Goal: Task Accomplishment & Management: Use online tool/utility

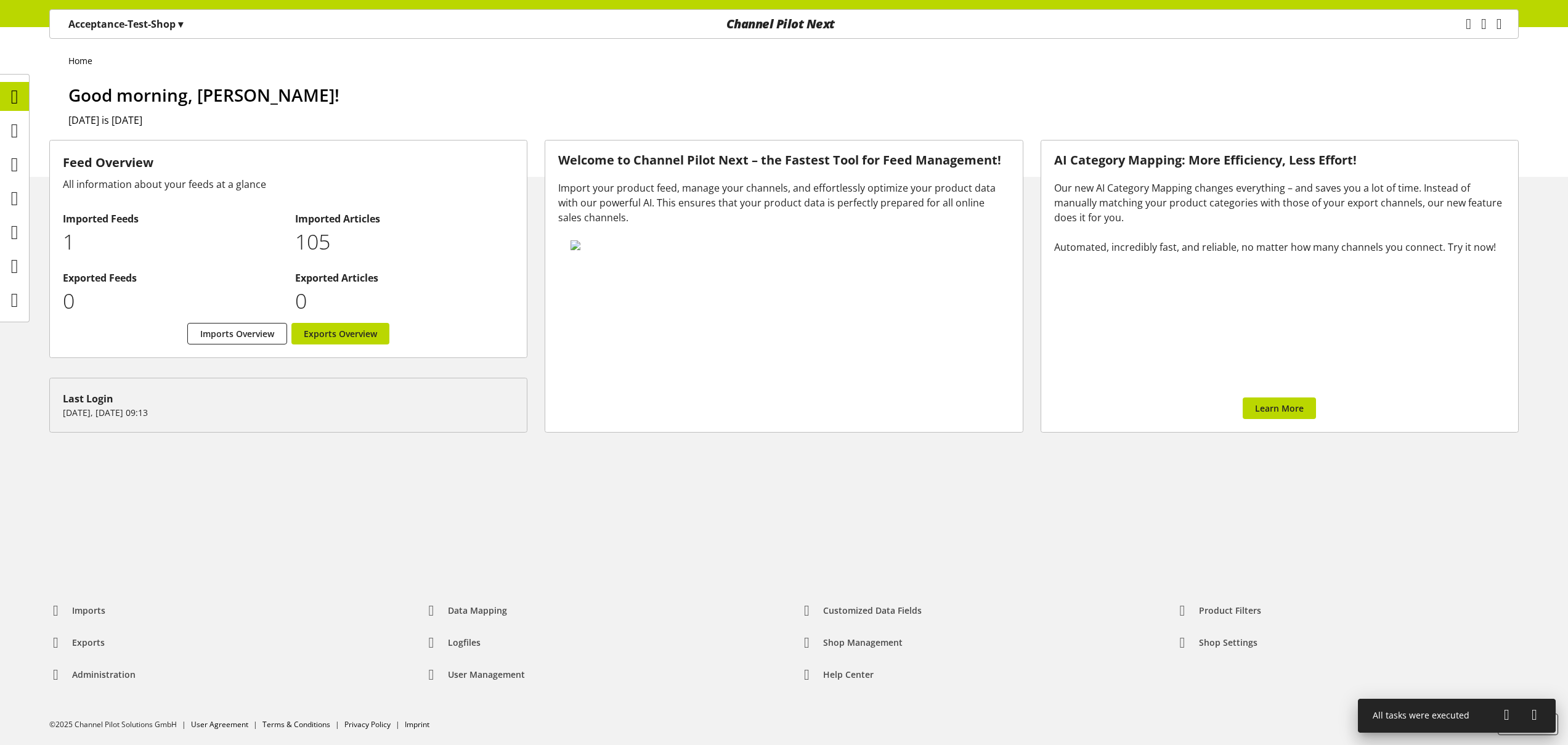
click at [456, 77] on div "Home Good morning, Nigel Rowe! Today is August 20, 2025" at bounding box center [784, 102] width 1568 height 150
click at [185, 31] on div "Acceptance-Test-Shop ▾" at bounding box center [125, 24] width 144 height 22
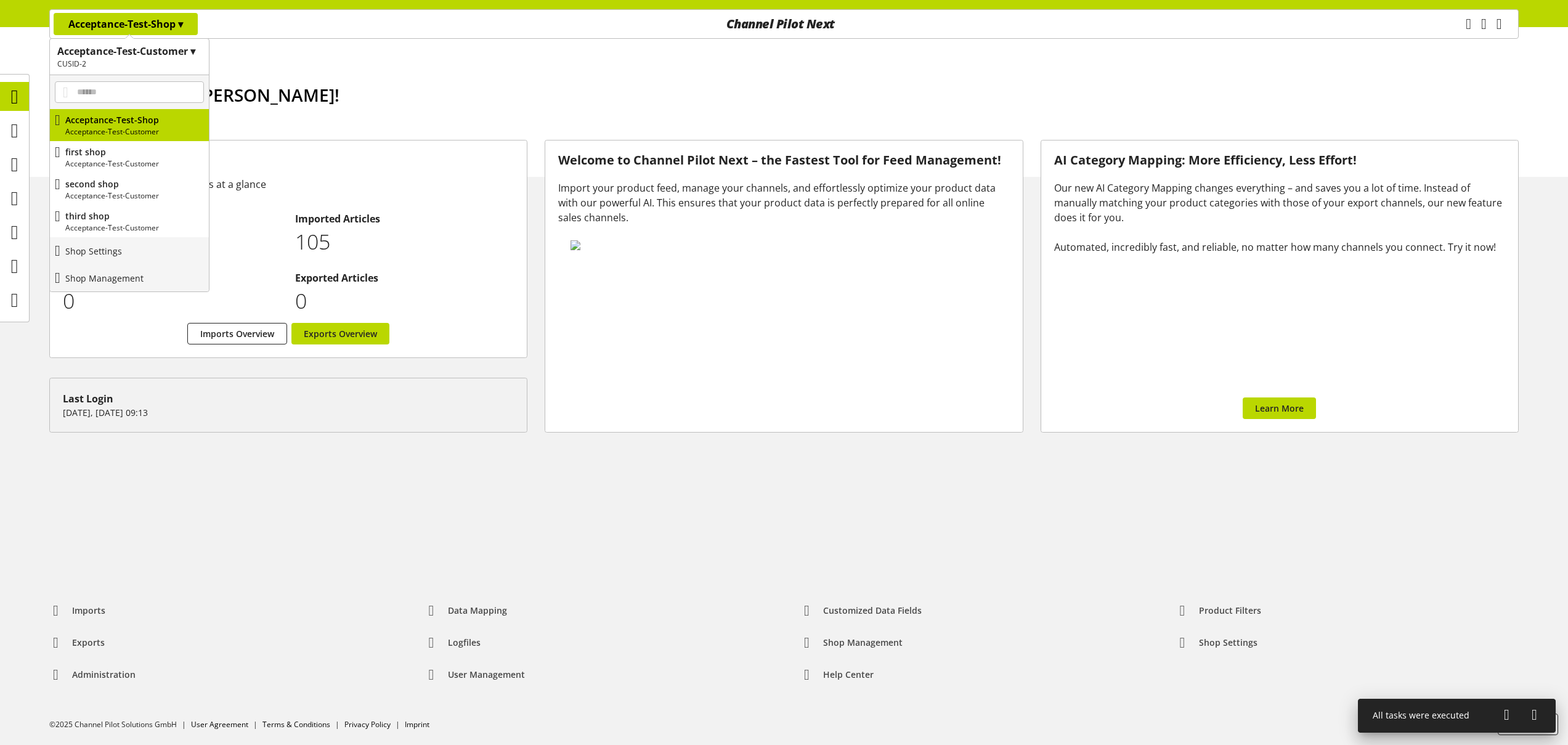
click at [163, 55] on h1 "Acceptance-Test-Customer ▾" at bounding box center [129, 51] width 144 height 15
click at [144, 144] on p "Acceptance-Test-Customer-2" at bounding box center [129, 148] width 159 height 27
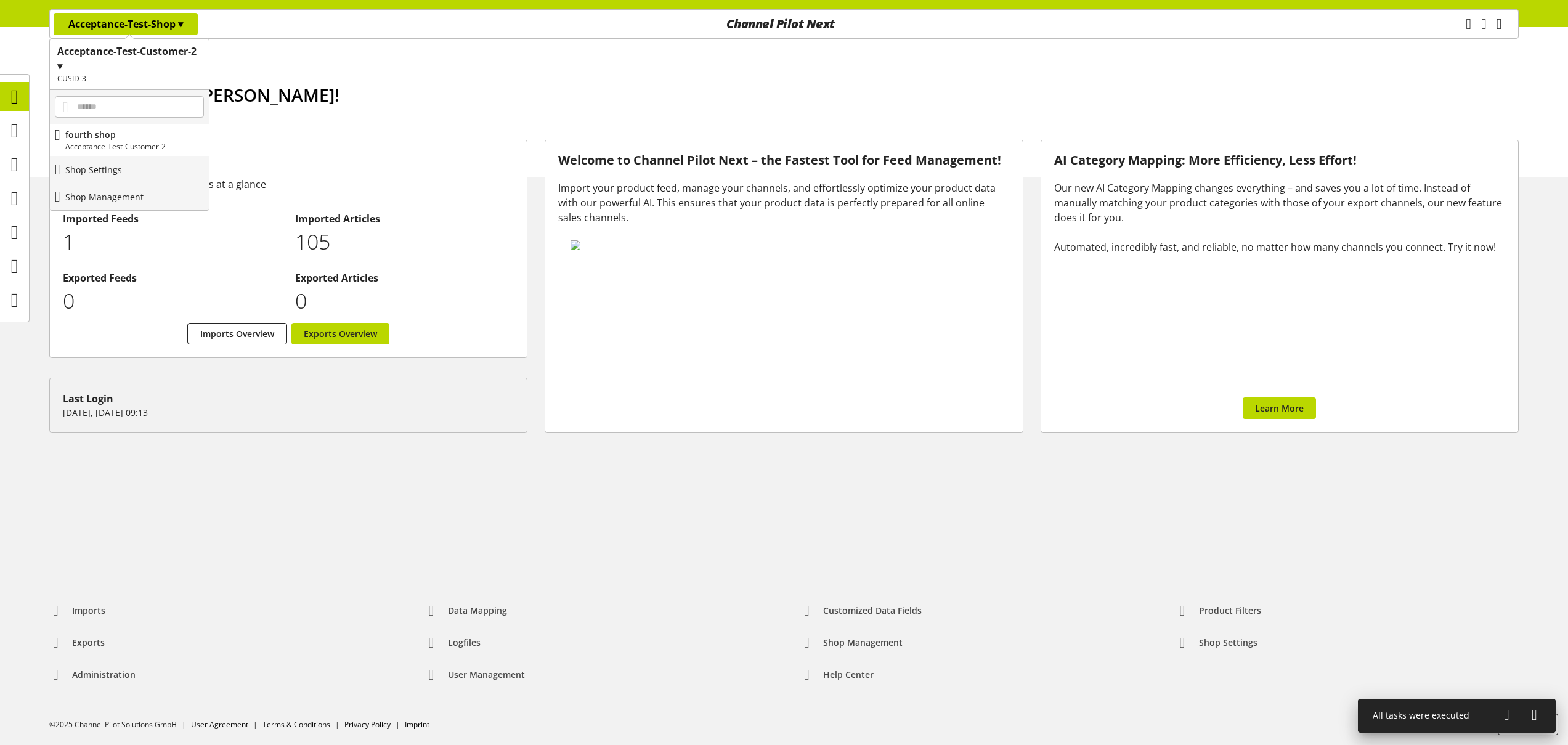
click at [168, 21] on p "Acceptance-Test-Shop ▾" at bounding box center [125, 24] width 114 height 15
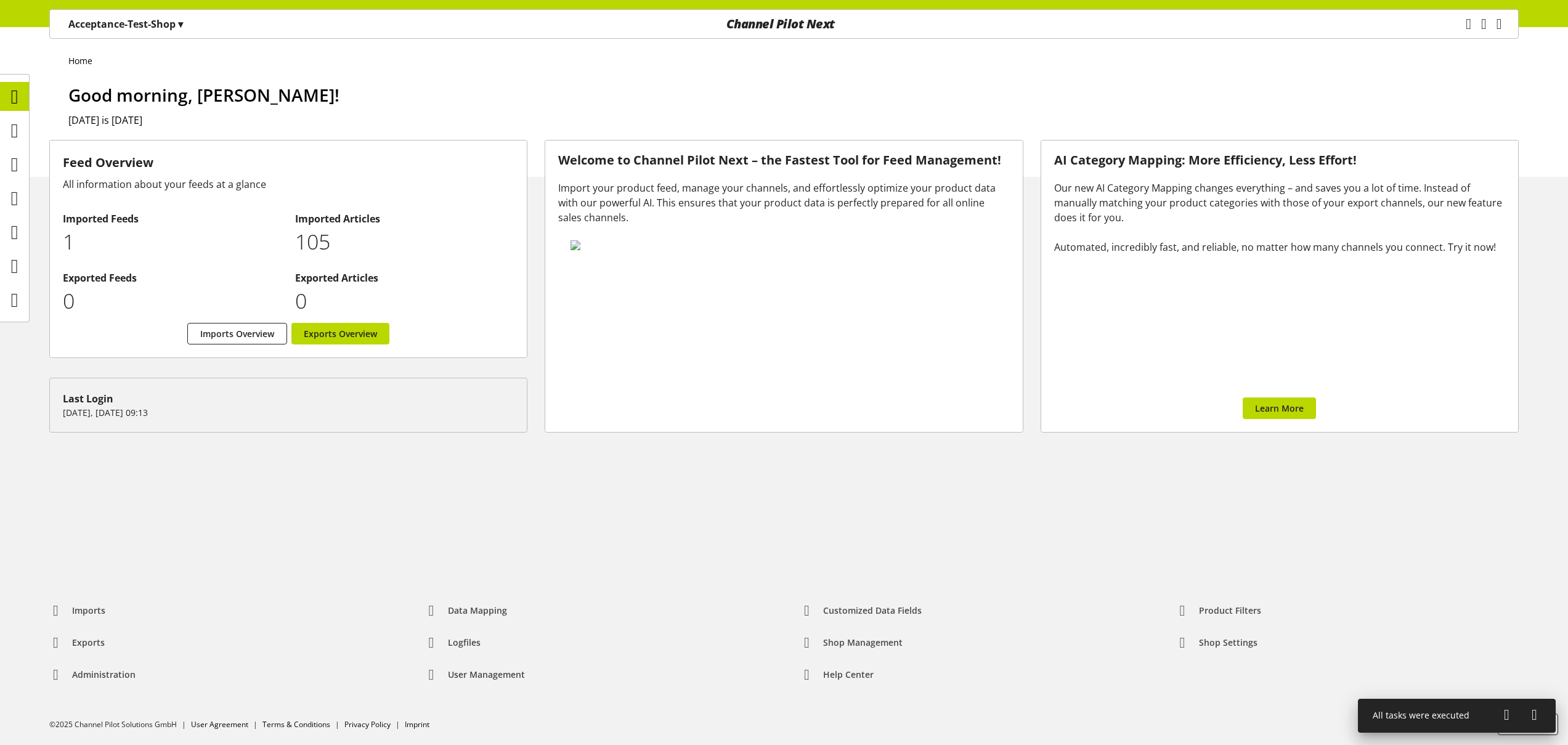
click at [142, 21] on p "Acceptance-Test-Shop ▾" at bounding box center [125, 24] width 114 height 15
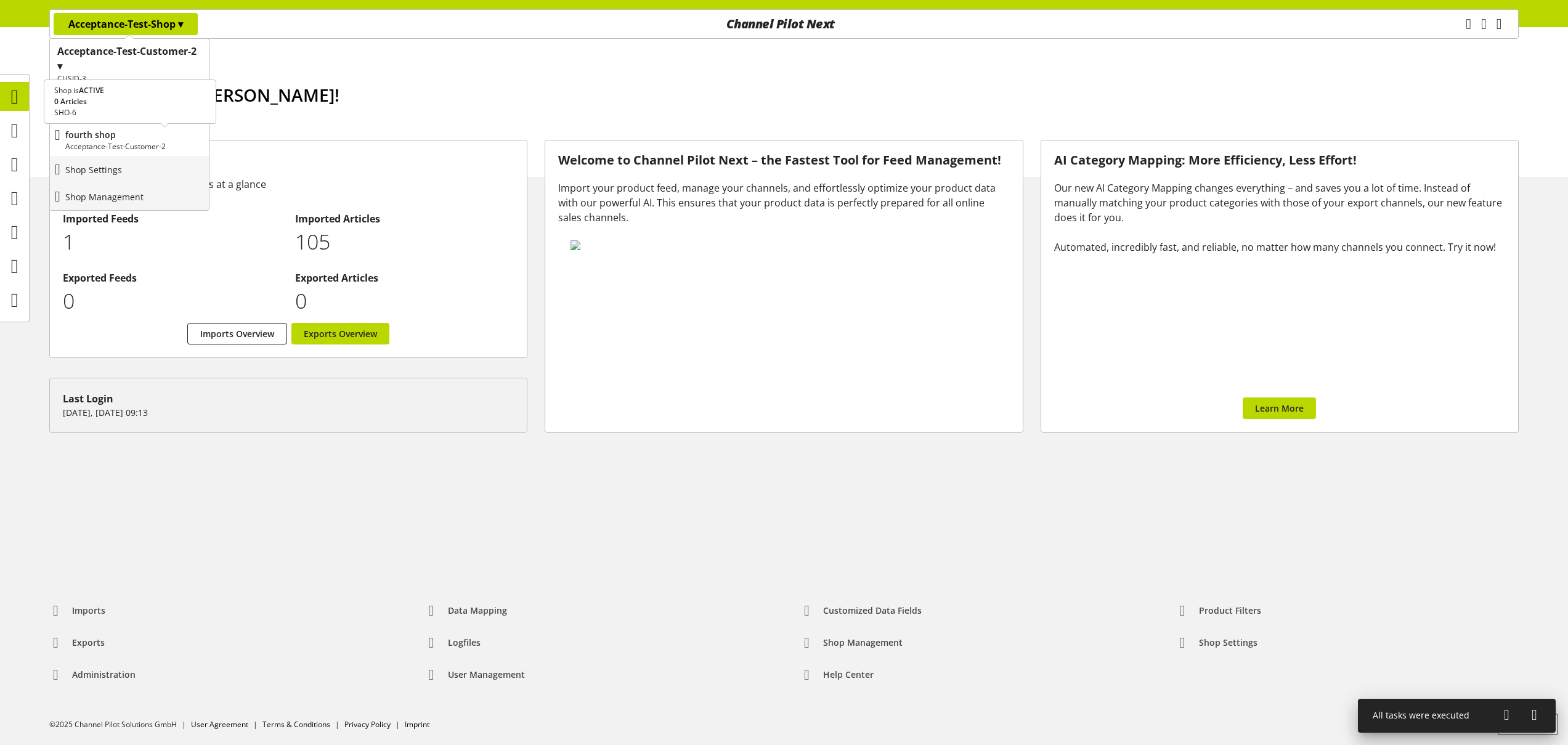
click at [133, 144] on p "Acceptance-Test-Customer-2" at bounding box center [134, 146] width 138 height 11
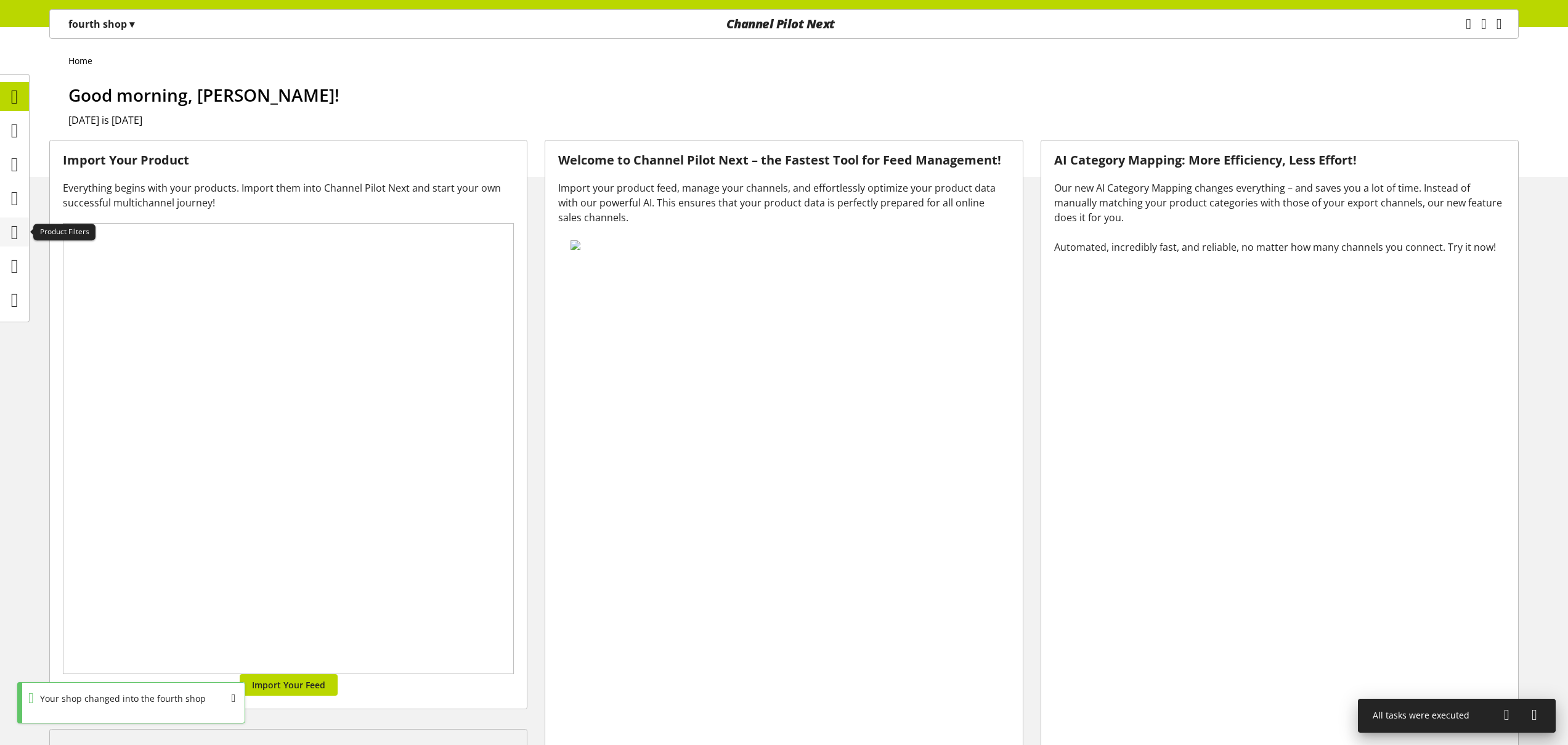
click at [15, 228] on icon at bounding box center [14, 232] width 7 height 25
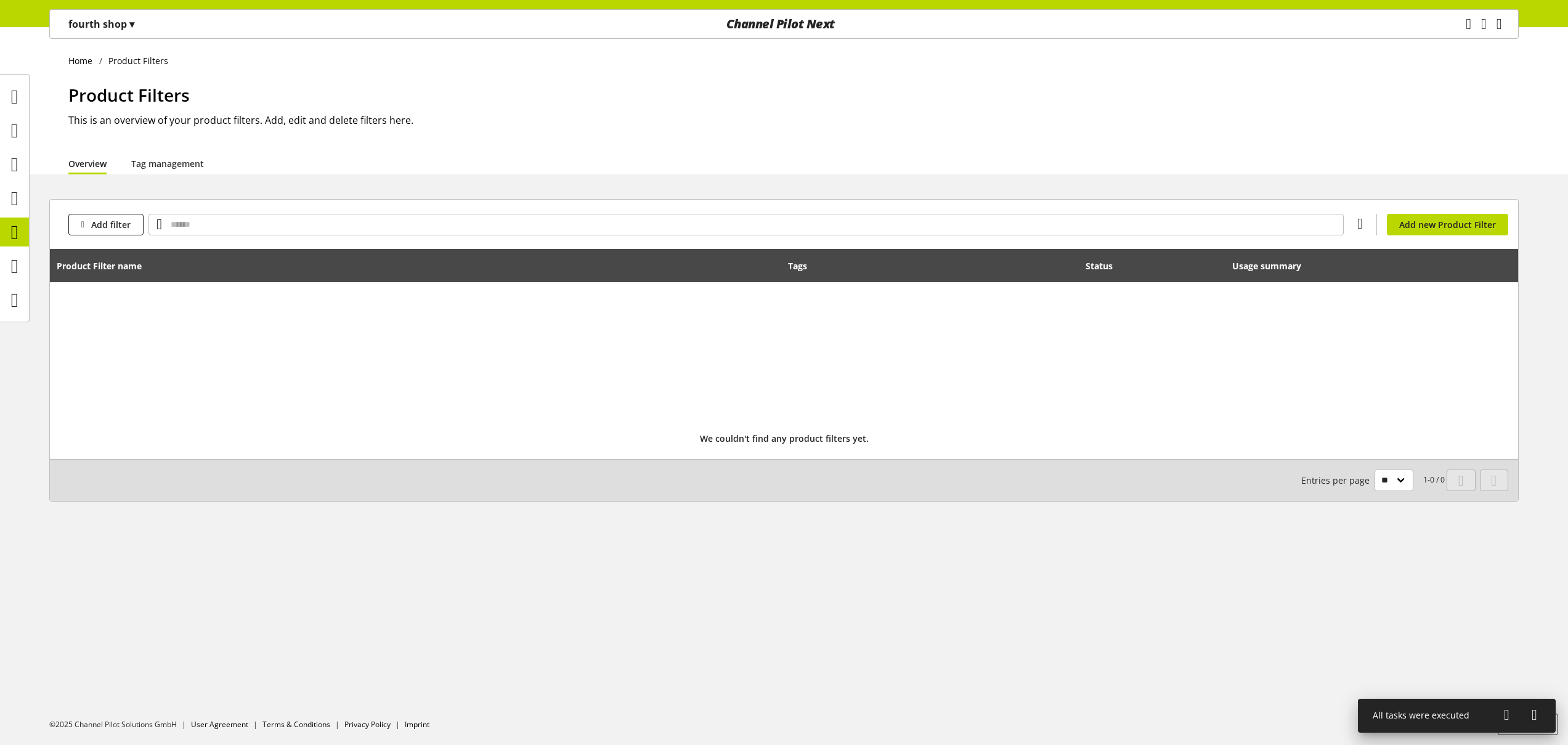
click at [1133, 95] on h1 "Product Filters" at bounding box center [793, 95] width 1450 height 26
click at [1131, 94] on h1 "Product Filters" at bounding box center [793, 95] width 1450 height 26
click at [1509, 714] on icon at bounding box center [1506, 715] width 6 height 22
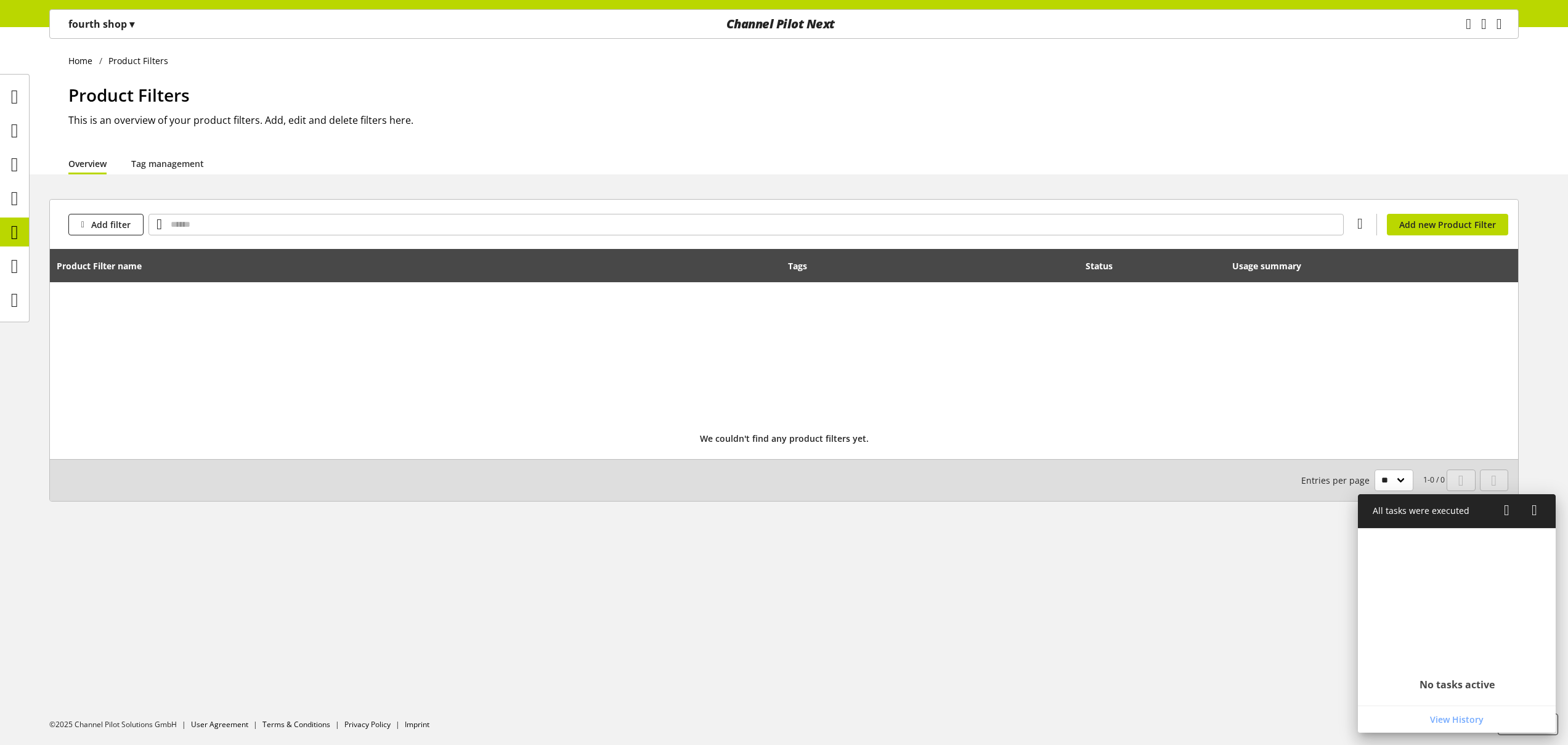
click at [1226, 632] on div "Home Product Filters Product Filters This is an overview of your product filter…" at bounding box center [784, 386] width 1568 height 718
click at [1504, 510] on icon at bounding box center [1506, 510] width 6 height 22
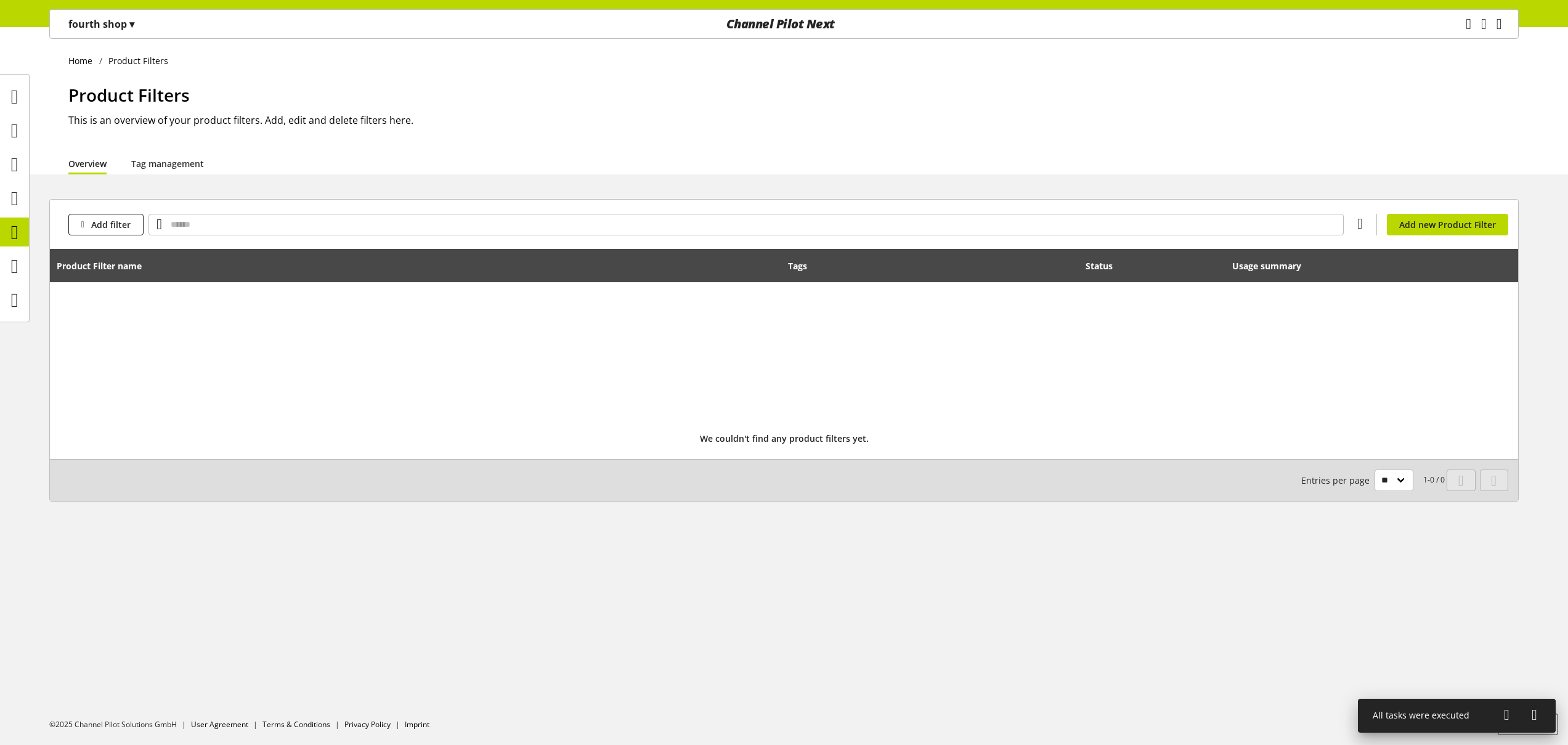
click at [1537, 711] on icon at bounding box center [1534, 715] width 6 height 22
click at [1523, 724] on span "Support" at bounding box center [1528, 725] width 34 height 13
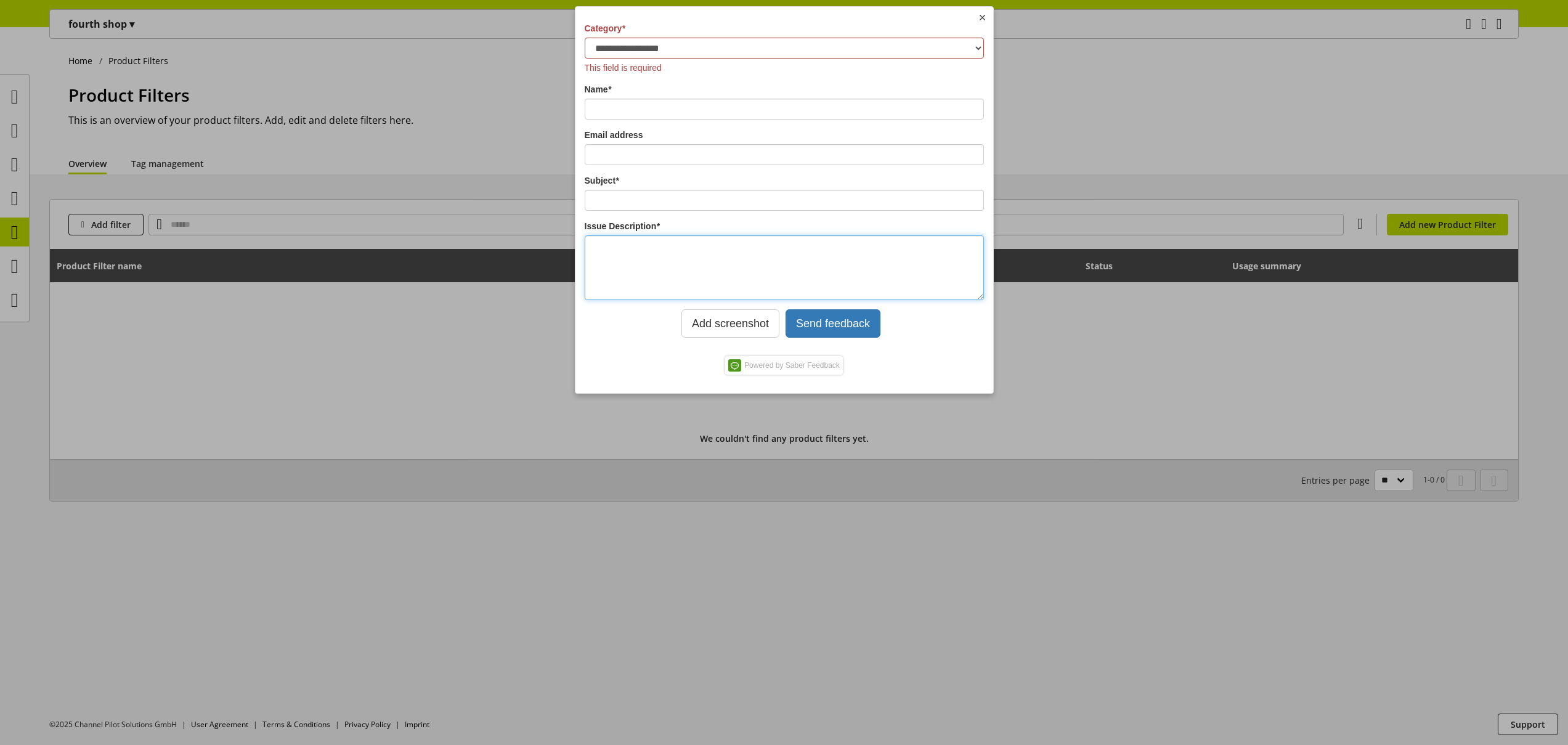
click at [739, 257] on textarea "Issue Description *" at bounding box center [784, 268] width 399 height 65
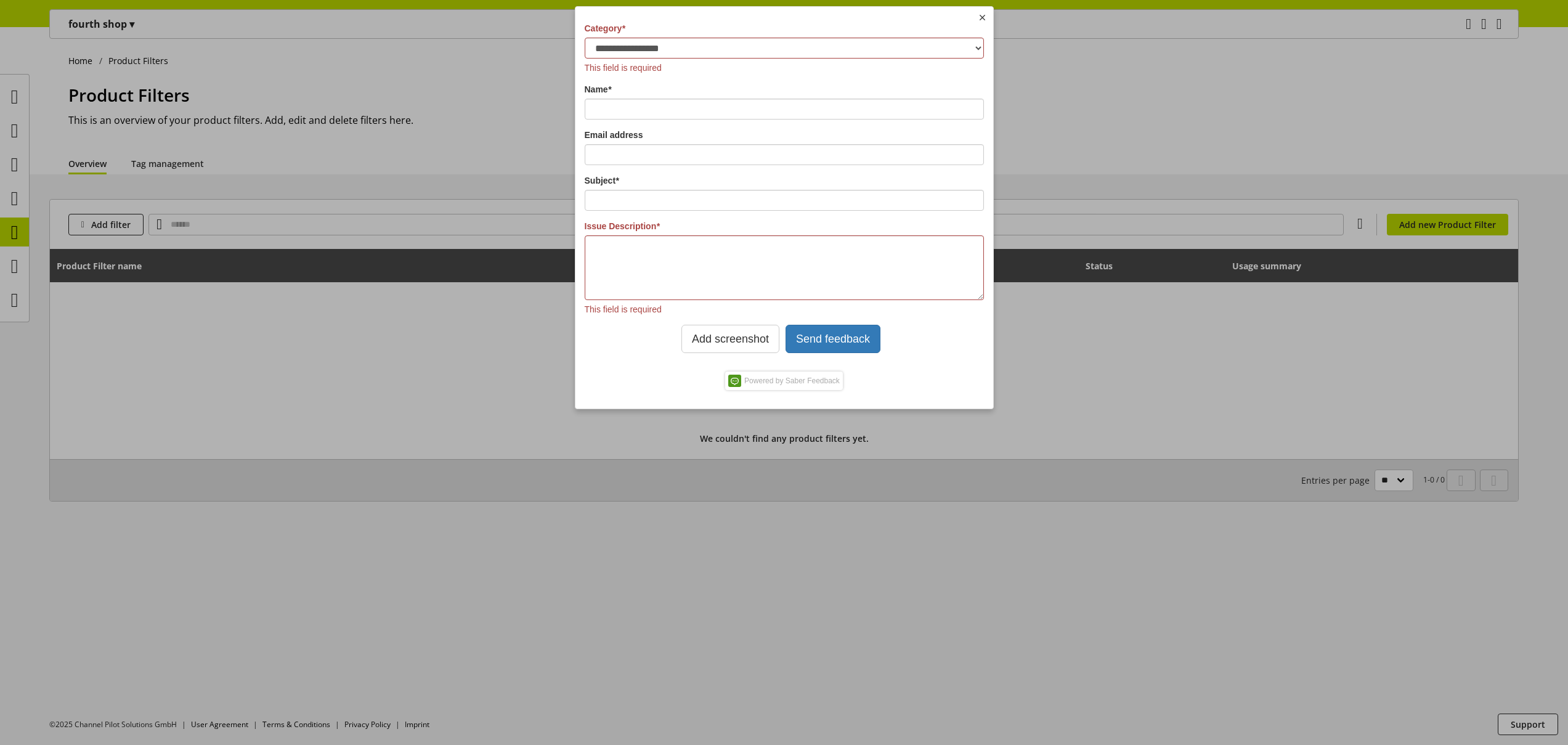
click at [982, 19] on img at bounding box center [983, 18] width 9 height 9
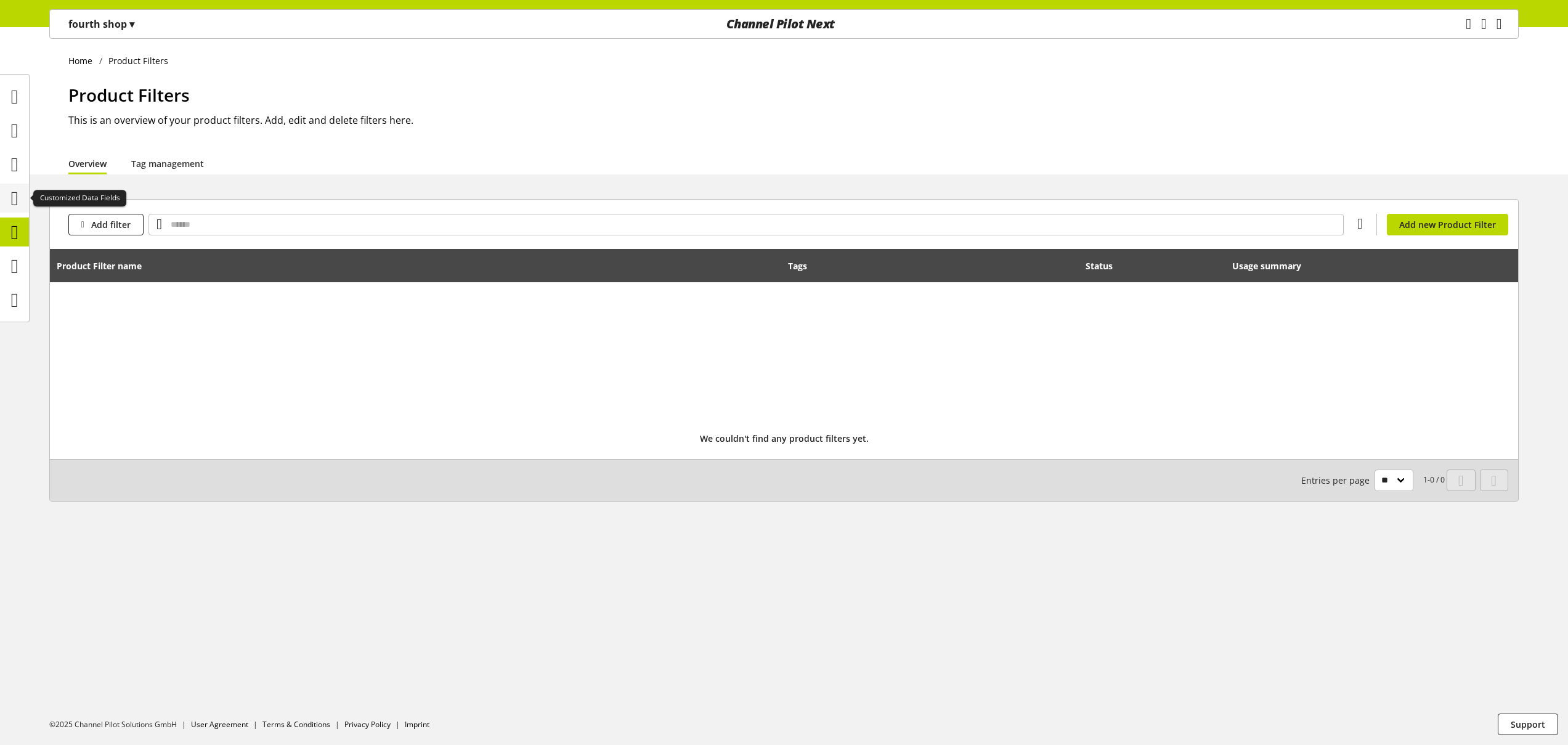
click at [11, 202] on icon at bounding box center [14, 198] width 7 height 25
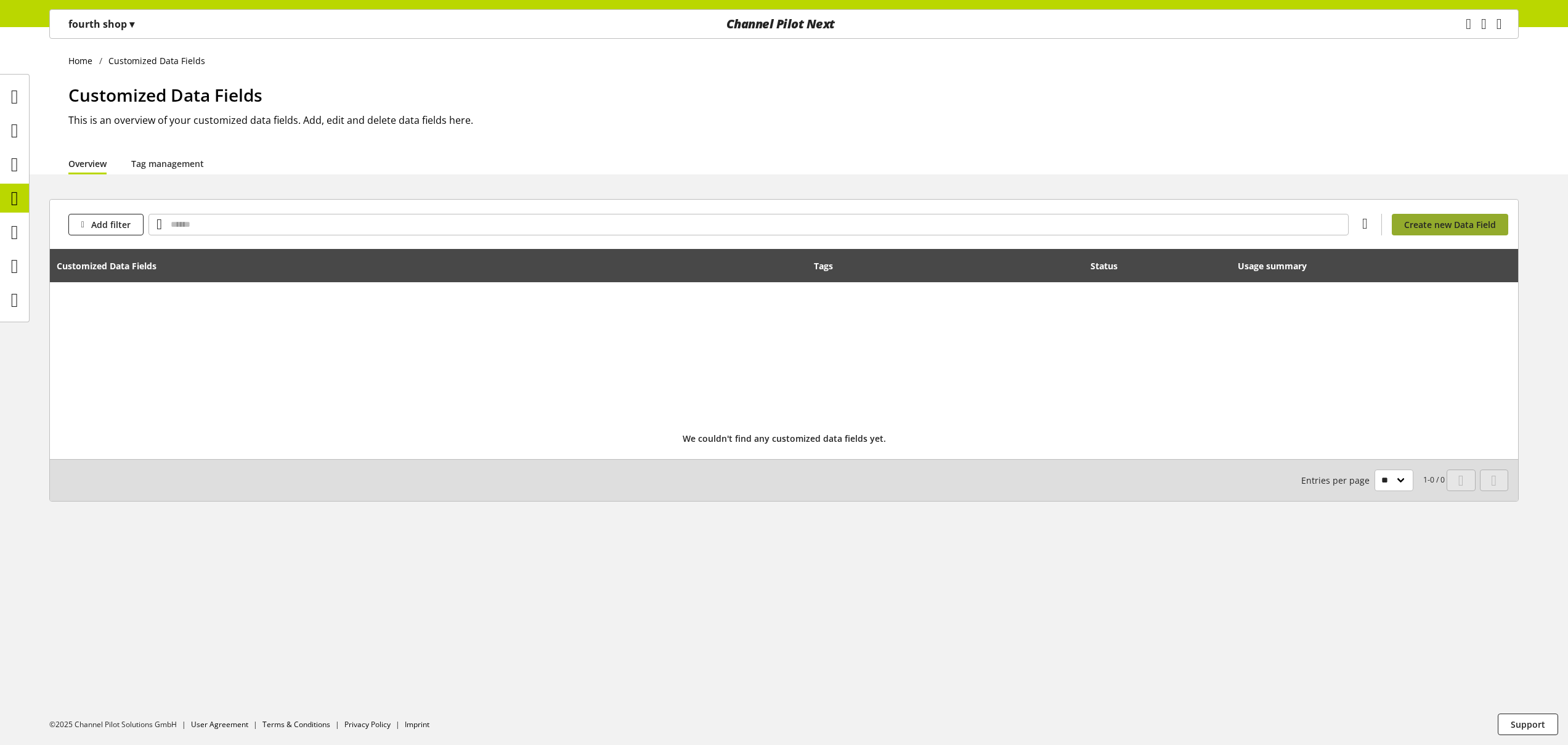
click at [1452, 225] on span "Create new Data Field" at bounding box center [1450, 225] width 92 height 13
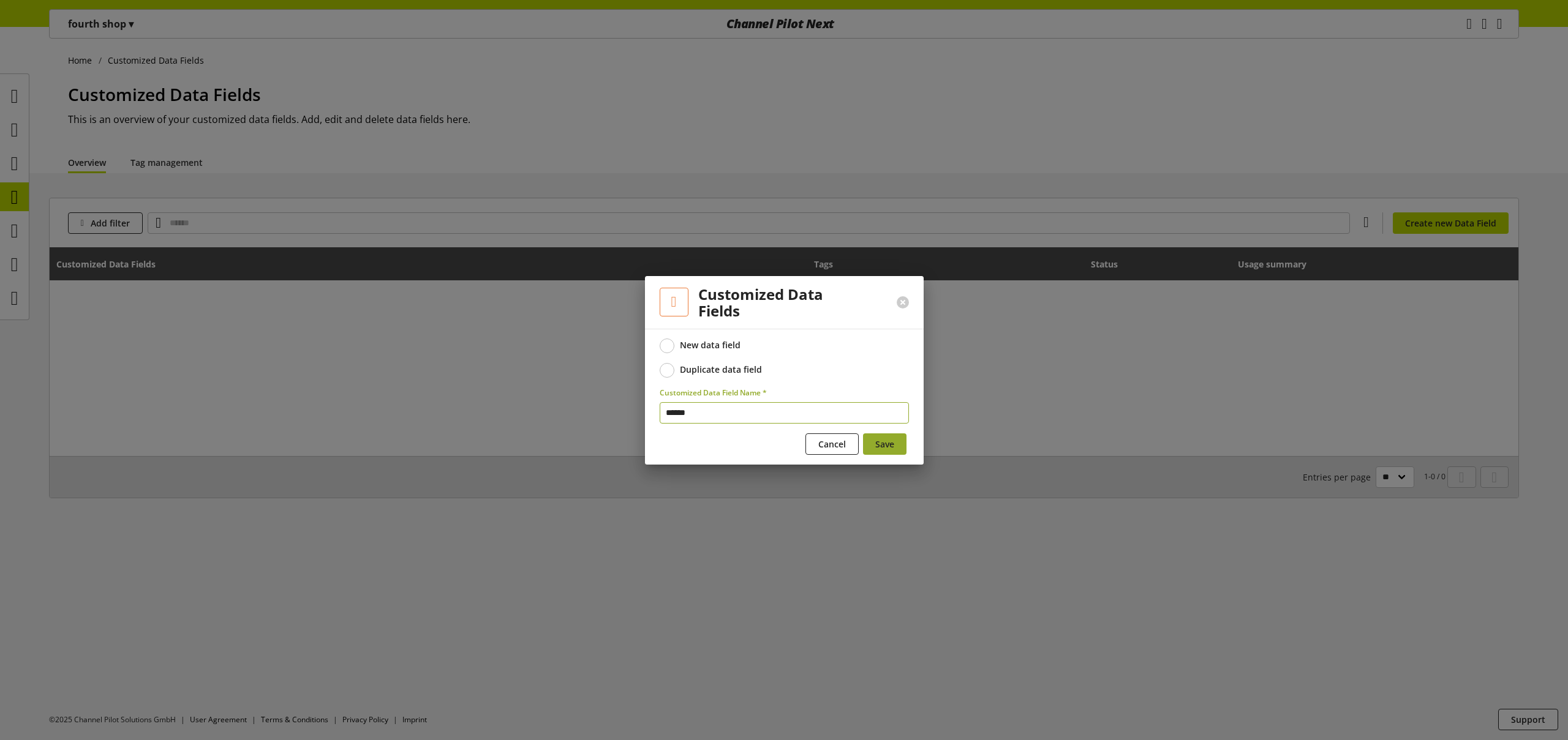
type input "******"
click at [896, 447] on button "Save" at bounding box center [884, 444] width 43 height 21
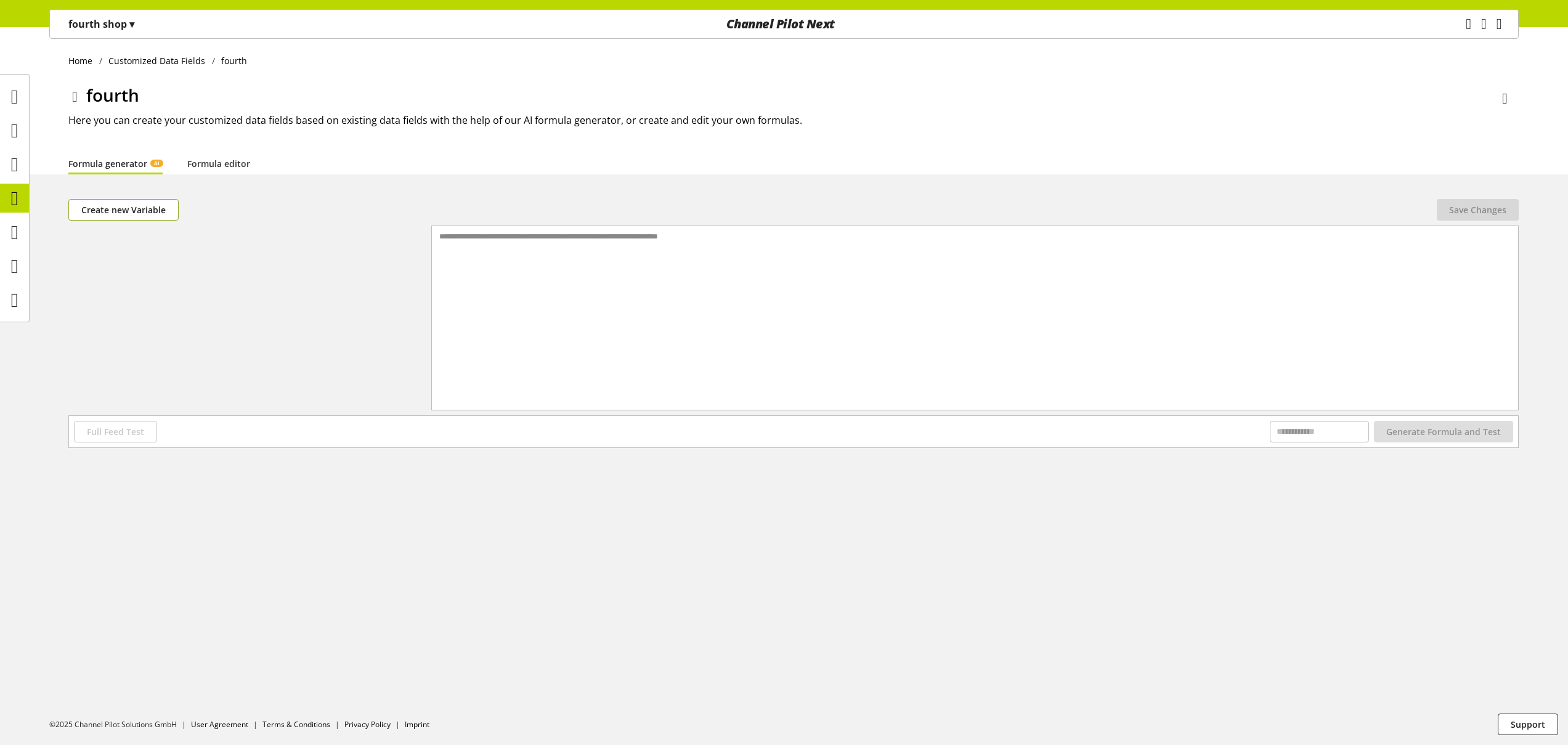
click at [137, 216] on span "Create new Variable" at bounding box center [123, 210] width 84 height 13
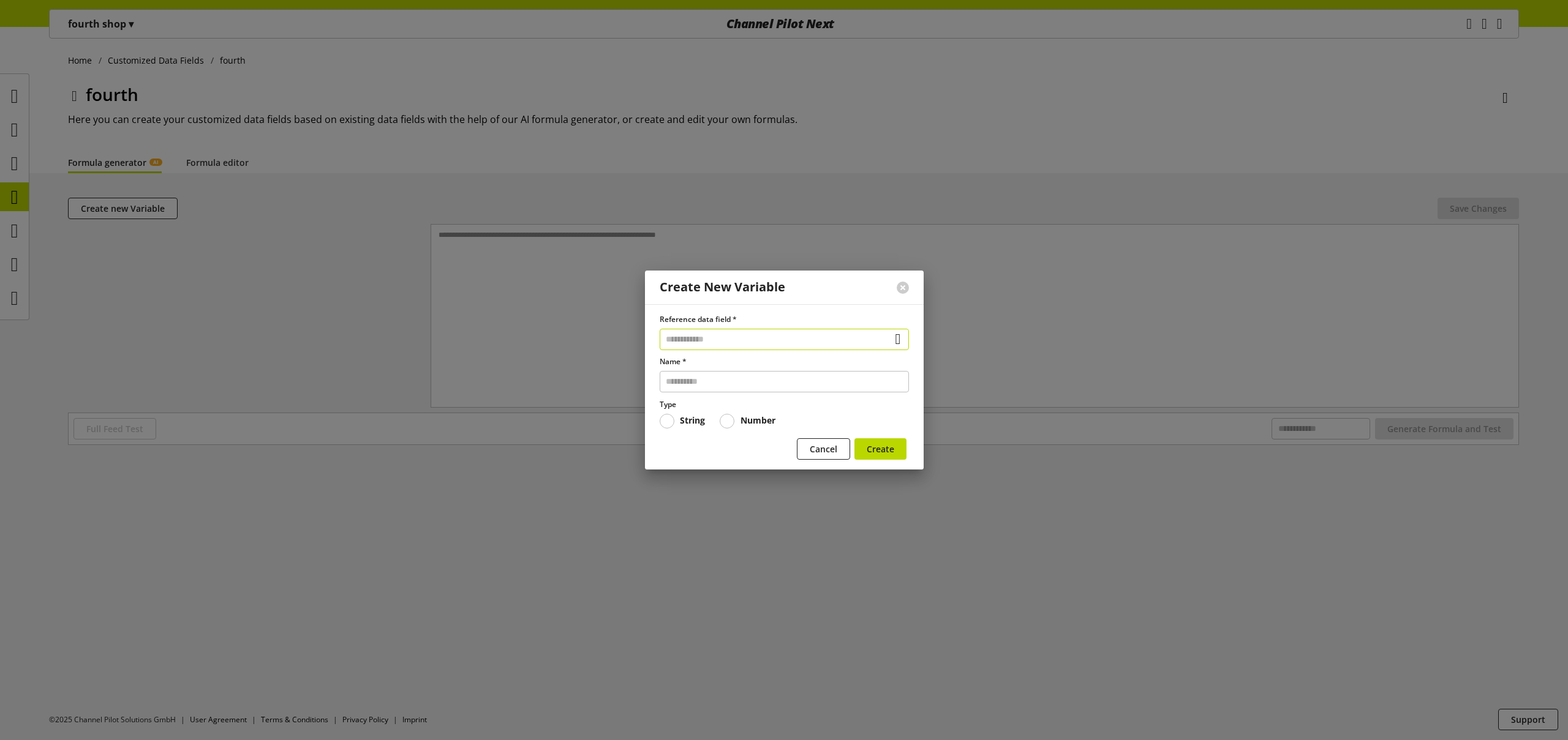
click at [691, 346] on input "text" at bounding box center [784, 339] width 249 height 21
click at [813, 446] on span "Cancel" at bounding box center [823, 449] width 28 height 13
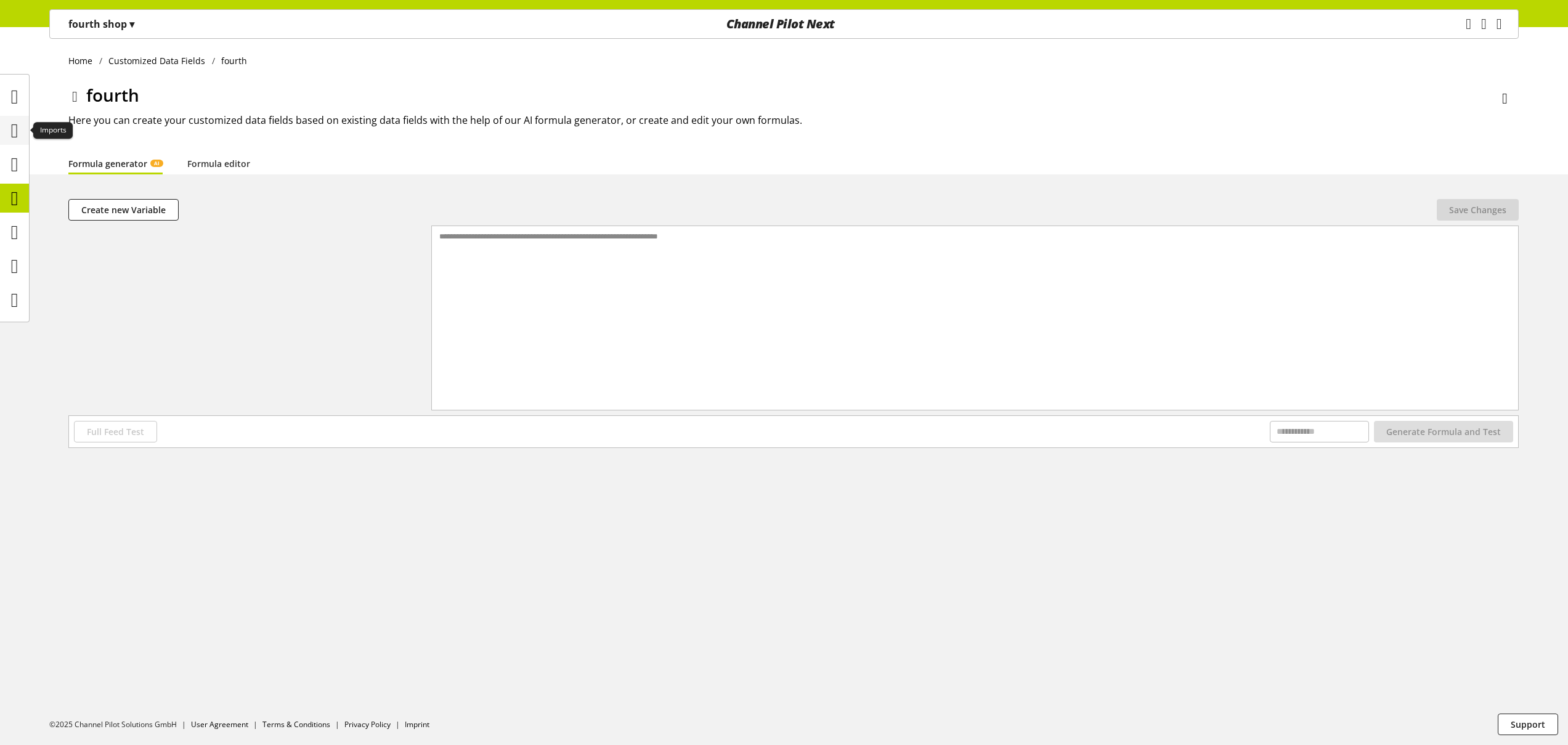
click at [14, 135] on icon at bounding box center [14, 131] width 7 height 25
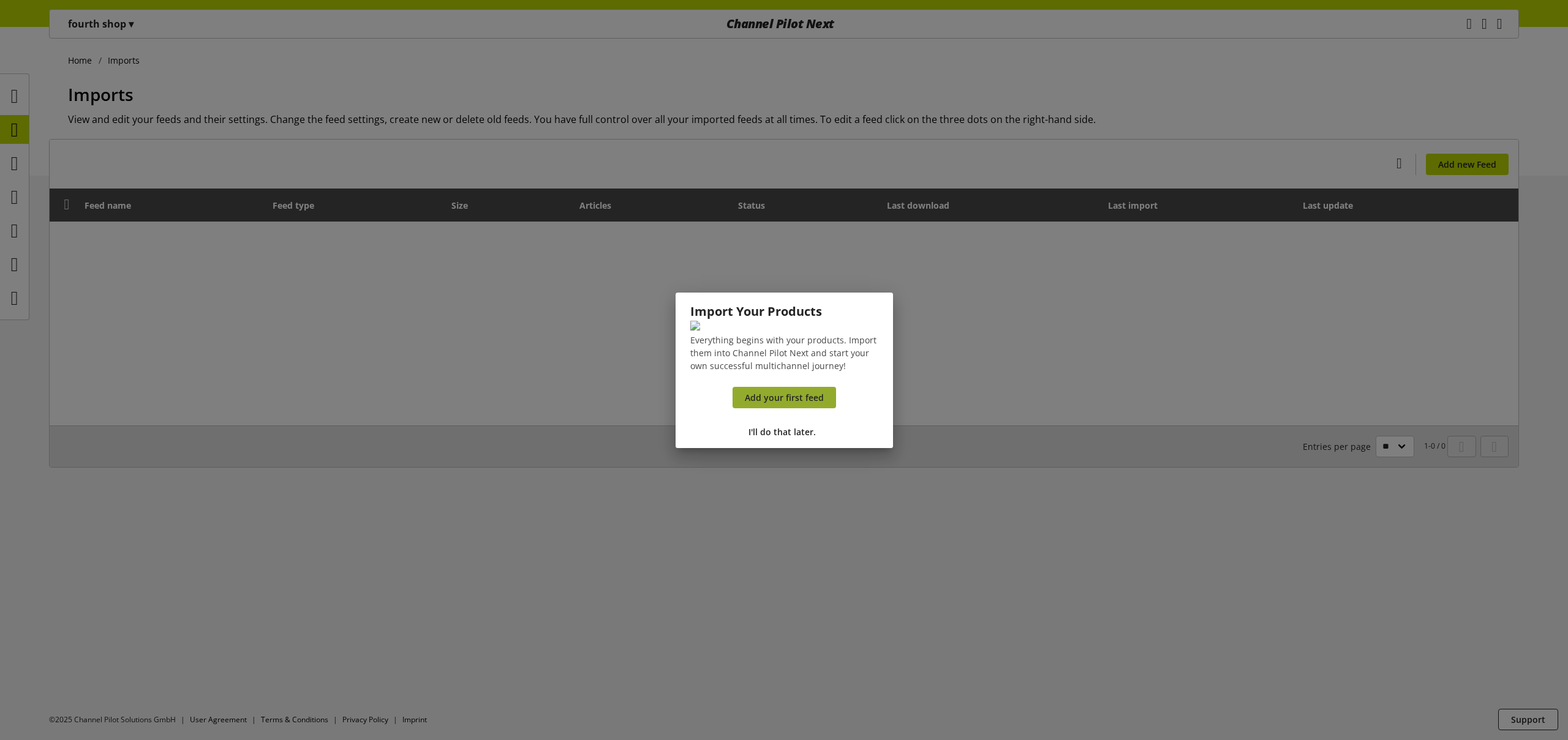
click at [797, 404] on span "Add your first feed" at bounding box center [784, 398] width 79 height 13
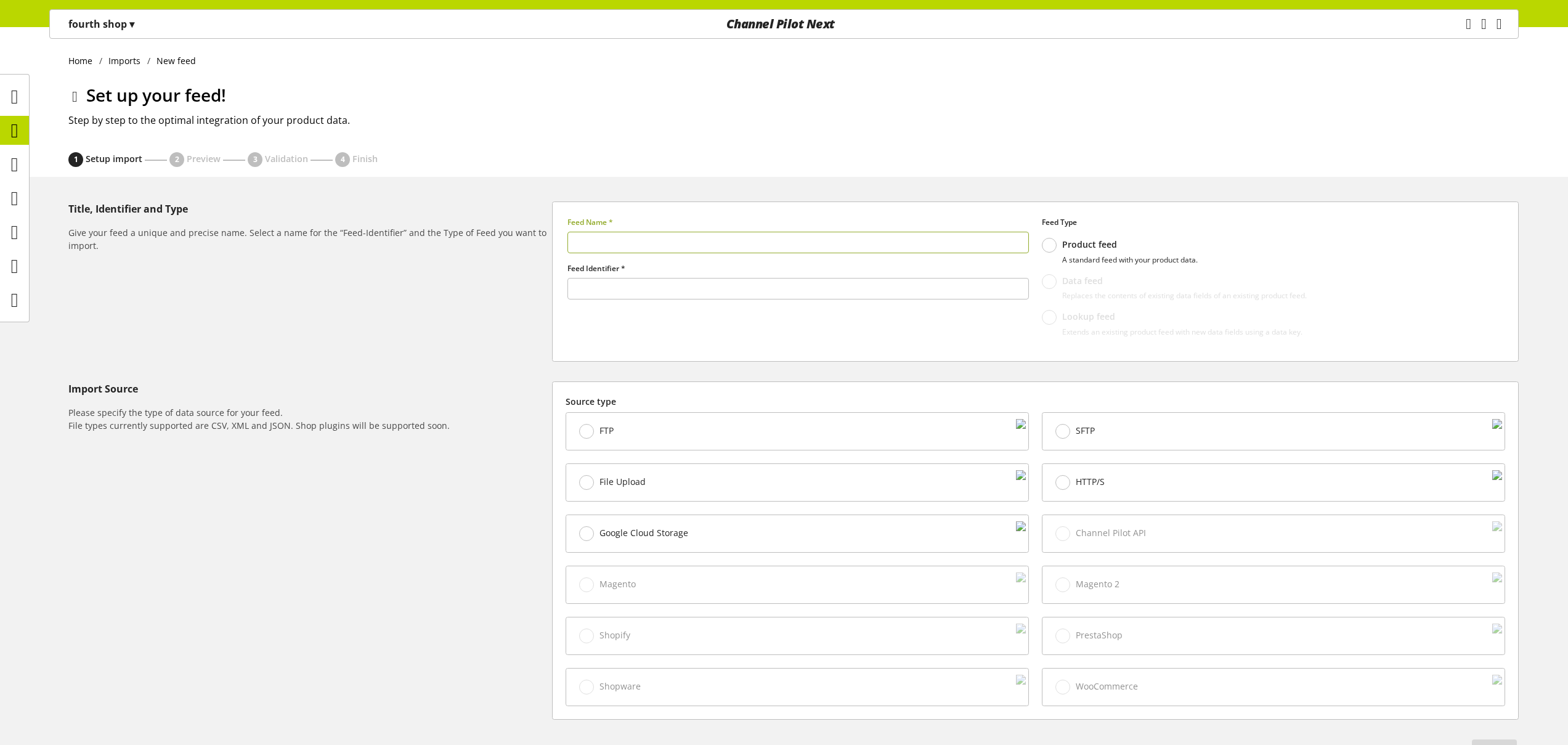
type input "******"
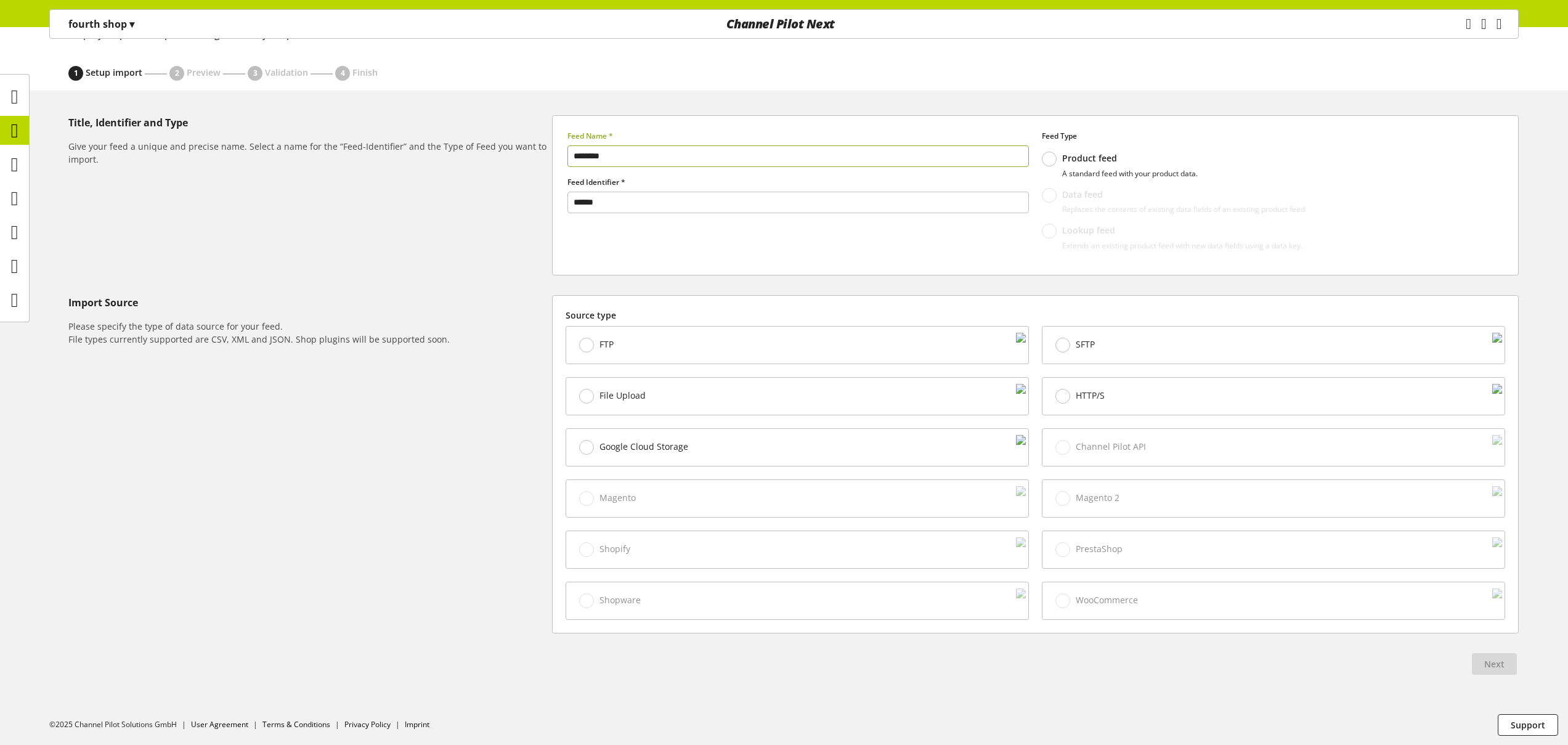
scroll to position [87, 0]
type input "********"
click at [766, 390] on div "File Upload" at bounding box center [797, 395] width 462 height 37
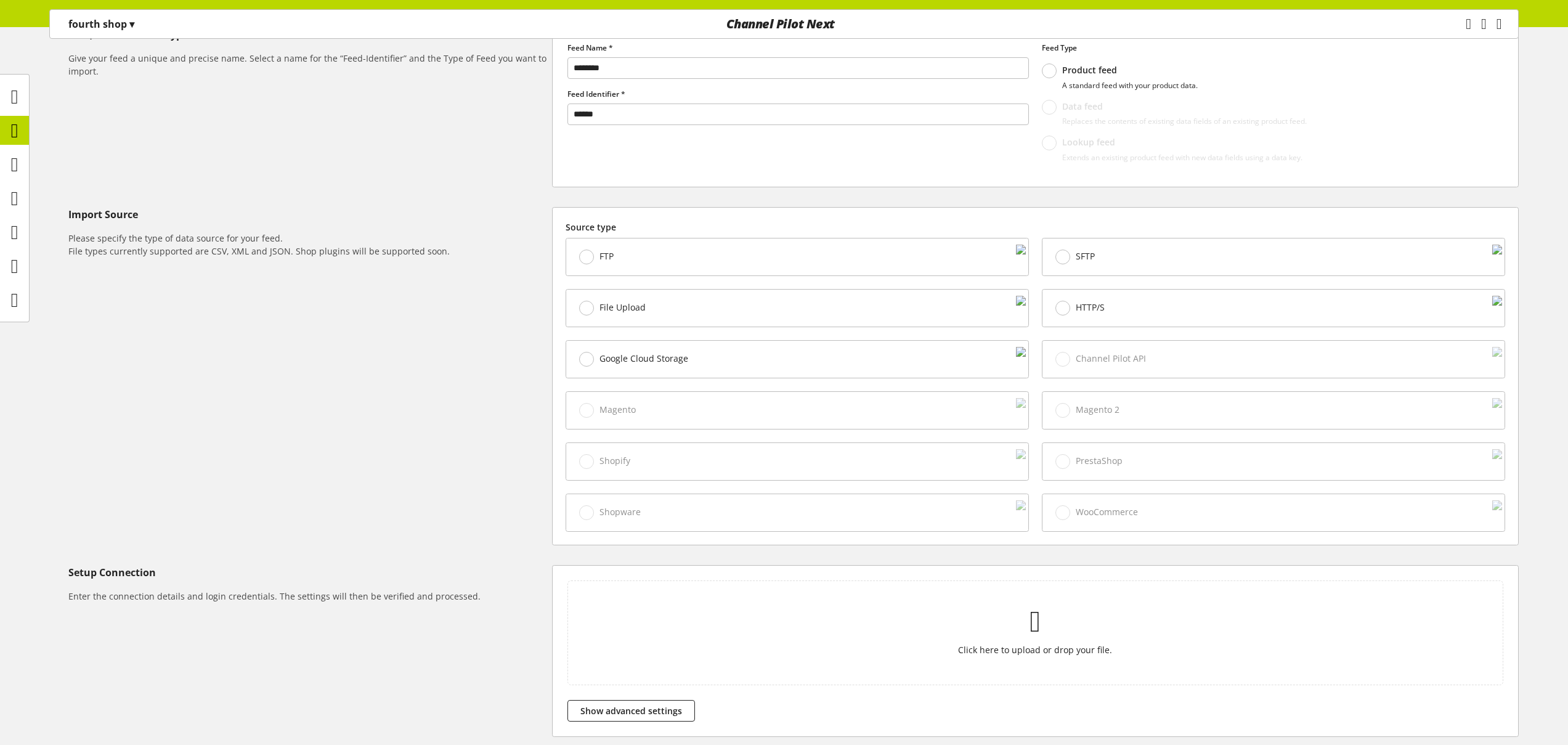
scroll to position [280, 0]
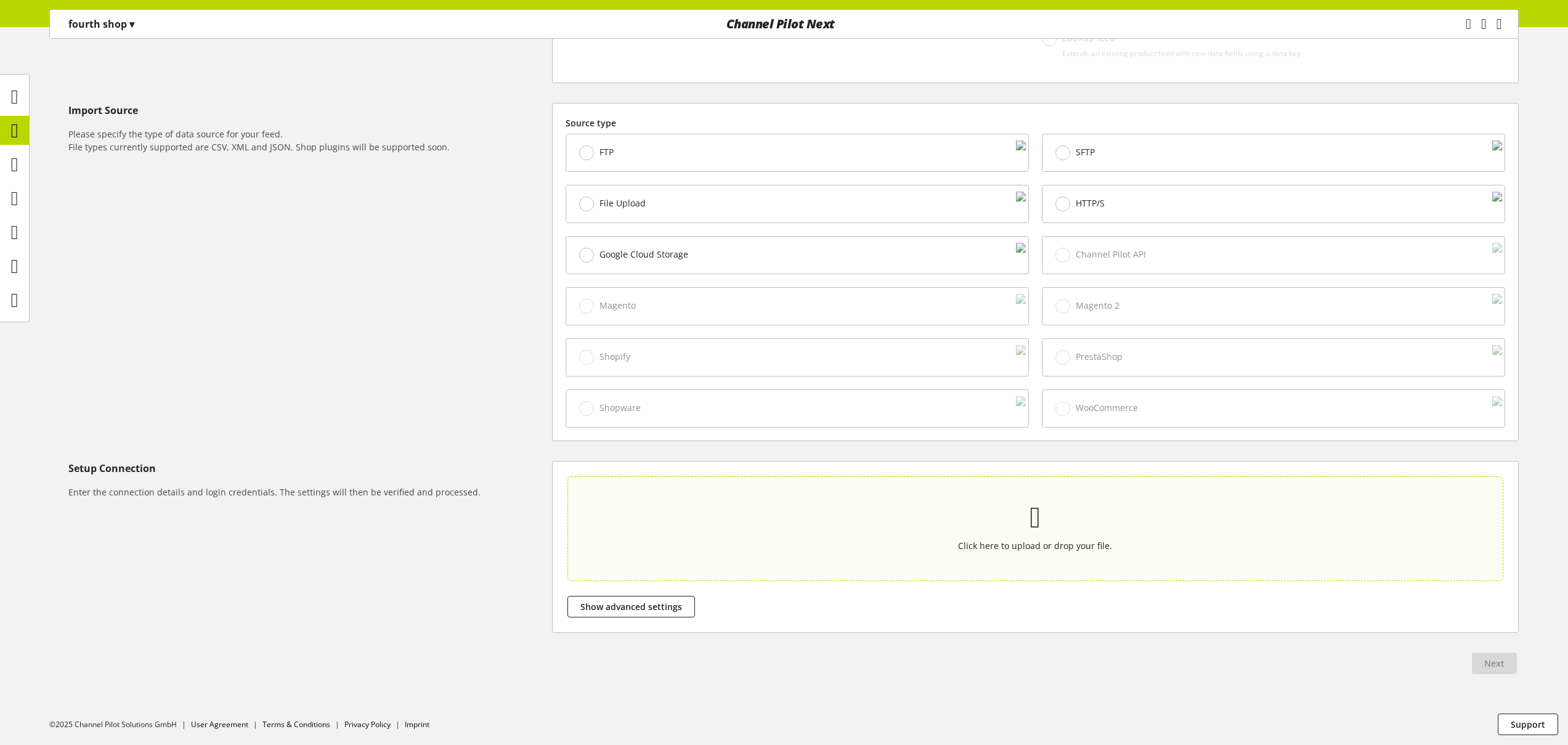
click at [1035, 515] on icon at bounding box center [1035, 517] width 11 height 44
click at [1035, 515] on input "Click here to upload or drop your file." at bounding box center [1035, 529] width 936 height 105
type input "**********"
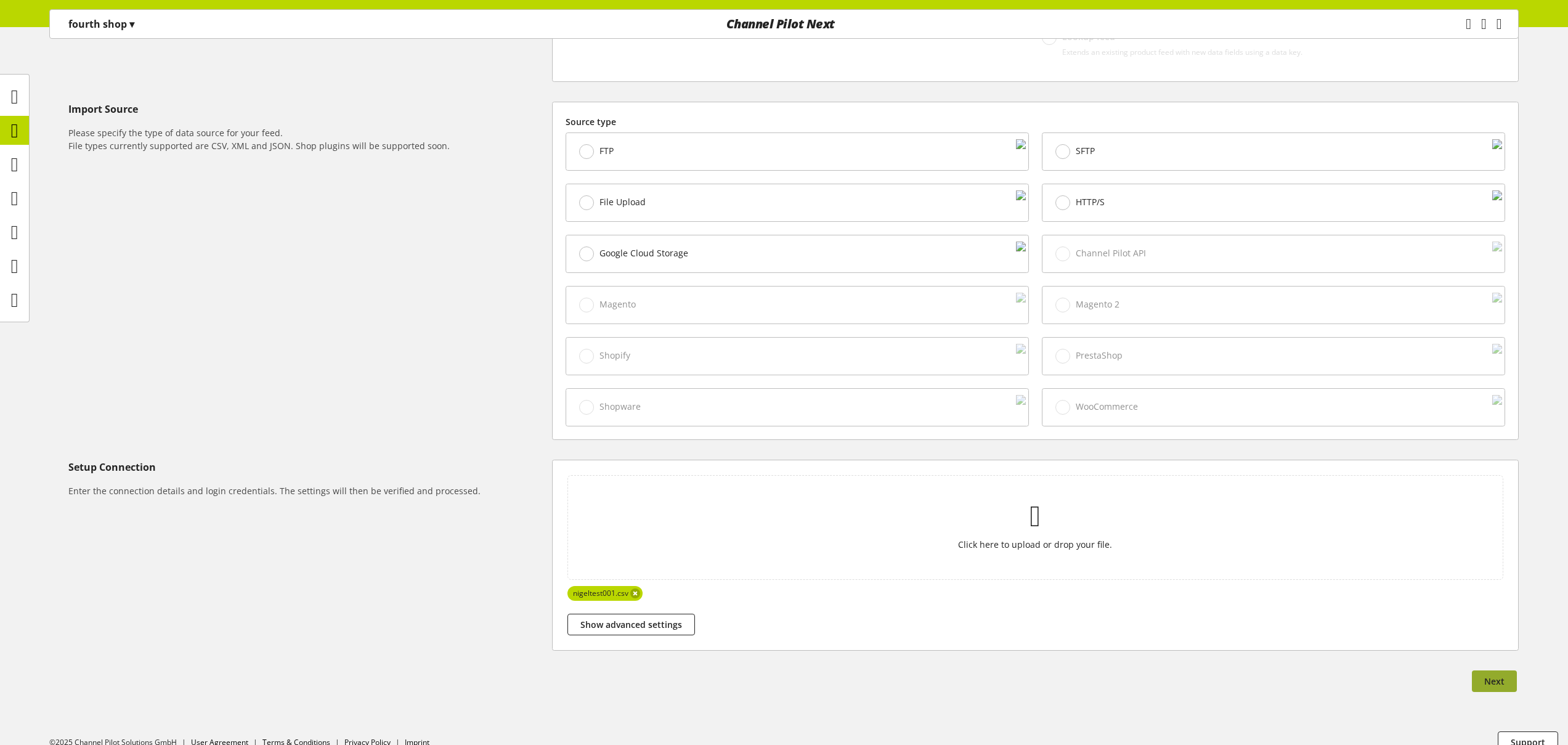
click at [1511, 690] on button "Next" at bounding box center [1494, 681] width 45 height 21
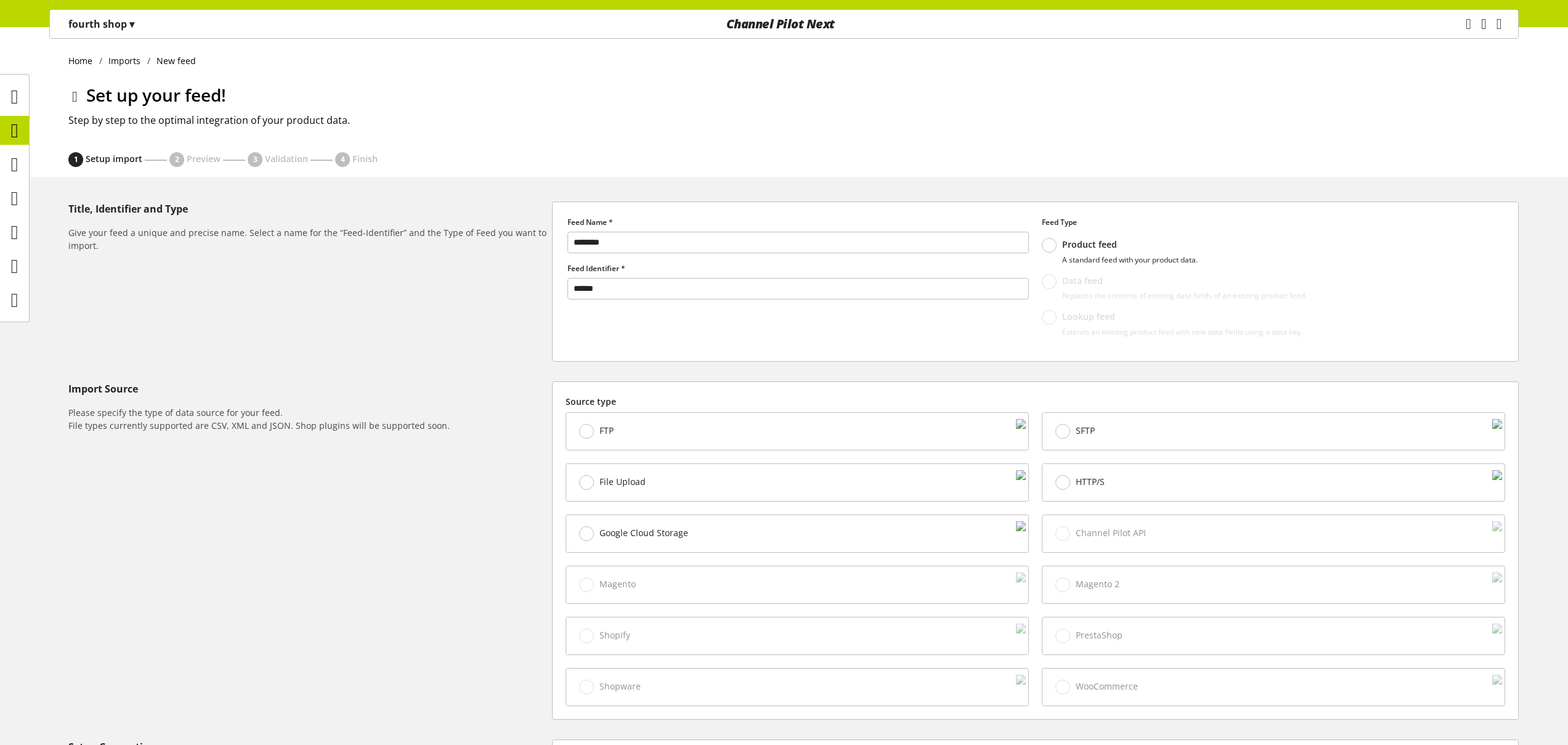
select select "*"
select select "*****"
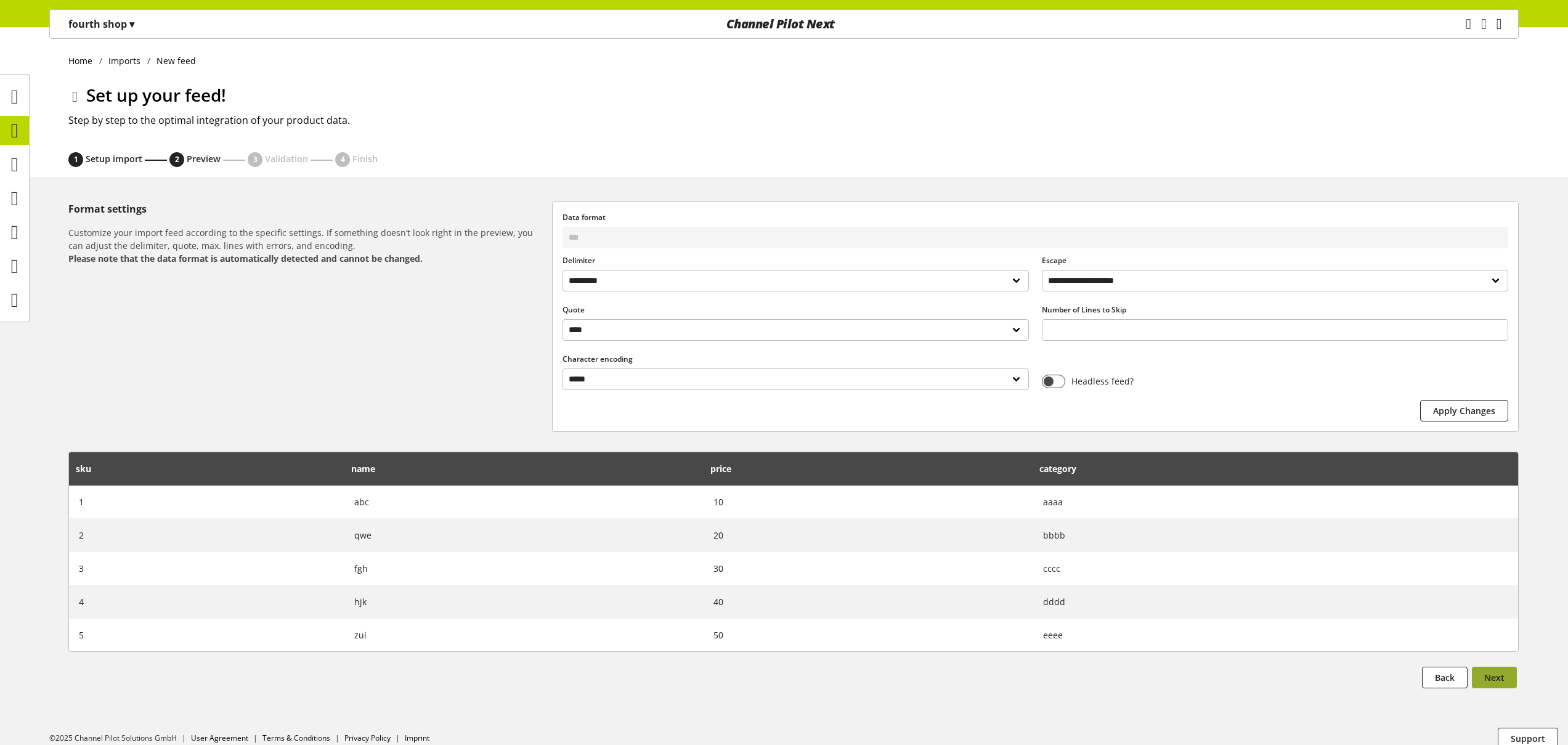
click at [1499, 684] on span "Next" at bounding box center [1494, 677] width 20 height 13
select select
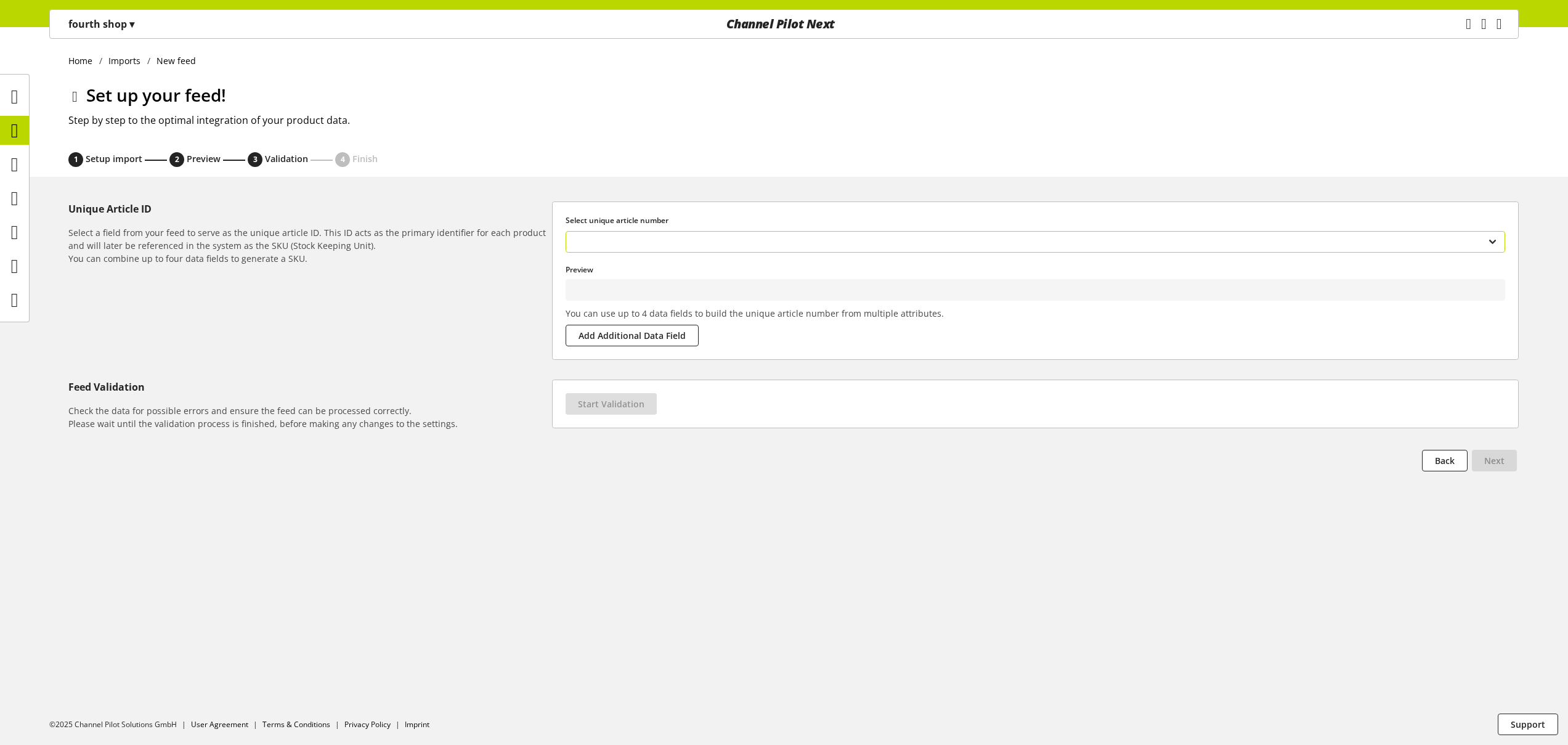
click at [650, 235] on select "*** **** ***** ********" at bounding box center [1035, 242] width 940 height 21
type input "*"
click at [632, 403] on span "Start Validation" at bounding box center [611, 404] width 66 height 13
select select "********"
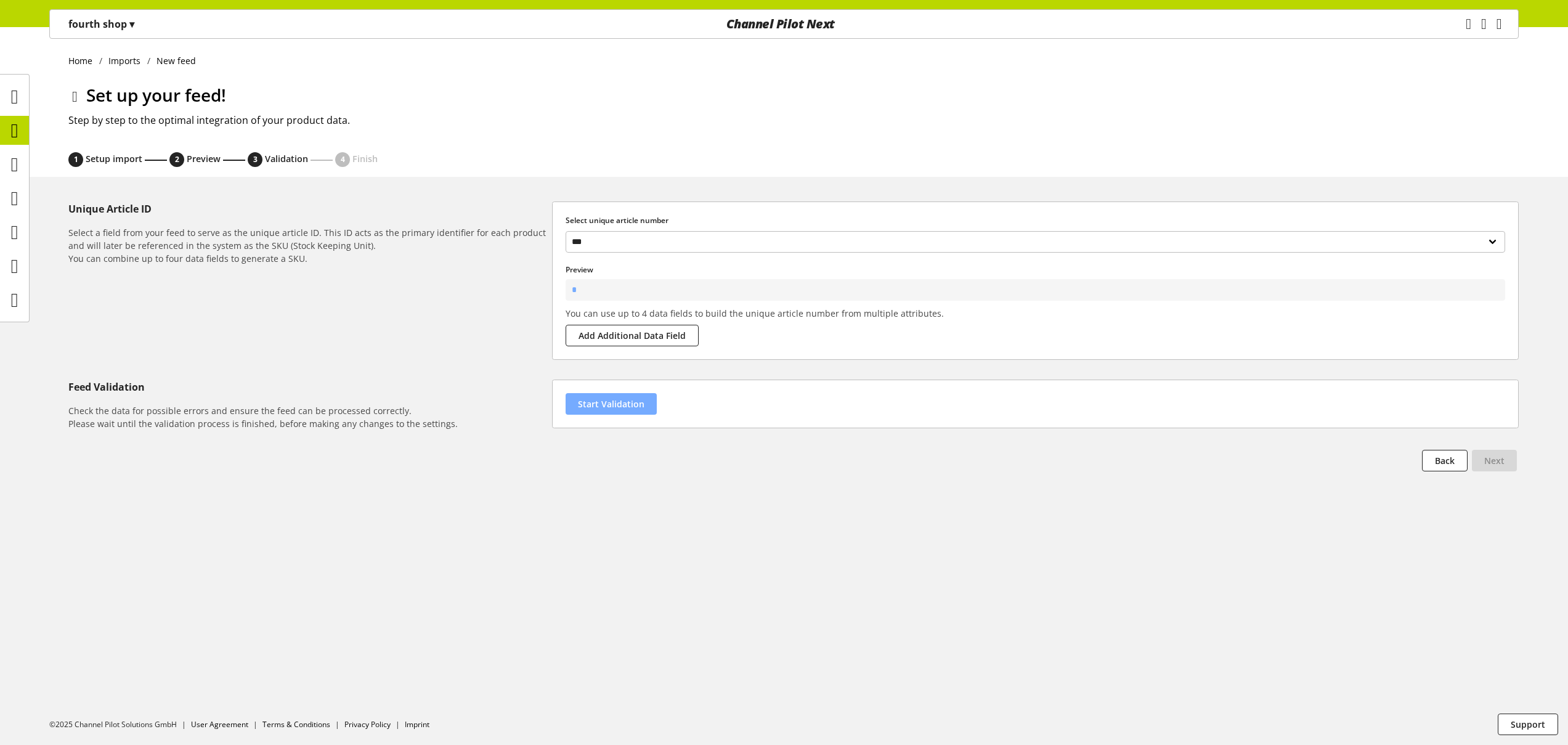
select select "********"
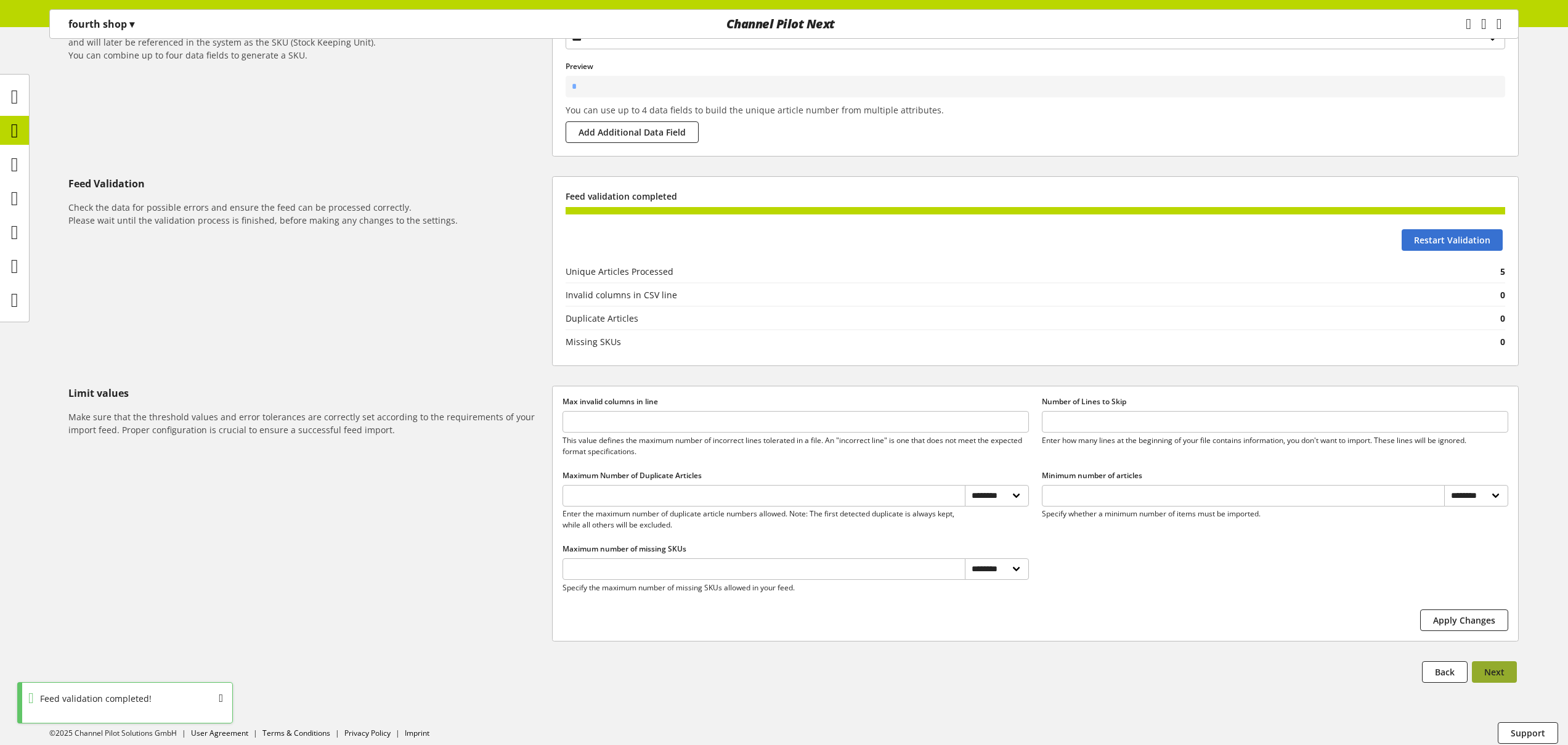
scroll to position [212, 0]
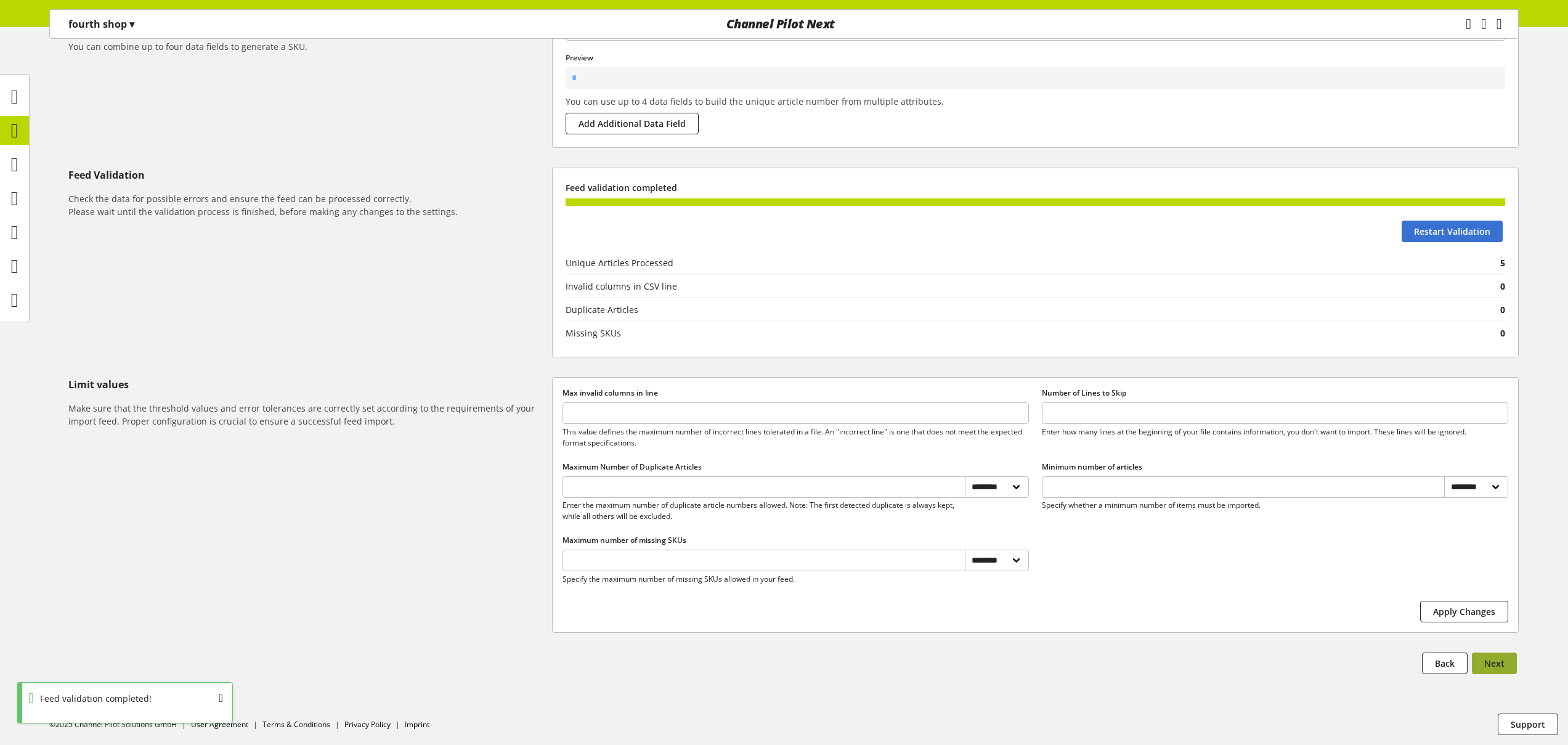
click at [1484, 662] on span "Next" at bounding box center [1494, 664] width 20 height 13
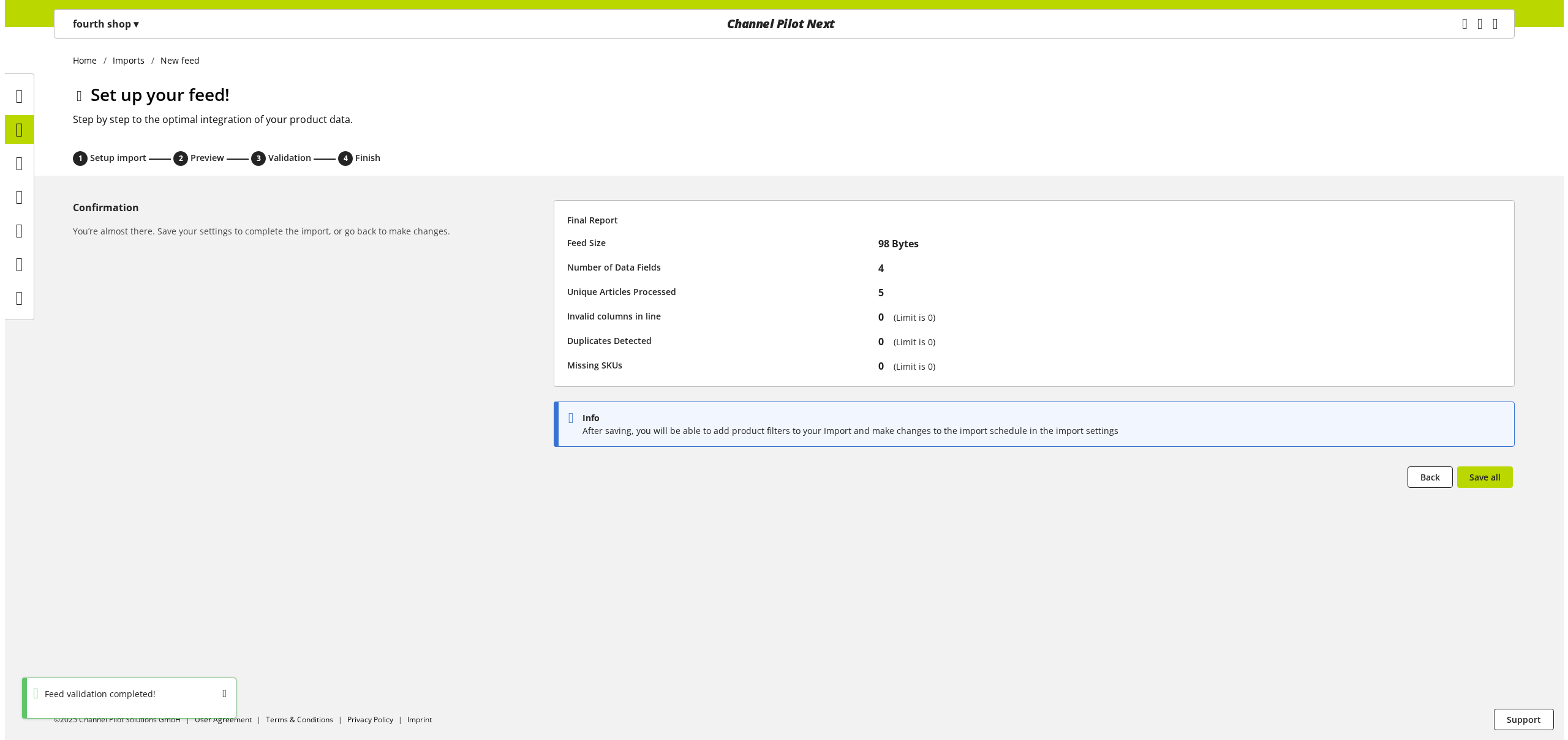
scroll to position [0, 0]
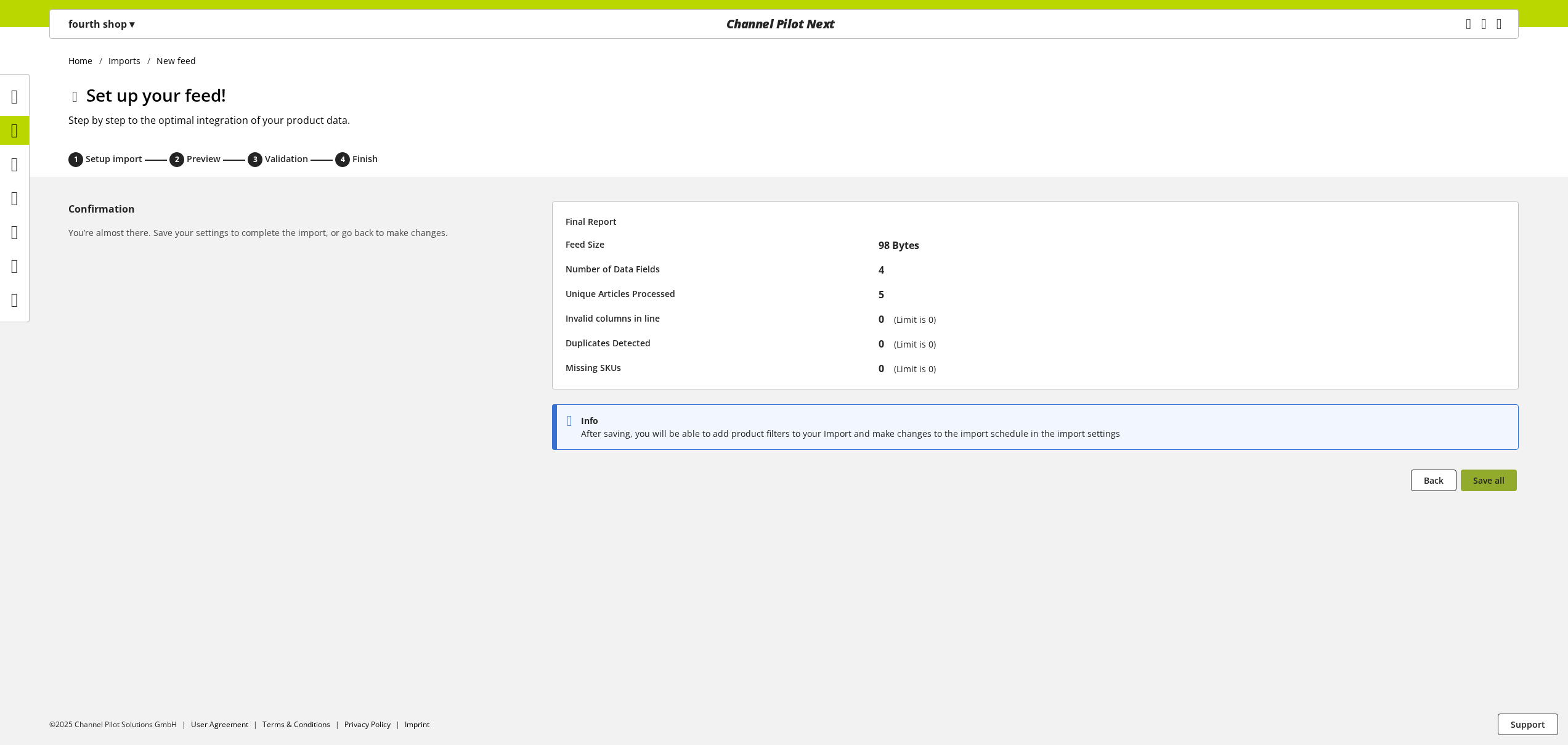
click at [1487, 480] on span "Save all" at bounding box center [1489, 480] width 31 height 13
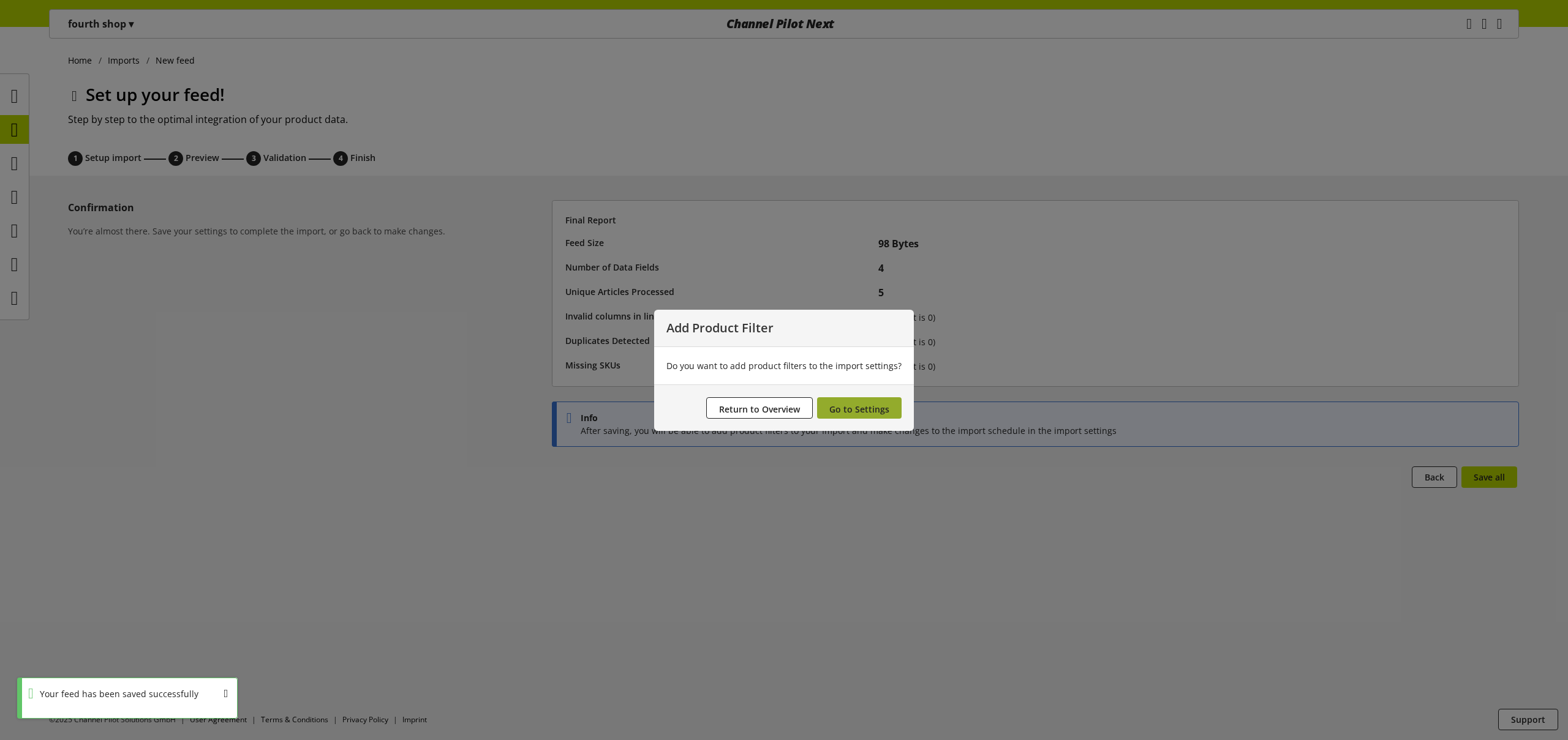
click at [855, 412] on span "Go to Settings" at bounding box center [859, 409] width 60 height 12
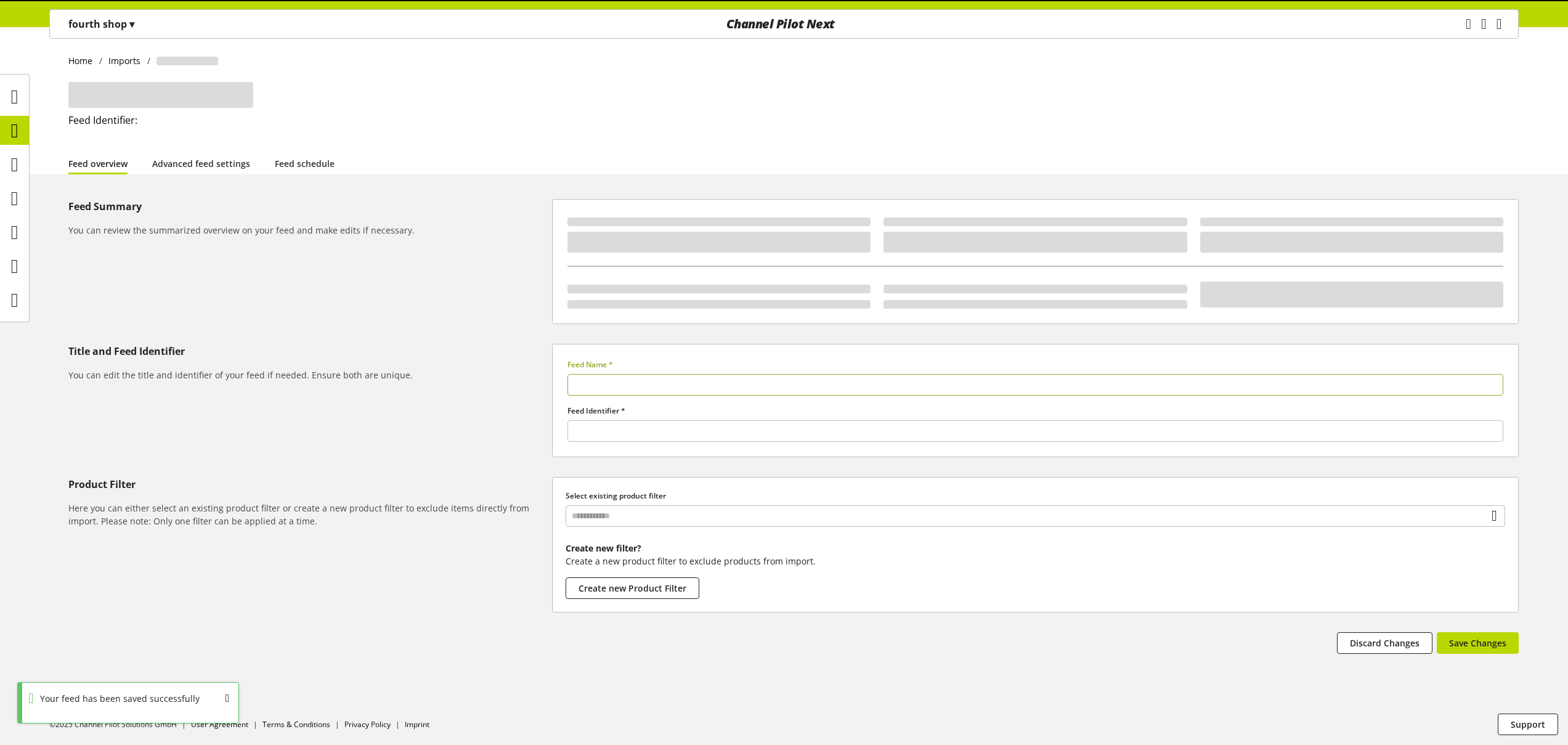
type input "********"
type input "******"
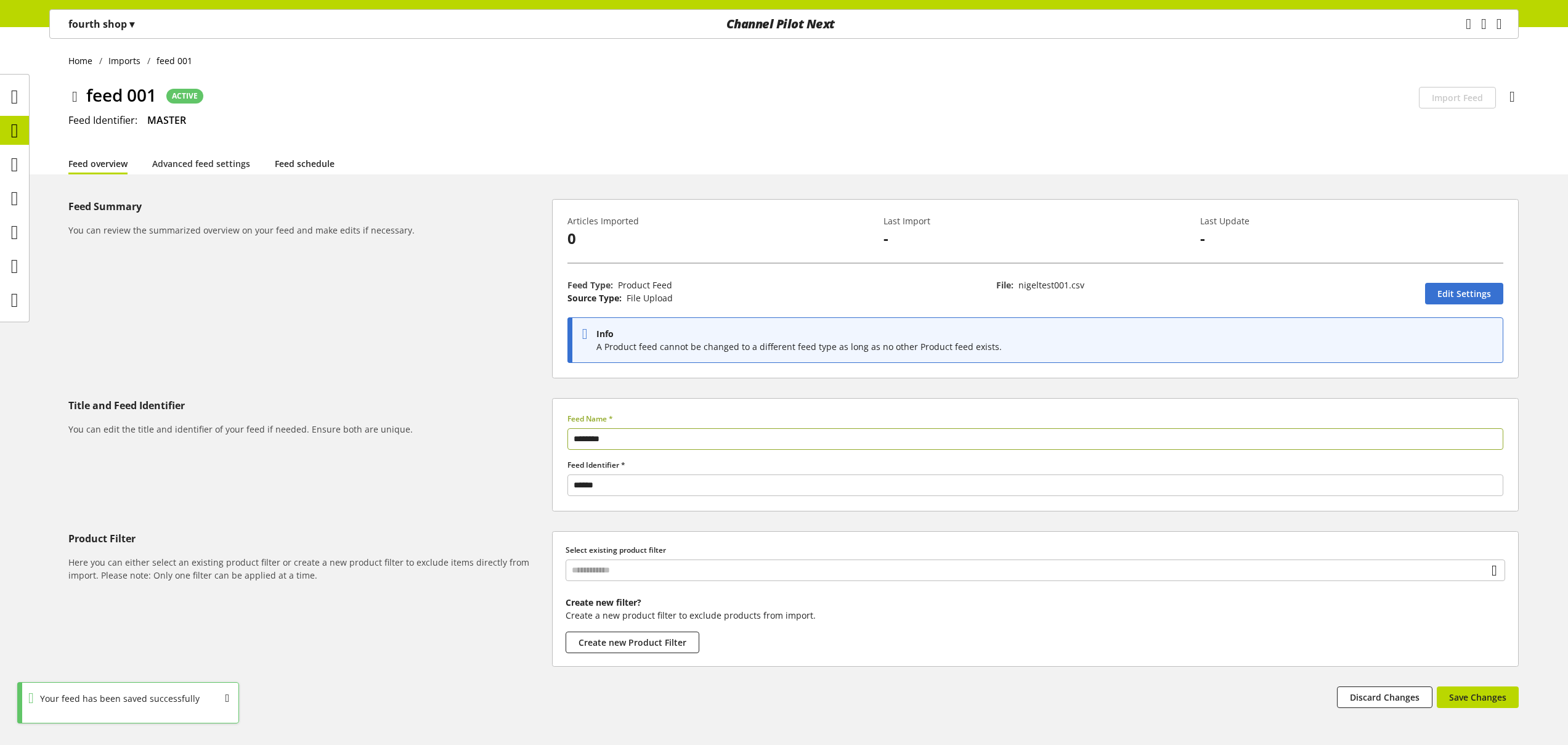
click at [292, 163] on link "Feed schedule" at bounding box center [305, 164] width 60 height 13
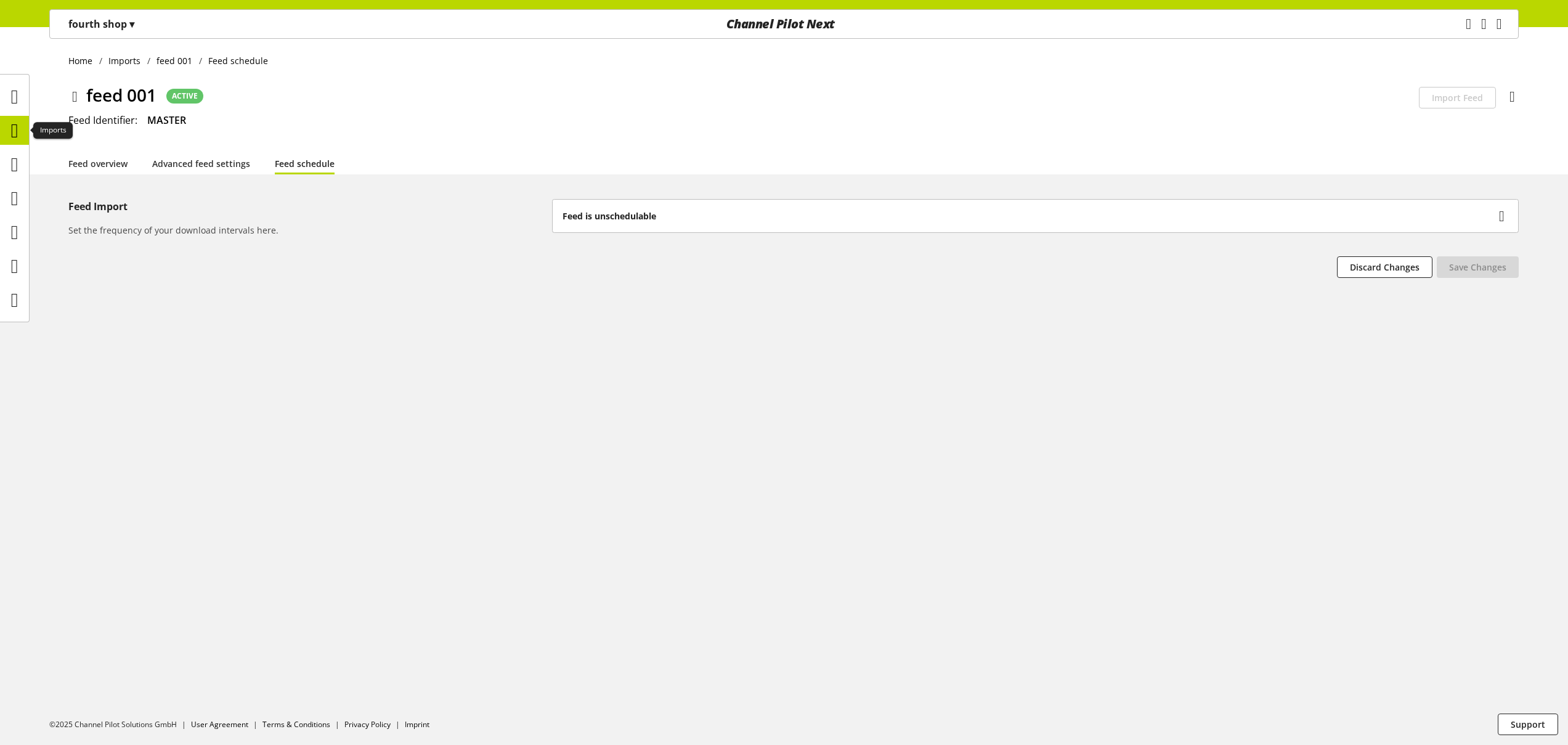
click at [16, 137] on icon at bounding box center [14, 131] width 7 height 25
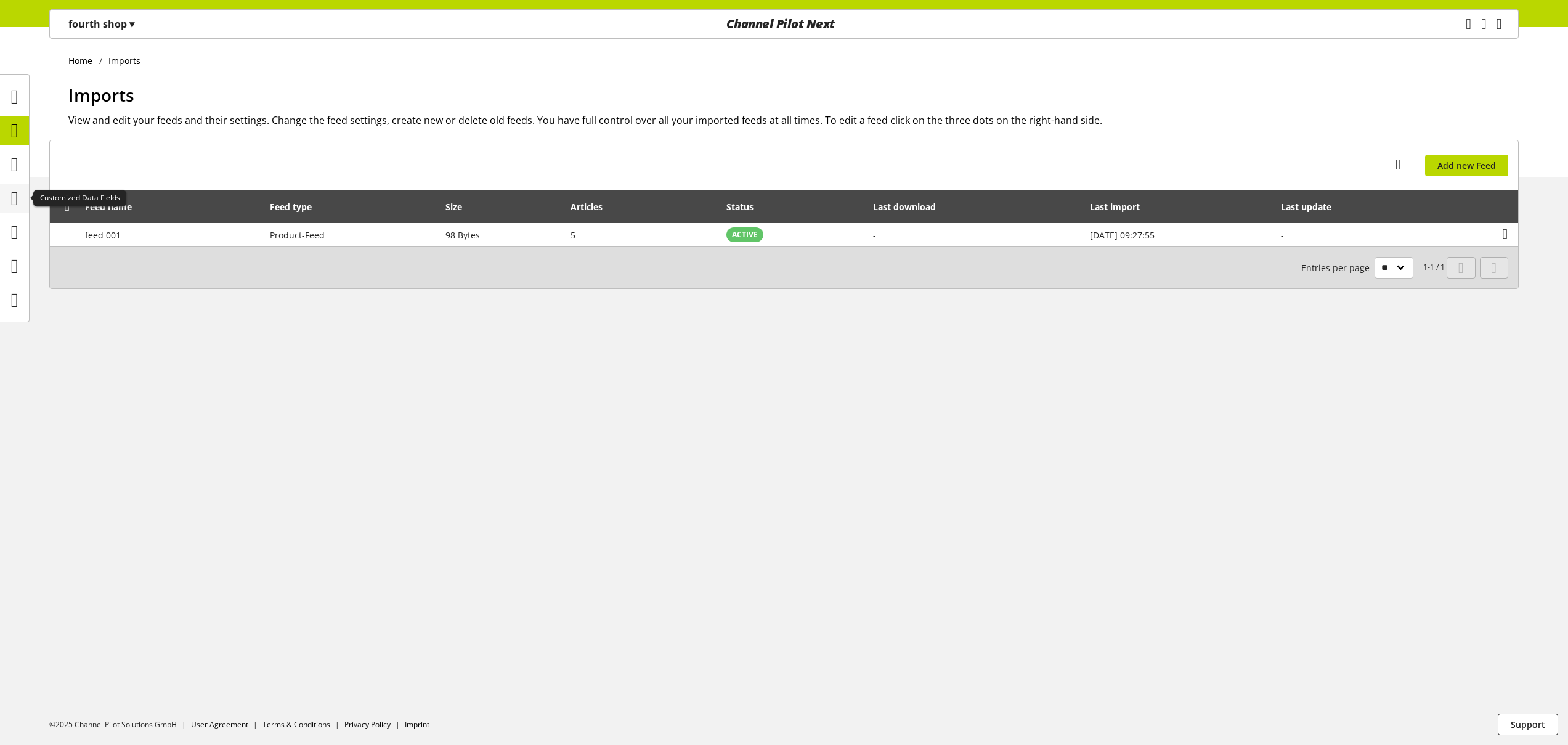
click at [17, 207] on icon at bounding box center [14, 198] width 7 height 25
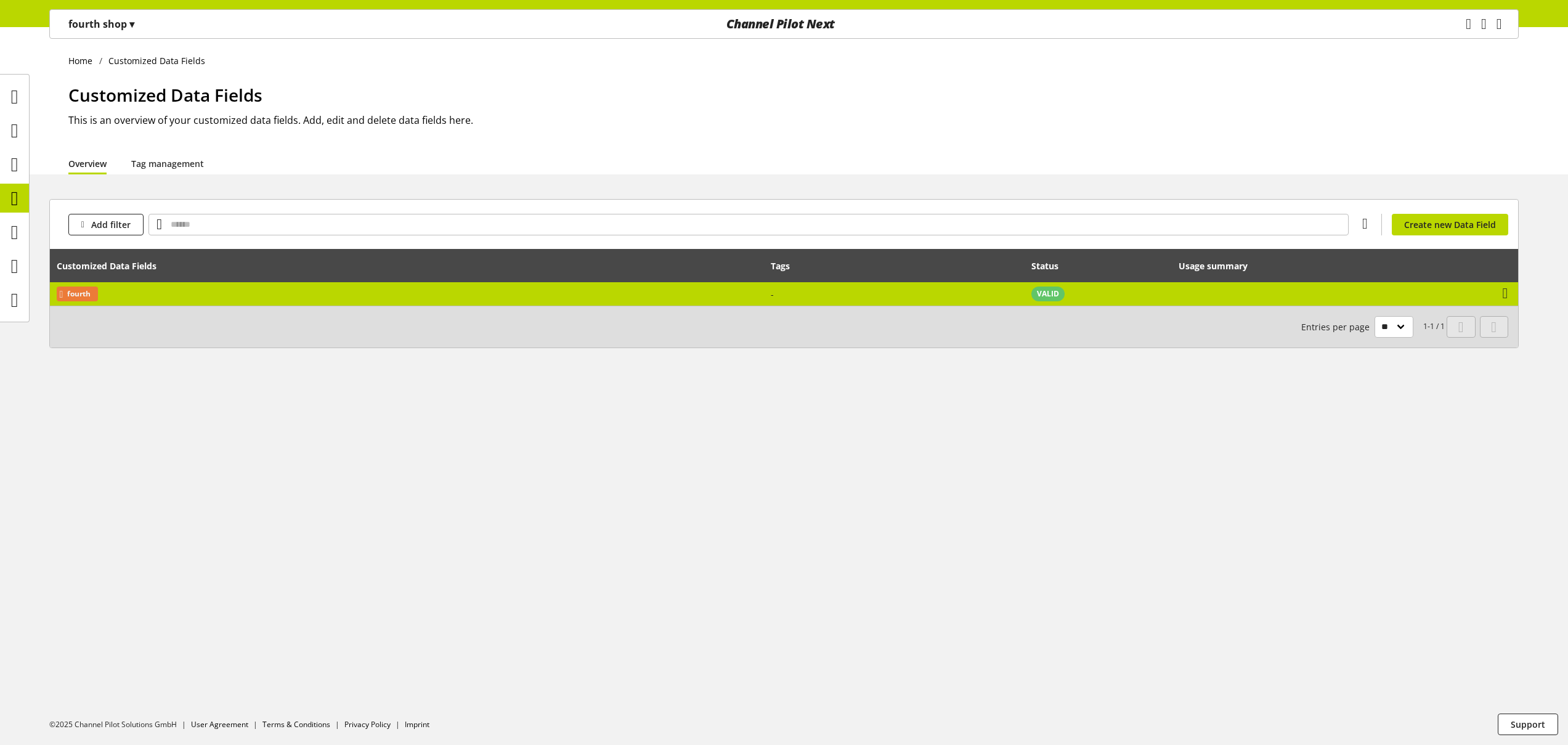
click at [172, 293] on td "fourth" at bounding box center [407, 294] width 714 height 23
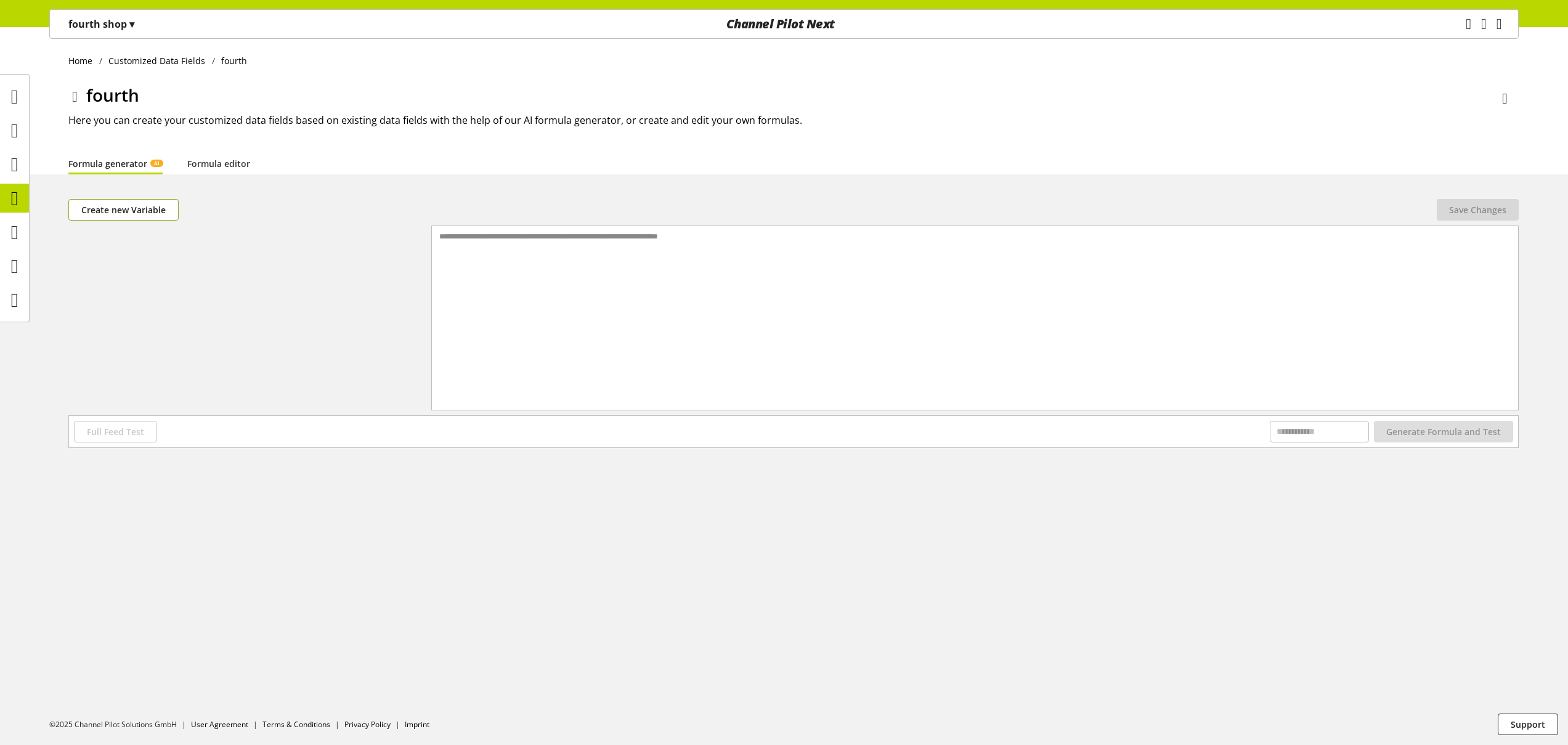
click at [148, 209] on span "Create new Variable" at bounding box center [123, 210] width 84 height 13
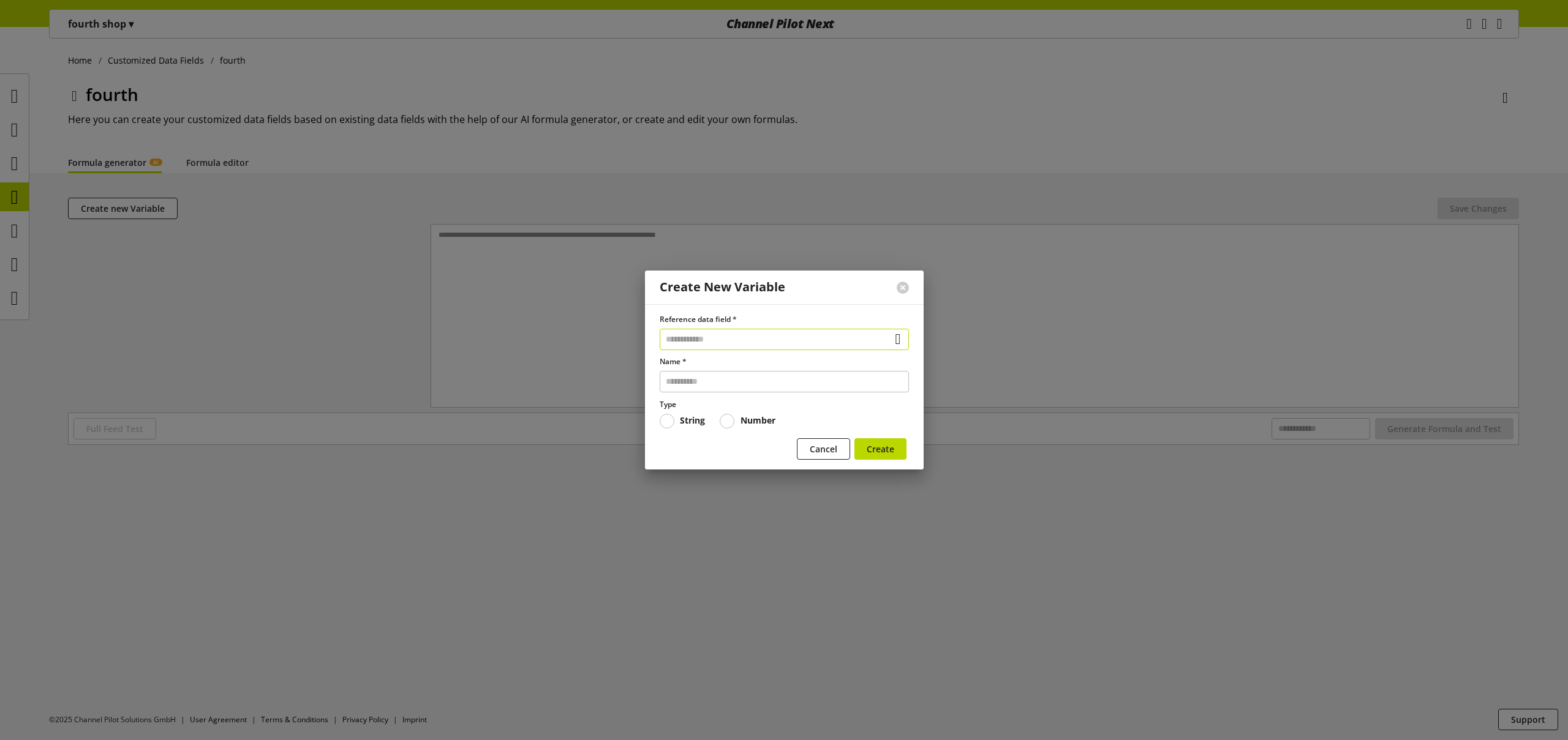
click at [743, 342] on input "text" at bounding box center [784, 339] width 249 height 21
click at [729, 407] on div "Data Fields from Feeds" at bounding box center [783, 409] width 200 height 13
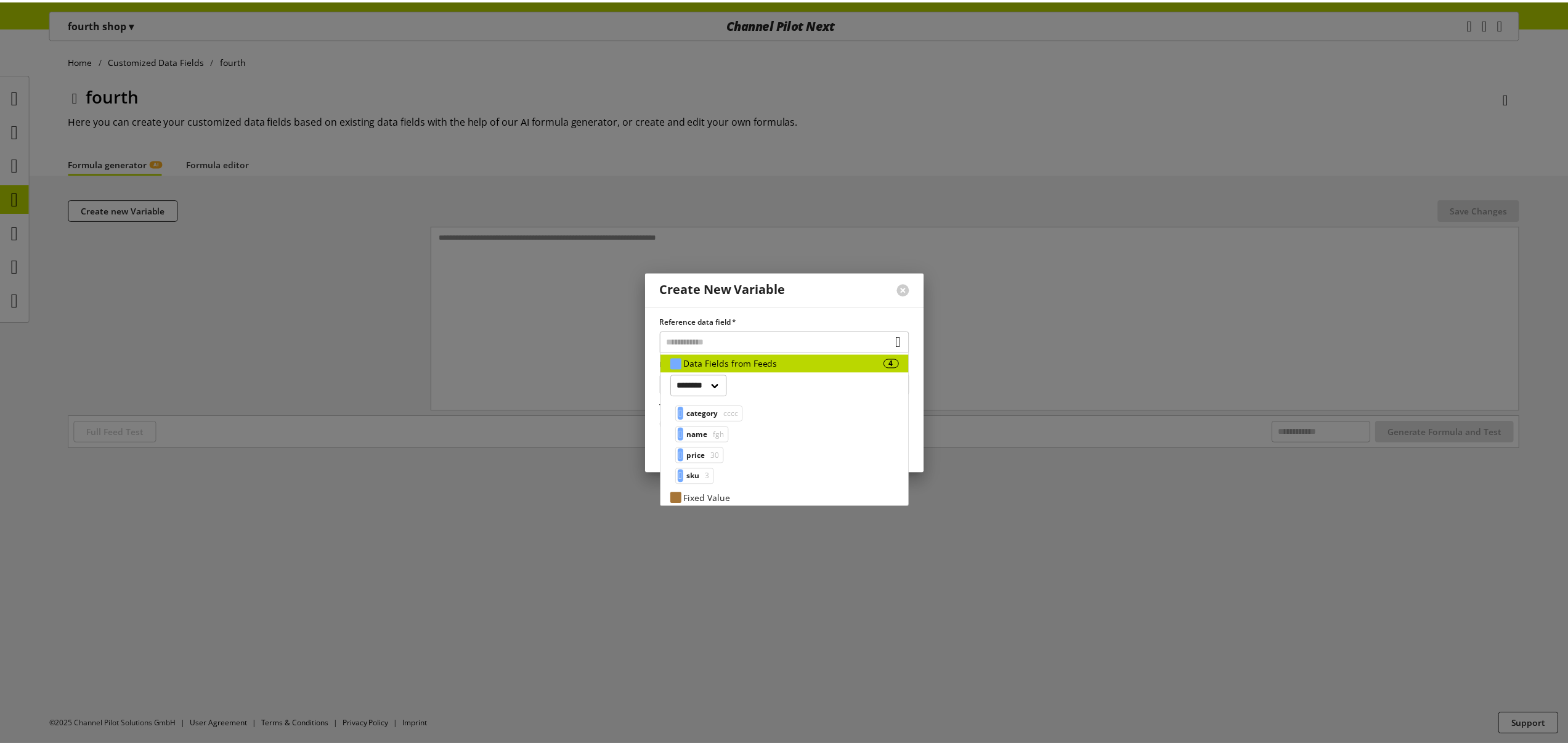
scroll to position [55, 0]
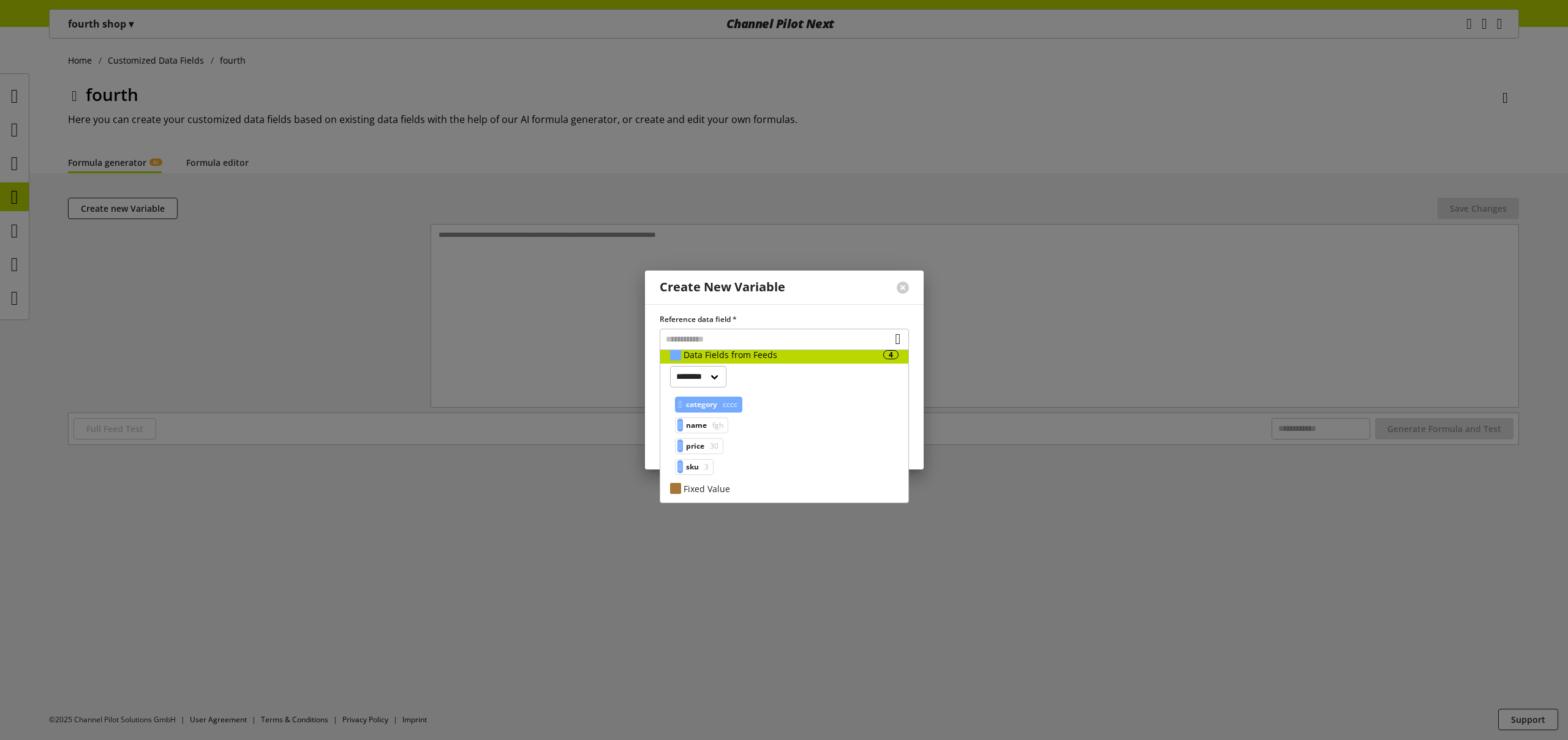
click at [717, 409] on span "category" at bounding box center [702, 404] width 31 height 15
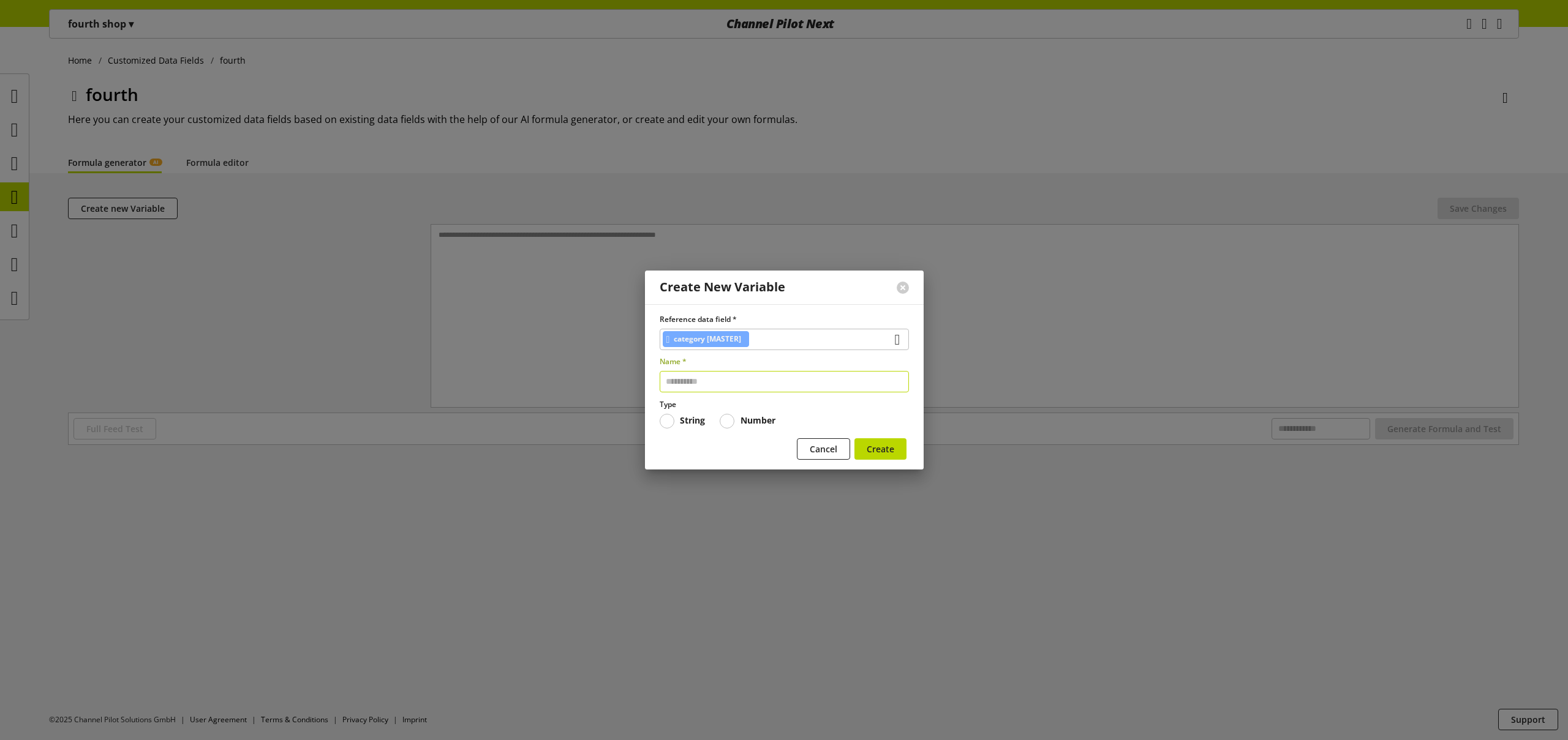
click at [700, 380] on input "text" at bounding box center [784, 382] width 249 height 21
click at [870, 451] on span "Create" at bounding box center [881, 449] width 28 height 13
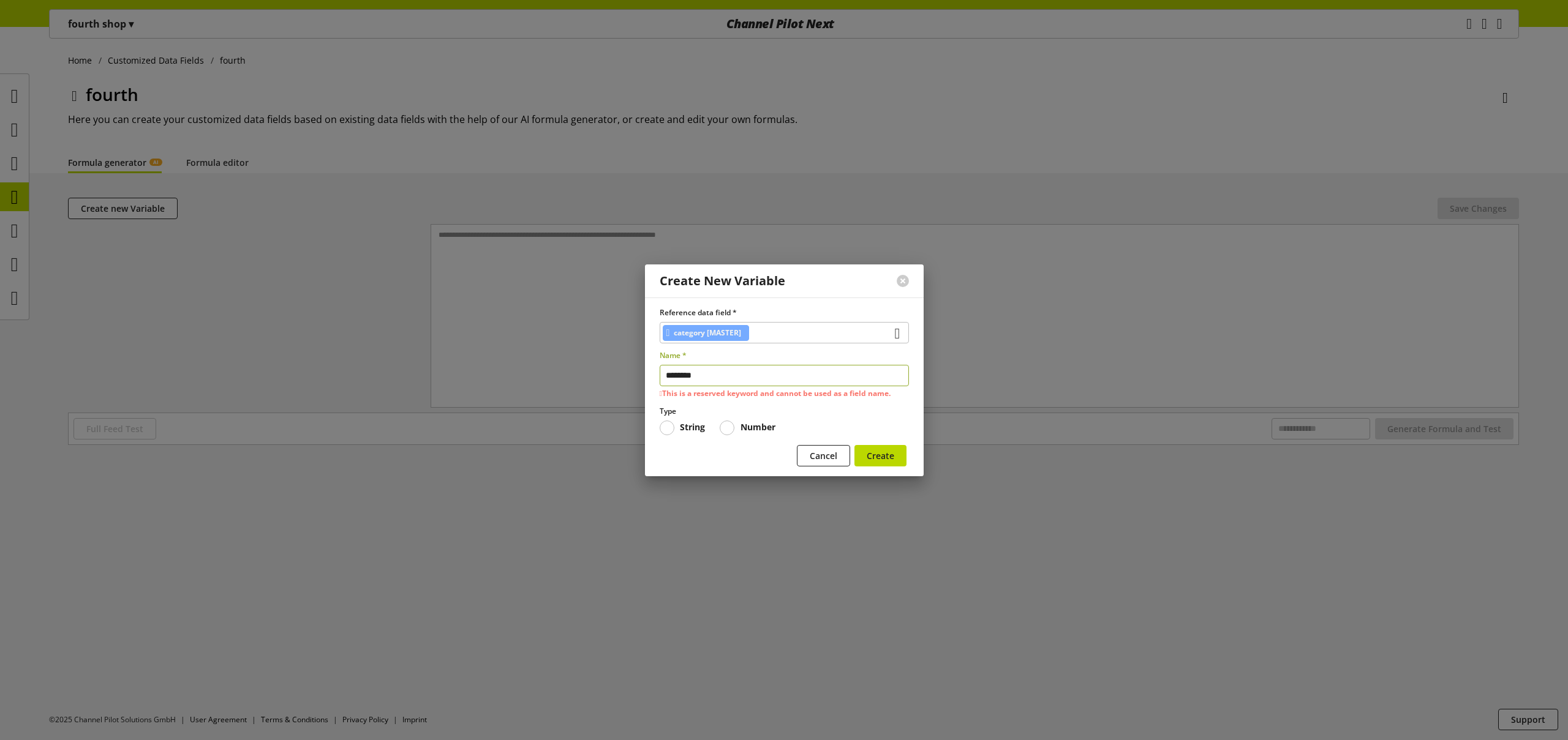
click at [901, 409] on label "Type" at bounding box center [784, 411] width 249 height 11
click at [743, 382] on input "********" at bounding box center [784, 375] width 249 height 21
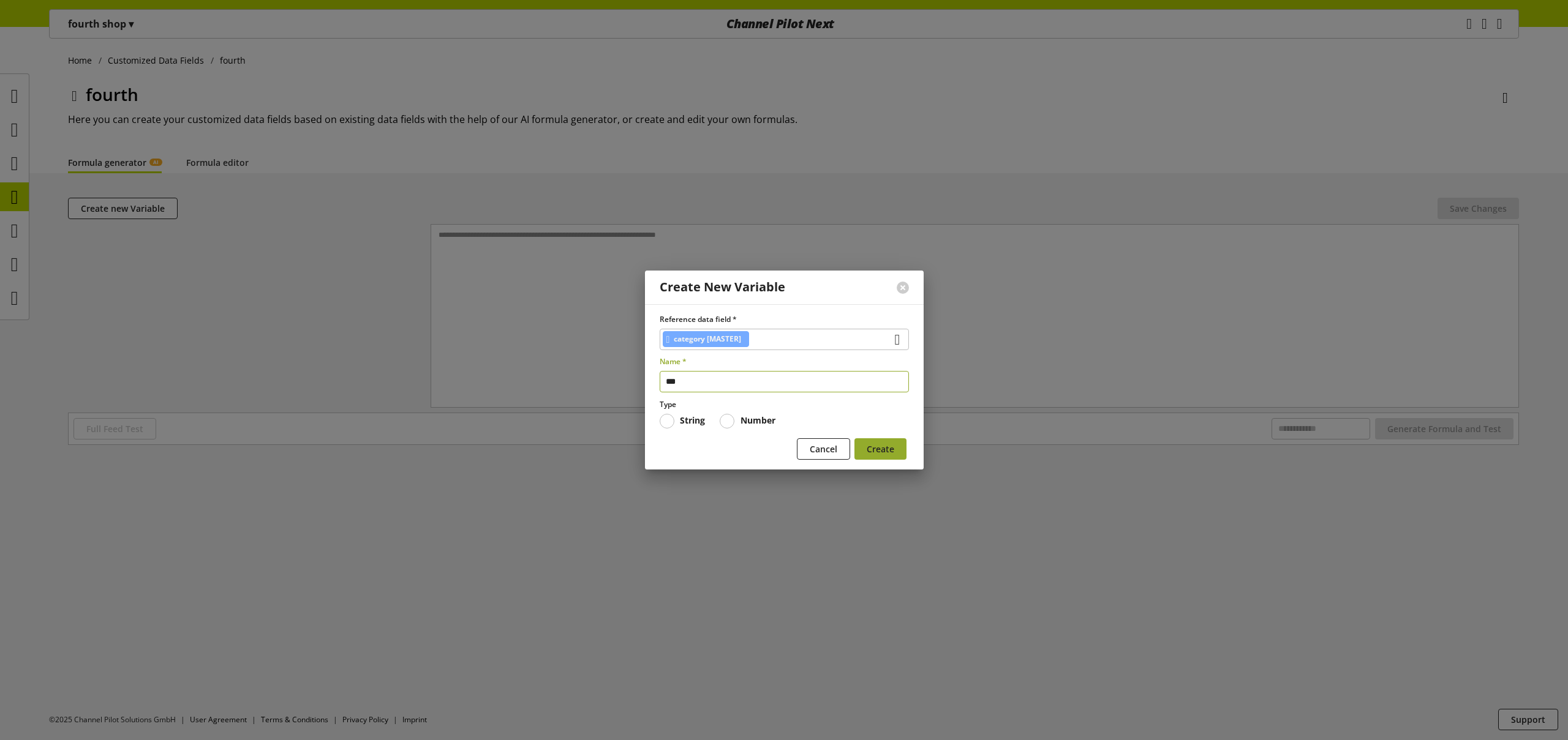
type input "***"
click at [895, 455] on button "Create" at bounding box center [881, 449] width 52 height 21
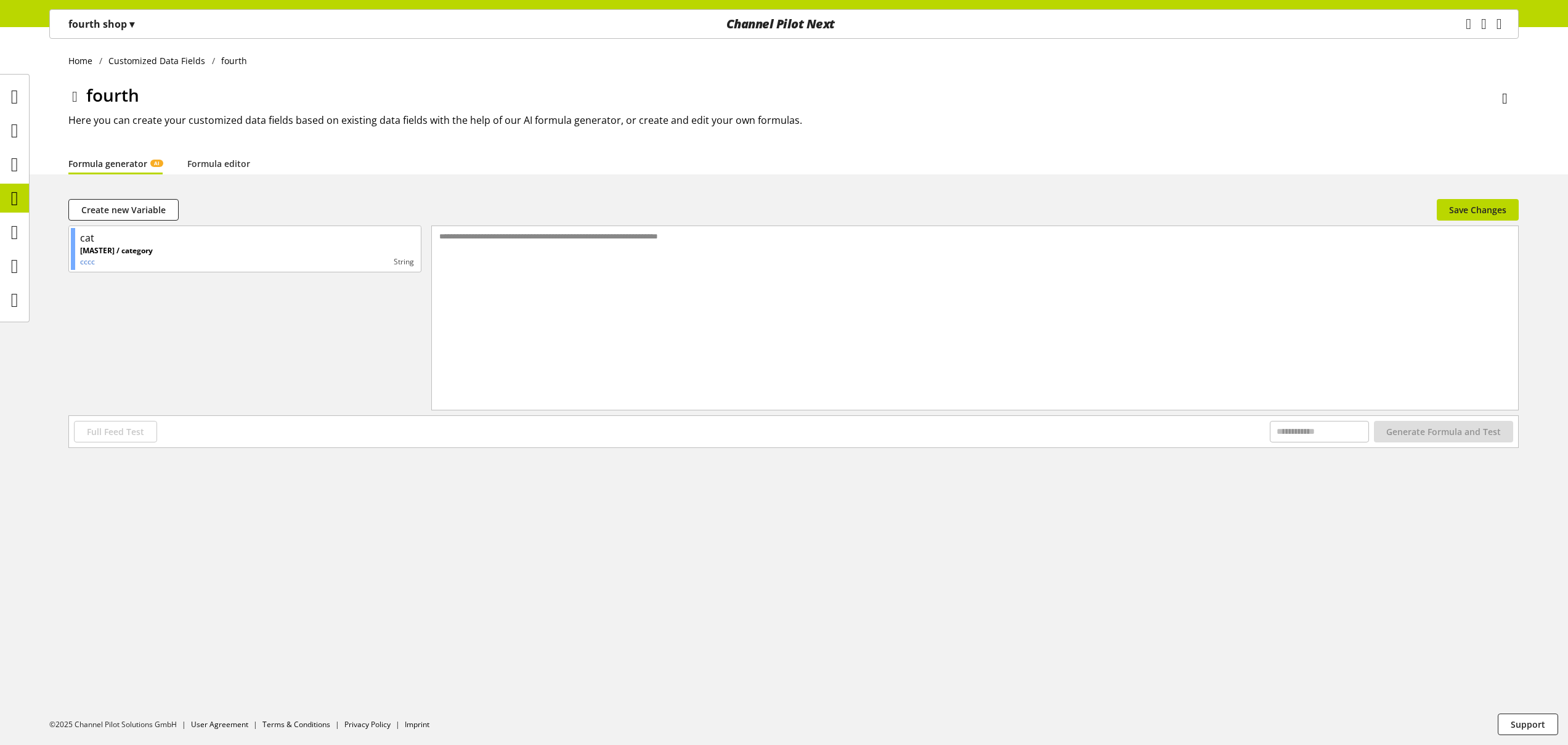
click at [580, 269] on div "**********" at bounding box center [975, 302] width 1086 height 153
drag, startPoint x: 236, startPoint y: 161, endPoint x: 332, endPoint y: 201, distance: 104.0
click at [235, 161] on link "Formula editor" at bounding box center [218, 164] width 63 height 13
click at [504, 254] on div at bounding box center [985, 318] width 1066 height 184
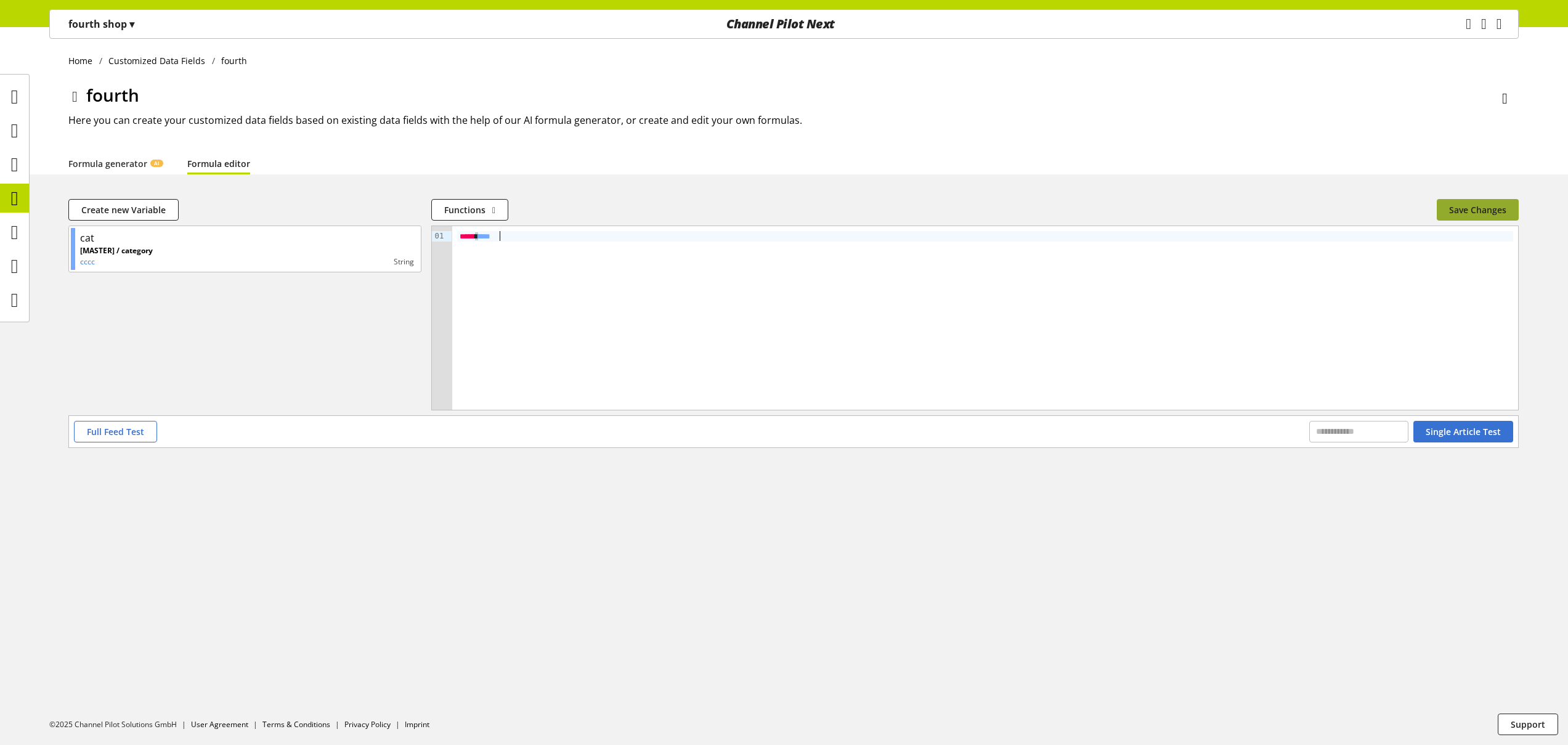
click at [1482, 210] on span "Save Changes" at bounding box center [1478, 210] width 57 height 13
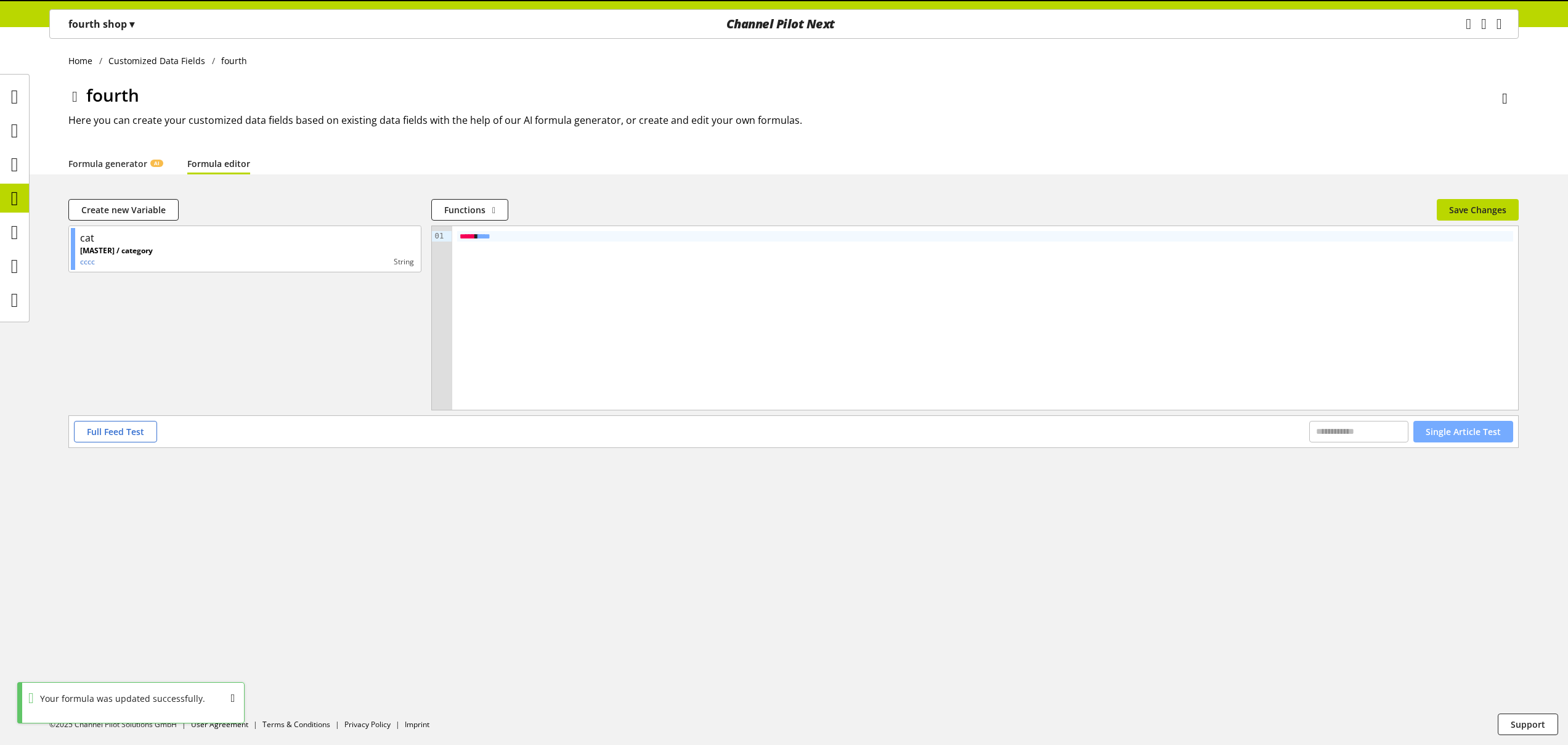
drag, startPoint x: 1477, startPoint y: 436, endPoint x: 1470, endPoint y: 439, distance: 7.6
click at [1477, 437] on span "Single Article Test" at bounding box center [1463, 432] width 75 height 13
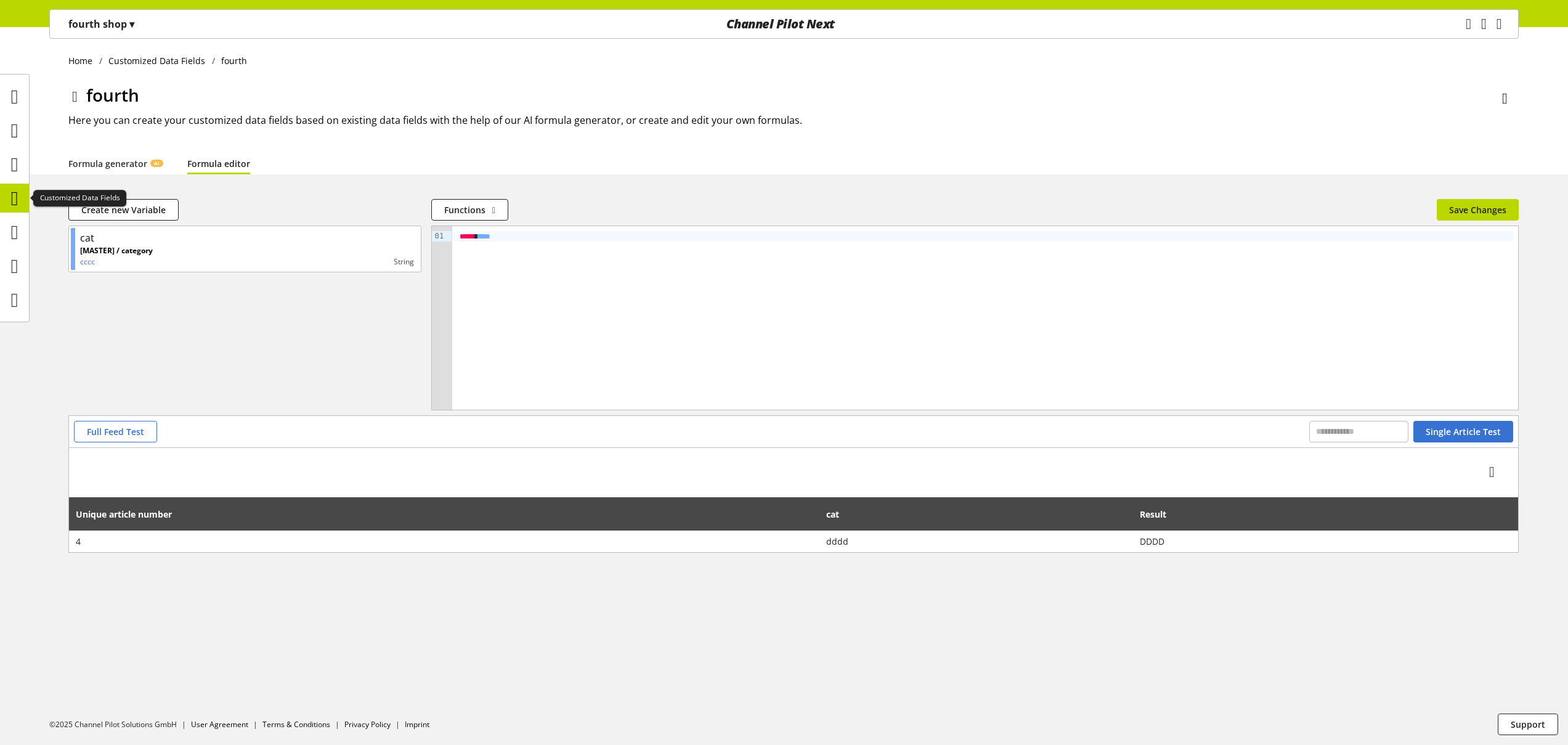
click at [16, 199] on icon at bounding box center [14, 198] width 7 height 25
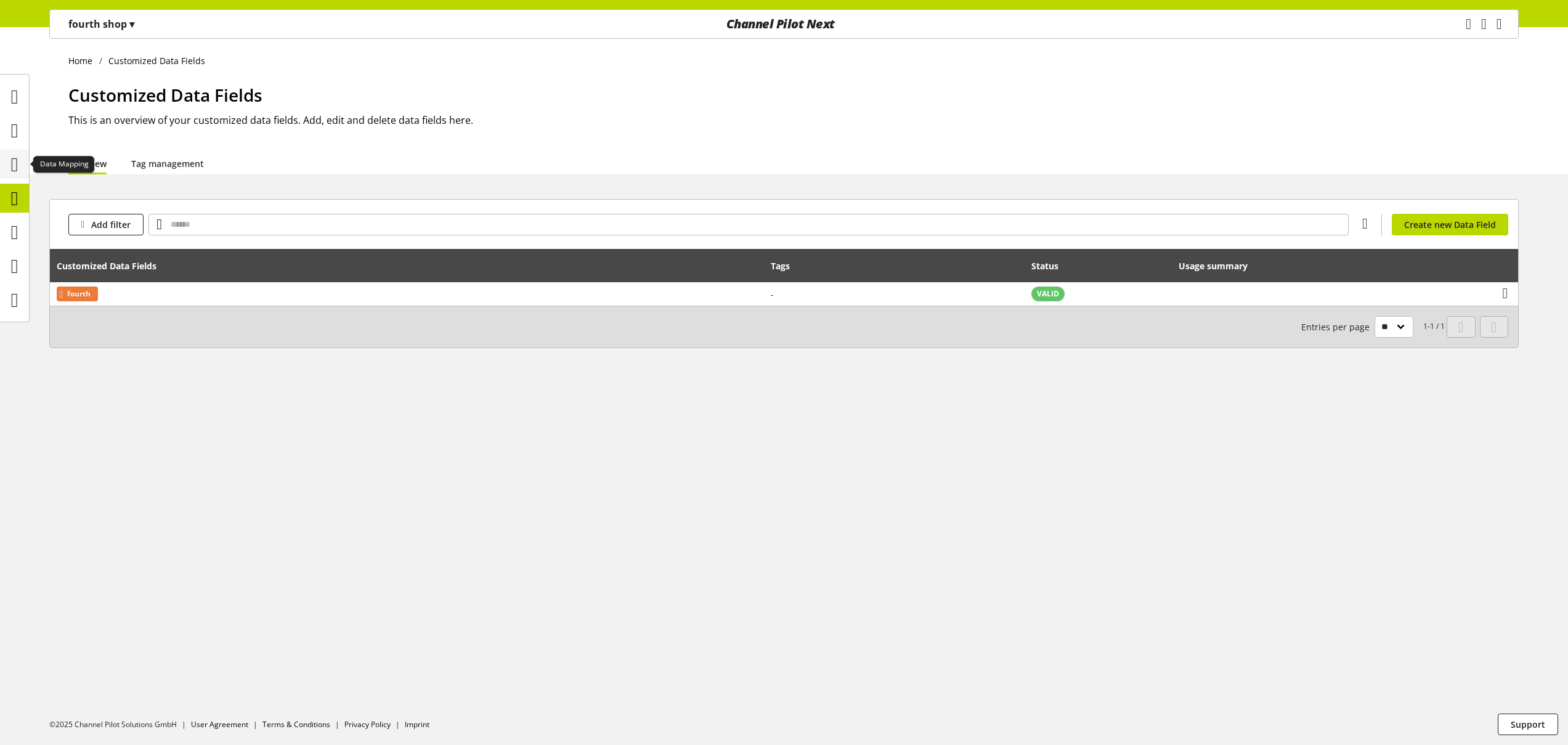
click at [11, 167] on icon at bounding box center [14, 164] width 7 height 25
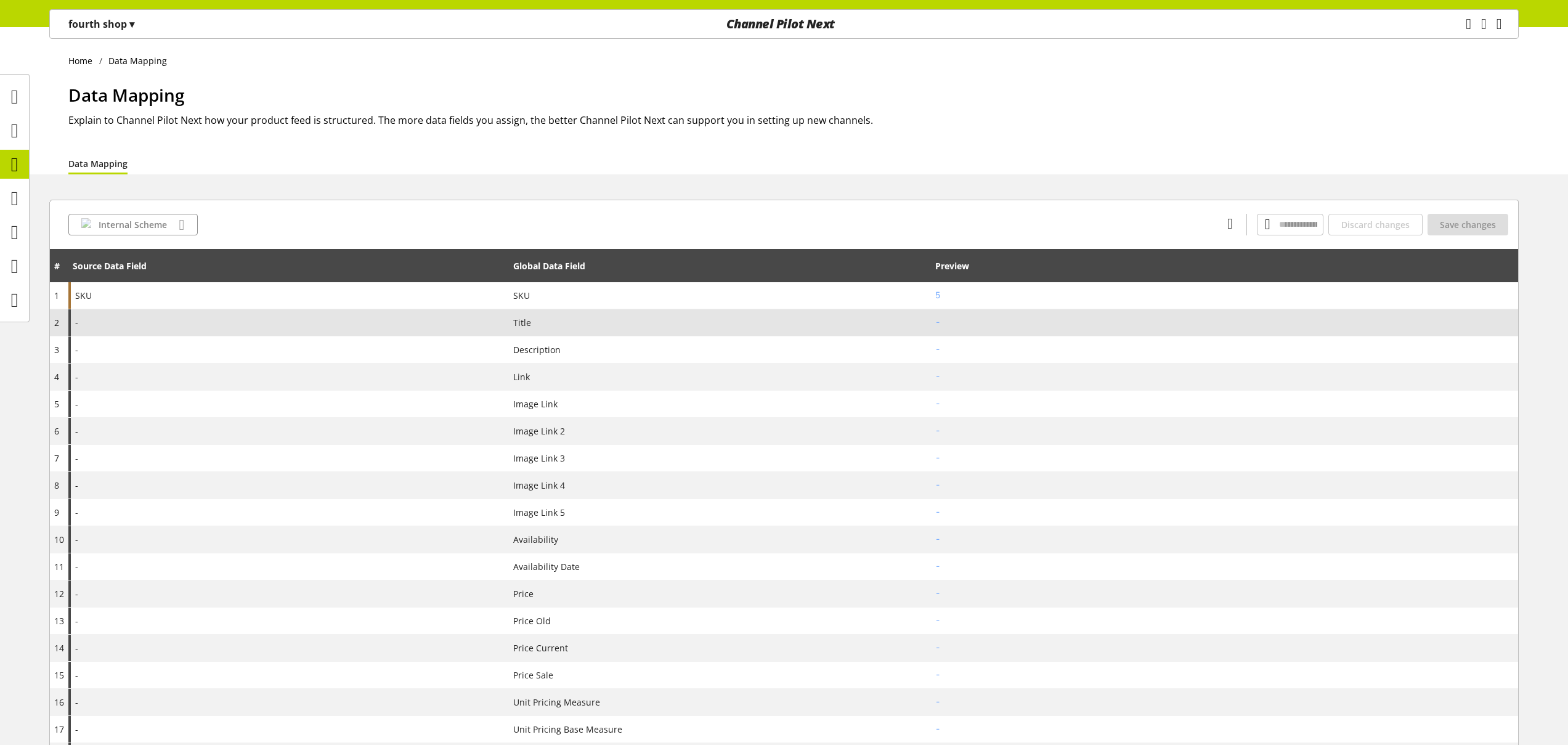
click at [183, 317] on div "-" at bounding box center [289, 322] width 441 height 27
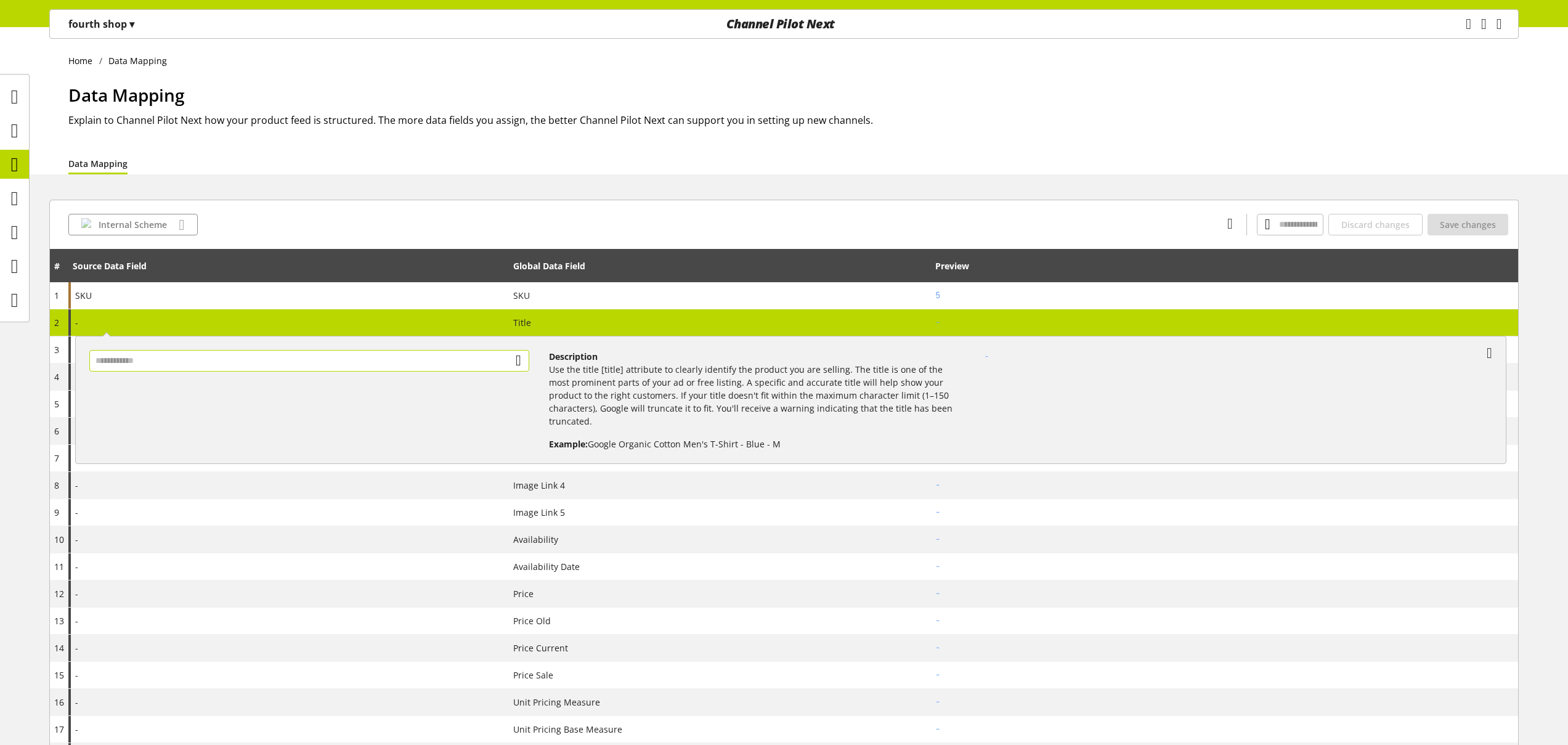
click at [179, 361] on input "text" at bounding box center [309, 361] width 440 height 21
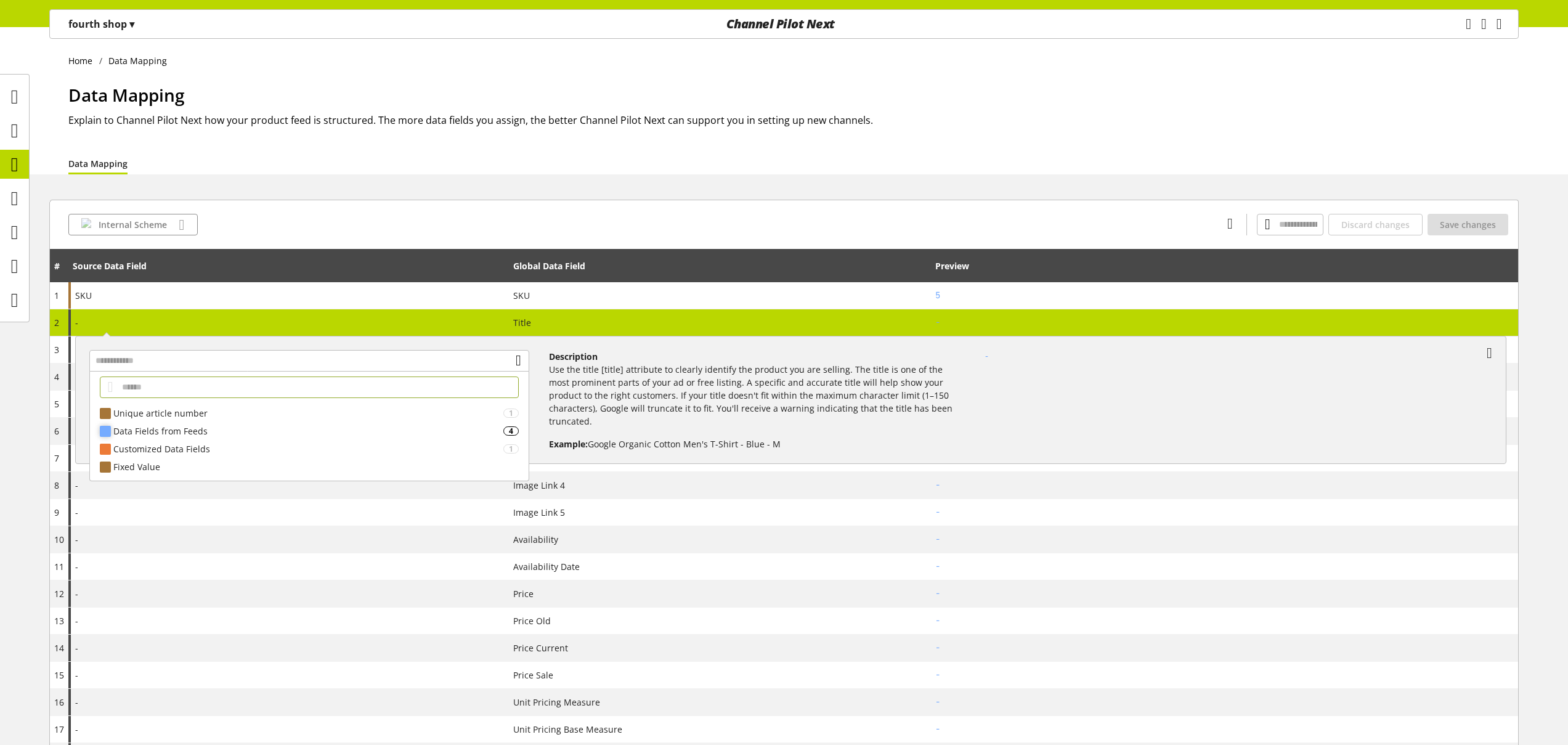
click at [179, 439] on div "Data Fields from Feeds 4" at bounding box center [309, 430] width 439 height 18
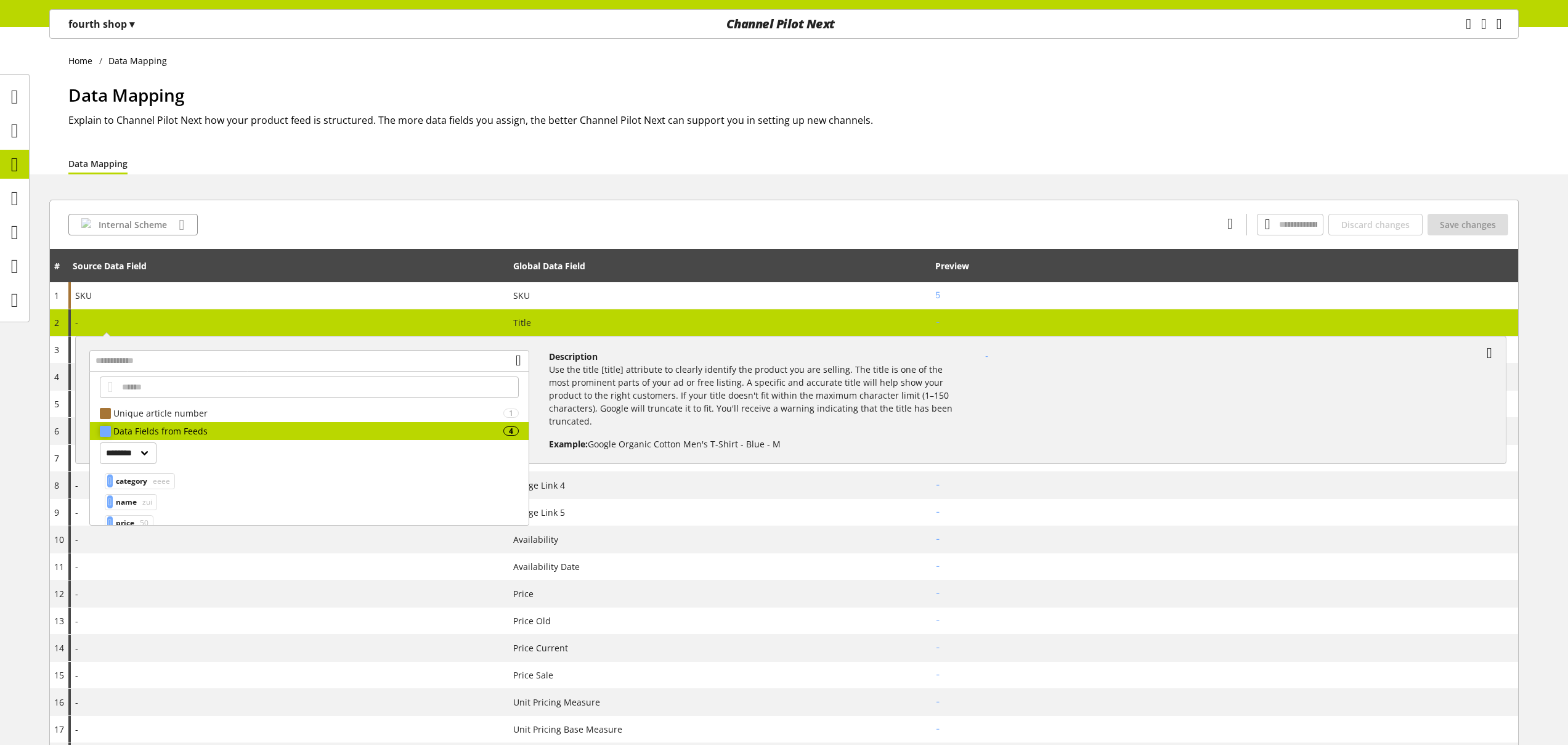
click at [212, 429] on div "Data Fields from Feeds" at bounding box center [308, 431] width 390 height 13
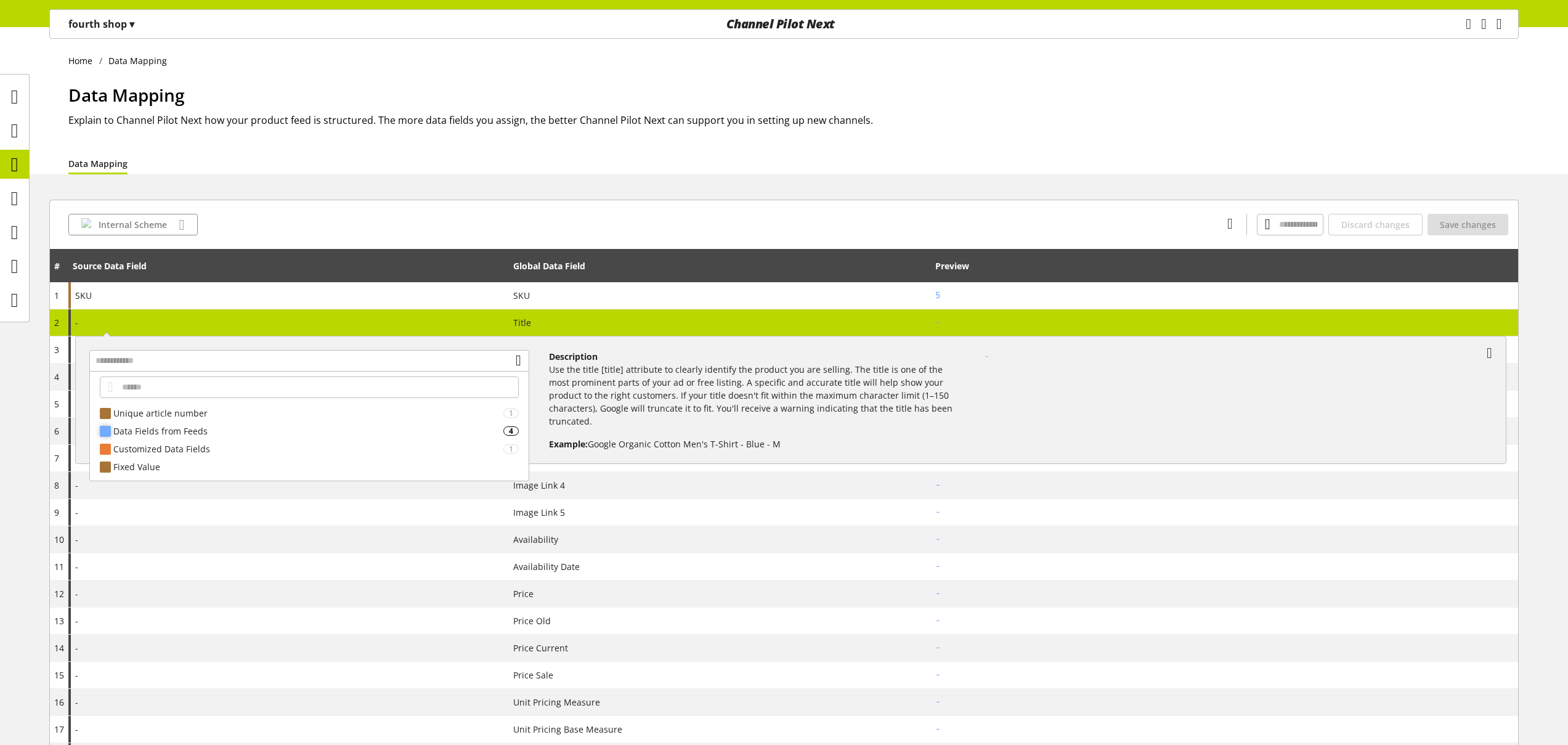
scroll to position [25, 0]
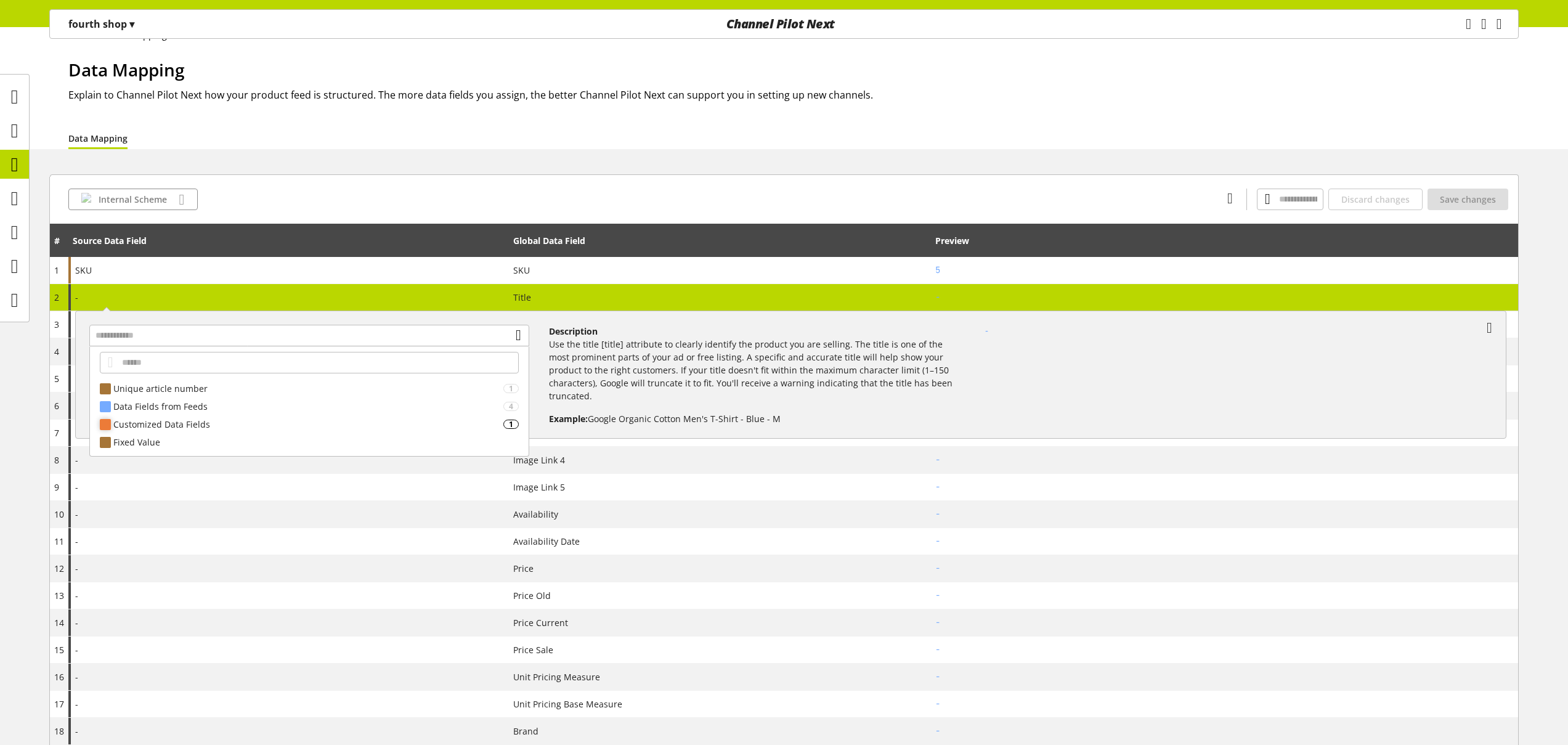
click at [199, 430] on div "Customized Data Fields" at bounding box center [308, 425] width 390 height 13
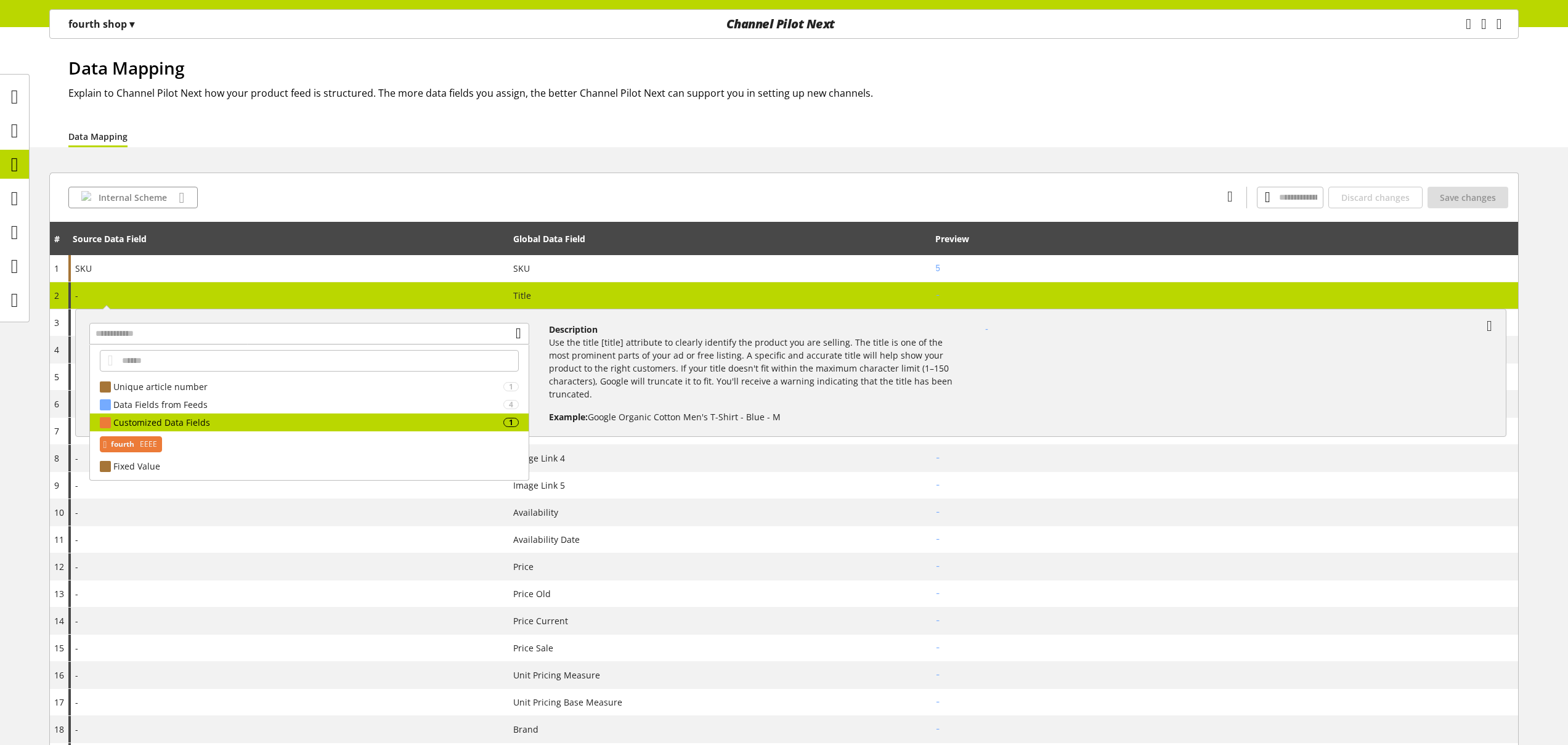
scroll to position [28, 0]
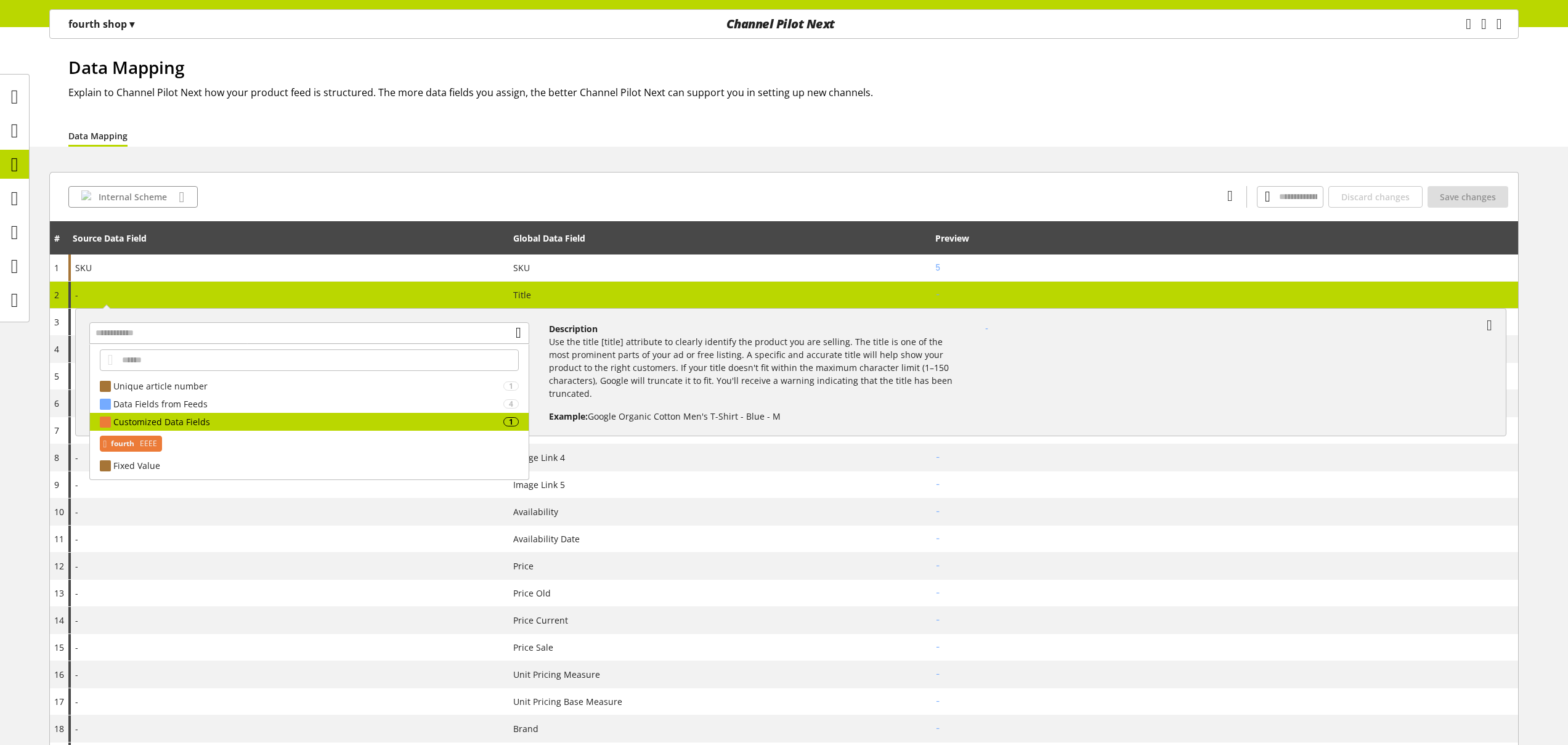
click at [135, 446] on span "fourth" at bounding box center [123, 443] width 23 height 15
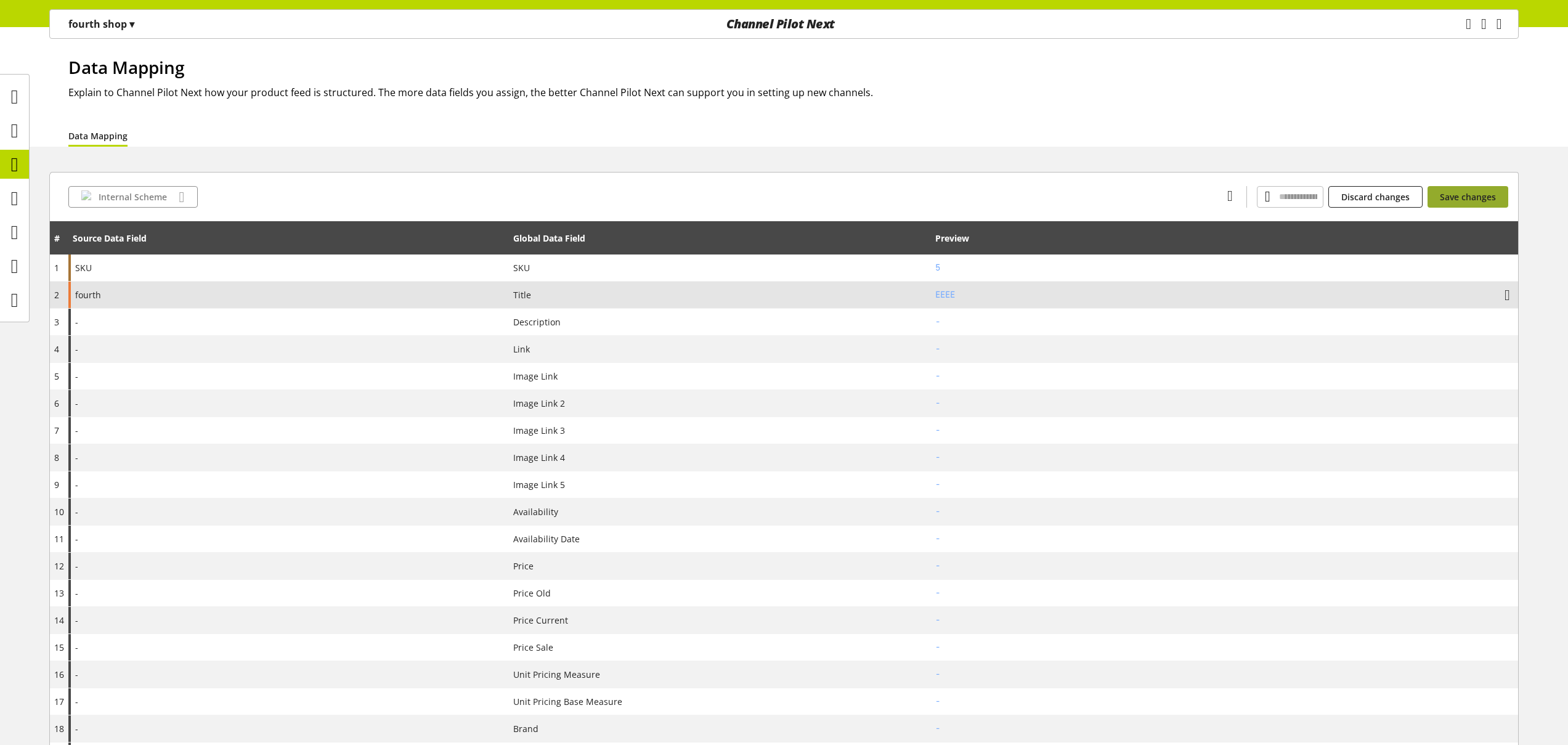
click at [1472, 194] on span "Save changes" at bounding box center [1468, 197] width 56 height 13
click at [25, 205] on div at bounding box center [14, 198] width 29 height 29
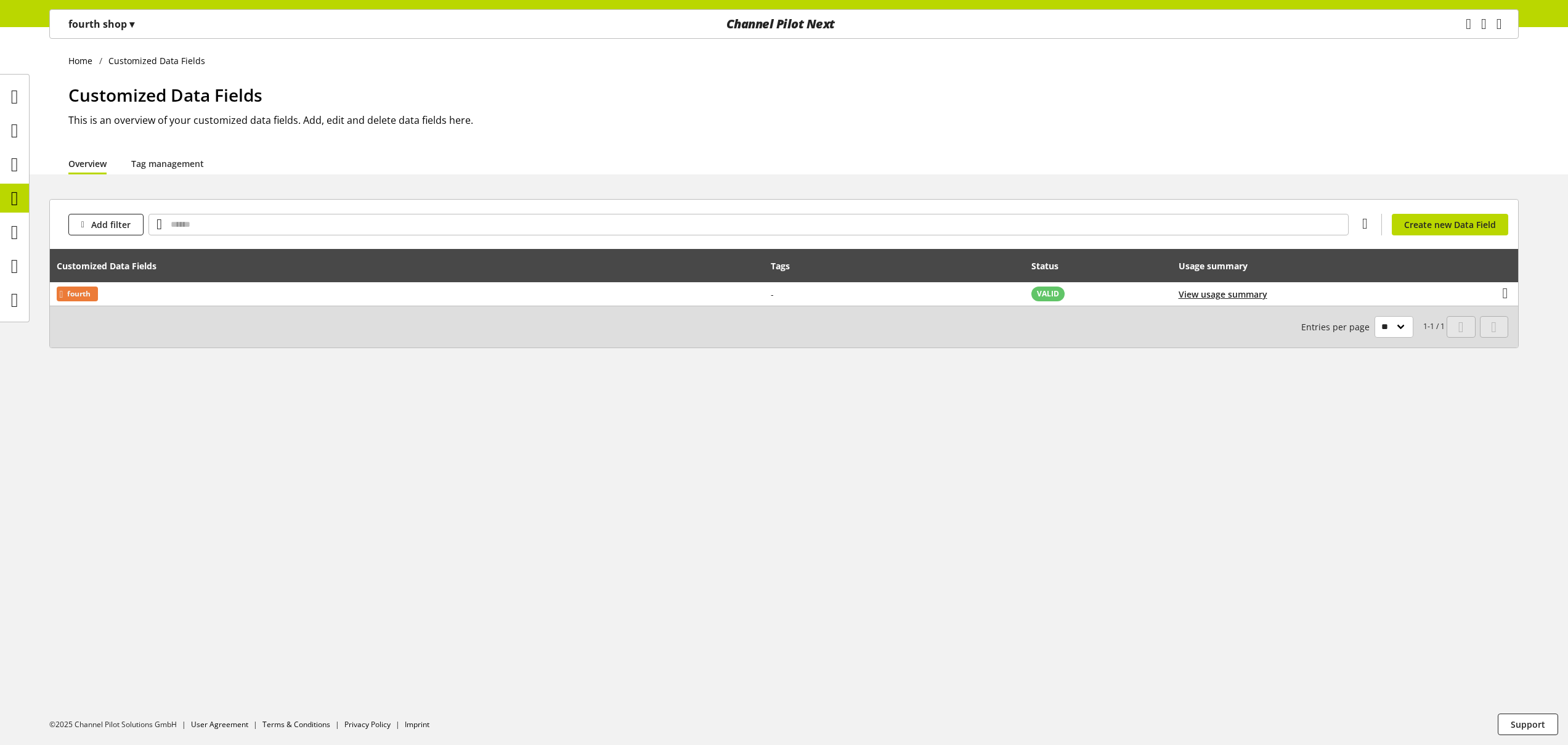
click at [917, 397] on div "Home Customized Data Fields Customized Data Fields This is an overview of your …" at bounding box center [784, 386] width 1568 height 718
click at [114, 20] on p "fourth shop ▾" at bounding box center [101, 24] width 66 height 15
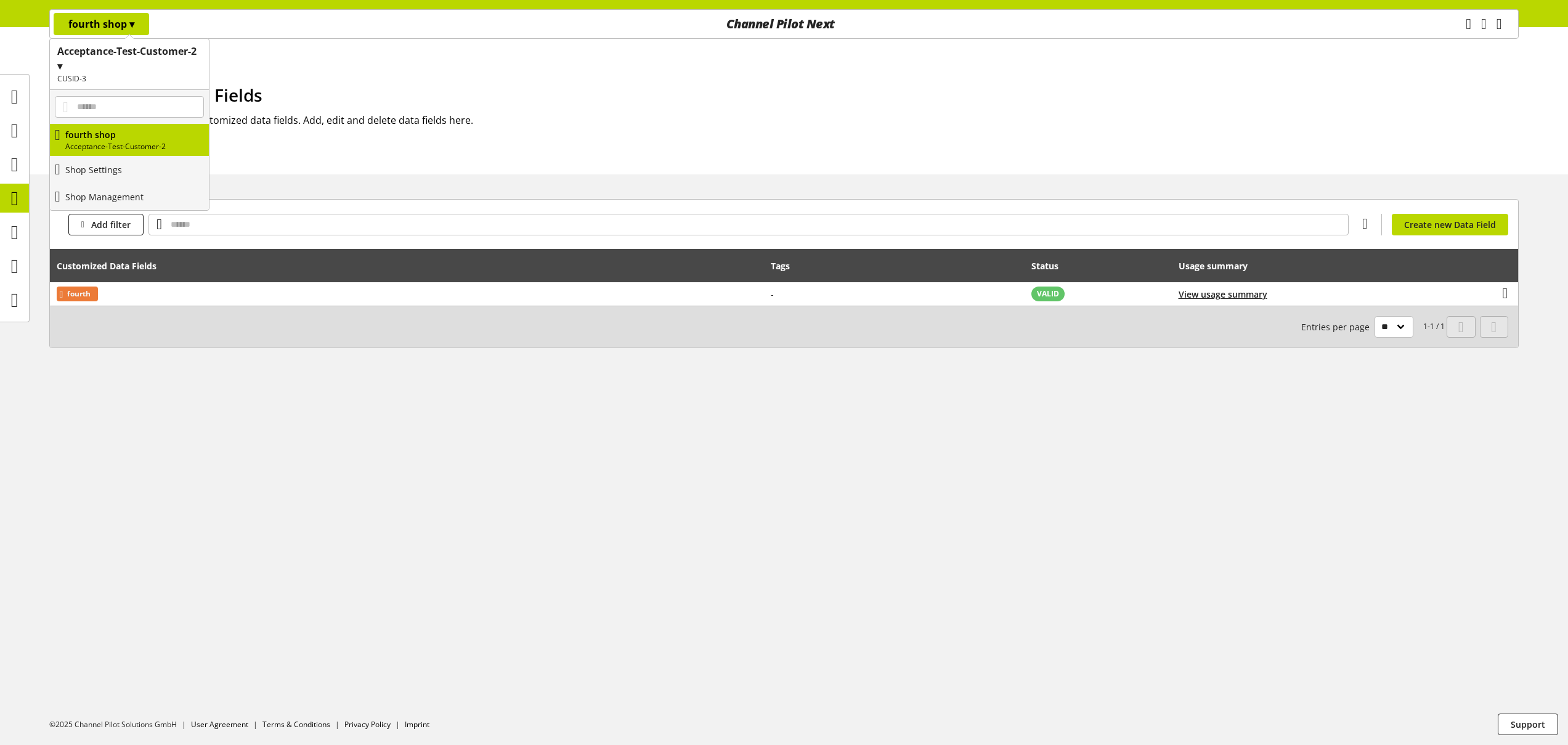
click at [123, 69] on h1 "Acceptance-Test-Customer-2 ▾" at bounding box center [129, 59] width 144 height 30
click at [115, 135] on p "Acceptance-Test-Customer" at bounding box center [129, 135] width 159 height 27
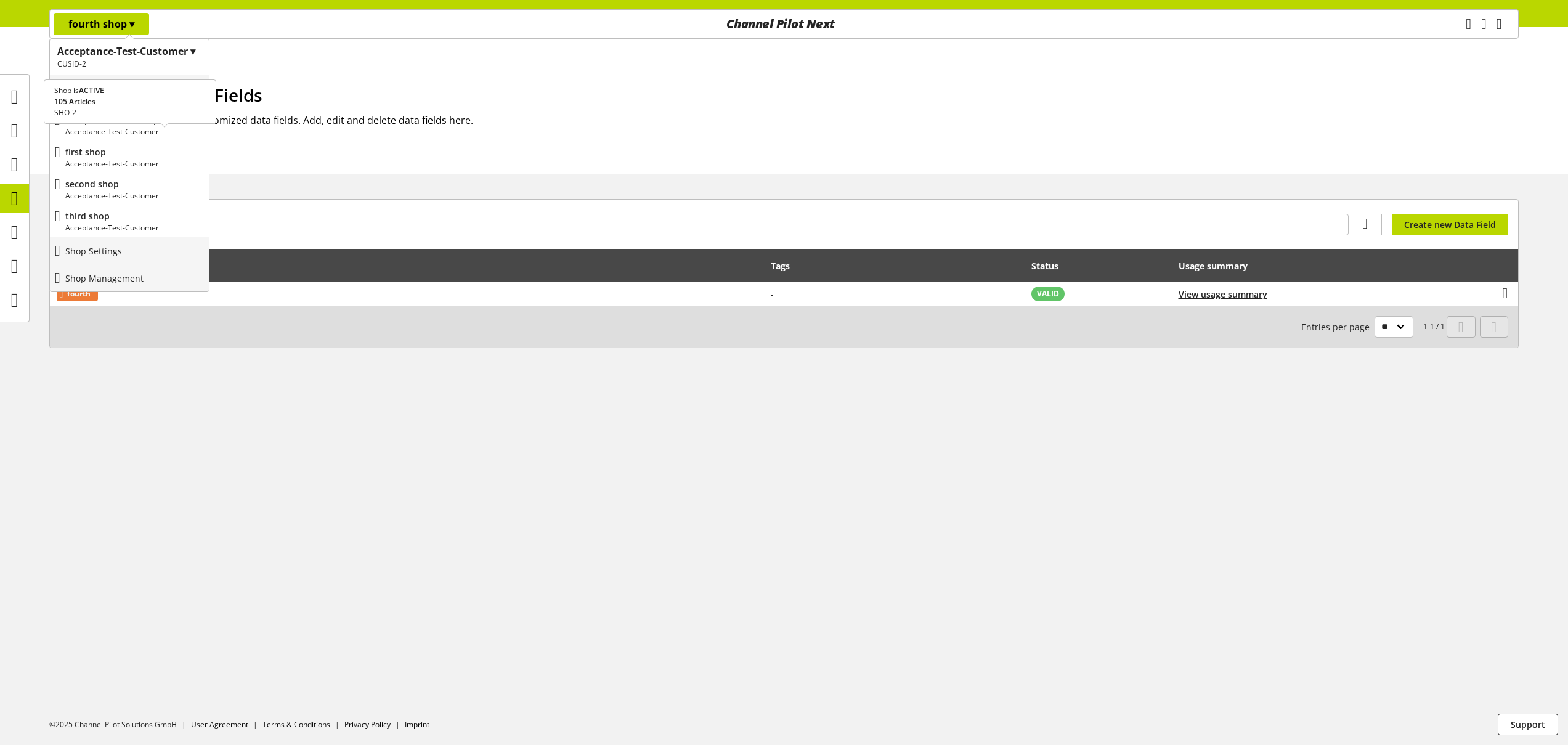
click at [114, 129] on p "Acceptance-Test-Customer" at bounding box center [134, 131] width 138 height 11
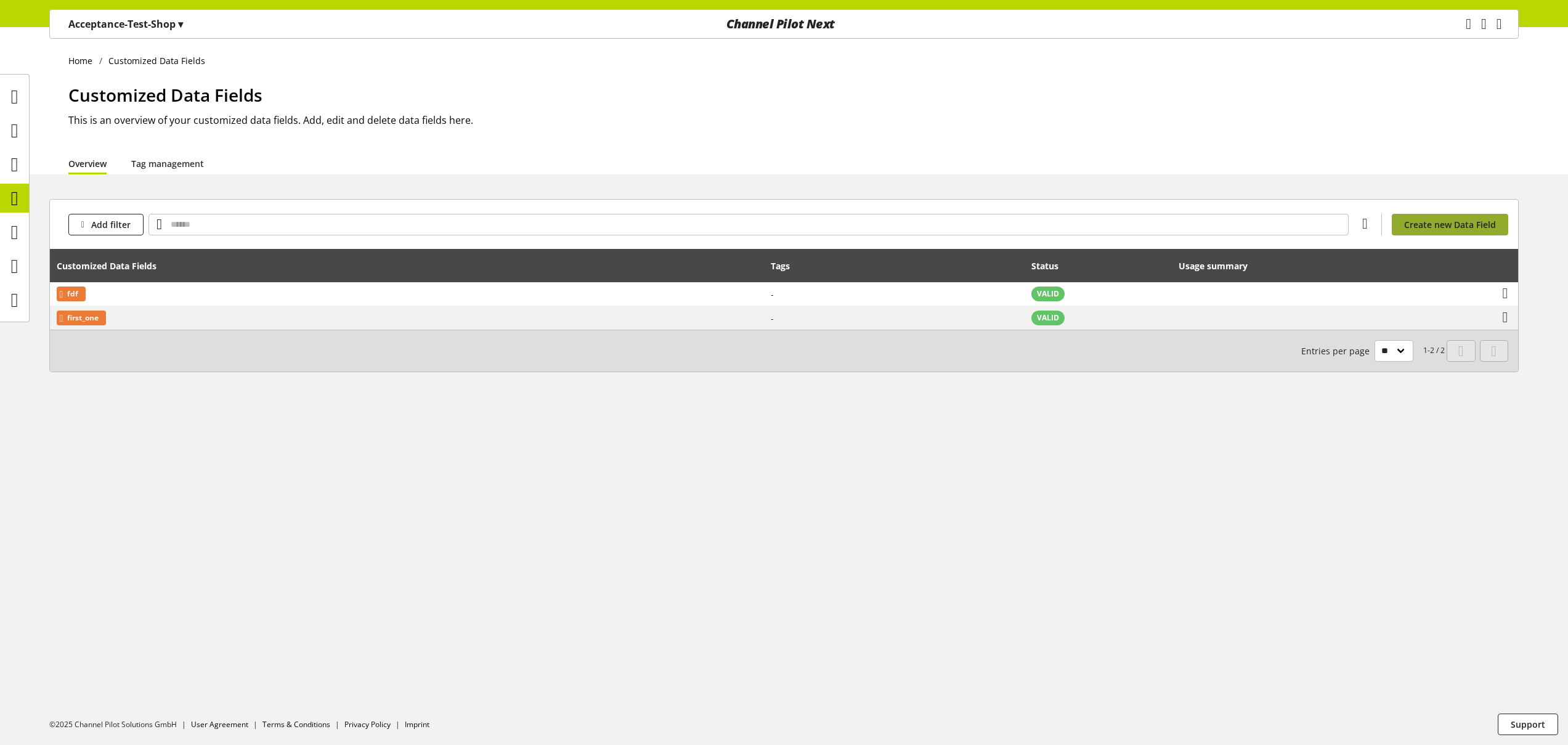
click at [1439, 229] on span "Create new Data Field" at bounding box center [1450, 225] width 92 height 13
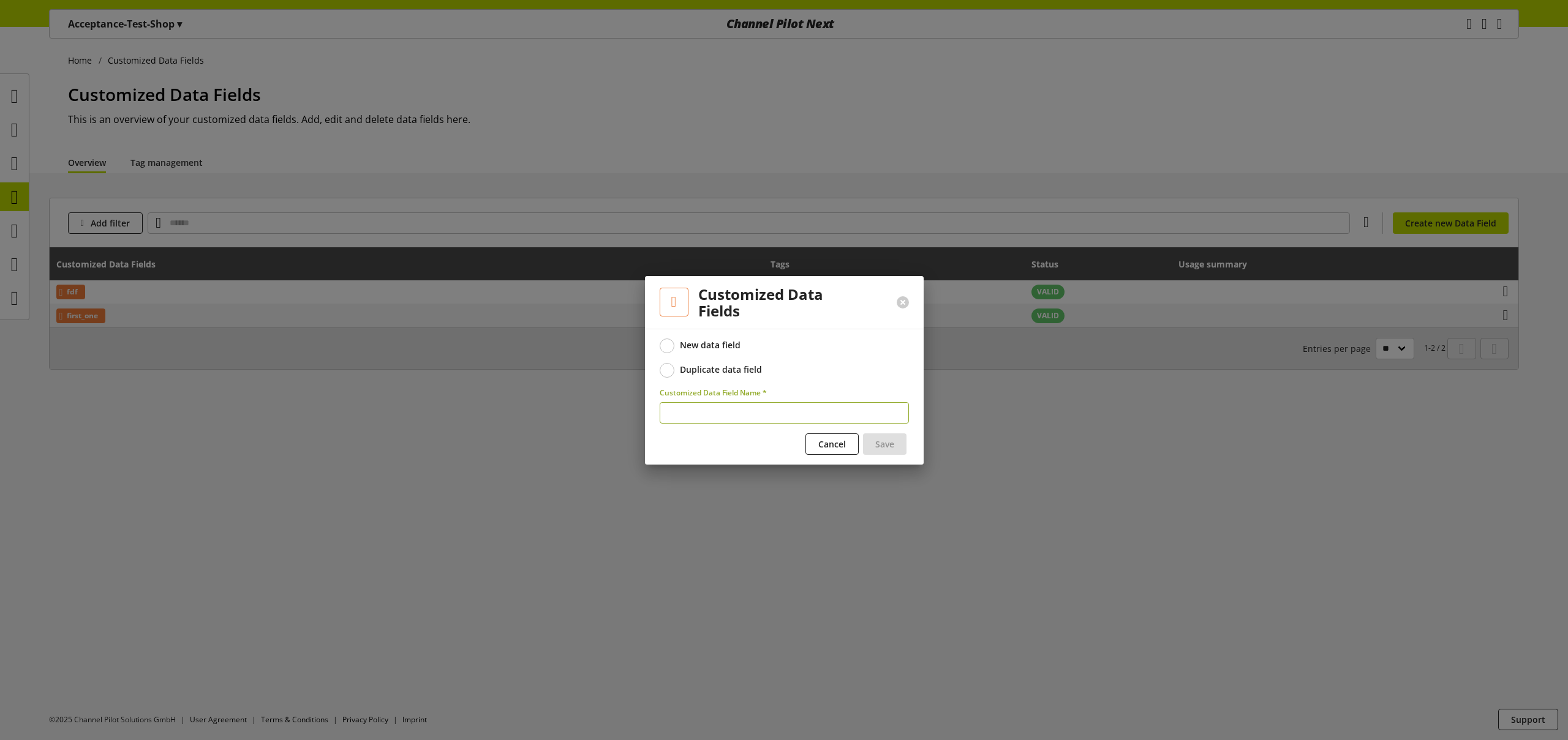
click at [726, 374] on div "Duplicate data field" at bounding box center [720, 369] width 82 height 11
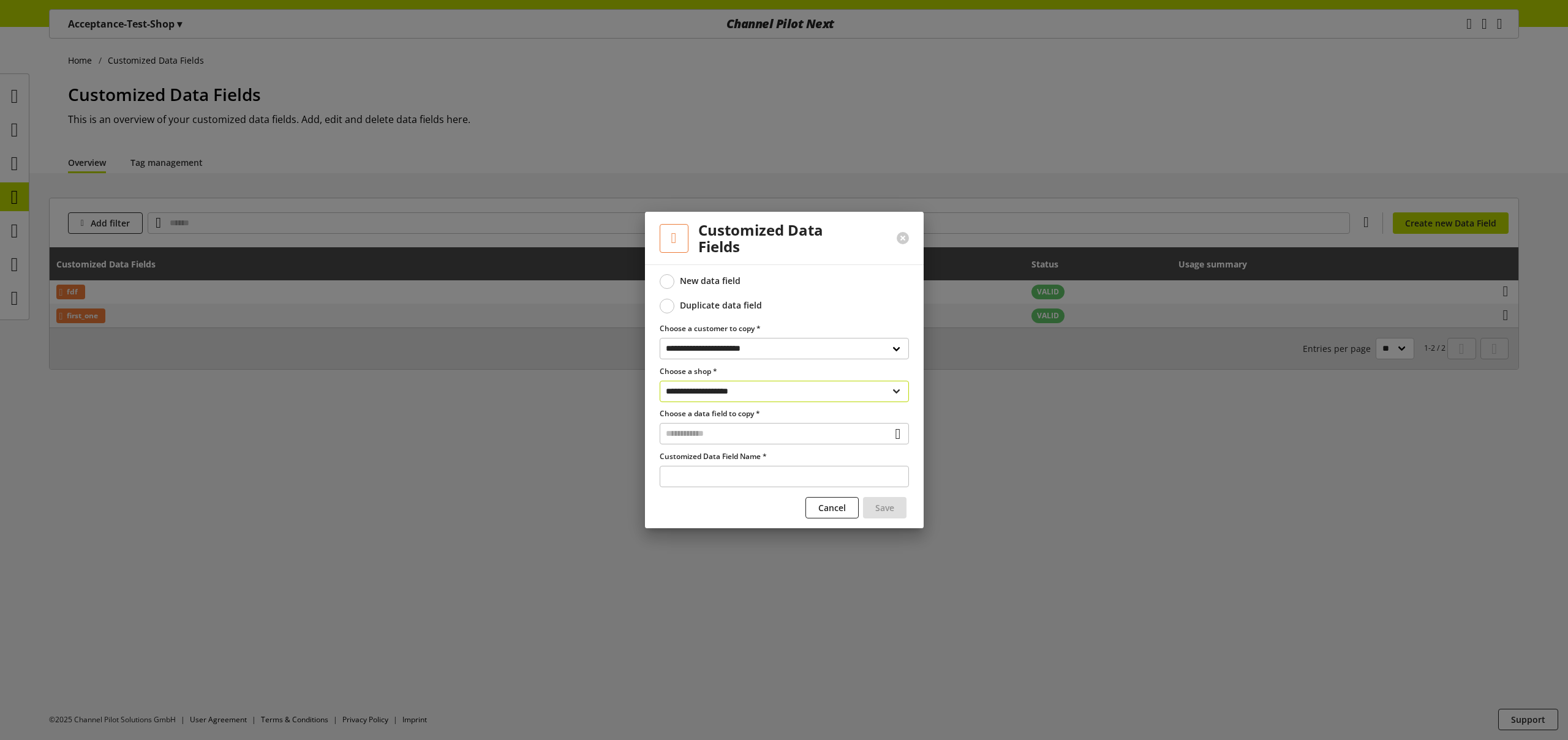
click at [761, 395] on select "**********" at bounding box center [784, 391] width 249 height 21
click at [768, 347] on select "**********" at bounding box center [784, 348] width 249 height 21
select select "**********"
click at [660, 338] on select "**********" at bounding box center [784, 348] width 249 height 21
click at [751, 437] on input "text" at bounding box center [784, 433] width 249 height 21
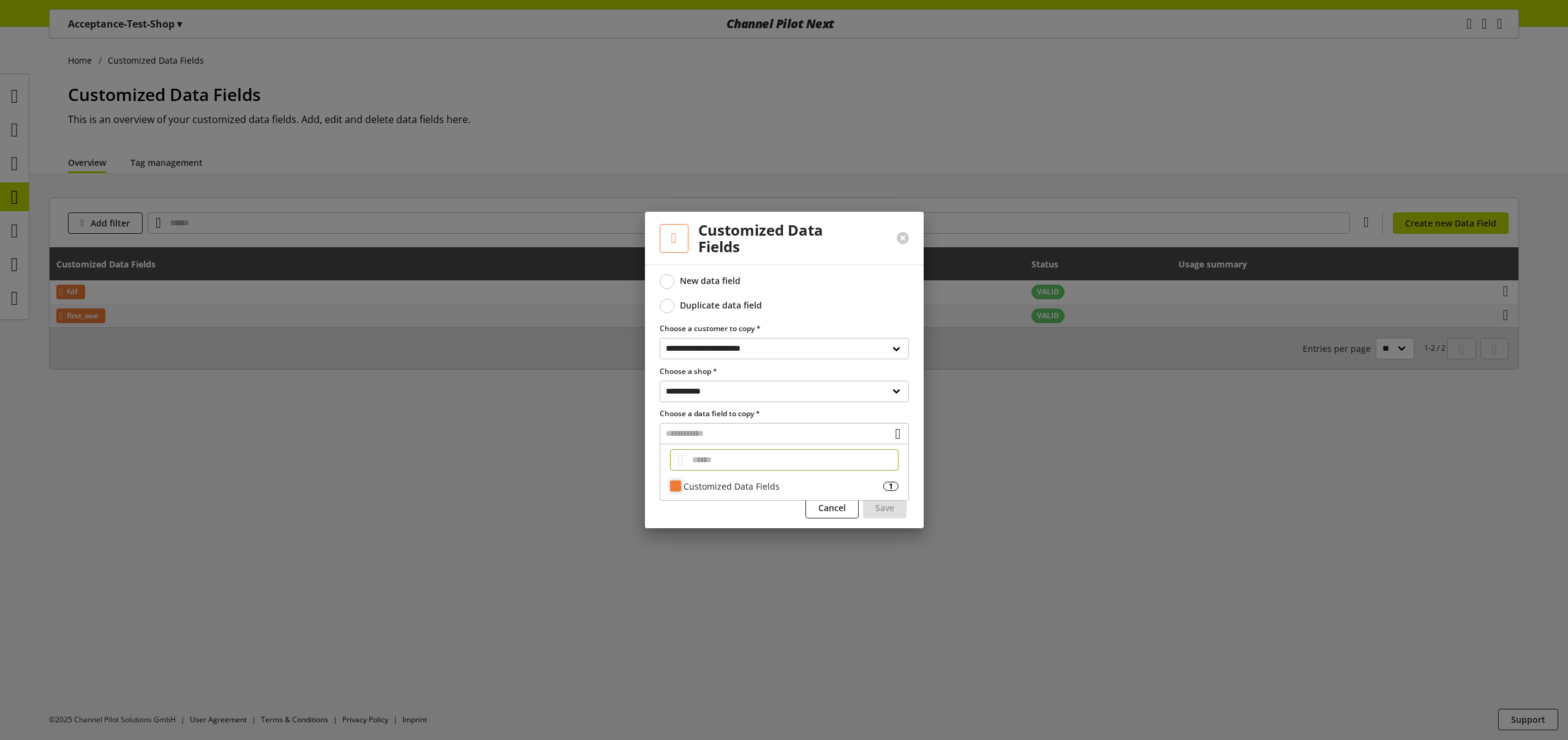
click at [743, 491] on div "Customized Data Fields" at bounding box center [783, 486] width 200 height 13
click at [726, 509] on span "DDDD" at bounding box center [720, 508] width 25 height 15
type input "******"
click at [884, 506] on span "Save" at bounding box center [884, 508] width 19 height 13
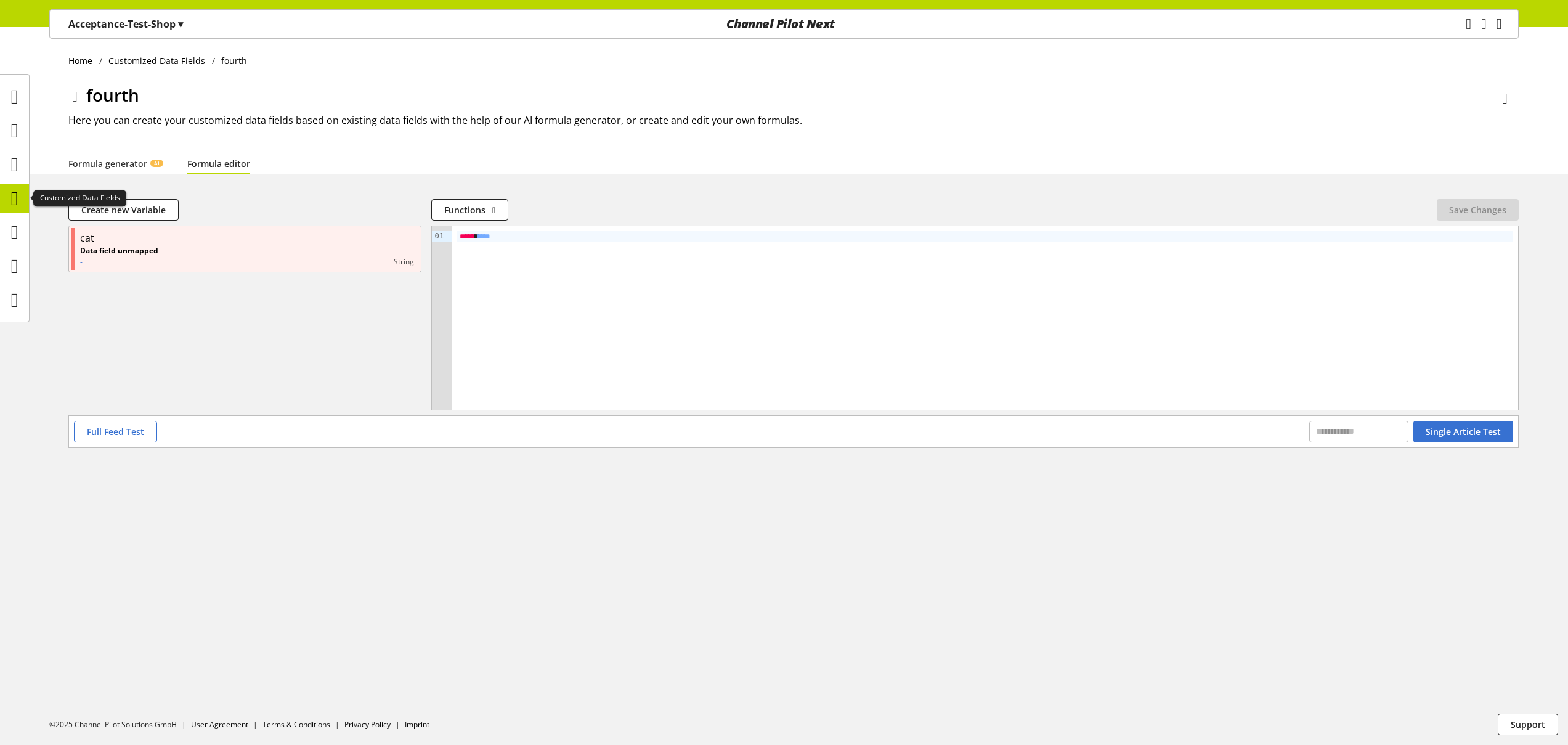
click at [15, 200] on icon at bounding box center [14, 198] width 7 height 25
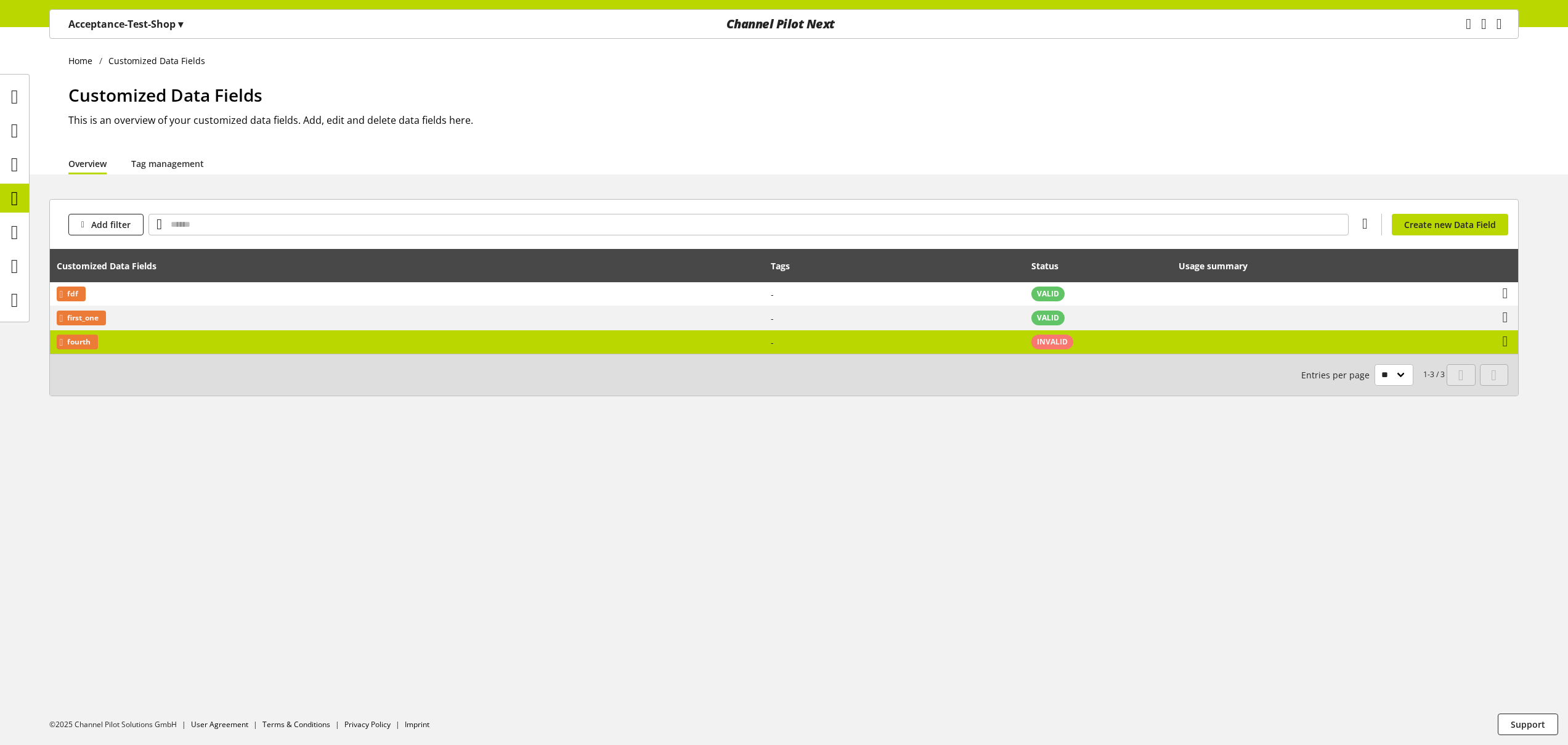
click at [404, 346] on td "fourth" at bounding box center [407, 342] width 714 height 23
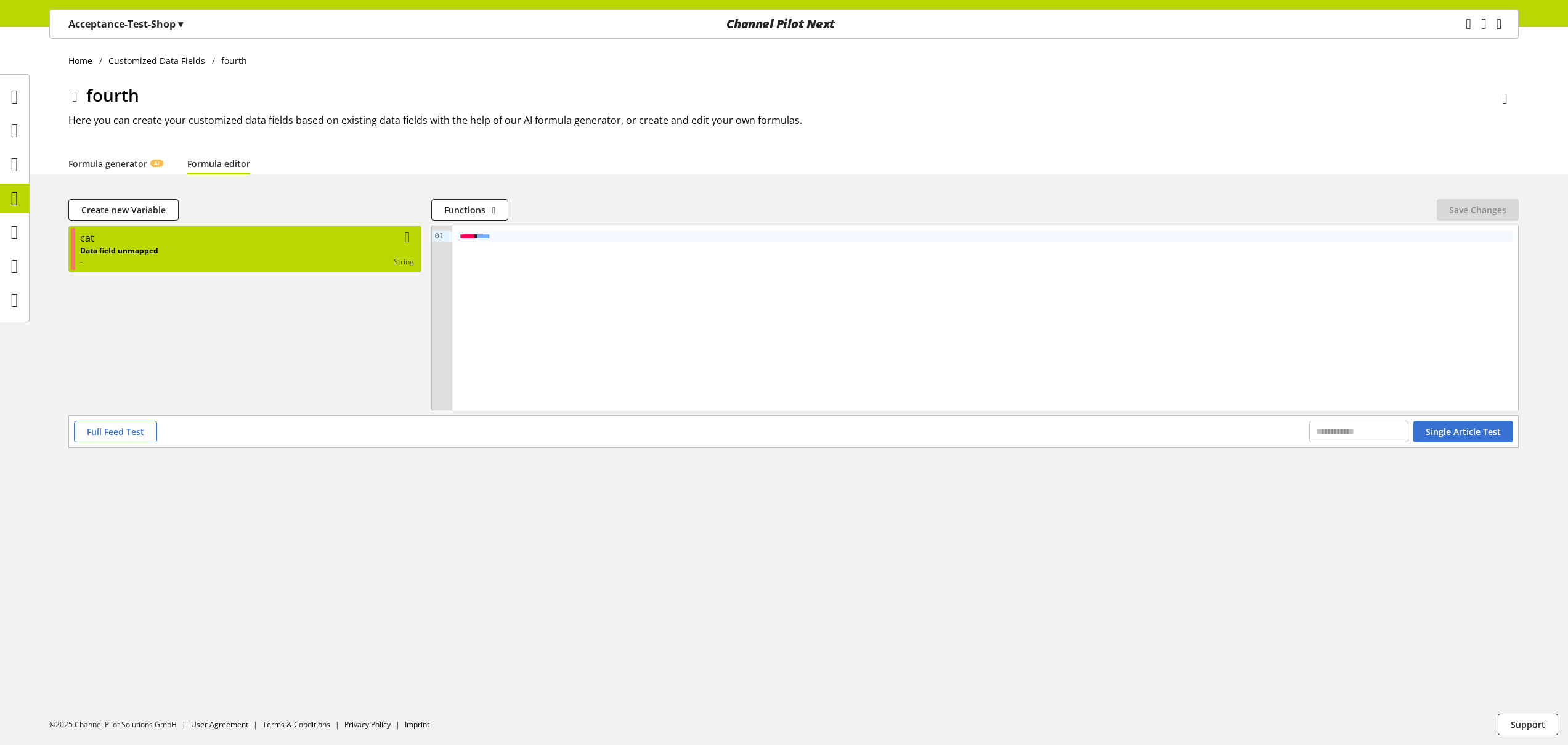
click at [153, 241] on div "cat" at bounding box center [247, 238] width 334 height 15
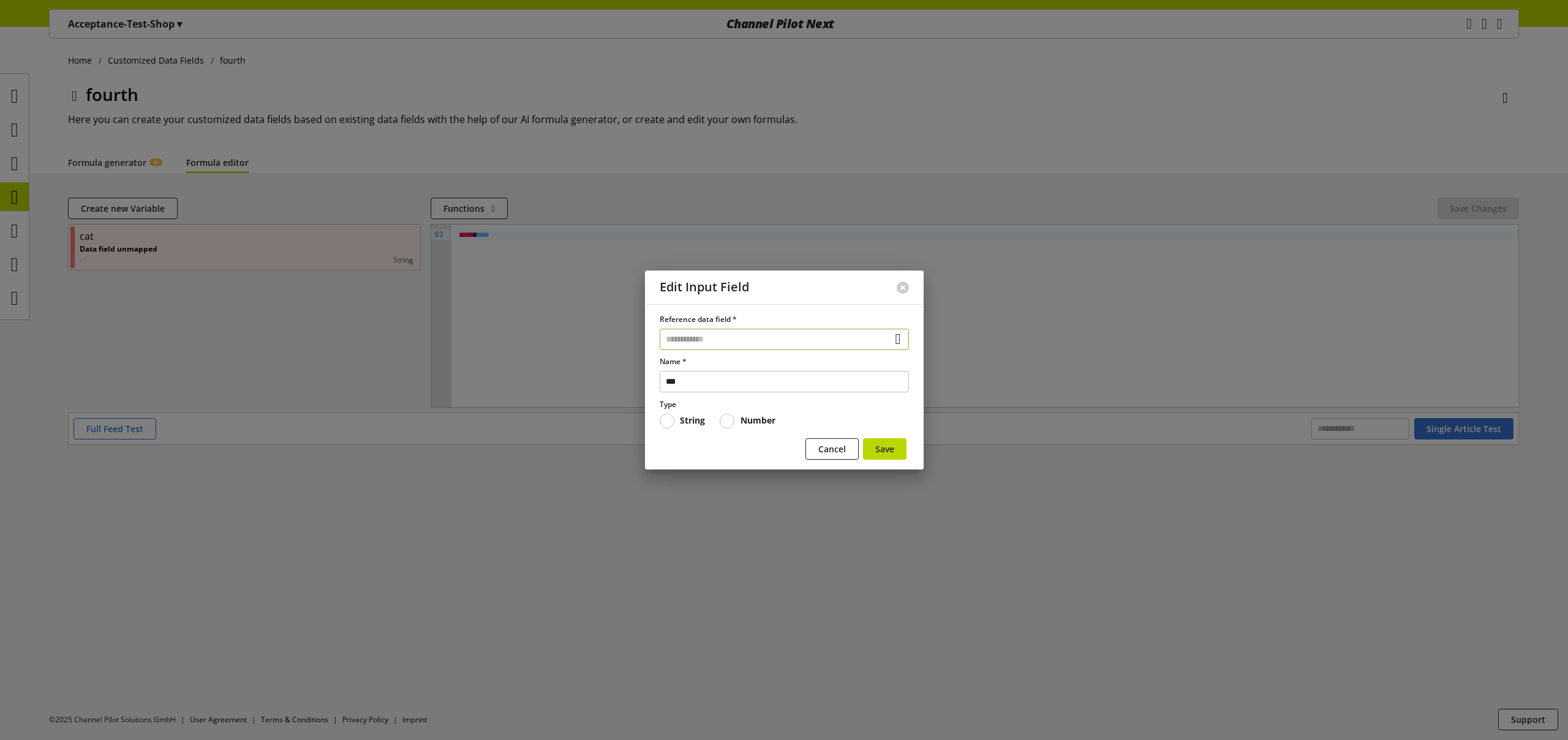
click at [735, 345] on input "text" at bounding box center [784, 339] width 249 height 21
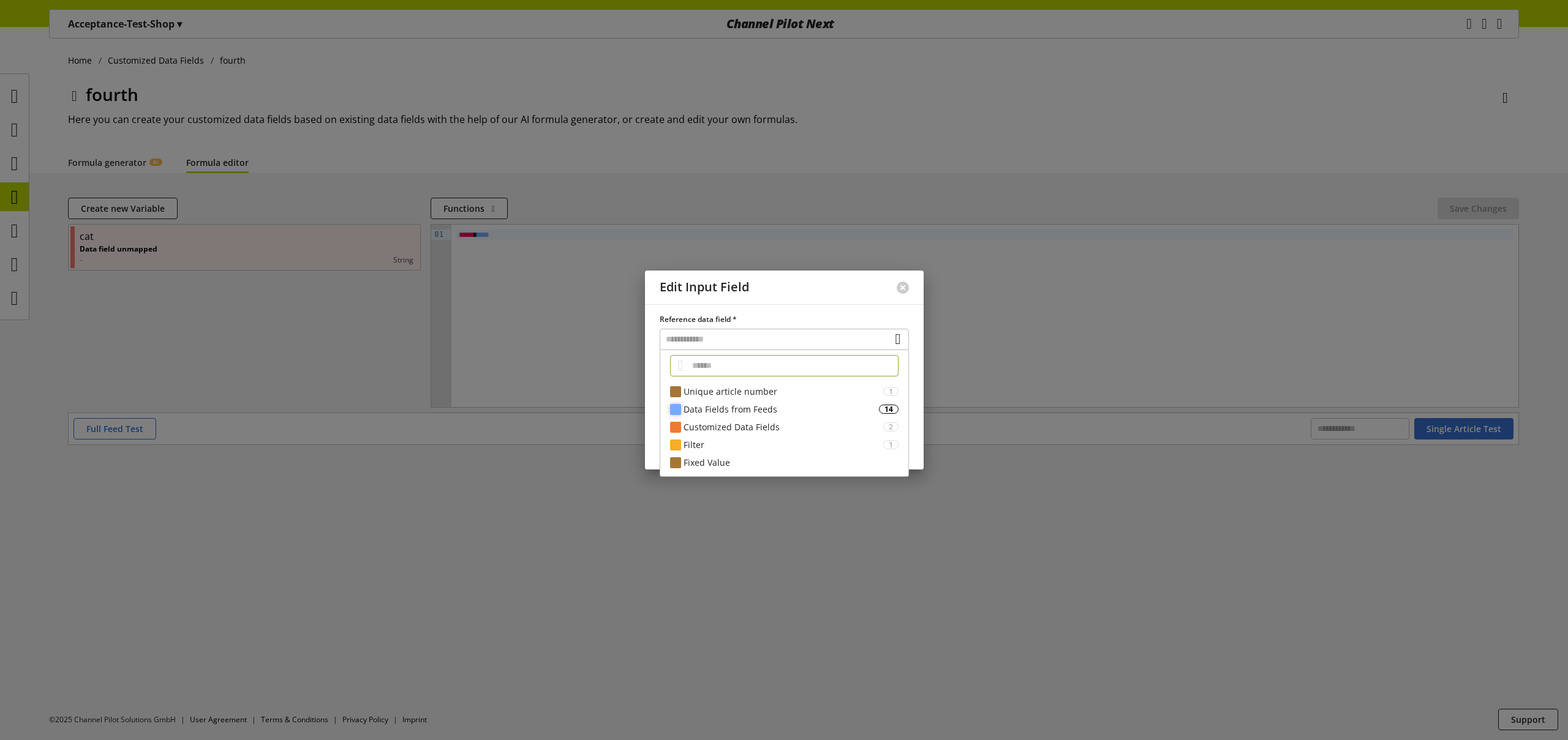
click at [743, 415] on div "Data Fields from Feeds" at bounding box center [781, 409] width 195 height 13
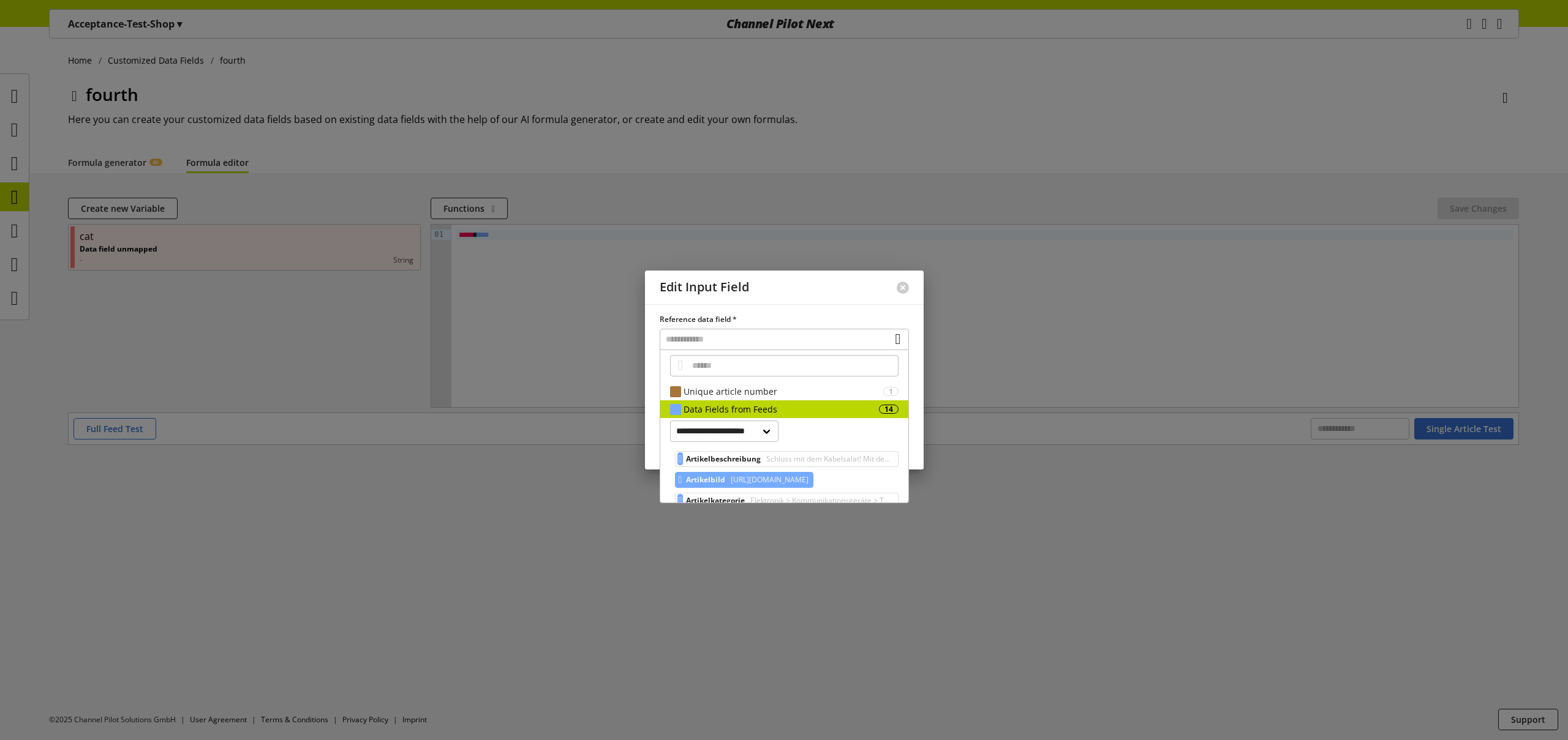
scroll to position [3, 0]
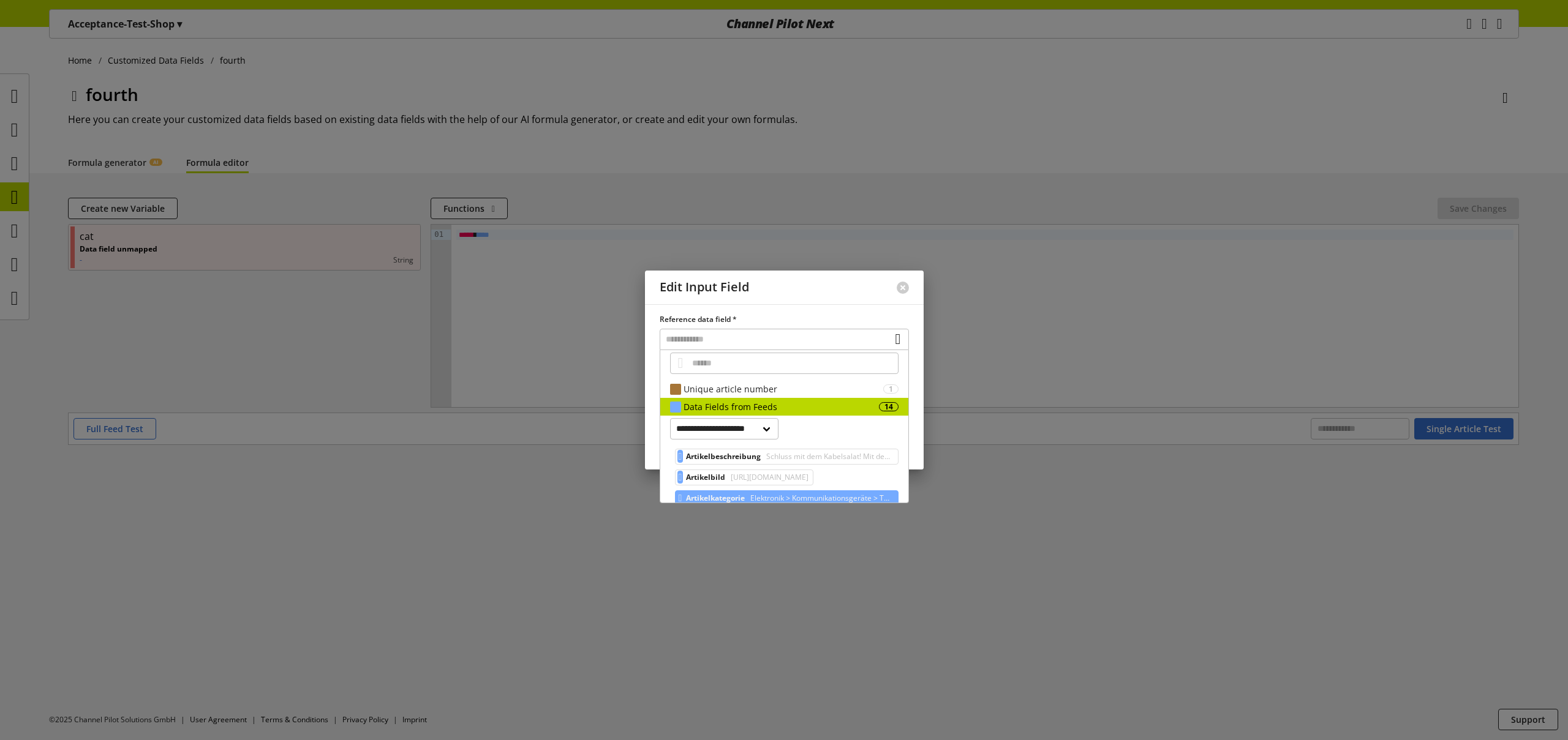
click at [767, 493] on span "Elektronik > Kommunikationsgeräte > Telefone > Telefonzubehör" at bounding box center [821, 498] width 145 height 15
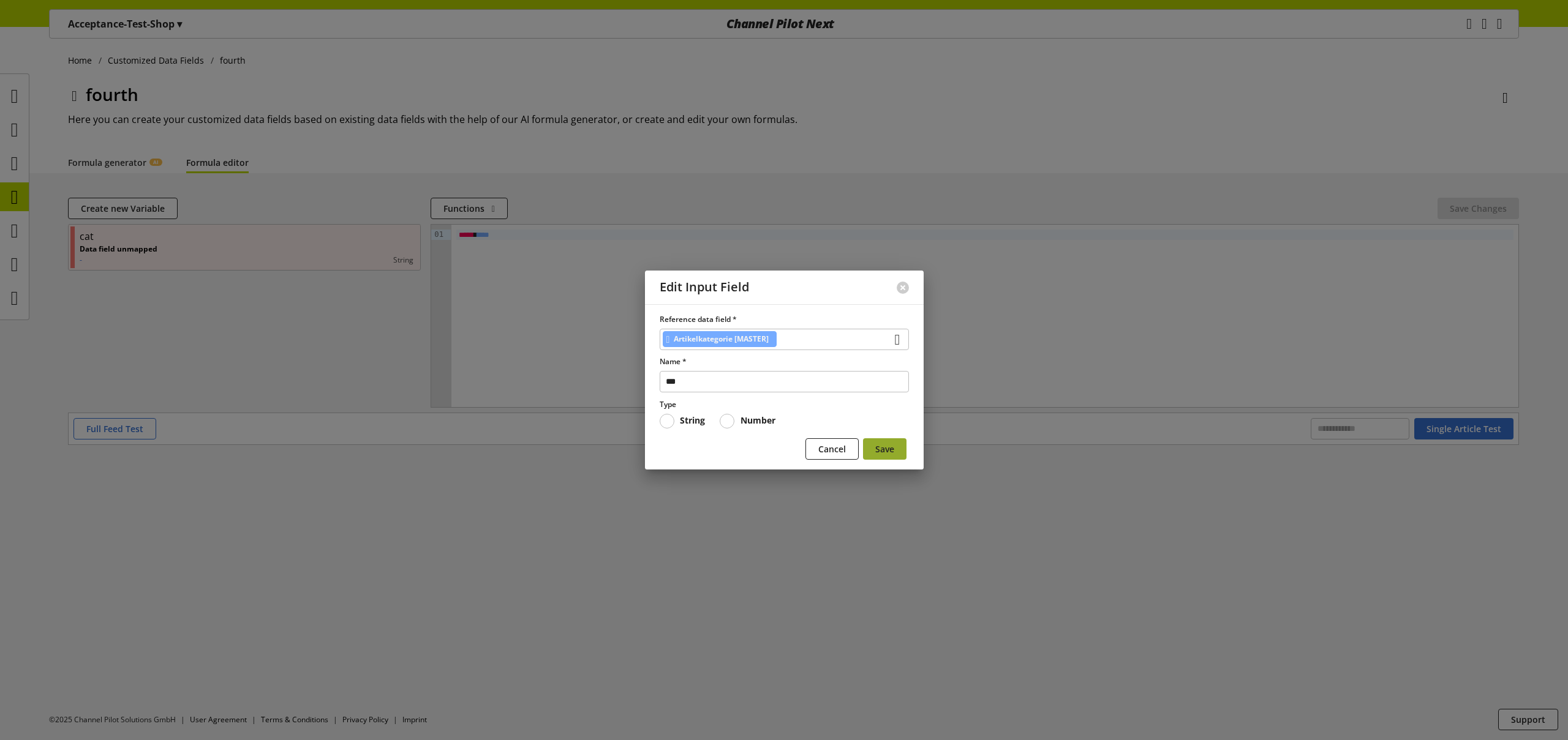
click at [897, 447] on button "Save" at bounding box center [884, 449] width 43 height 21
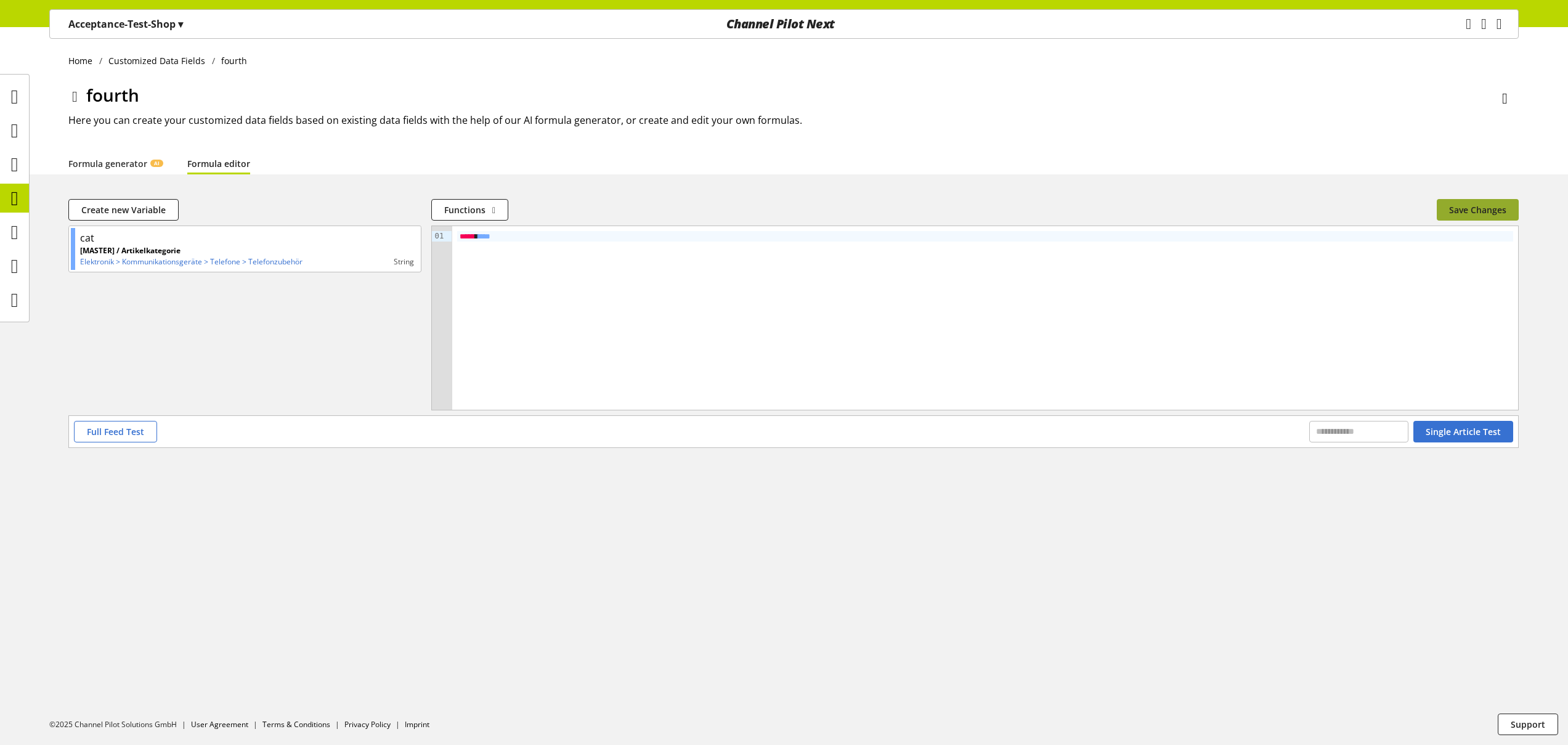
click at [1468, 205] on span "Save Changes" at bounding box center [1478, 210] width 57 height 13
click at [18, 197] on icon at bounding box center [14, 198] width 7 height 25
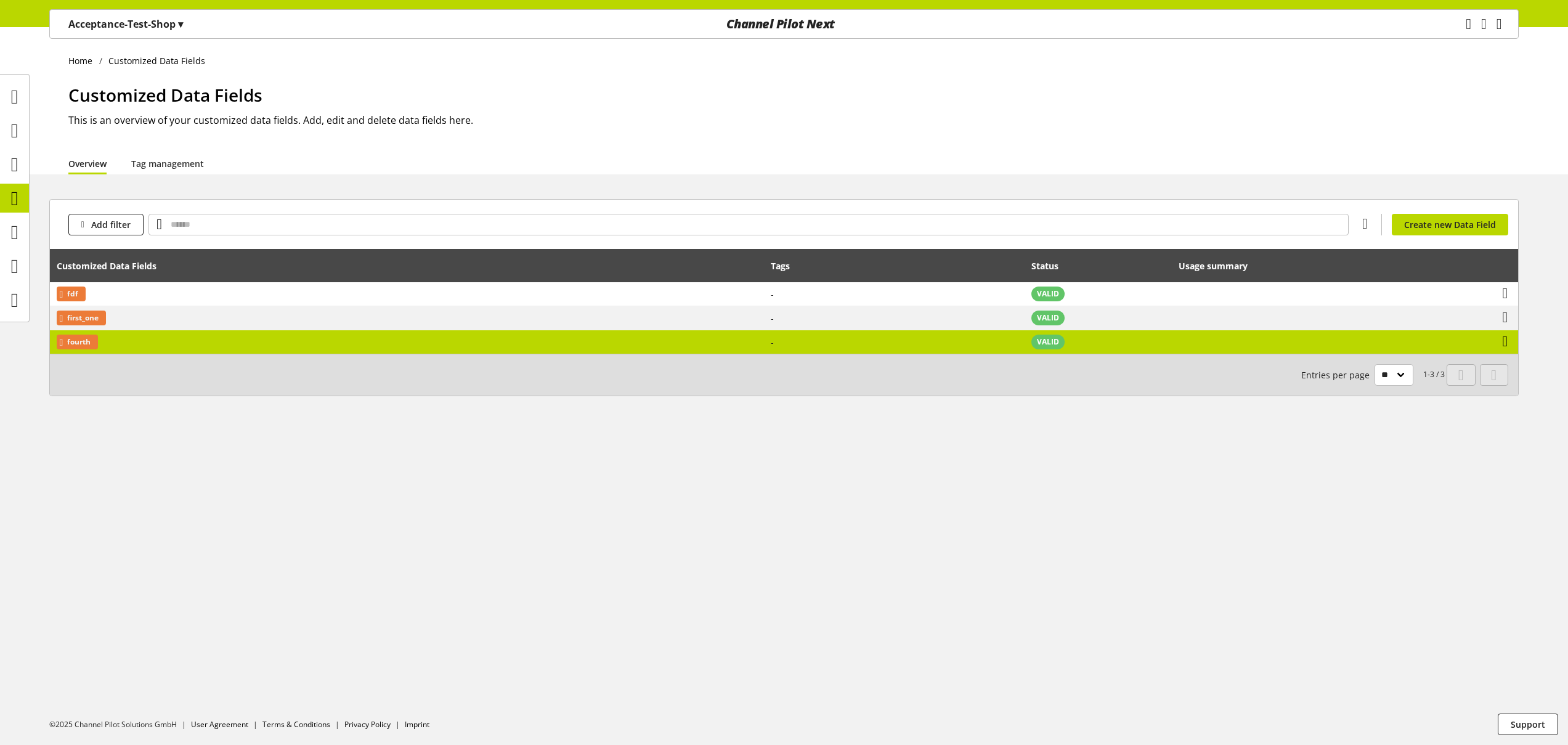
click at [1505, 344] on icon at bounding box center [1505, 341] width 6 height 22
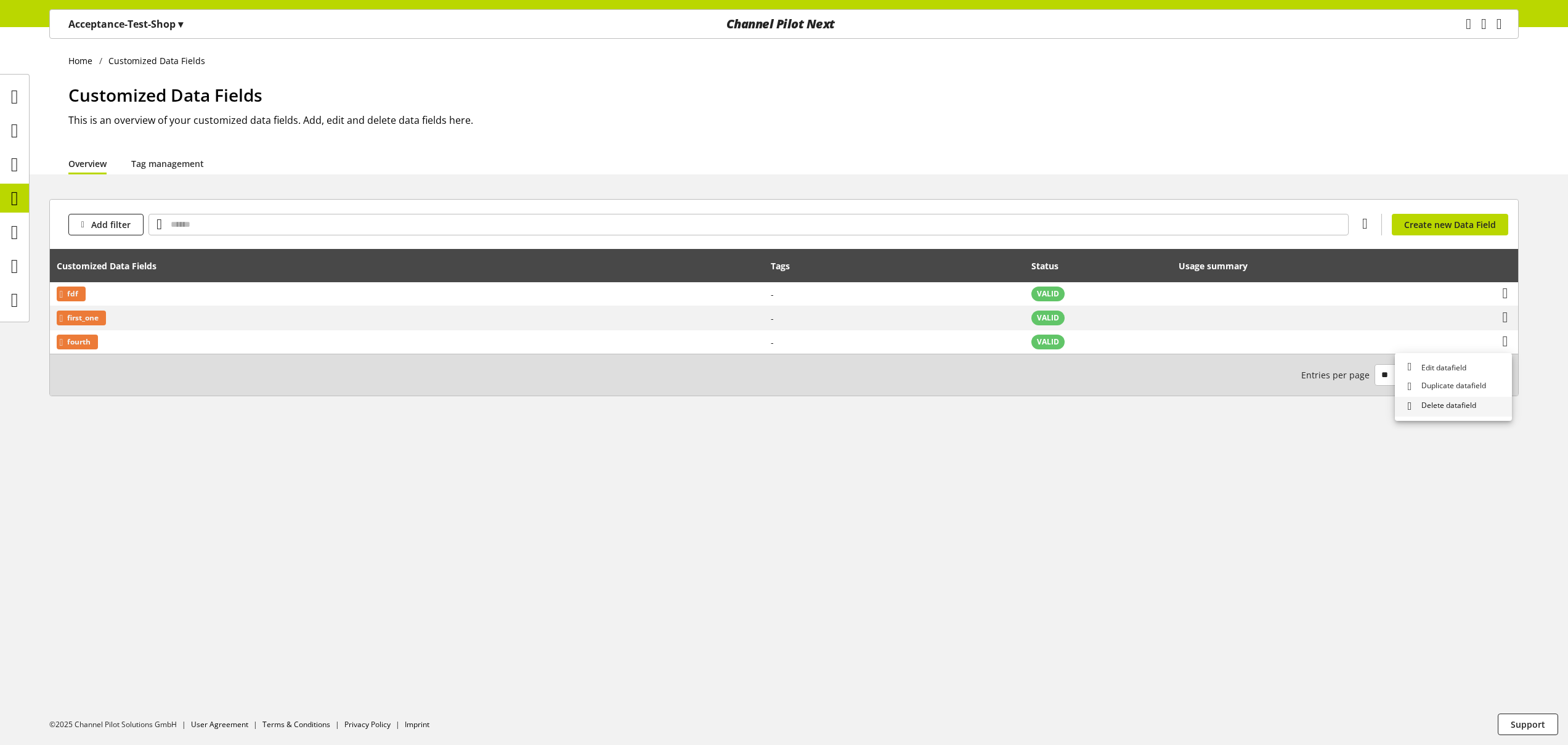
click at [1450, 410] on span "Delete datafield" at bounding box center [1446, 406] width 60 height 13
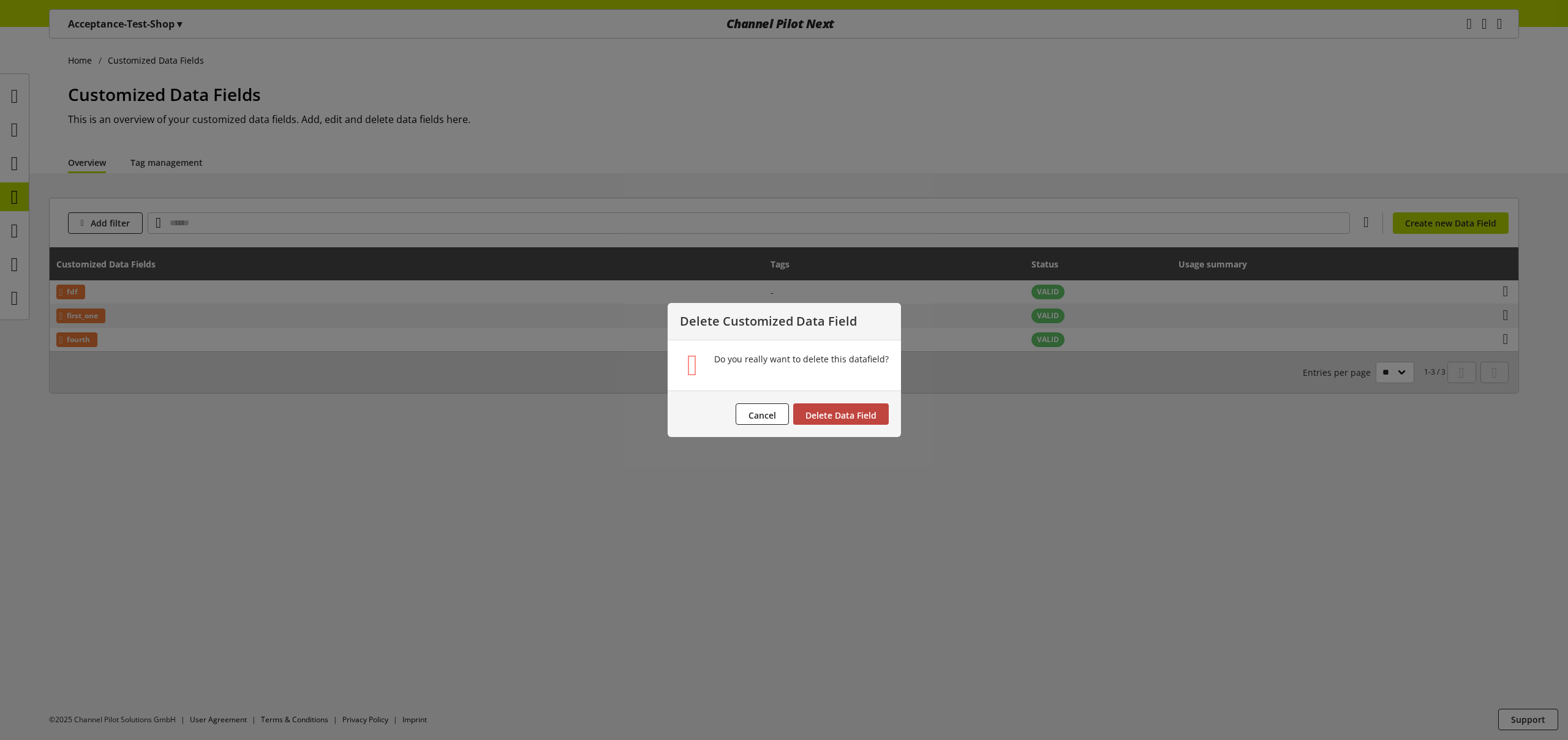
click at [870, 418] on span "Delete Data Field" at bounding box center [841, 415] width 71 height 12
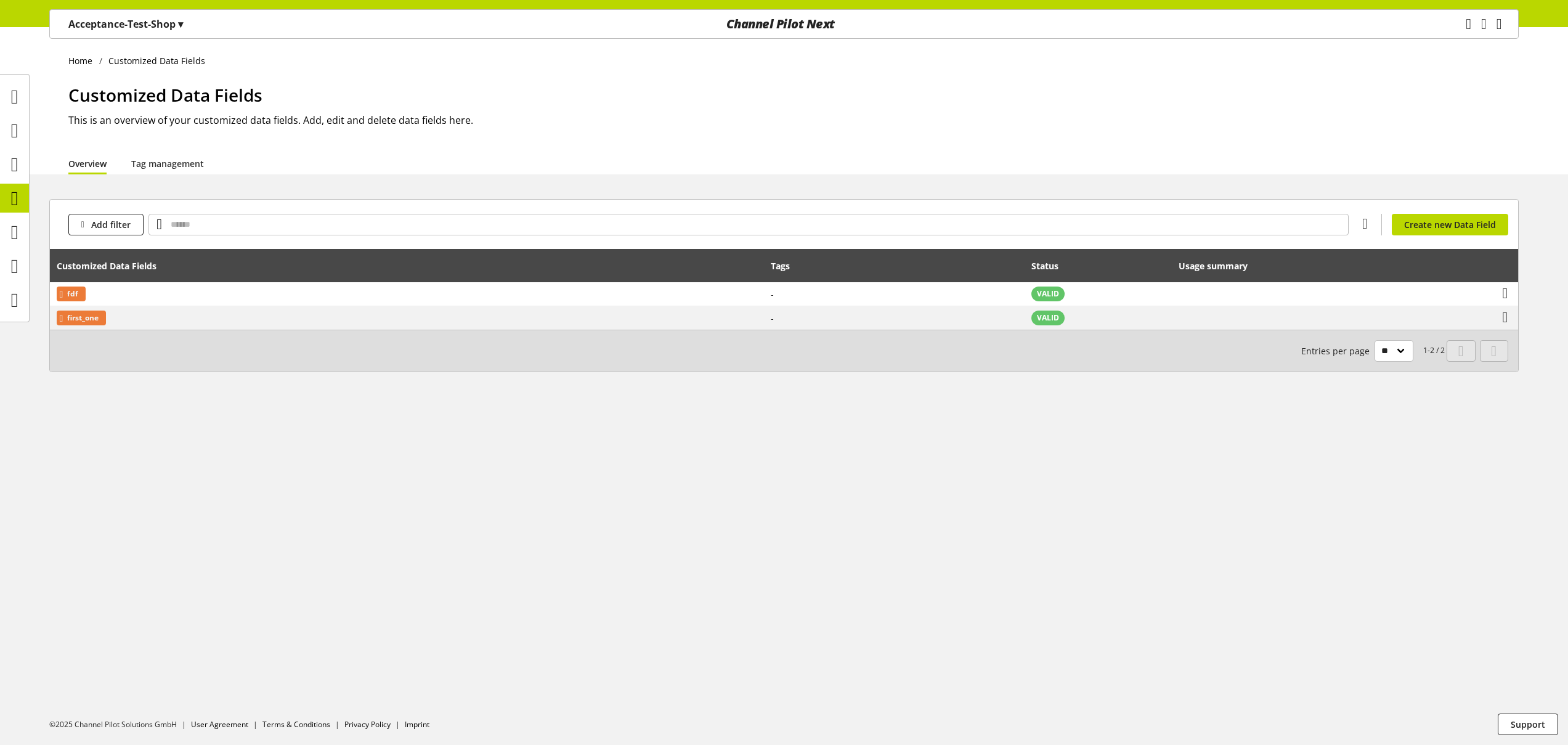
click at [598, 120] on h2 "This is an overview of your customized data fields. Add, edit and delete data f…" at bounding box center [793, 120] width 1450 height 15
click at [1430, 220] on span "Create new Data Field" at bounding box center [1450, 225] width 92 height 13
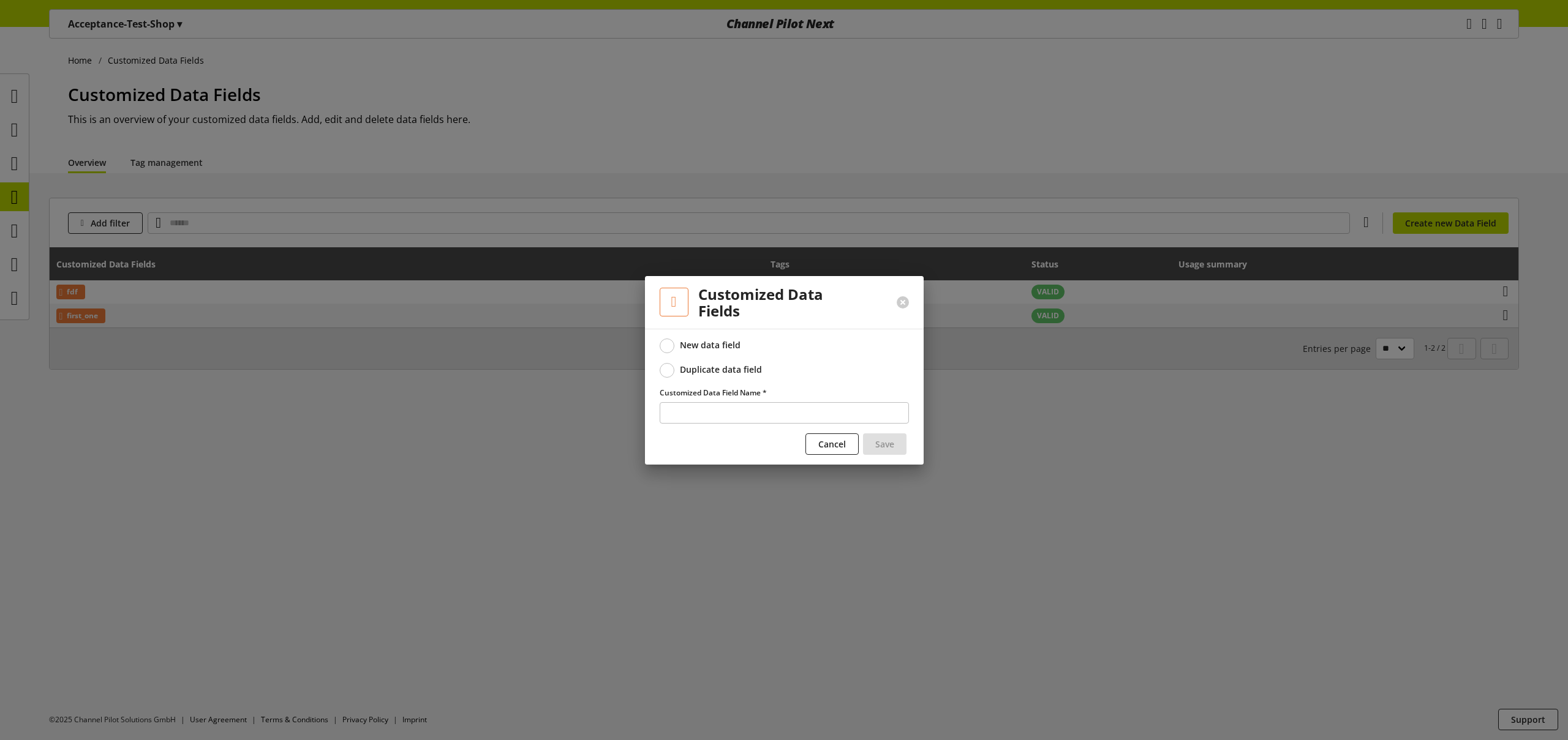
click at [746, 376] on label "Duplicate data field" at bounding box center [784, 370] width 249 height 15
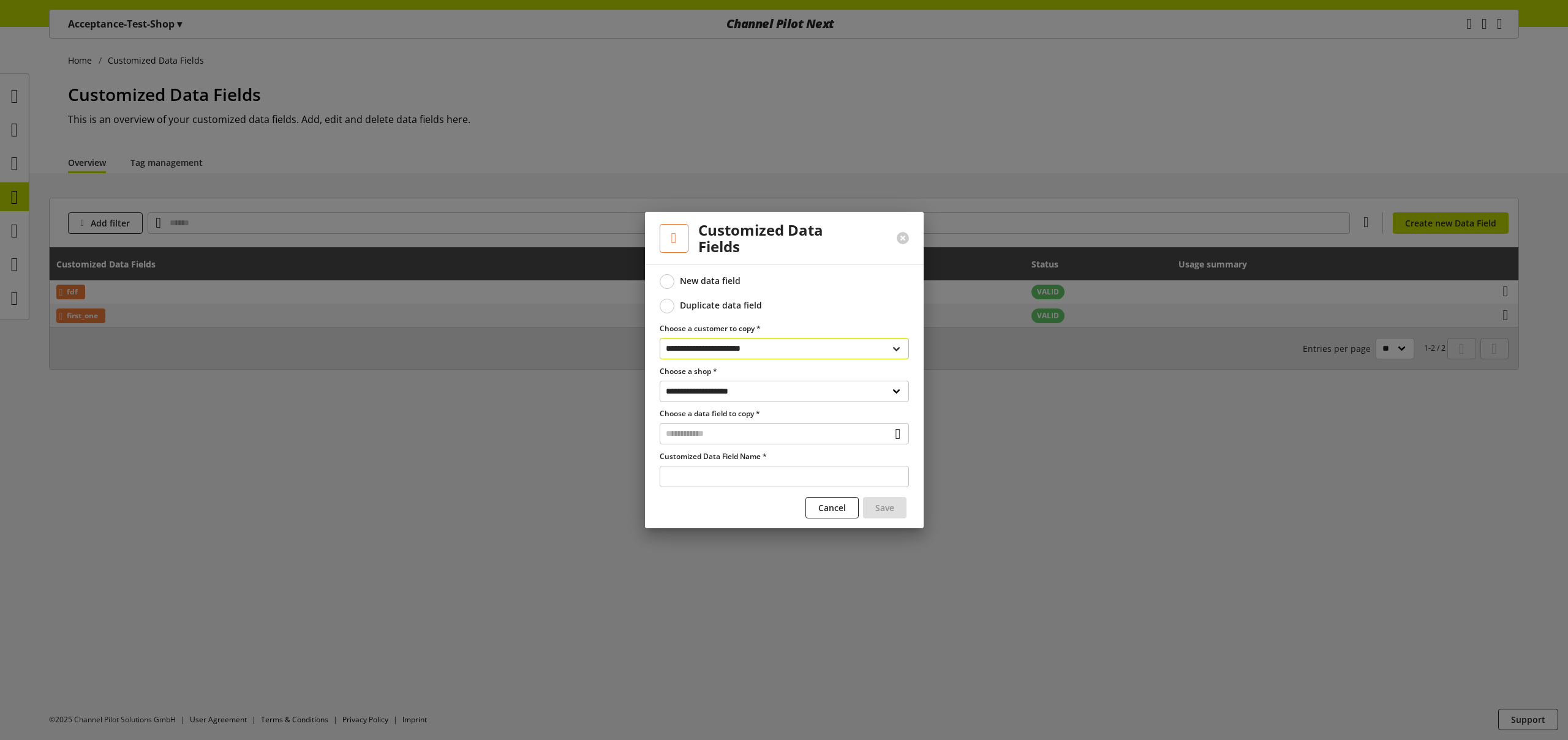
click at [737, 351] on select "**********" at bounding box center [784, 348] width 249 height 21
click at [660, 338] on select "**********" at bounding box center [784, 348] width 249 height 21
click at [715, 397] on select "**********" at bounding box center [784, 391] width 249 height 21
select select "**********"
click at [660, 381] on select "**********" at bounding box center [784, 391] width 249 height 21
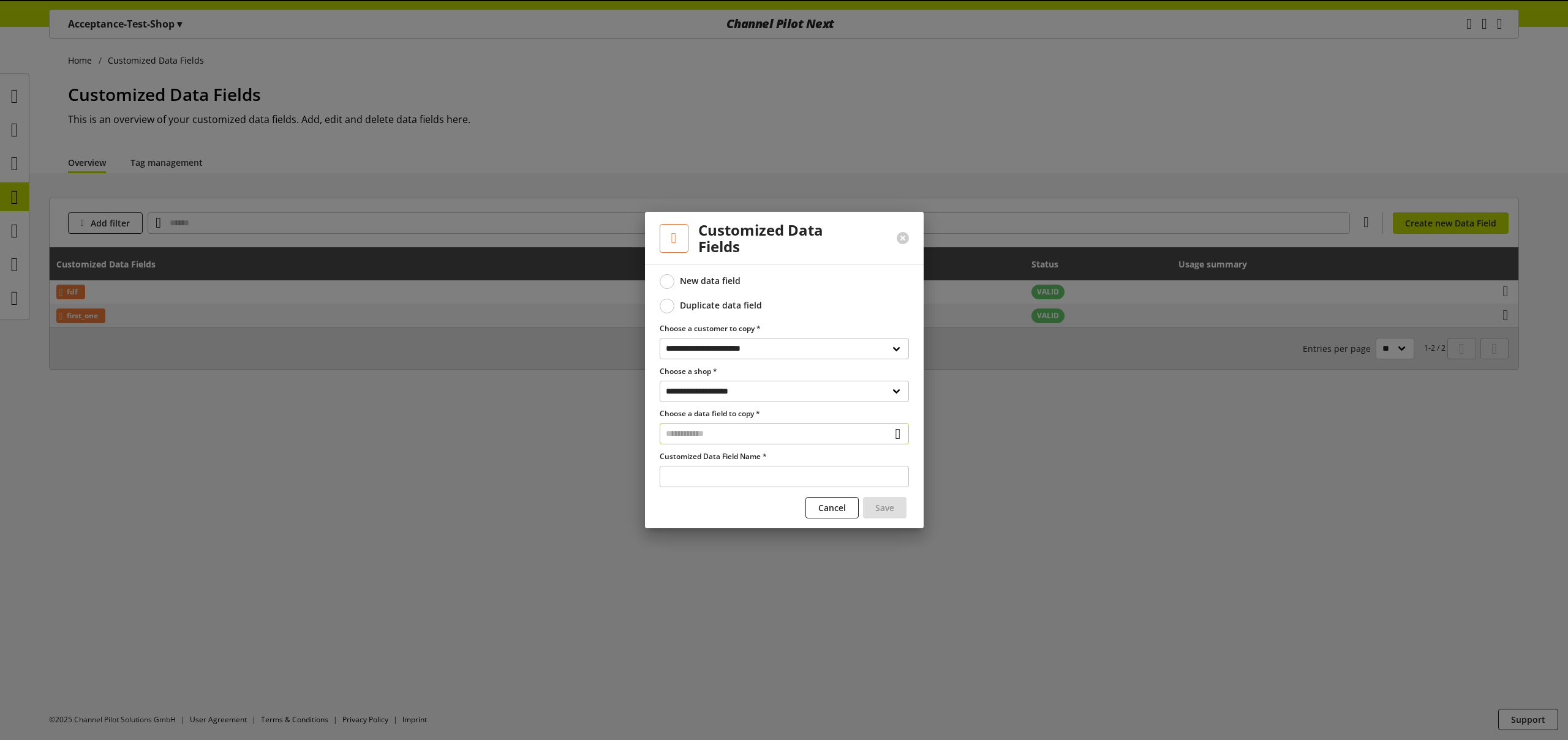
click at [711, 433] on input "text" at bounding box center [784, 433] width 249 height 21
click at [729, 486] on div "Customized Data Fields" at bounding box center [783, 486] width 200 height 13
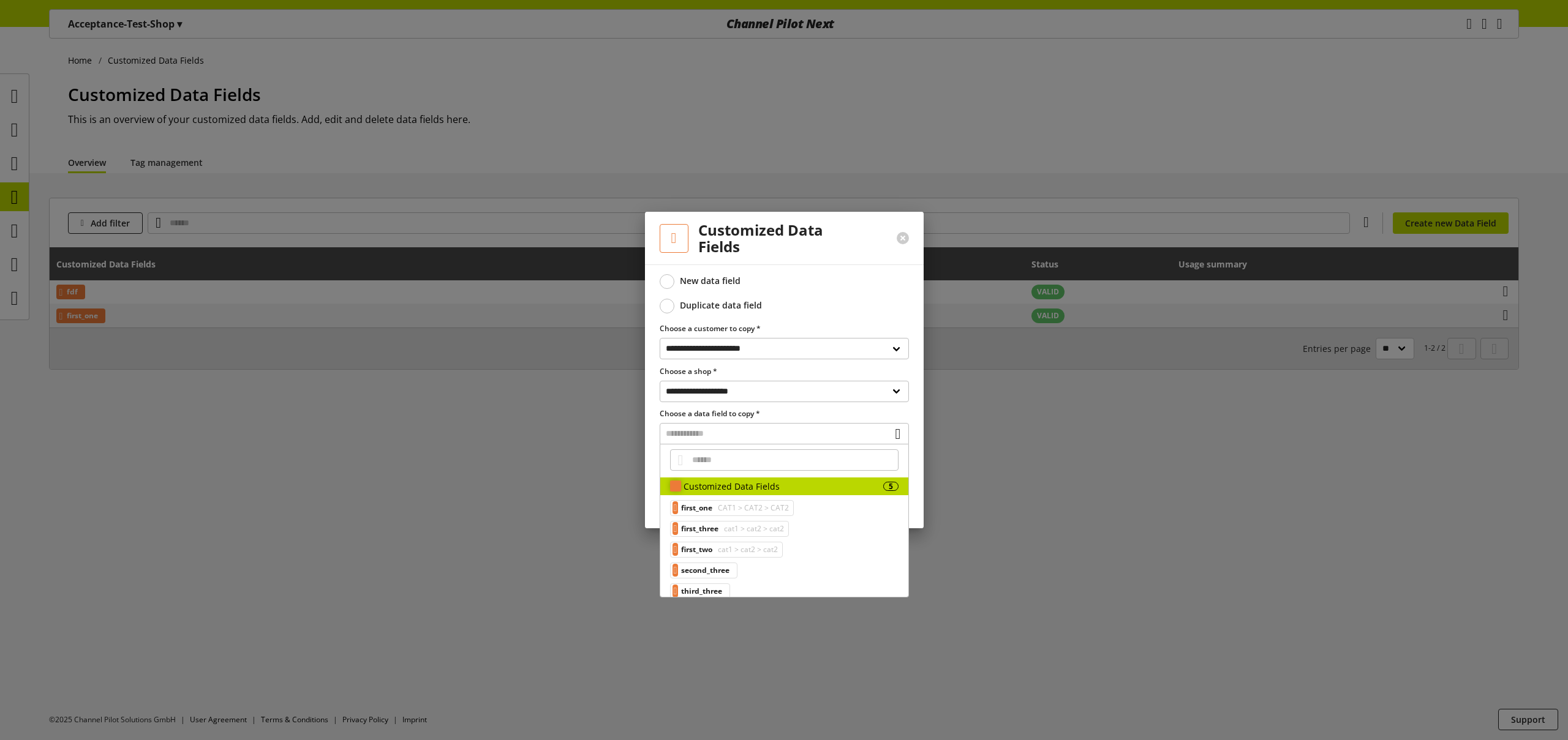
scroll to position [12, 0]
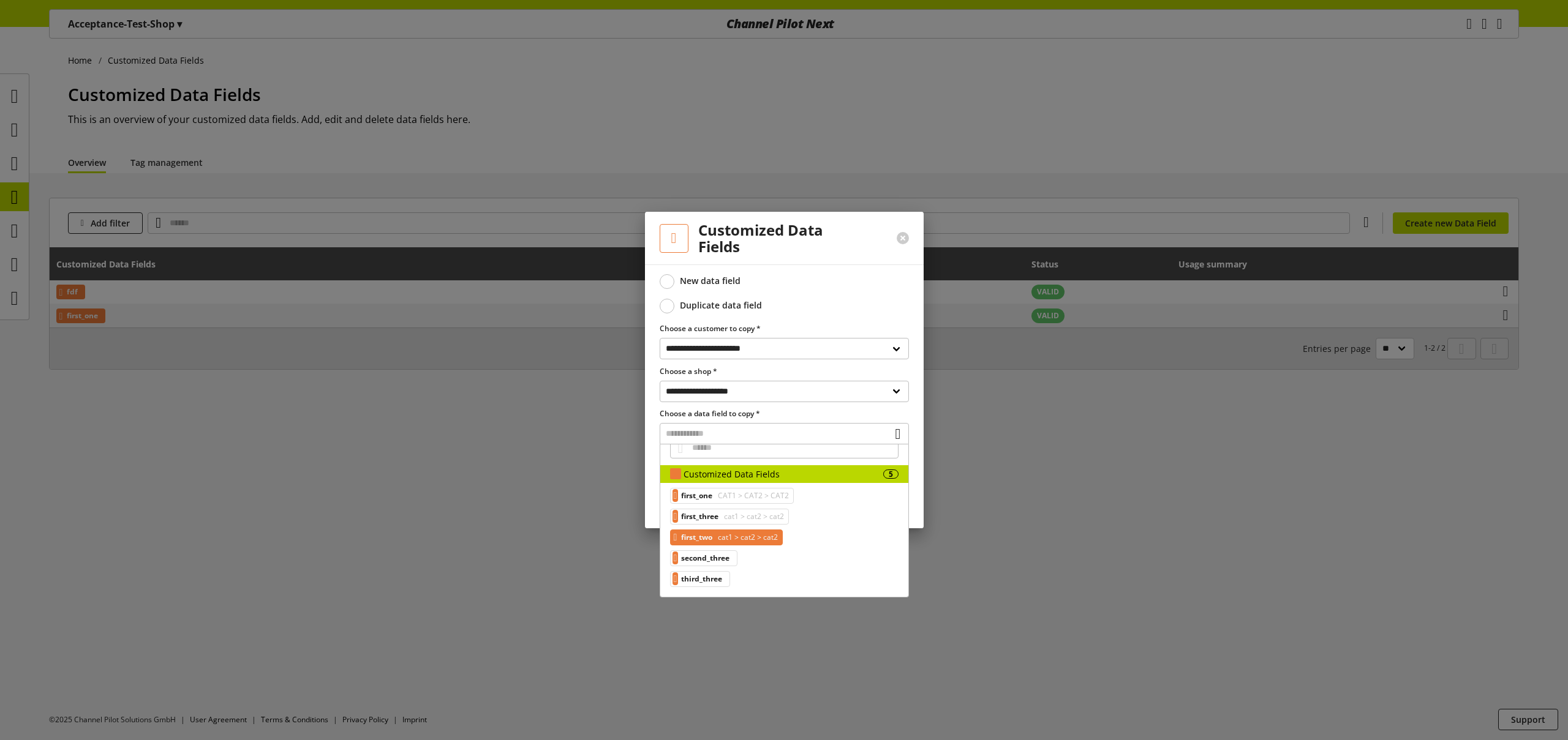
click at [721, 539] on div "first_two cat1 > cat2 > cat2" at bounding box center [726, 537] width 113 height 16
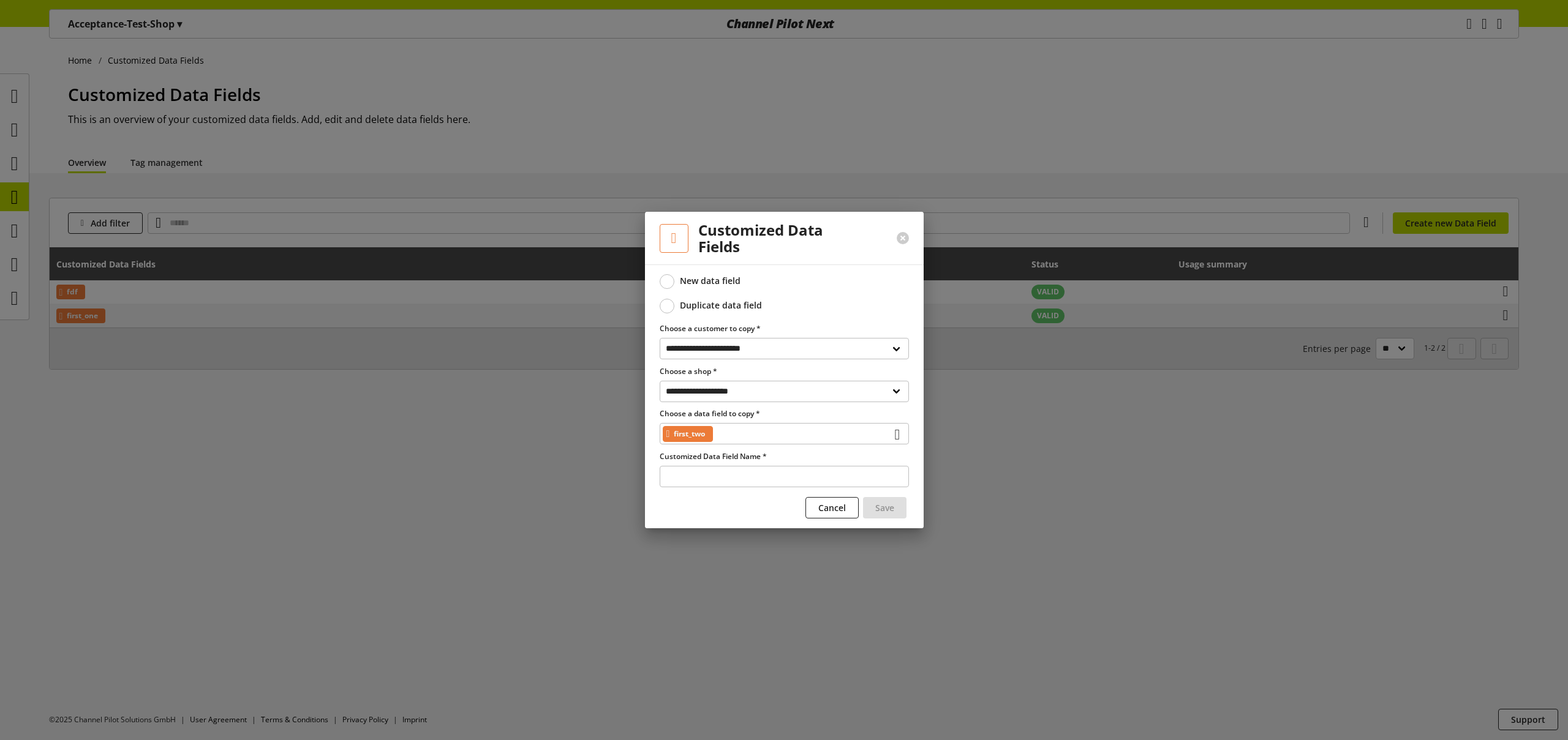
type input "*********"
click at [888, 506] on span "Save" at bounding box center [884, 508] width 19 height 13
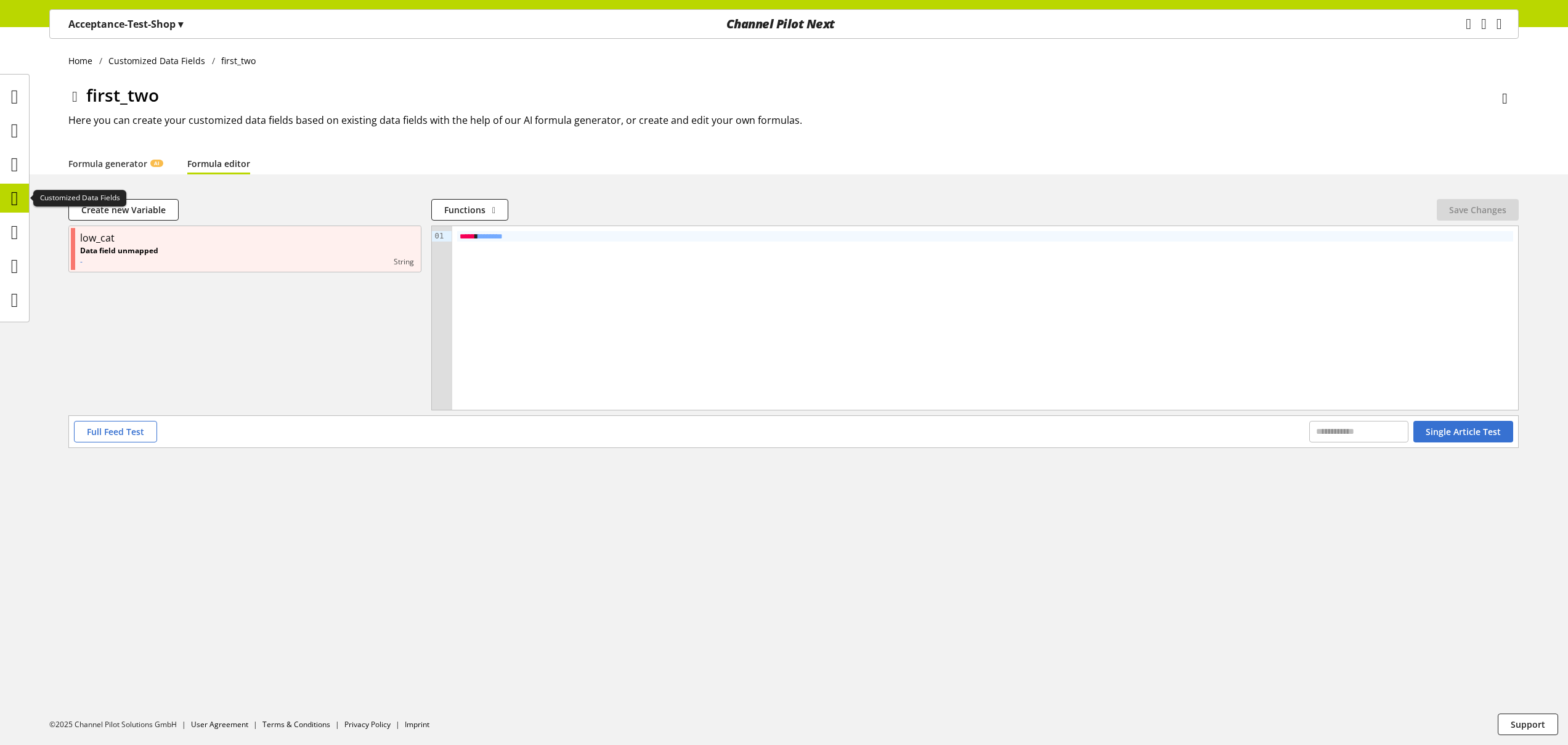
click at [16, 194] on icon at bounding box center [14, 198] width 7 height 25
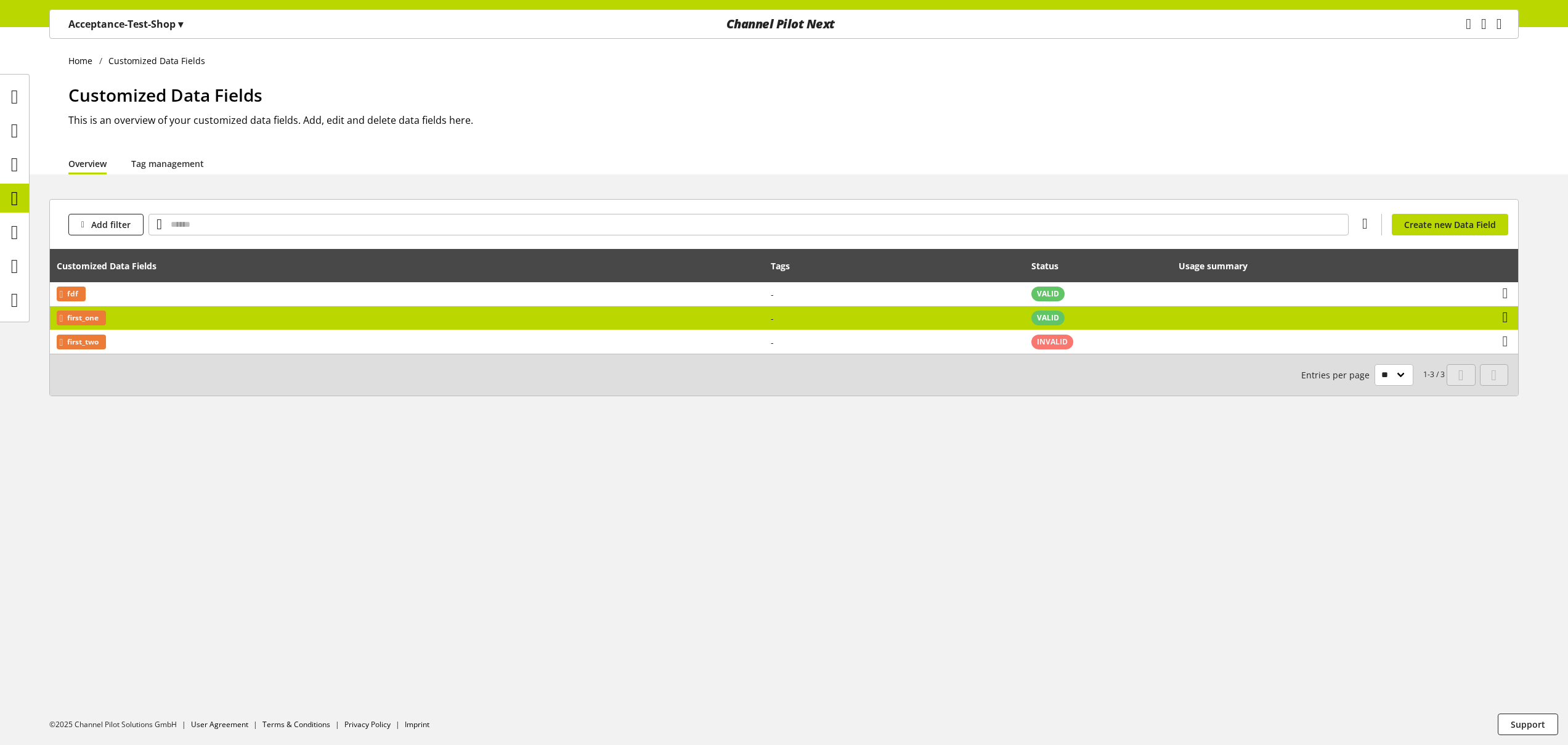
click at [1508, 319] on icon at bounding box center [1505, 317] width 6 height 22
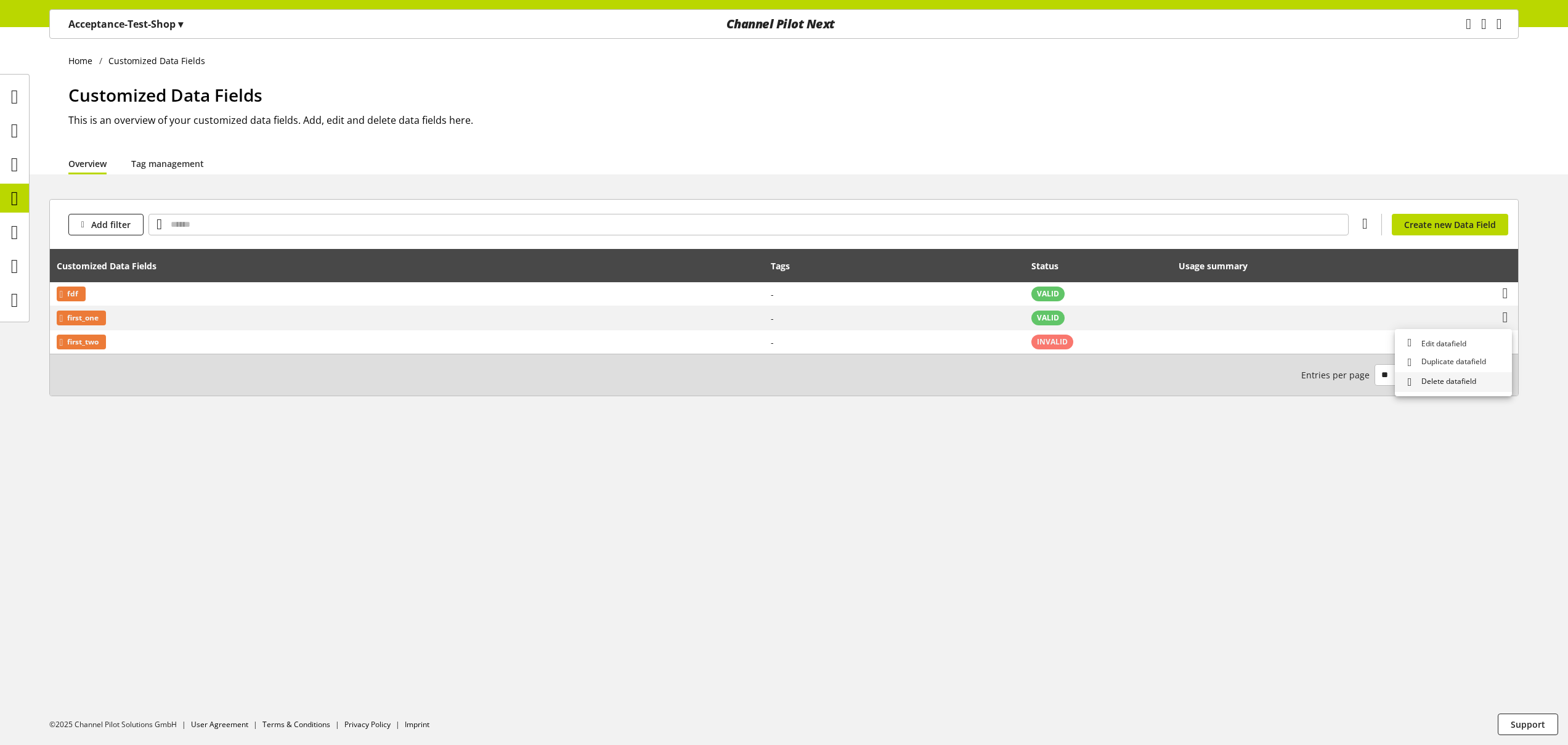
drag, startPoint x: 1448, startPoint y: 384, endPoint x: 1439, endPoint y: 383, distance: 9.1
click at [1448, 384] on span "Delete datafield" at bounding box center [1446, 382] width 60 height 13
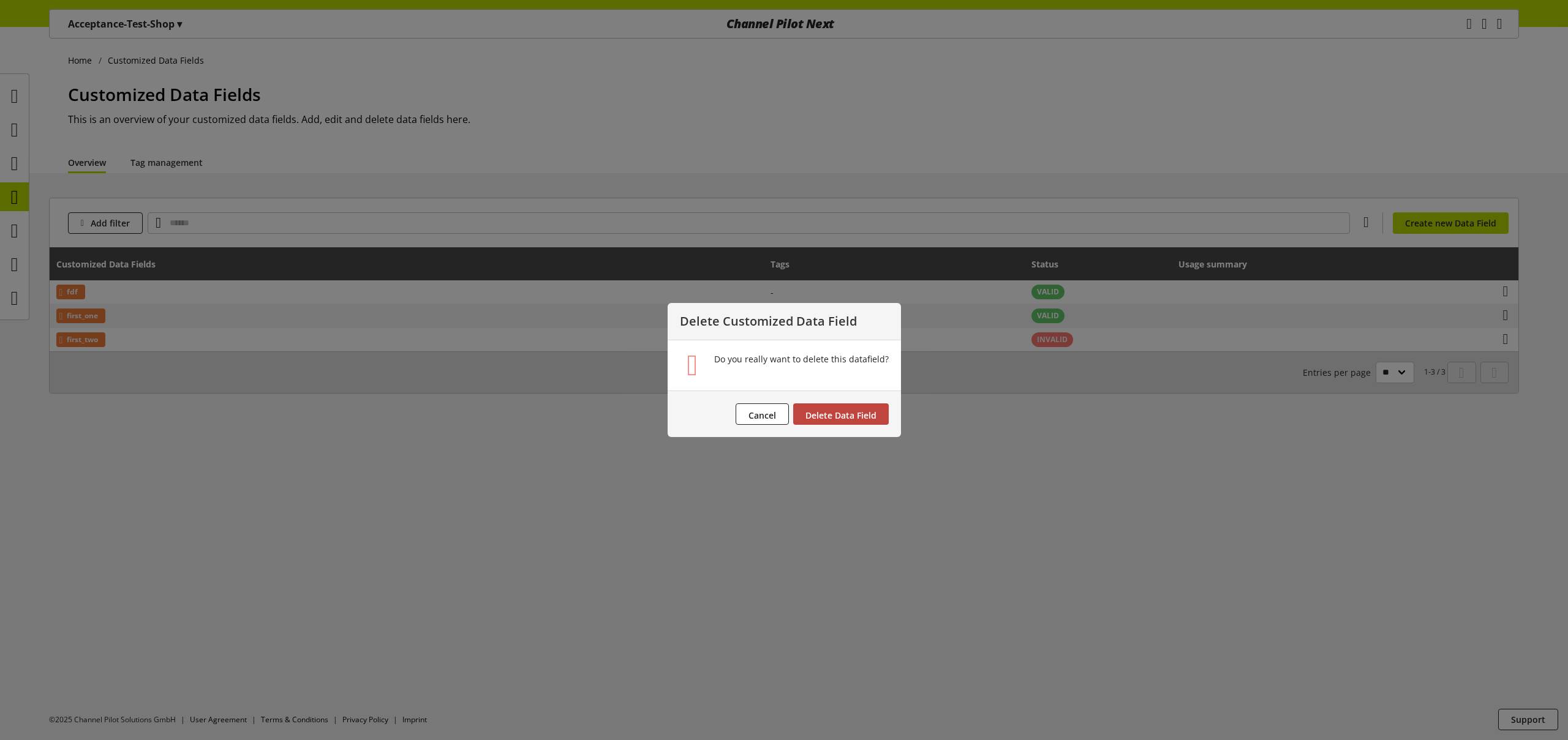
click at [853, 411] on span "Delete Data Field" at bounding box center [841, 415] width 71 height 12
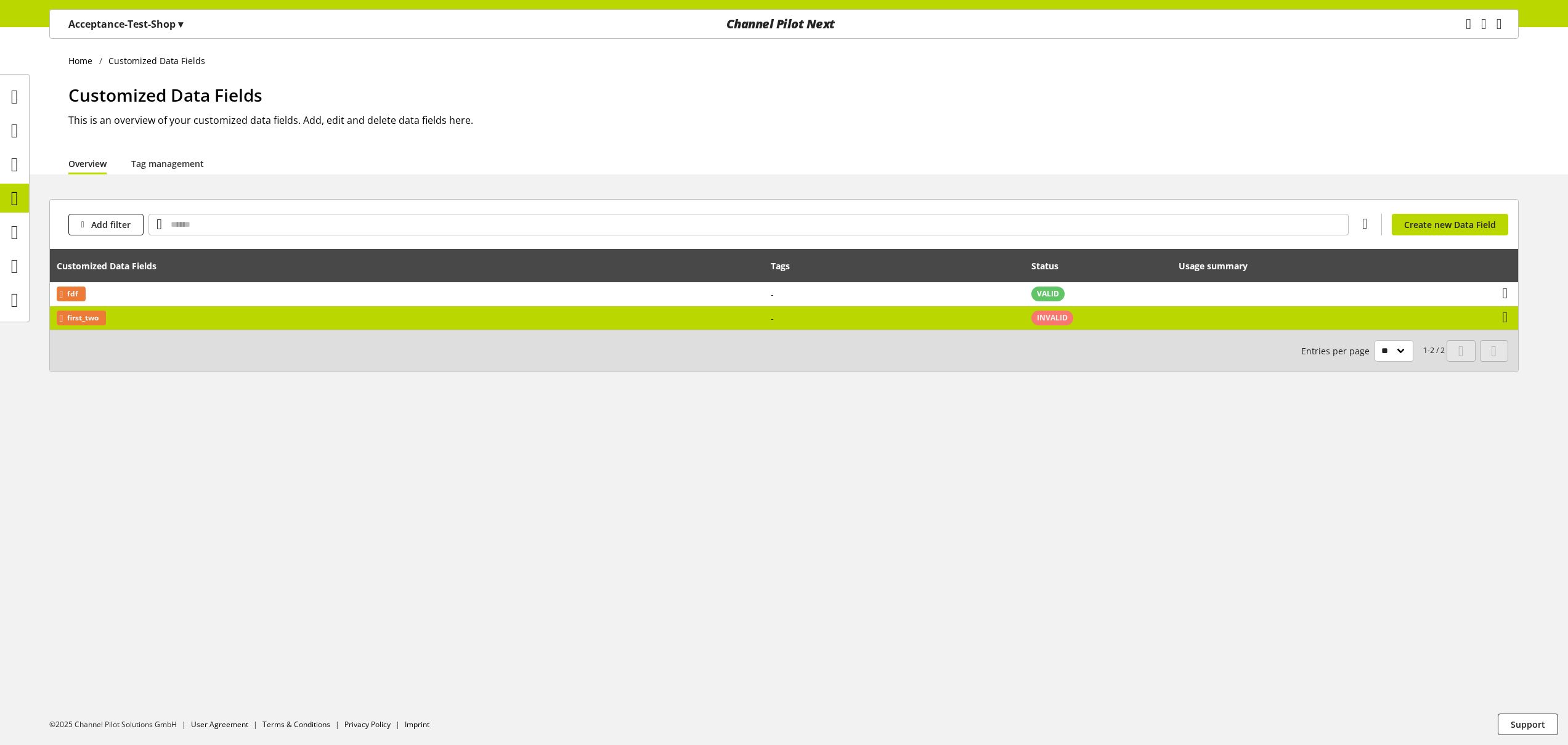
click at [250, 313] on td "first_two" at bounding box center [407, 318] width 714 height 23
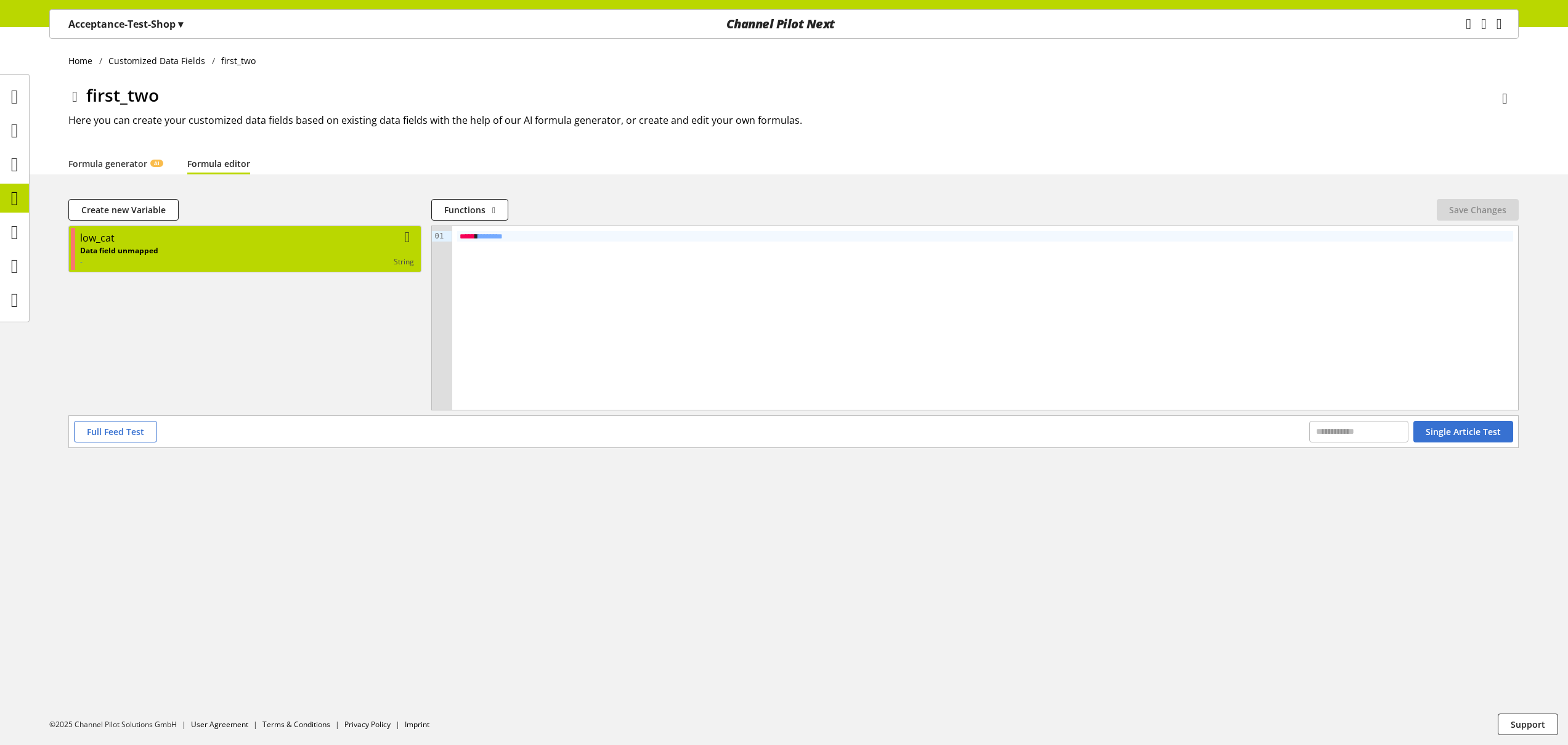
click at [172, 241] on div "low_cat" at bounding box center [247, 238] width 334 height 15
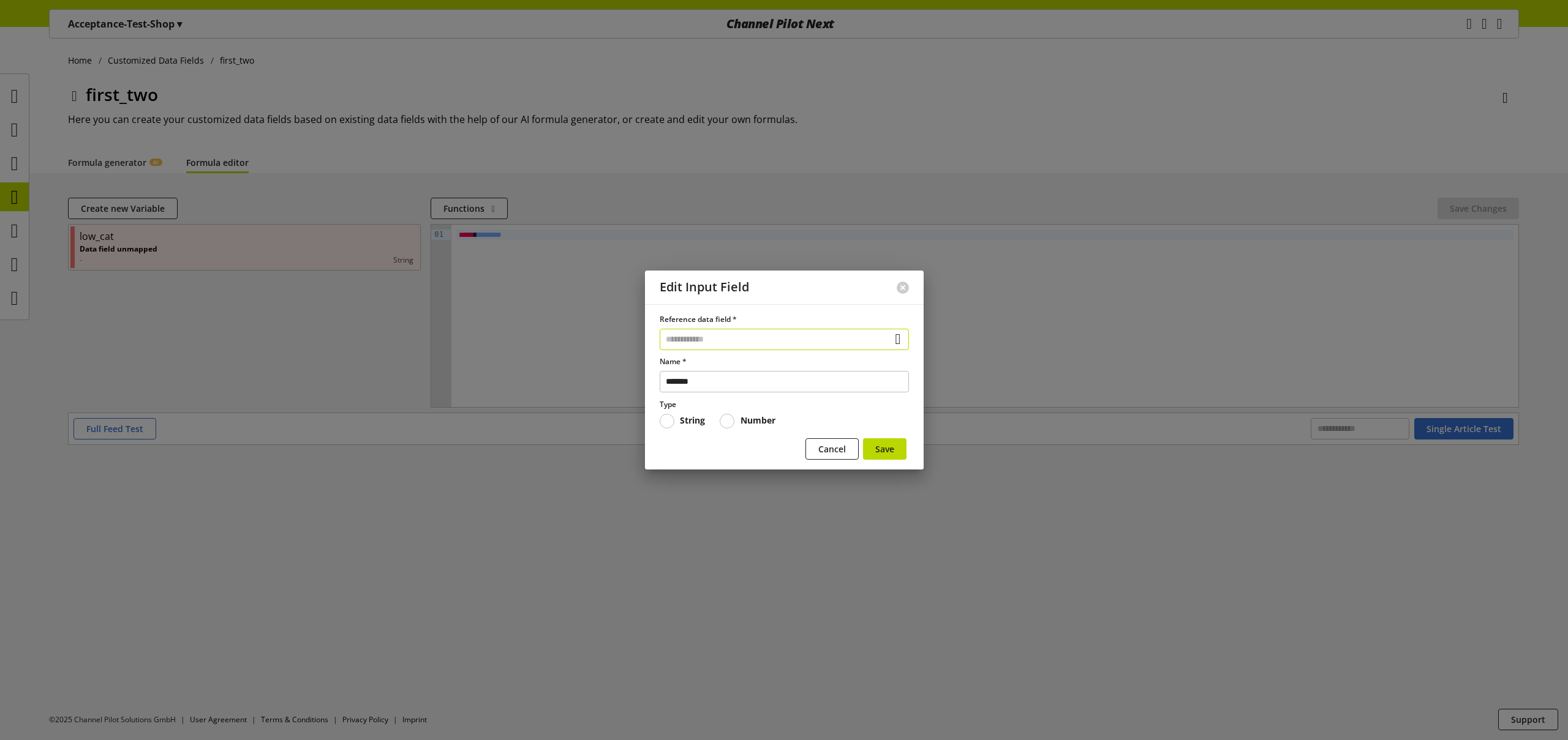
click at [719, 343] on input "text" at bounding box center [784, 339] width 249 height 21
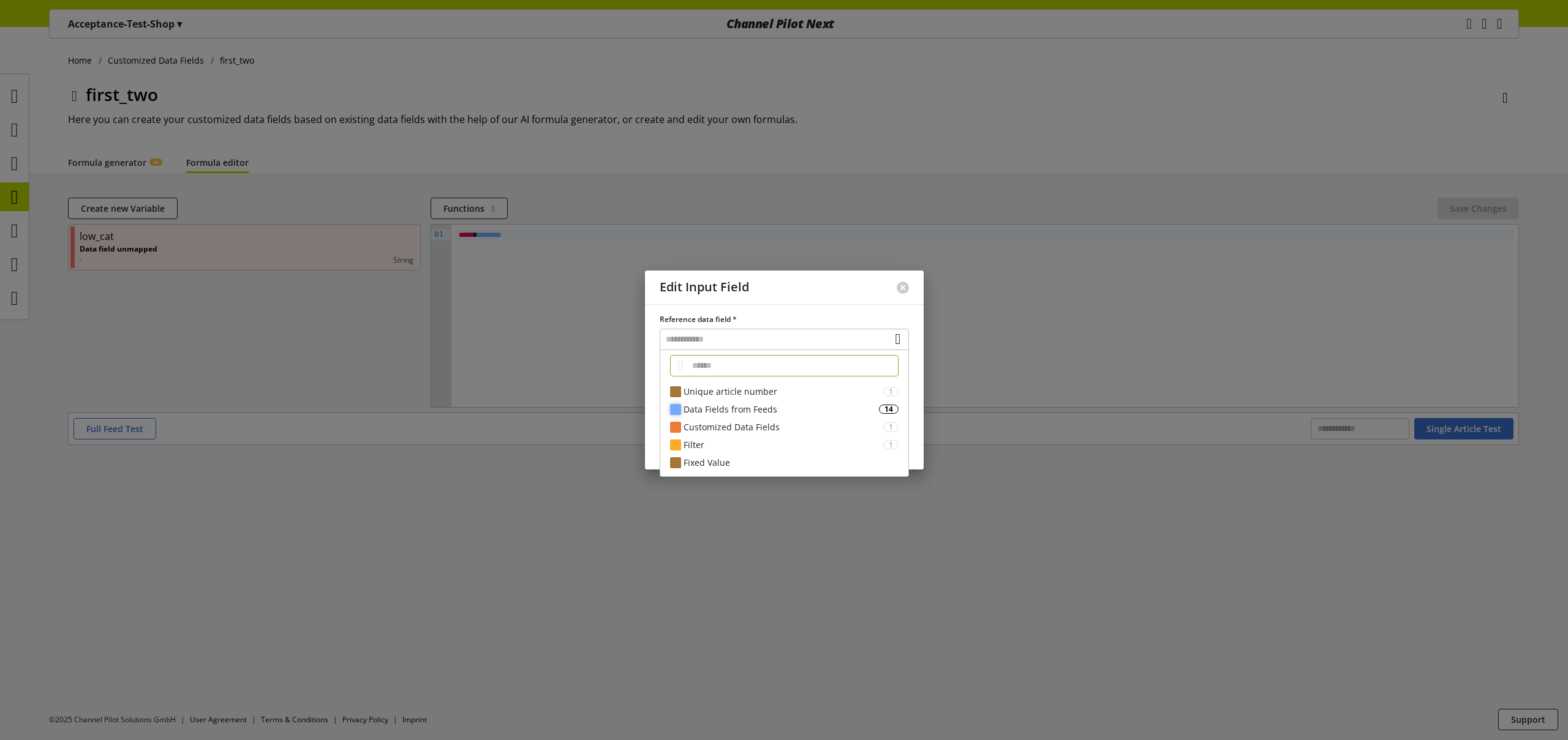
click at [737, 404] on div "Data Fields from Feeds" at bounding box center [781, 409] width 195 height 13
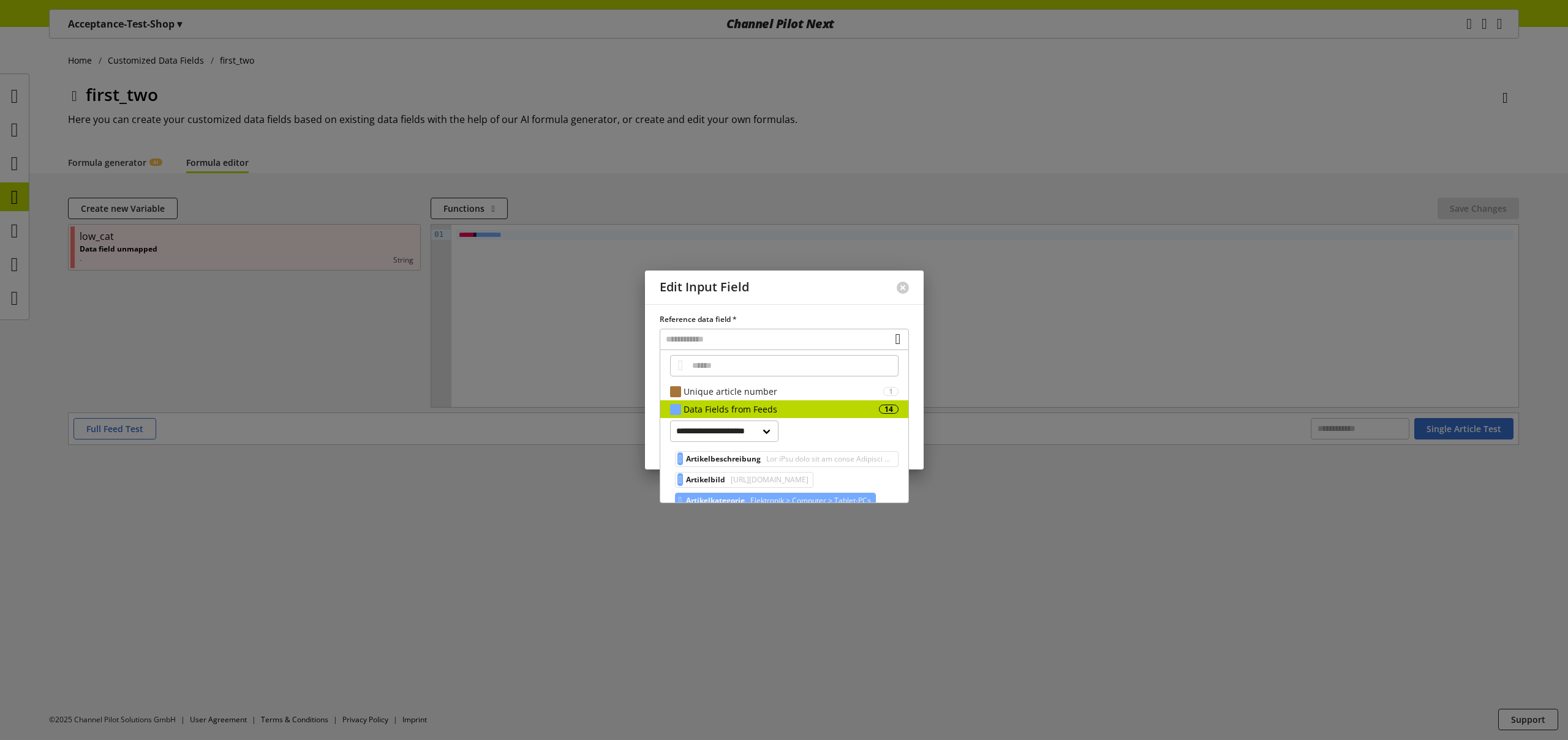
click at [808, 499] on span "Elektronik > Computer > Tablet-PCs" at bounding box center [810, 500] width 123 height 15
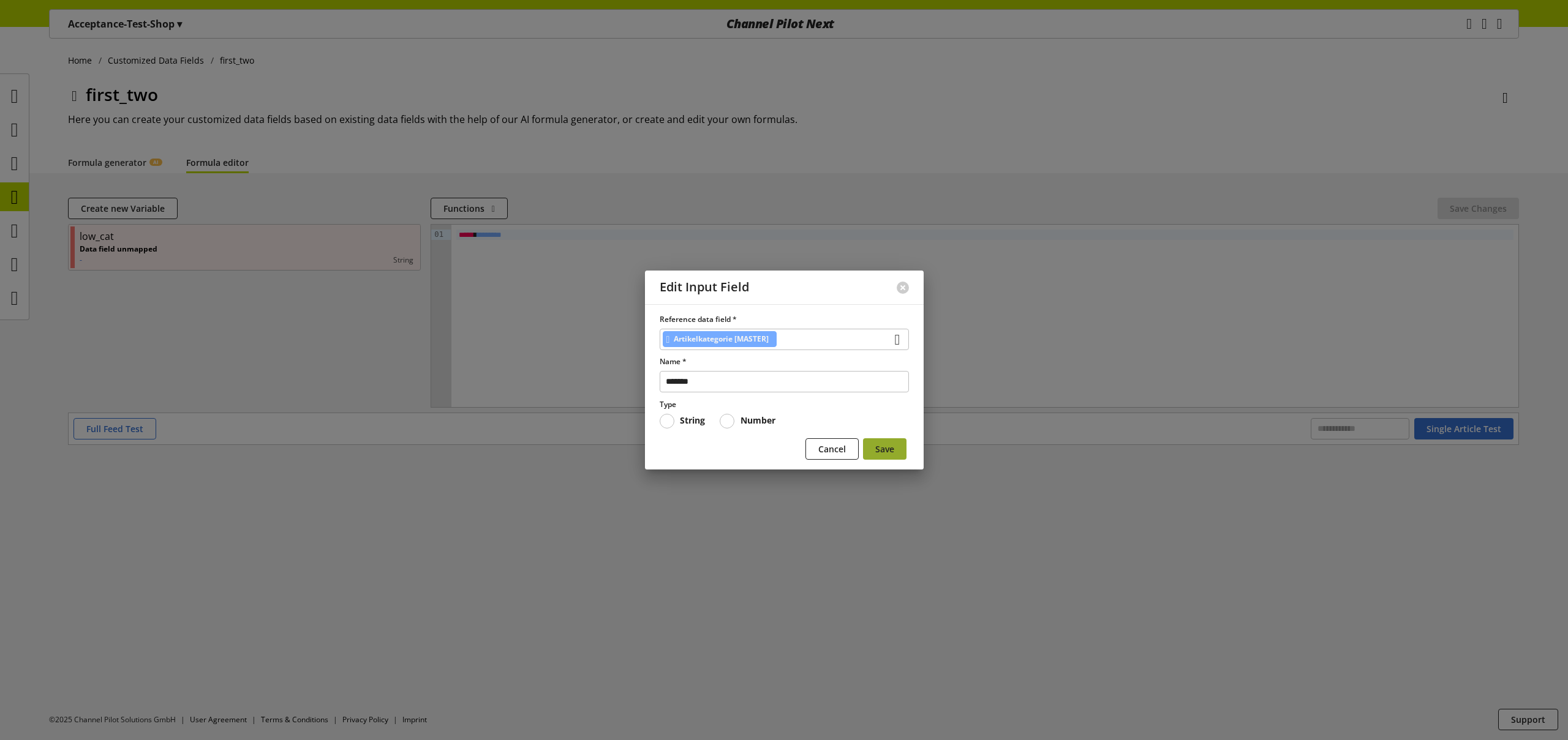
click at [885, 451] on span "Save" at bounding box center [884, 449] width 19 height 13
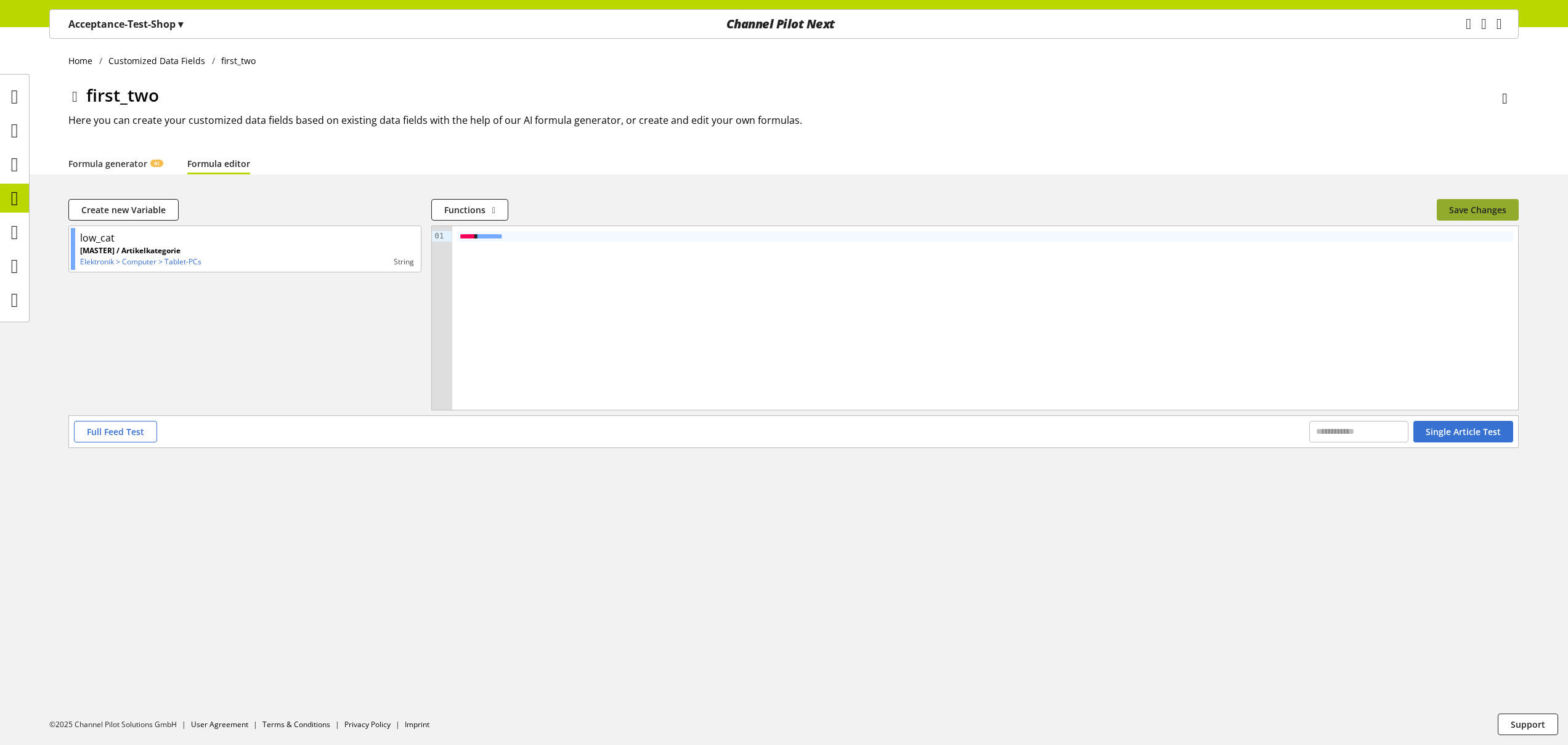
click at [1477, 201] on button "Save Changes" at bounding box center [1478, 209] width 82 height 21
click at [14, 198] on icon at bounding box center [14, 198] width 7 height 25
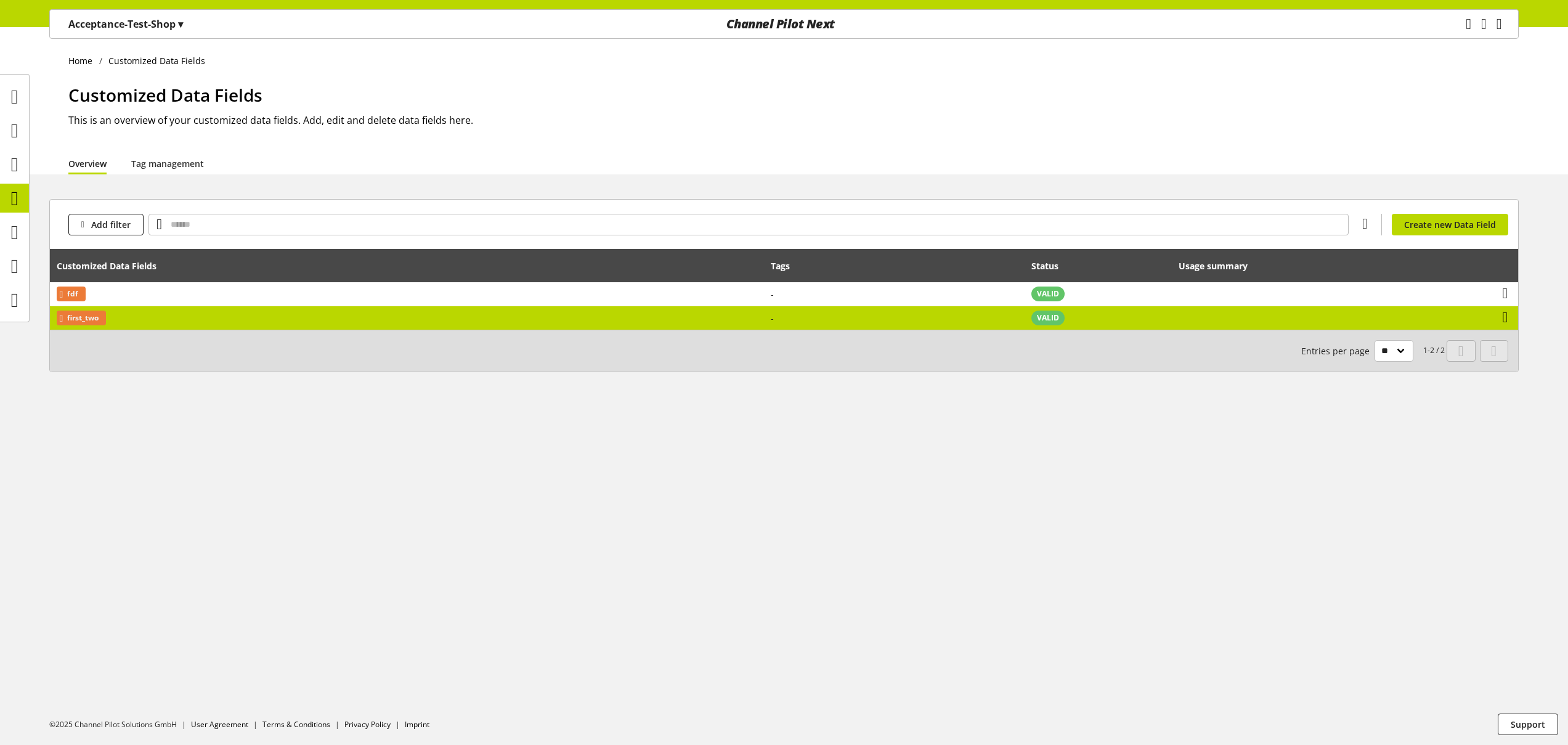
click at [1508, 319] on icon at bounding box center [1505, 317] width 6 height 22
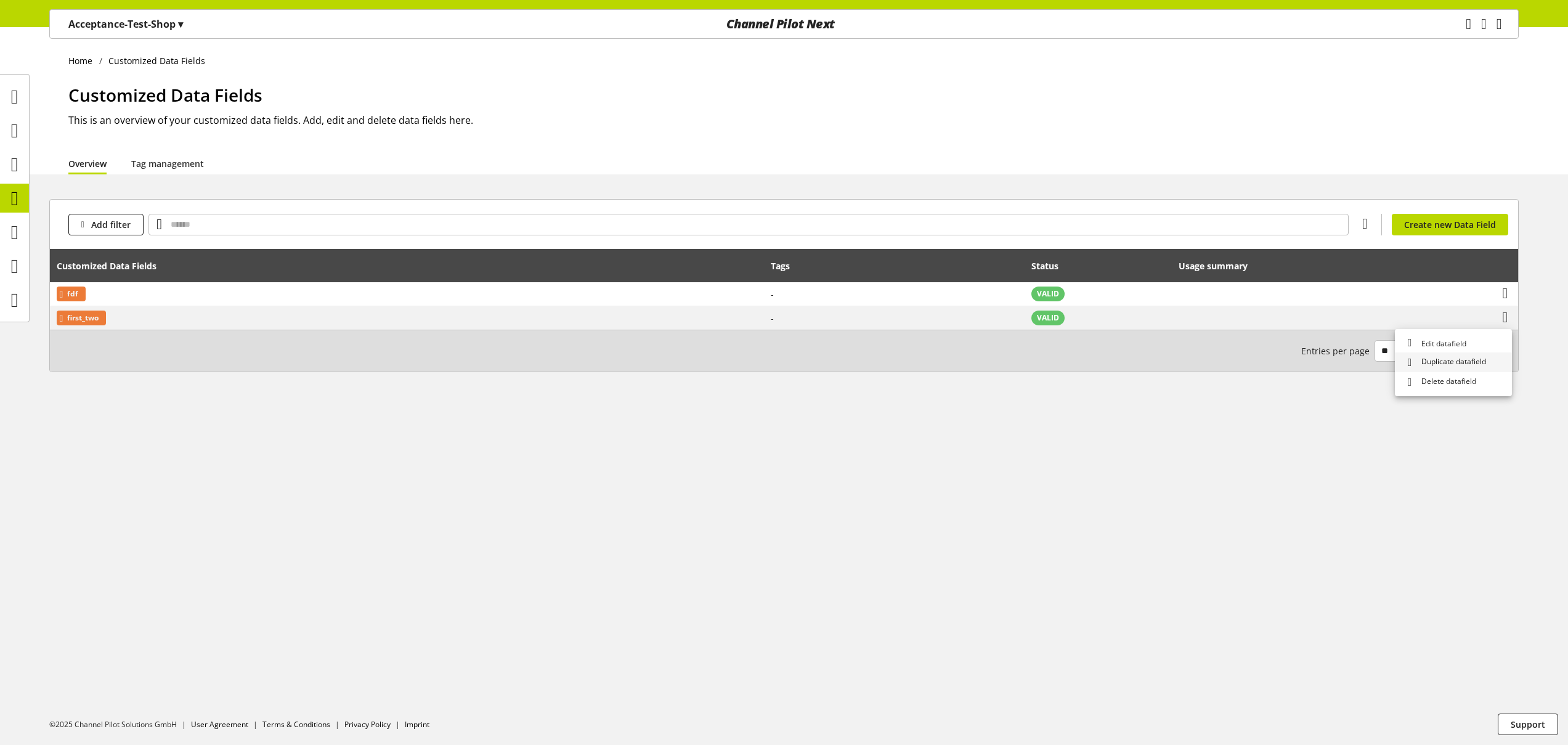
click at [1476, 362] on span "Duplicate datafield" at bounding box center [1451, 363] width 70 height 13
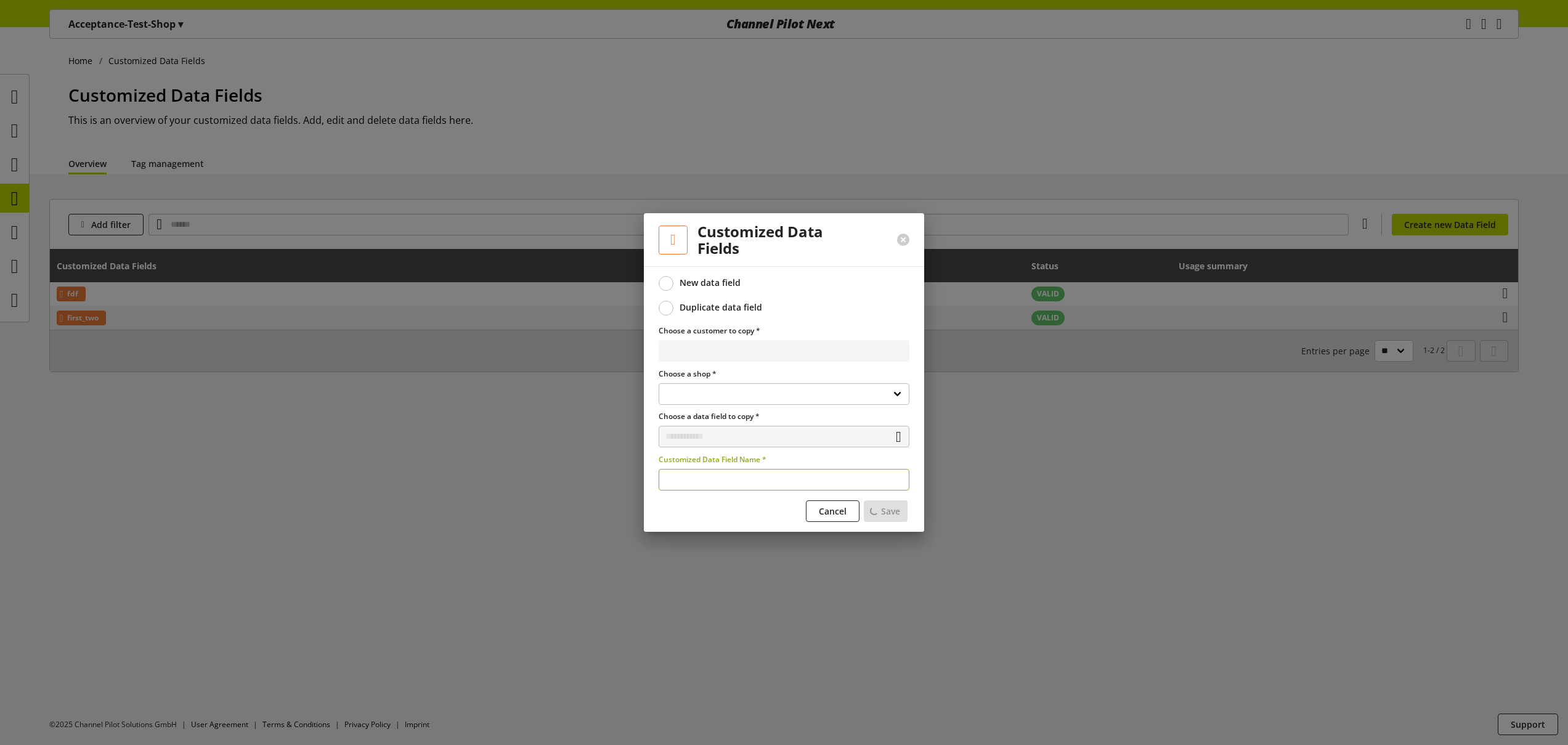
select select
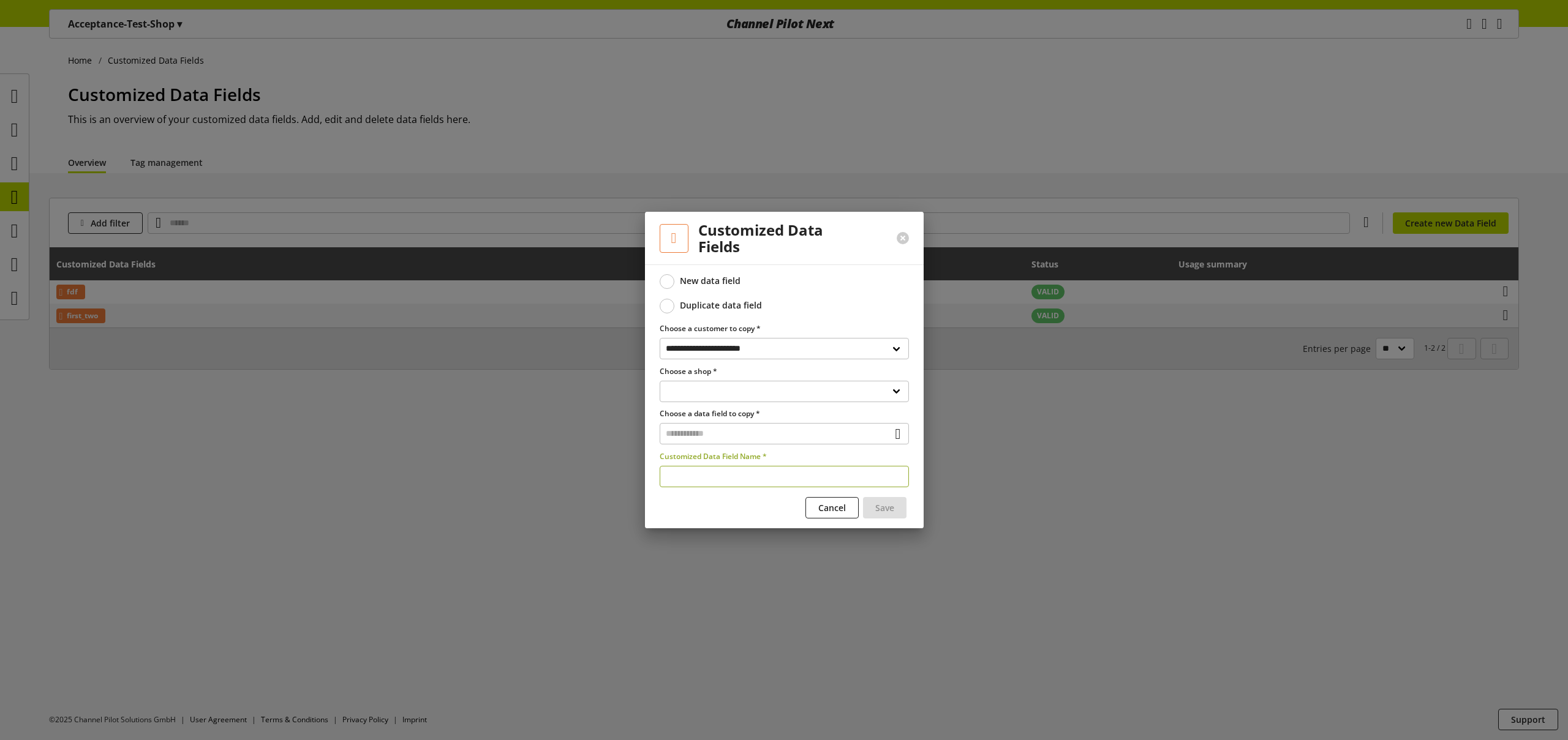
type input "**********"
click at [888, 514] on button "Save" at bounding box center [884, 508] width 43 height 21
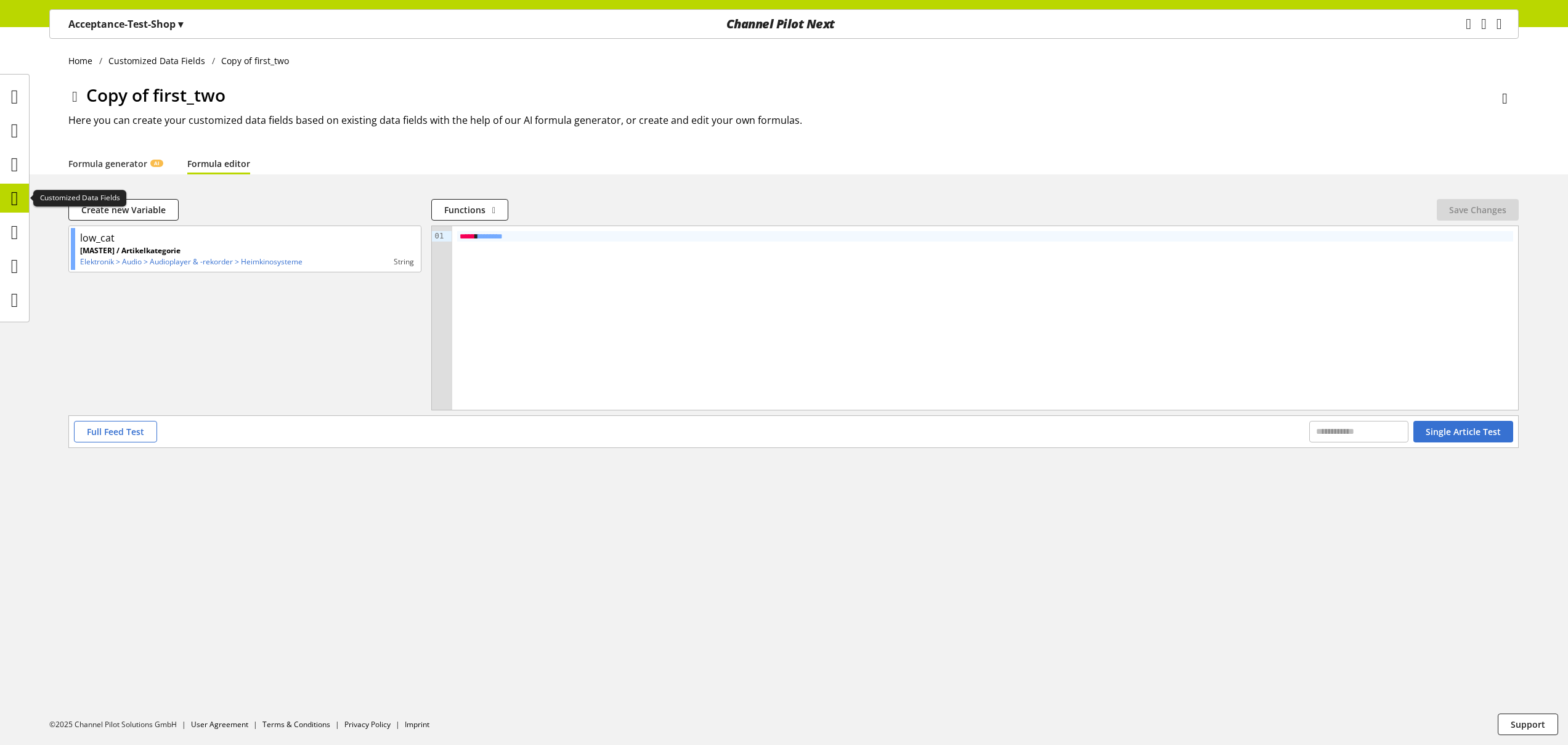
click at [13, 197] on icon at bounding box center [14, 198] width 7 height 25
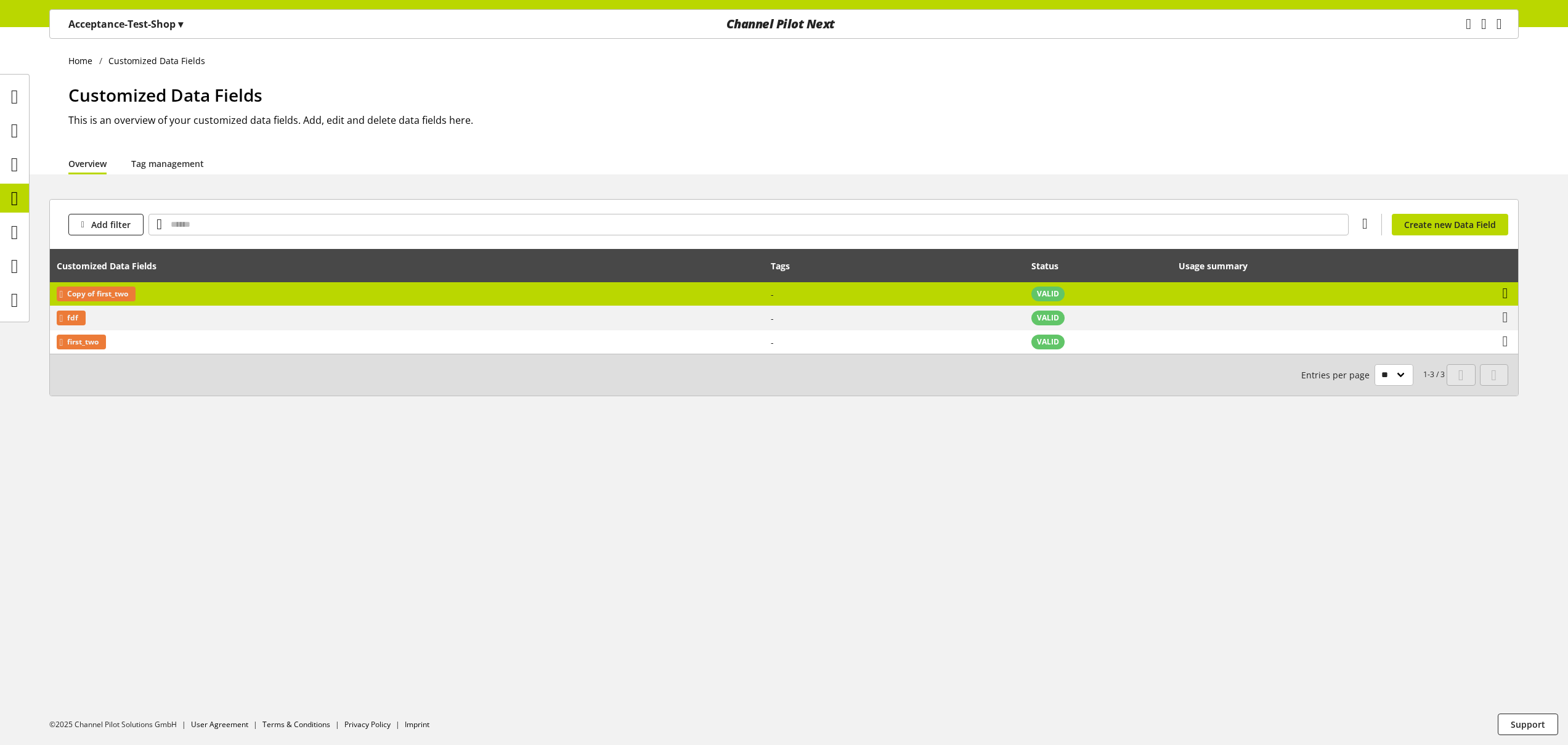
click at [1508, 296] on icon at bounding box center [1505, 293] width 6 height 22
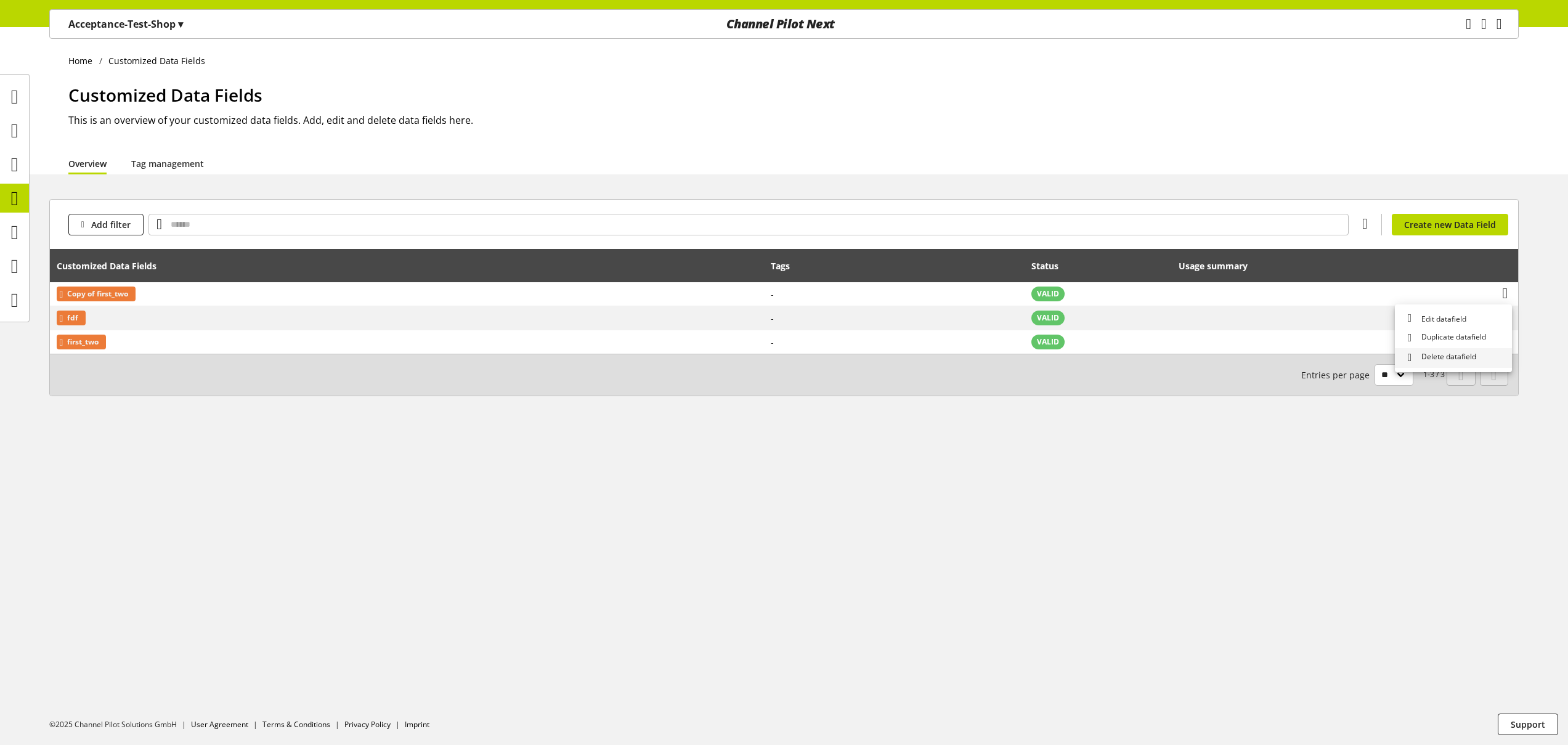
click at [1455, 362] on span "Delete datafield" at bounding box center [1446, 358] width 60 height 13
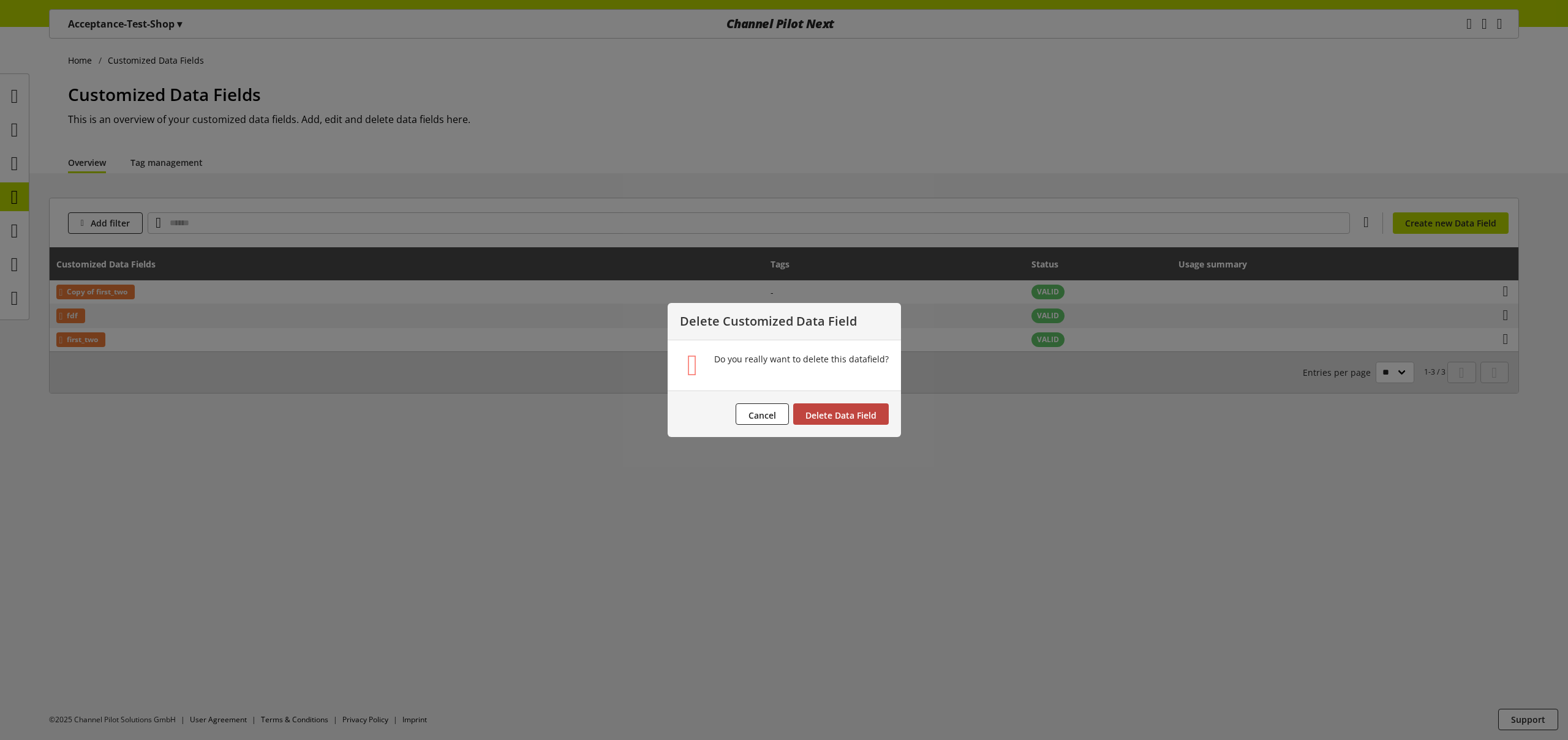
click at [848, 424] on button "Delete Data Field" at bounding box center [841, 414] width 96 height 21
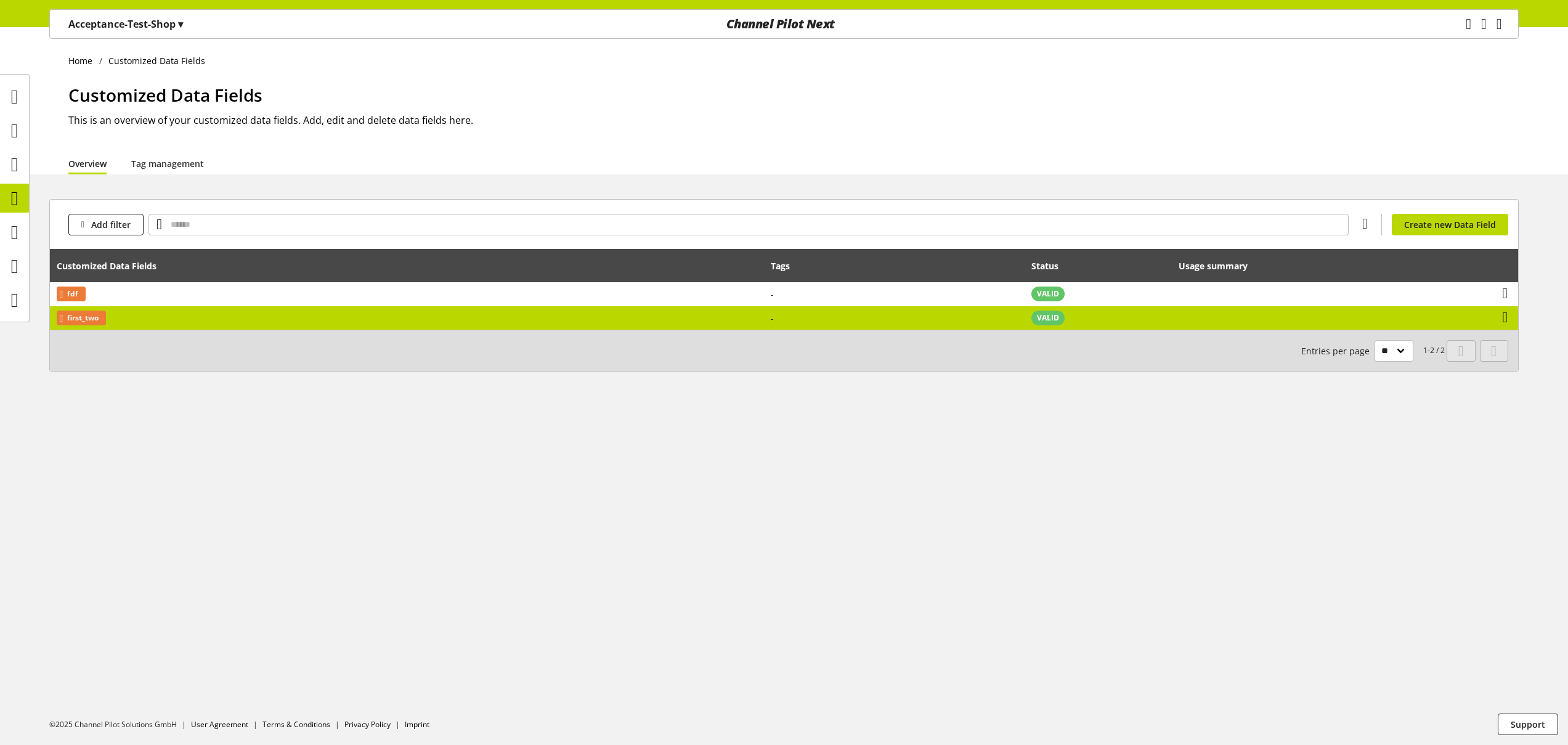
click at [1508, 311] on icon at bounding box center [1505, 317] width 6 height 22
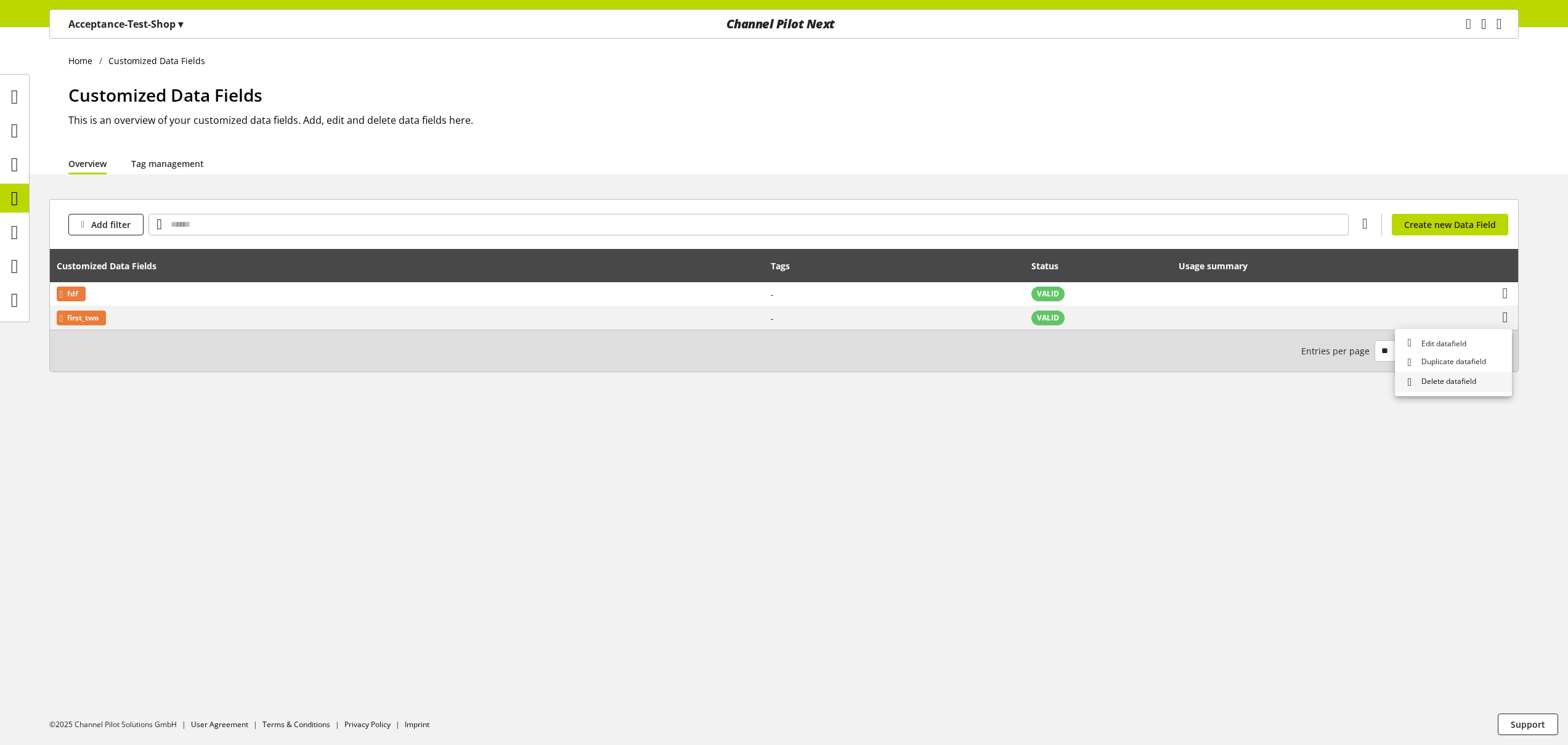
click at [1430, 378] on span "Delete datafield" at bounding box center [1446, 382] width 60 height 13
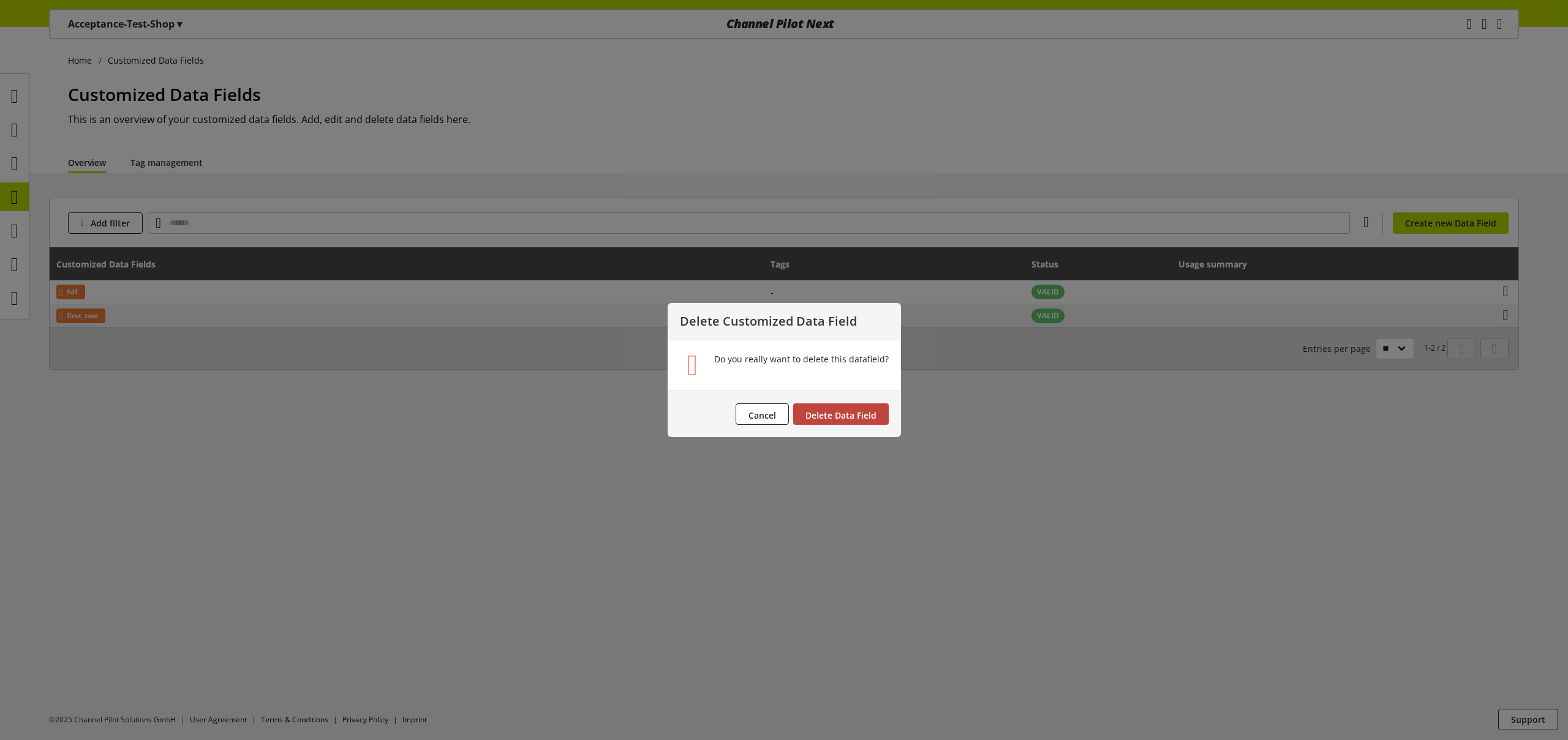
click at [853, 416] on span "Delete Data Field" at bounding box center [841, 415] width 71 height 12
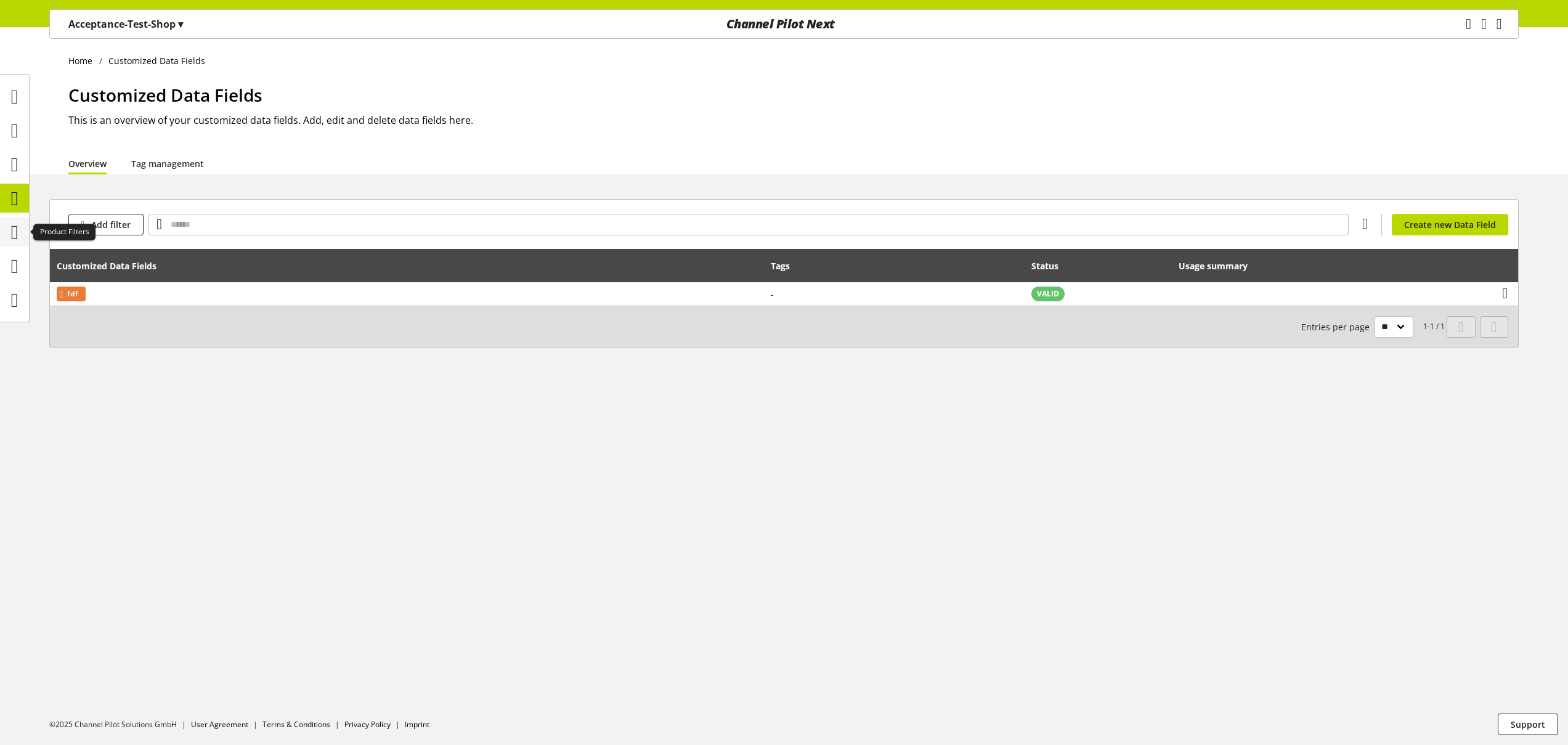
click at [18, 231] on icon at bounding box center [14, 232] width 7 height 25
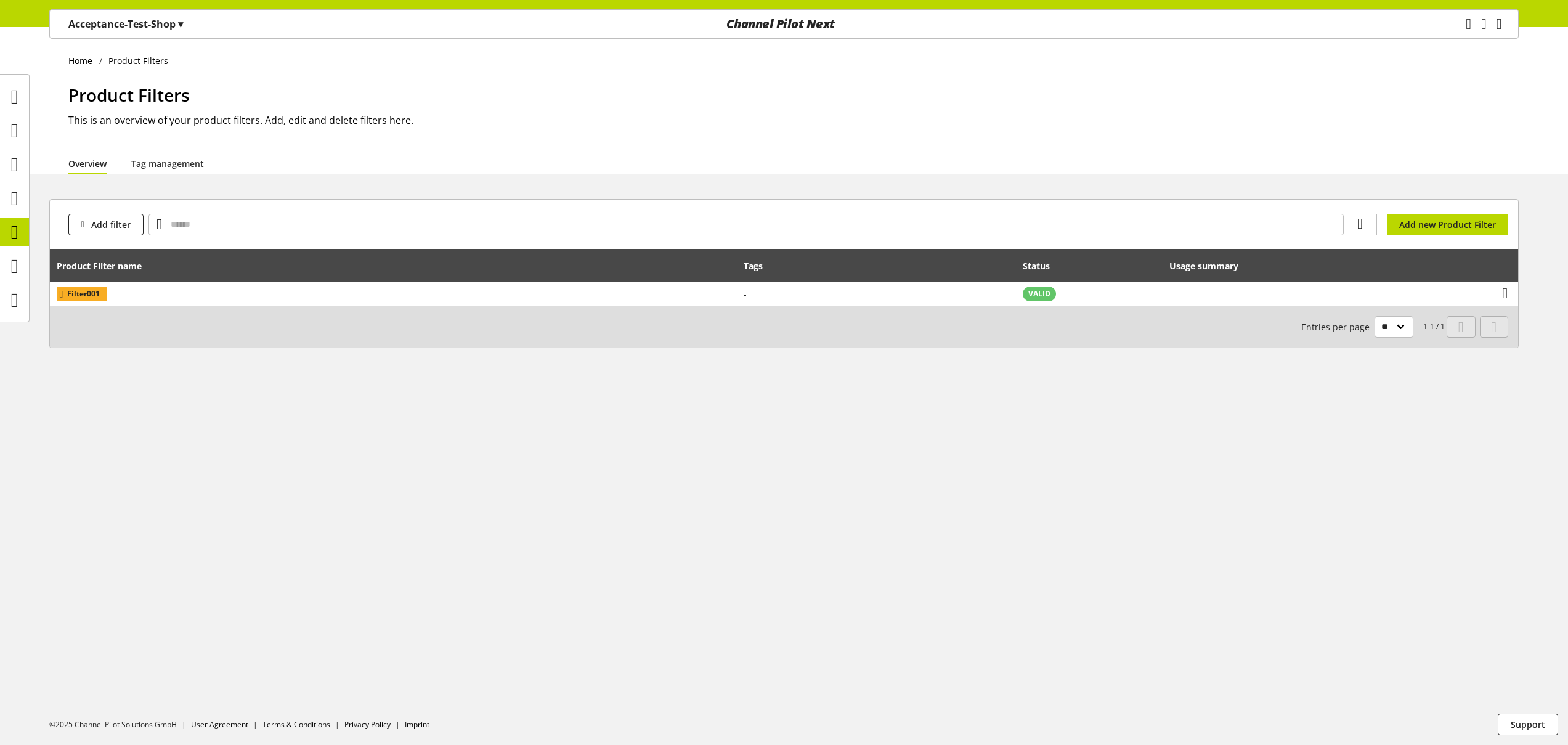
click at [133, 29] on p "Acceptance-Test-Shop ▾" at bounding box center [125, 24] width 114 height 15
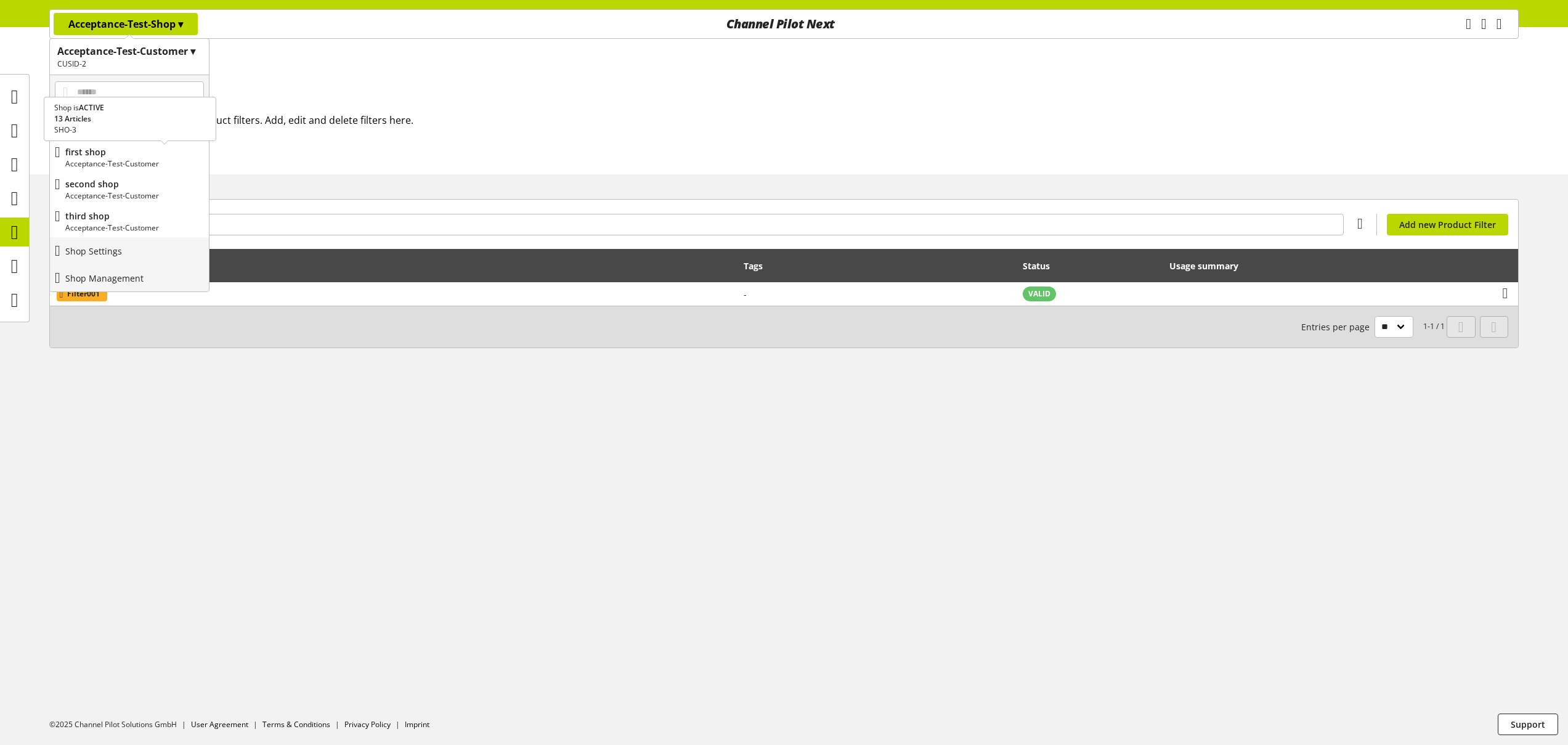
click at [139, 161] on p "Acceptance-Test-Customer" at bounding box center [134, 164] width 138 height 11
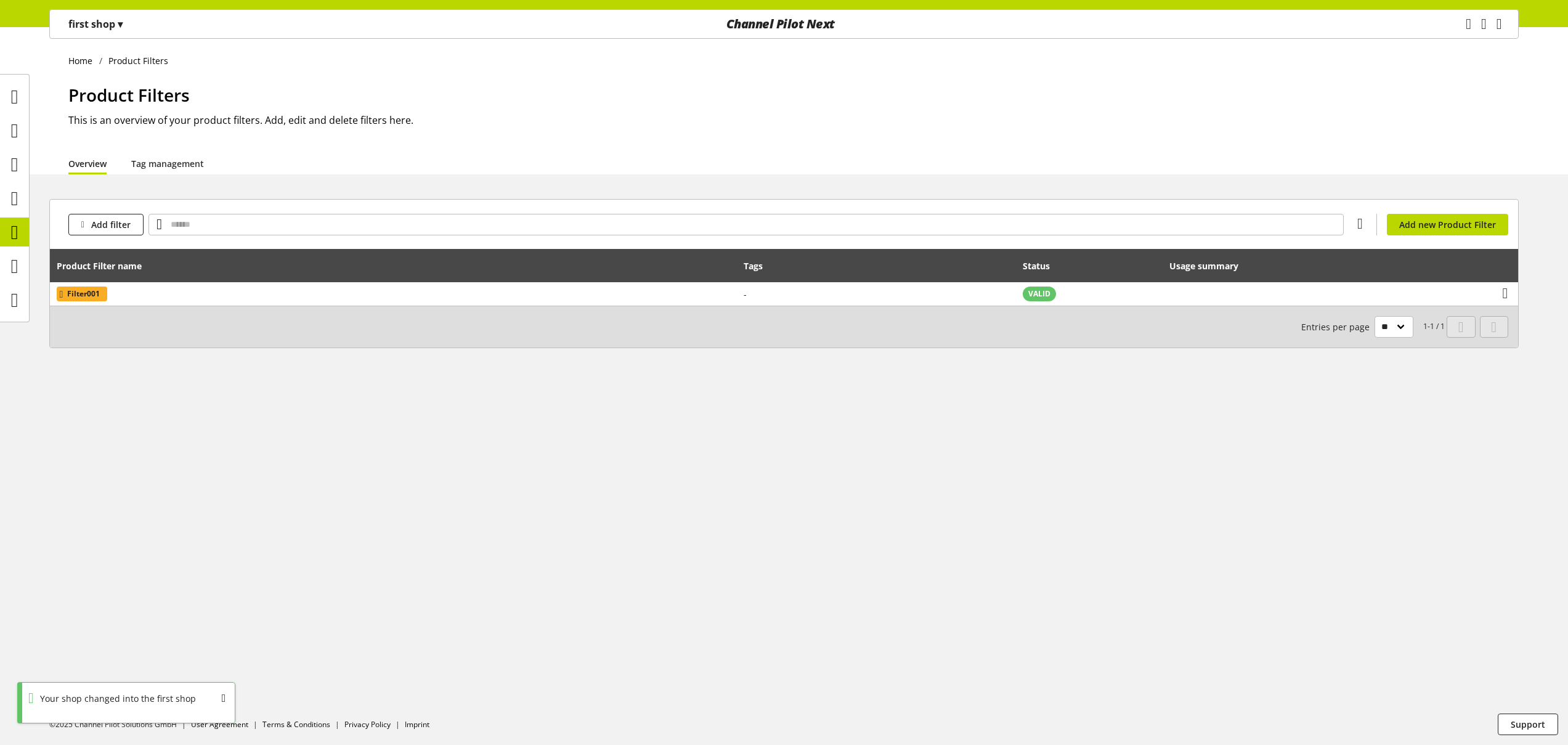
click at [106, 29] on p "first shop ▾" at bounding box center [95, 24] width 54 height 15
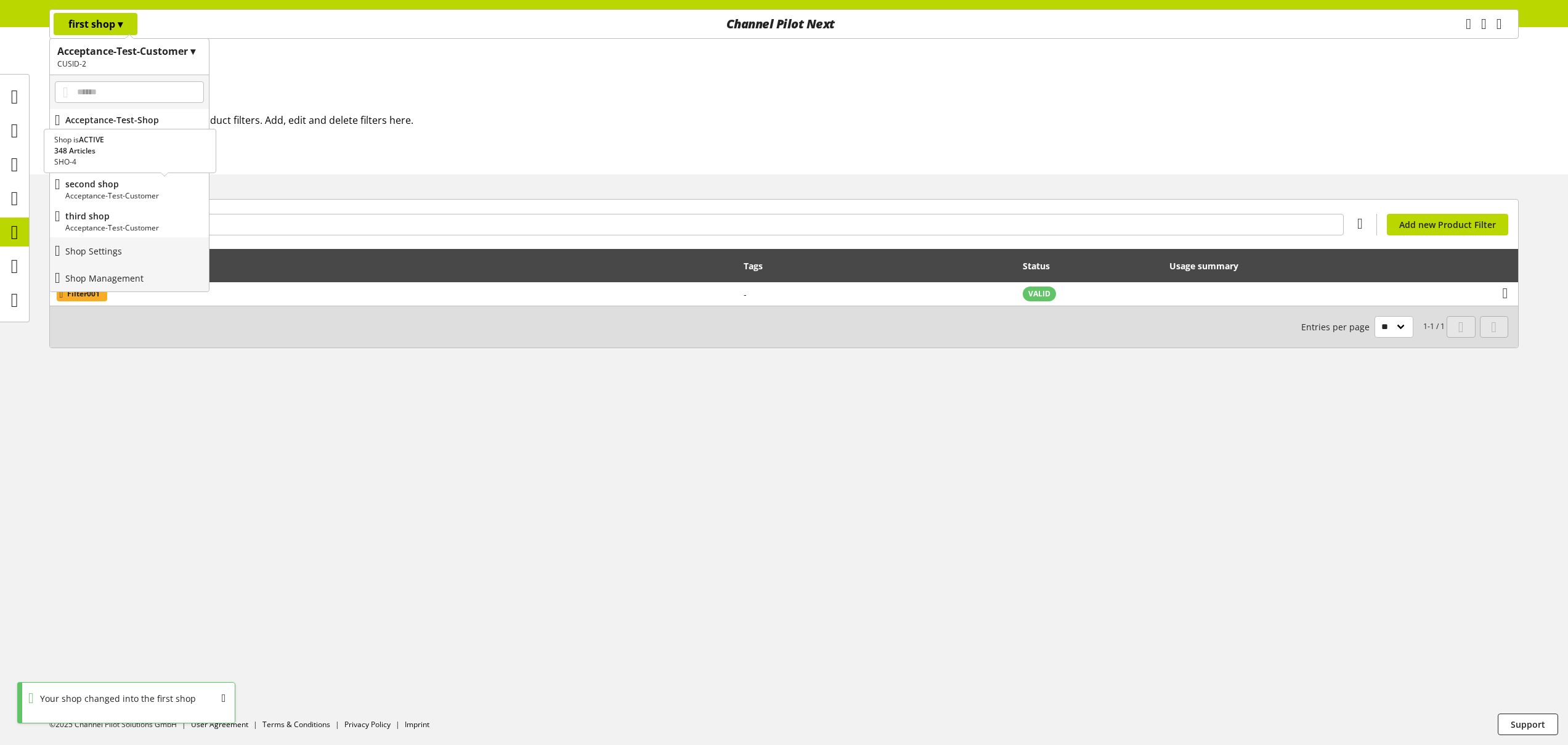
click at [120, 190] on p "Acceptance-Test-Customer" at bounding box center [134, 196] width 138 height 11
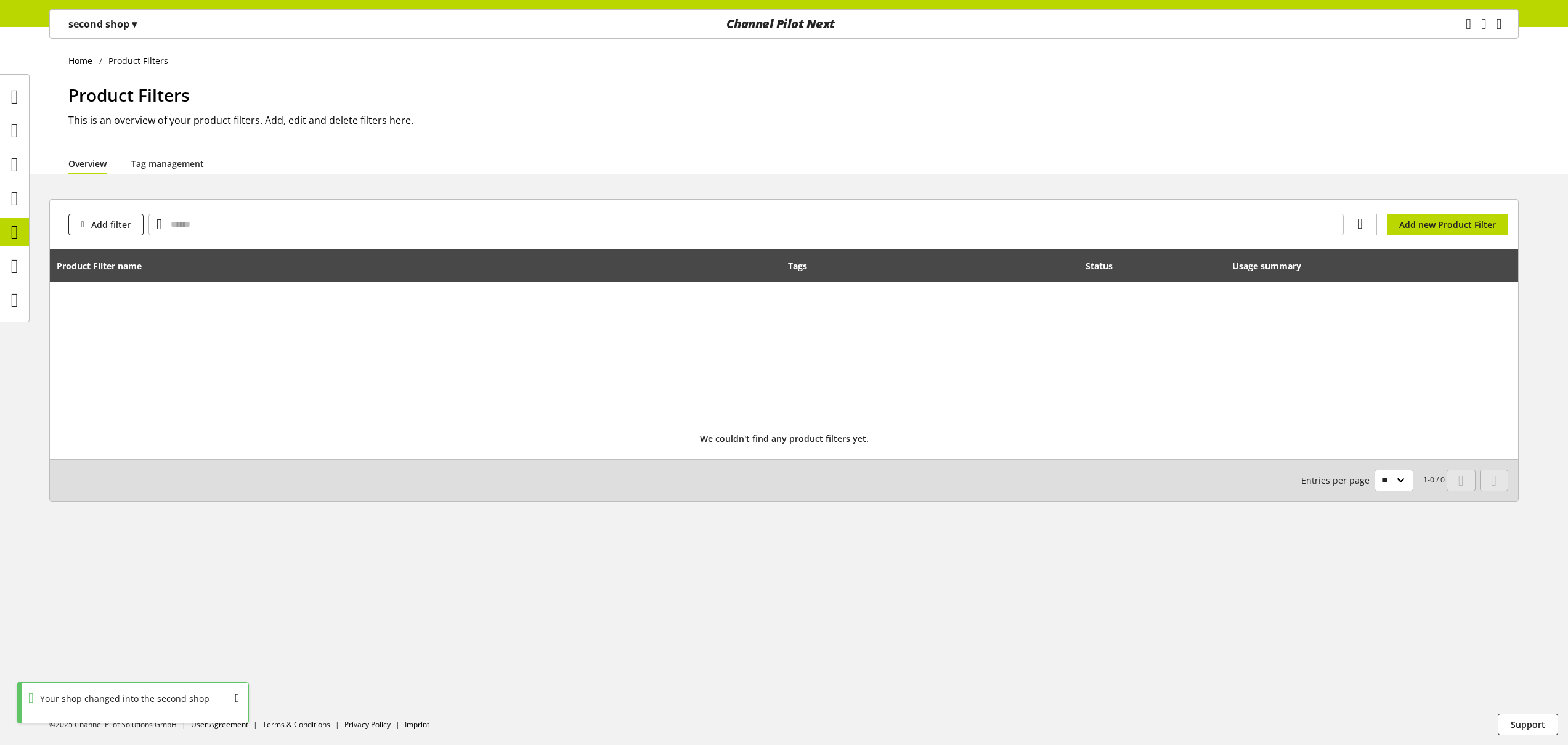
click at [102, 27] on p "second shop ▾" at bounding box center [102, 24] width 68 height 15
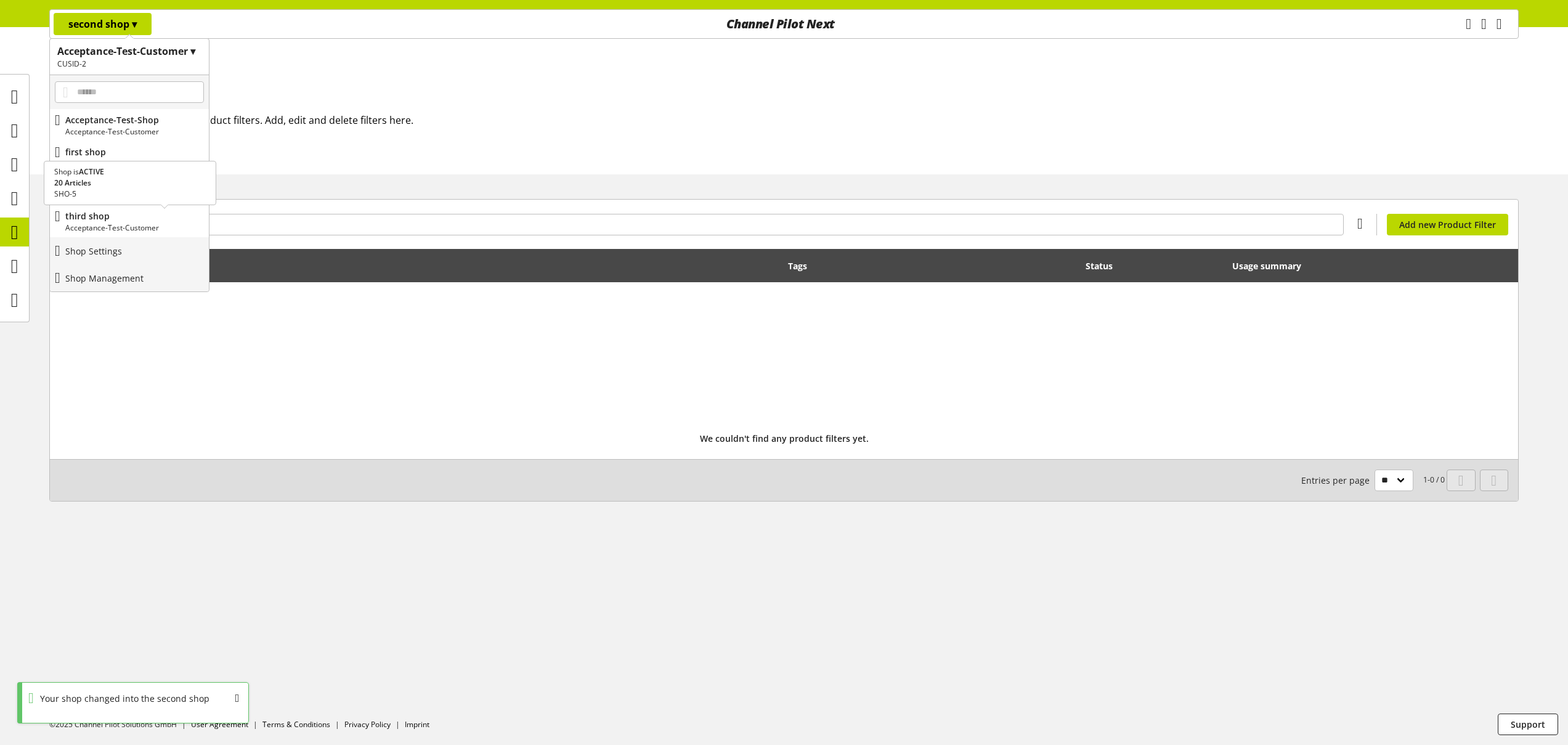
click at [107, 228] on p "Acceptance-Test-Customer" at bounding box center [134, 228] width 138 height 11
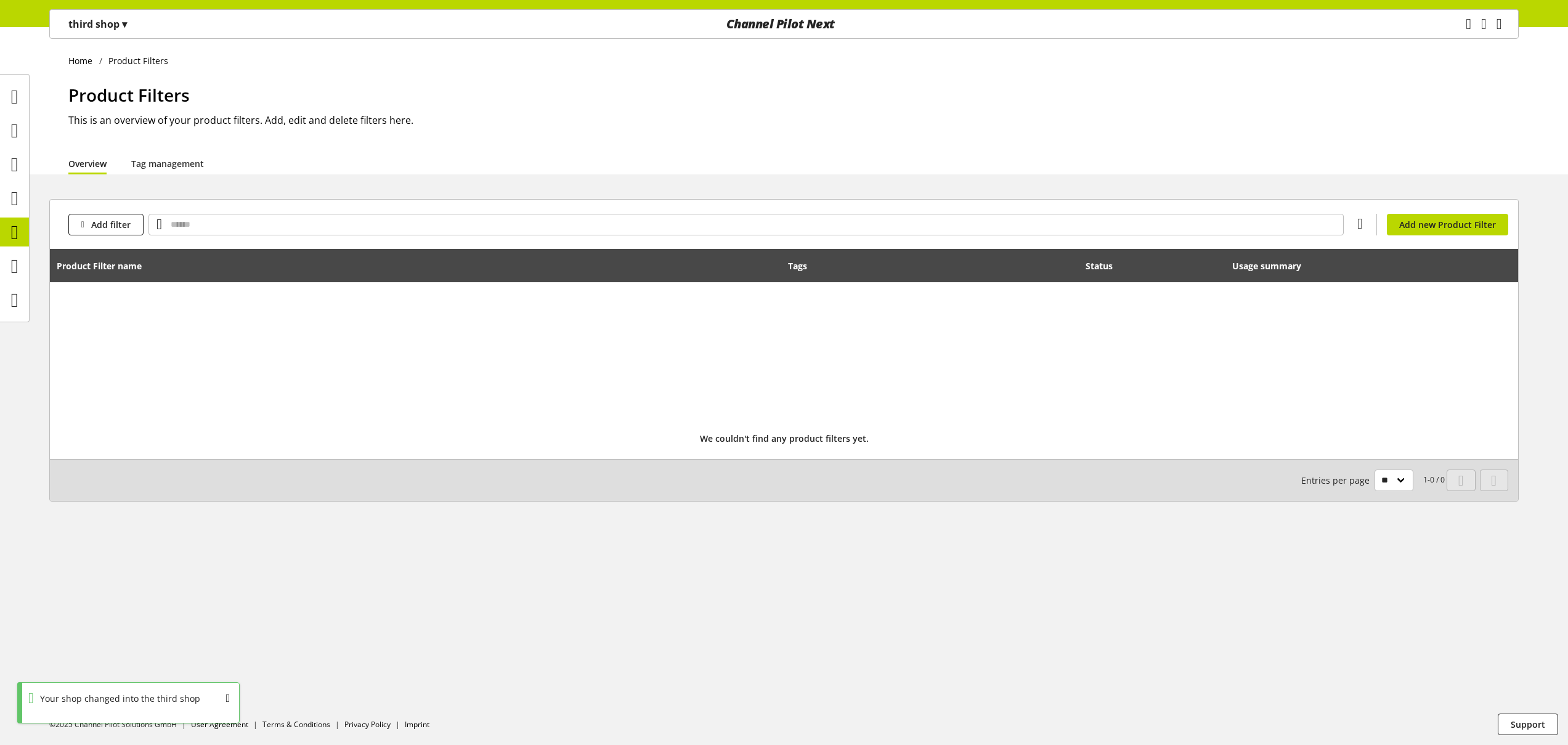
click at [109, 20] on p "third shop ▾" at bounding box center [97, 24] width 58 height 15
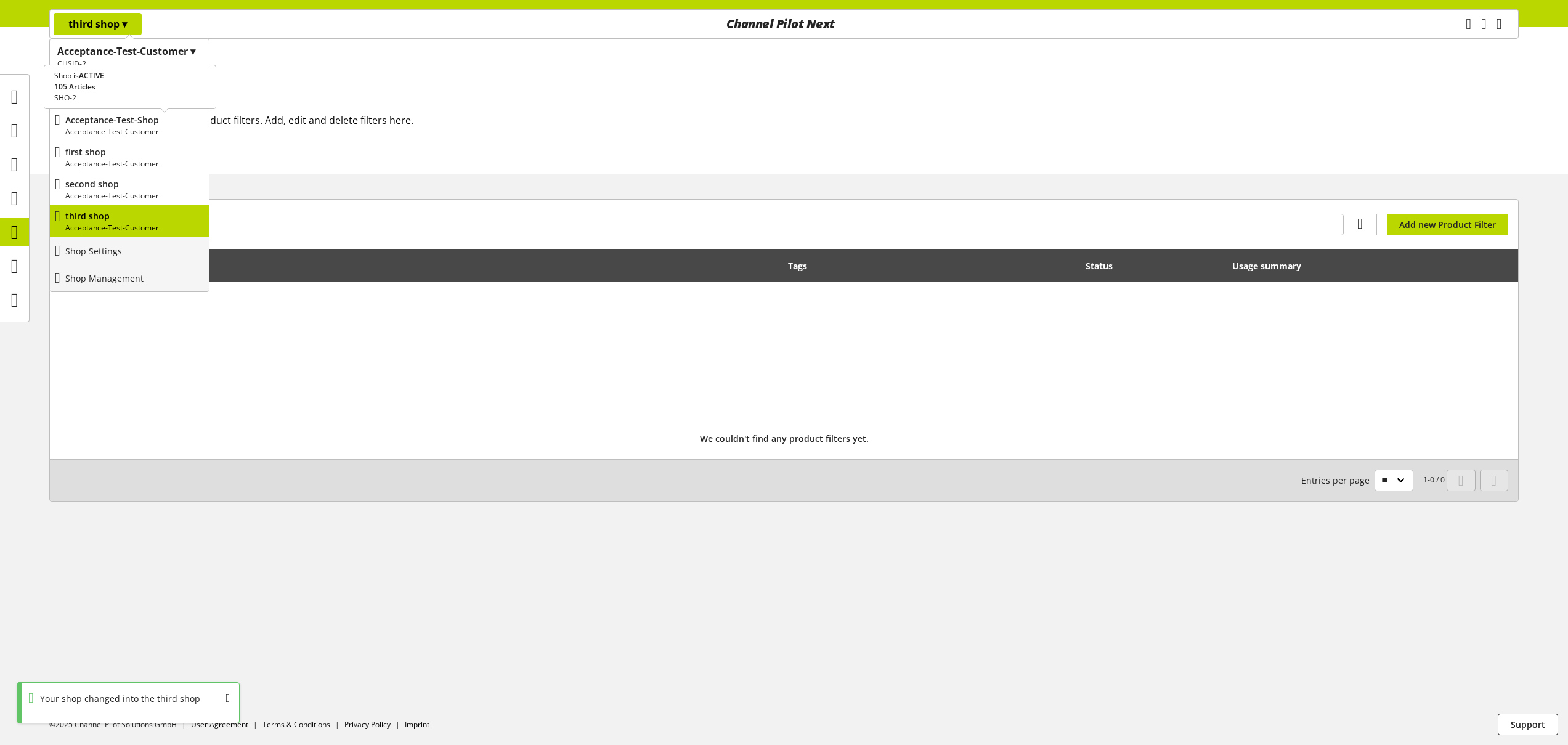
click at [112, 130] on p "Acceptance-Test-Customer" at bounding box center [134, 131] width 138 height 11
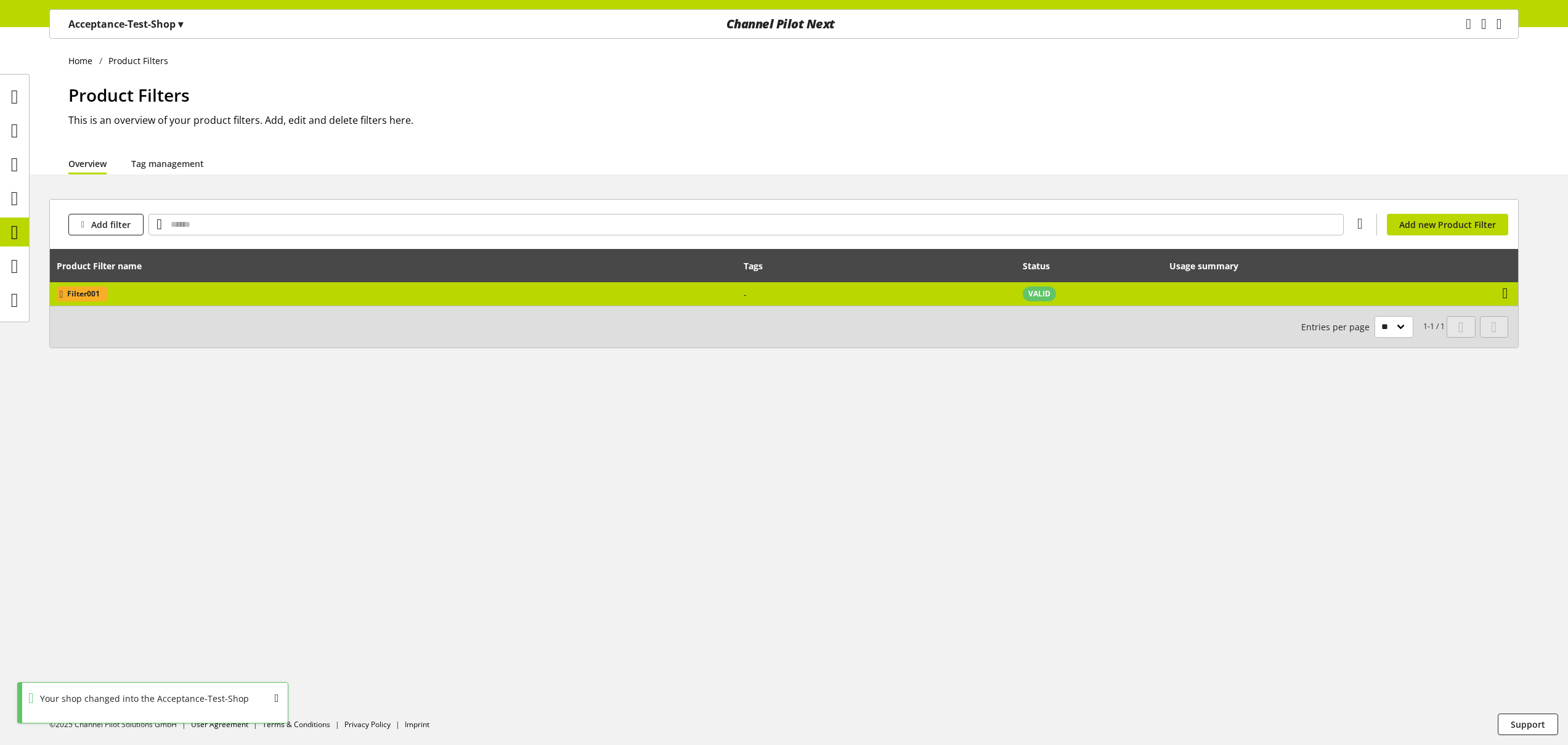
click at [1508, 295] on icon at bounding box center [1505, 293] width 6 height 22
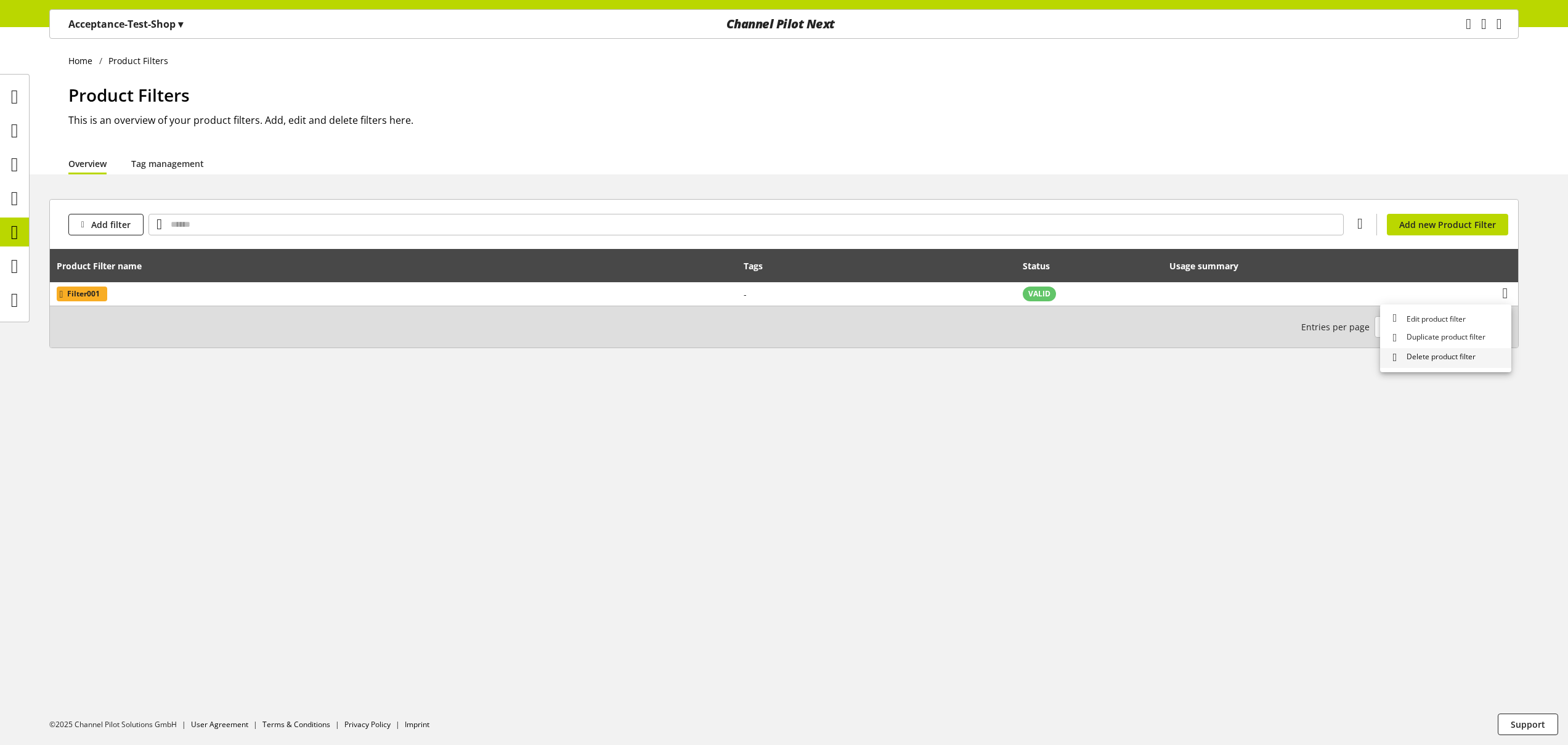
click at [1418, 359] on span "Delete product filter" at bounding box center [1439, 358] width 74 height 13
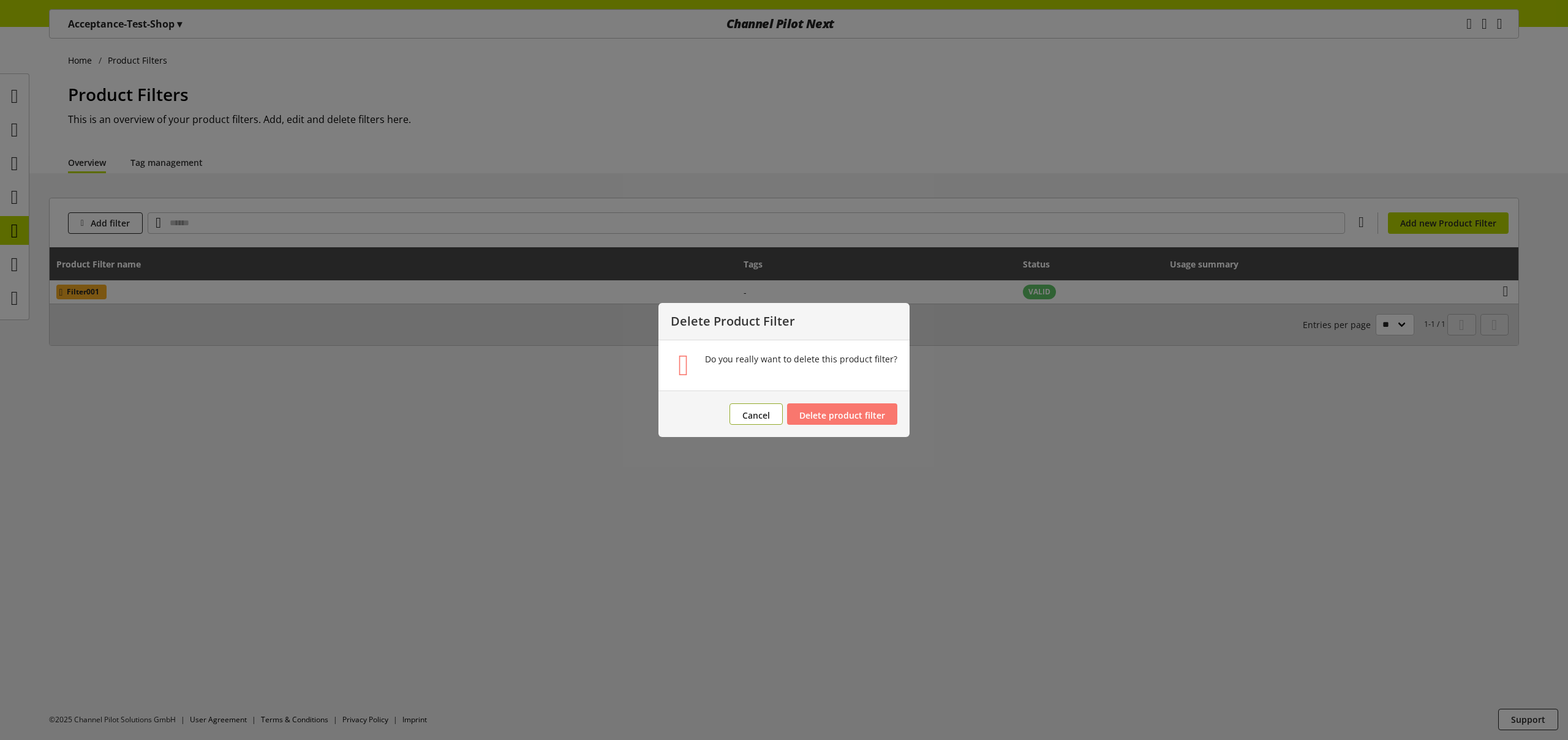
click at [746, 415] on span "Cancel" at bounding box center [756, 415] width 28 height 12
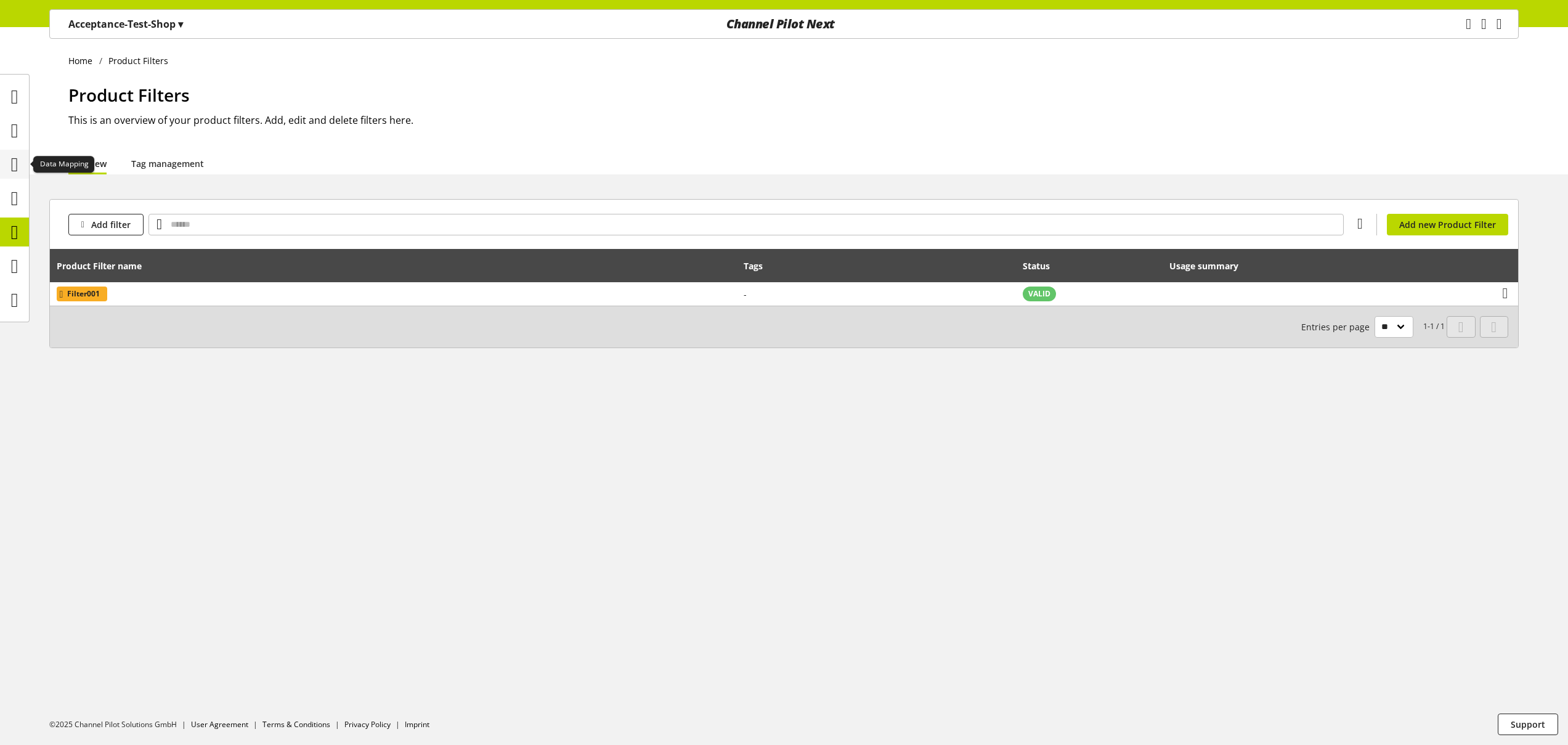
click at [11, 155] on icon at bounding box center [14, 164] width 7 height 25
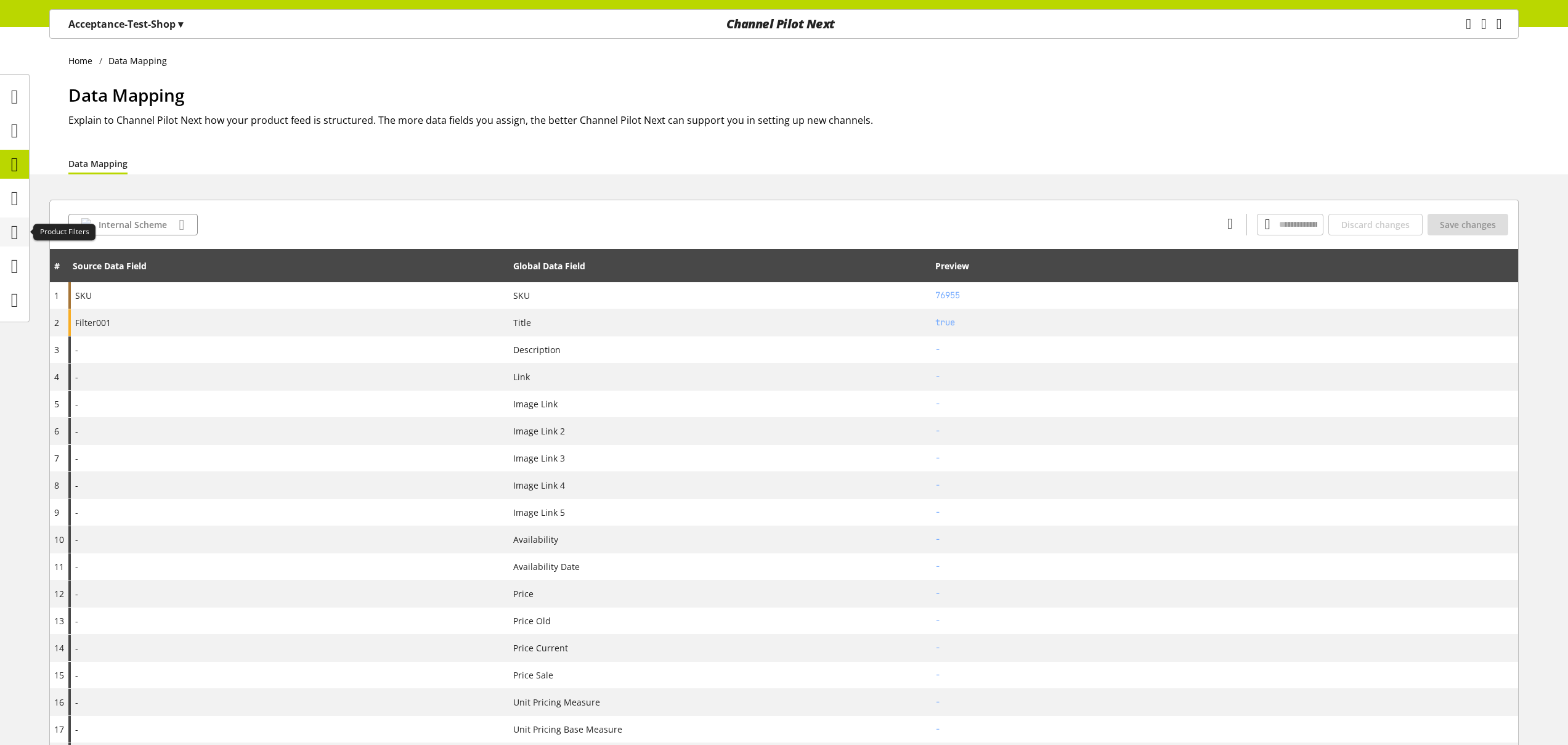
click at [17, 237] on icon at bounding box center [14, 232] width 7 height 25
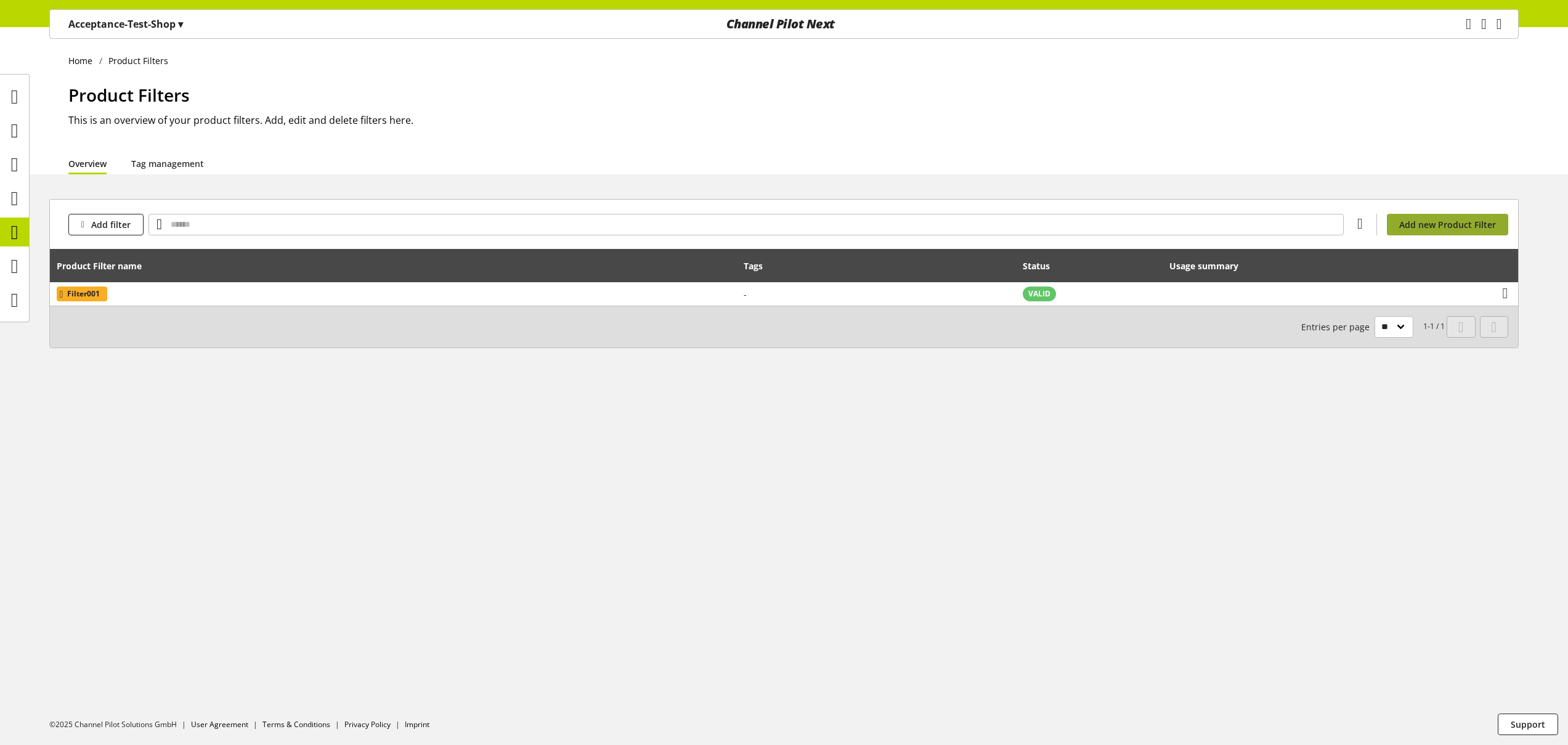
click at [1467, 231] on span "Add new Product Filter" at bounding box center [1447, 225] width 97 height 13
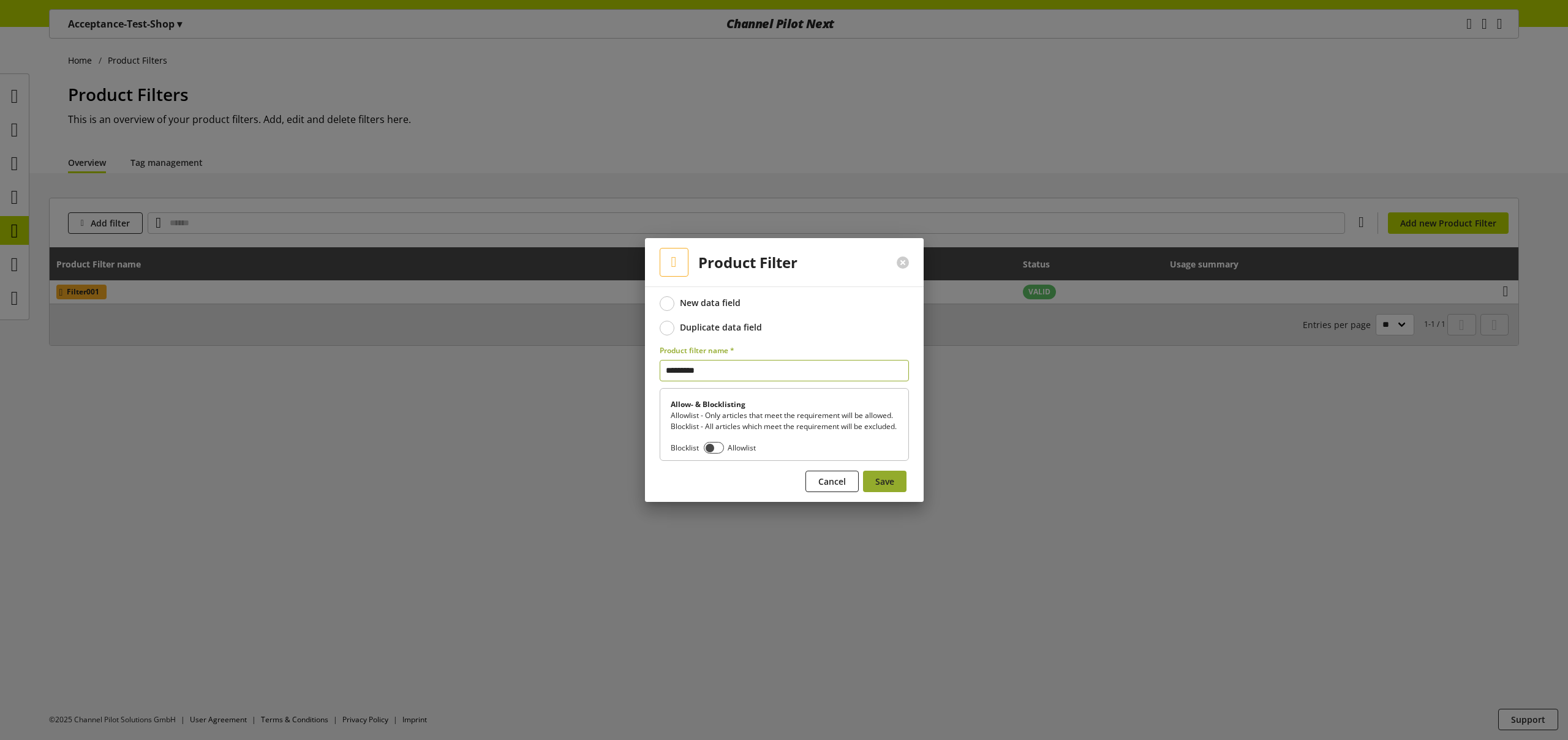
type input "*********"
click at [892, 487] on span "Save" at bounding box center [884, 482] width 19 height 13
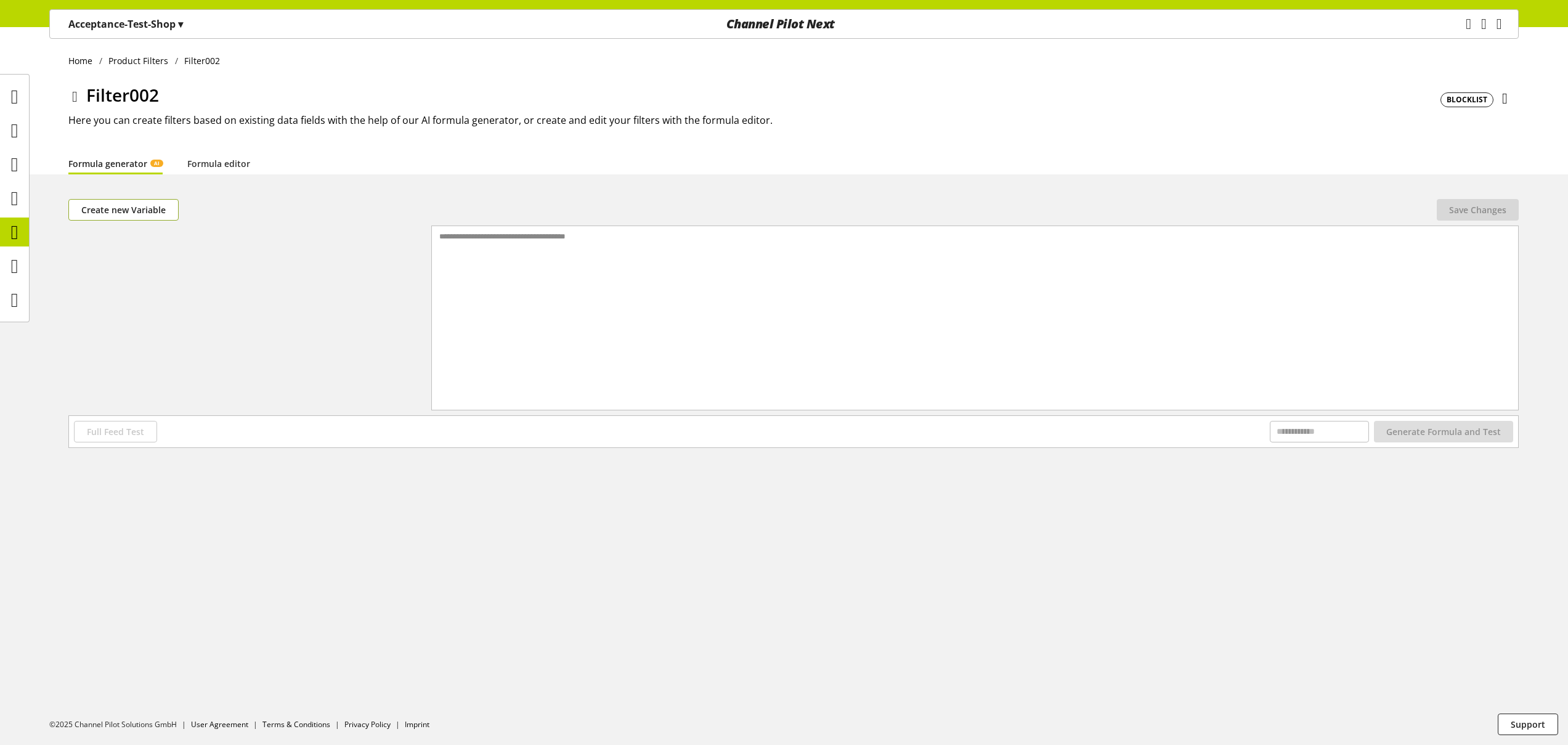
click at [157, 213] on span "Create new Variable" at bounding box center [123, 210] width 84 height 13
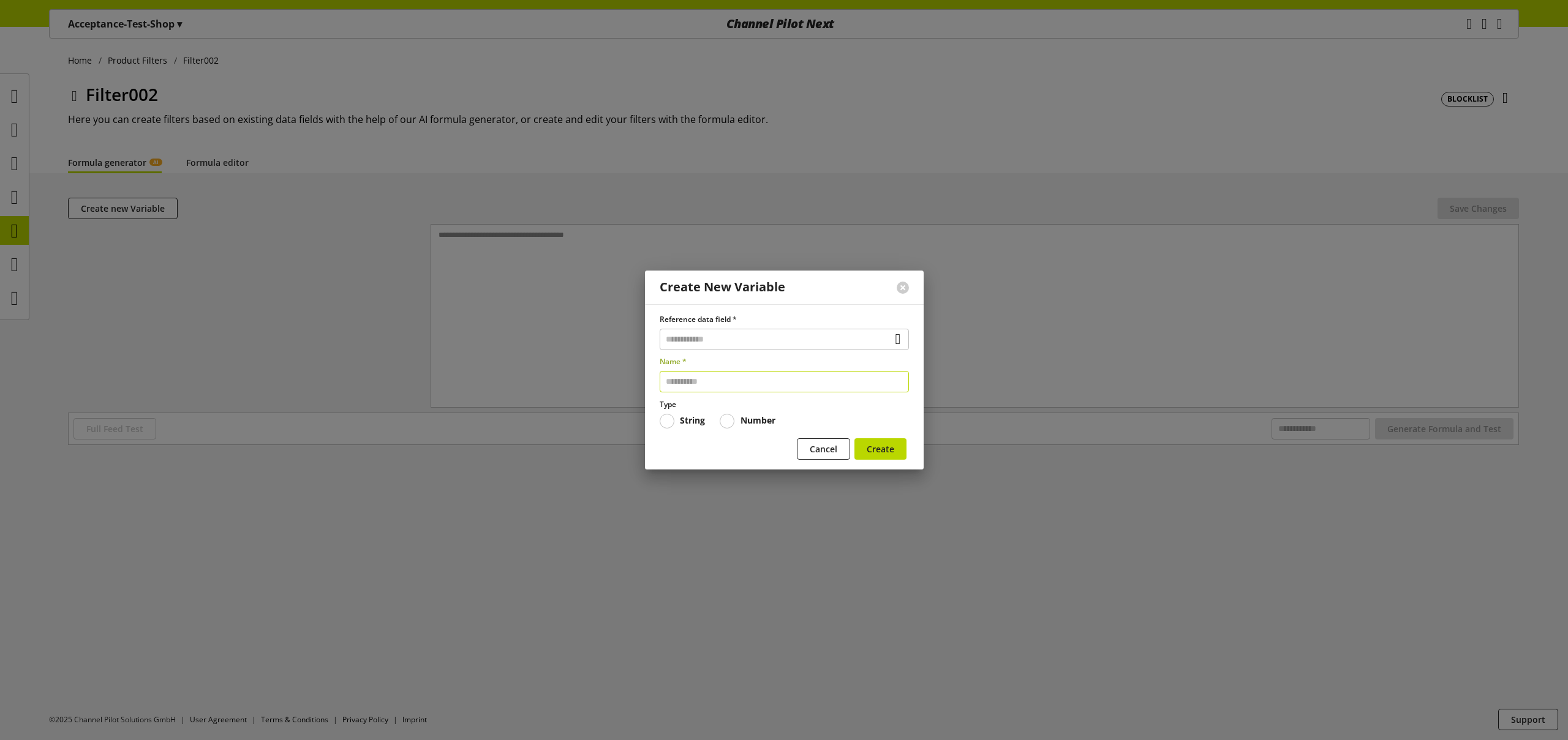
click at [730, 384] on input "text" at bounding box center [784, 382] width 249 height 21
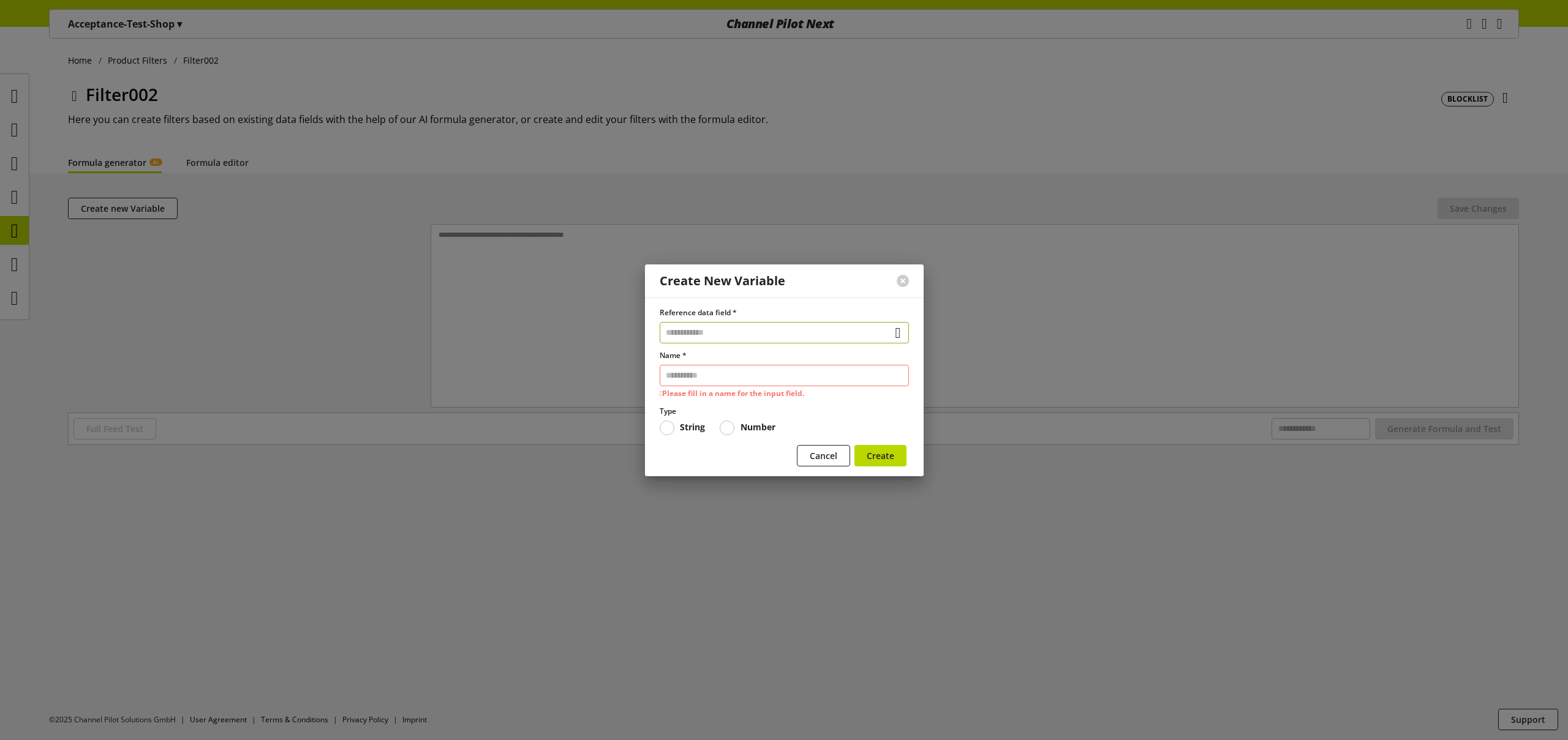
click at [742, 340] on input "text" at bounding box center [784, 333] width 249 height 21
click at [757, 407] on div "Data Fields from Feeds" at bounding box center [781, 403] width 195 height 13
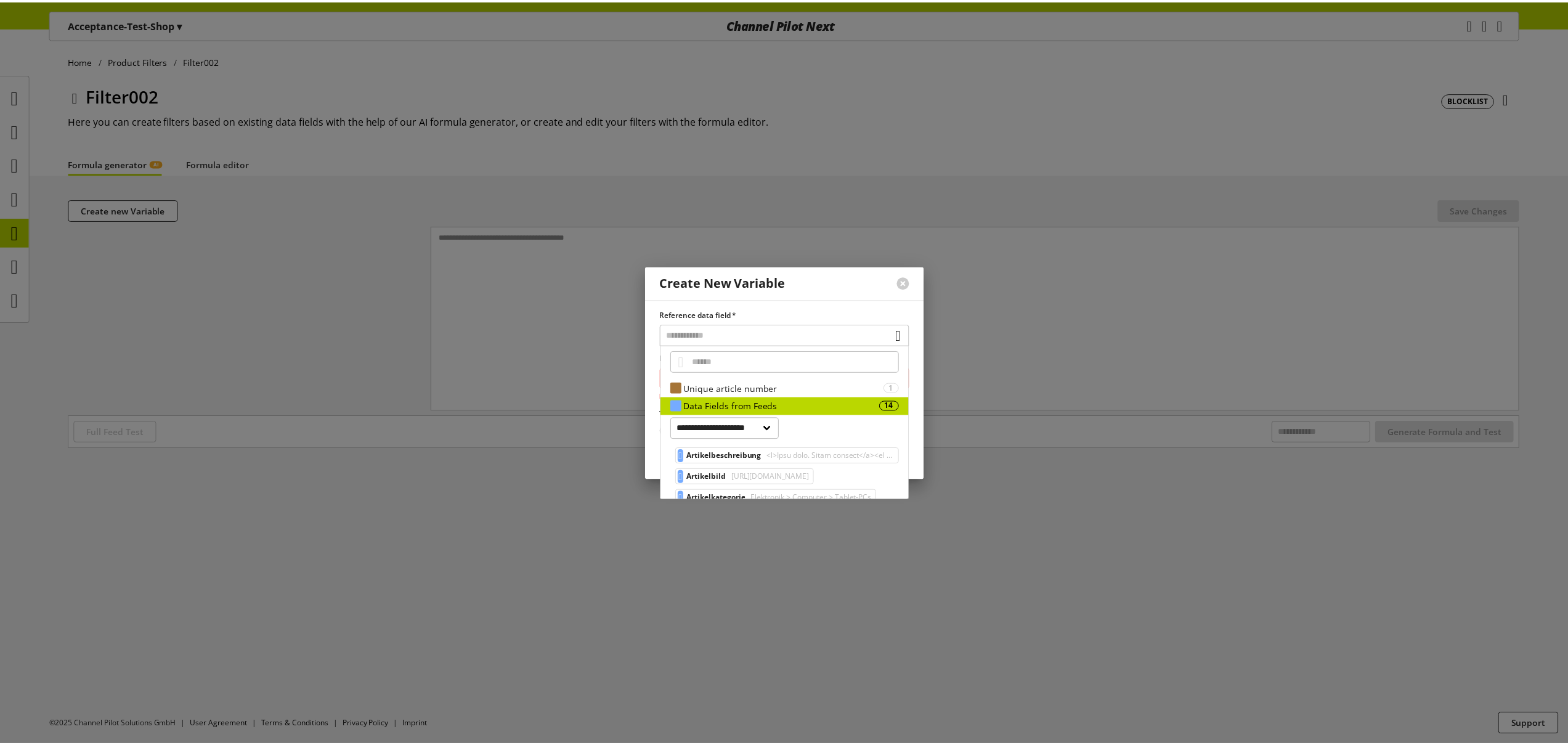
scroll to position [29, 0]
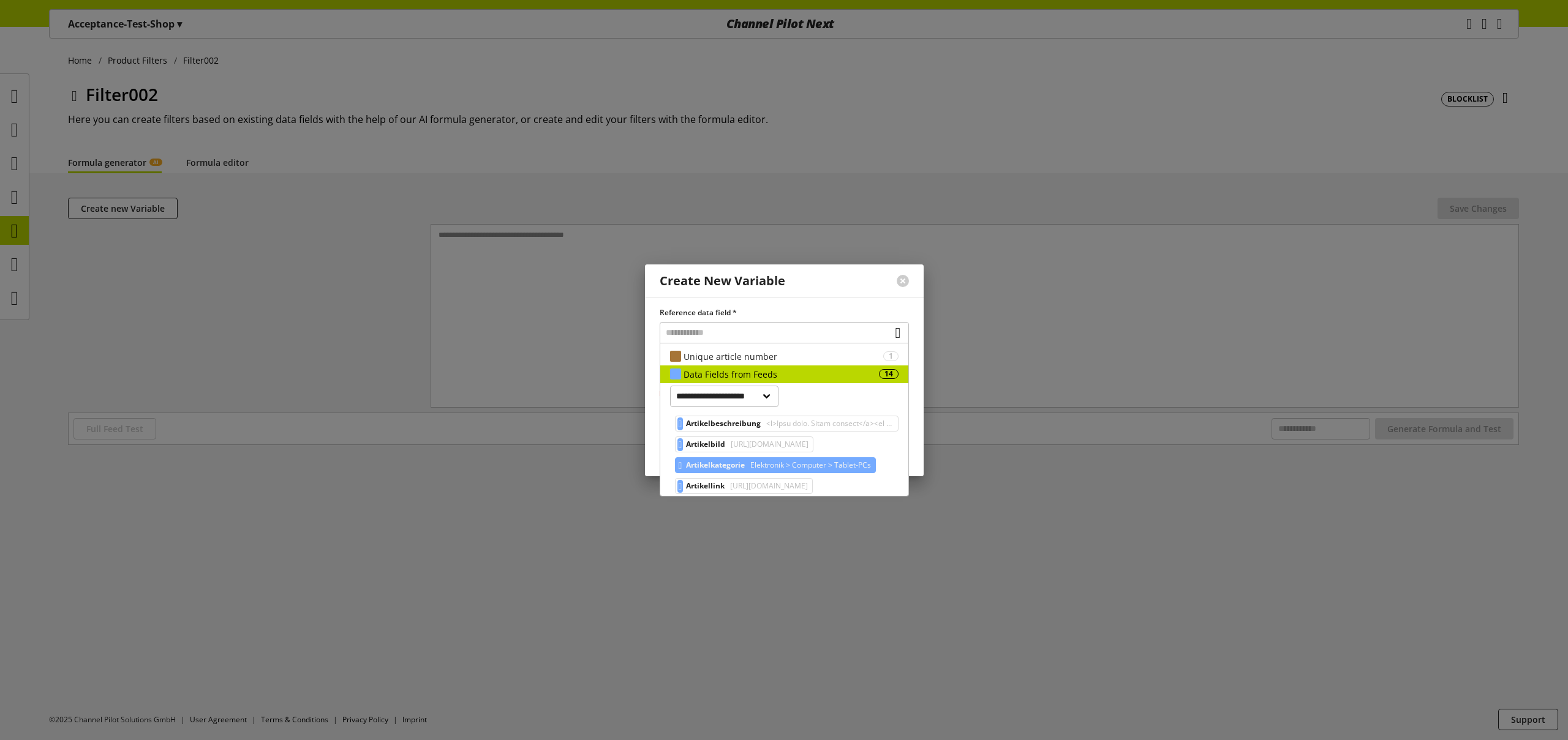
click at [757, 468] on span "Elektronik > Computer > Tablet-PCs" at bounding box center [810, 465] width 123 height 15
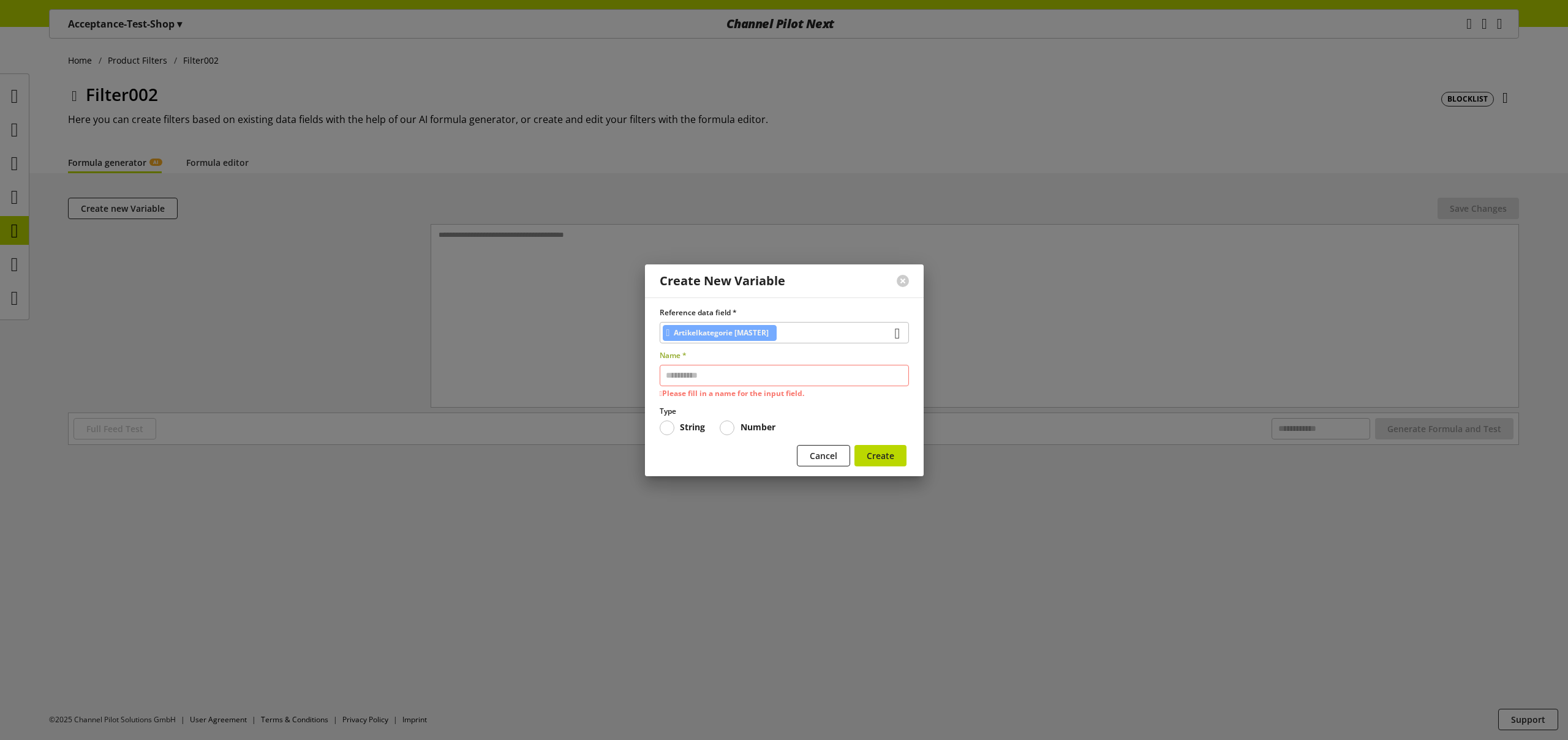
click at [721, 378] on input "text" at bounding box center [784, 375] width 249 height 21
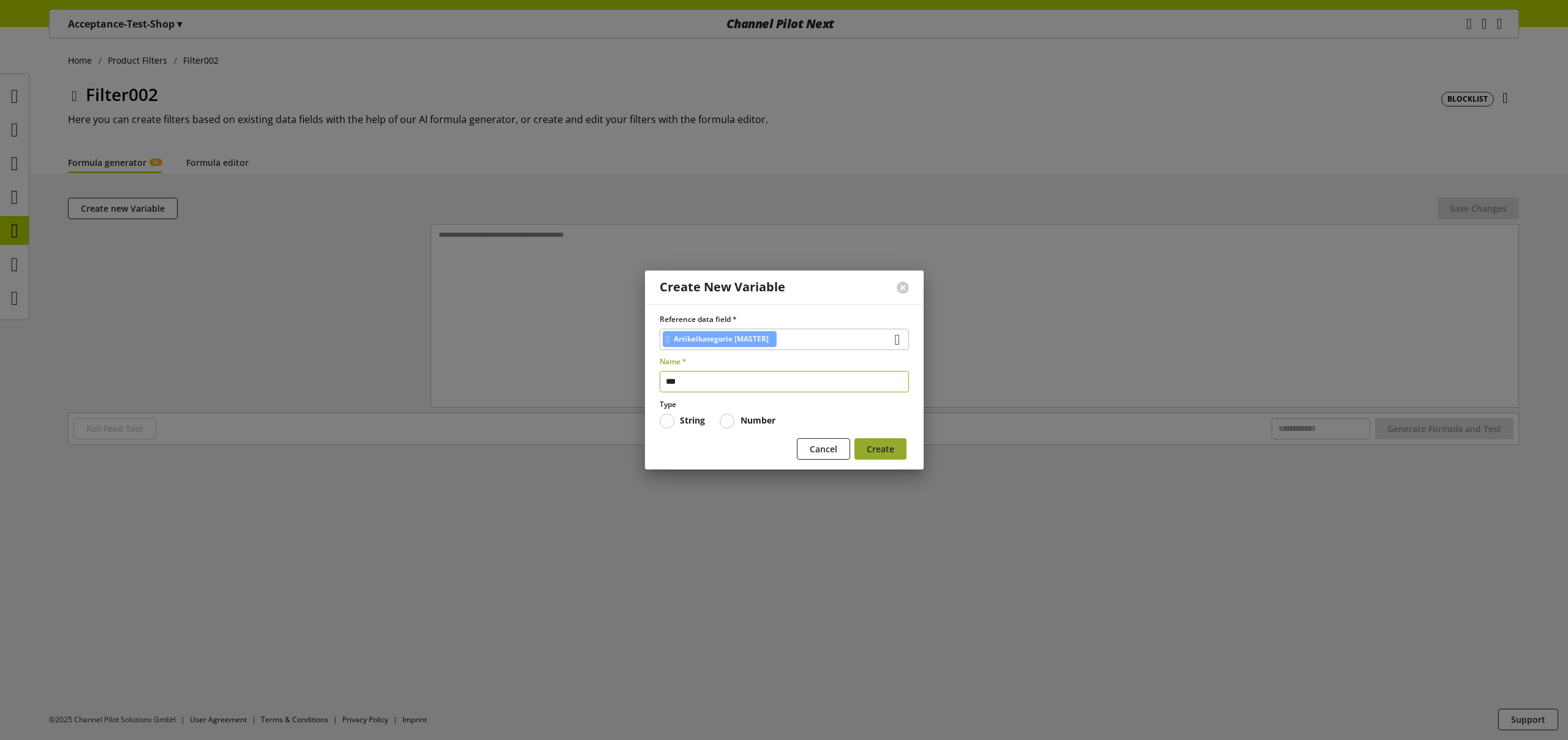
type input "***"
click at [888, 445] on span "Create" at bounding box center [881, 449] width 28 height 13
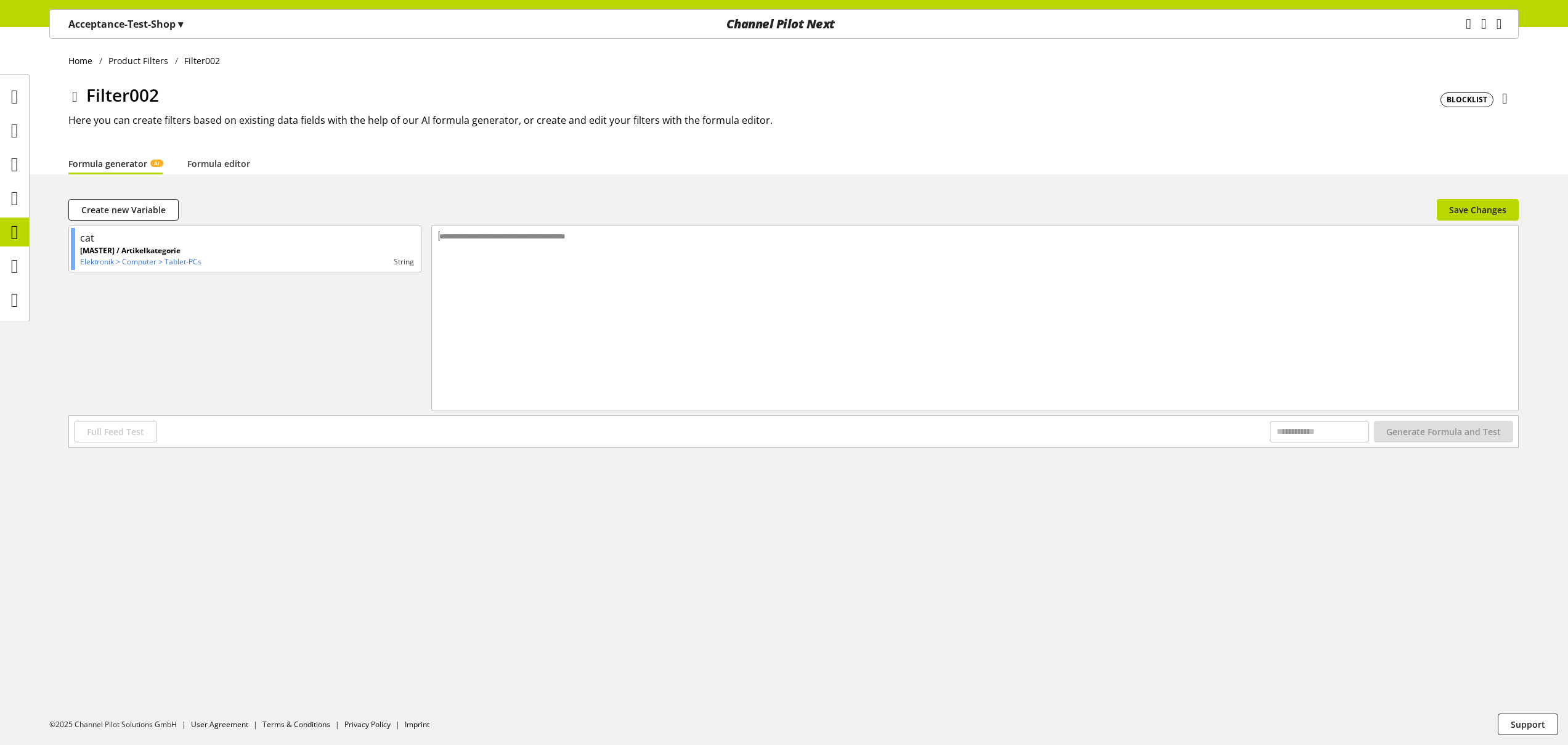
click at [789, 306] on div "**********" at bounding box center [975, 302] width 1086 height 153
click at [1487, 215] on span "Save Changes" at bounding box center [1478, 210] width 57 height 13
click at [14, 231] on icon at bounding box center [14, 232] width 7 height 25
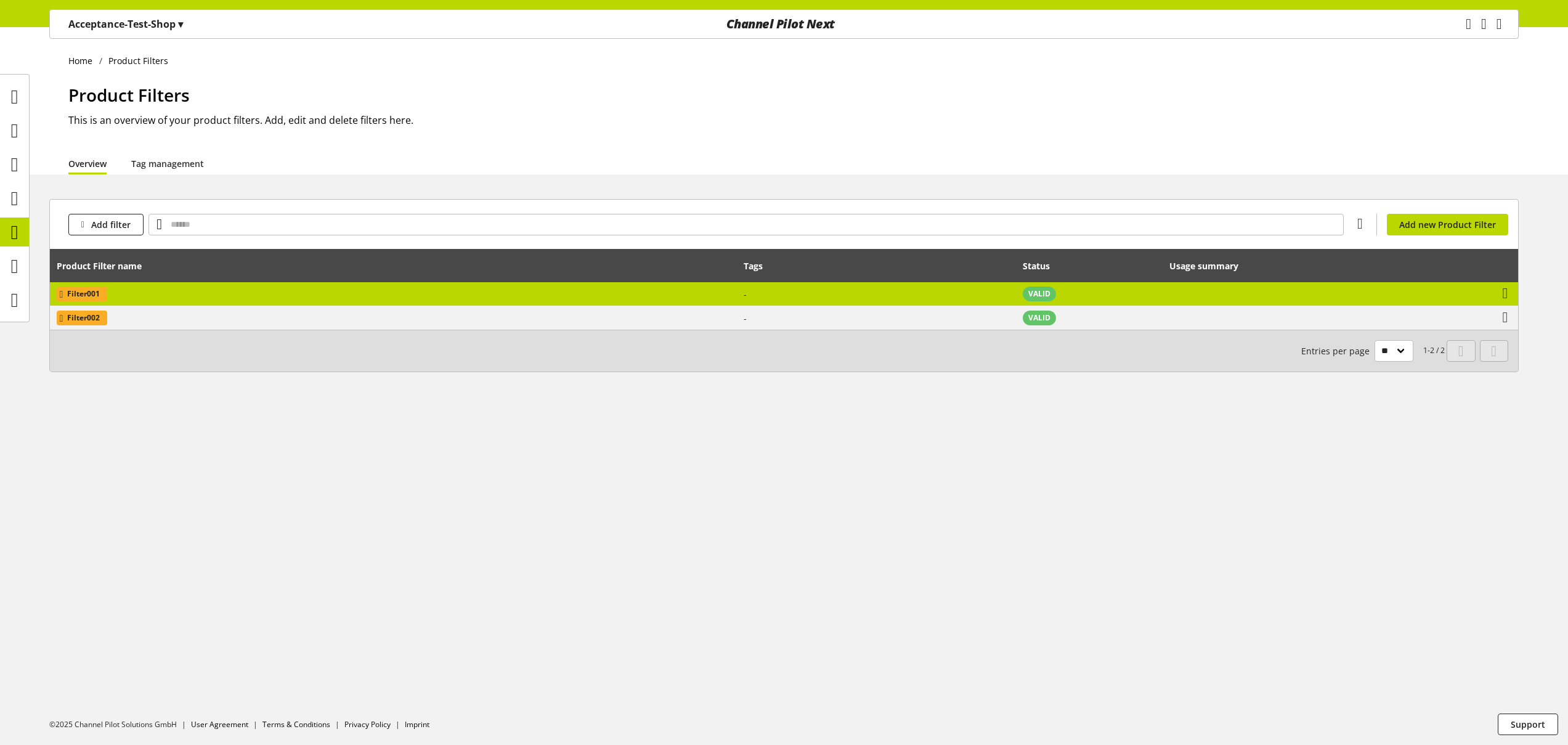
click at [234, 294] on td "Filter001" at bounding box center [393, 294] width 687 height 24
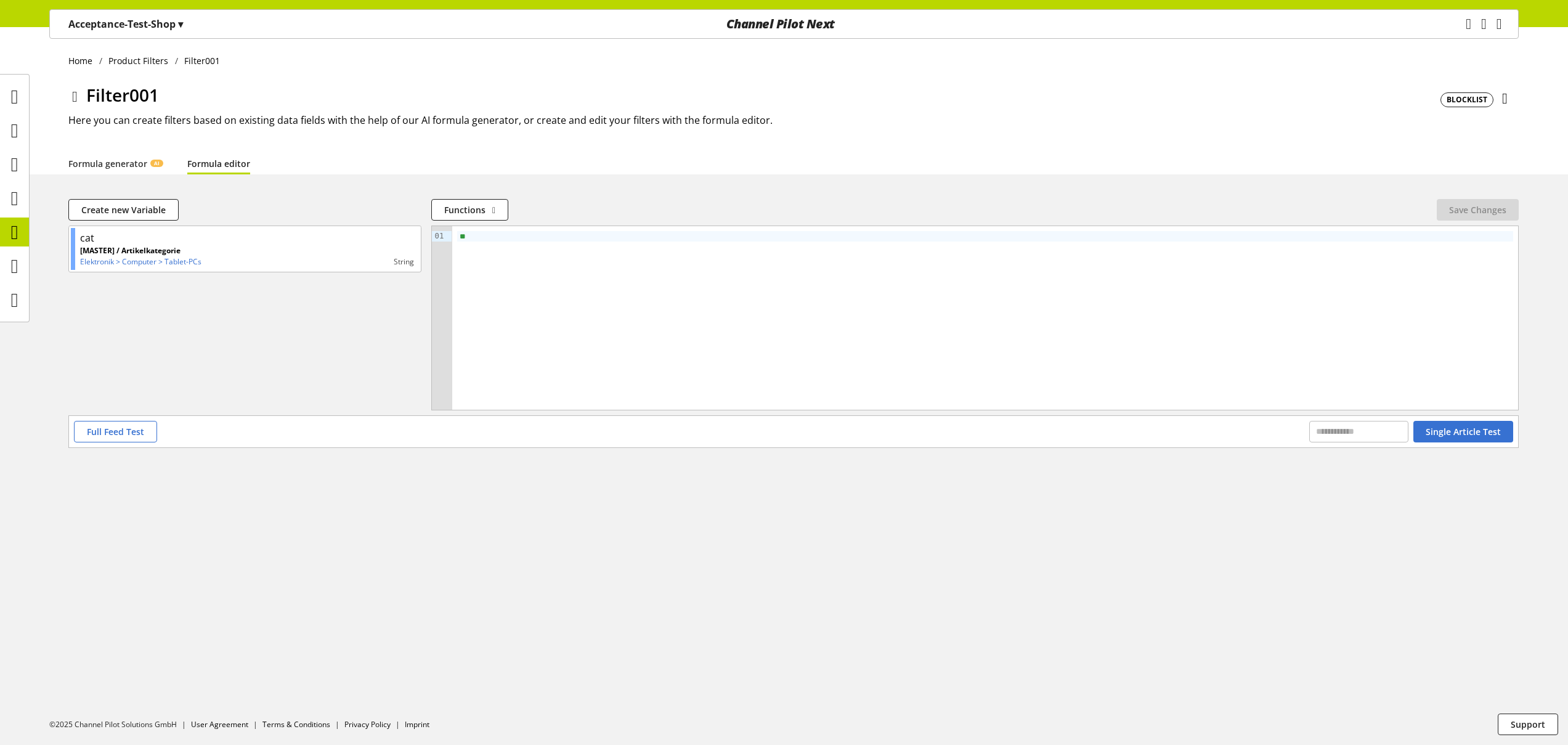
drag, startPoint x: 474, startPoint y: 233, endPoint x: 391, endPoint y: 222, distance: 83.7
click at [428, 231] on div "cat [MASTER] / Artikelkategorie Elektronik > Computer > Tablet-PCs string 09 01…" at bounding box center [793, 320] width 1450 height 190
click at [160, 211] on span "Create new Variable" at bounding box center [123, 210] width 84 height 13
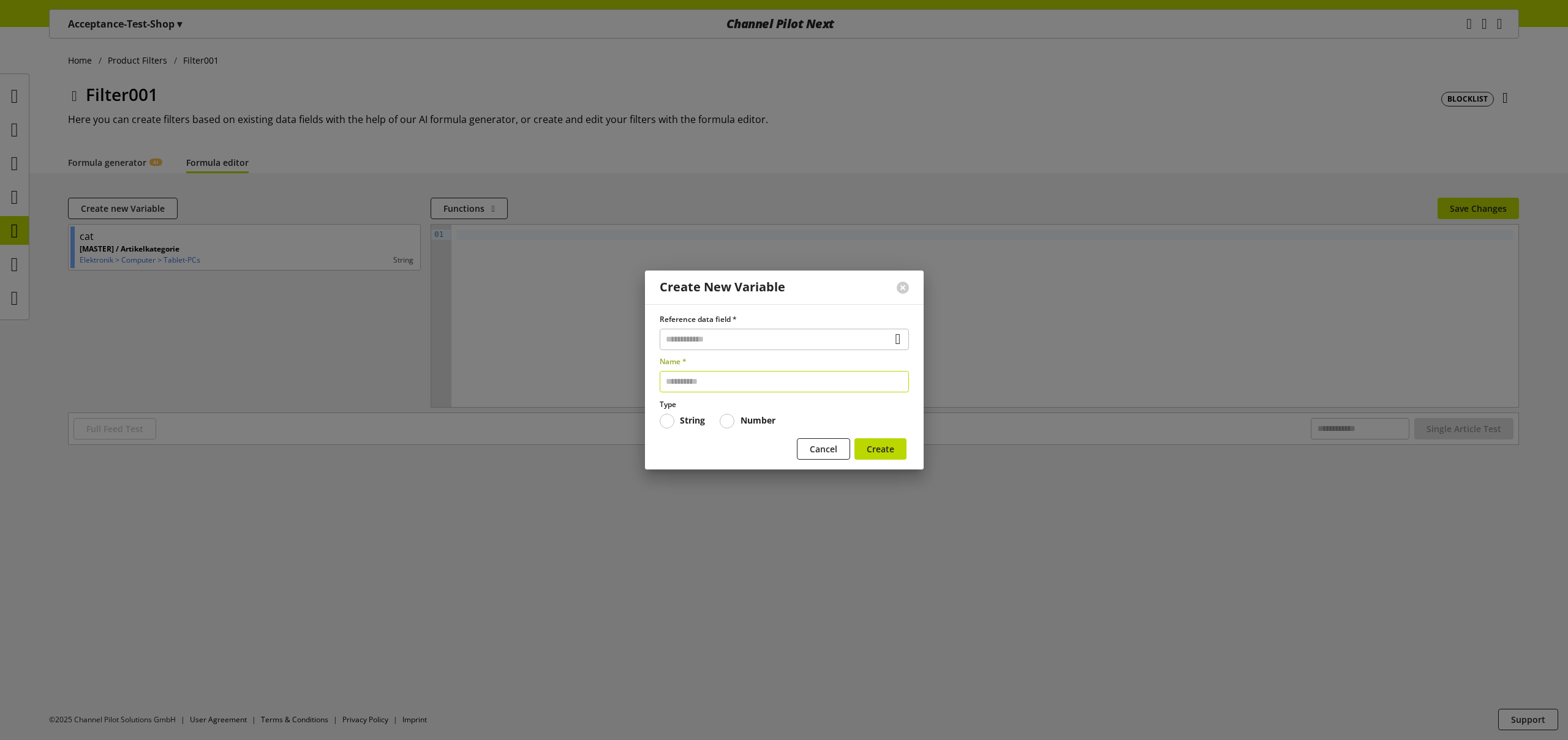
click at [706, 389] on input "text" at bounding box center [784, 382] width 249 height 21
type input "*********"
click at [794, 336] on input "text" at bounding box center [784, 339] width 249 height 21
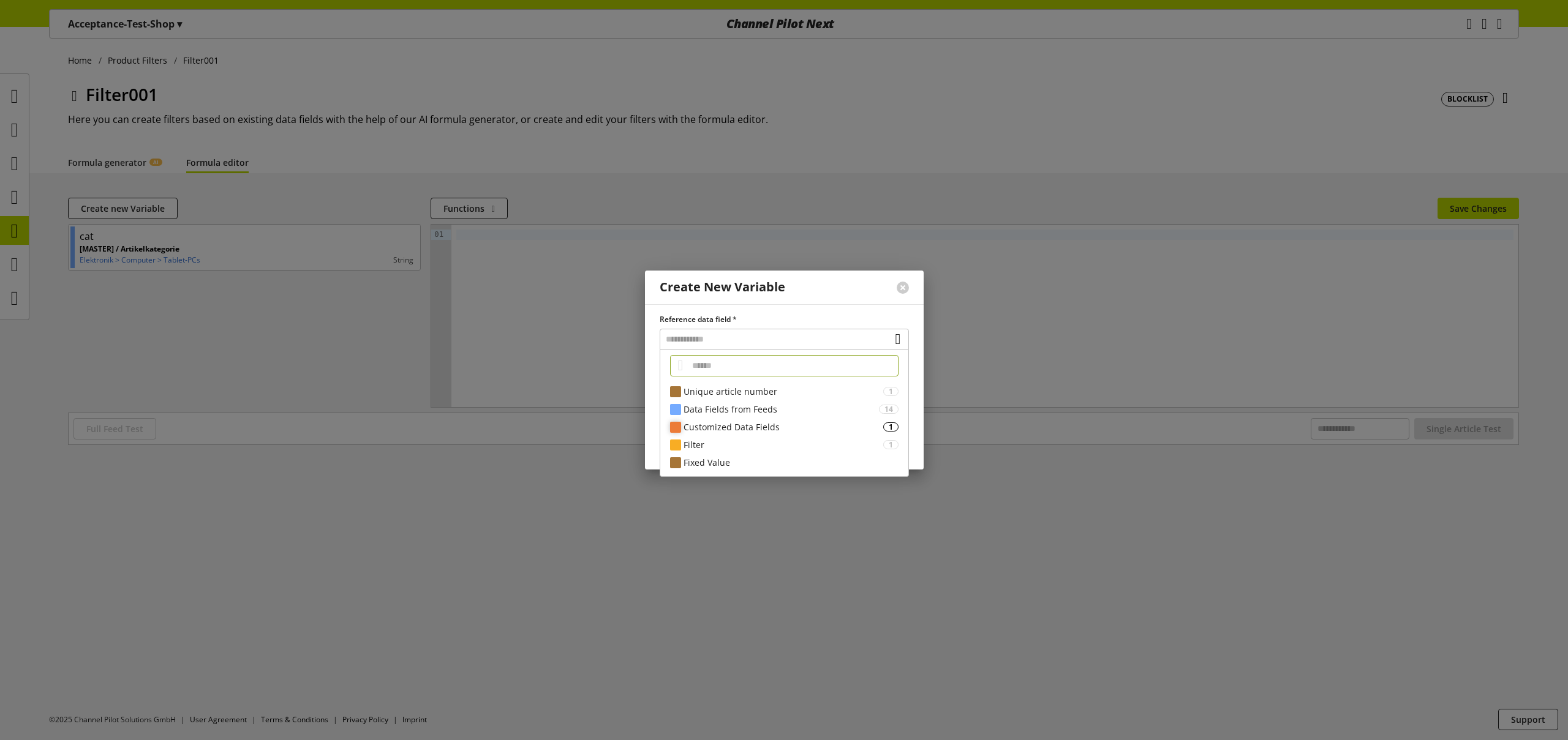
click at [757, 423] on div "Customized Data Fields" at bounding box center [783, 427] width 200 height 13
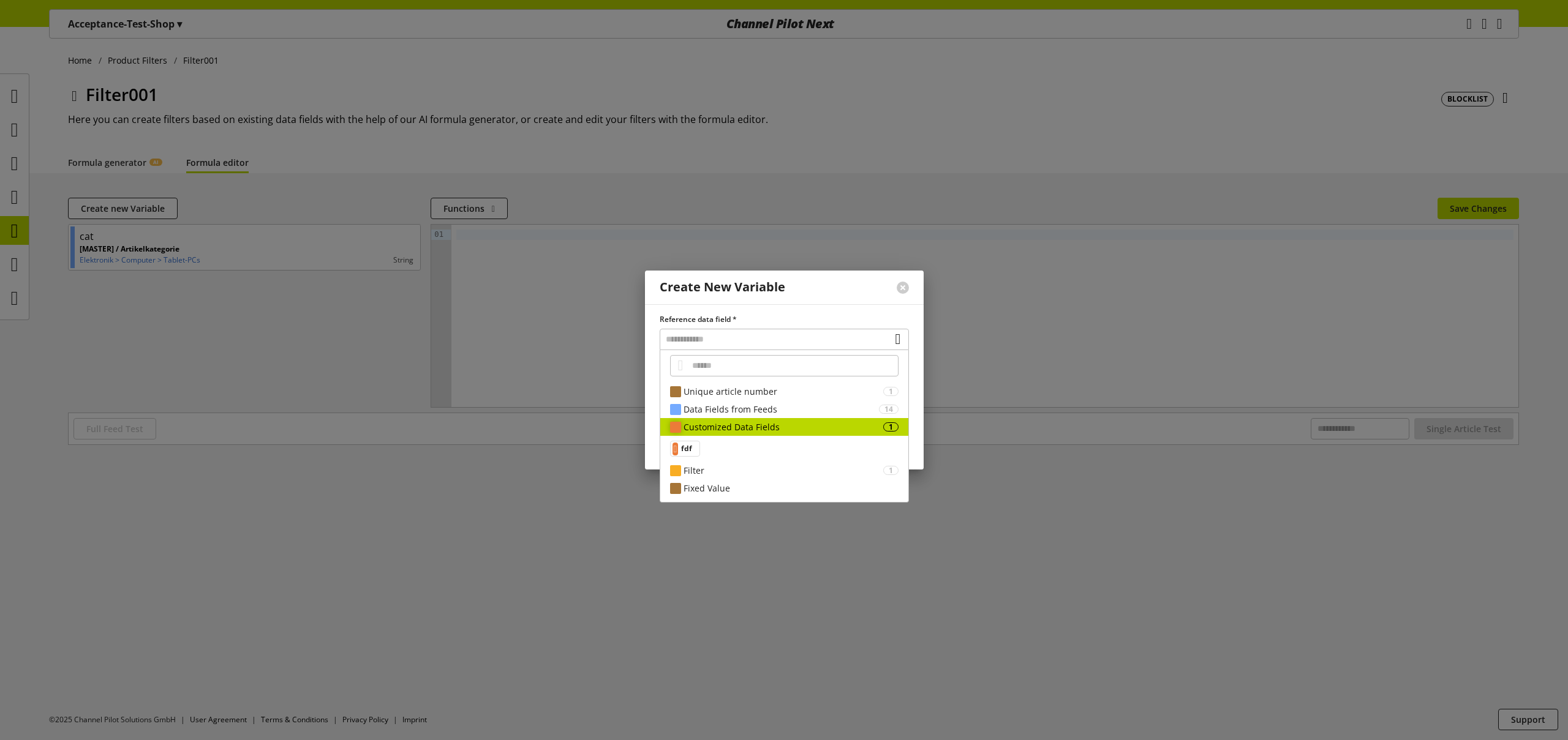
click at [766, 431] on div "Customized Data Fields" at bounding box center [783, 427] width 200 height 13
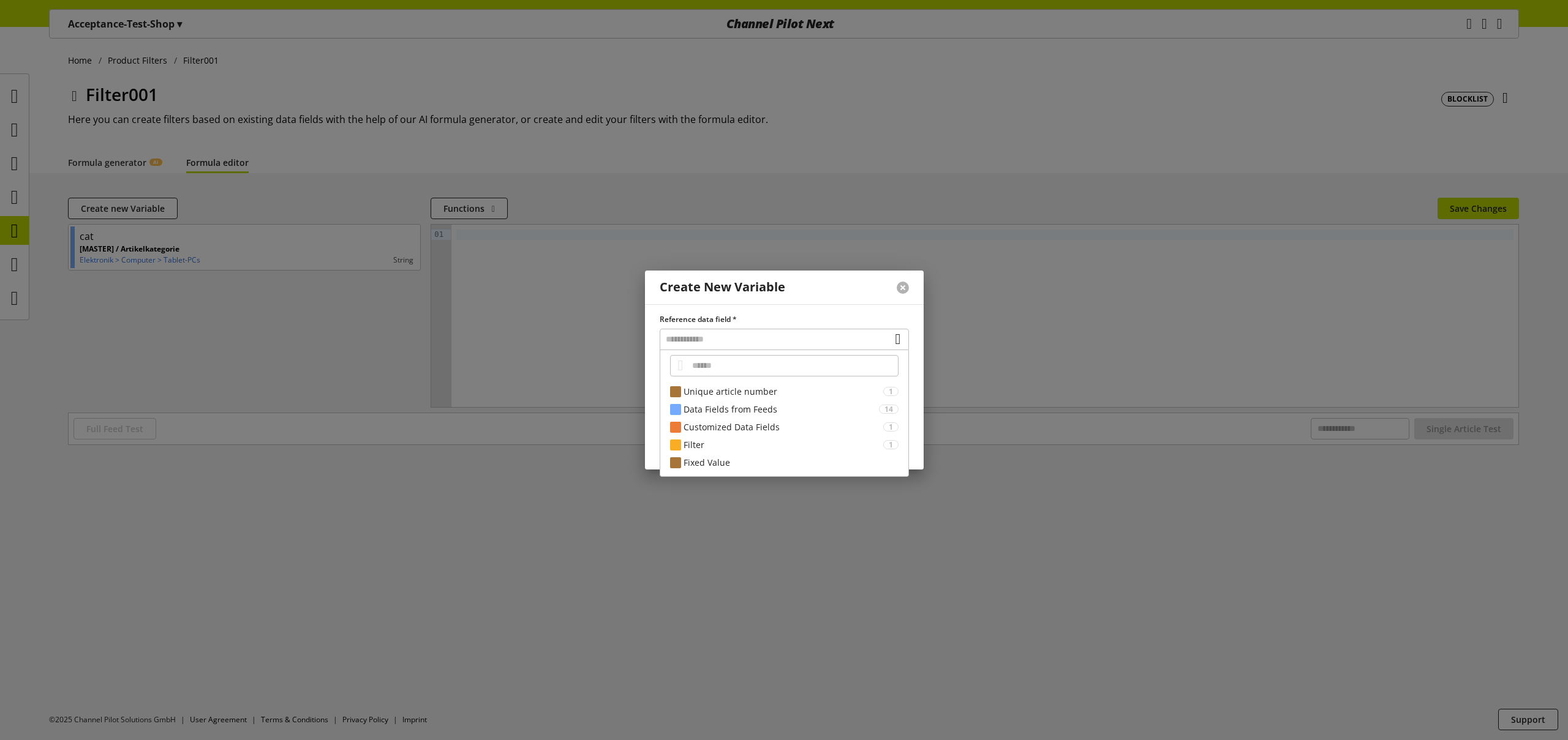
click at [904, 285] on button at bounding box center [903, 287] width 12 height 12
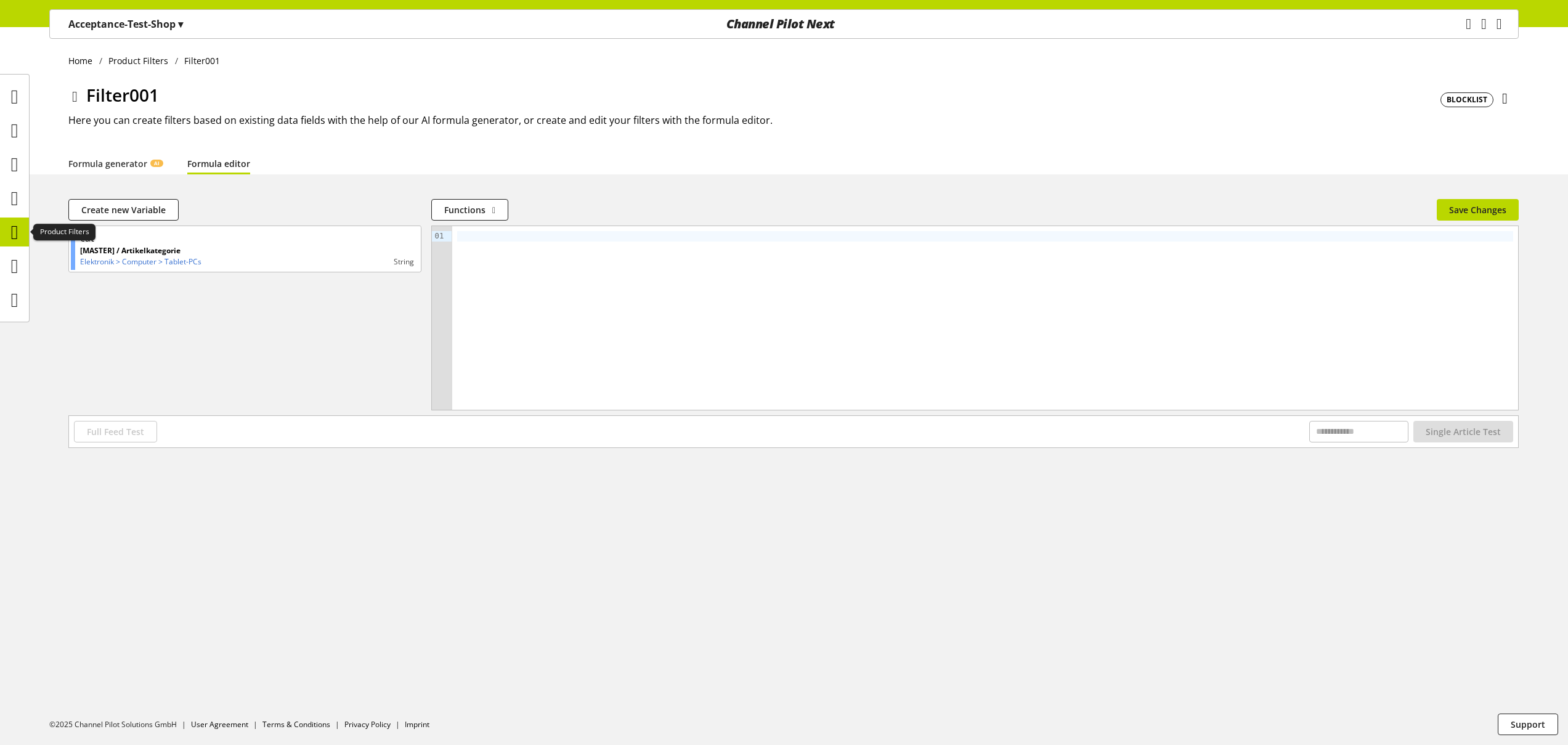
click at [18, 229] on icon at bounding box center [14, 232] width 7 height 25
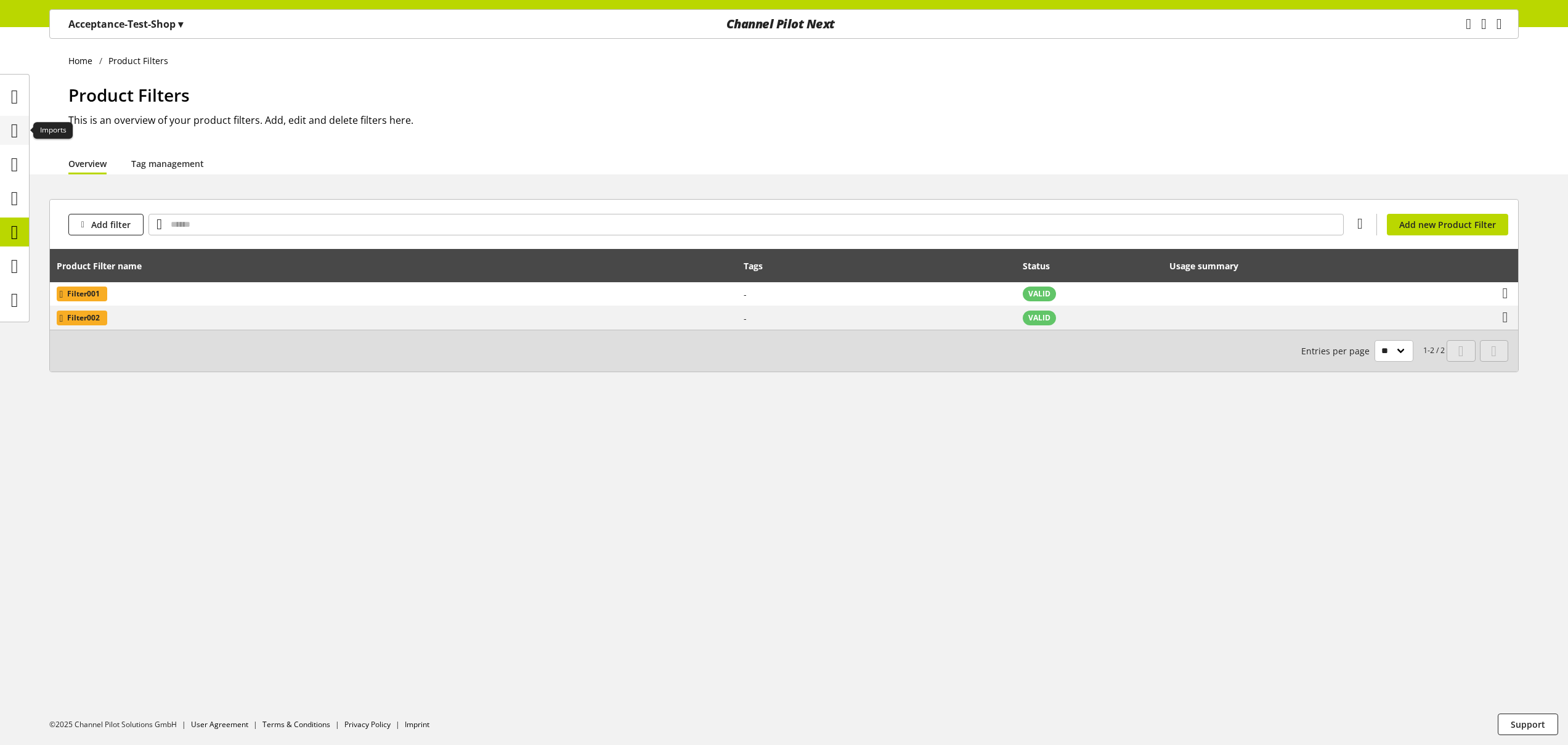
click at [18, 137] on icon at bounding box center [14, 131] width 7 height 25
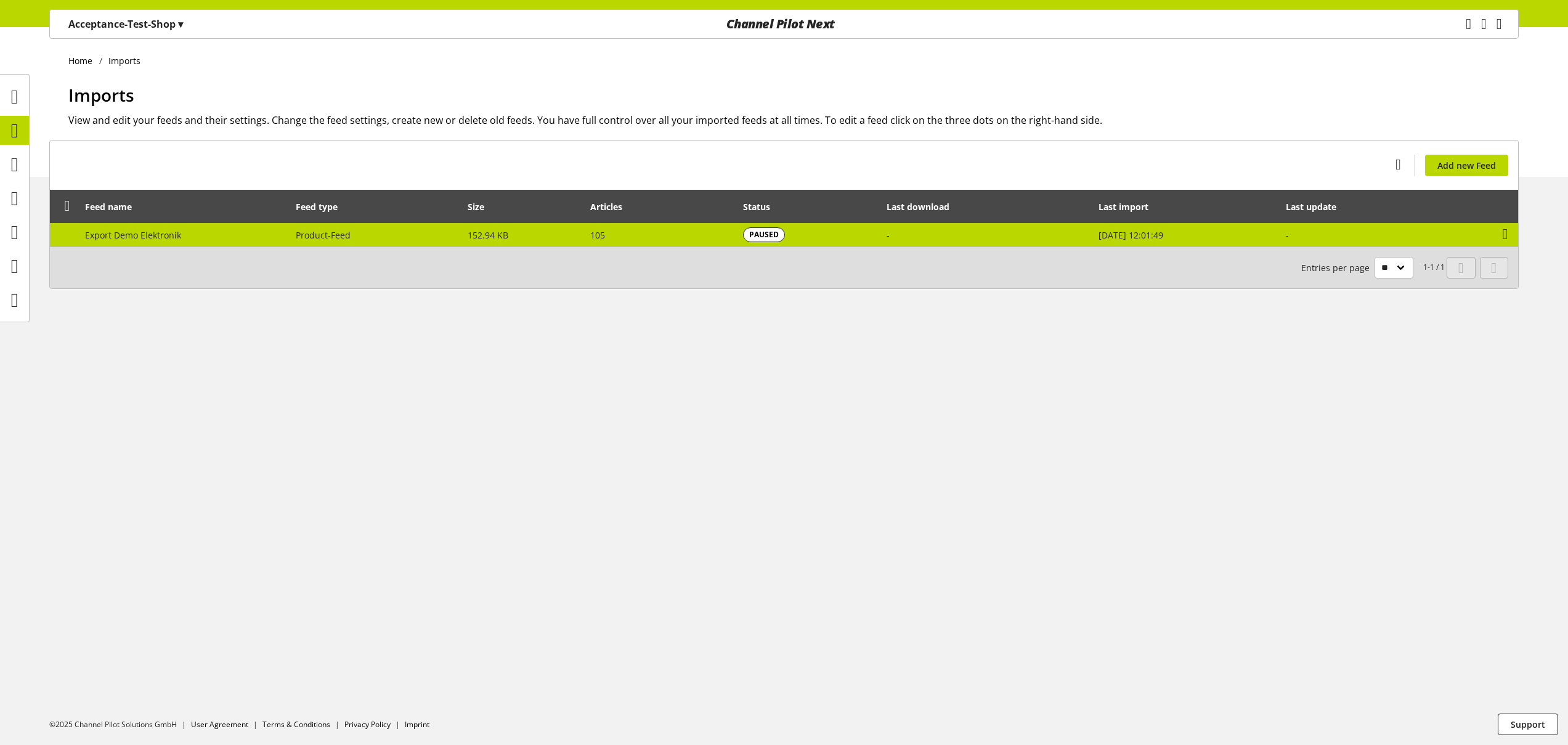
click at [411, 229] on td "Product-Feed" at bounding box center [376, 235] width 172 height 23
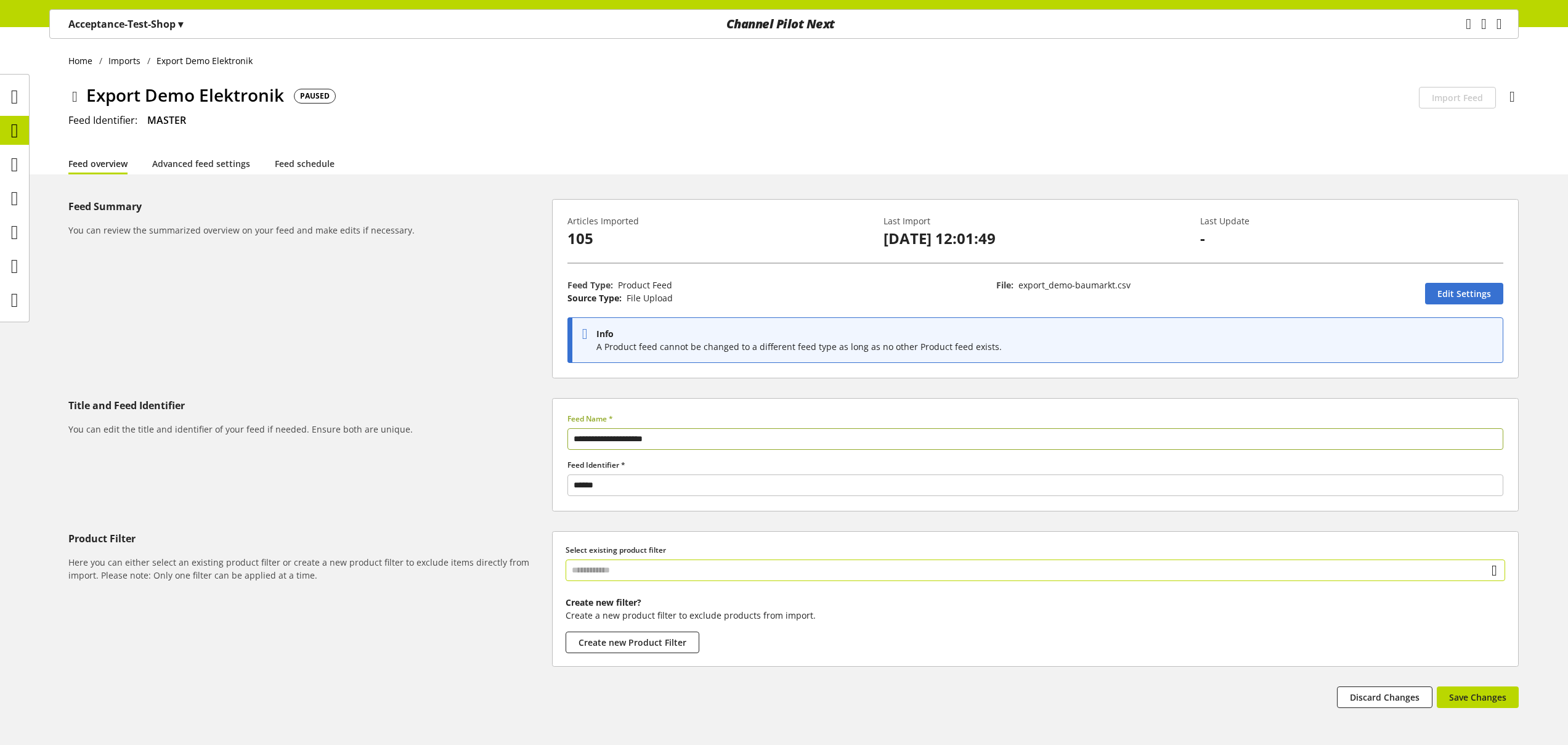
click at [647, 569] on input "text" at bounding box center [1035, 570] width 940 height 21
click at [657, 612] on div "Filter 2 Filter001 true Filter002 true" at bounding box center [1035, 609] width 940 height 57
click at [753, 628] on div "Filter" at bounding box center [1034, 623] width 890 height 13
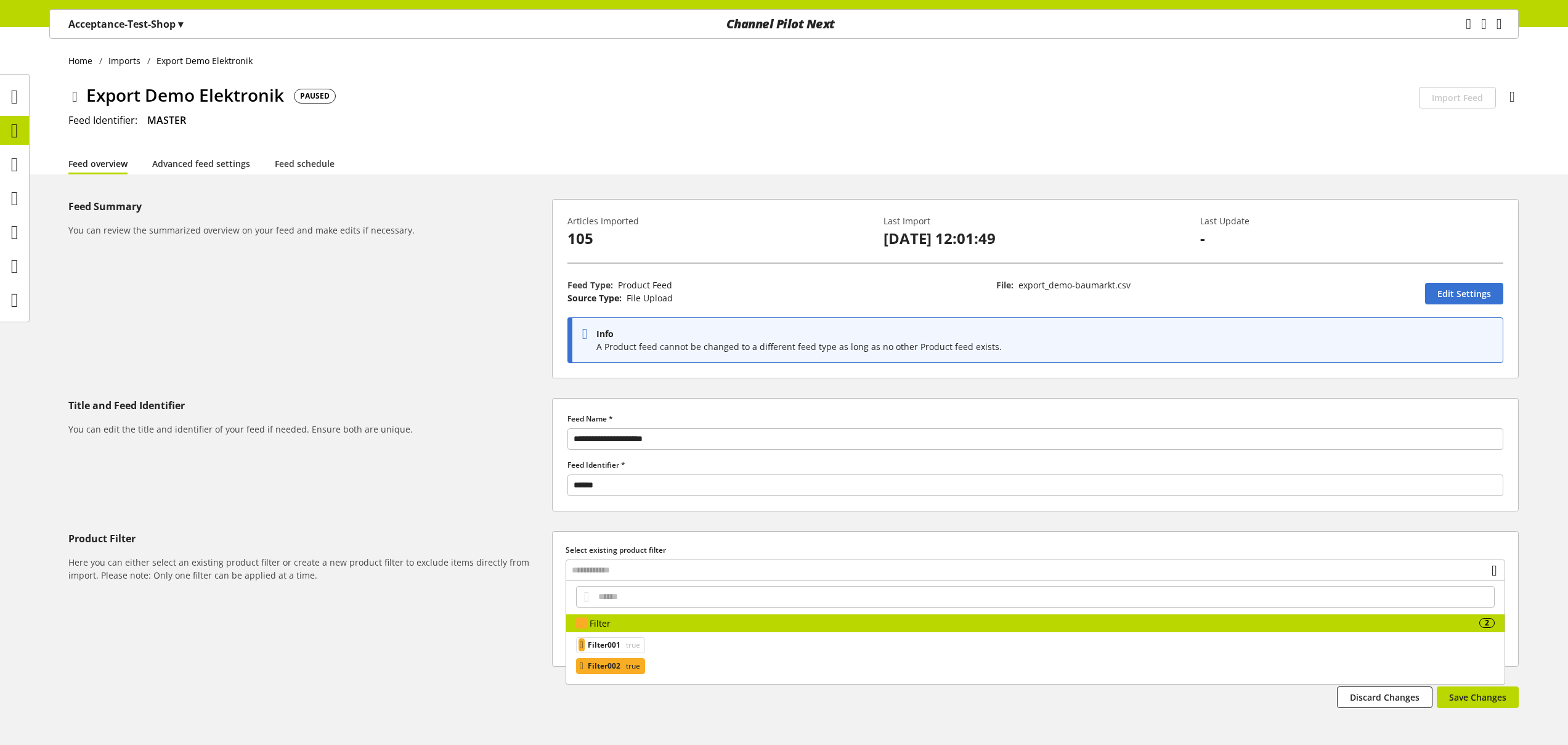
click at [633, 668] on span "true" at bounding box center [632, 666] width 17 height 15
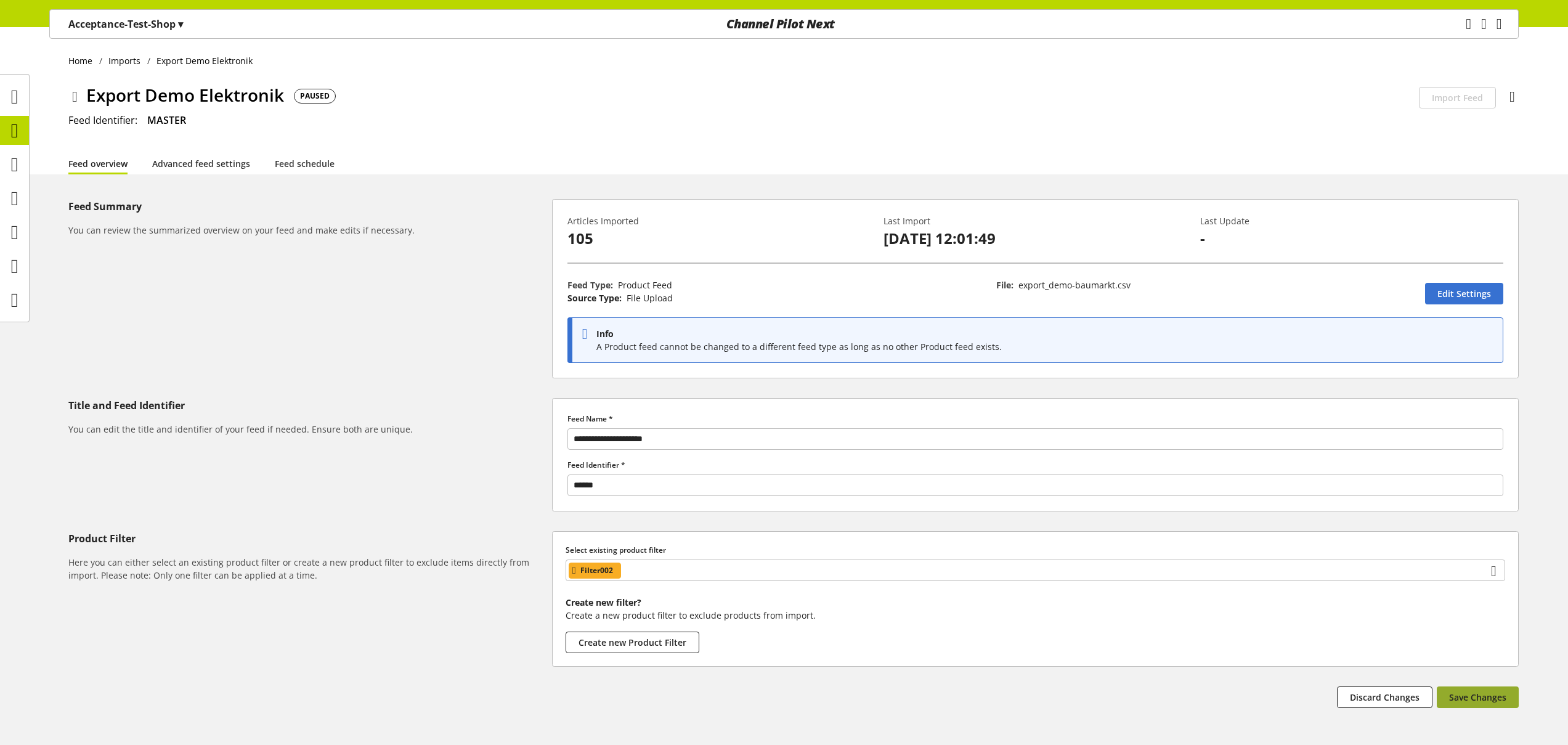
click at [1491, 705] on button "Save Changes" at bounding box center [1478, 697] width 82 height 21
click at [16, 231] on icon at bounding box center [14, 232] width 7 height 25
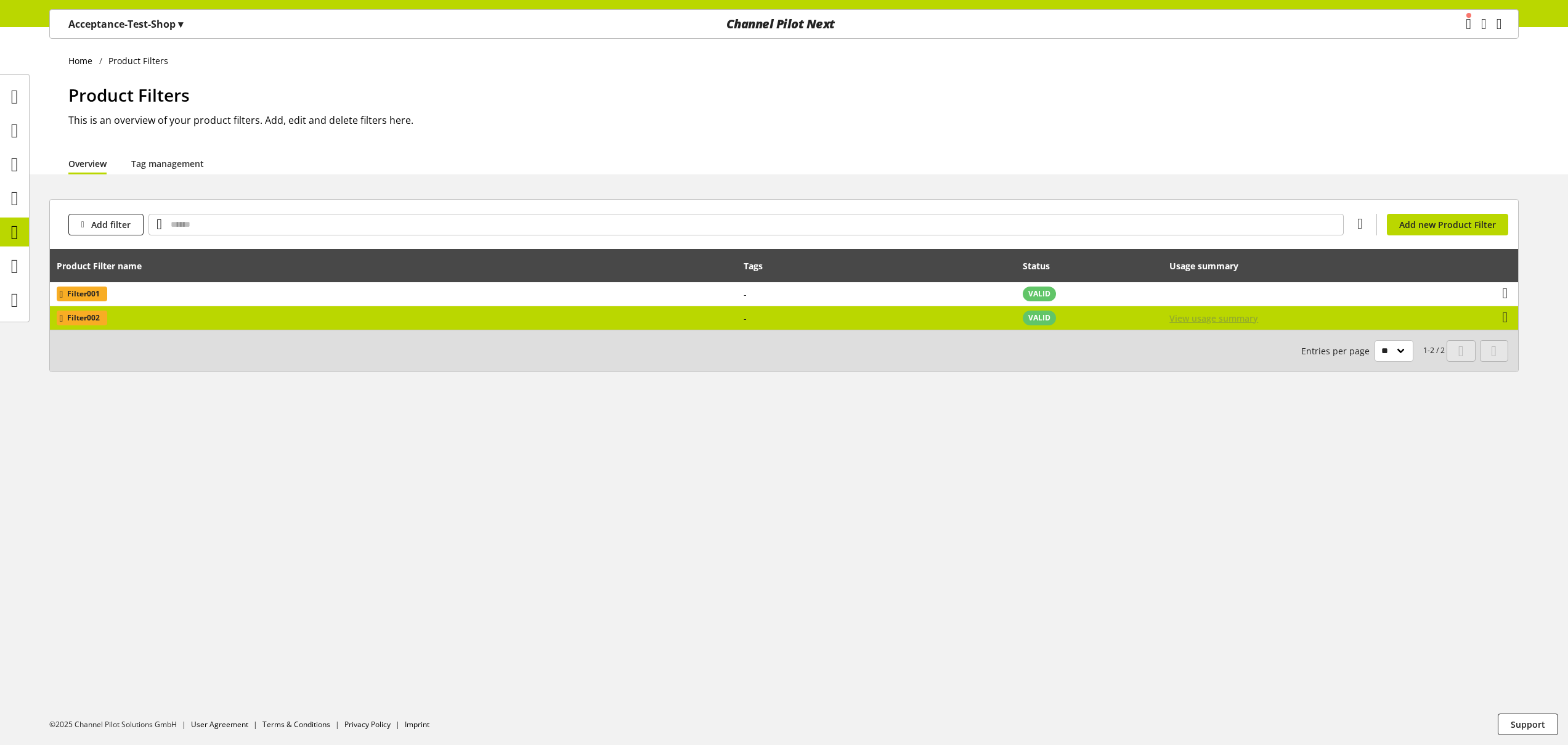
click at [1224, 322] on span "View usage summary" at bounding box center [1213, 319] width 89 height 13
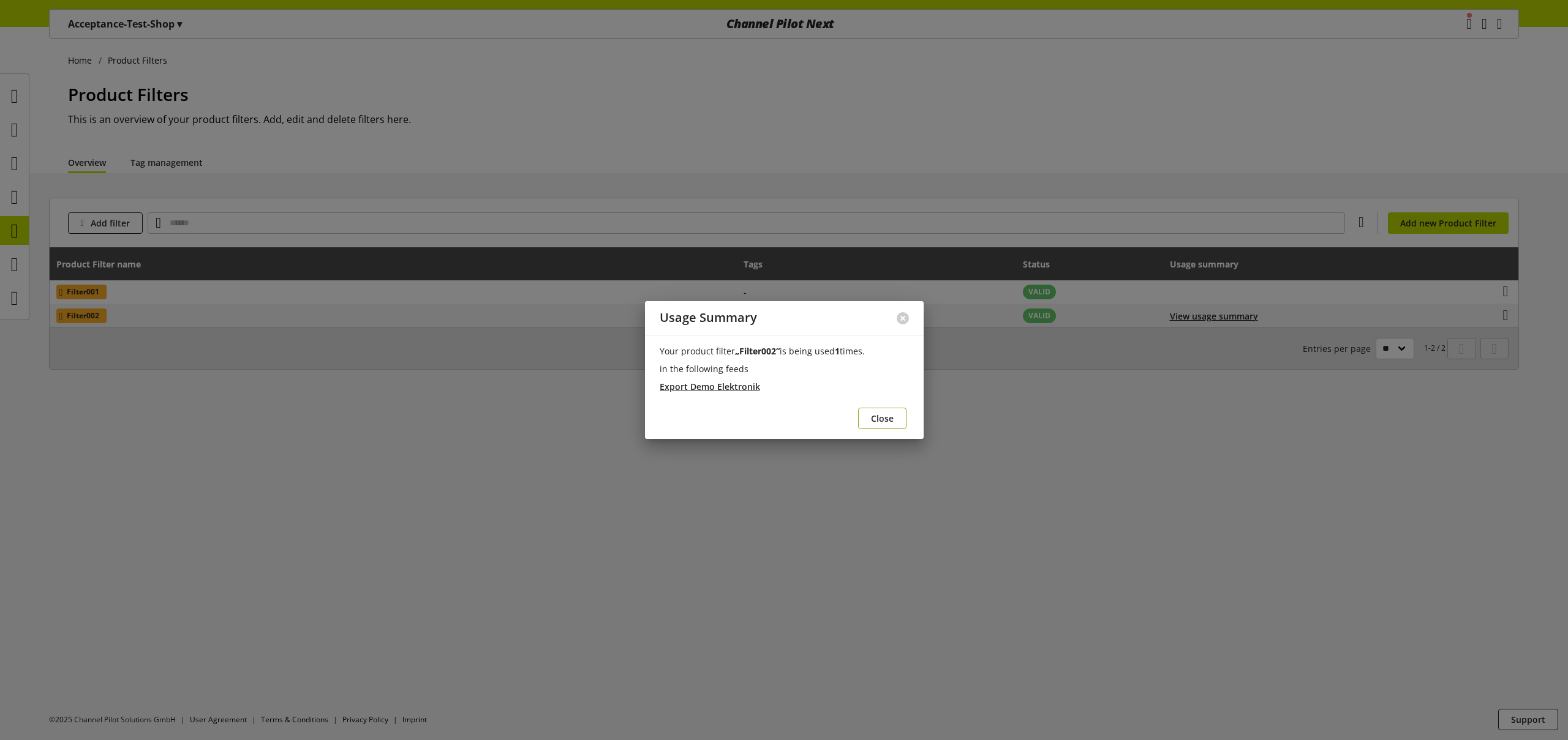
click at [879, 421] on span "Close" at bounding box center [882, 418] width 23 height 13
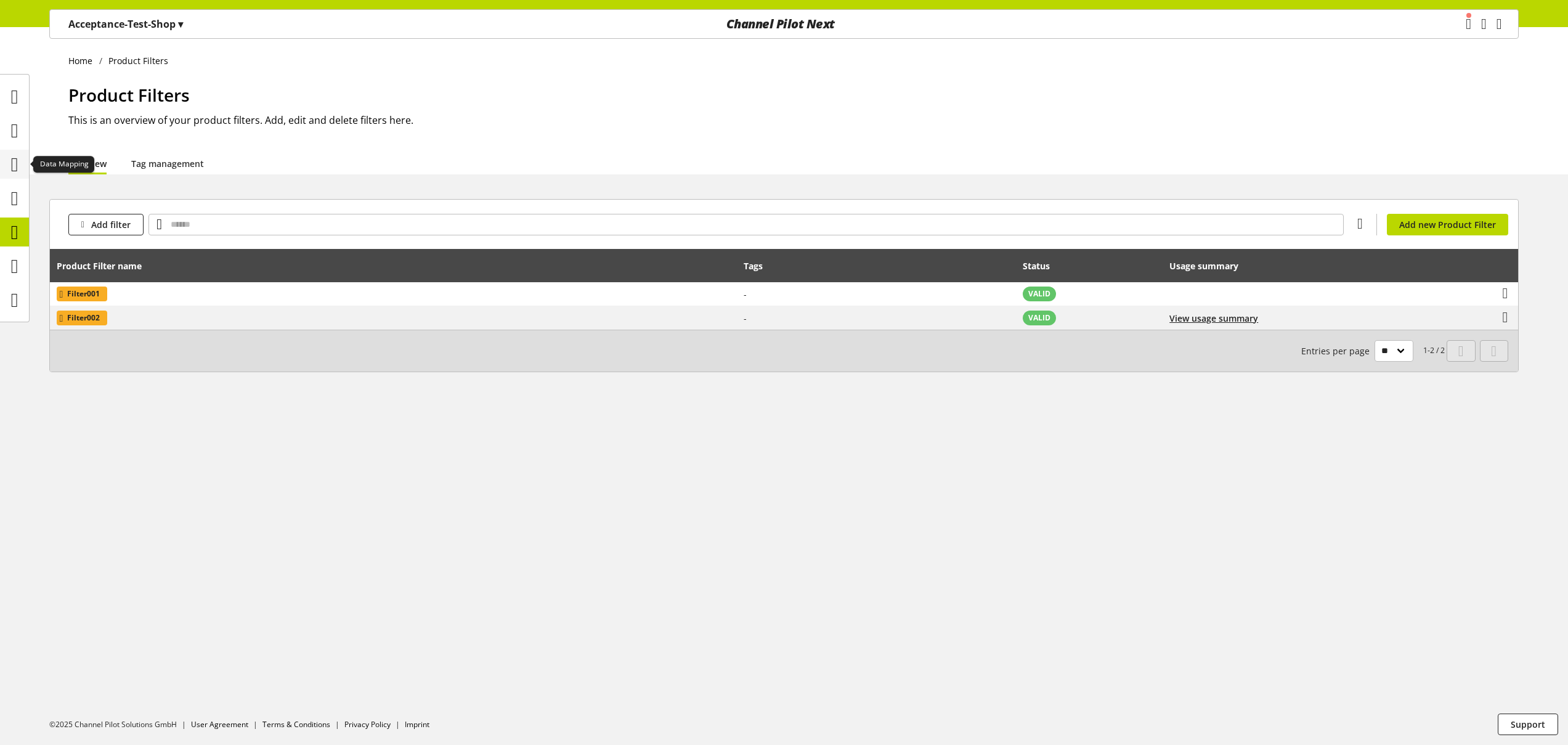
click at [18, 170] on icon at bounding box center [14, 164] width 7 height 25
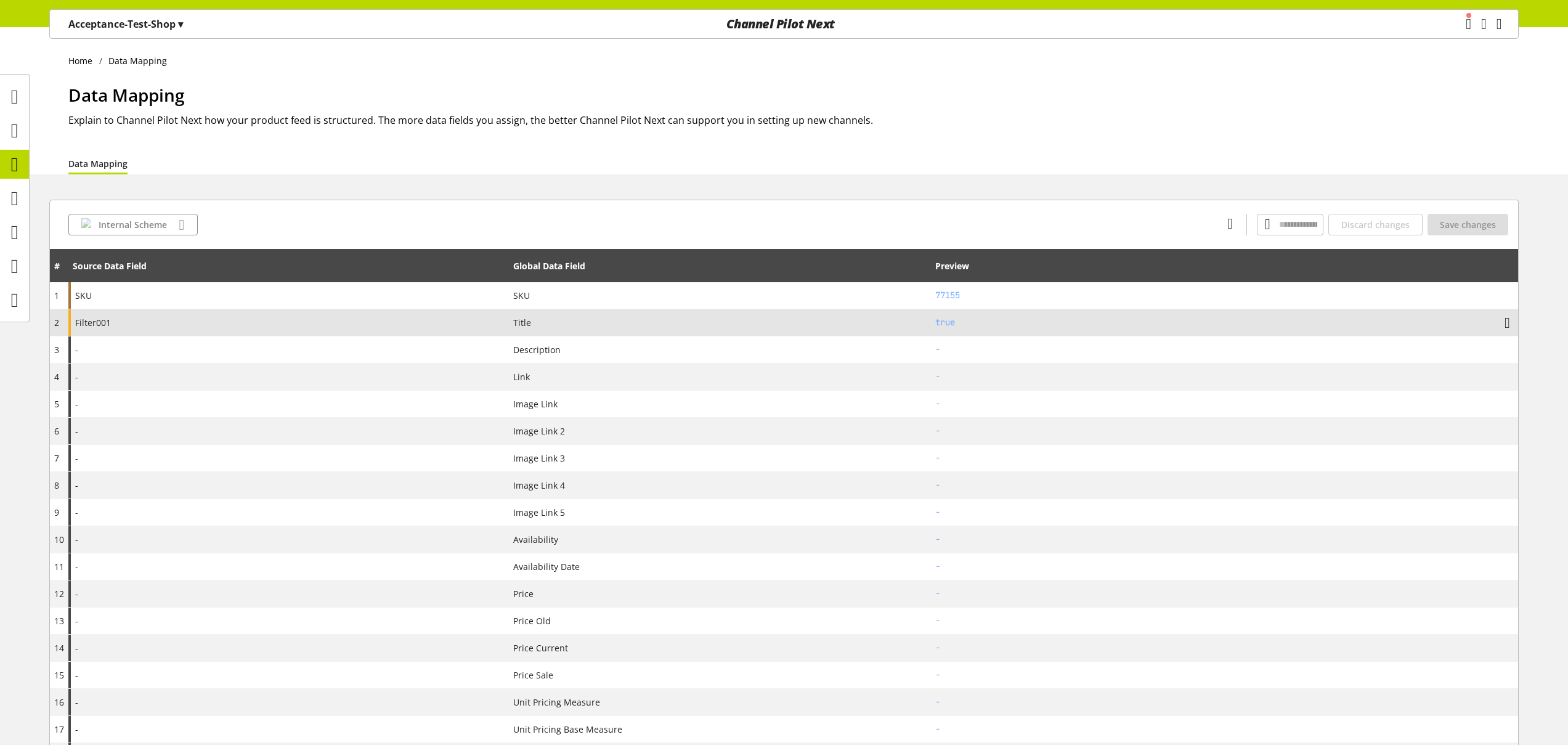
click at [200, 328] on div "Filter001" at bounding box center [289, 322] width 441 height 27
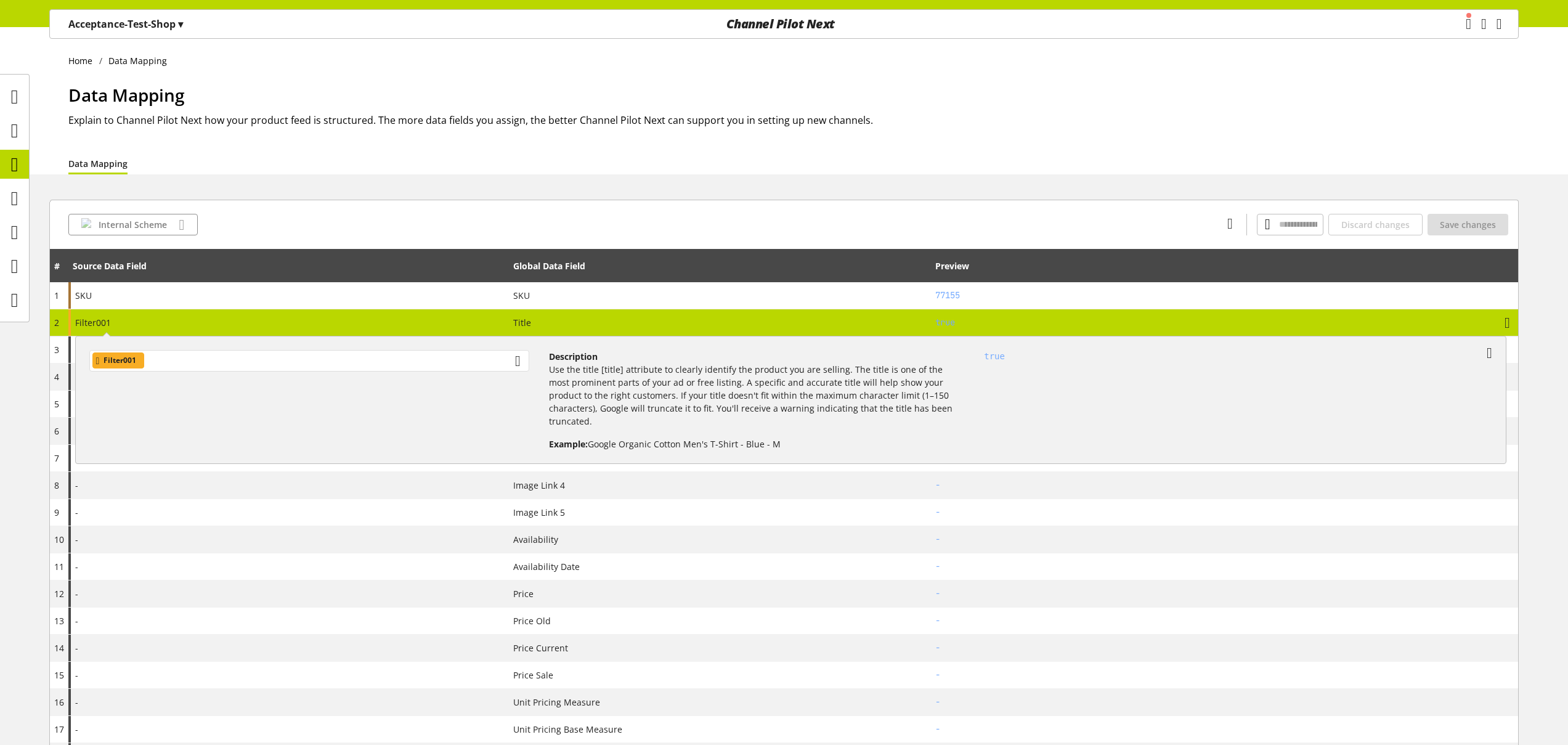
click at [223, 363] on div "Filter001" at bounding box center [309, 361] width 440 height 21
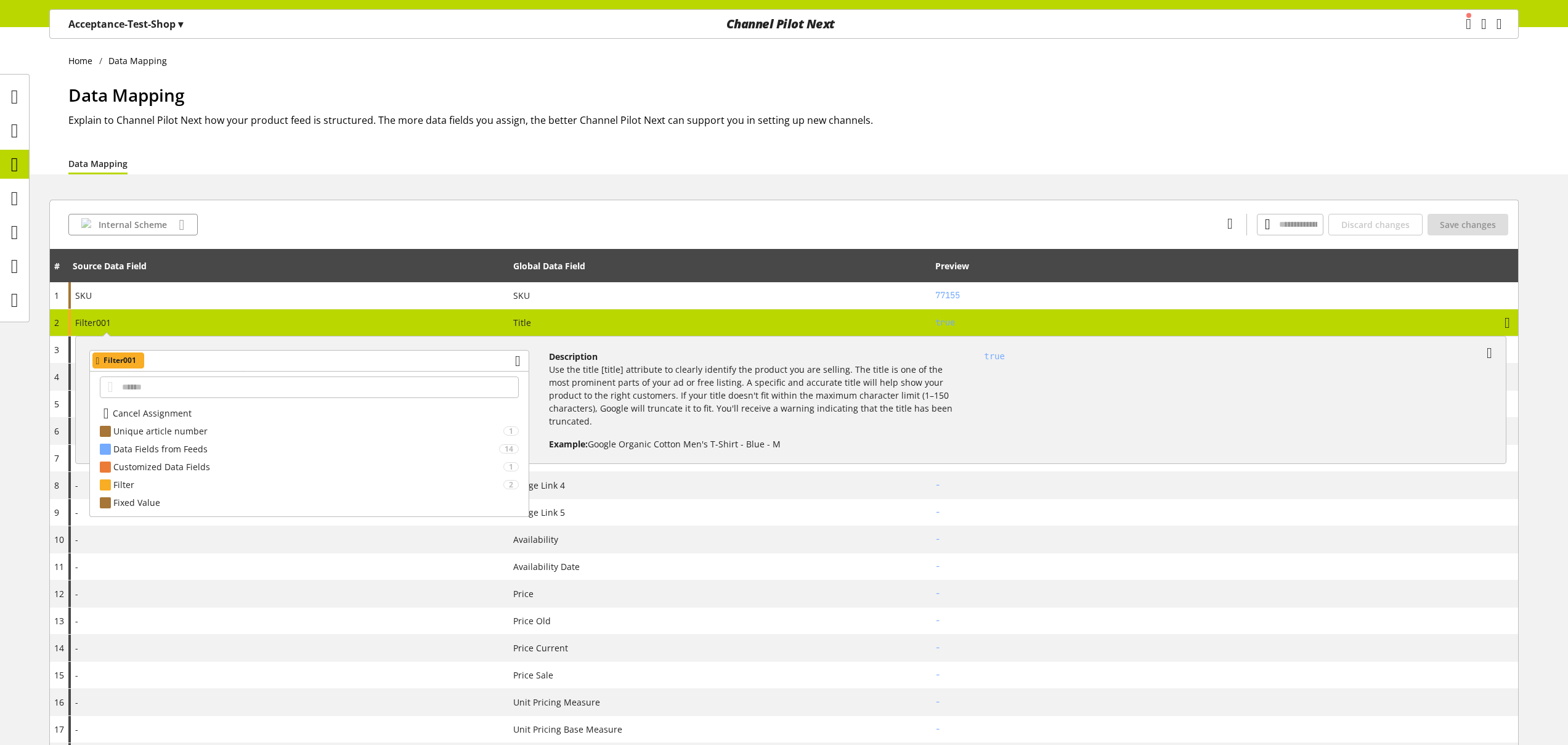
click at [183, 412] on span "Cancel Assignment" at bounding box center [151, 413] width 79 height 13
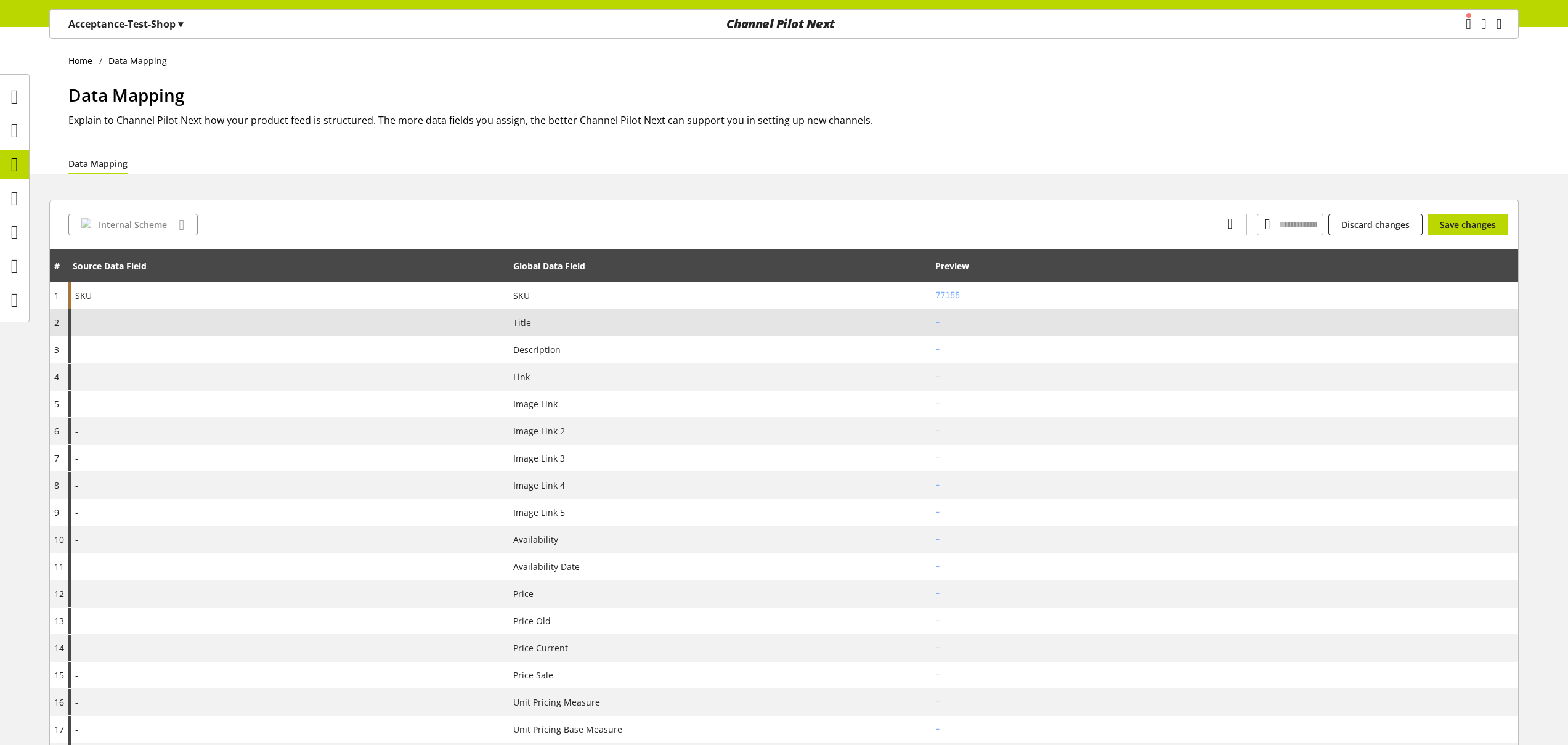
click at [176, 328] on div "-" at bounding box center [289, 322] width 441 height 27
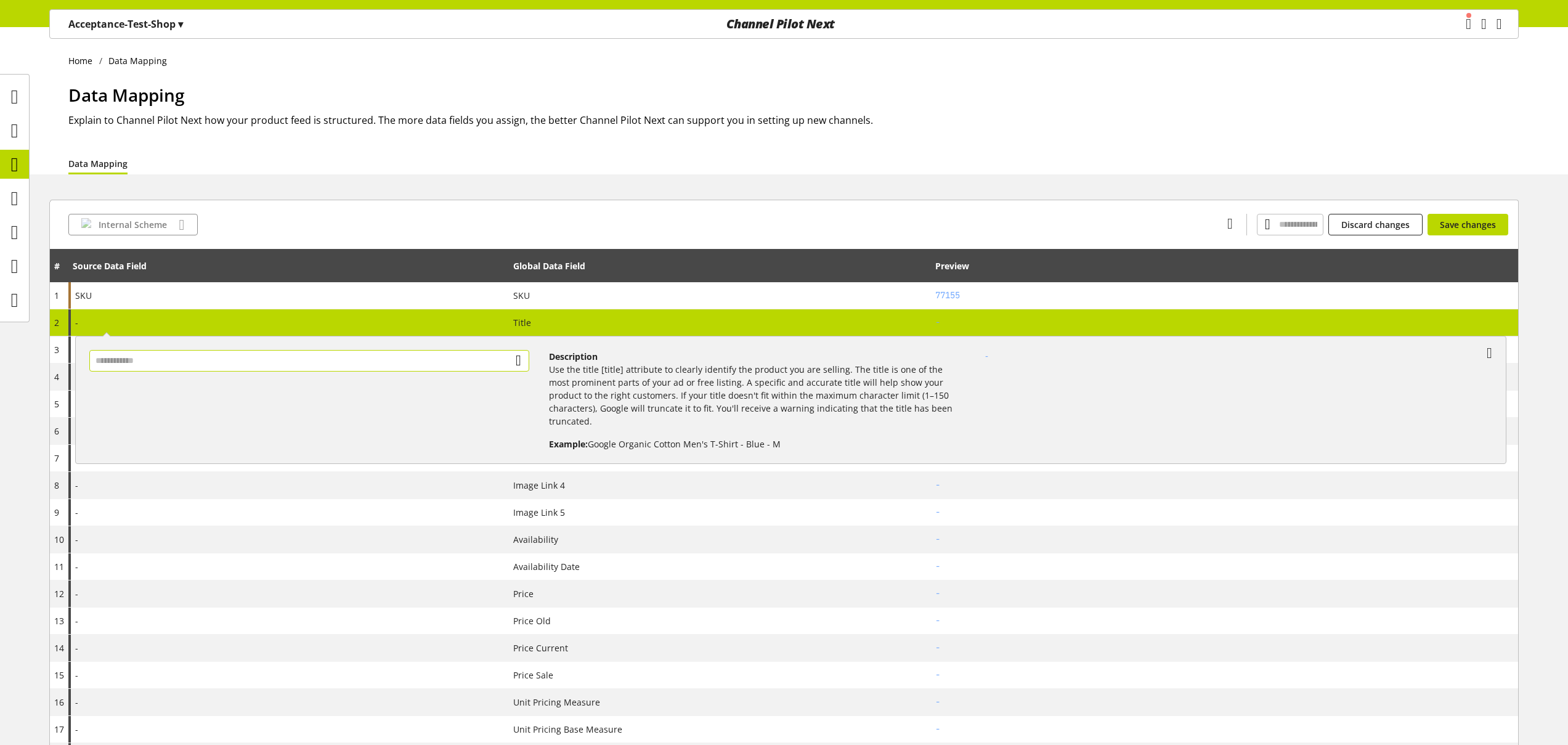
click at [193, 367] on input "text" at bounding box center [309, 361] width 440 height 21
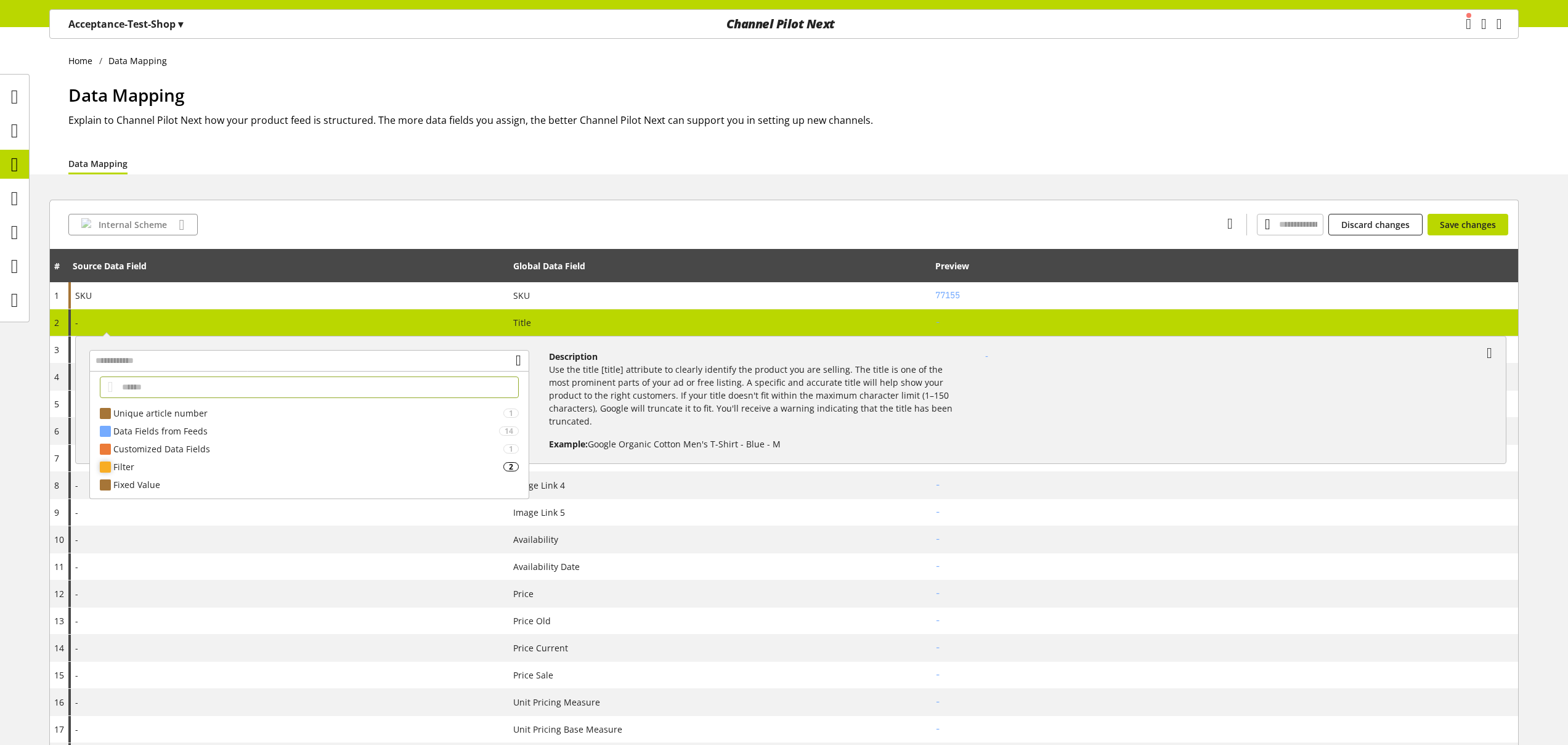
click at [182, 469] on div "Filter" at bounding box center [308, 467] width 390 height 13
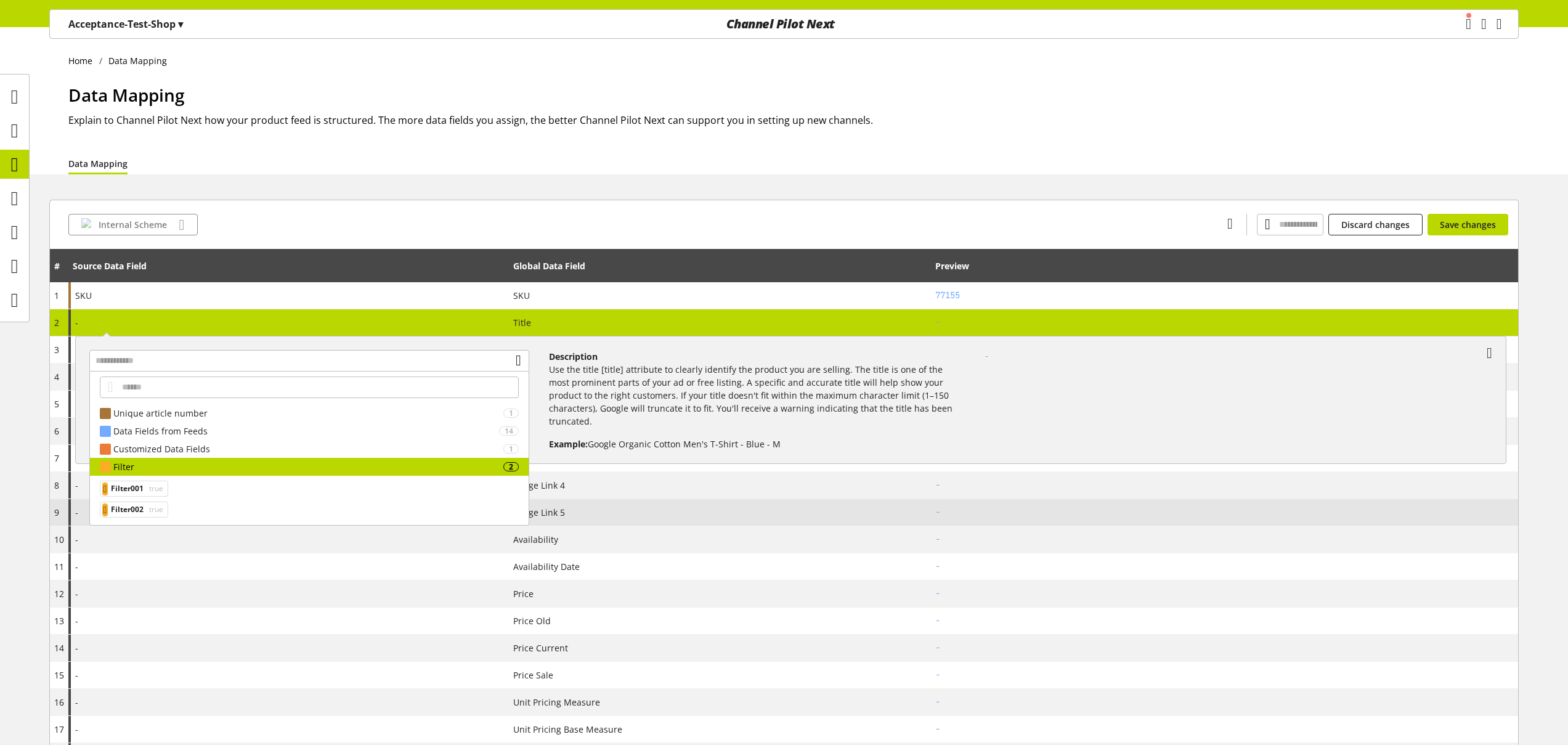
drag, startPoint x: 161, startPoint y: 512, endPoint x: 188, endPoint y: 508, distance: 27.3
click at [161, 512] on span "true" at bounding box center [155, 510] width 17 height 15
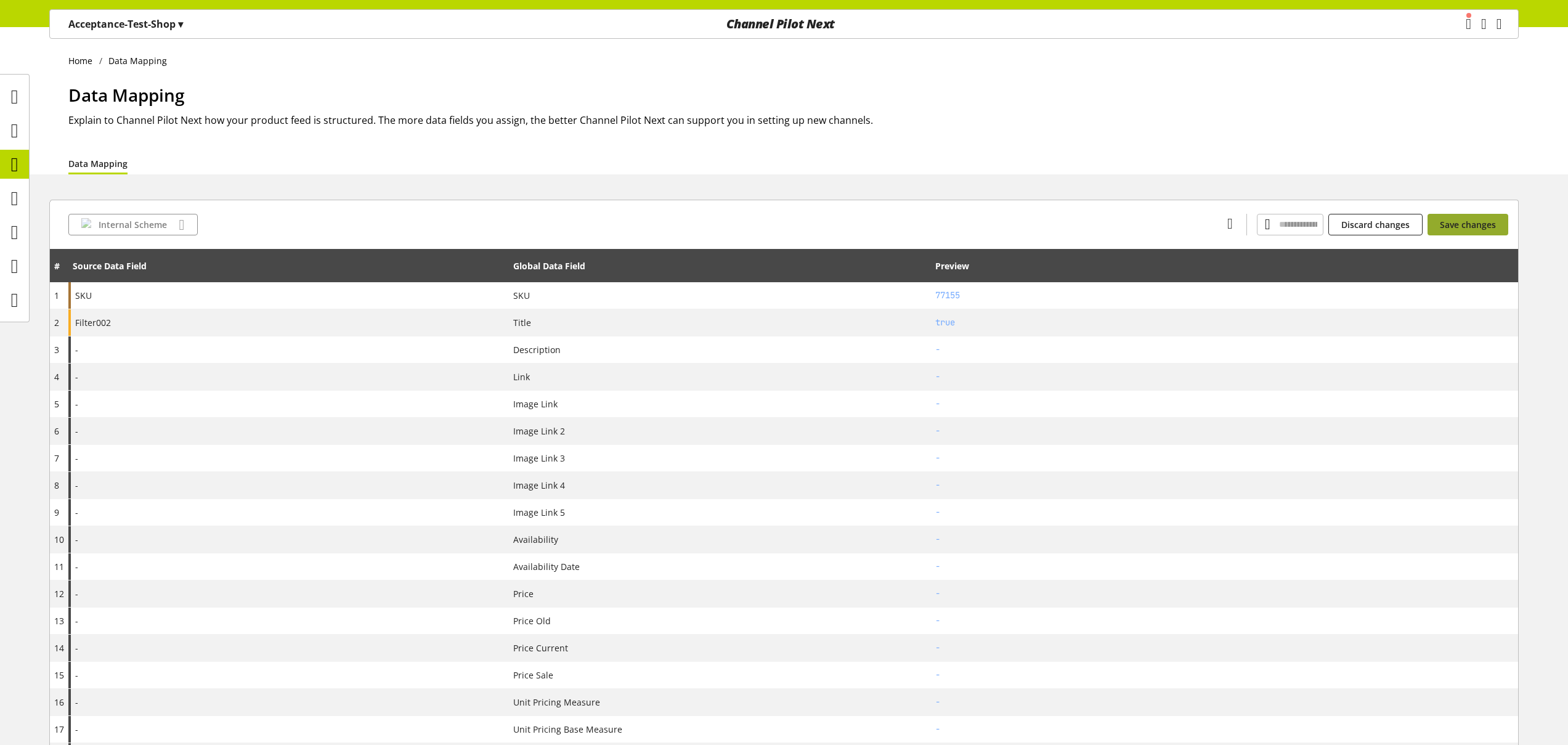
click at [1489, 229] on span "Save changes" at bounding box center [1468, 225] width 56 height 13
click at [1459, 228] on span "Save changes" at bounding box center [1468, 225] width 56 height 13
click at [1467, 224] on span "Save changes" at bounding box center [1468, 225] width 56 height 13
click at [14, 222] on icon at bounding box center [14, 232] width 7 height 25
click at [18, 229] on icon at bounding box center [14, 232] width 7 height 25
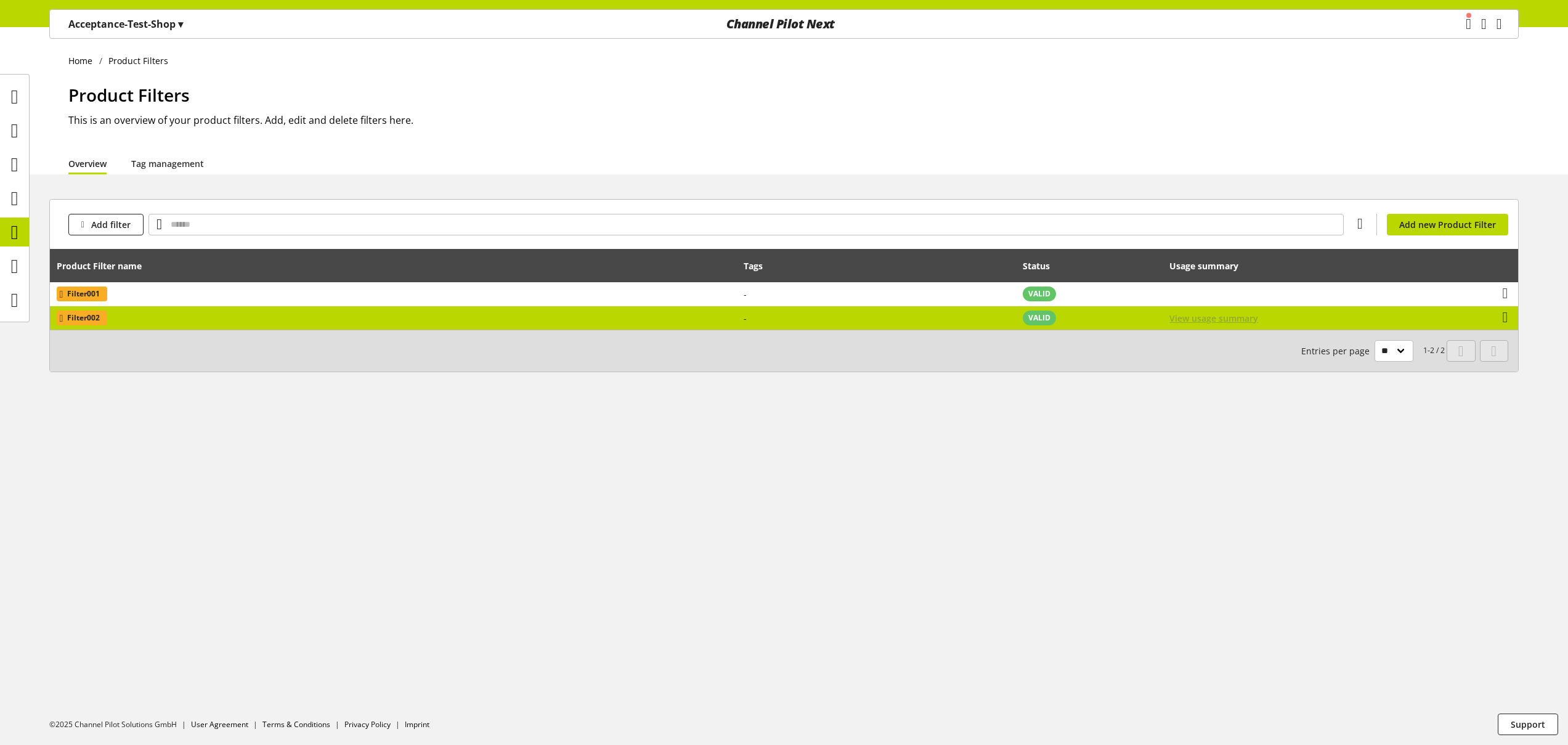
click at [1229, 320] on span "View usage summary" at bounding box center [1213, 319] width 89 height 13
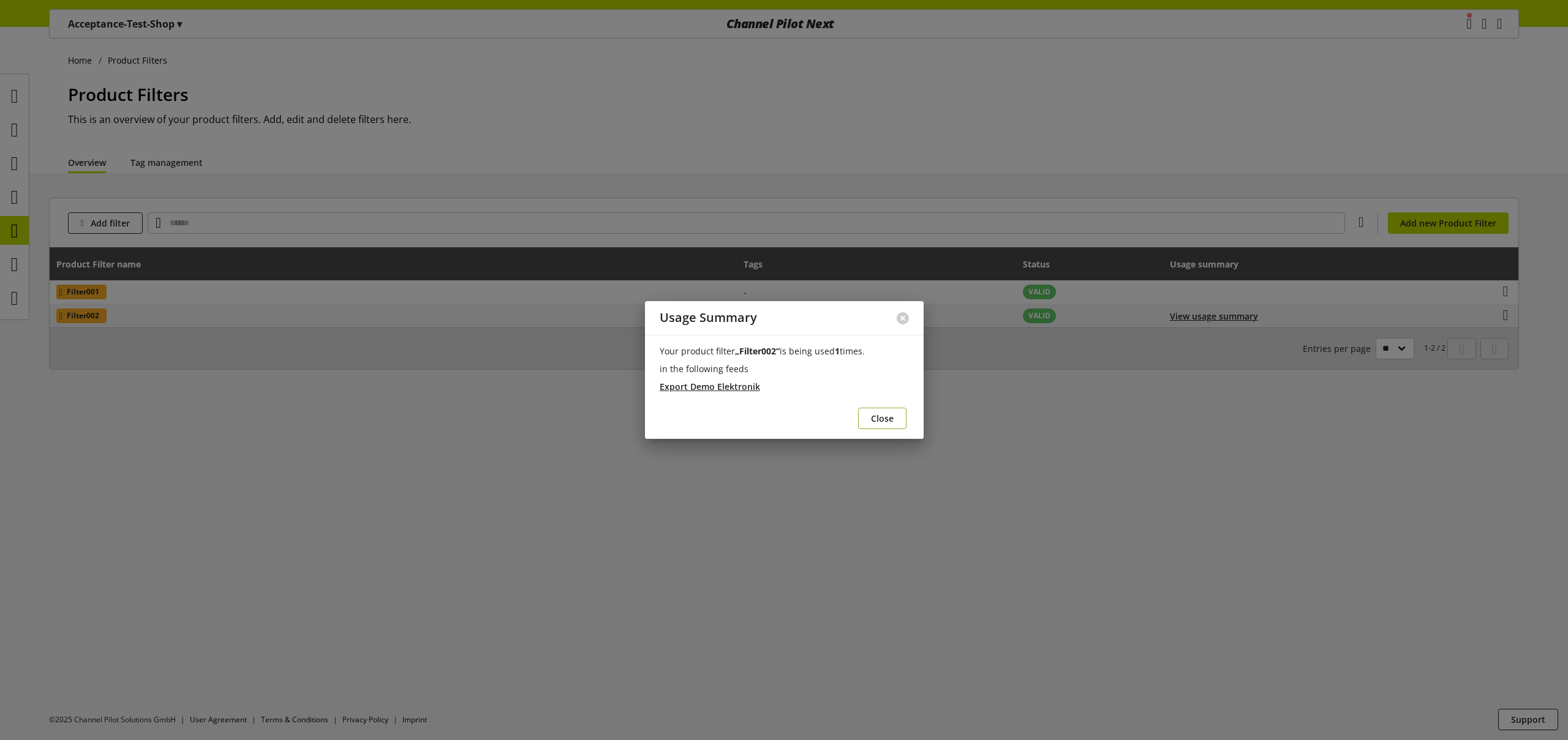
click at [895, 421] on button "Close" at bounding box center [882, 418] width 48 height 21
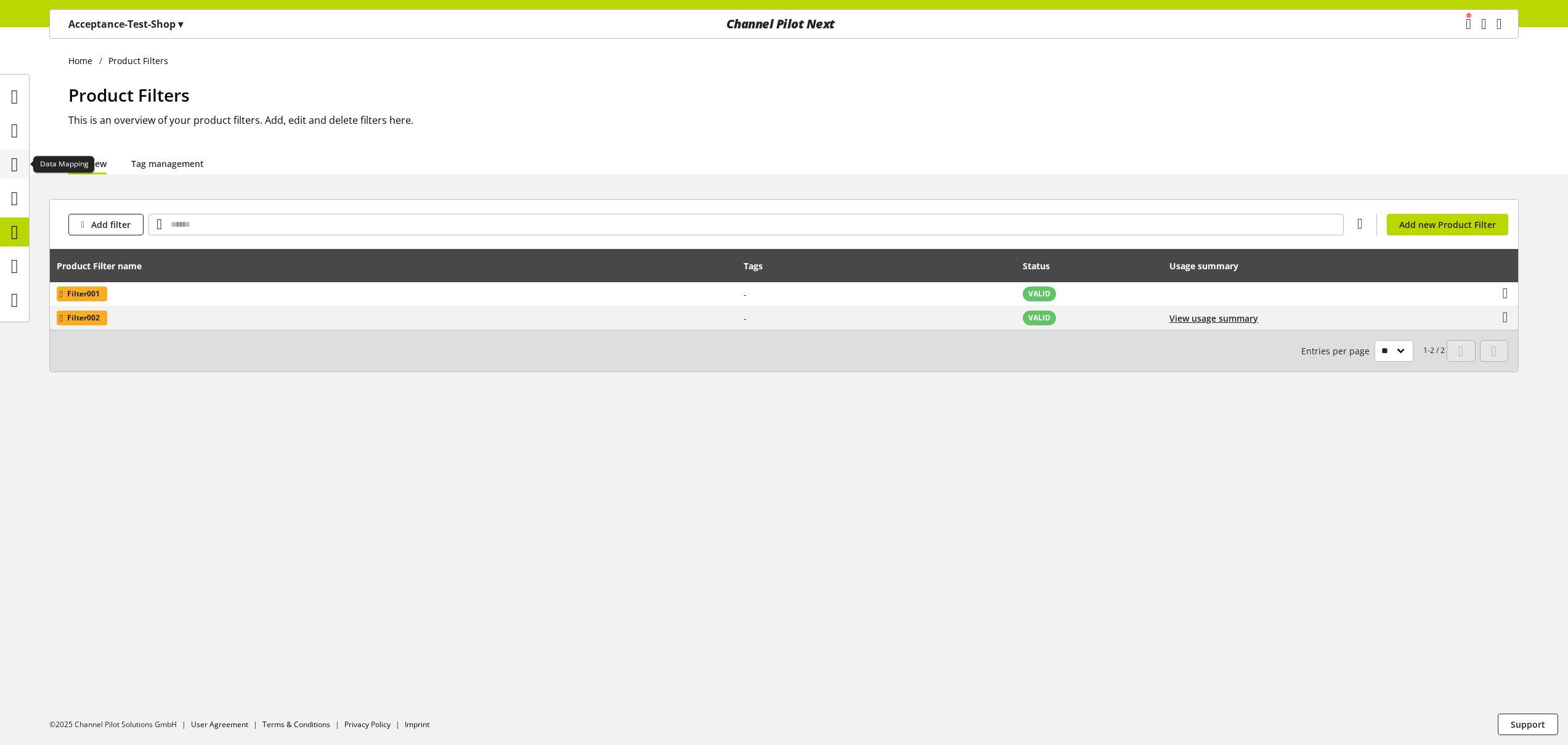
click at [11, 160] on icon at bounding box center [14, 164] width 7 height 25
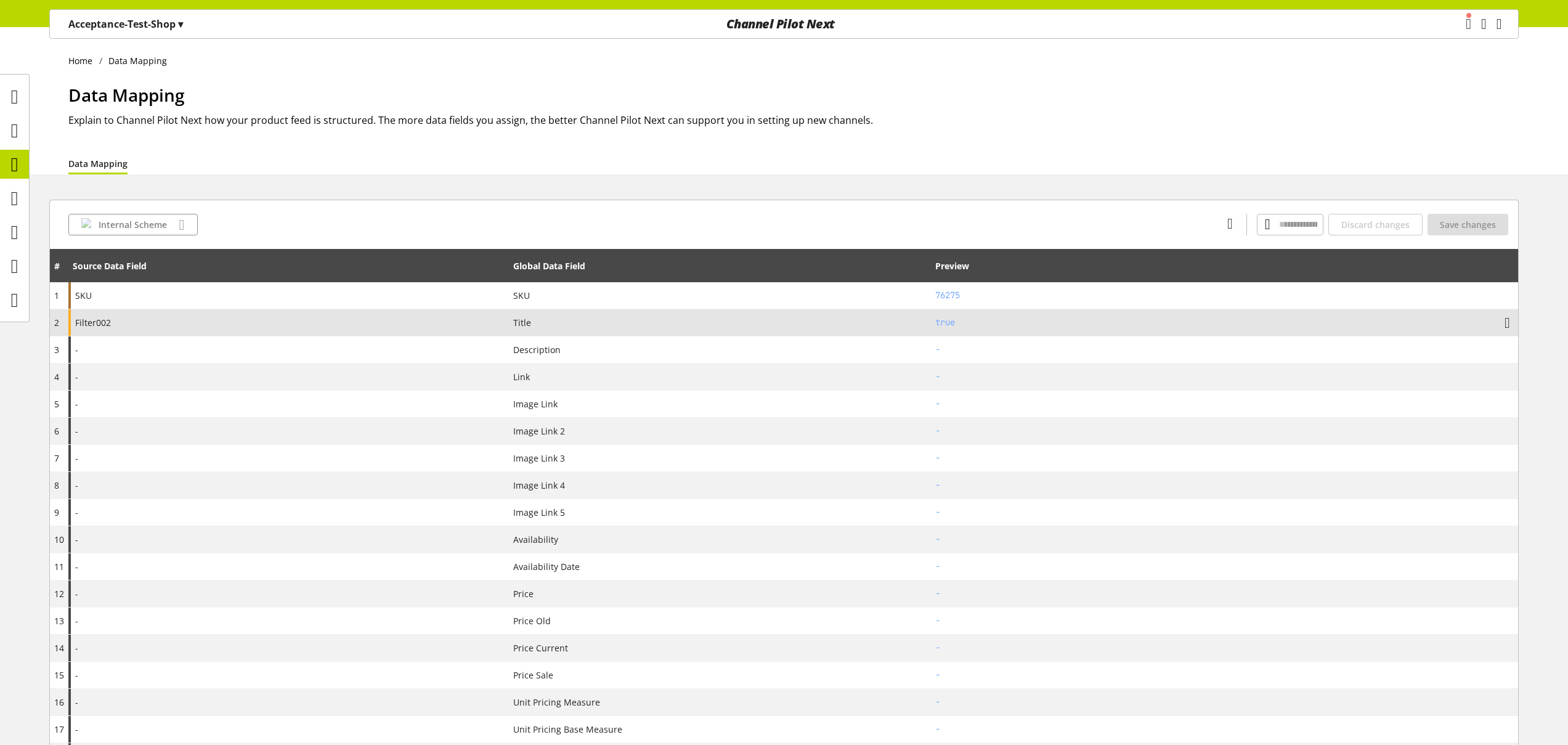
click at [281, 317] on div "Filter002" at bounding box center [289, 322] width 441 height 27
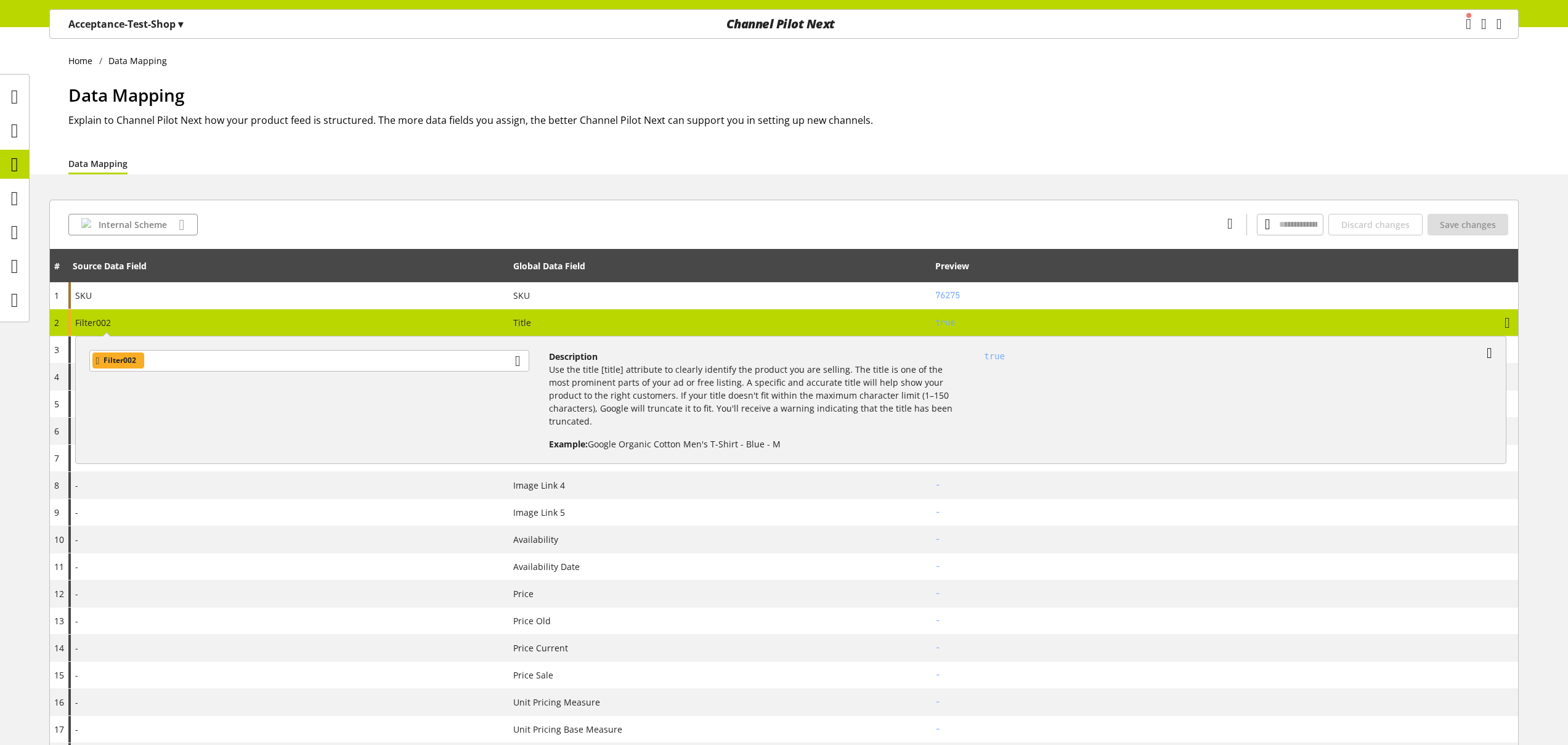
click at [1492, 352] on icon at bounding box center [1489, 353] width 6 height 22
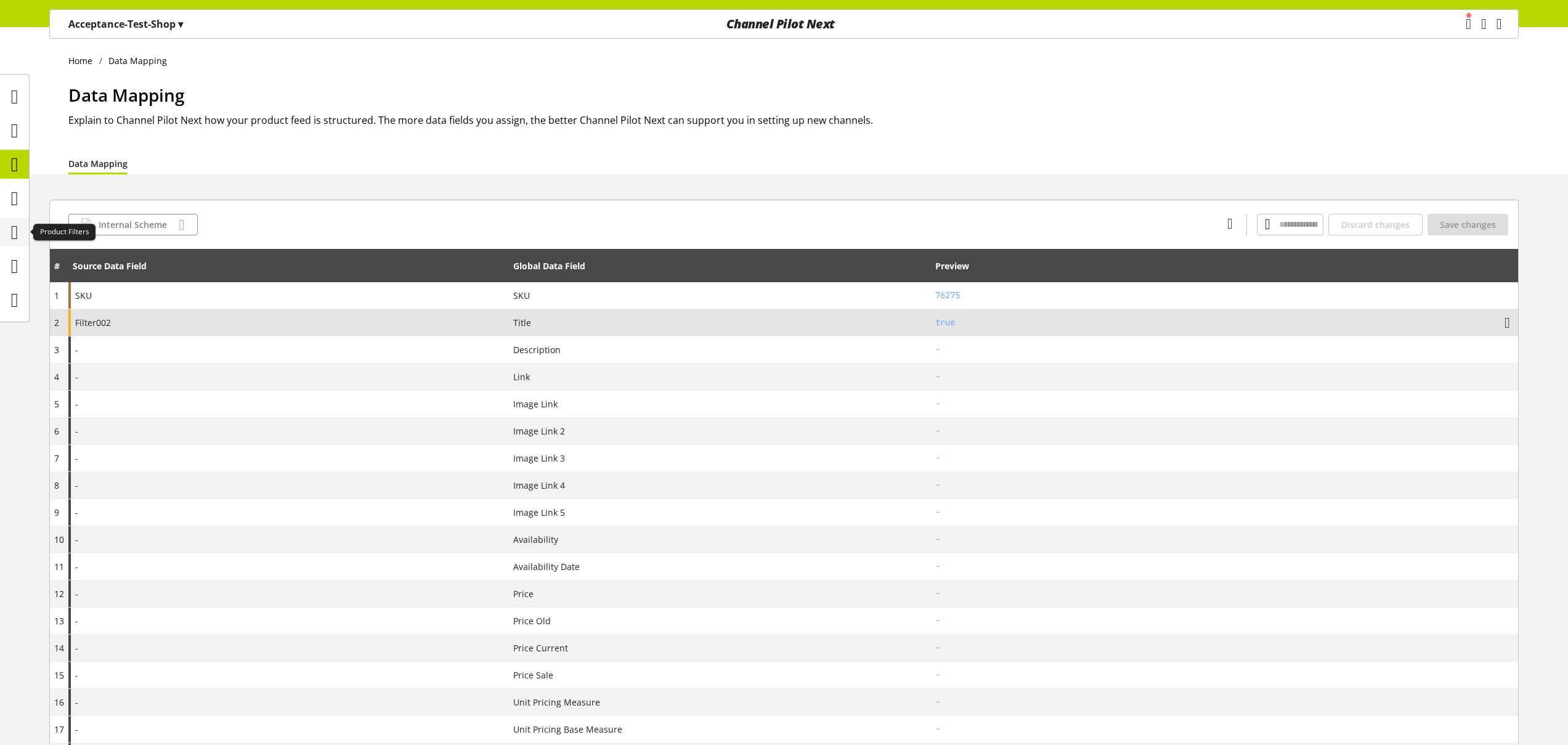
click at [16, 227] on icon at bounding box center [14, 232] width 7 height 25
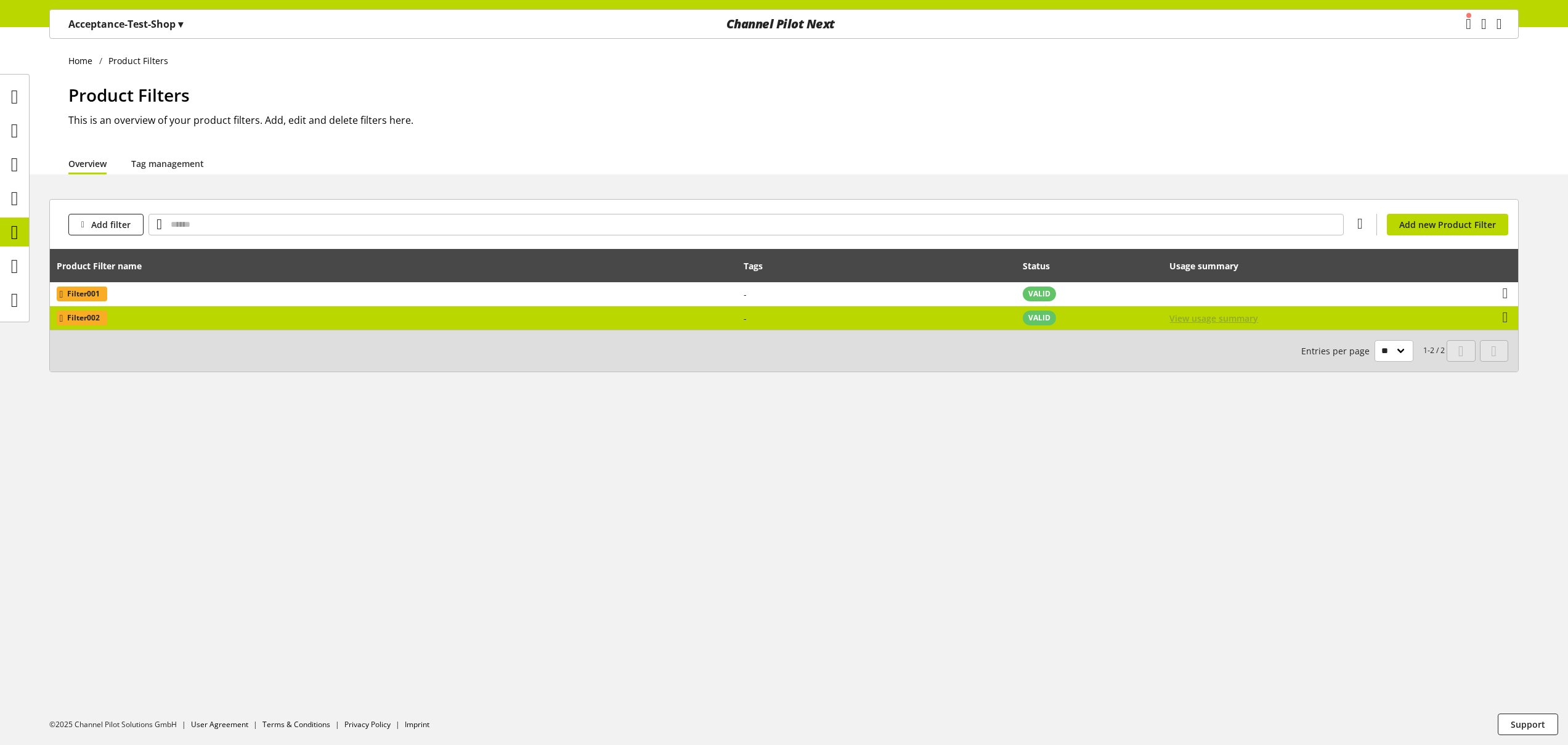
click at [1204, 320] on span "View usage summary" at bounding box center [1213, 319] width 89 height 13
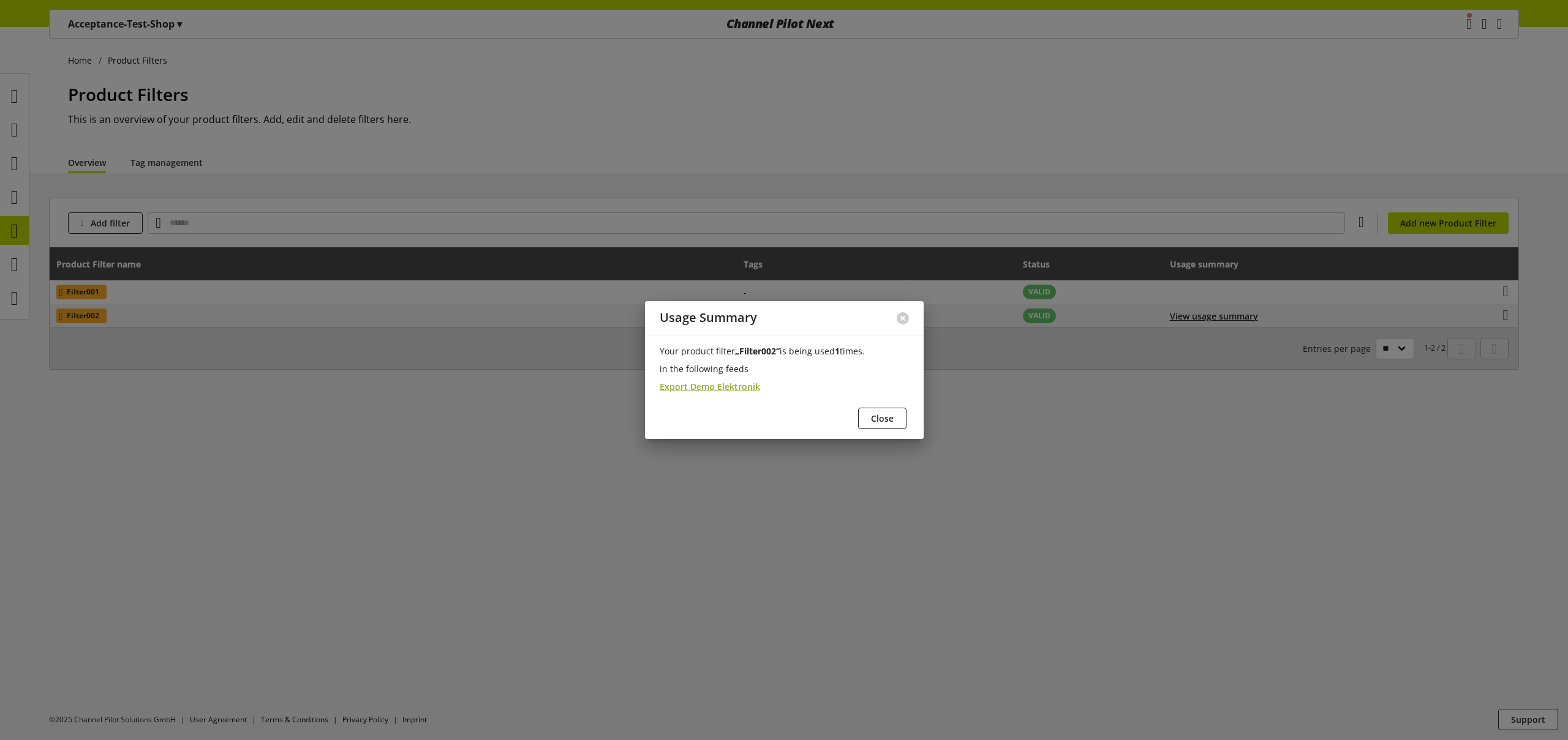
click at [736, 388] on span "Export Demo Elektronik" at bounding box center [709, 387] width 100 height 13
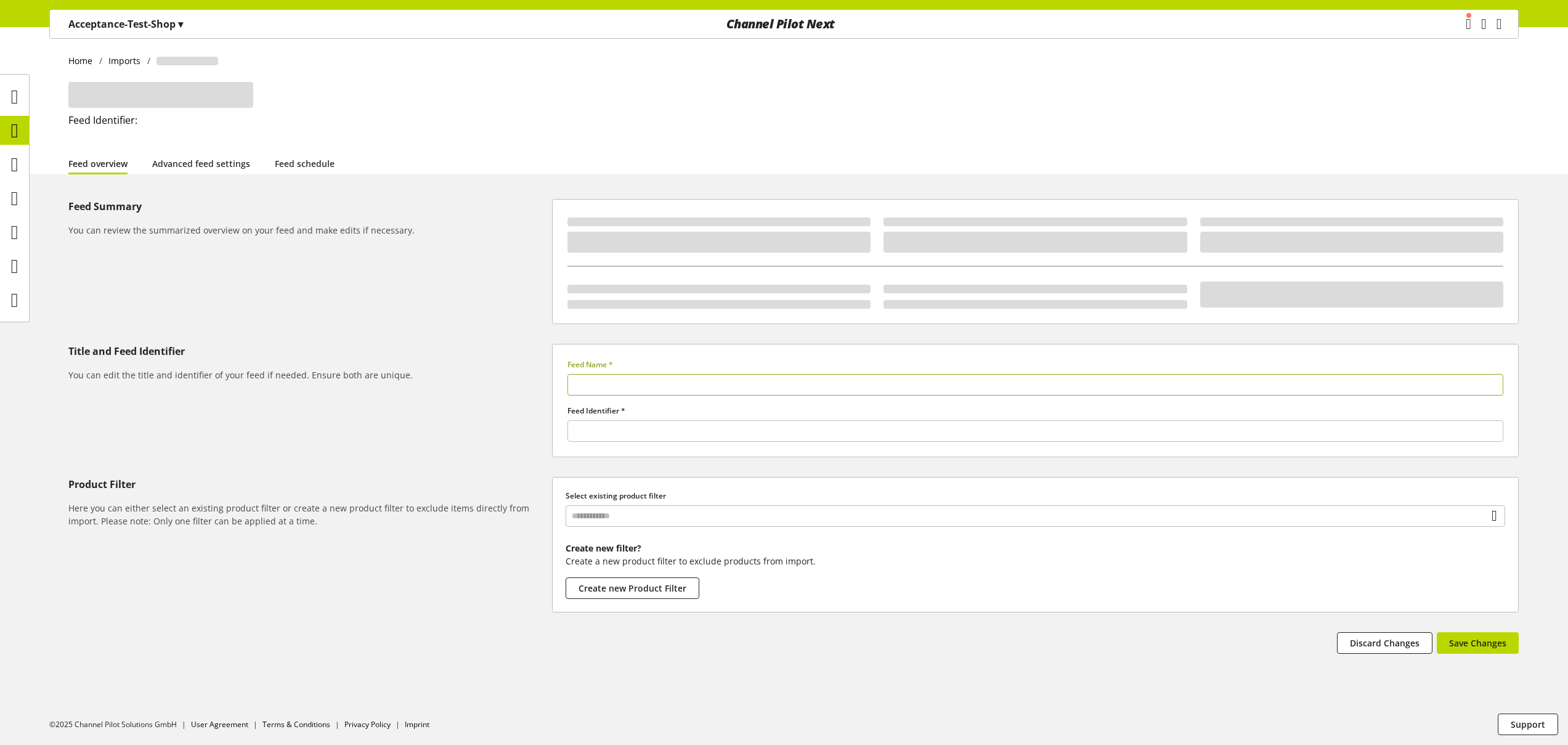
type input "**********"
type input "******"
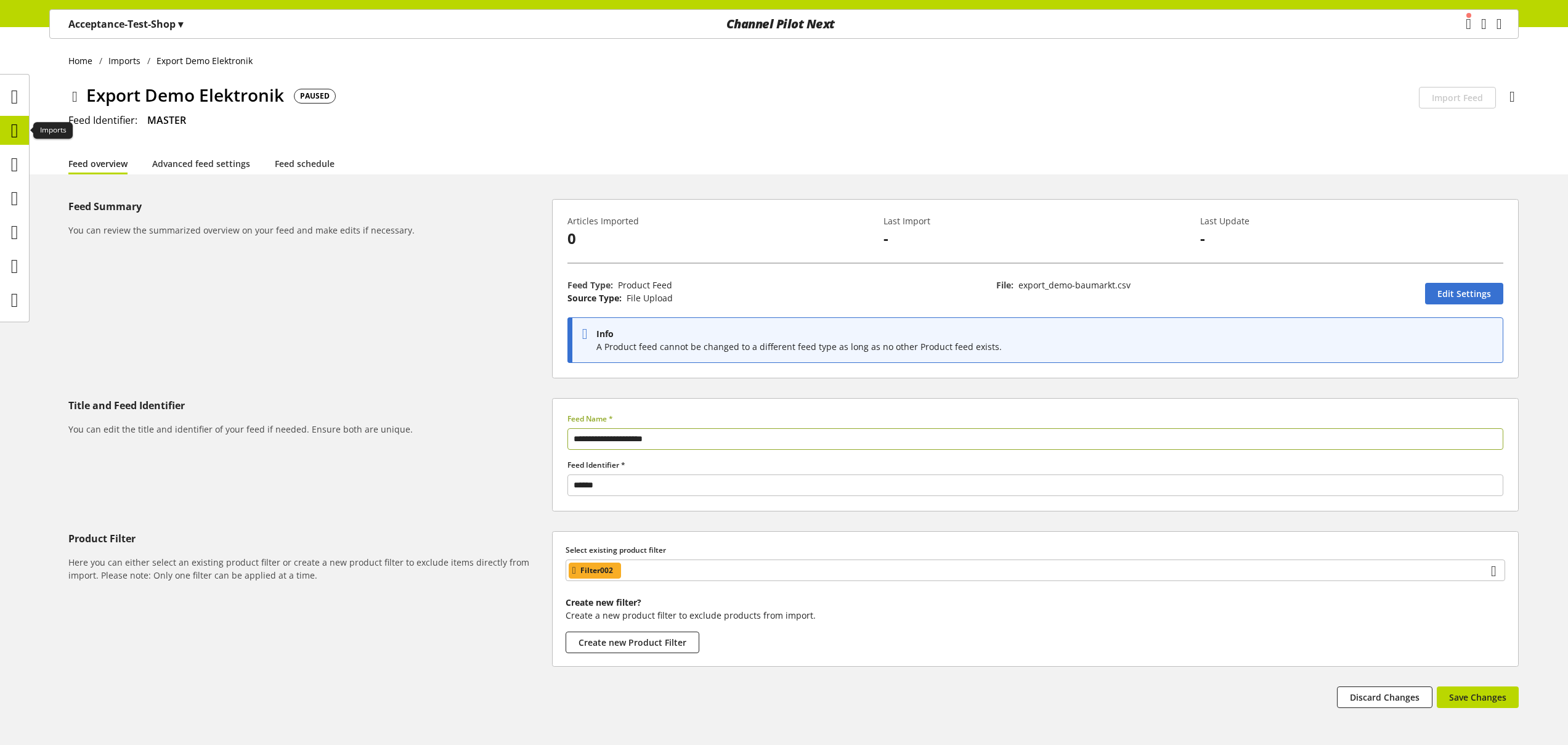
click at [13, 135] on icon at bounding box center [14, 131] width 7 height 25
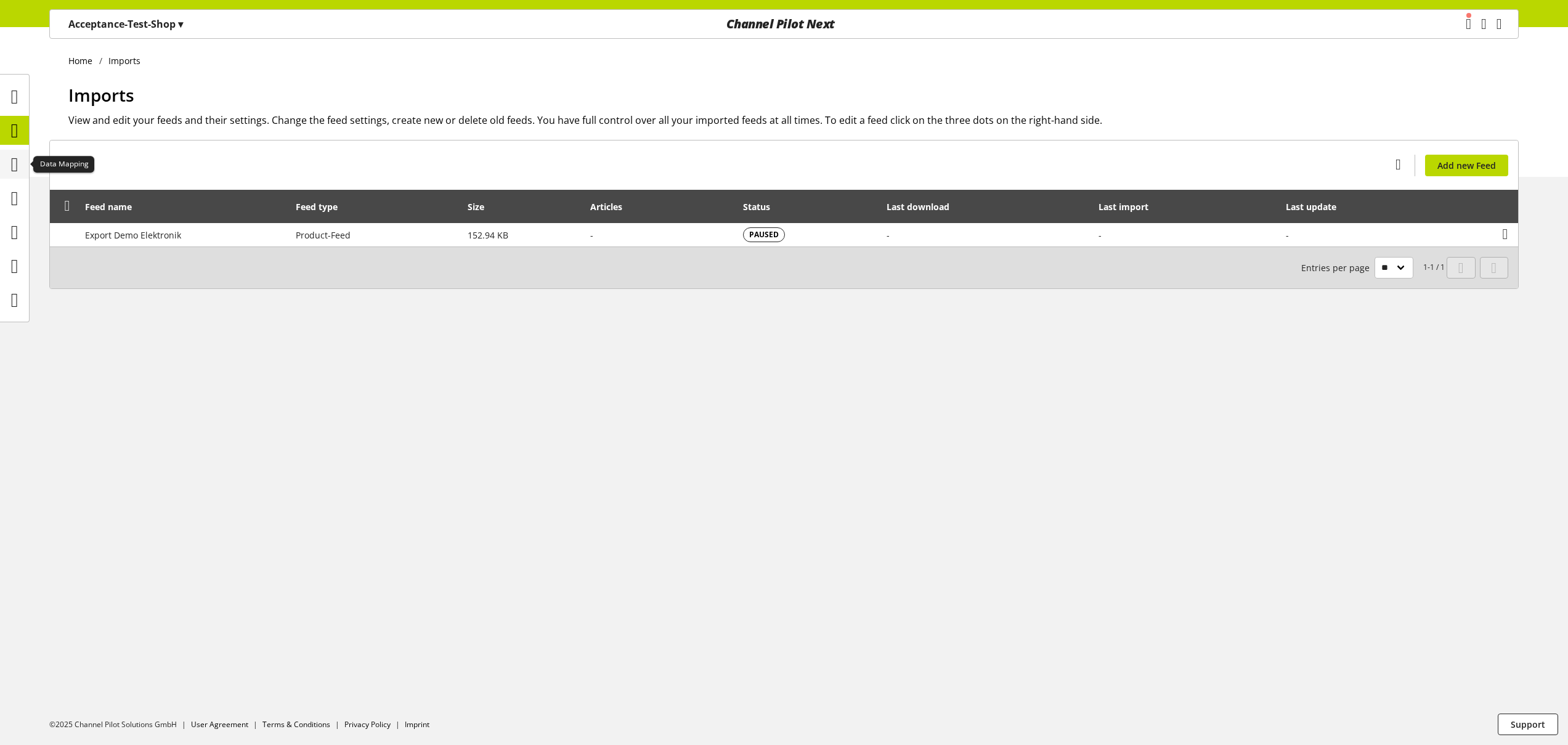
click at [16, 159] on icon at bounding box center [14, 164] width 7 height 25
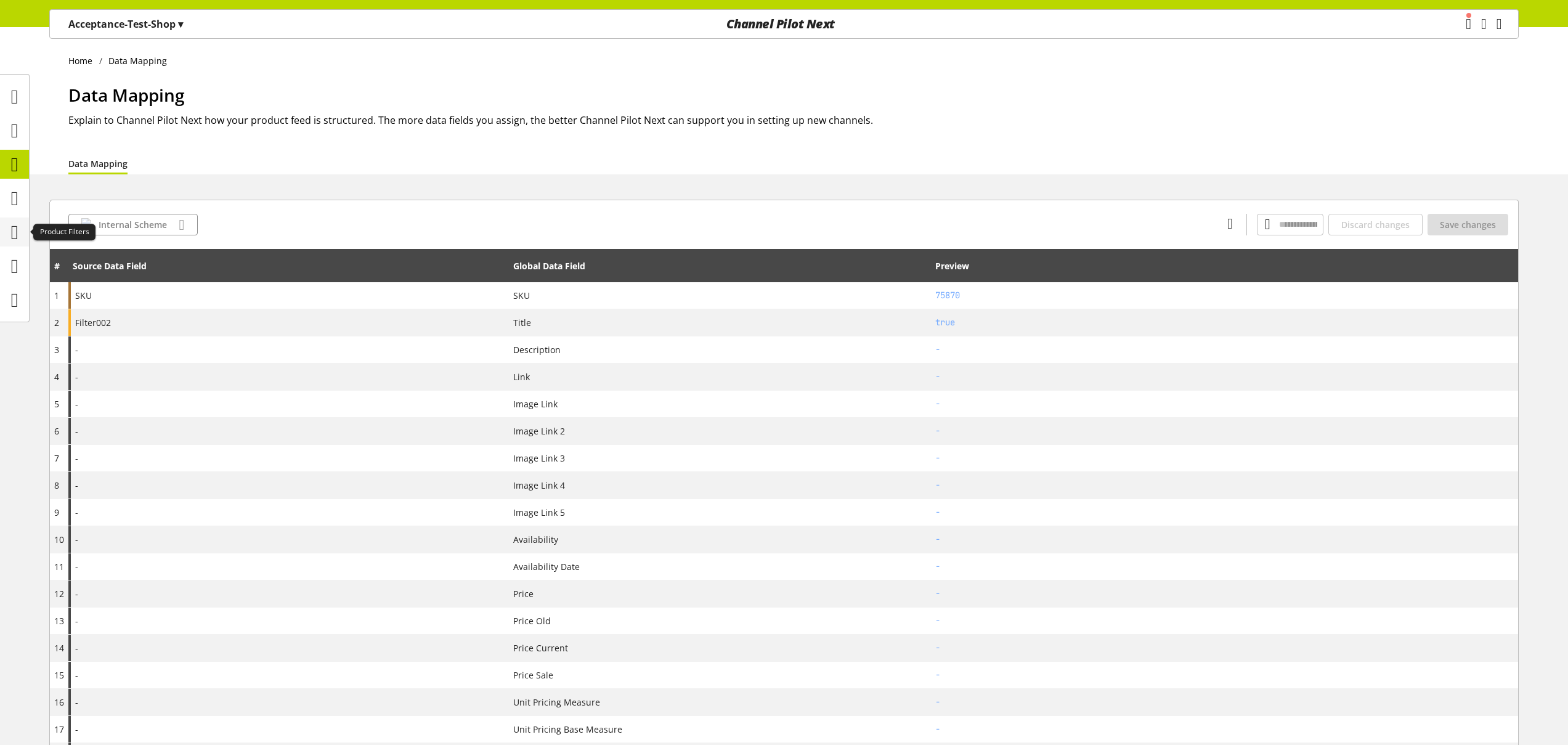
click at [18, 222] on icon at bounding box center [14, 232] width 7 height 25
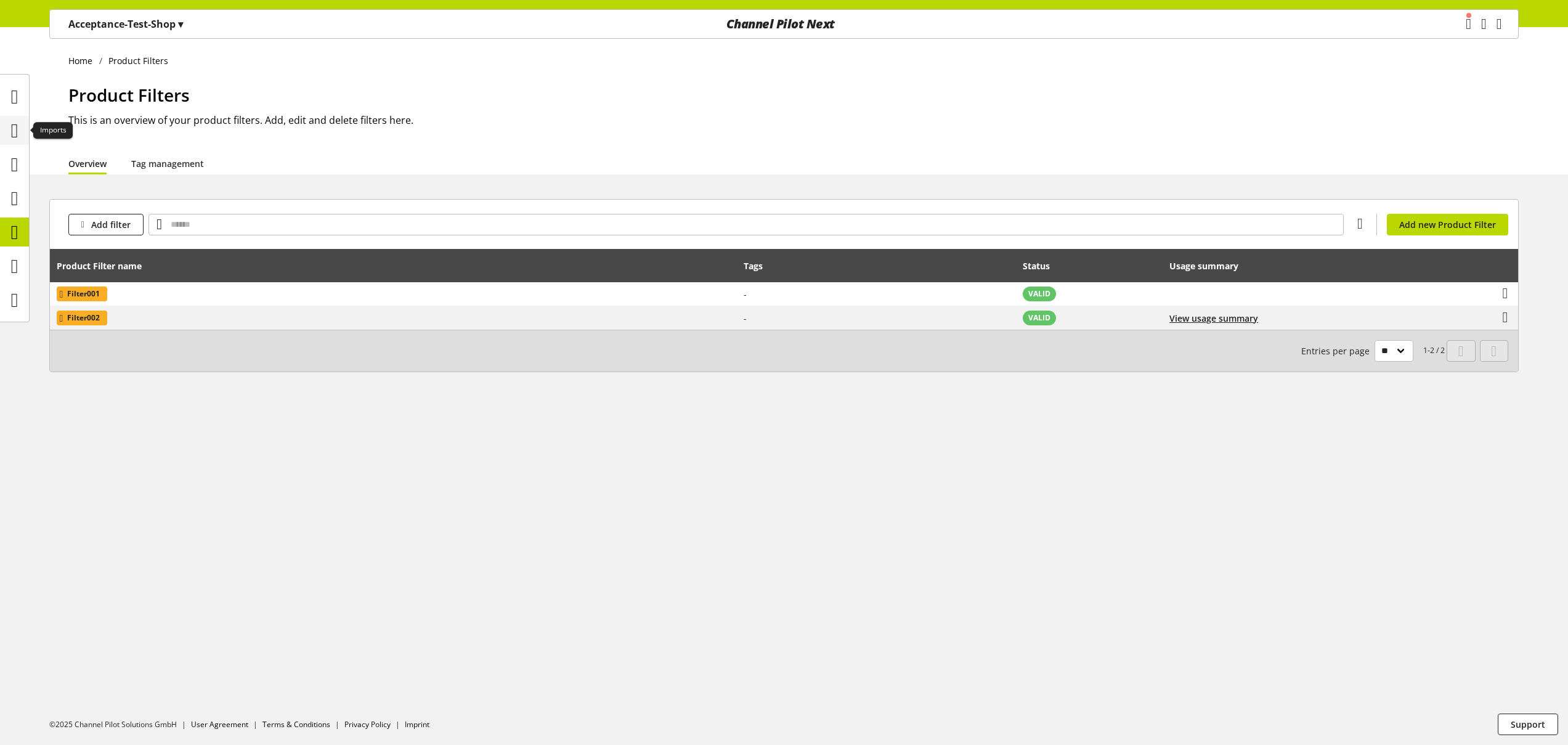
click at [11, 128] on icon at bounding box center [14, 131] width 7 height 25
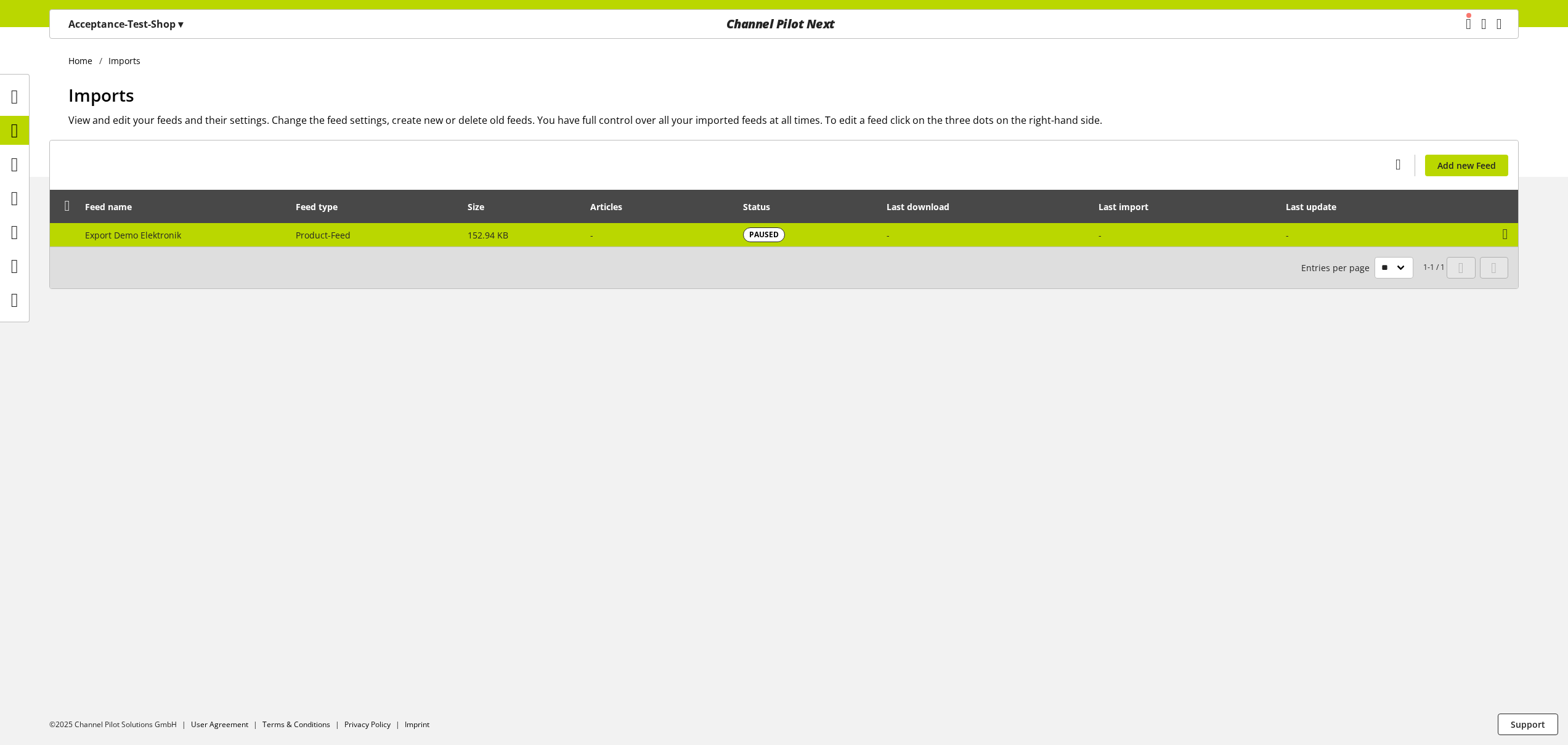
click at [596, 240] on td "-" at bounding box center [660, 235] width 153 height 23
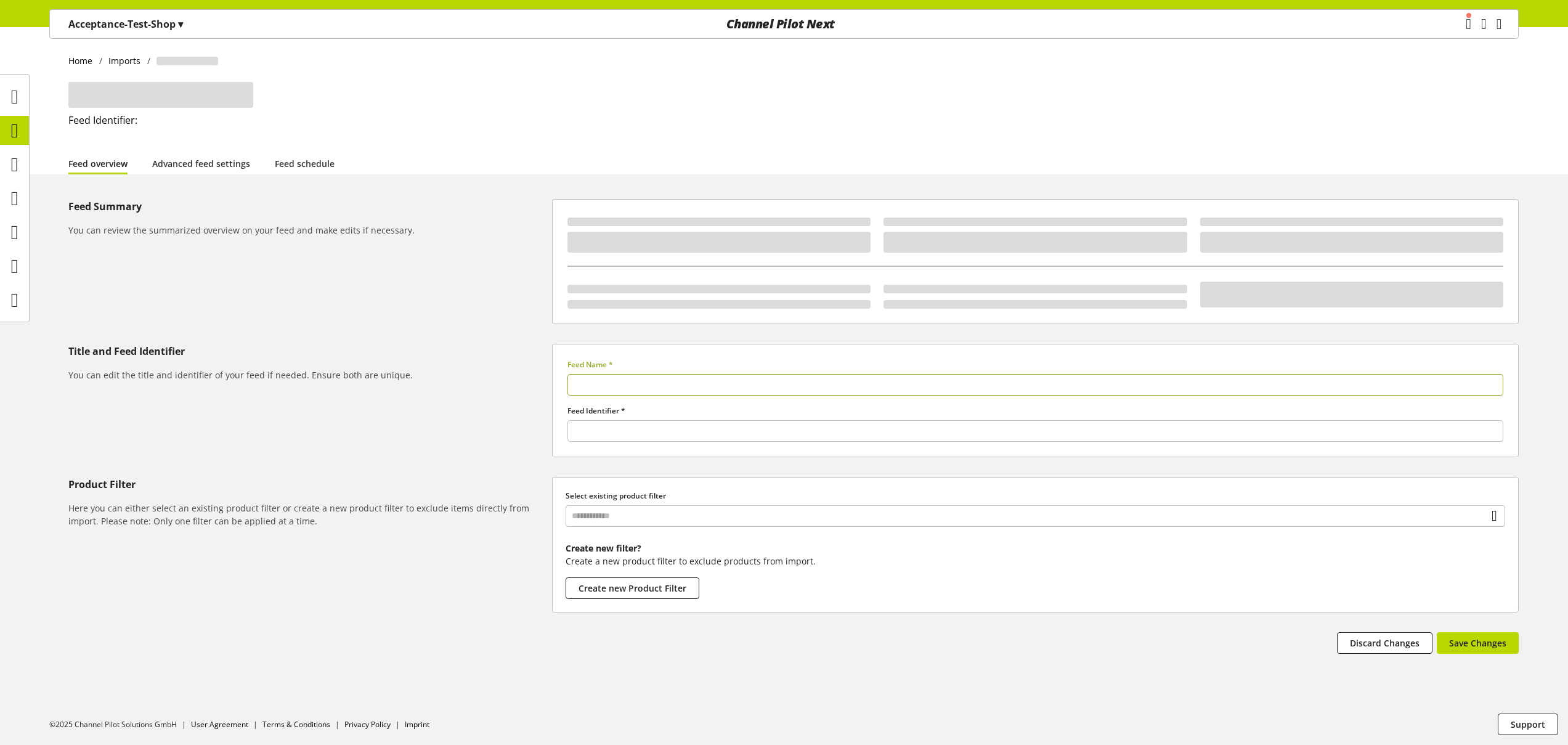
type input "**********"
type input "******"
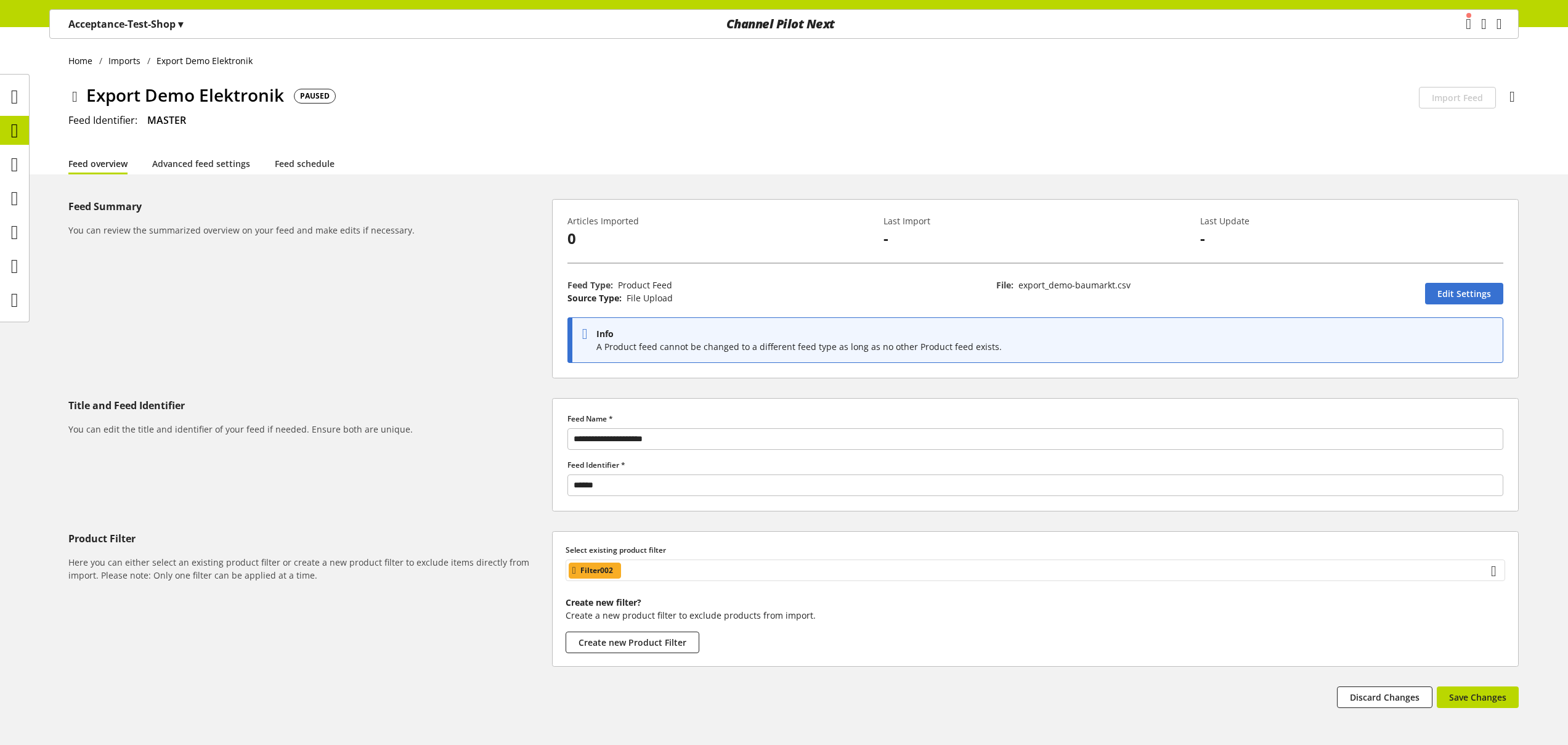
click at [654, 573] on div "Filter002" at bounding box center [1035, 570] width 940 height 21
click at [608, 627] on span "Cancel Assignment" at bounding box center [628, 623] width 79 height 13
click at [1495, 704] on button "Save Changes" at bounding box center [1478, 697] width 82 height 21
click at [16, 225] on icon at bounding box center [14, 232] width 7 height 25
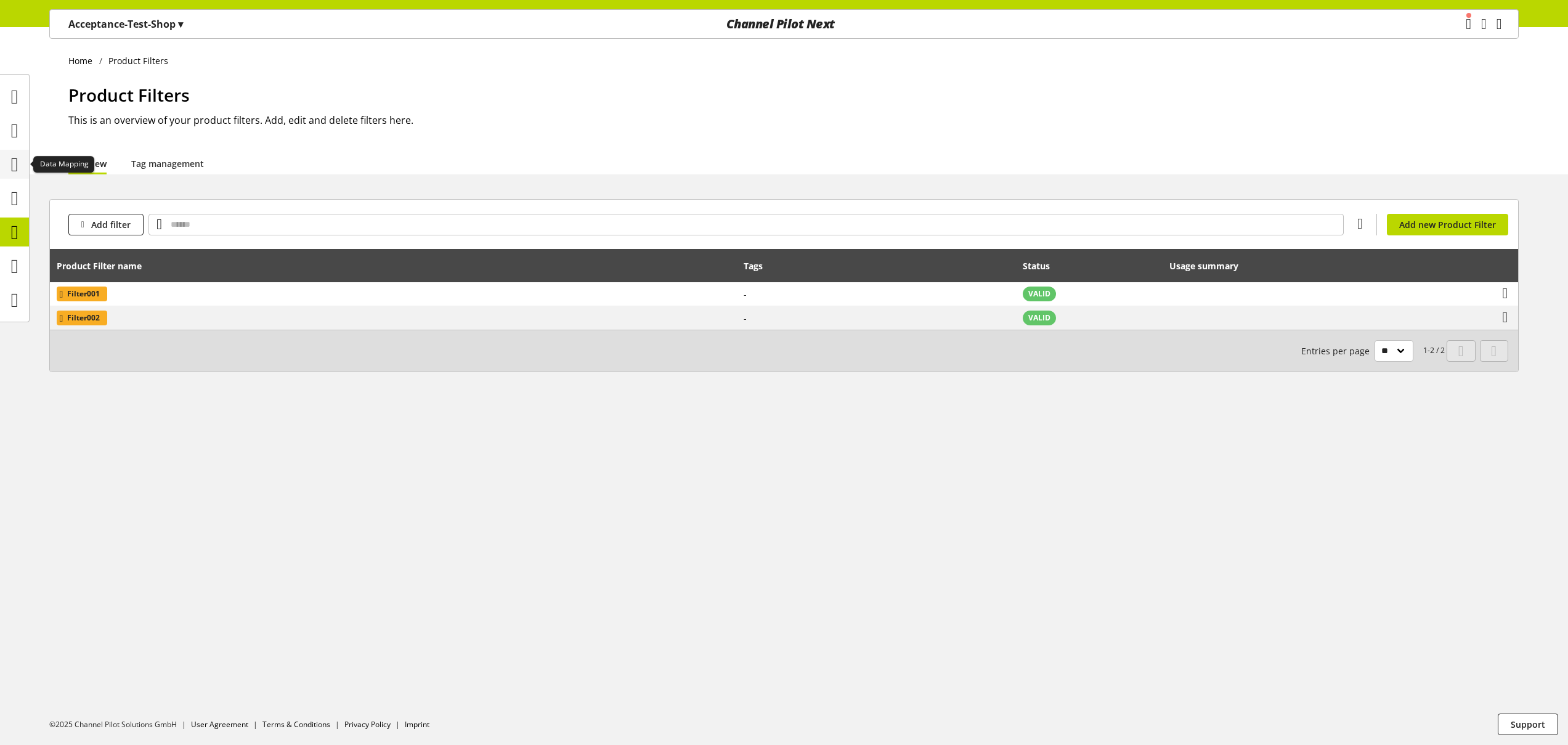
click at [24, 159] on div at bounding box center [14, 164] width 29 height 29
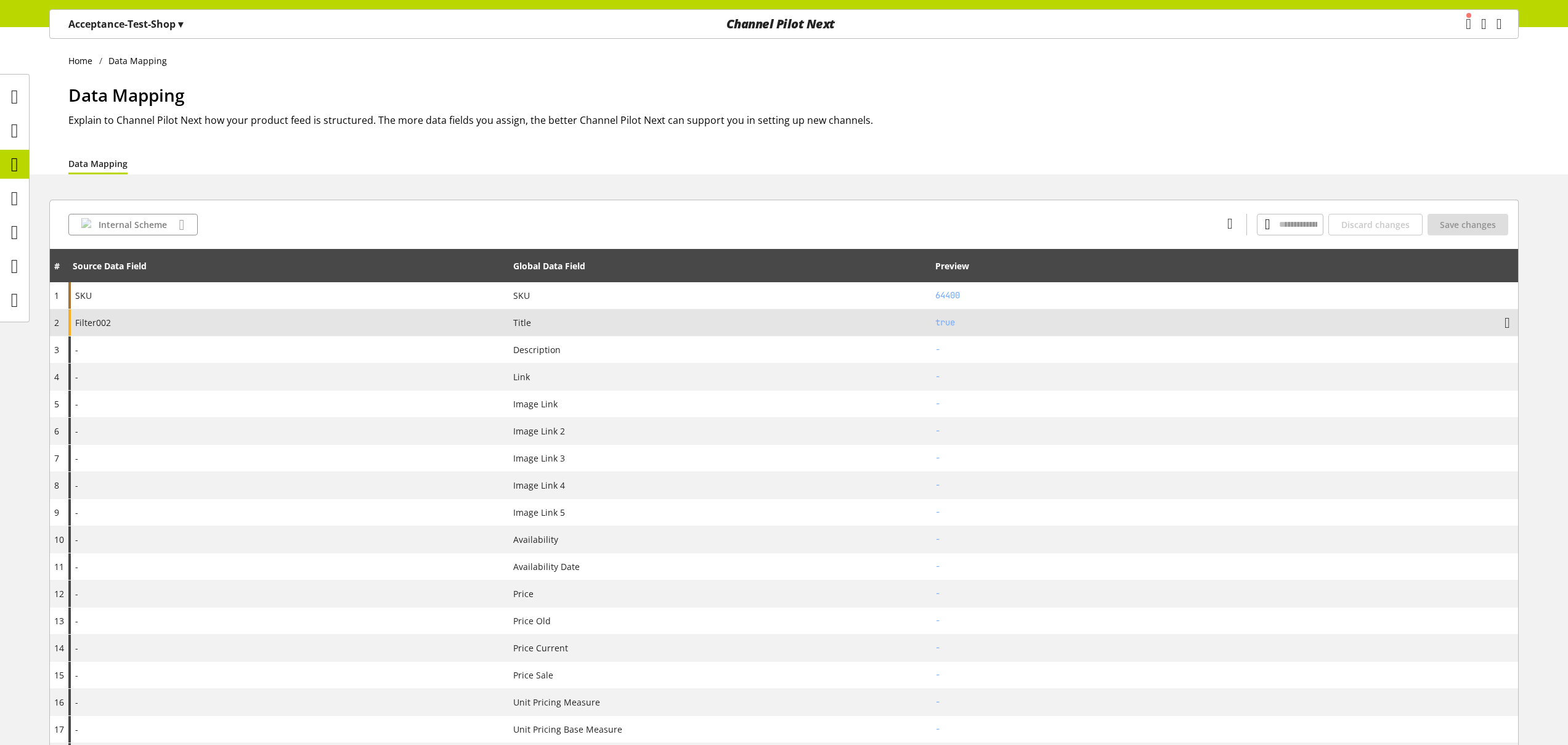
click at [404, 315] on div "Filter002" at bounding box center [289, 322] width 441 height 27
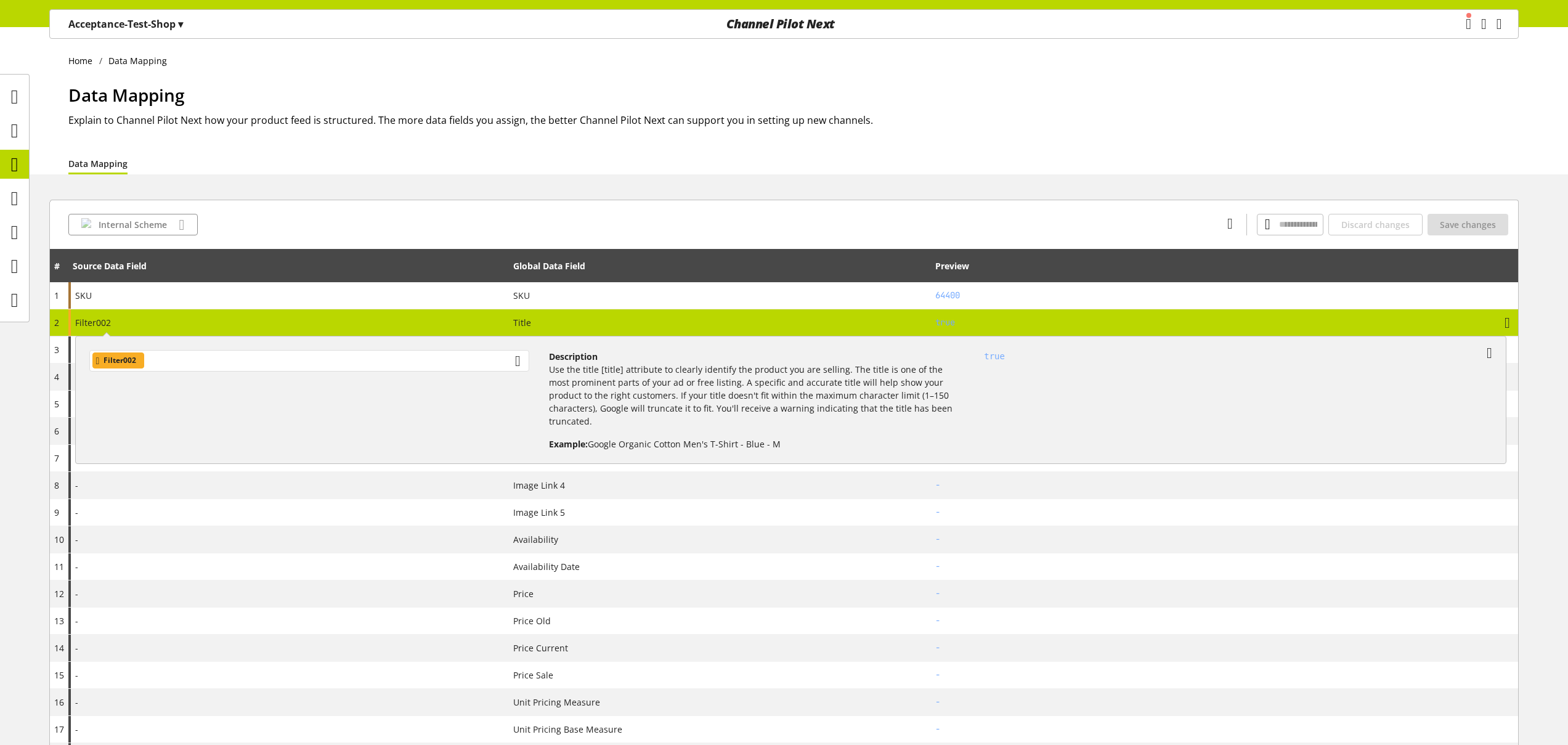
click at [246, 356] on div "Filter002" at bounding box center [309, 361] width 440 height 21
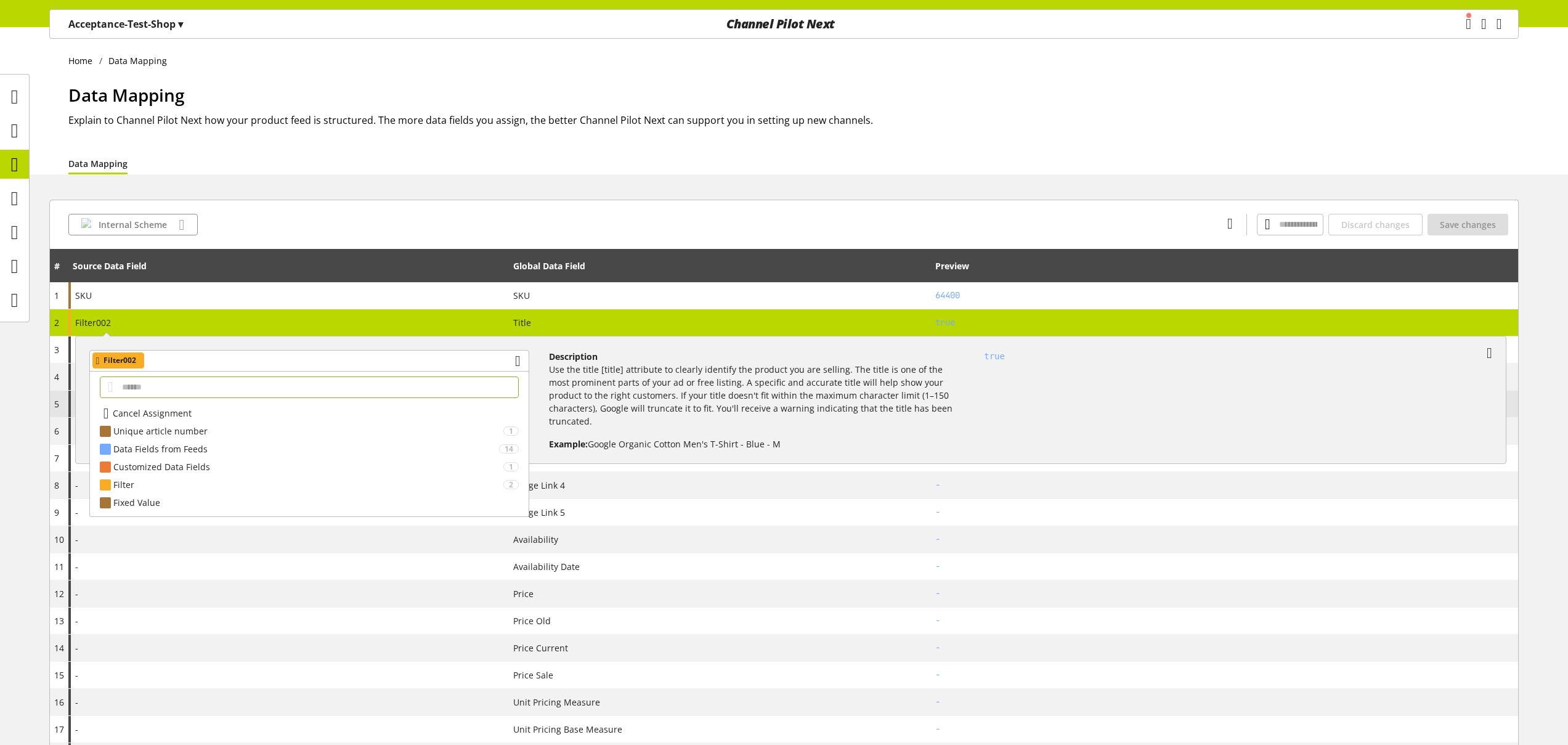
click at [179, 408] on span "Cancel Assignment" at bounding box center [151, 413] width 79 height 13
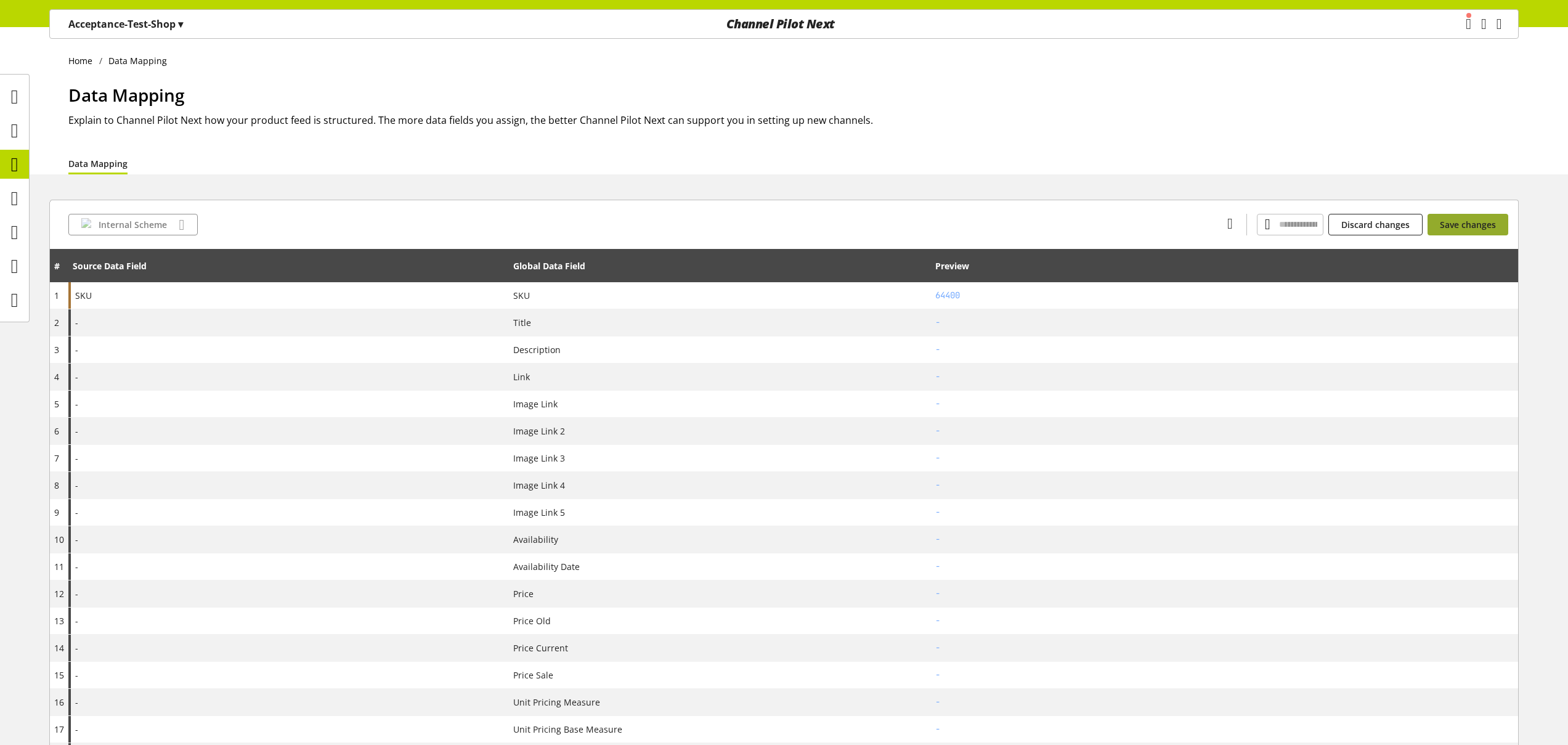
click at [1492, 220] on span "Save changes" at bounding box center [1468, 225] width 56 height 13
click at [11, 233] on icon at bounding box center [14, 232] width 7 height 25
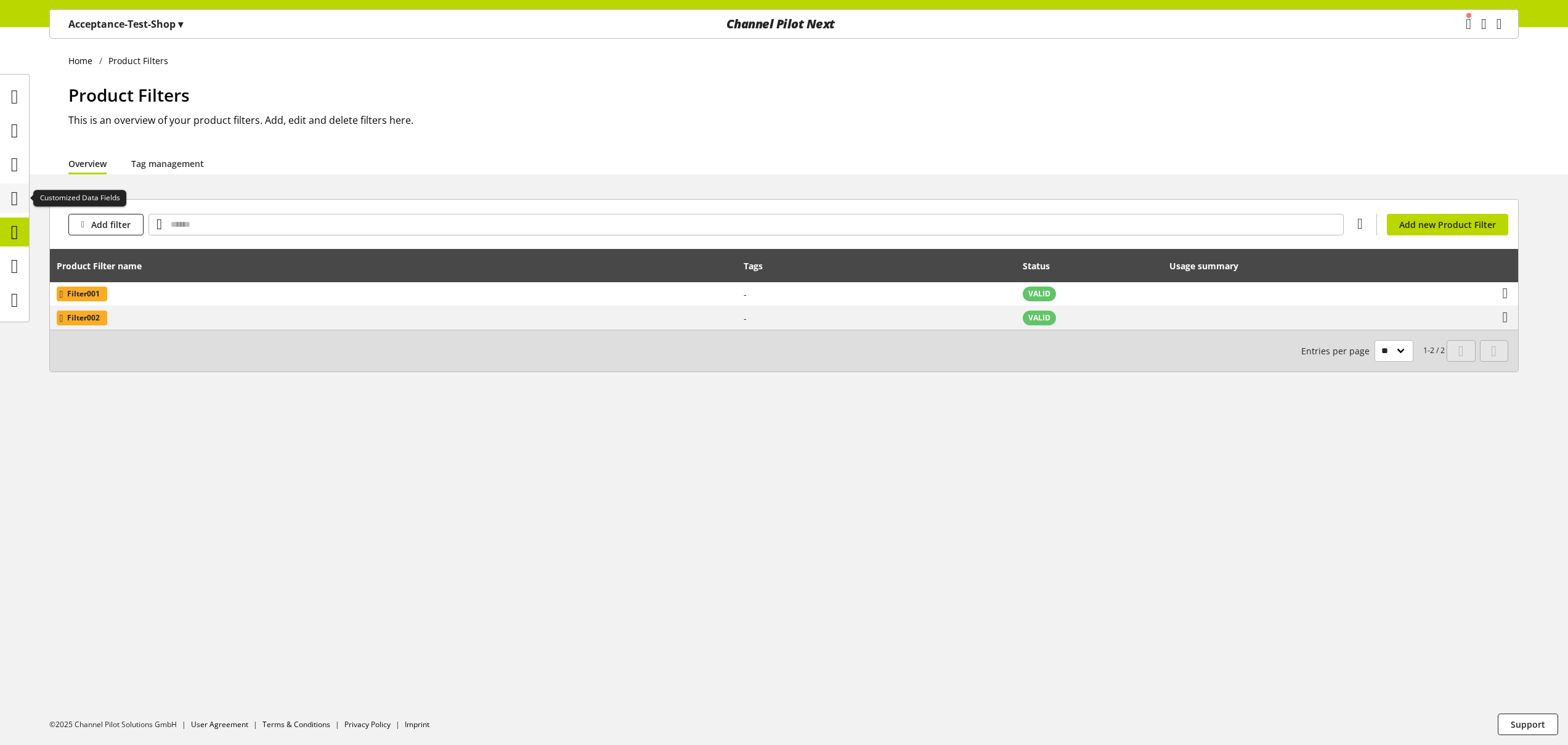
click at [26, 200] on div at bounding box center [14, 198] width 29 height 29
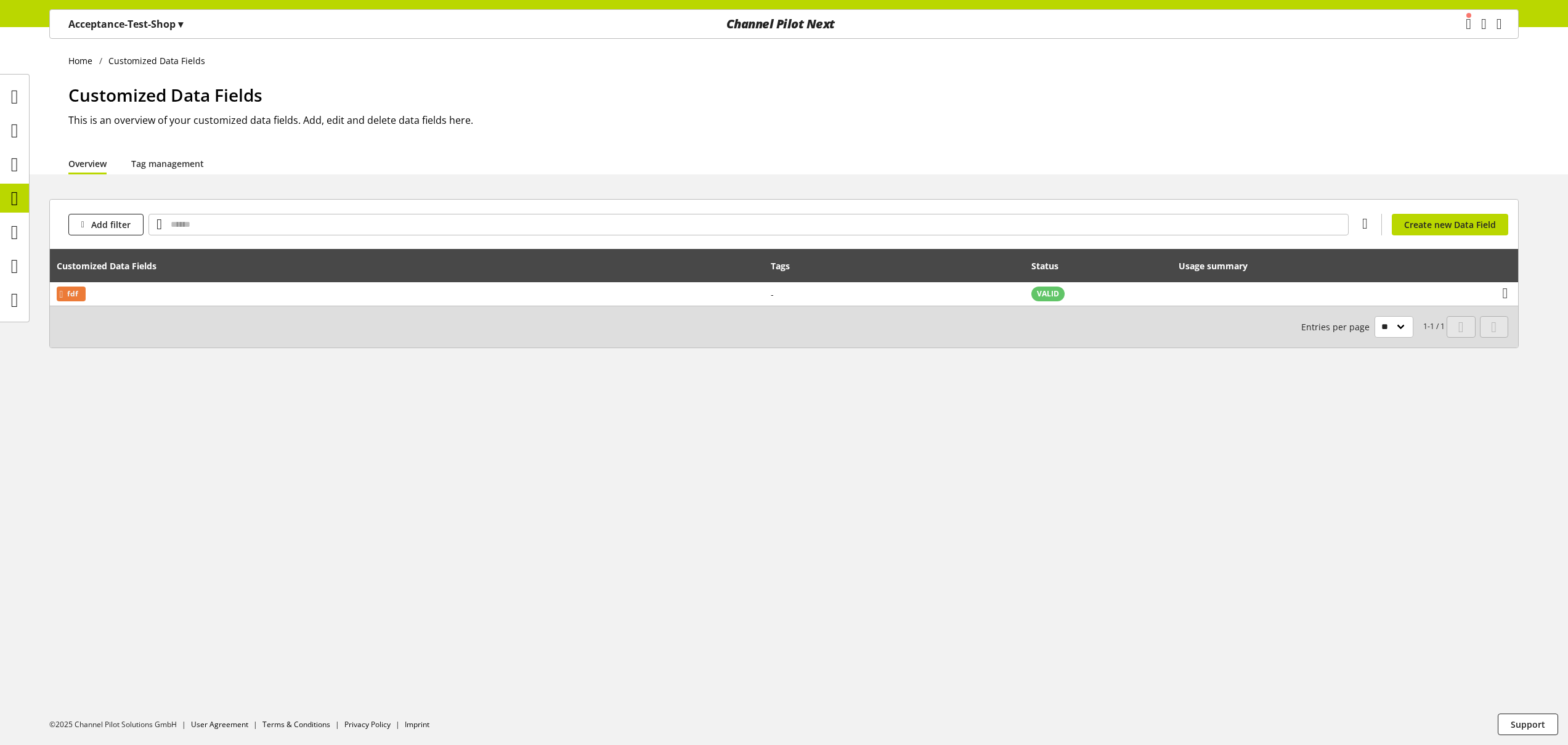
click at [636, 82] on h1 "Customized Data Fields" at bounding box center [793, 95] width 1450 height 26
click at [728, 130] on div "Customized Data Fields This is an overview of your customized data fields. Add,…" at bounding box center [793, 117] width 1450 height 70
click at [456, 552] on div "Home Customized Data Fields Customized Data Fields This is an overview of your …" at bounding box center [784, 386] width 1568 height 718
click at [303, 135] on div "Customized Data Fields This is an overview of your customized data fields. Add,…" at bounding box center [793, 117] width 1450 height 70
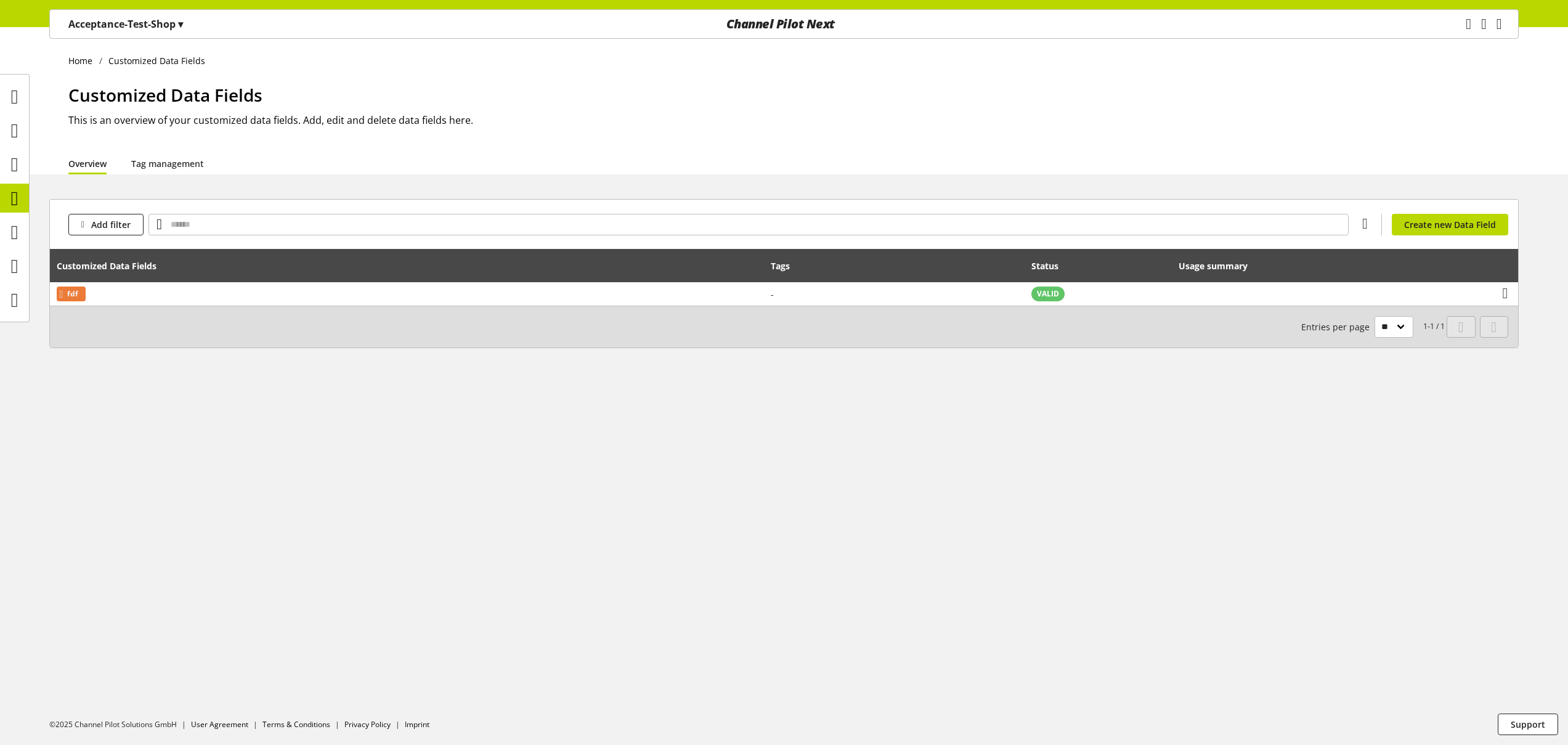
click at [1007, 106] on h1 "Customized Data Fields" at bounding box center [793, 95] width 1450 height 26
drag, startPoint x: 100, startPoint y: 89, endPoint x: 231, endPoint y: 98, distance: 131.3
click at [231, 98] on span "Customized Data Fields" at bounding box center [165, 95] width 194 height 23
click at [16, 232] on icon at bounding box center [14, 232] width 7 height 25
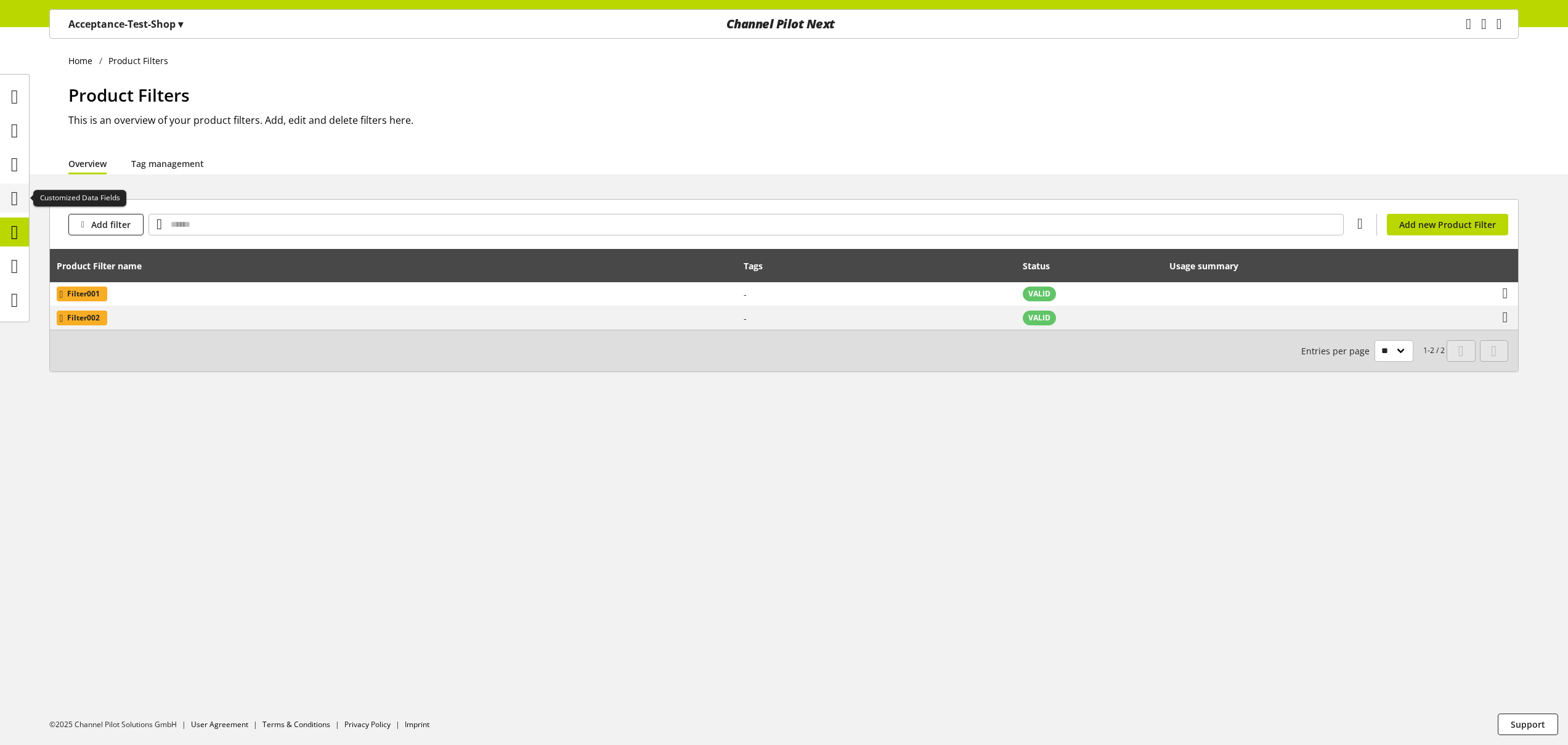
click at [18, 202] on icon at bounding box center [14, 198] width 7 height 25
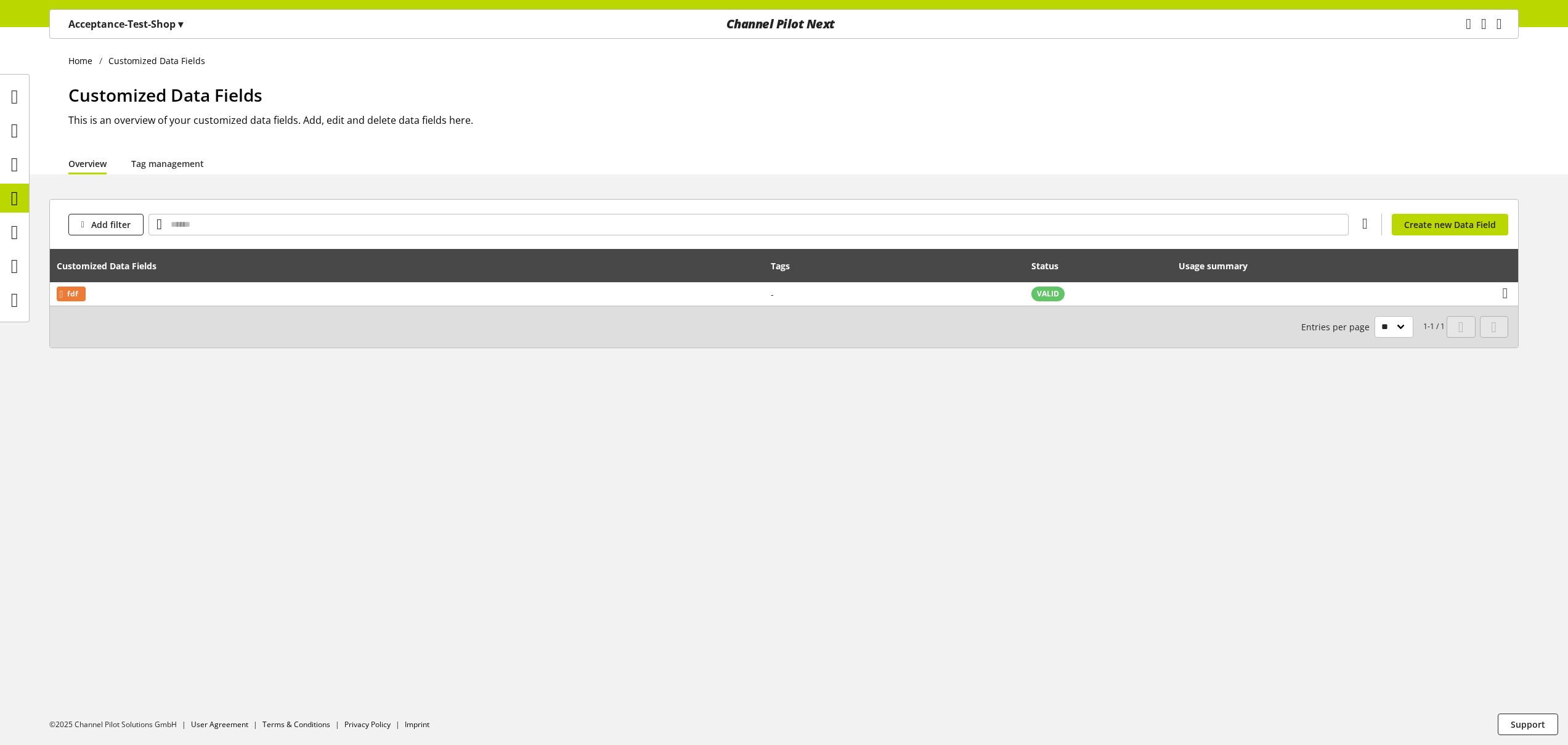
click at [177, 29] on p "Acceptance-Test-Shop ▾" at bounding box center [125, 24] width 114 height 15
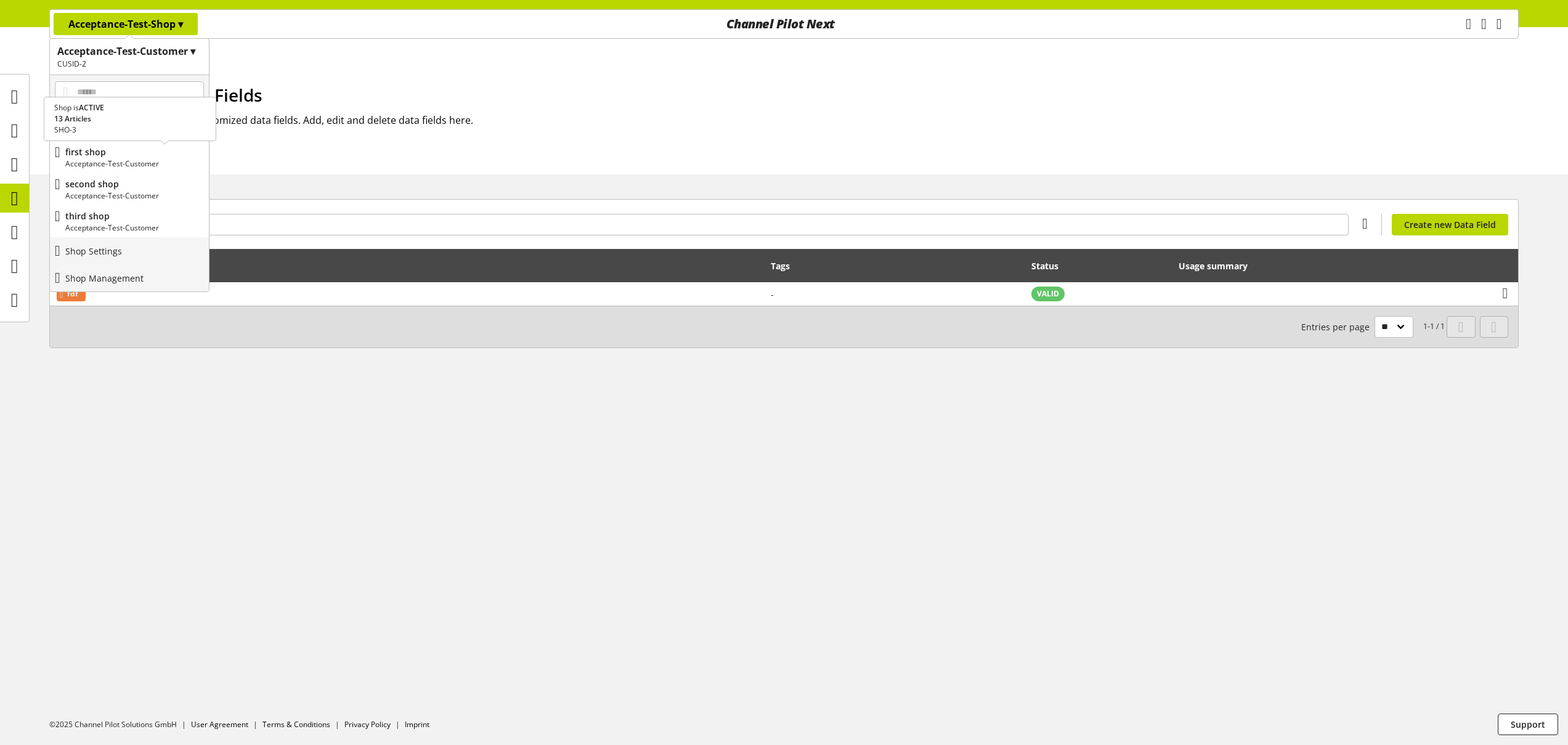
click at [146, 155] on p "first shop" at bounding box center [134, 152] width 138 height 13
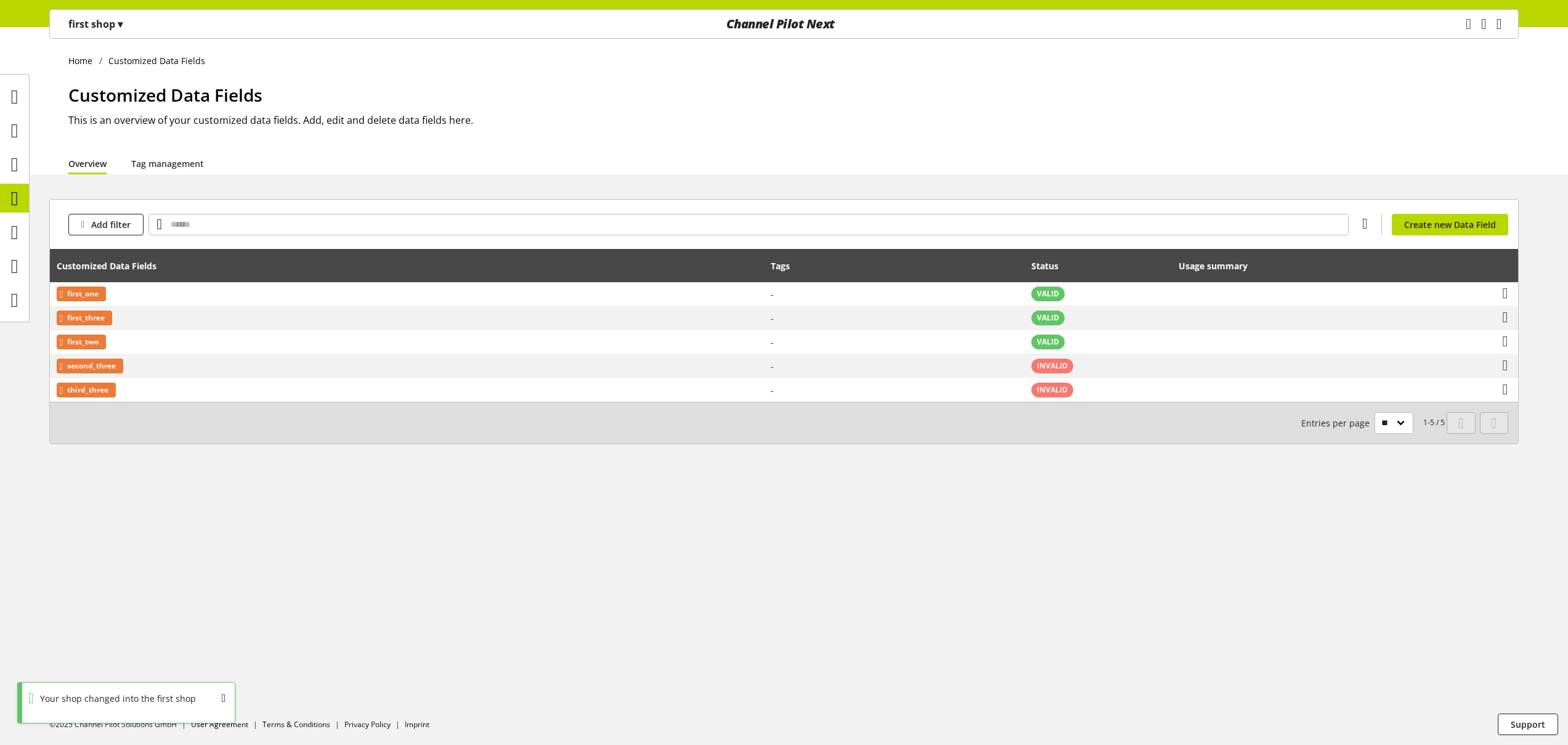
click at [110, 18] on p "first shop ▾" at bounding box center [95, 24] width 54 height 15
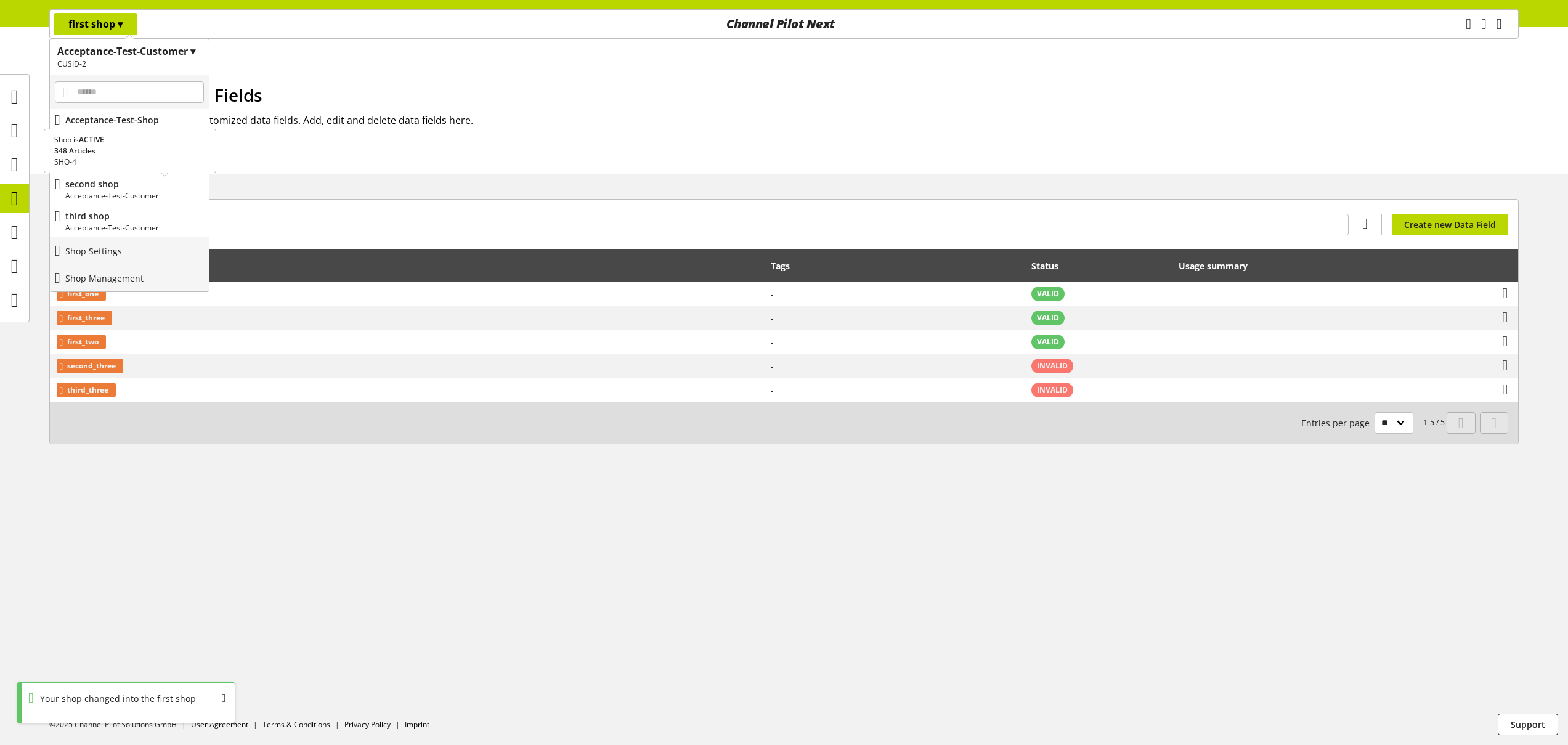
click at [117, 189] on p "second shop" at bounding box center [134, 184] width 138 height 13
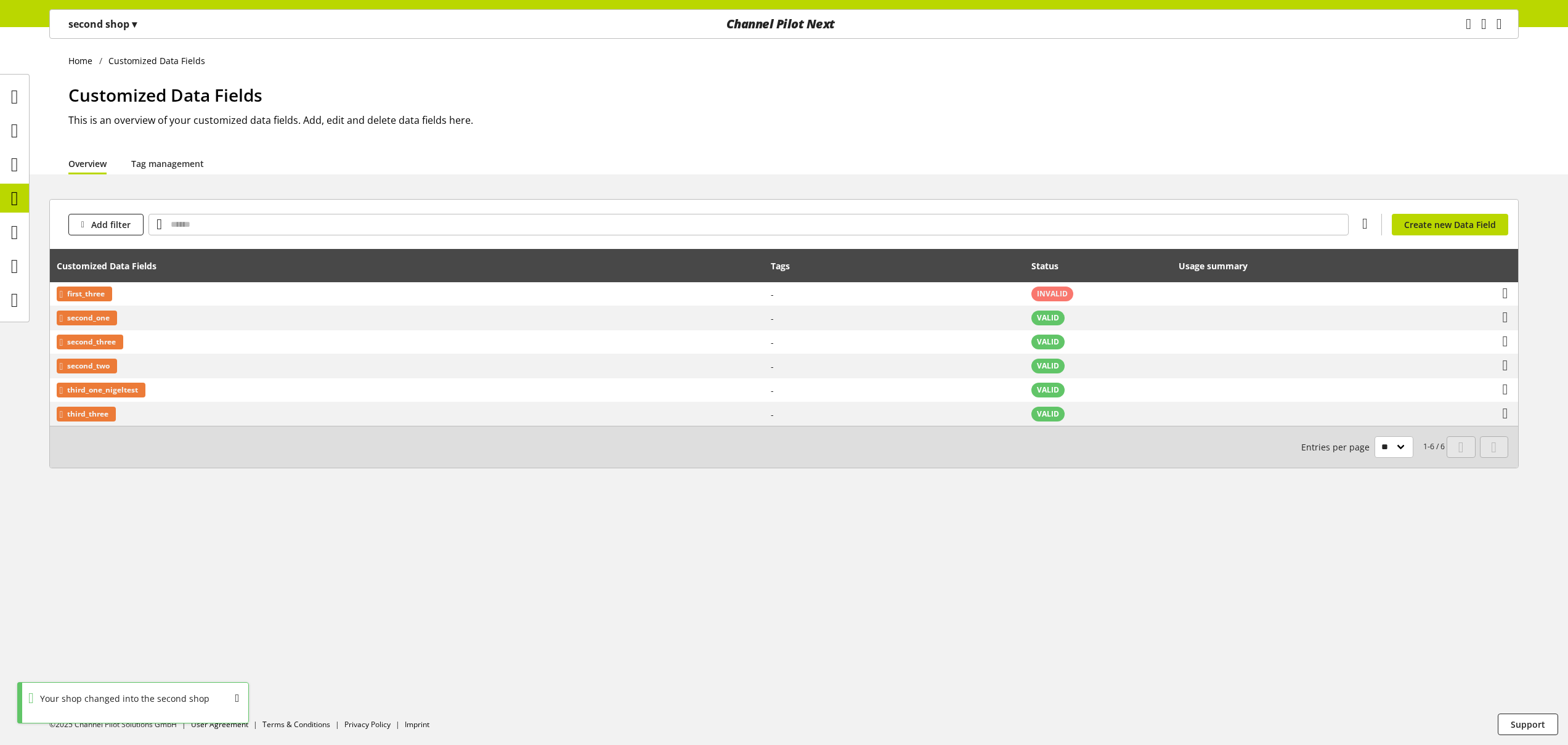
click at [125, 29] on p "second shop ▾" at bounding box center [102, 24] width 68 height 15
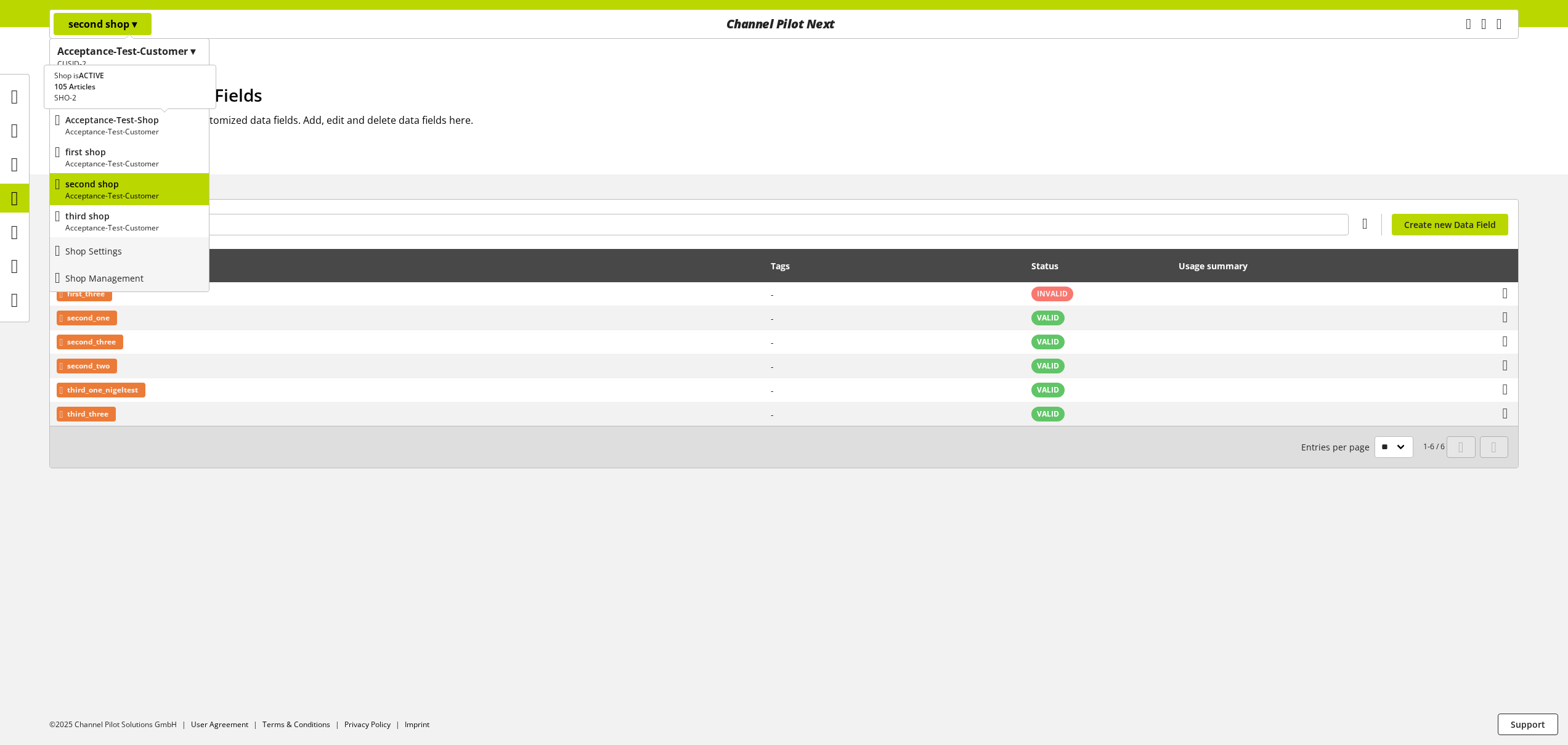
click at [111, 121] on p "Acceptance-Test-Shop" at bounding box center [134, 120] width 138 height 13
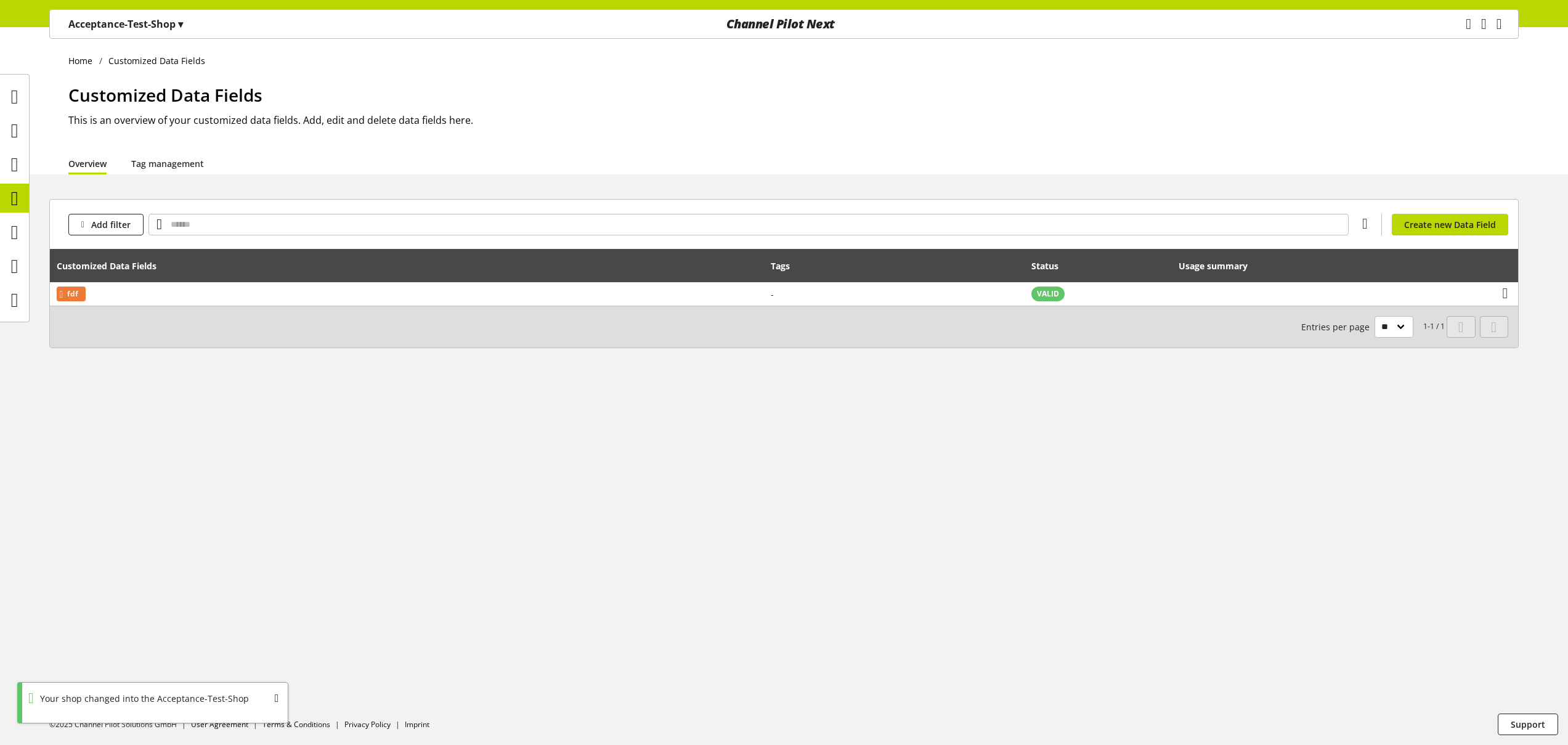
click at [112, 22] on p "Acceptance-Test-Shop ▾" at bounding box center [125, 24] width 114 height 15
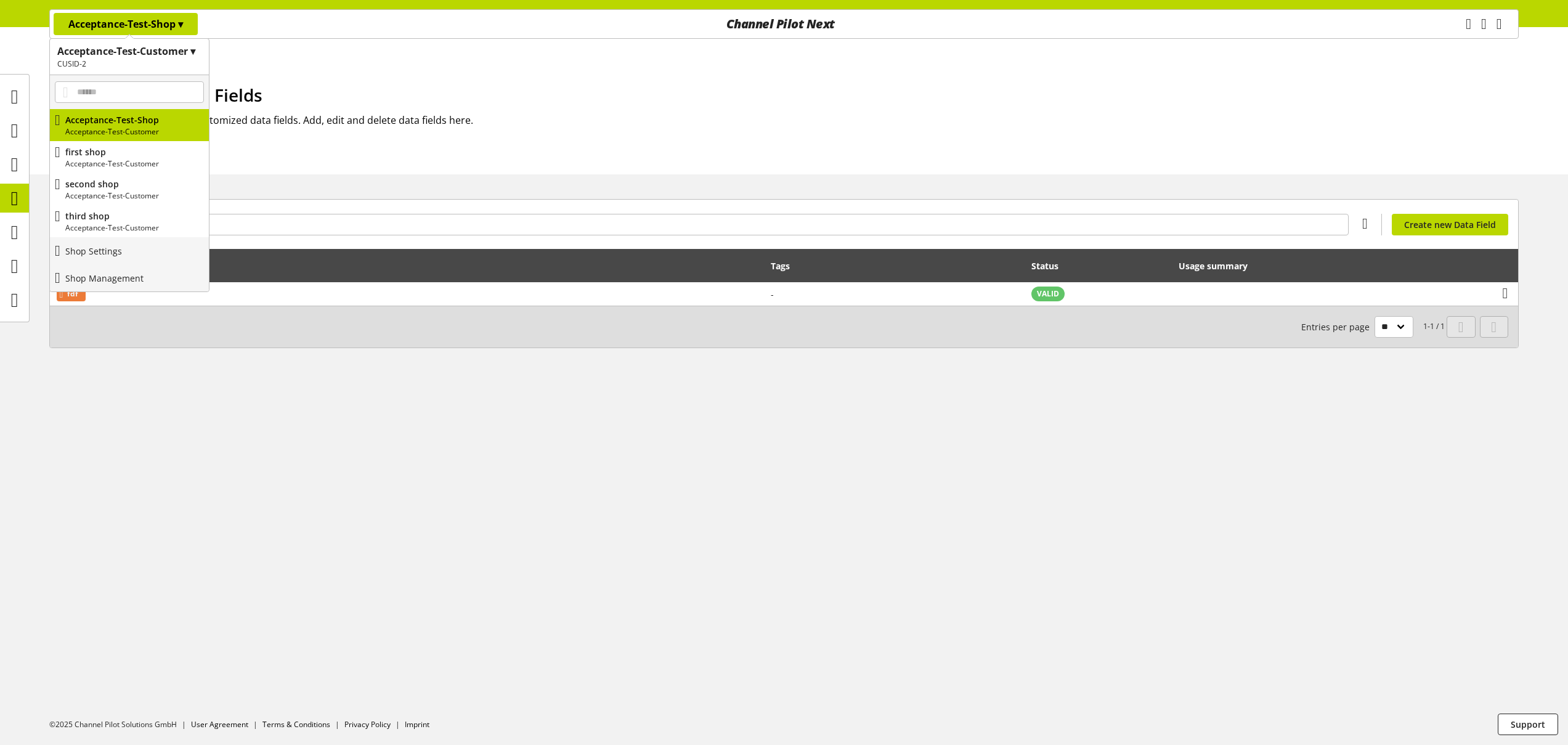
click at [150, 60] on h2 "CUSID-2" at bounding box center [129, 64] width 144 height 11
click at [107, 149] on p "Acceptance-Test-Customer-2" at bounding box center [129, 148] width 159 height 27
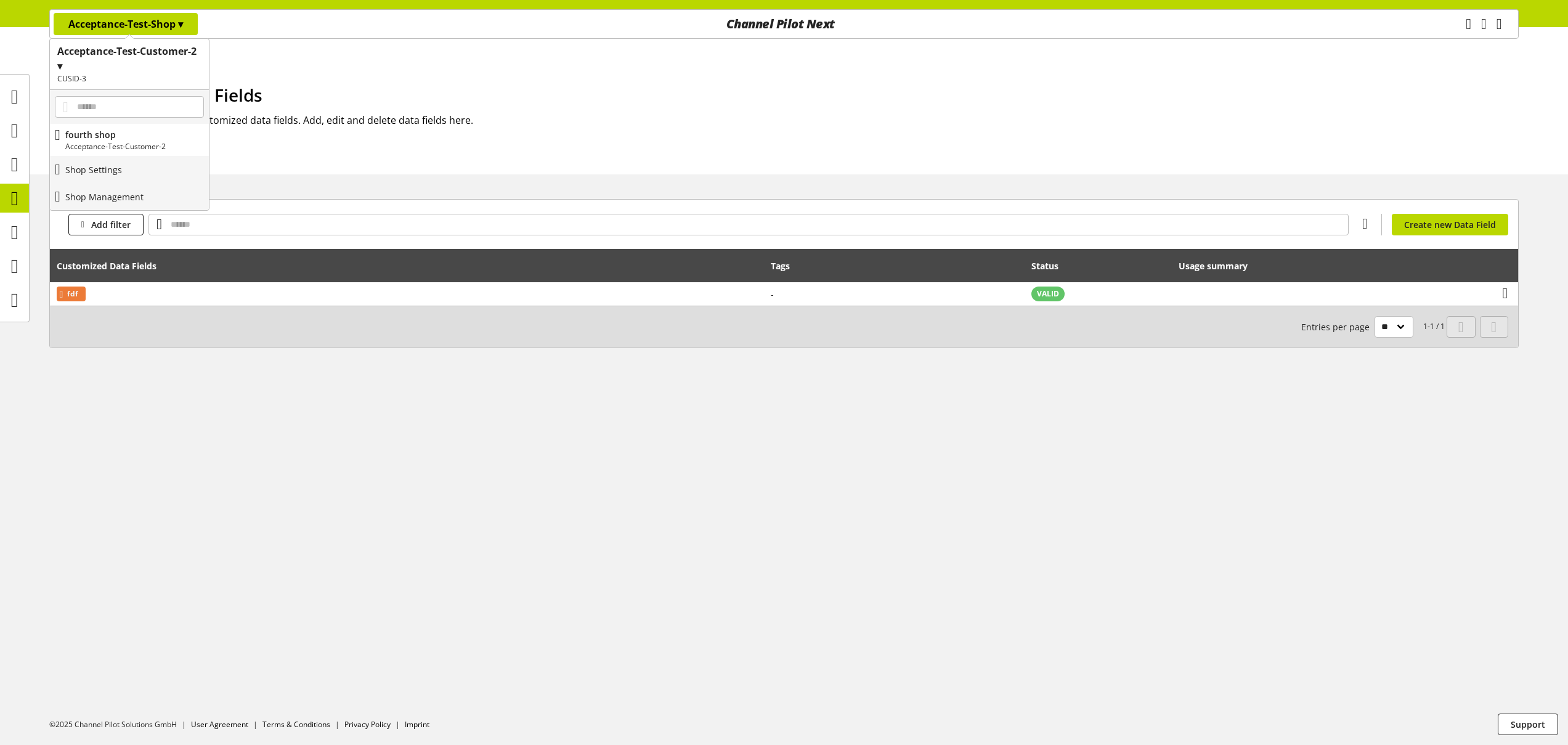
click at [282, 81] on div "Home Customized Data Fields Customized Data Fields This is an overview of your …" at bounding box center [784, 101] width 1568 height 148
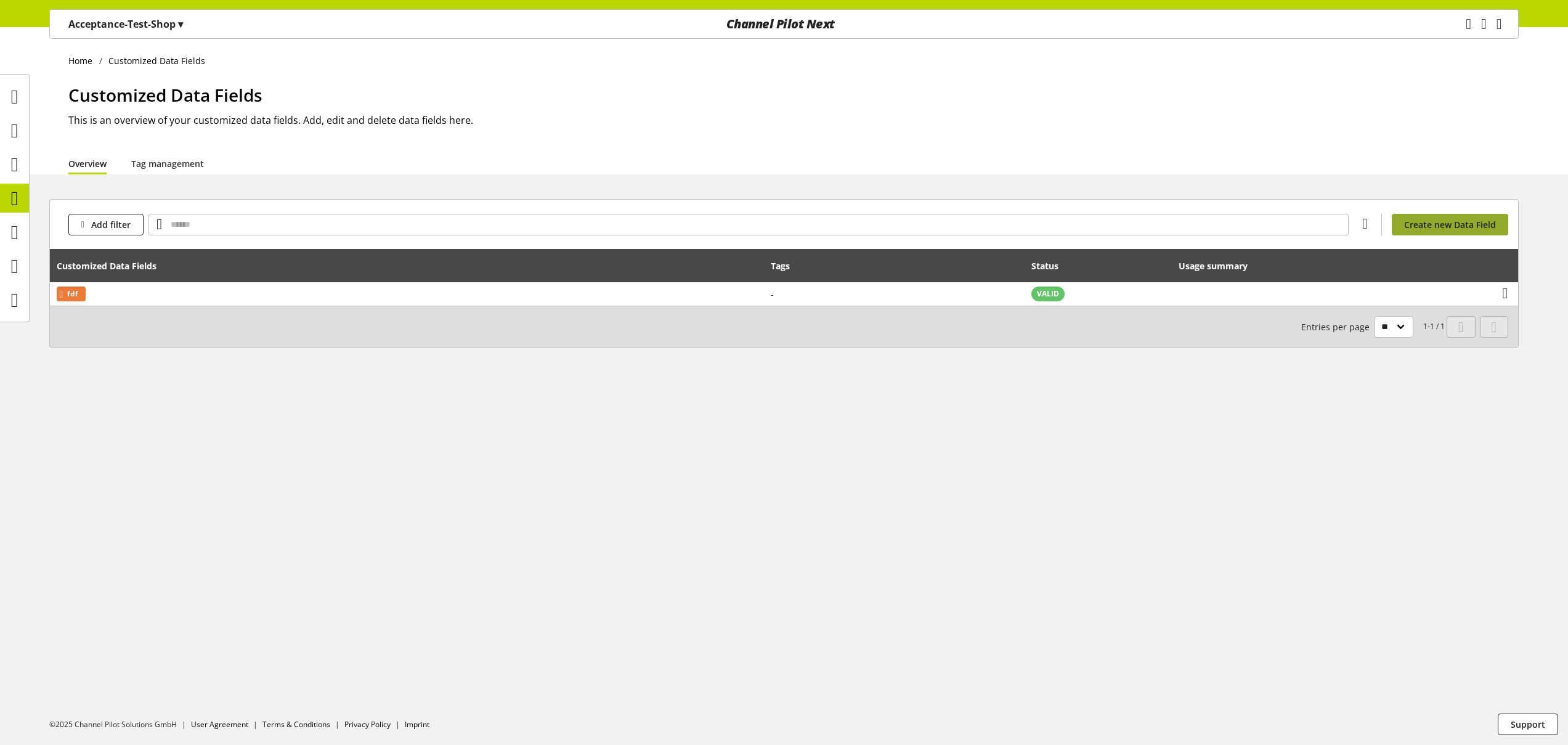
click at [1445, 227] on span "Create new Data Field" at bounding box center [1450, 225] width 92 height 13
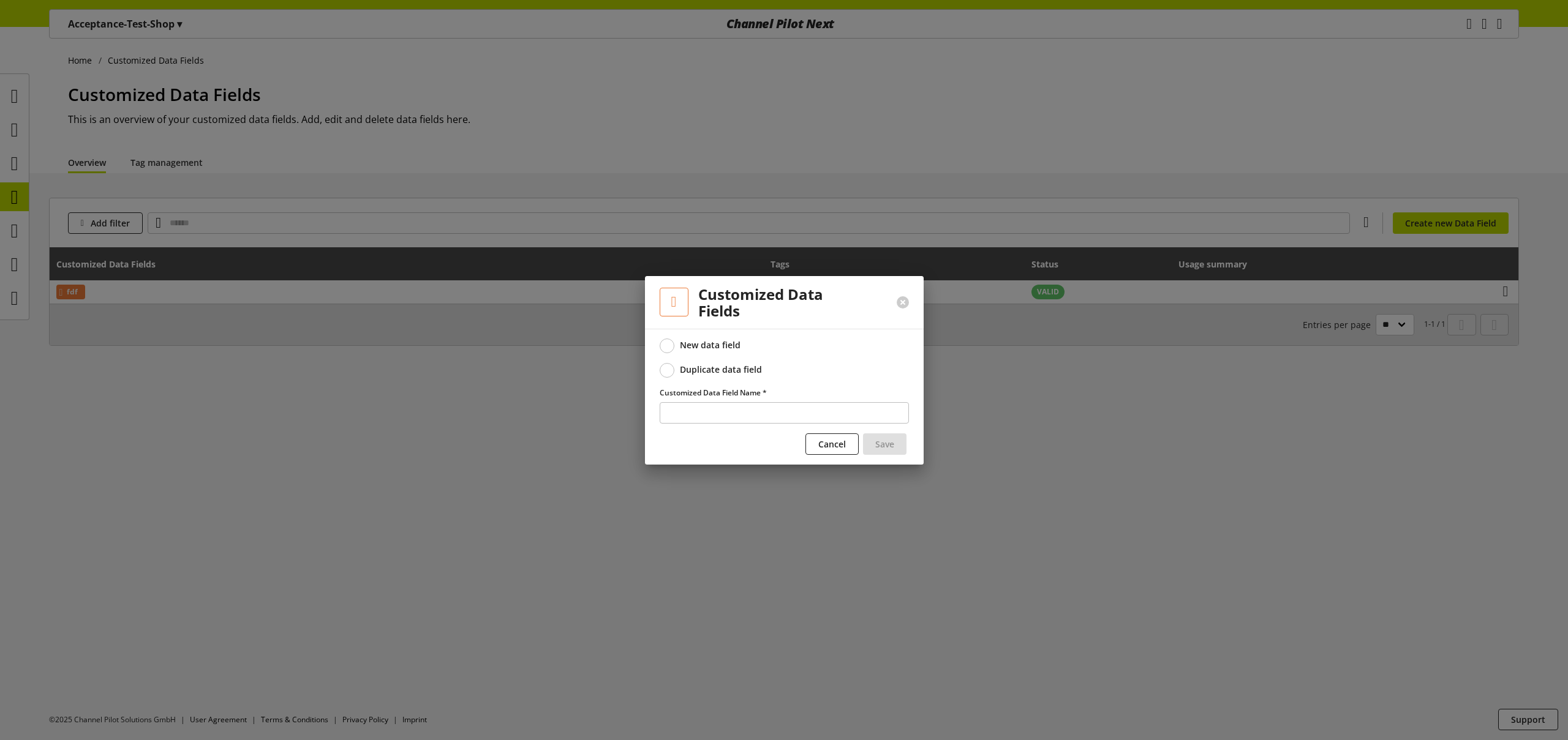
click at [723, 371] on div "Duplicate data field" at bounding box center [720, 369] width 82 height 11
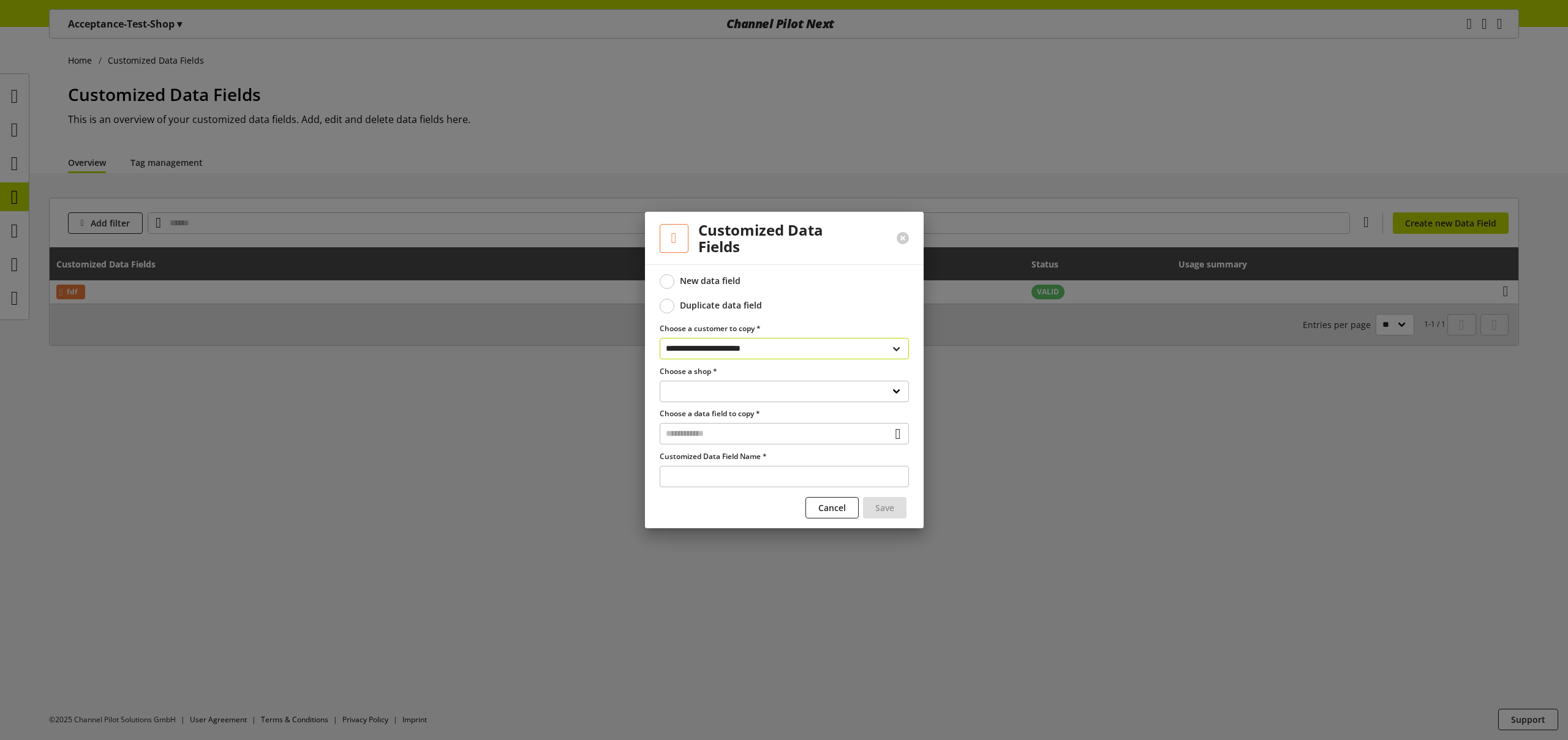
click at [741, 347] on select "**********" at bounding box center [784, 348] width 249 height 21
click at [715, 392] on select "**********" at bounding box center [784, 391] width 249 height 21
click at [715, 437] on input "text" at bounding box center [784, 433] width 249 height 21
click at [654, 422] on div "**********" at bounding box center [784, 396] width 278 height 264
click at [746, 353] on select "**********" at bounding box center [784, 348] width 249 height 21
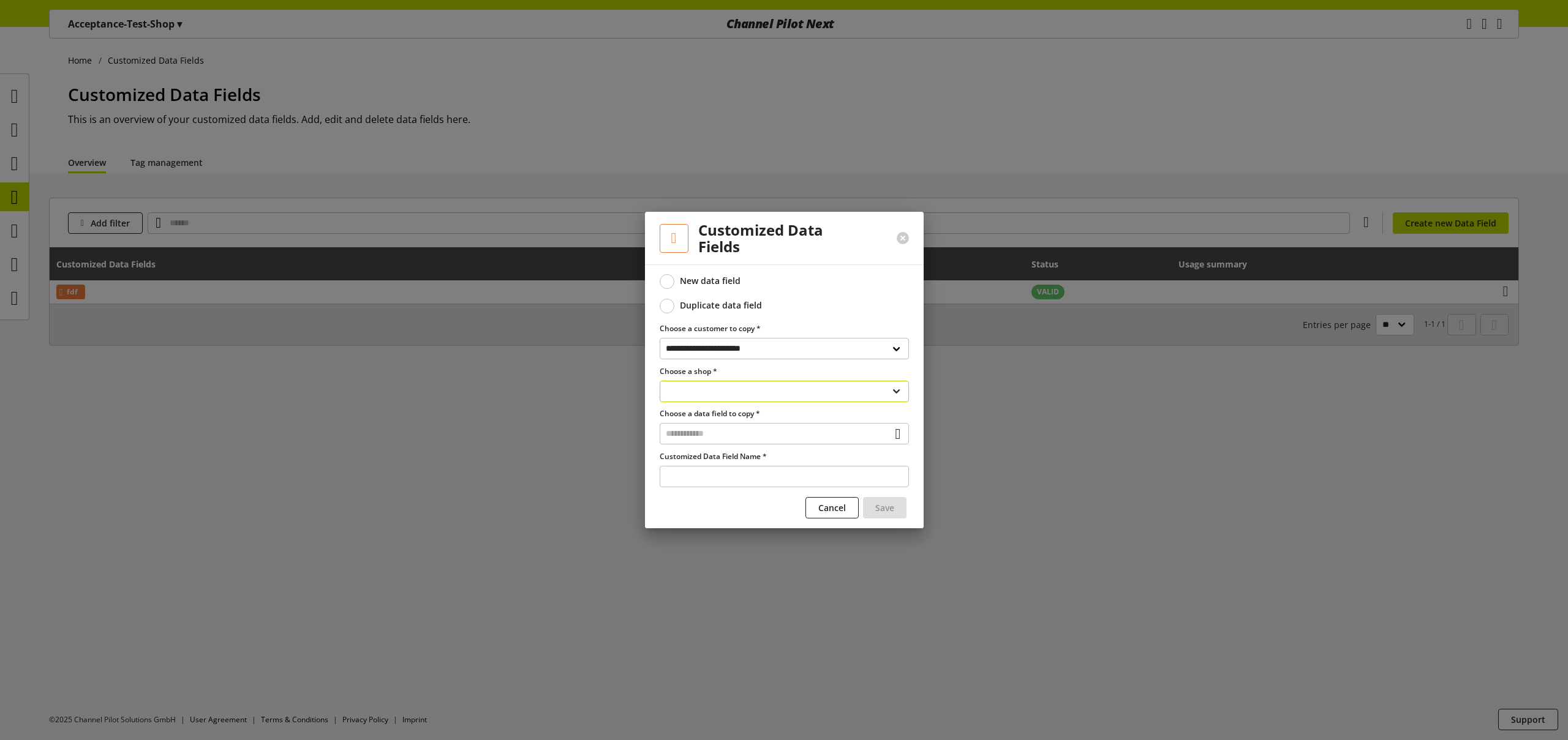
click at [734, 391] on select "**********" at bounding box center [784, 391] width 249 height 21
select select "**********"
click at [660, 381] on select "**********" at bounding box center [784, 391] width 249 height 21
click at [713, 437] on input "text" at bounding box center [784, 433] width 249 height 21
click at [711, 486] on div "Customized Data Fields" at bounding box center [783, 486] width 200 height 13
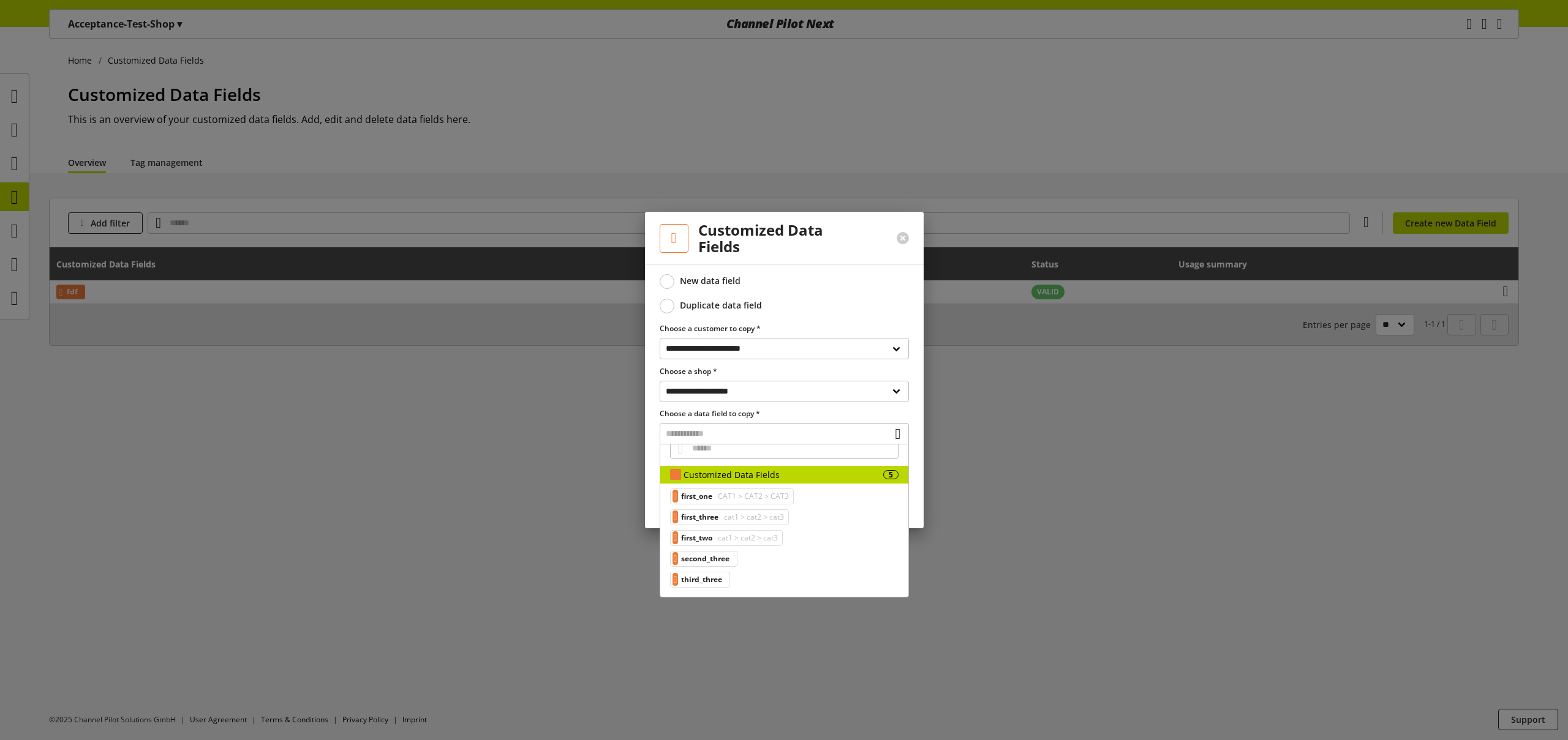
scroll to position [12, 0]
click at [734, 518] on span "cat1 > cat2 > cat3" at bounding box center [753, 517] width 63 height 15
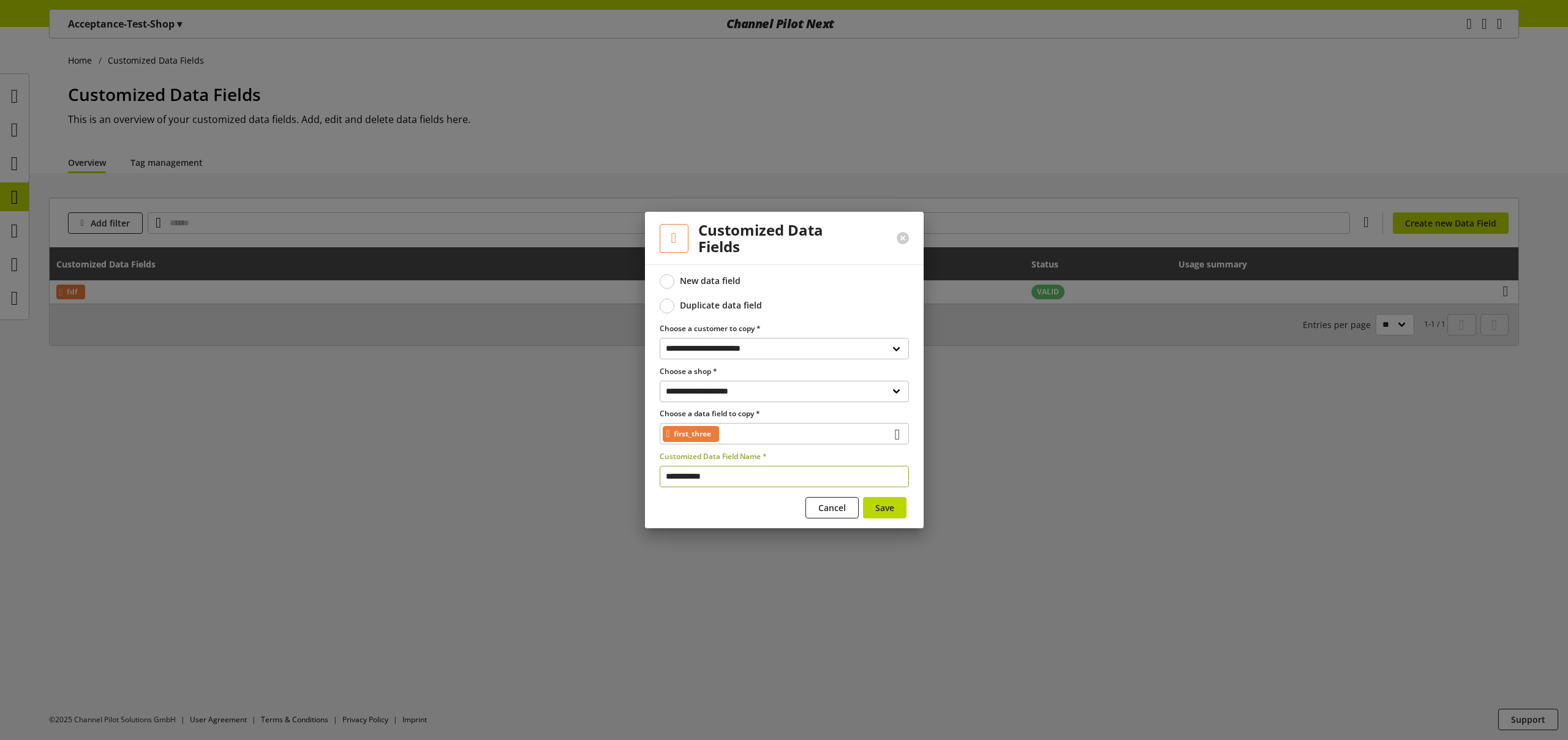
drag, startPoint x: 744, startPoint y: 477, endPoint x: 613, endPoint y: 457, distance: 132.5
click at [665, 468] on input "**********" at bounding box center [784, 476] width 249 height 21
type input "******"
click at [886, 506] on span "Save" at bounding box center [884, 508] width 19 height 13
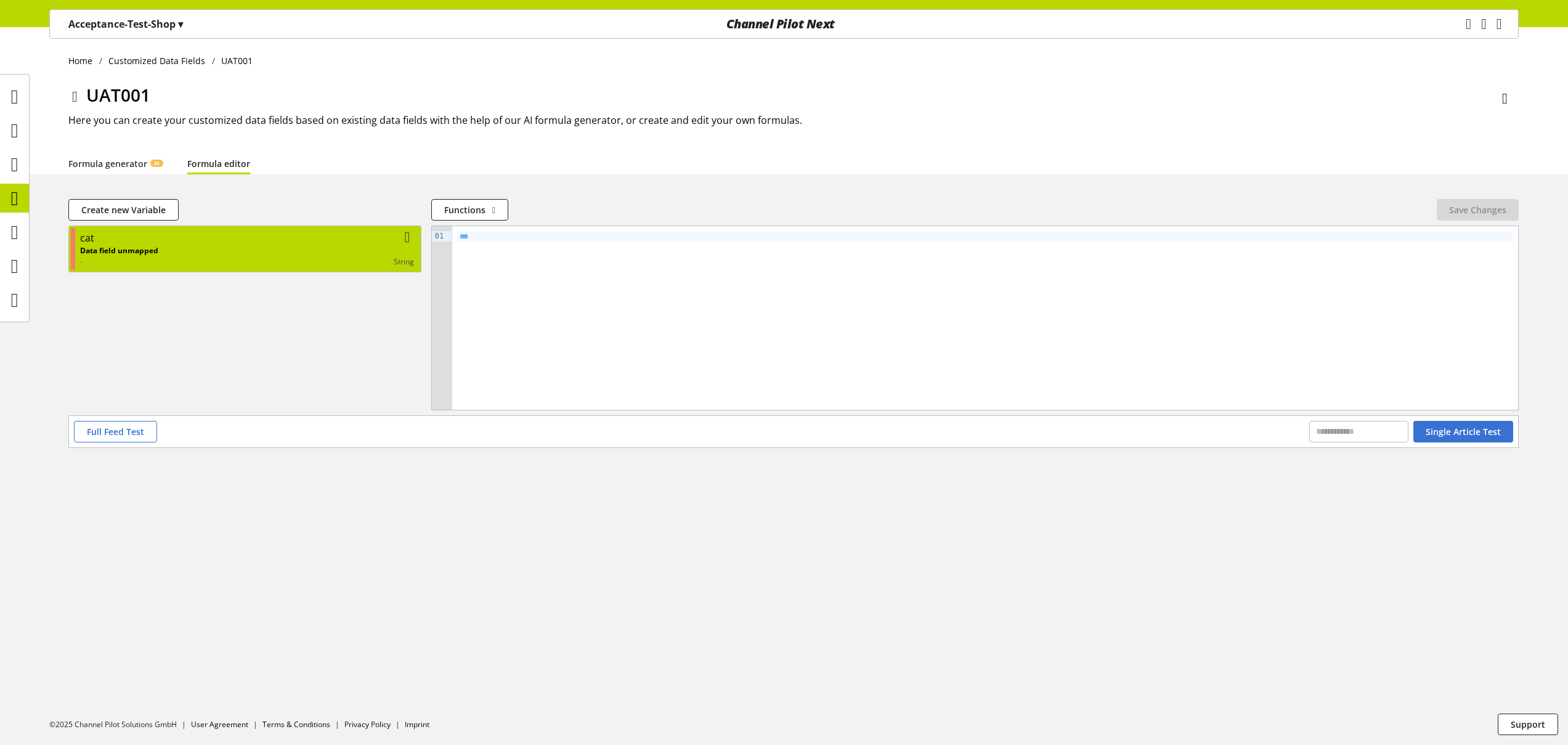
click at [227, 253] on div "Data field unmapped - string" at bounding box center [247, 256] width 334 height 22
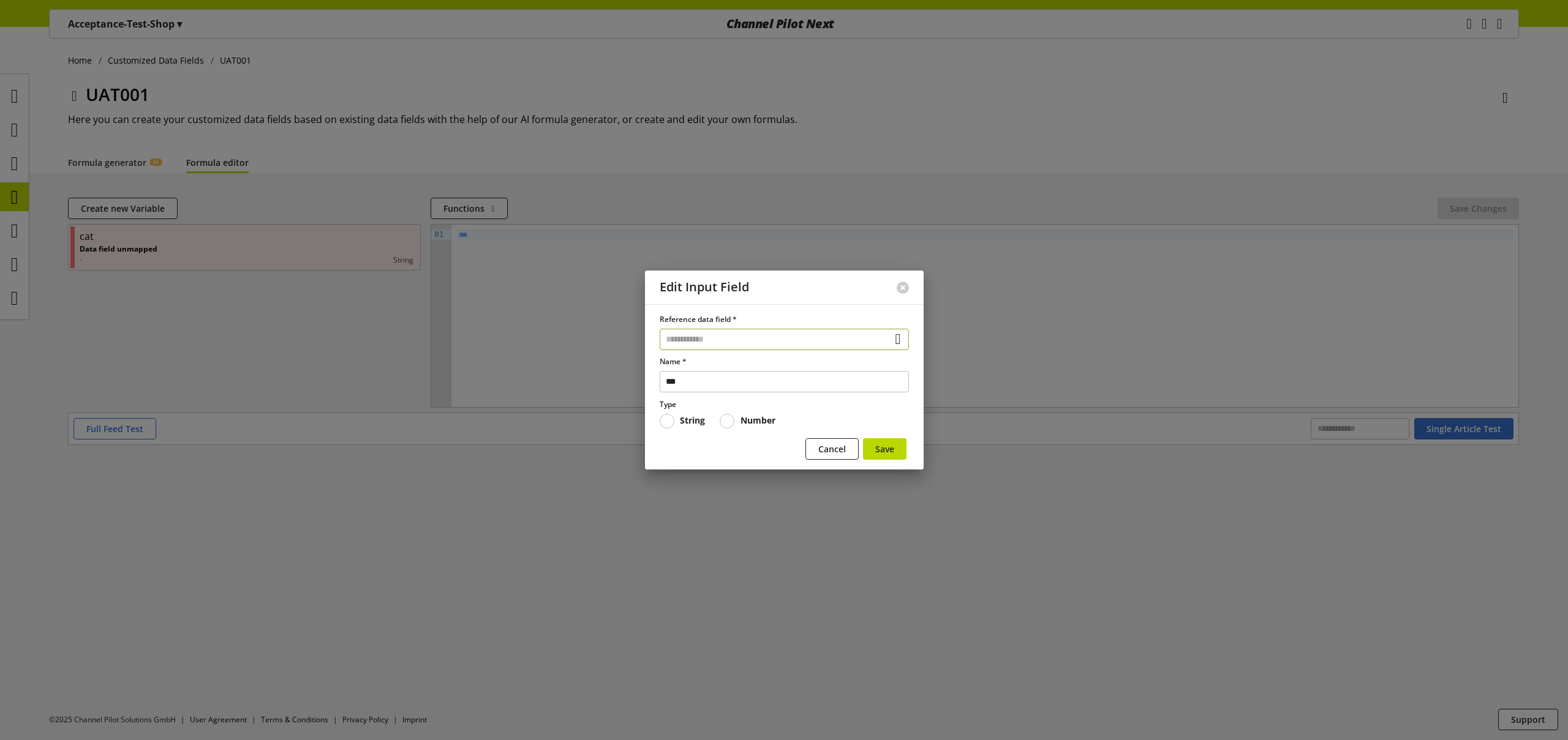
click at [715, 340] on input "text" at bounding box center [784, 339] width 249 height 21
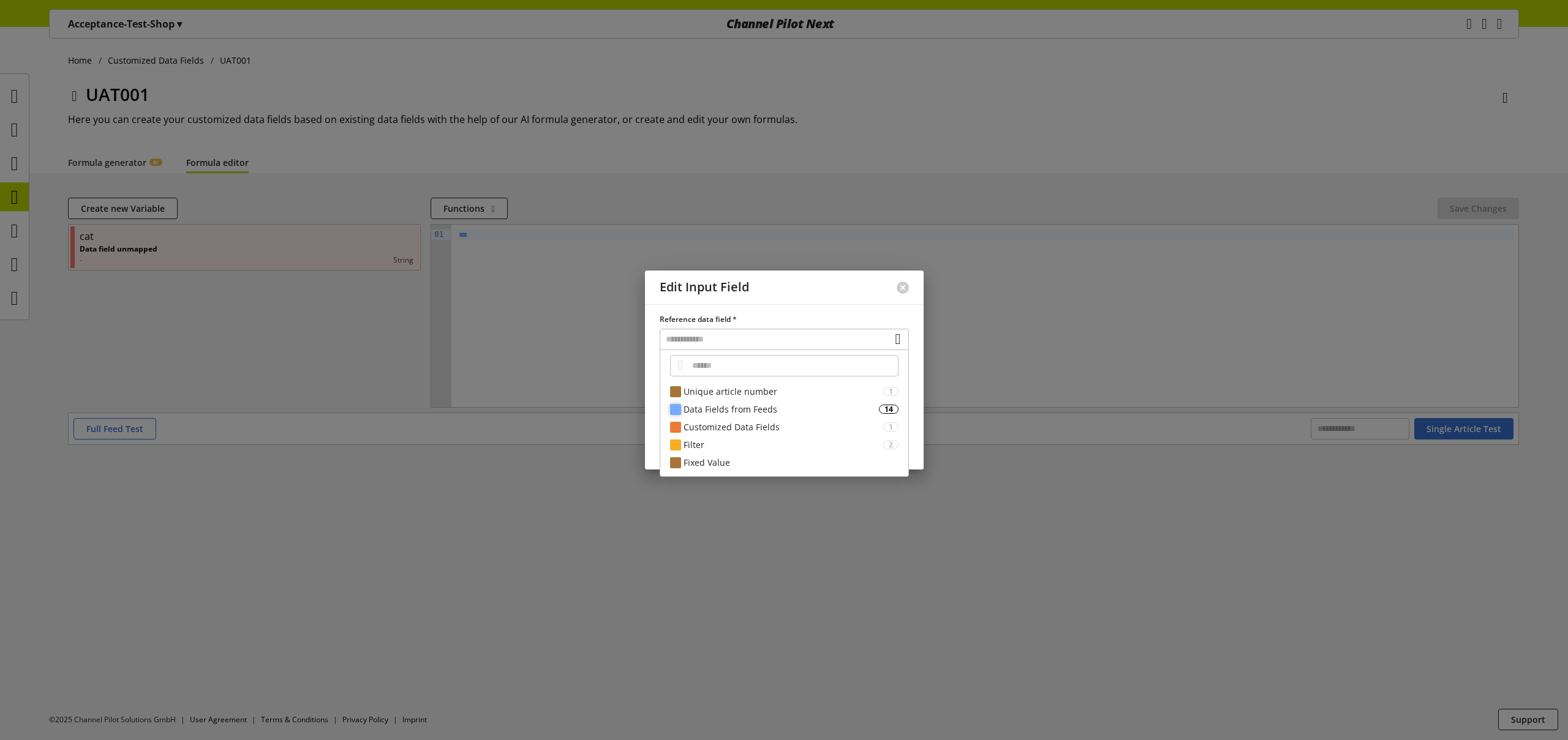
click at [722, 413] on div "Data Fields from Feeds" at bounding box center [781, 409] width 195 height 13
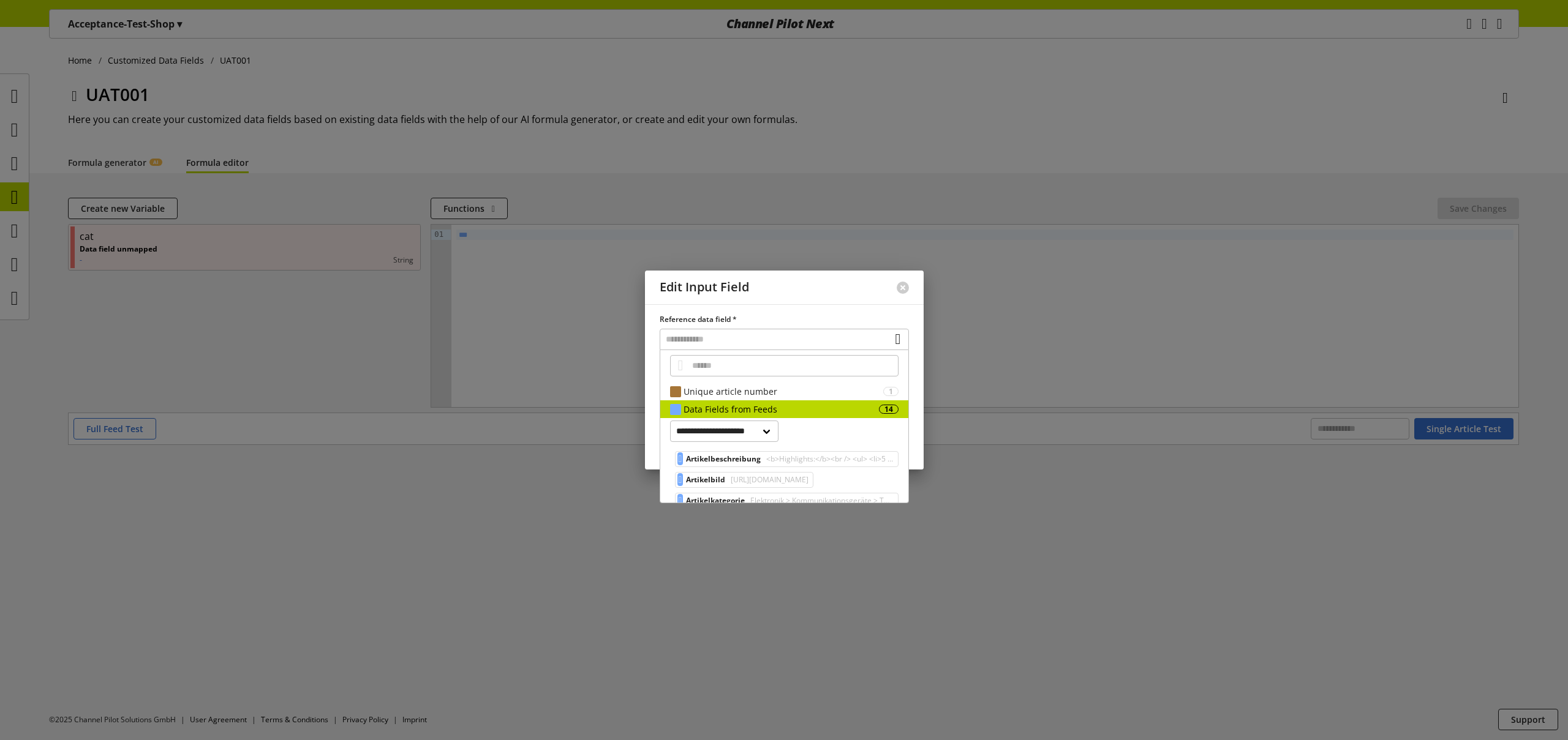
click at [532, 325] on div at bounding box center [784, 370] width 1568 height 740
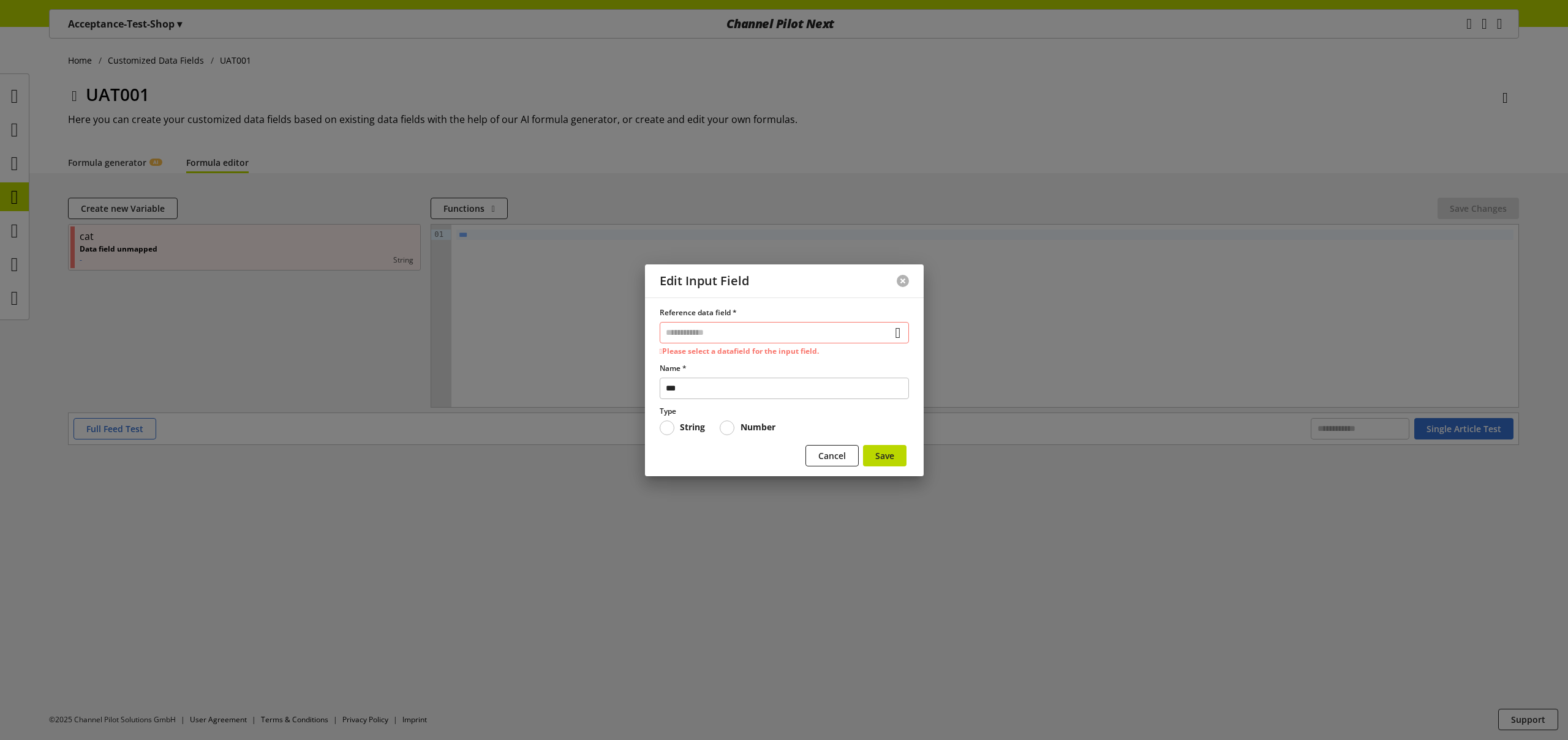
click at [903, 282] on button at bounding box center [903, 281] width 12 height 12
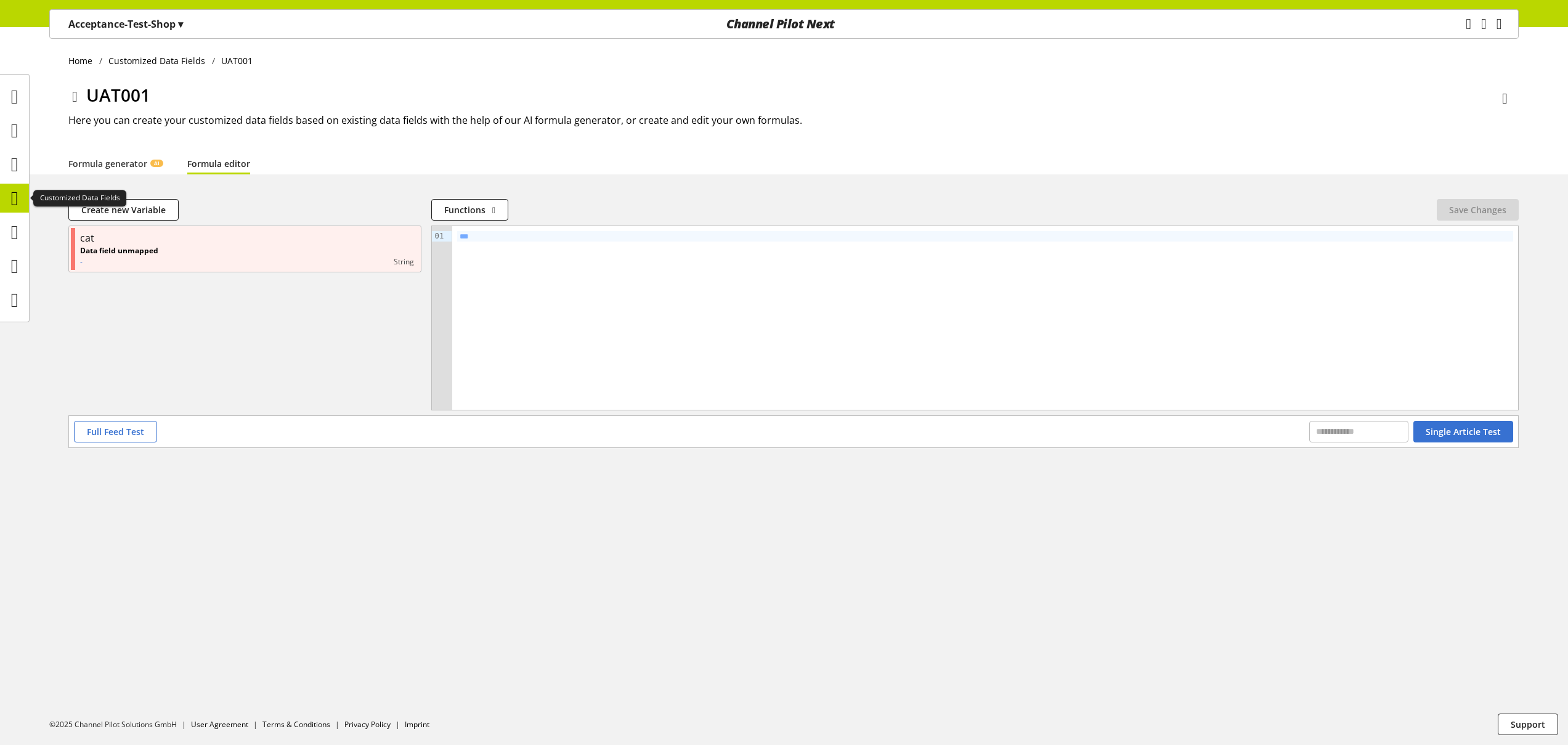
click at [15, 201] on icon at bounding box center [14, 198] width 7 height 25
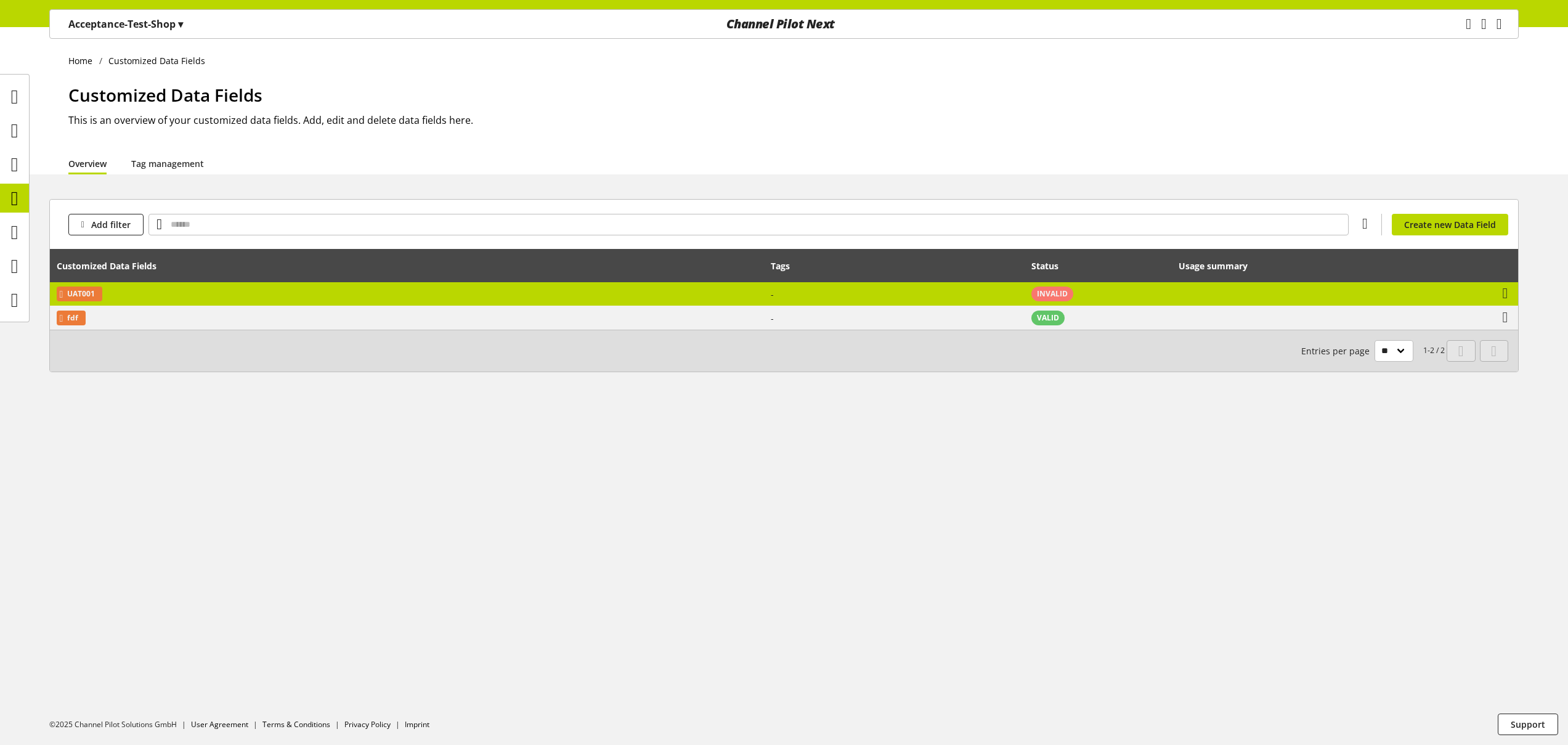
click at [392, 296] on td "UAT001" at bounding box center [407, 294] width 714 height 24
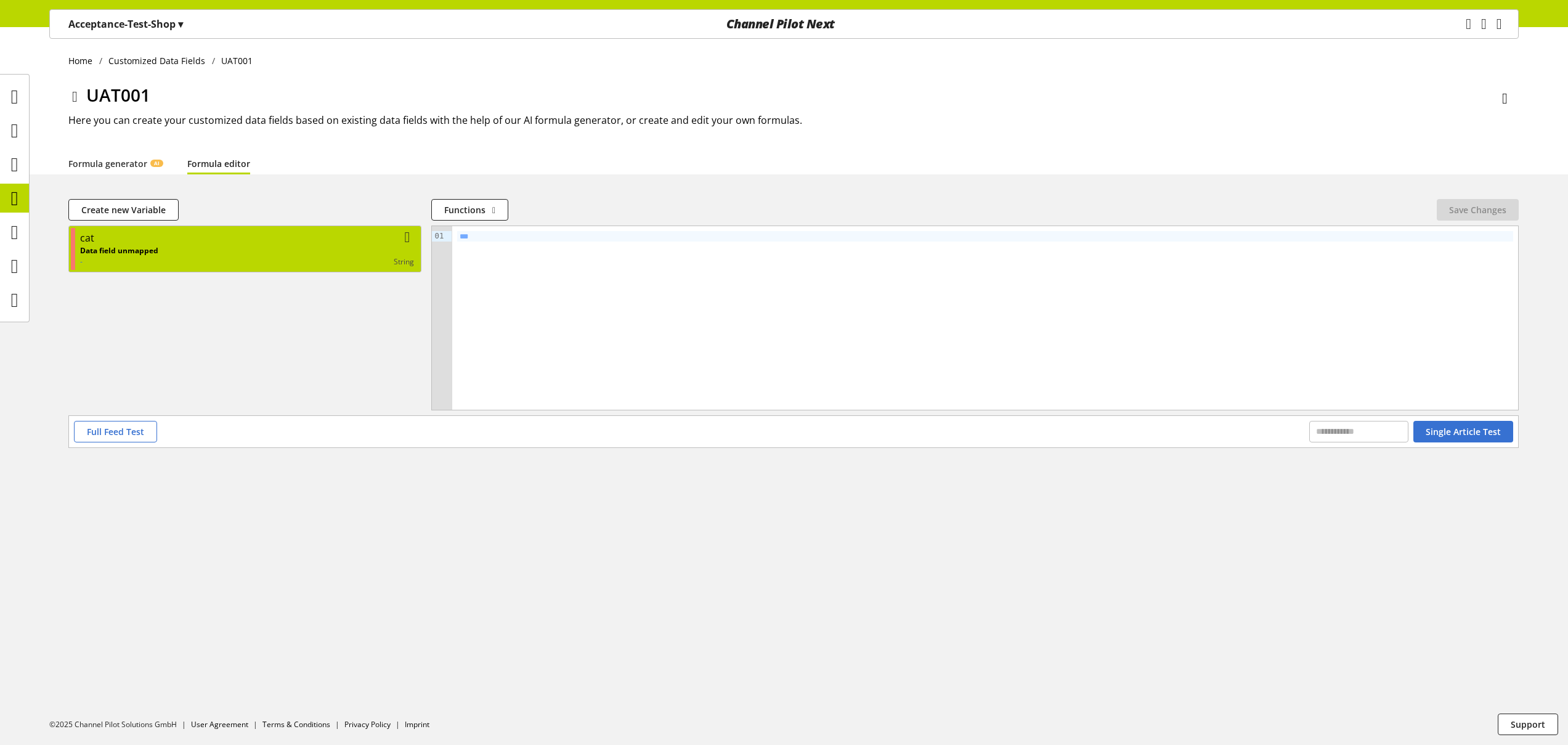
click at [267, 241] on div "cat" at bounding box center [247, 238] width 334 height 15
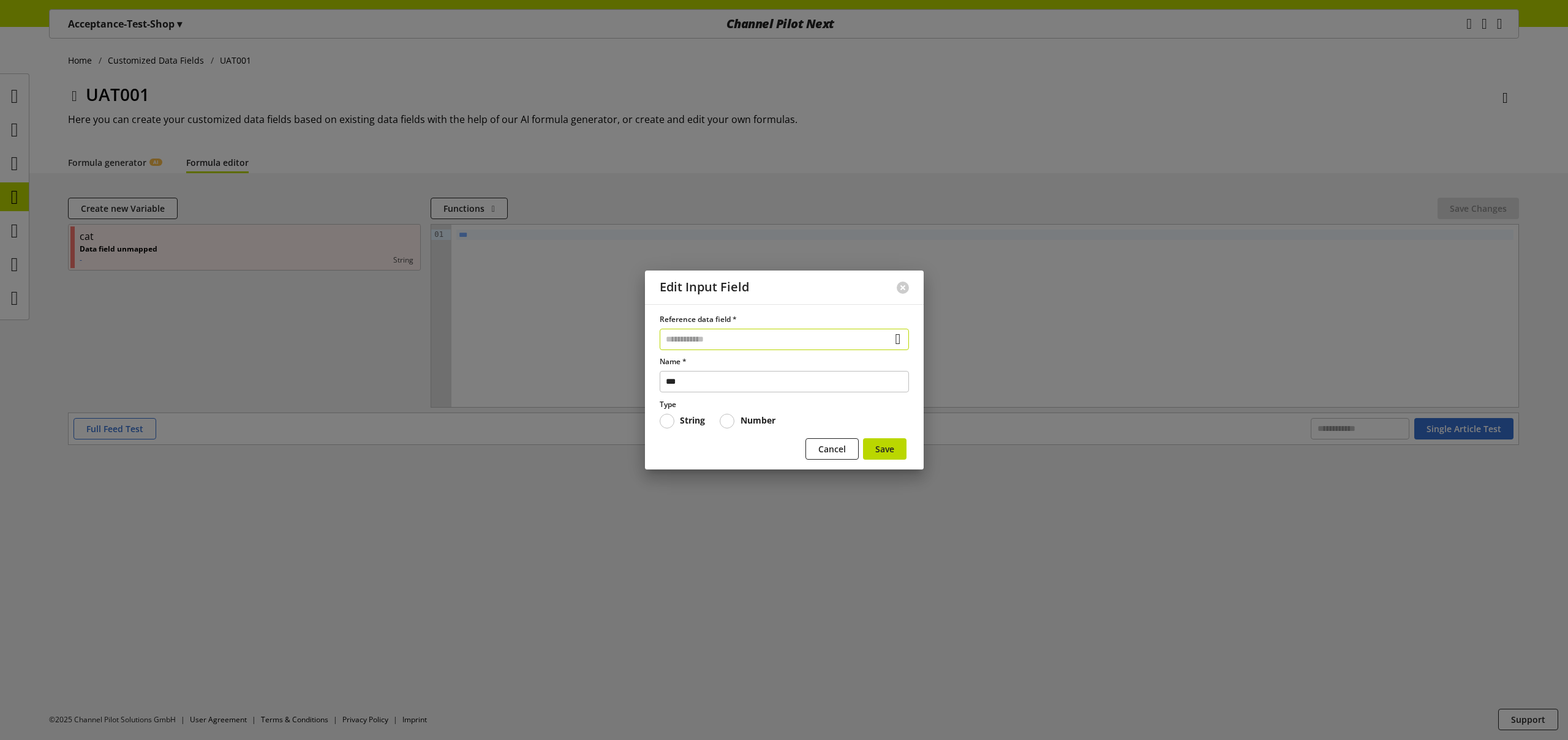
click at [761, 342] on input "text" at bounding box center [784, 339] width 249 height 21
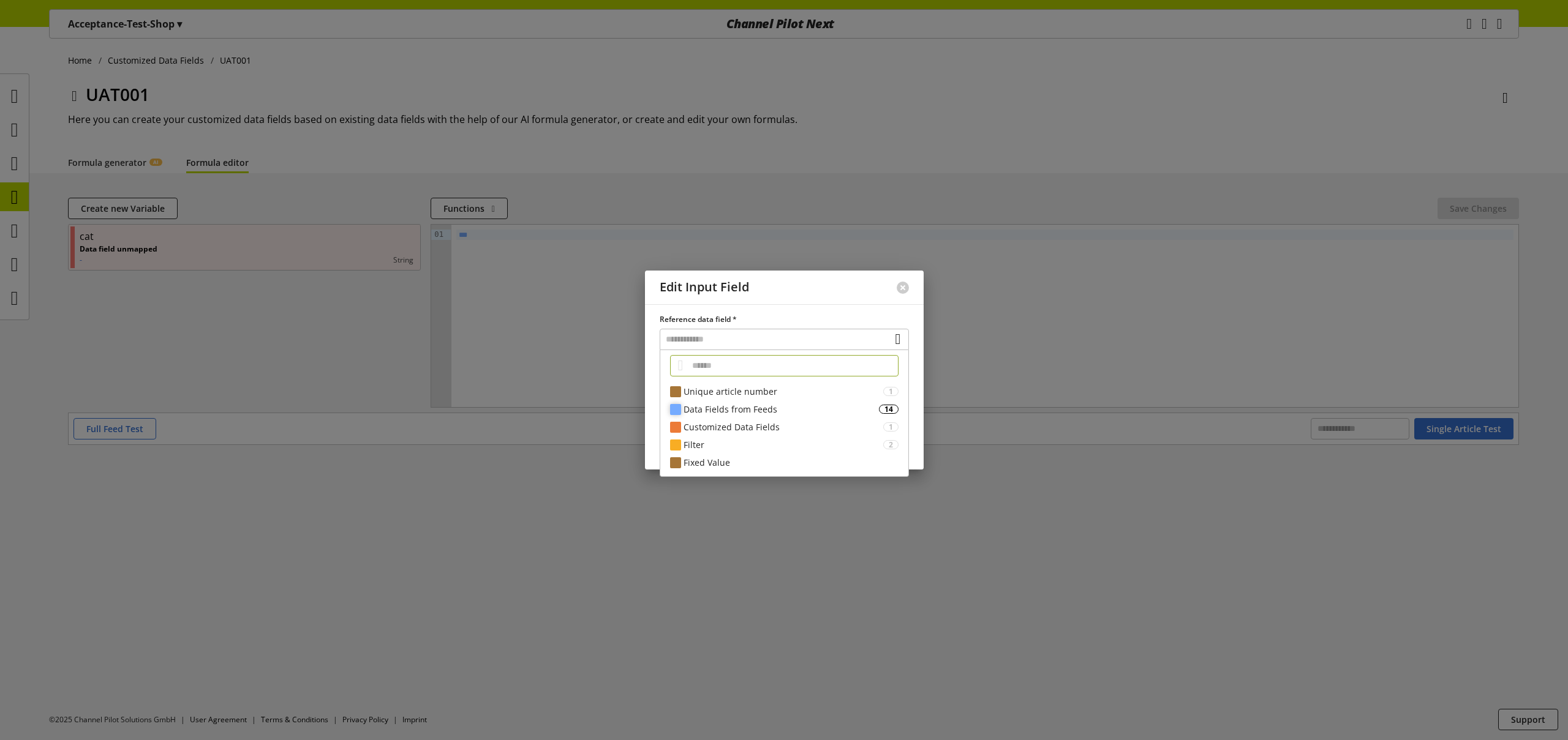
click at [744, 409] on div "Data Fields from Feeds" at bounding box center [781, 409] width 195 height 13
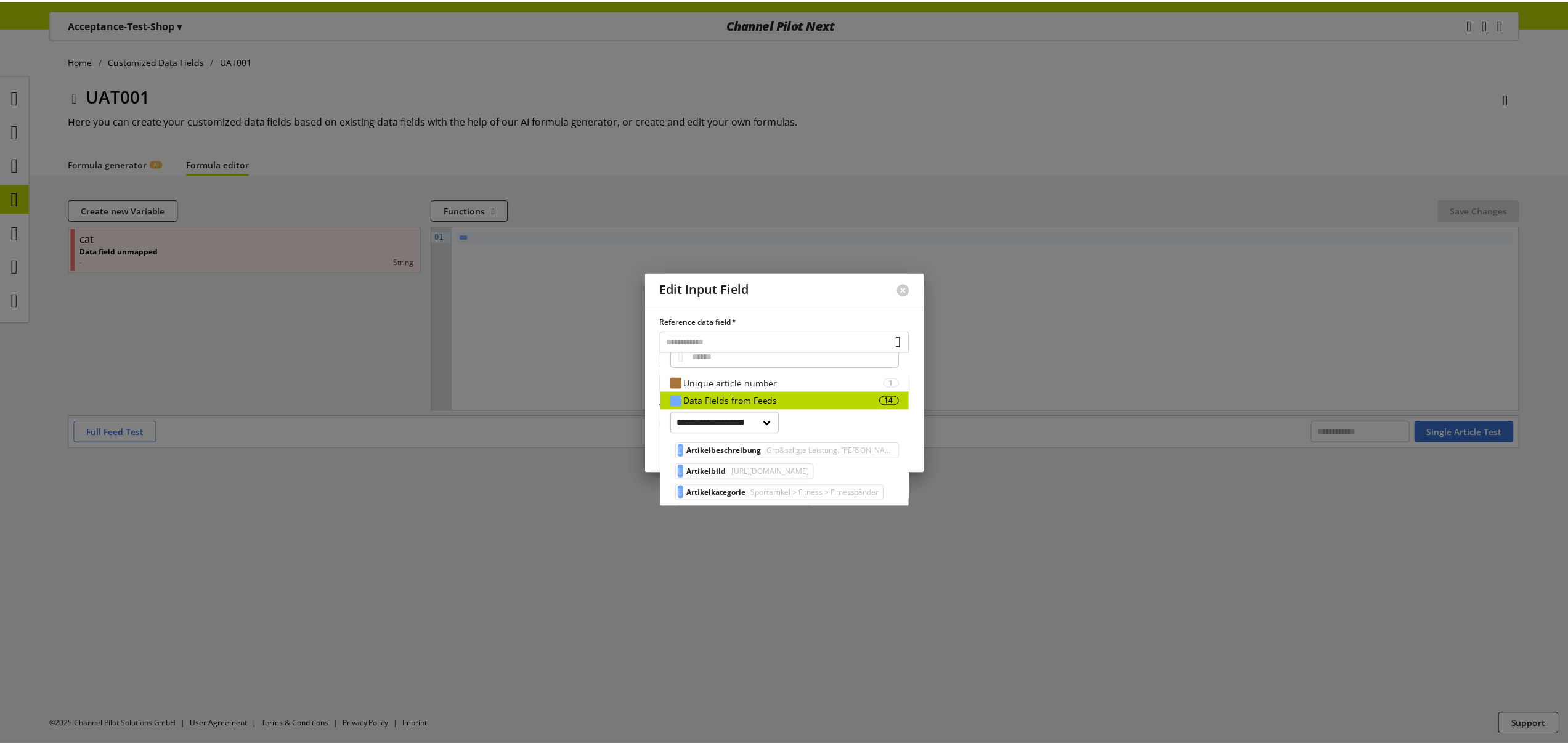
scroll to position [25, 0]
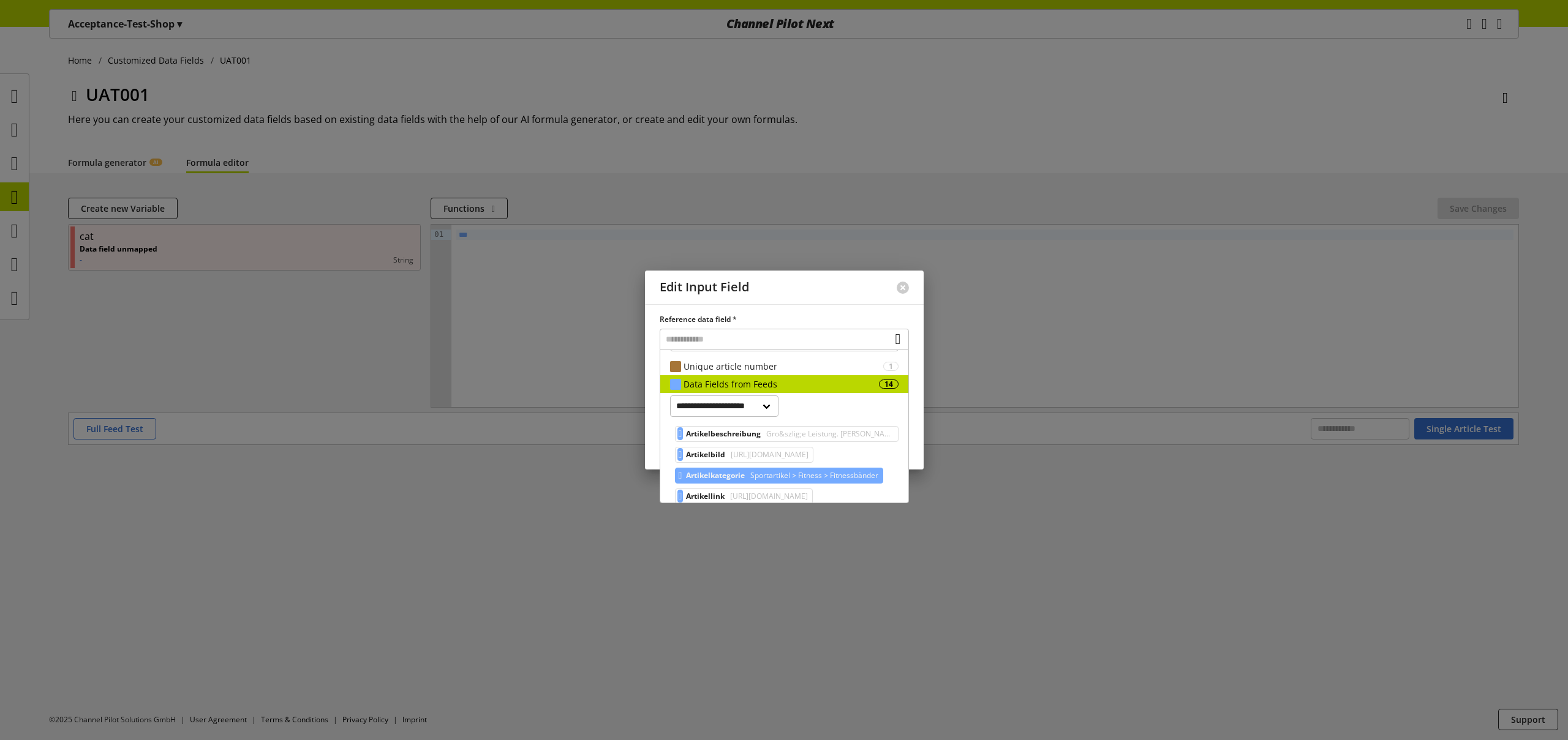
click at [755, 475] on div "Artikelkategorie Sportartikel > Fitness > Fitnessbänder" at bounding box center [779, 475] width 209 height 16
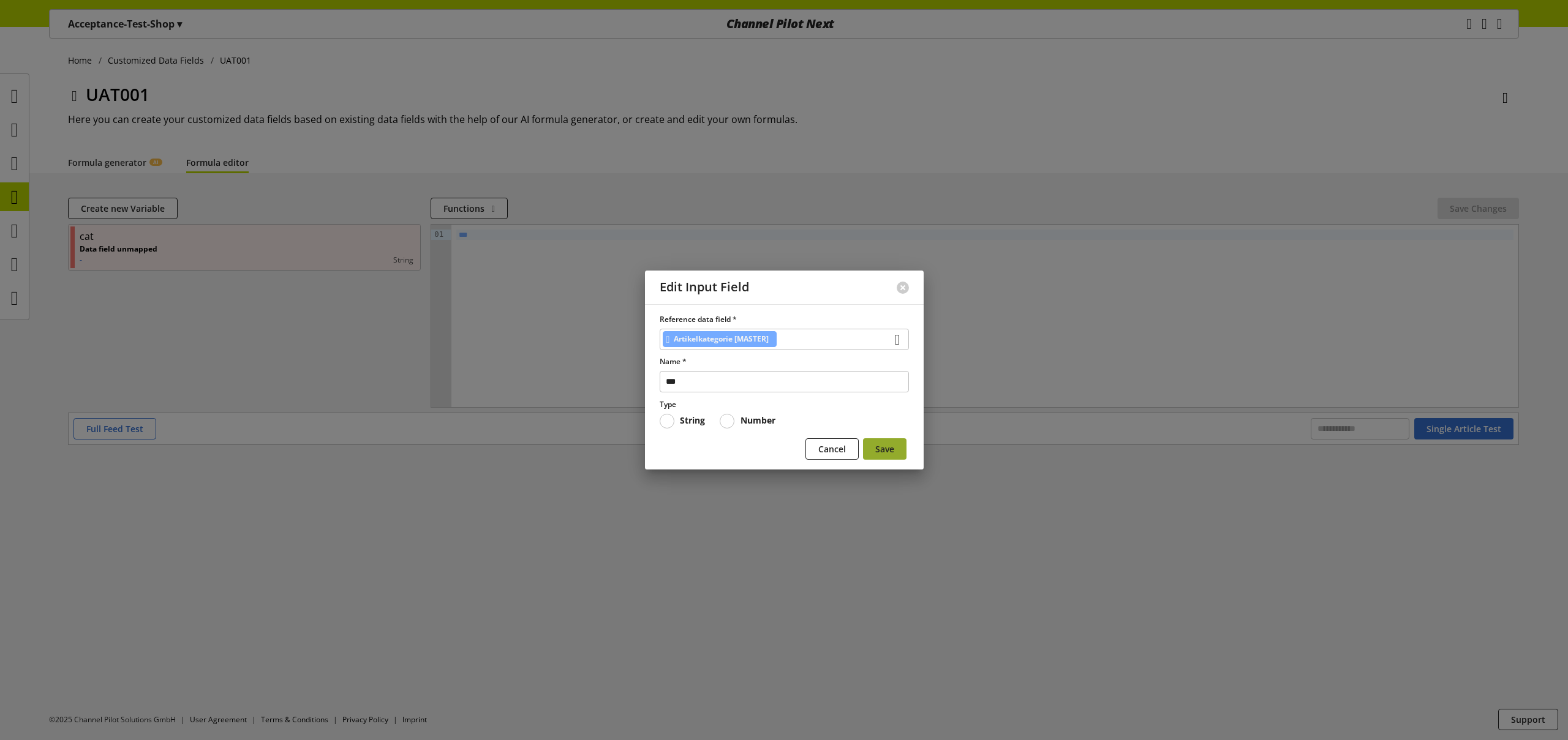
click at [883, 449] on span "Save" at bounding box center [884, 449] width 19 height 13
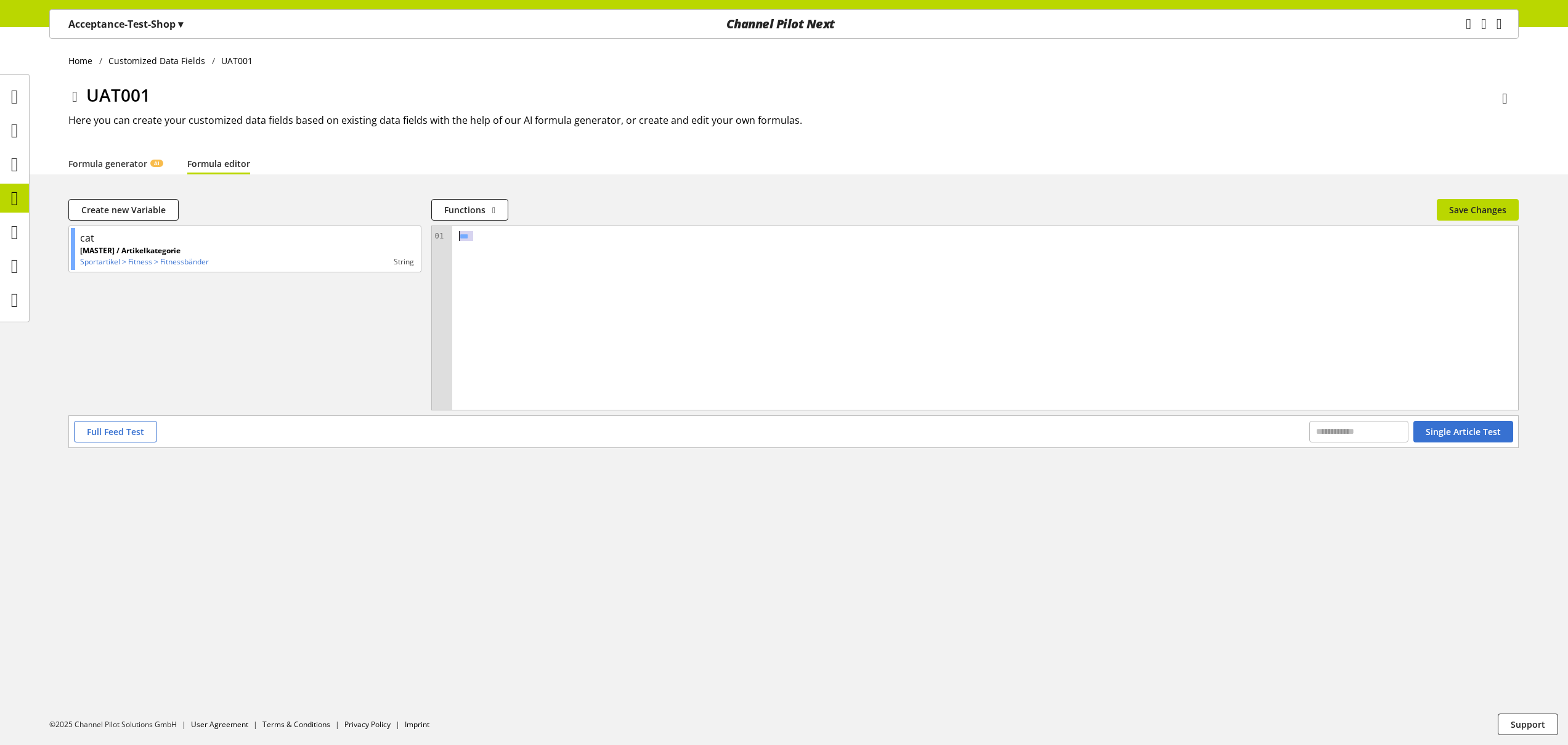
drag, startPoint x: 483, startPoint y: 237, endPoint x: 362, endPoint y: 219, distance: 122.3
click at [444, 231] on div "09 01 › ***" at bounding box center [975, 318] width 1086 height 184
click at [623, 252] on div "***" at bounding box center [985, 318] width 1066 height 184
click at [1472, 438] on button "Single Article Test" at bounding box center [1463, 432] width 100 height 21
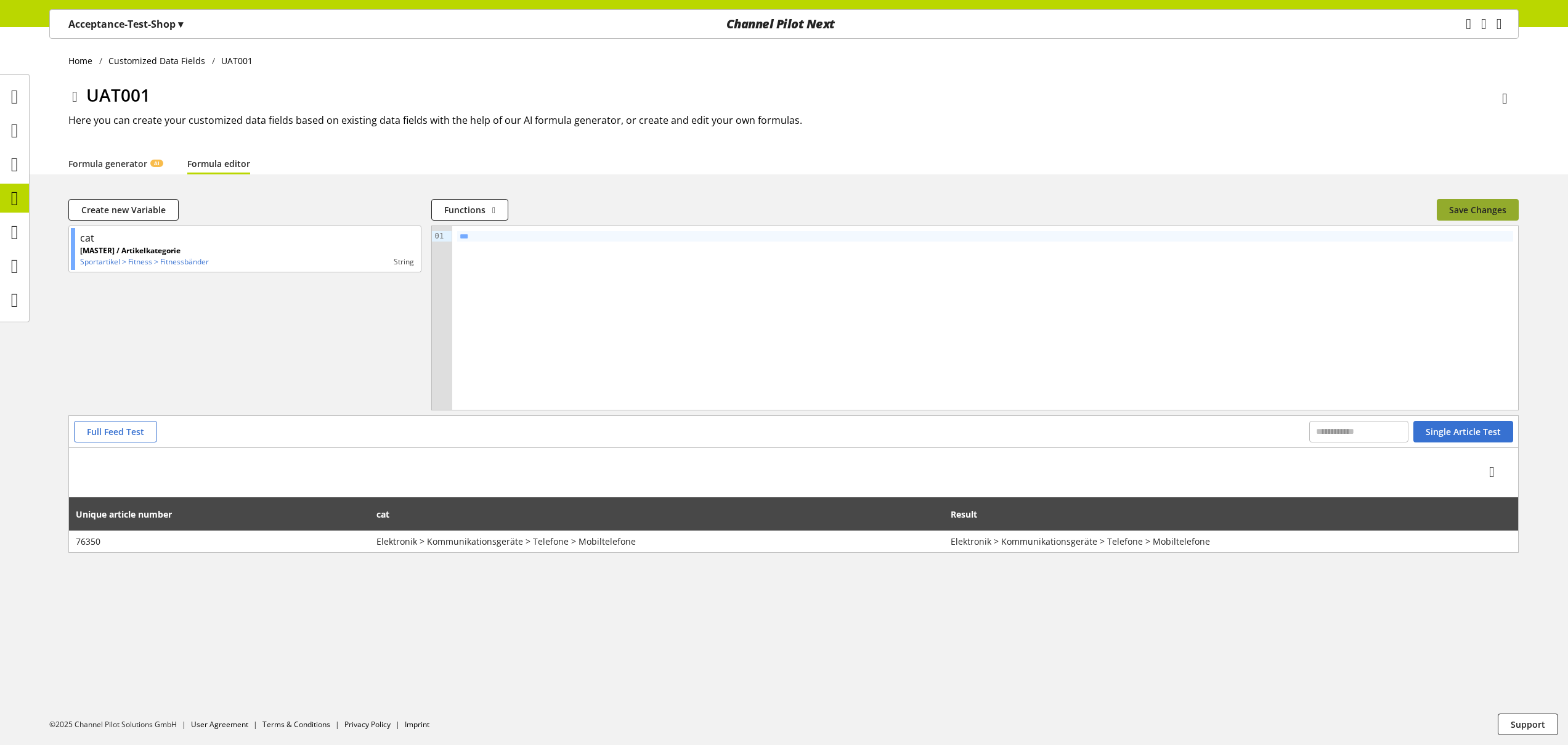
click at [1461, 211] on span "Save Changes" at bounding box center [1478, 210] width 57 height 13
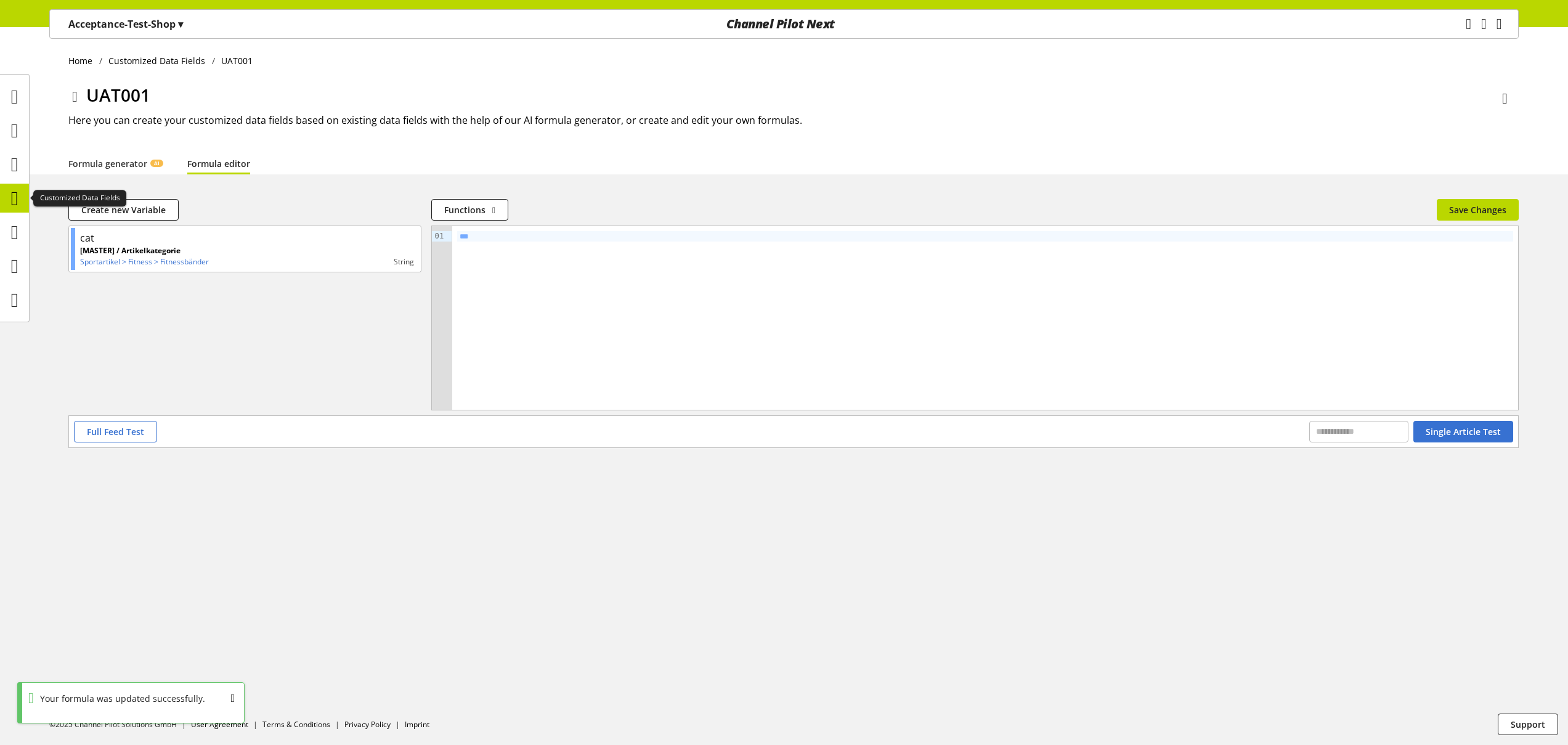
click at [18, 196] on icon at bounding box center [14, 198] width 7 height 25
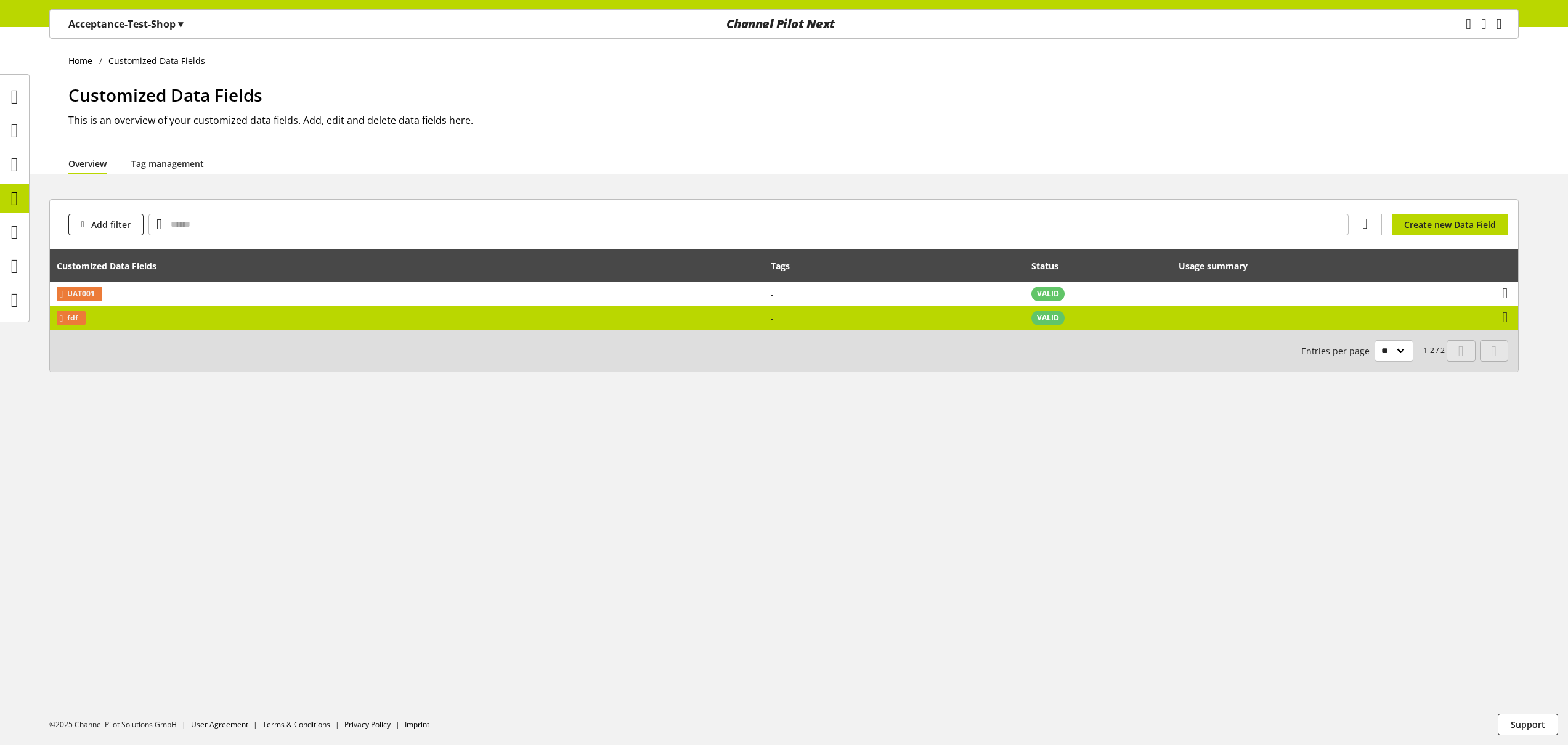
click at [117, 320] on td "fdf" at bounding box center [407, 318] width 714 height 23
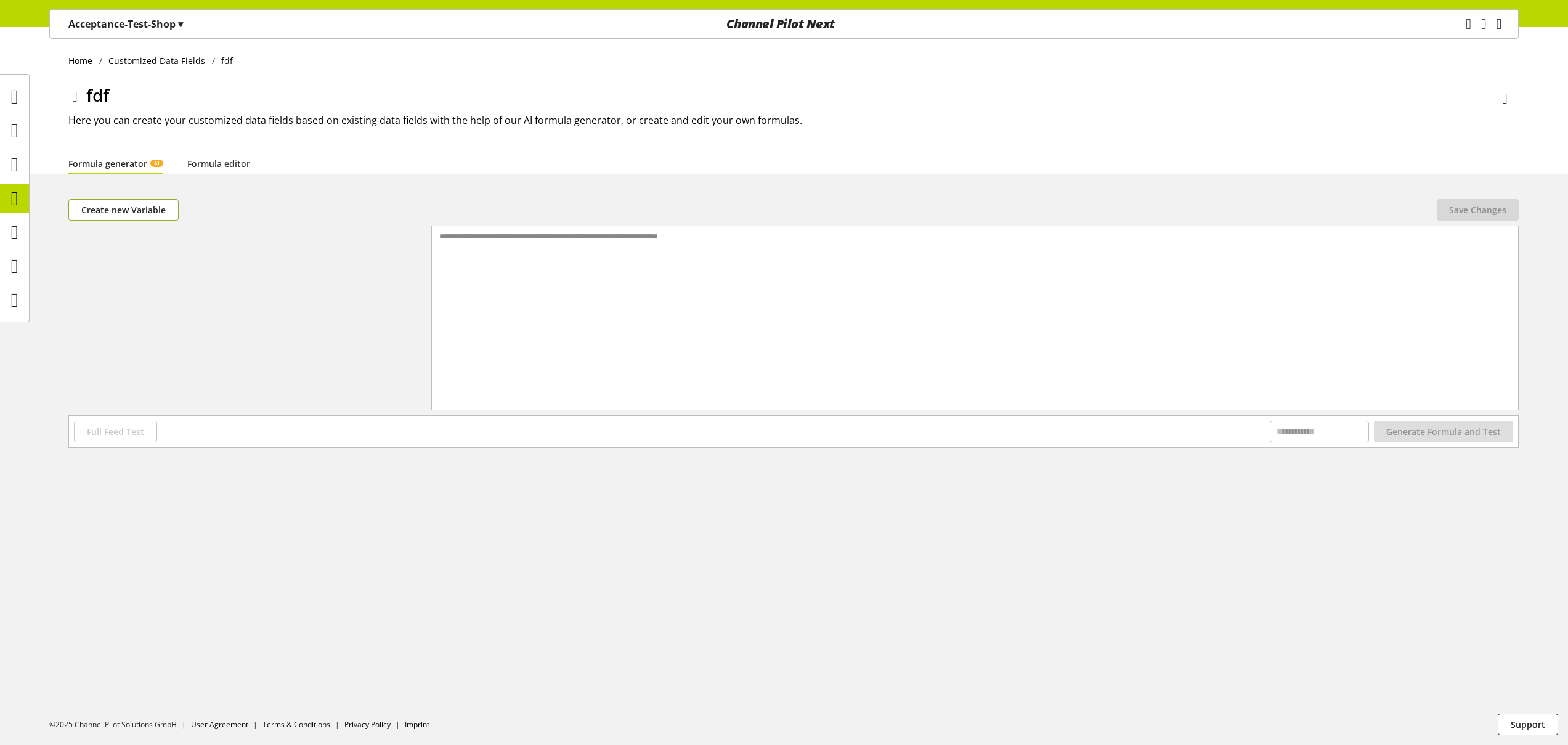
click at [149, 211] on span "Create new Variable" at bounding box center [123, 210] width 84 height 13
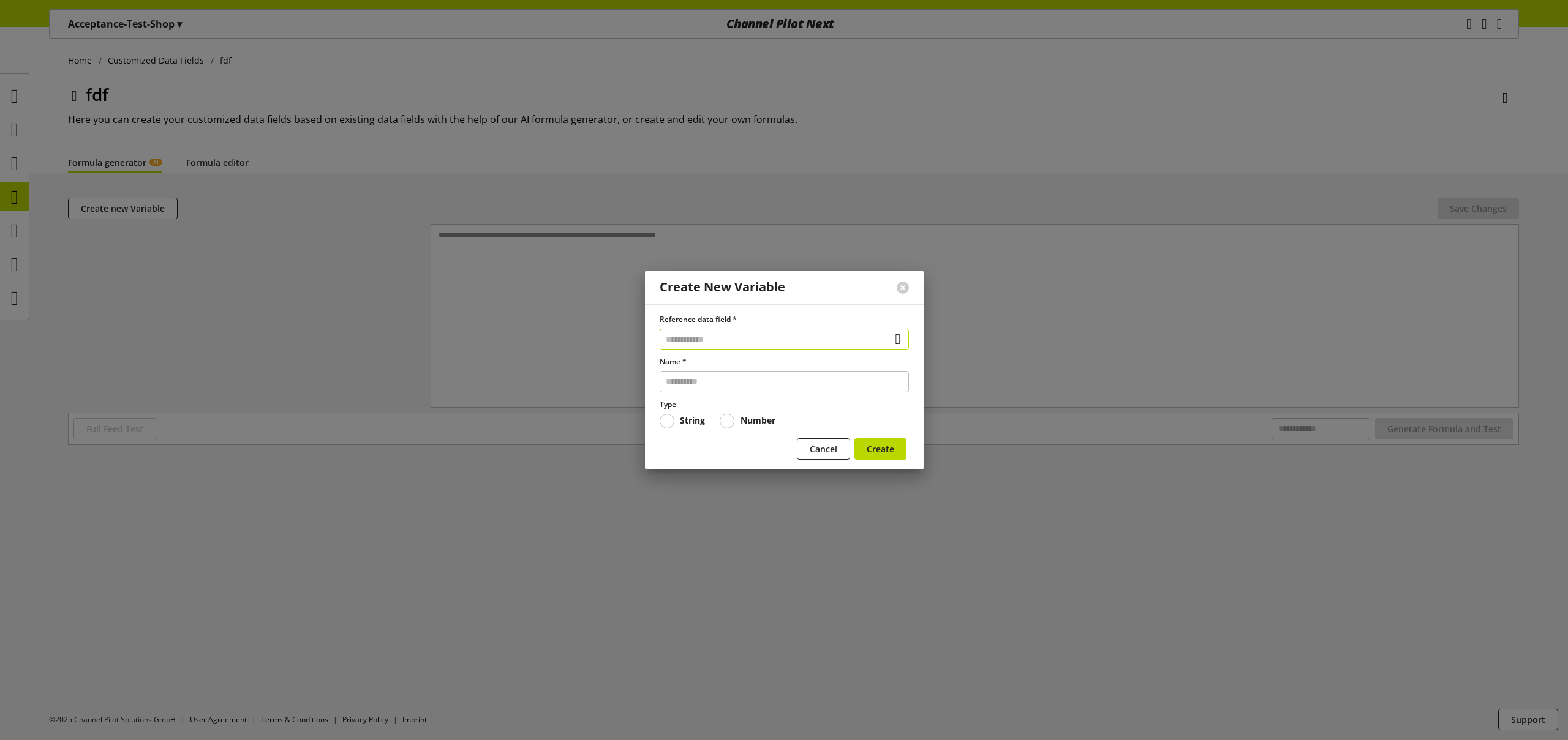
click at [700, 340] on input "text" at bounding box center [784, 339] width 249 height 21
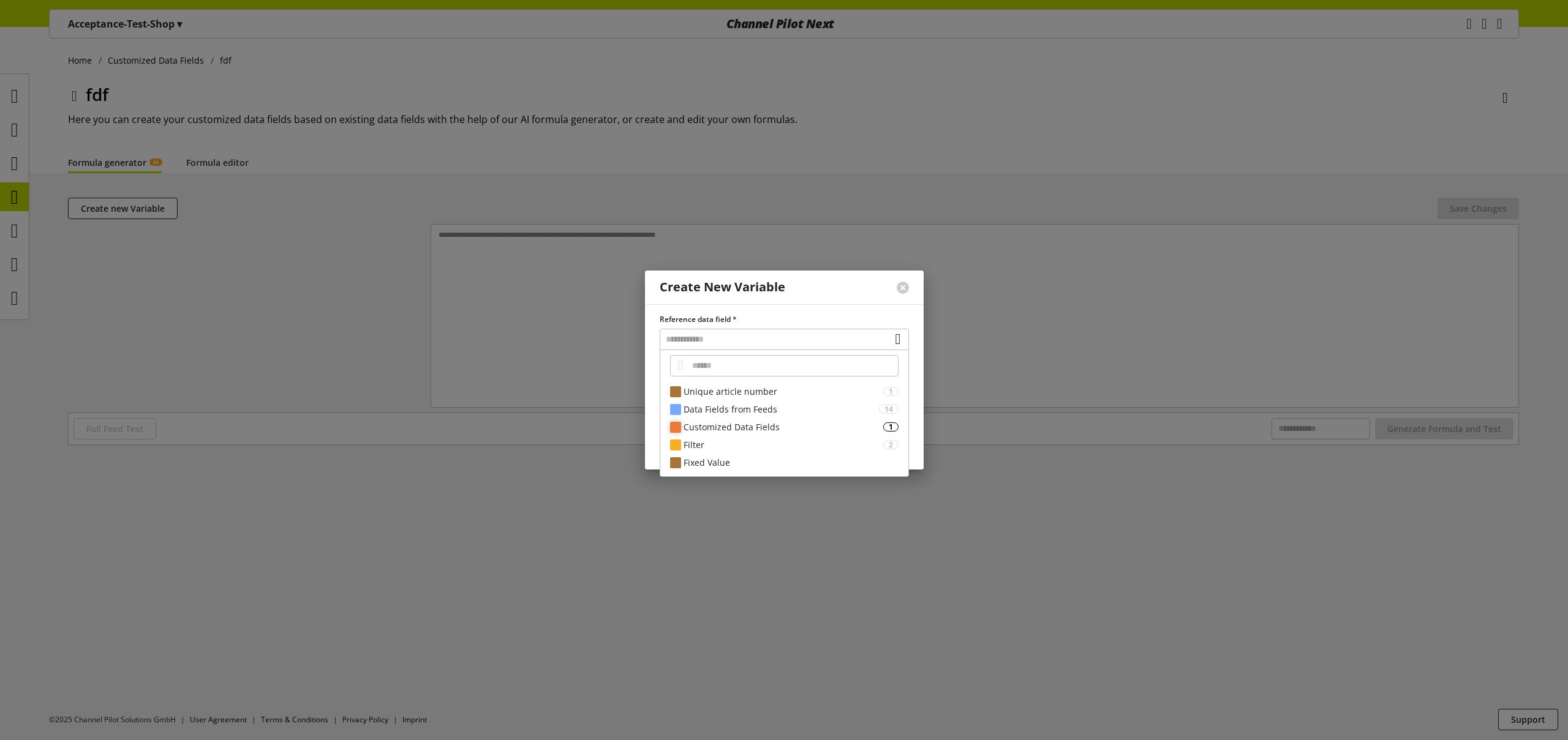
click at [749, 426] on div "Customized Data Fields" at bounding box center [783, 427] width 200 height 13
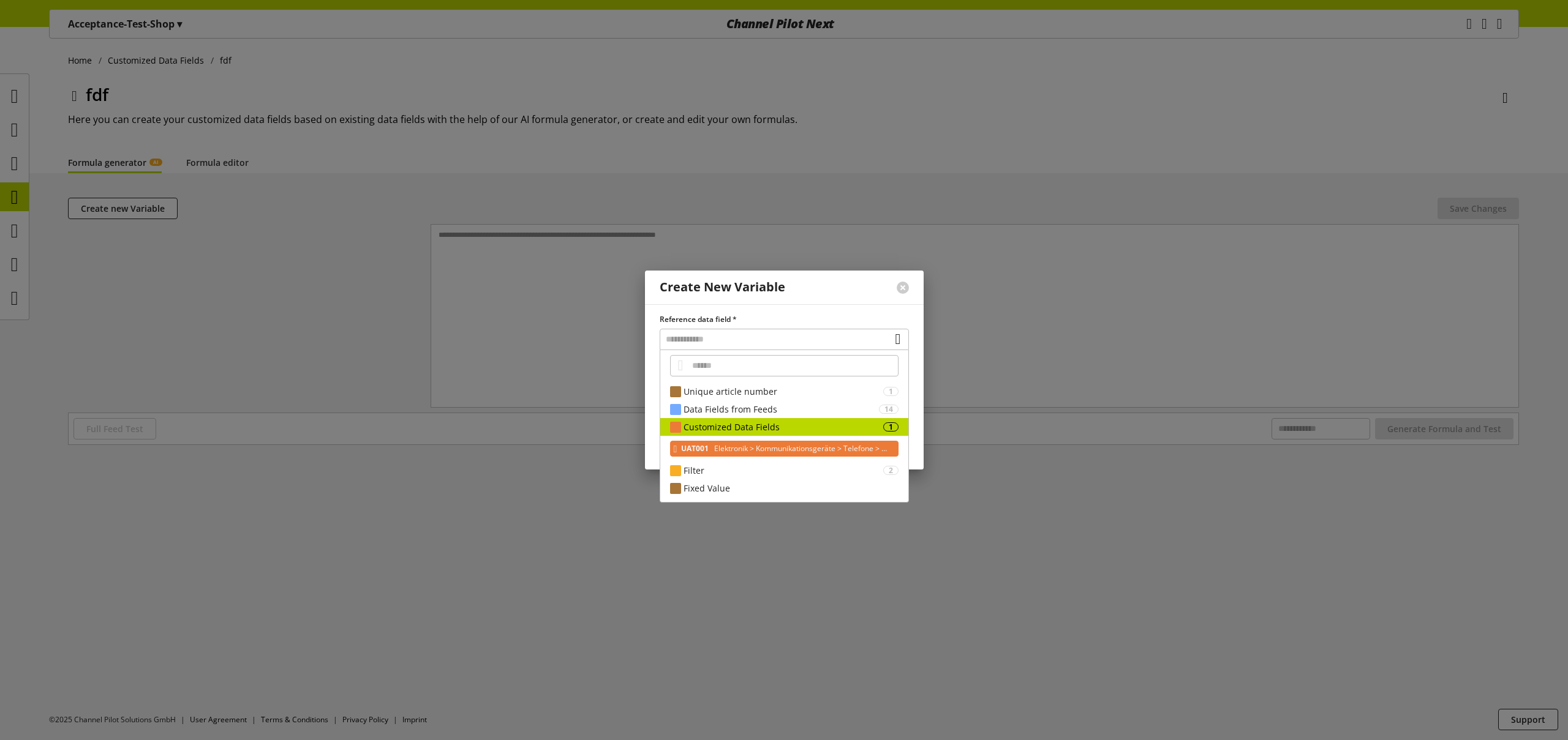
click at [751, 448] on span "Elektronik > Kommunikationsgeräte > Telefone > Mobiltelefone" at bounding box center [802, 449] width 182 height 15
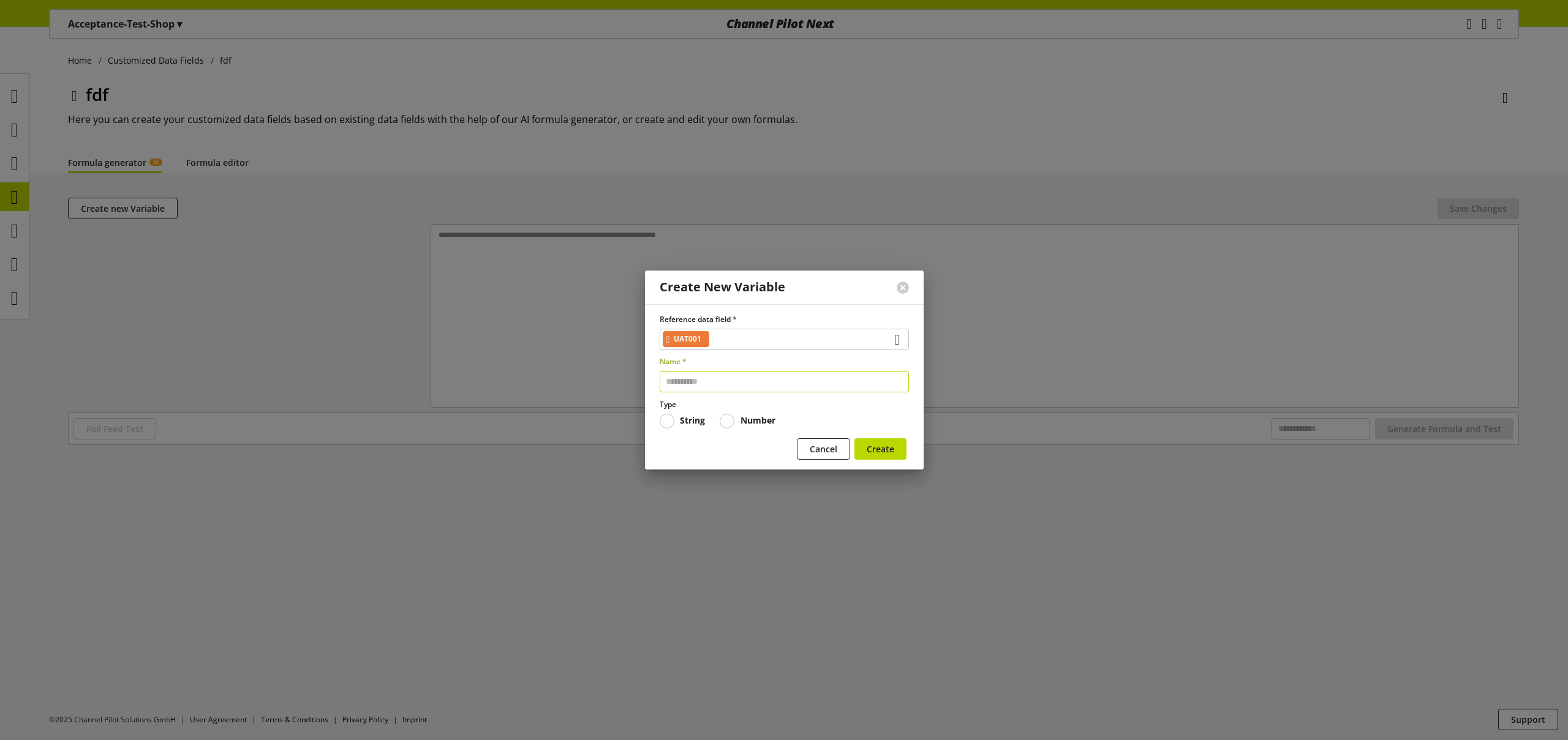
click at [706, 385] on input "text" at bounding box center [784, 382] width 249 height 21
click at [886, 454] on button "Create" at bounding box center [881, 449] width 52 height 21
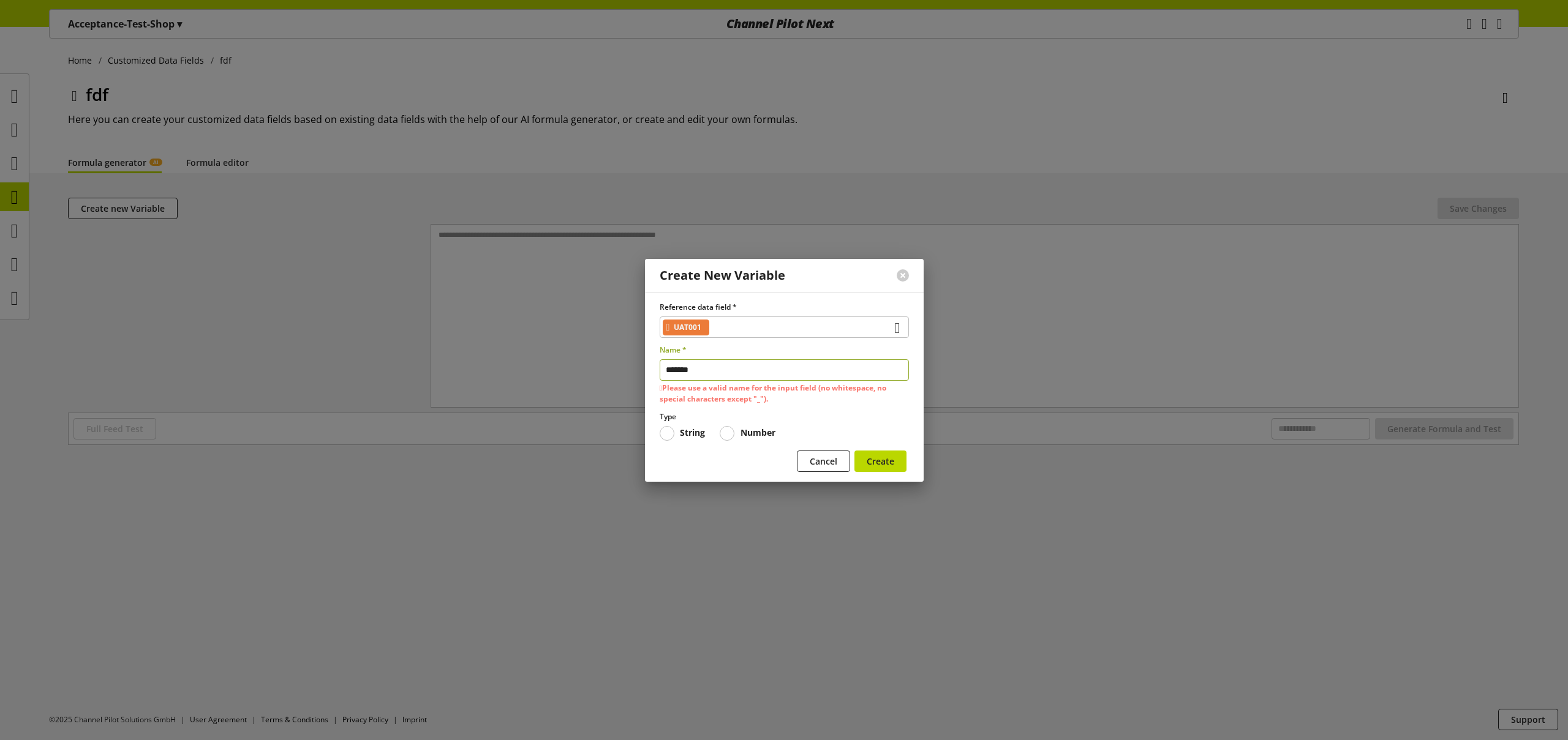
click at [726, 360] on input "*******" at bounding box center [784, 370] width 249 height 21
click at [740, 366] on input "*******" at bounding box center [784, 370] width 249 height 21
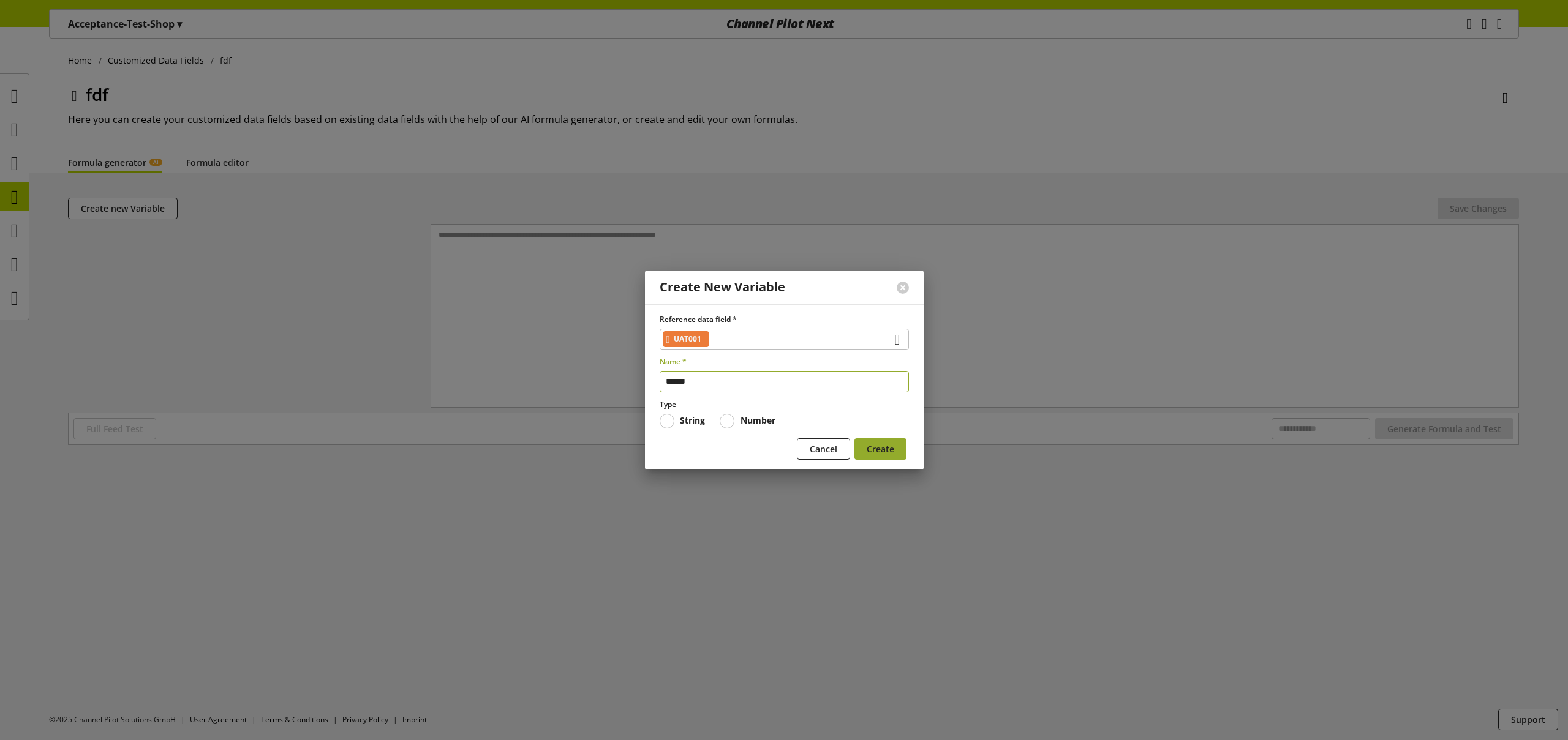
type input "******"
click at [878, 446] on span "Create" at bounding box center [881, 449] width 28 height 13
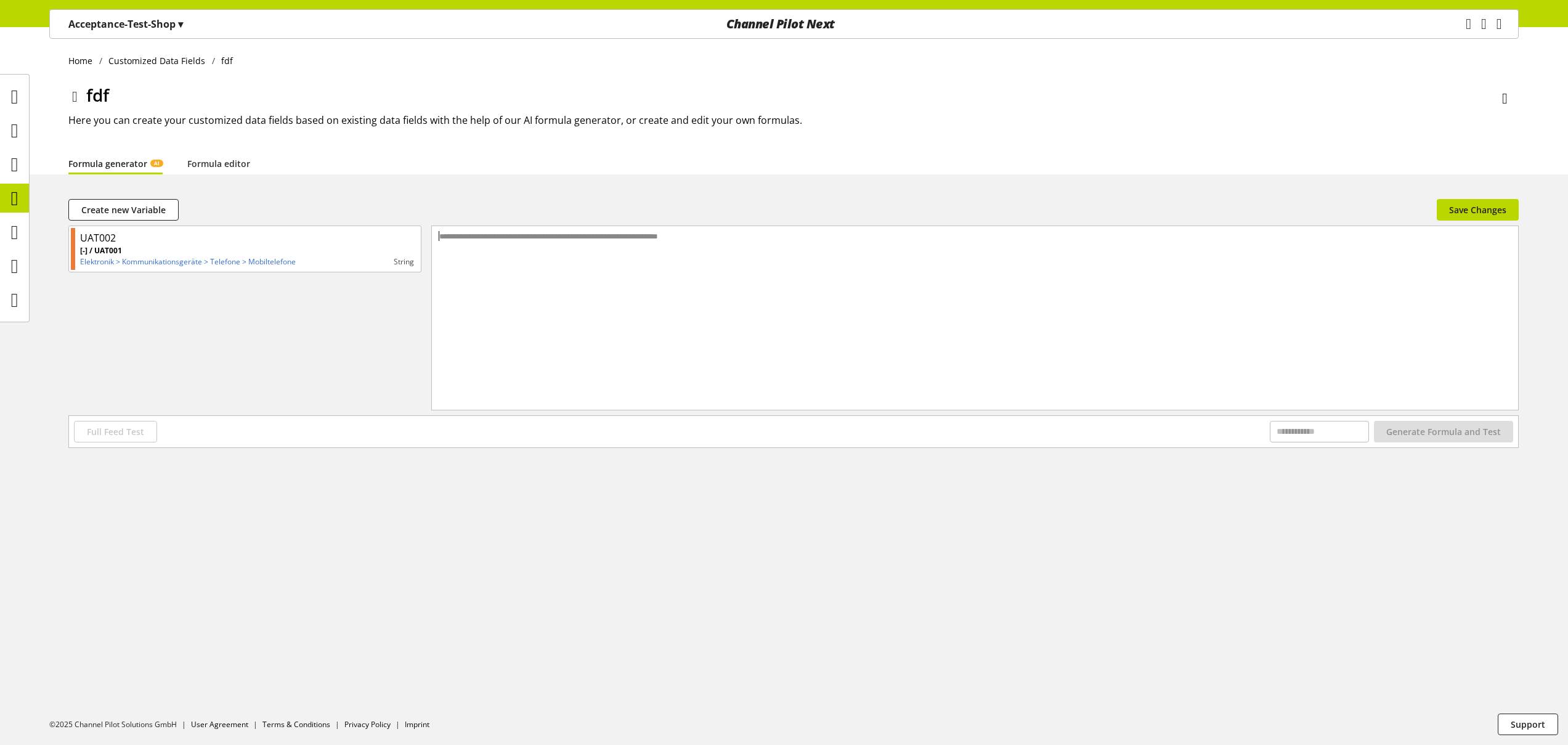
click at [596, 254] on div "**********" at bounding box center [975, 302] width 1086 height 153
click at [1487, 207] on span "Save Changes" at bounding box center [1478, 210] width 57 height 13
click at [14, 198] on icon at bounding box center [14, 198] width 7 height 25
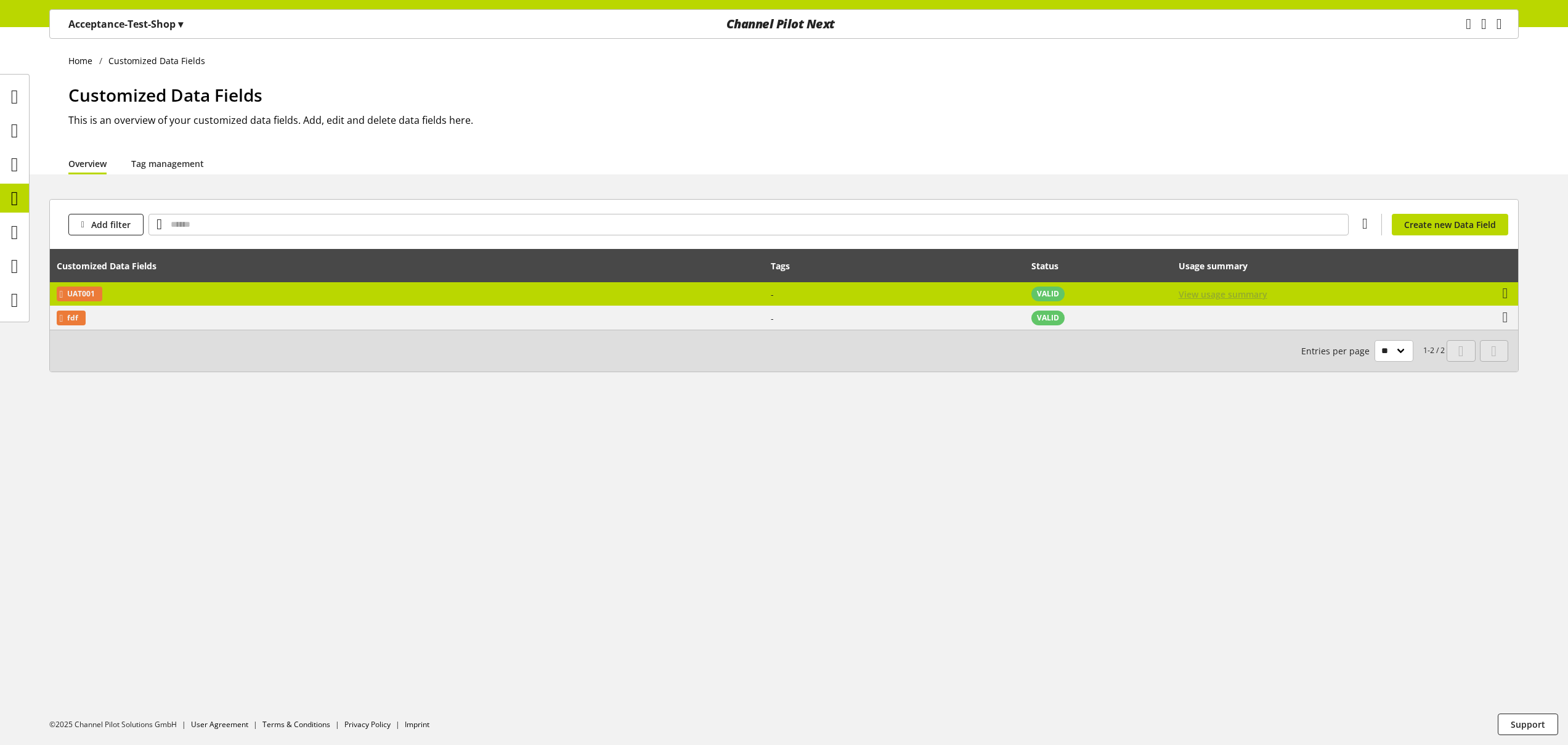
click at [1216, 291] on span "View usage summary" at bounding box center [1223, 294] width 89 height 13
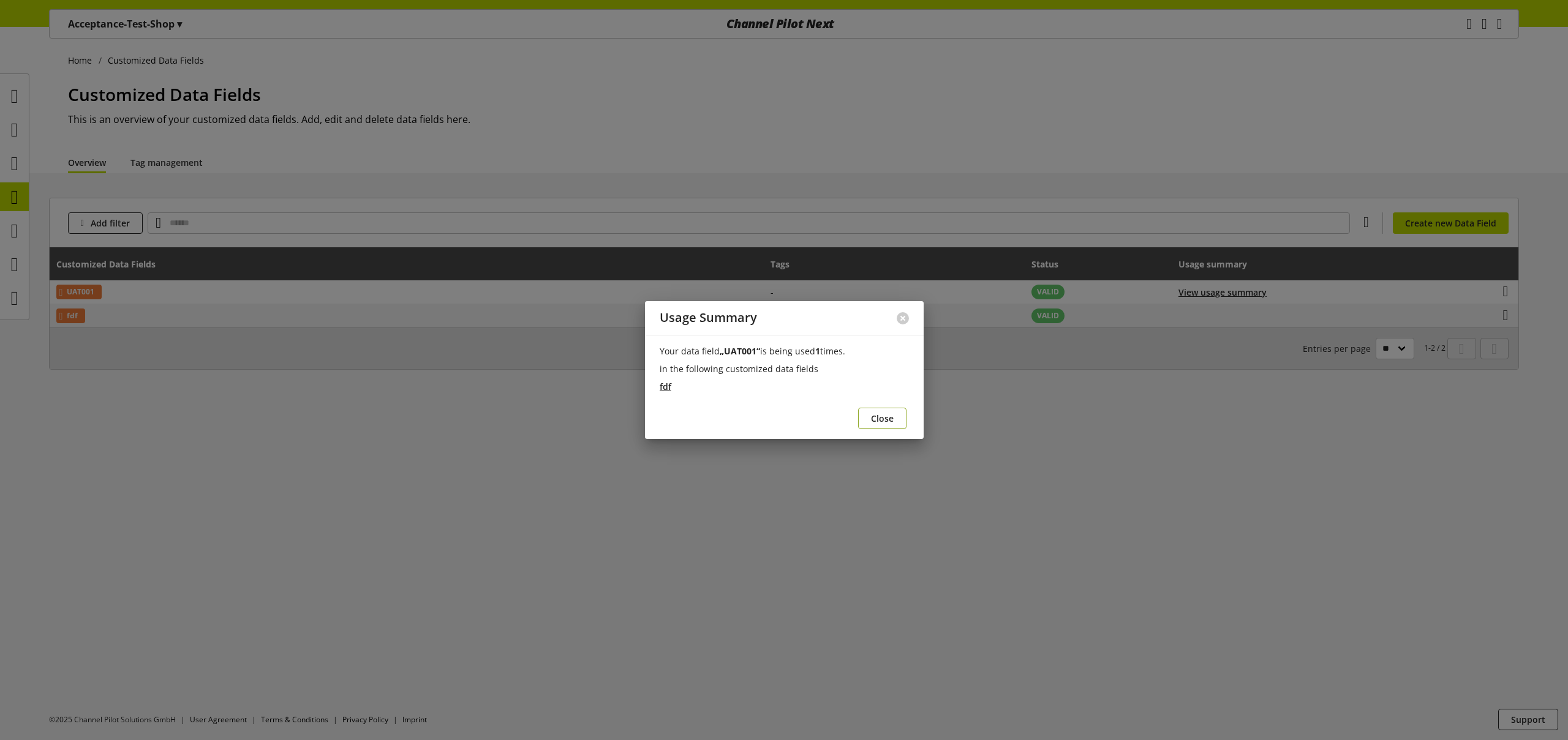
click at [883, 419] on span "Close" at bounding box center [882, 418] width 23 height 13
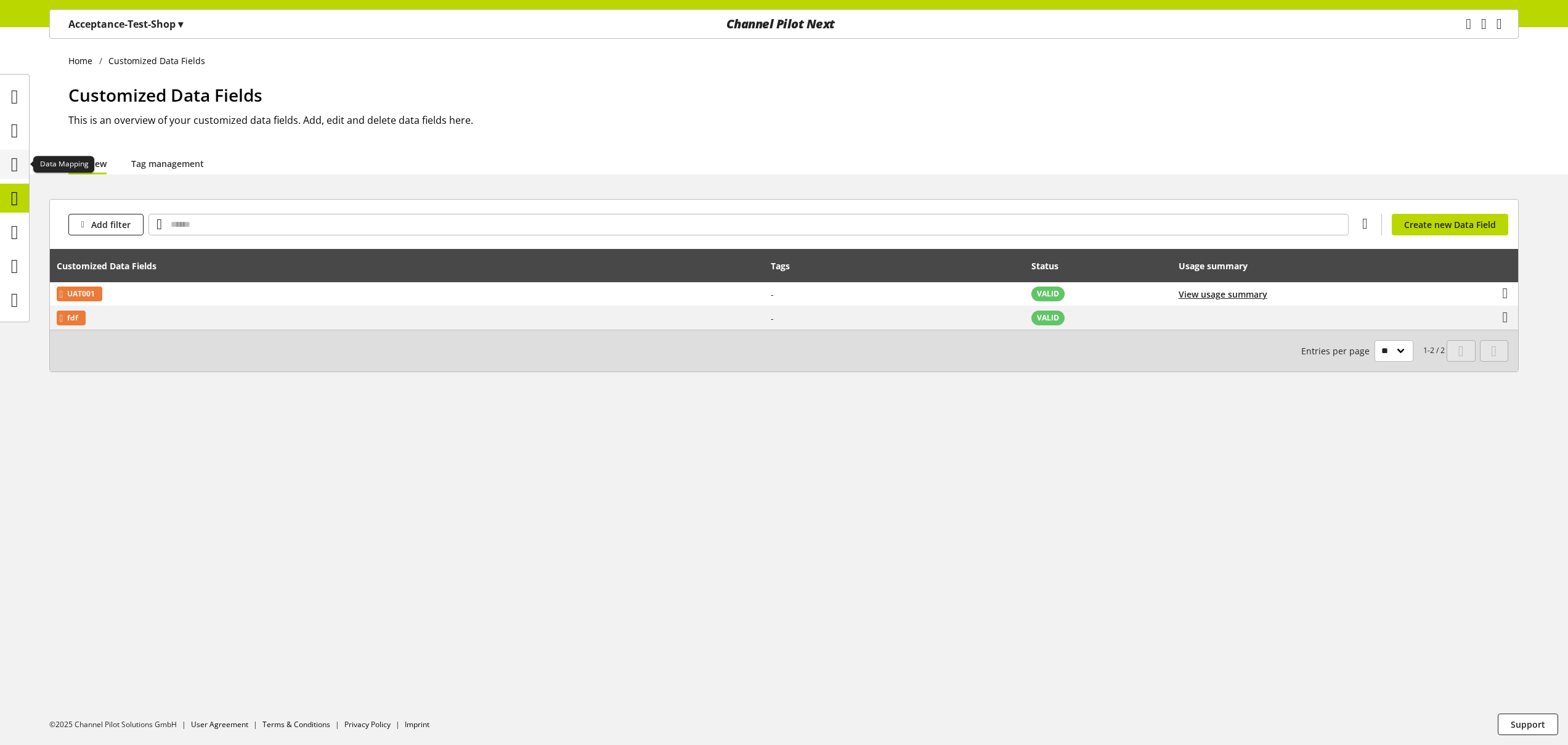
click at [18, 163] on icon at bounding box center [14, 164] width 7 height 25
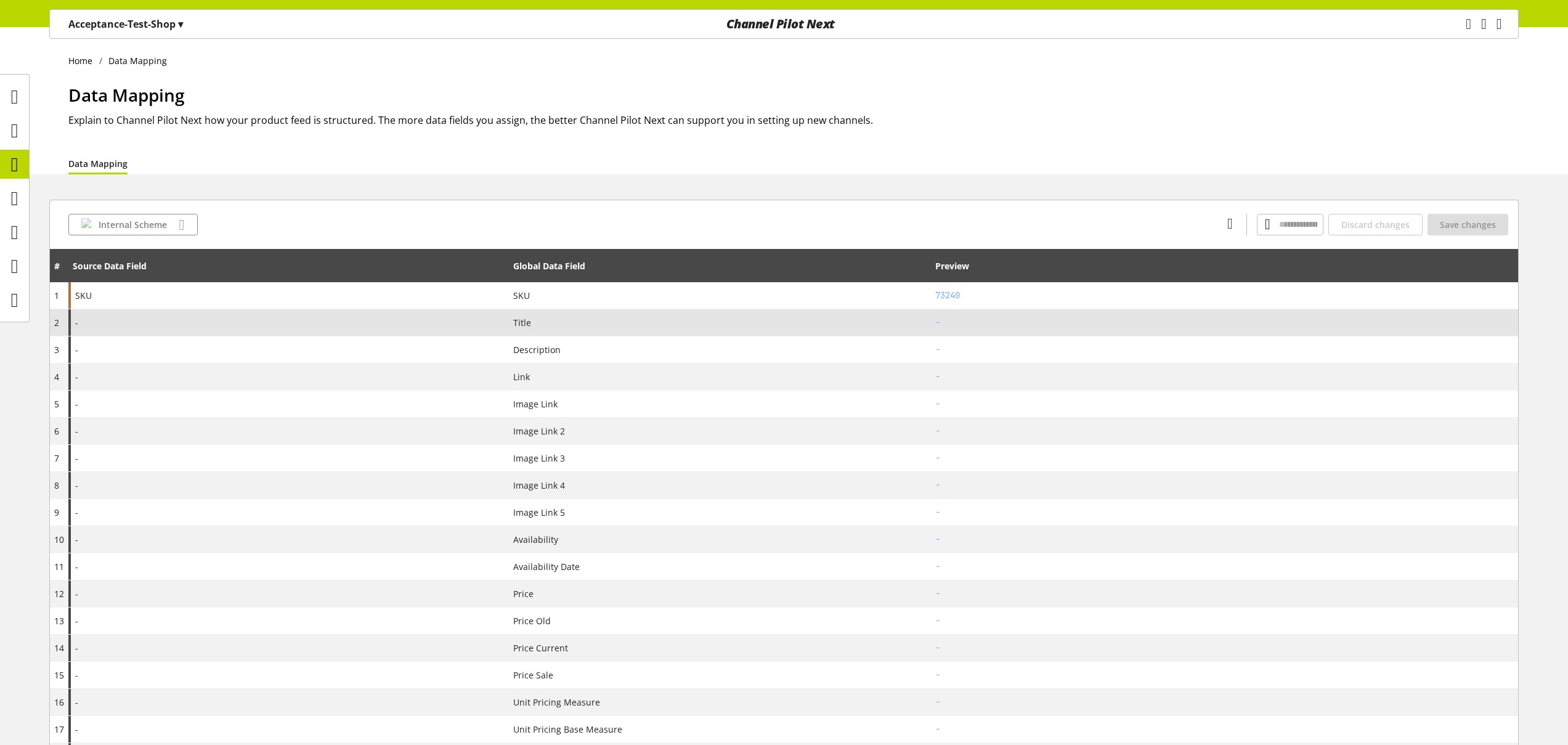
click at [163, 326] on div "-" at bounding box center [289, 322] width 441 height 27
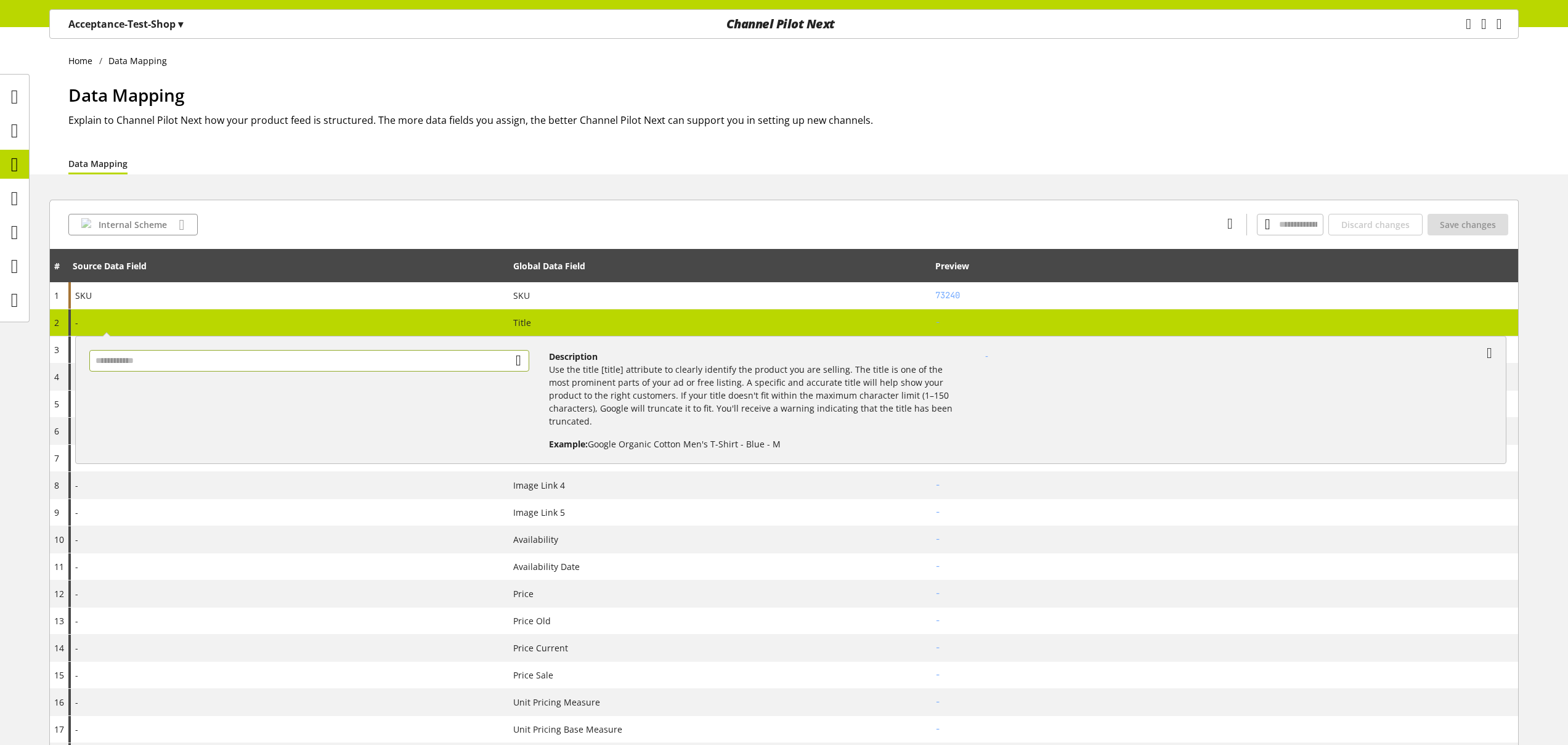
click at [175, 367] on input "text" at bounding box center [309, 361] width 440 height 21
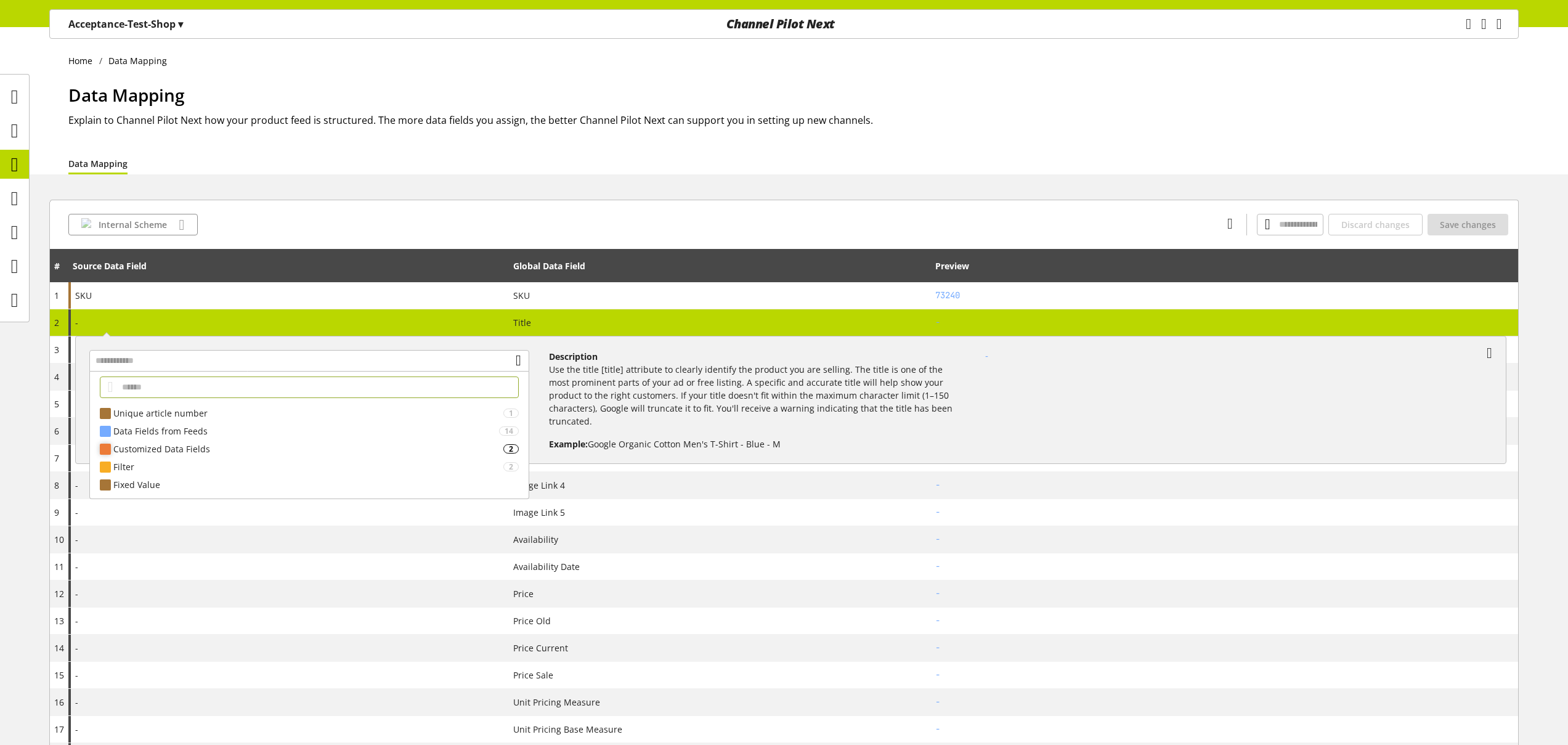
click at [178, 454] on div "Customized Data Fields" at bounding box center [308, 449] width 390 height 13
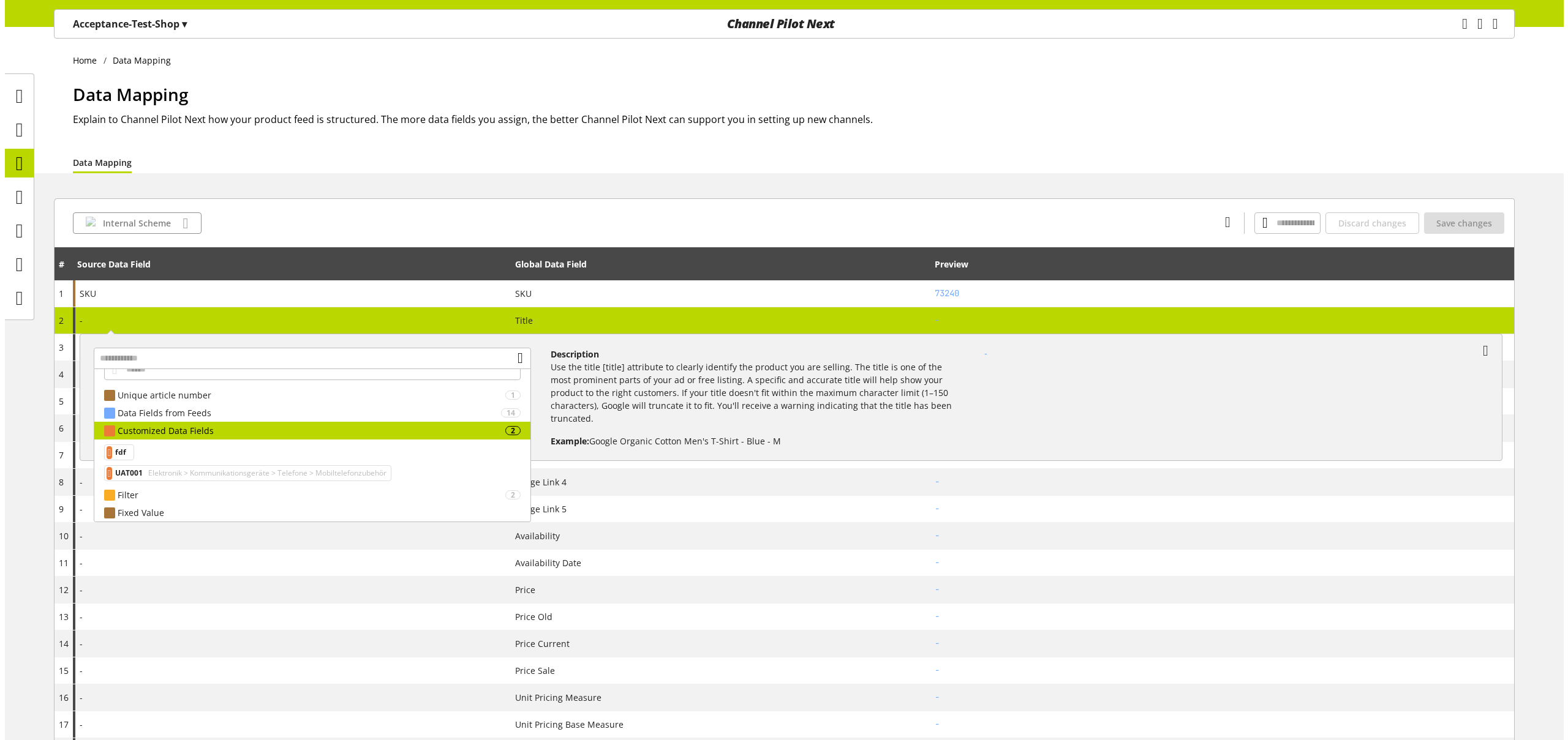
scroll to position [17, 0]
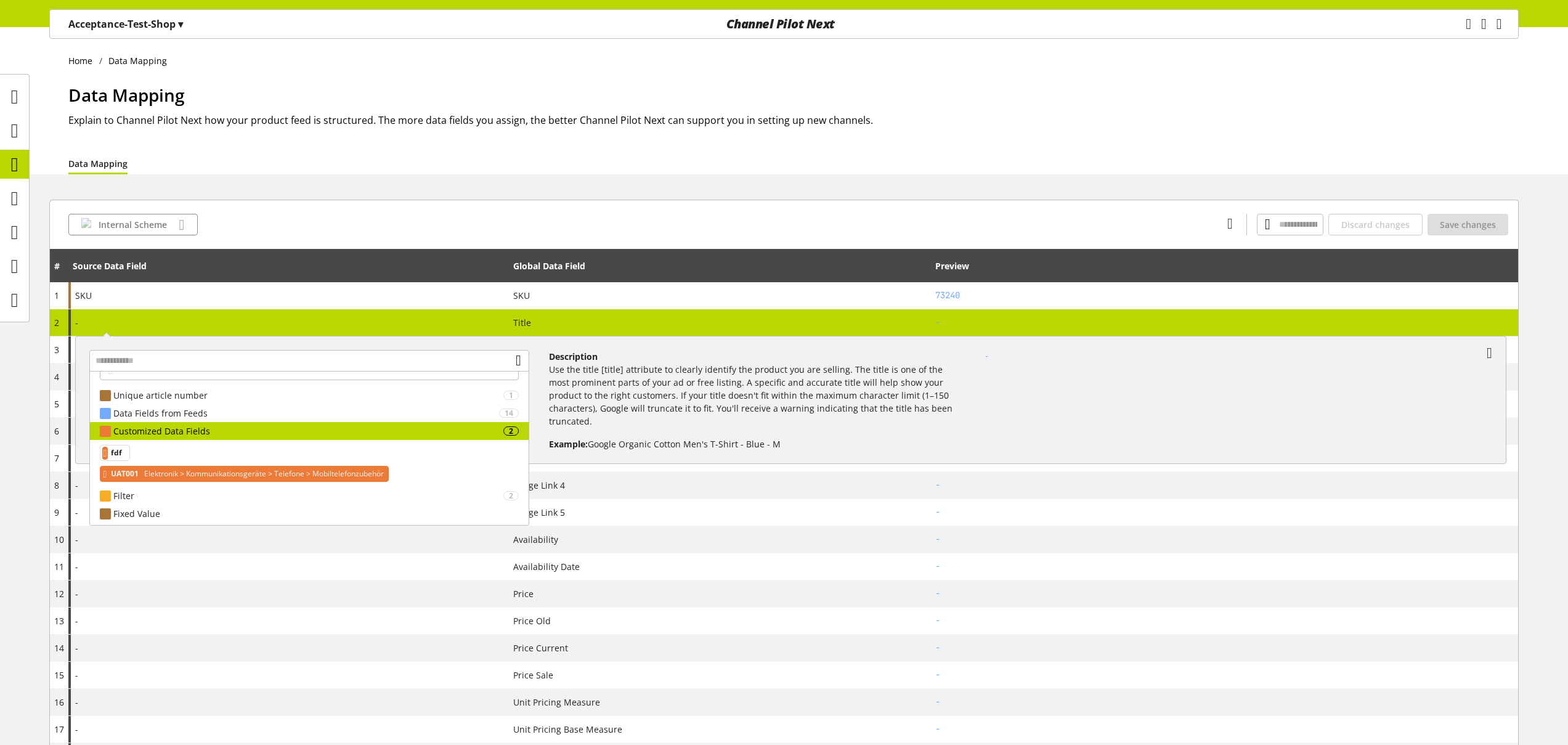
click at [183, 477] on span "Elektronik > Kommunikationsgeräte > Telefone > Mobiltelefonzubehör" at bounding box center [263, 474] width 242 height 15
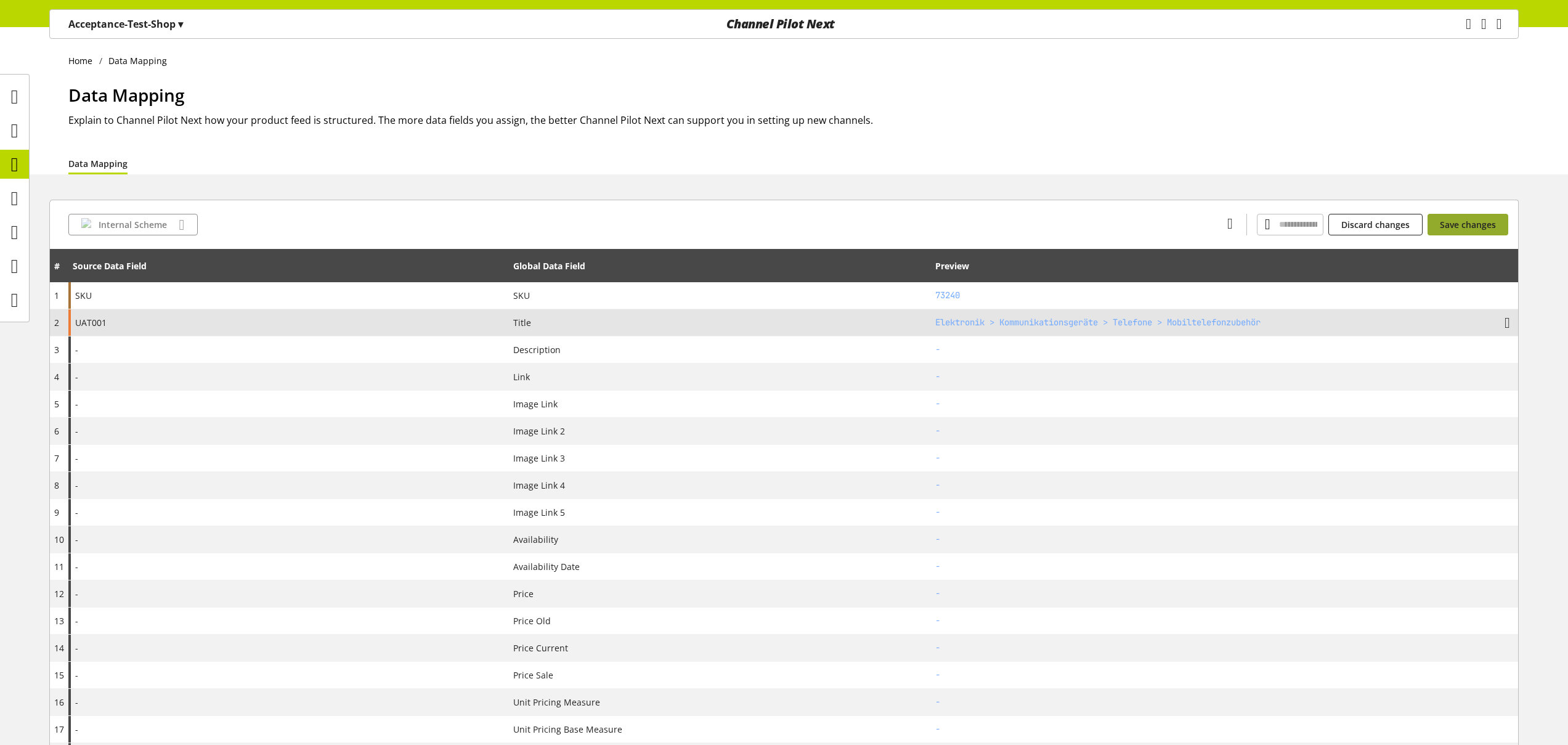
click at [1469, 219] on span "Save changes" at bounding box center [1468, 225] width 56 height 13
click at [1465, 223] on span "Save changes" at bounding box center [1468, 225] width 56 height 13
click at [18, 203] on icon at bounding box center [14, 198] width 7 height 25
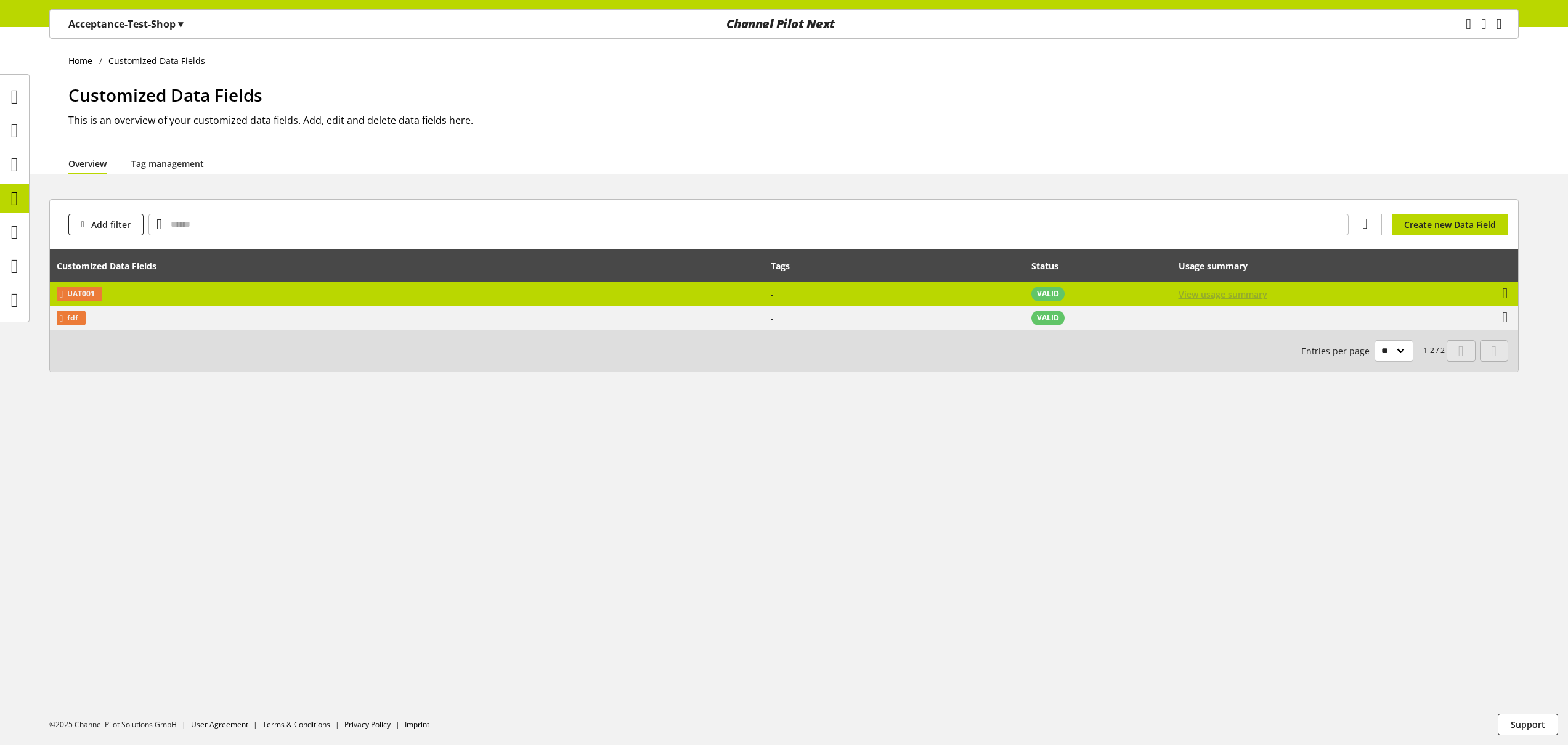
click at [1193, 291] on span "View usage summary" at bounding box center [1223, 294] width 89 height 13
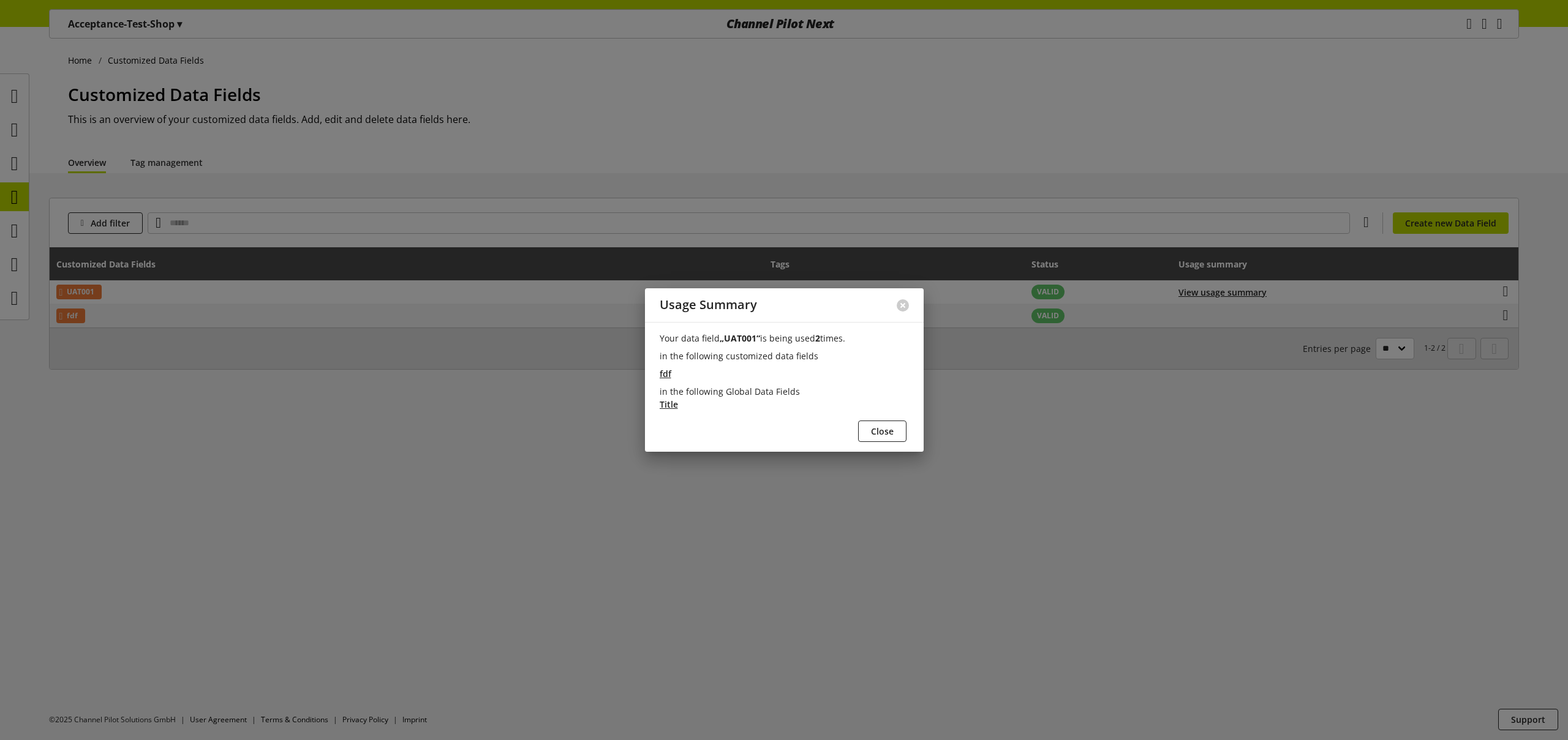
drag, startPoint x: 773, startPoint y: 336, endPoint x: 862, endPoint y: 340, distance: 89.1
click at [862, 340] on p "Your data field „UAT001“ is being used 2 times." at bounding box center [784, 338] width 249 height 13
click at [704, 368] on li "fdf" at bounding box center [784, 374] width 249 height 13
click at [880, 437] on span "Close" at bounding box center [882, 431] width 23 height 13
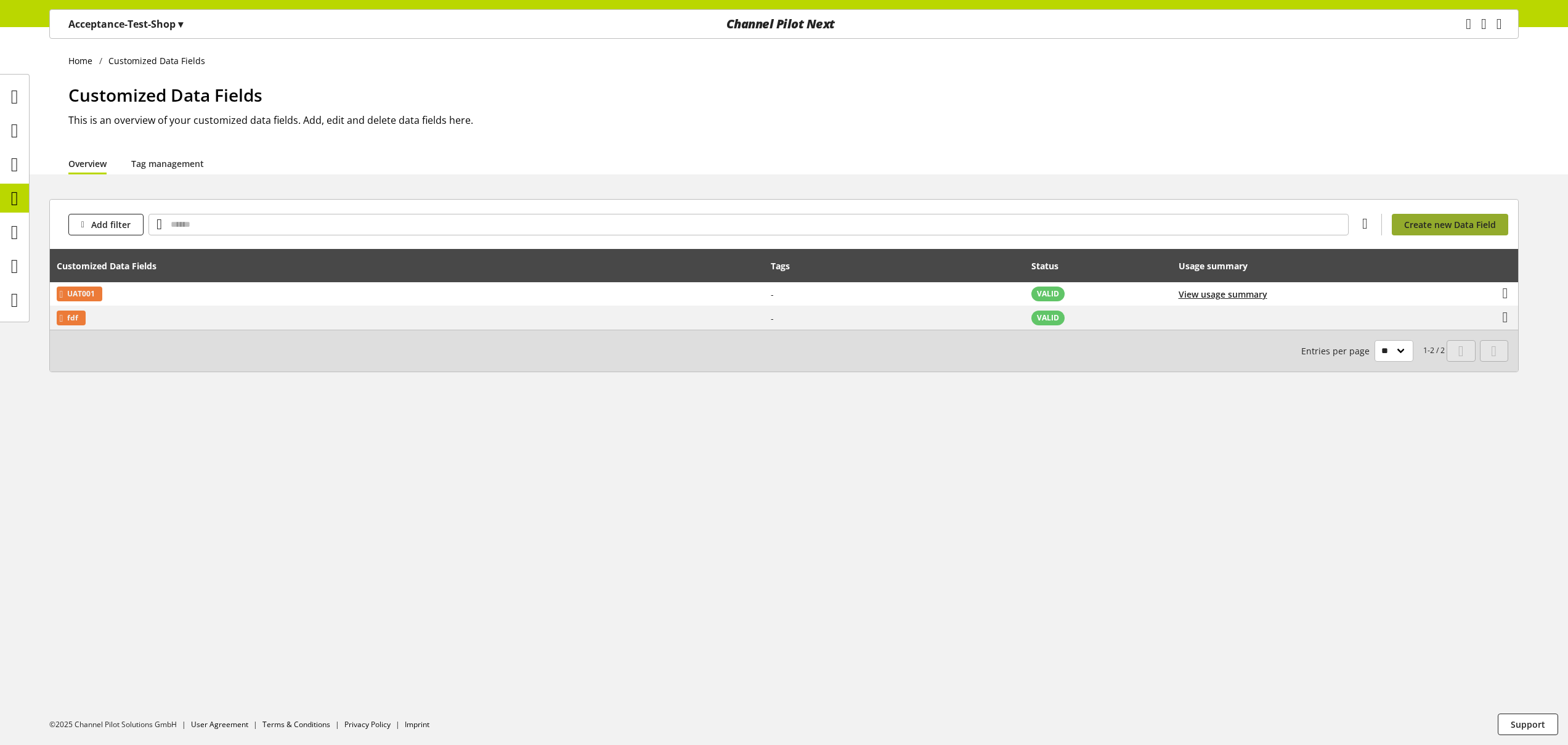
click at [1428, 228] on span "Create new Data Field" at bounding box center [1450, 225] width 92 height 13
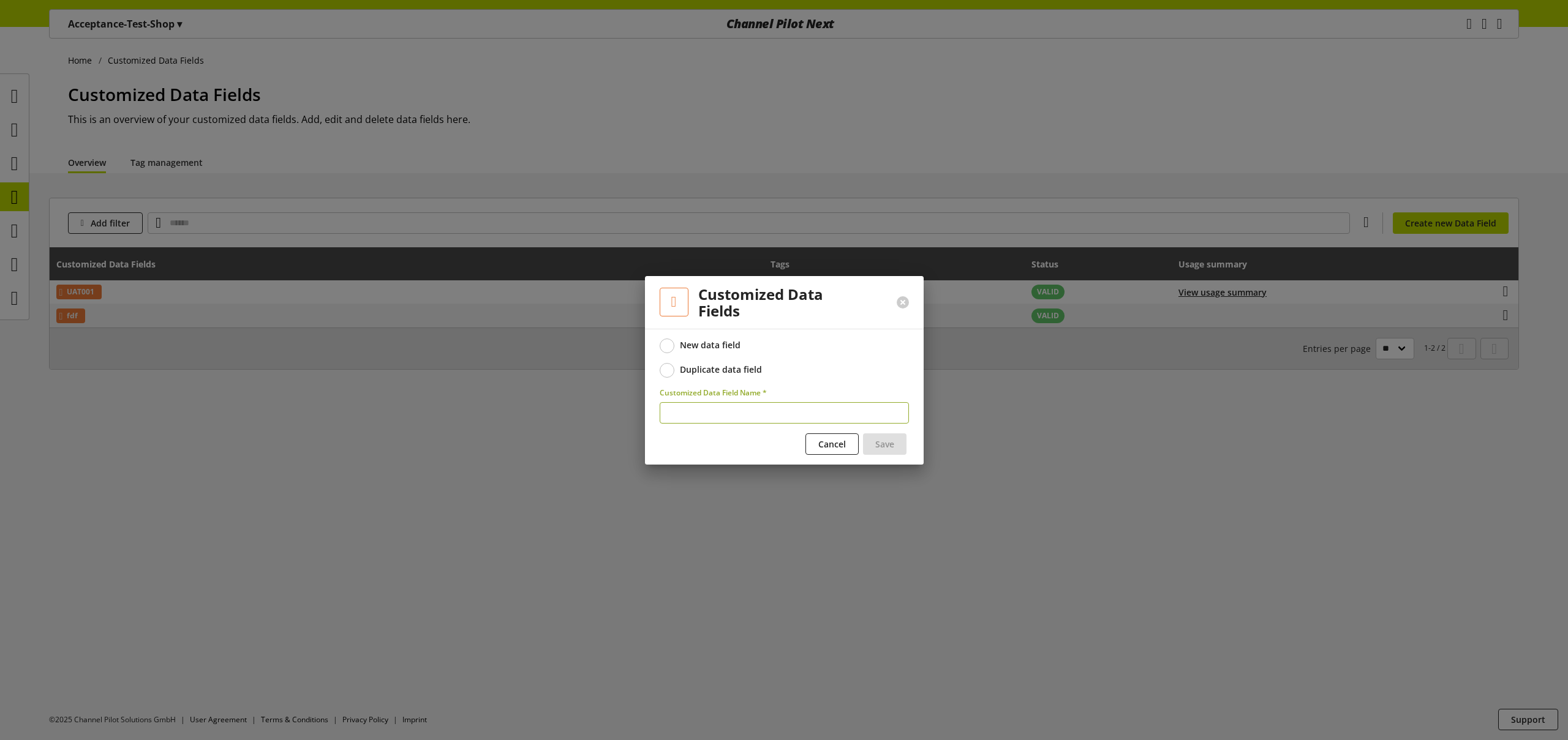
click at [726, 366] on div "Duplicate data field" at bounding box center [720, 369] width 82 height 11
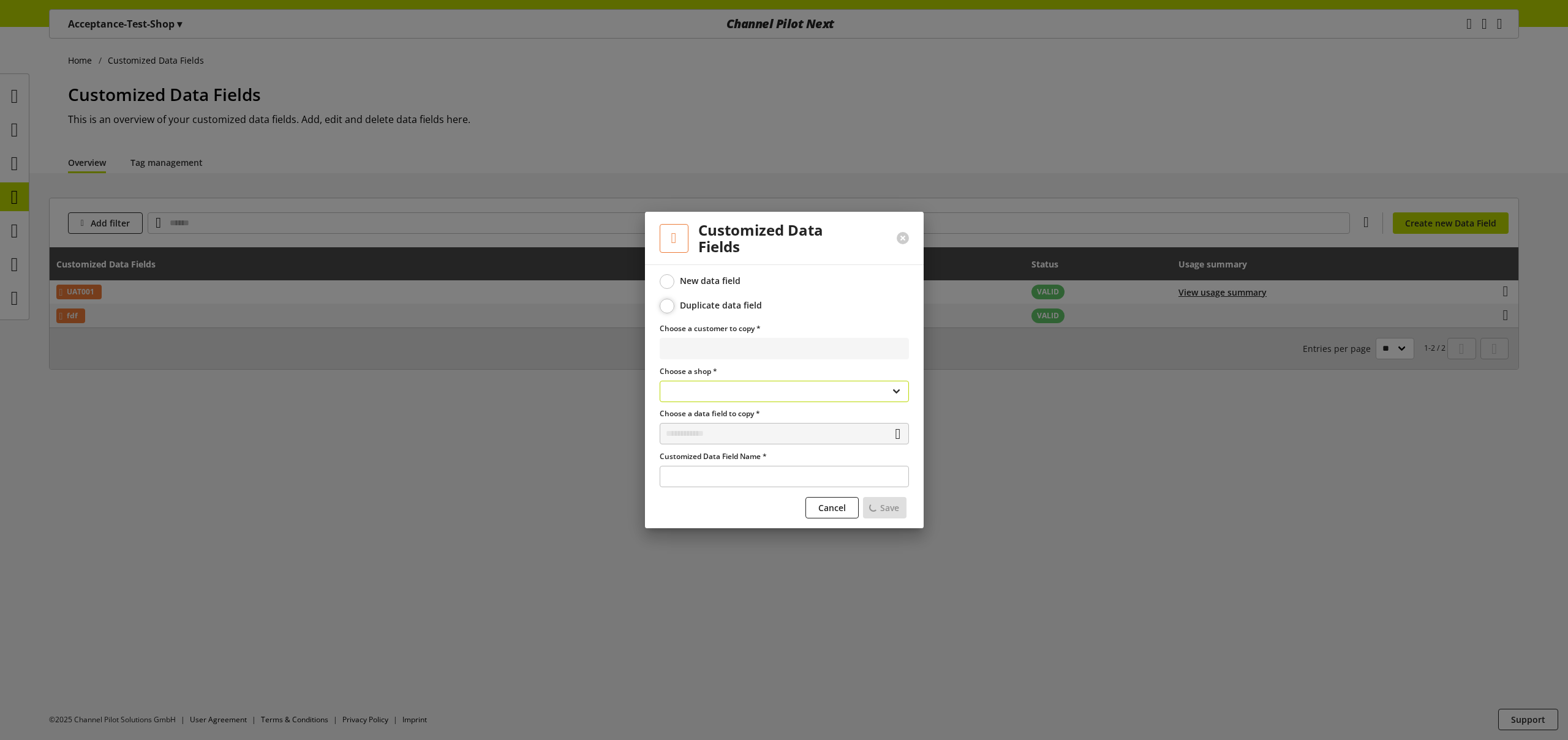
select select
click at [751, 347] on select "**********" at bounding box center [784, 348] width 249 height 21
click at [824, 506] on span "Cancel" at bounding box center [832, 508] width 28 height 13
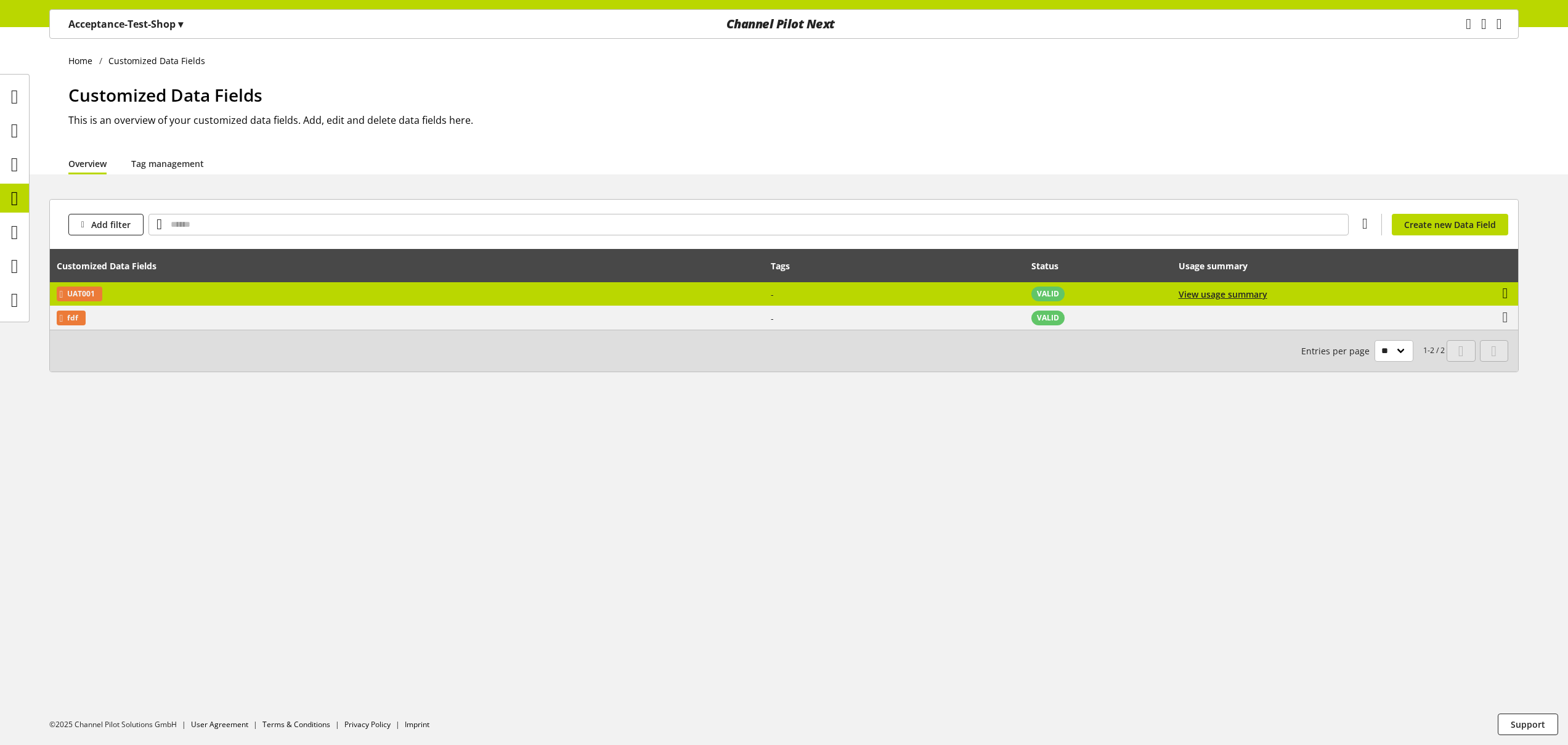
click at [1508, 292] on icon at bounding box center [1505, 293] width 6 height 22
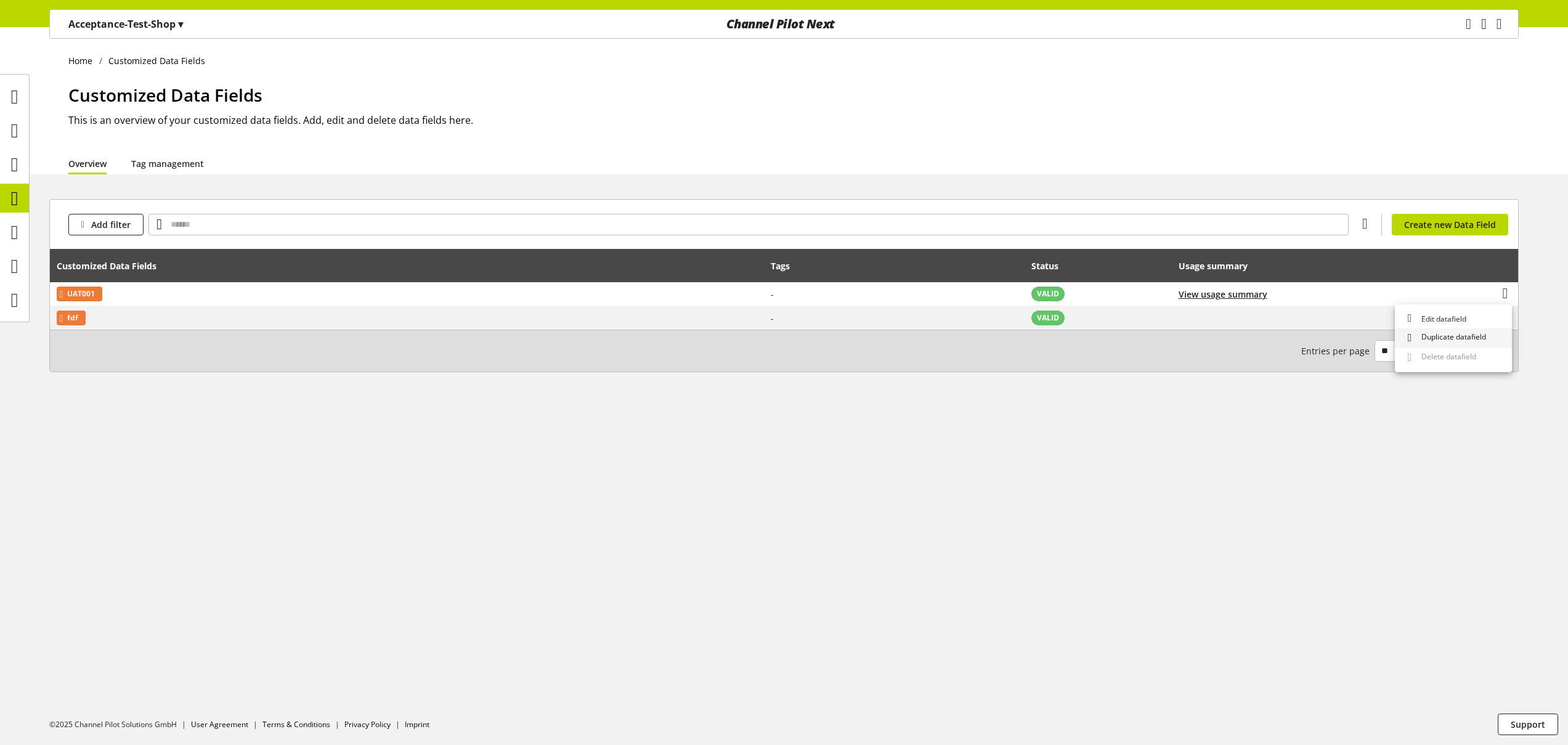
click at [1459, 335] on span "Duplicate datafield" at bounding box center [1451, 338] width 70 height 13
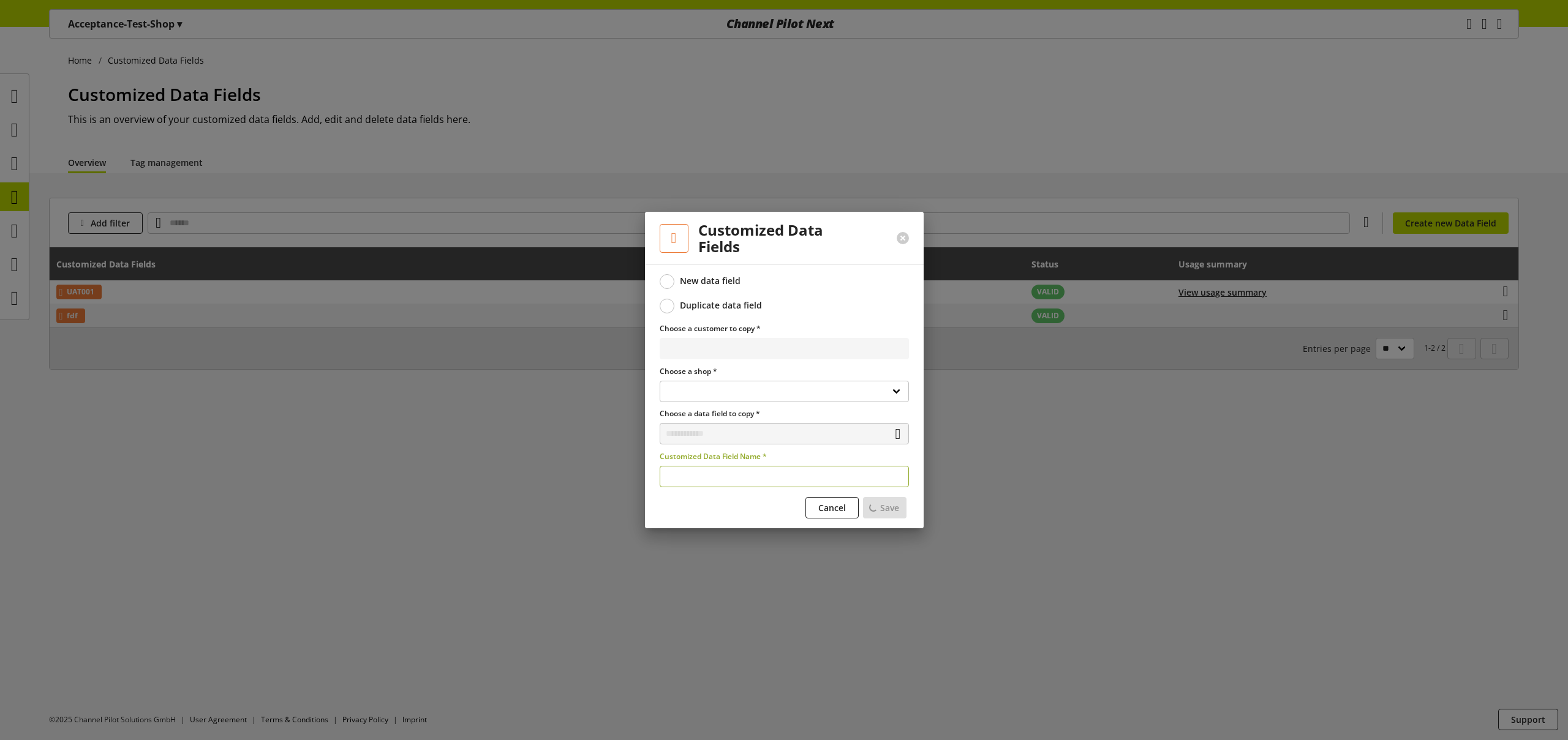
select select "**********"
type input "******"
drag, startPoint x: 884, startPoint y: 500, endPoint x: 889, endPoint y: 506, distance: 7.8
click at [884, 500] on button "Save" at bounding box center [884, 508] width 43 height 21
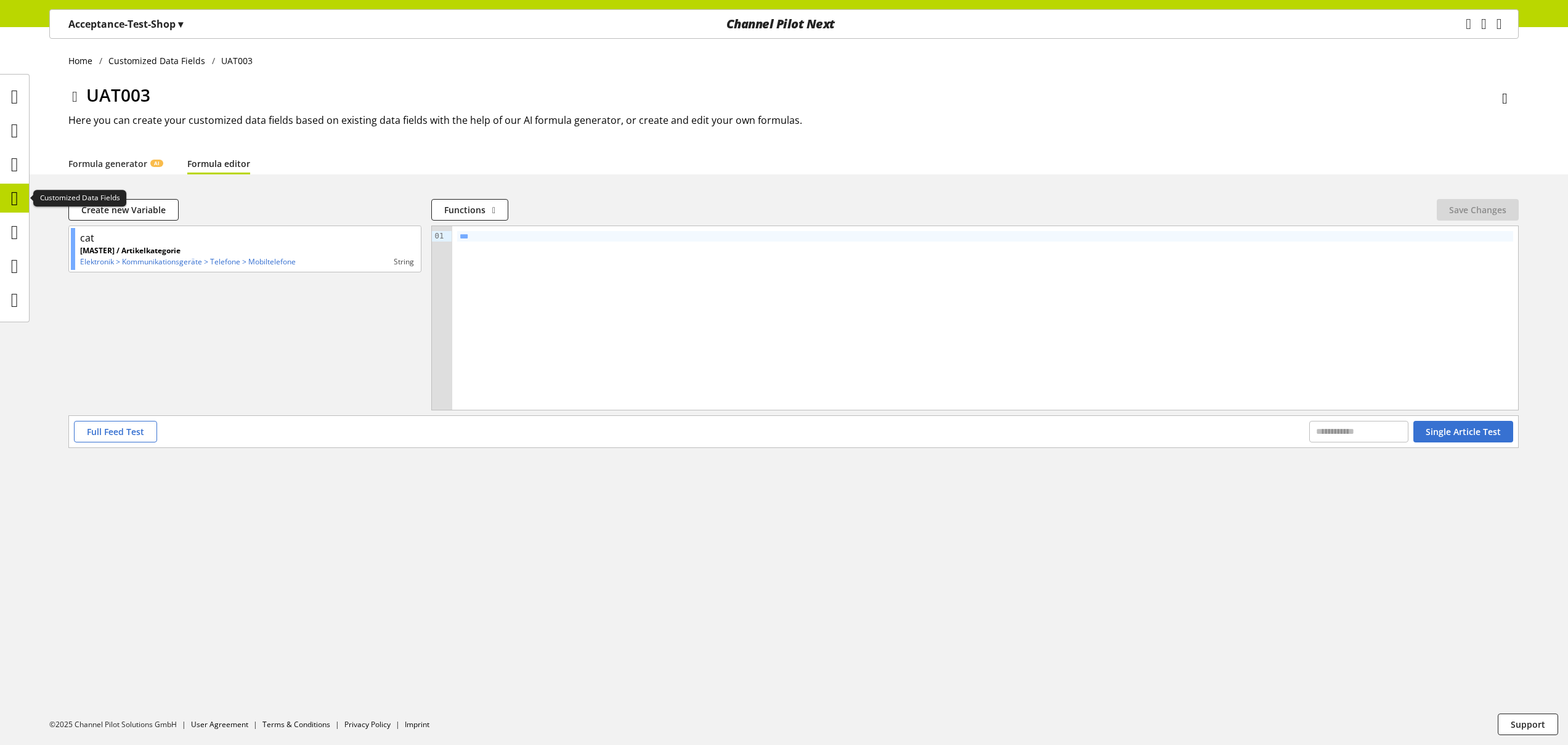
click at [18, 204] on icon at bounding box center [14, 198] width 7 height 25
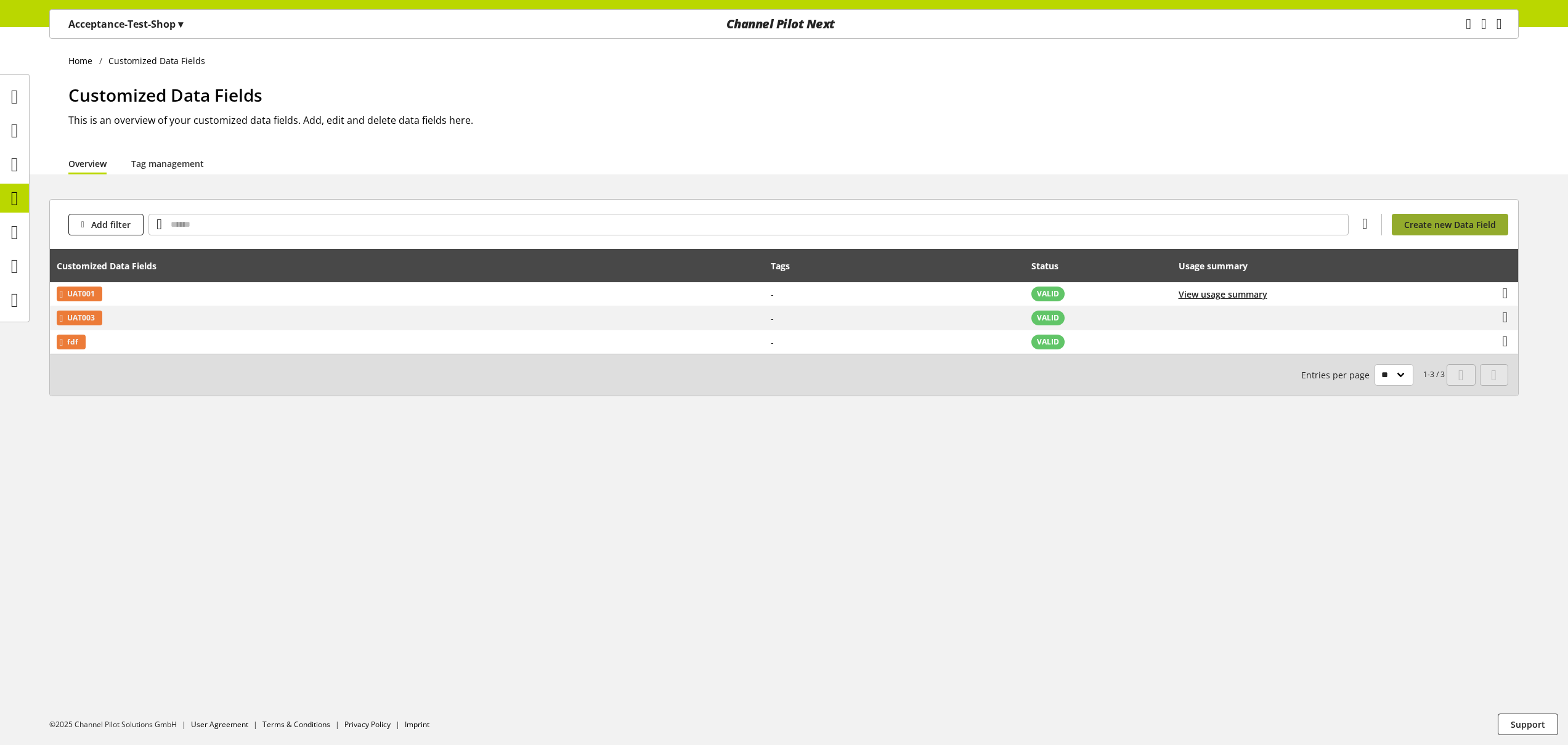
click at [1450, 228] on span "Create new Data Field" at bounding box center [1450, 225] width 92 height 13
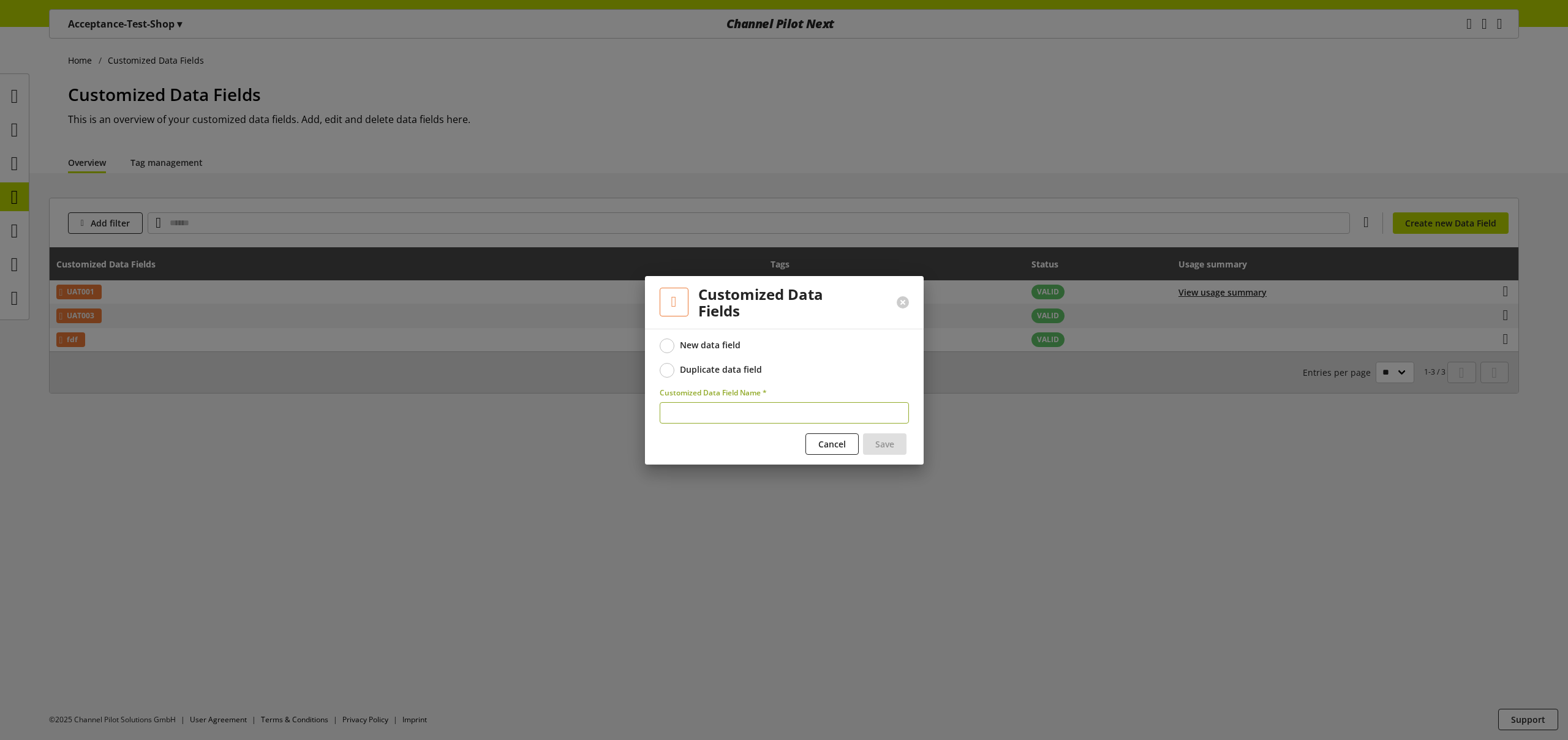
click at [738, 372] on div "Duplicate data field" at bounding box center [720, 369] width 82 height 11
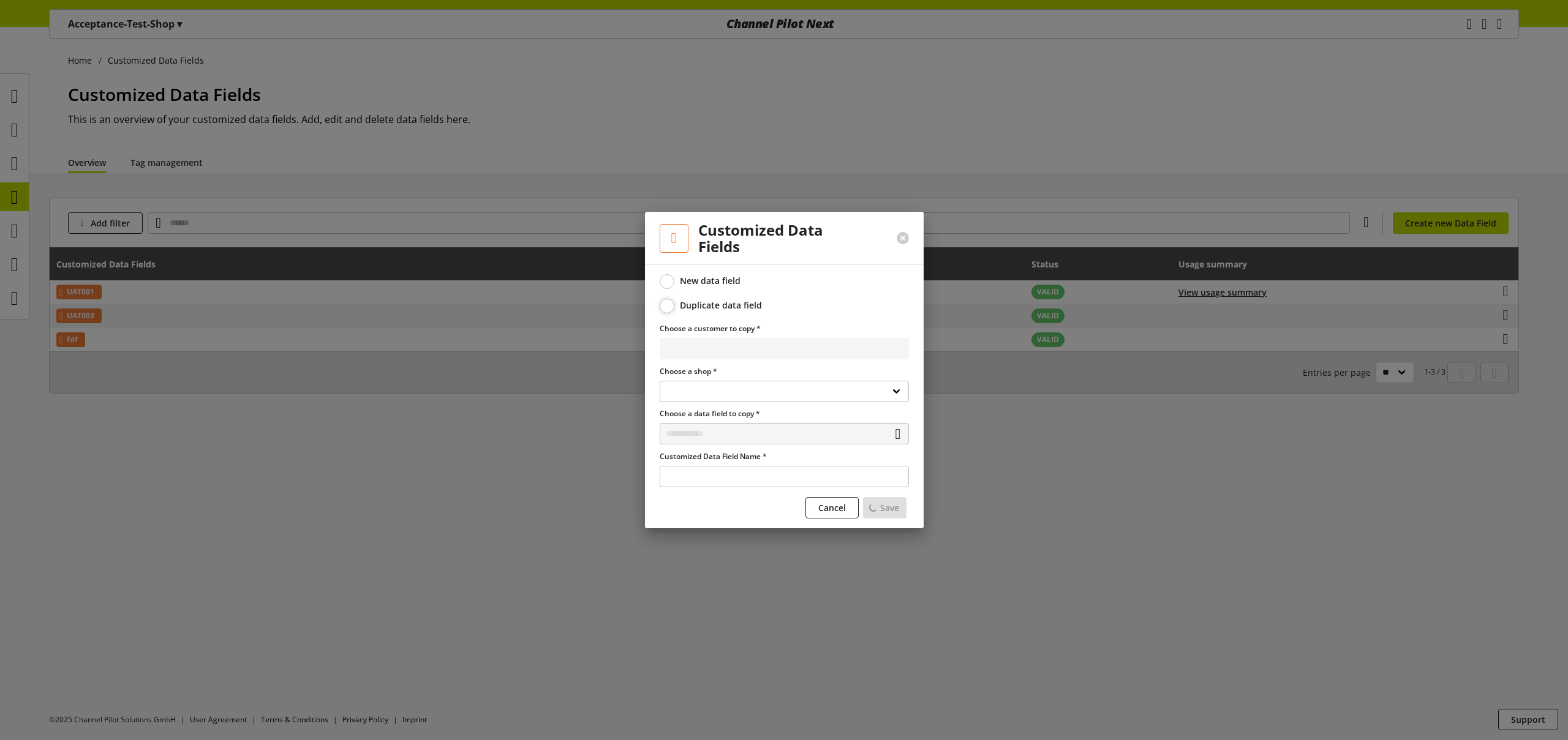
select select
click at [747, 349] on select "**********" at bounding box center [784, 348] width 249 height 21
select select "**********"
click at [660, 338] on select "**********" at bounding box center [784, 348] width 249 height 21
click at [711, 438] on input "text" at bounding box center [784, 433] width 249 height 21
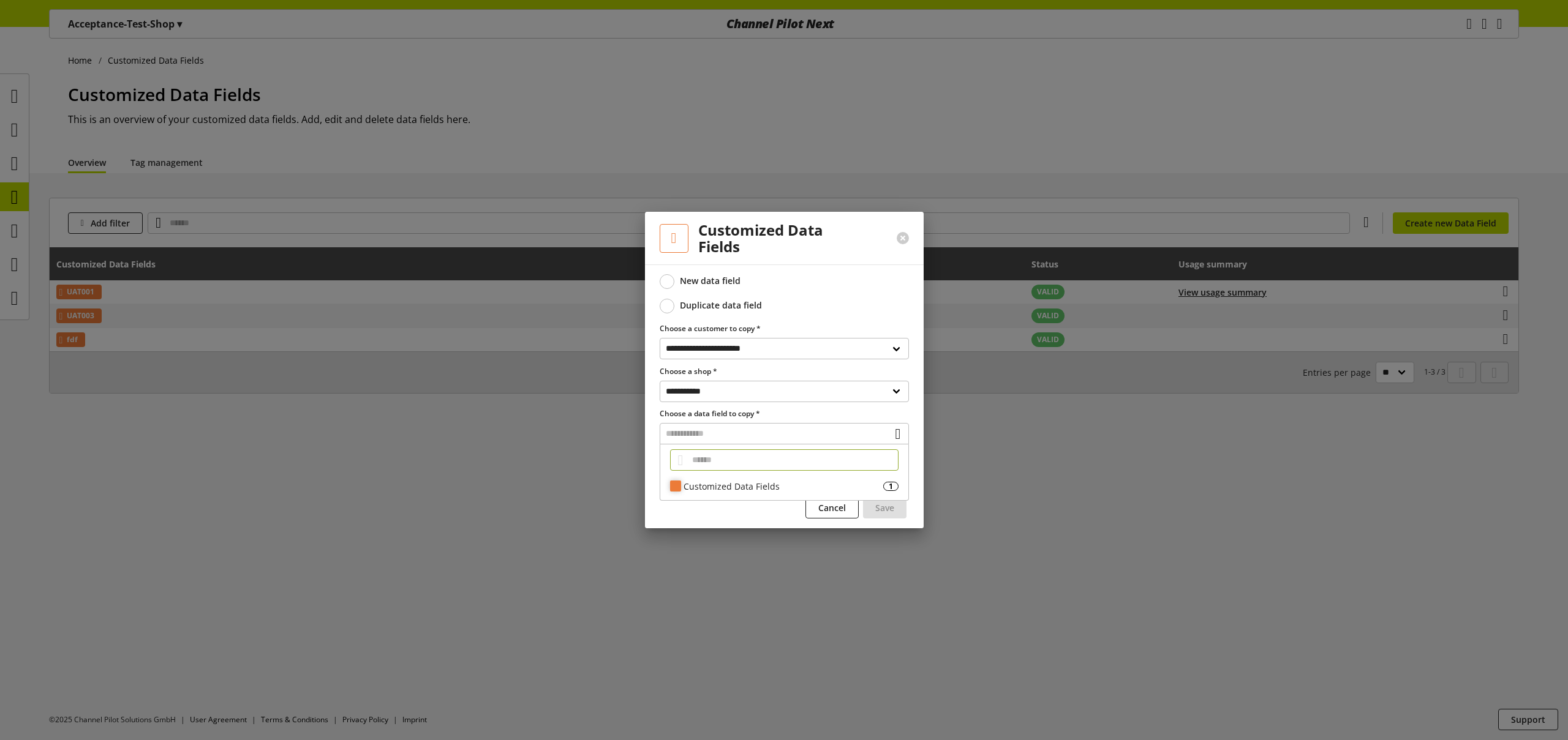
click at [711, 483] on div "Customized Data Fields" at bounding box center [783, 486] width 200 height 13
click at [715, 511] on span "EEEE" at bounding box center [717, 508] width 19 height 15
click at [764, 475] on input "******" at bounding box center [784, 476] width 249 height 21
type input "*********"
click at [890, 509] on span "Save" at bounding box center [884, 508] width 19 height 13
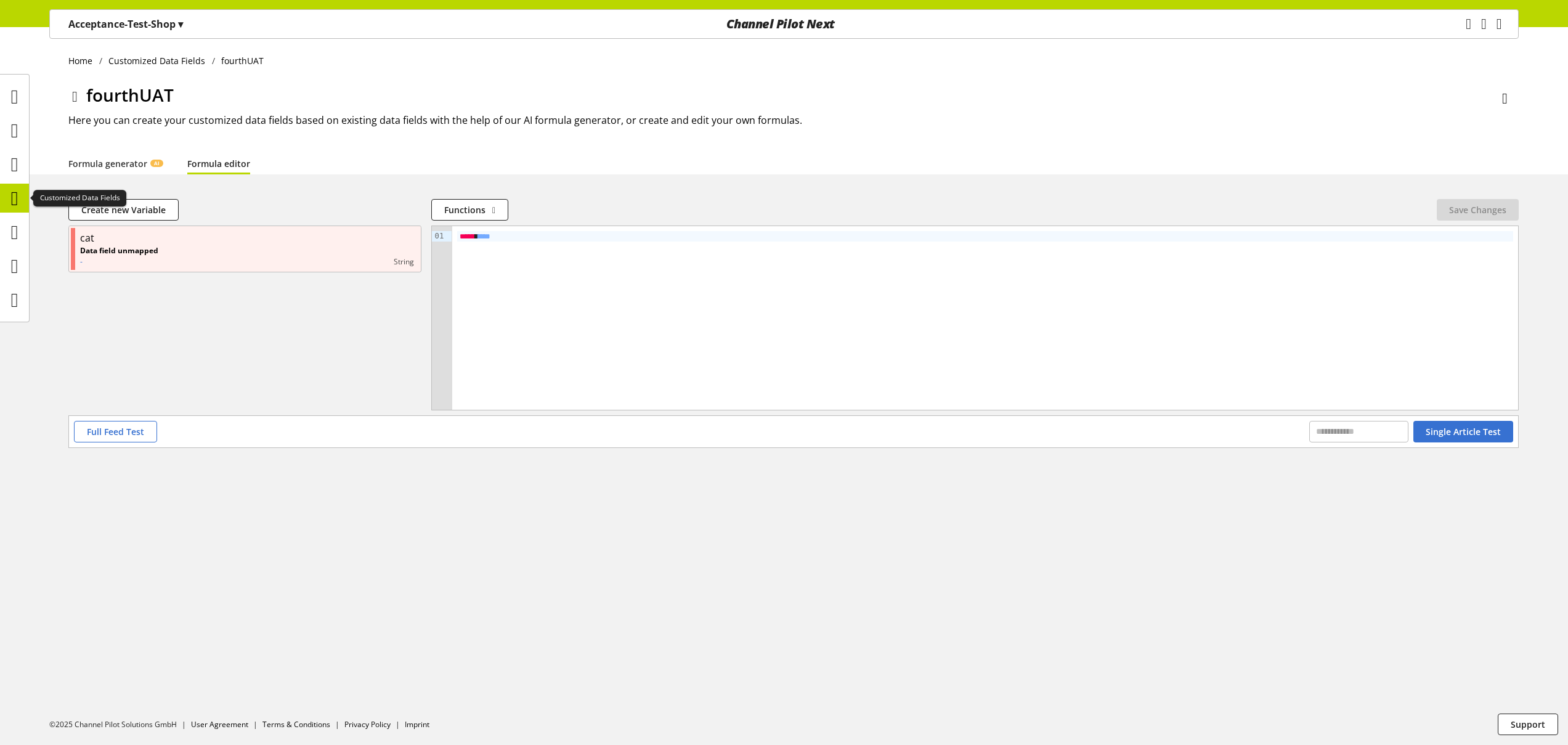
click at [18, 202] on icon at bounding box center [14, 198] width 7 height 25
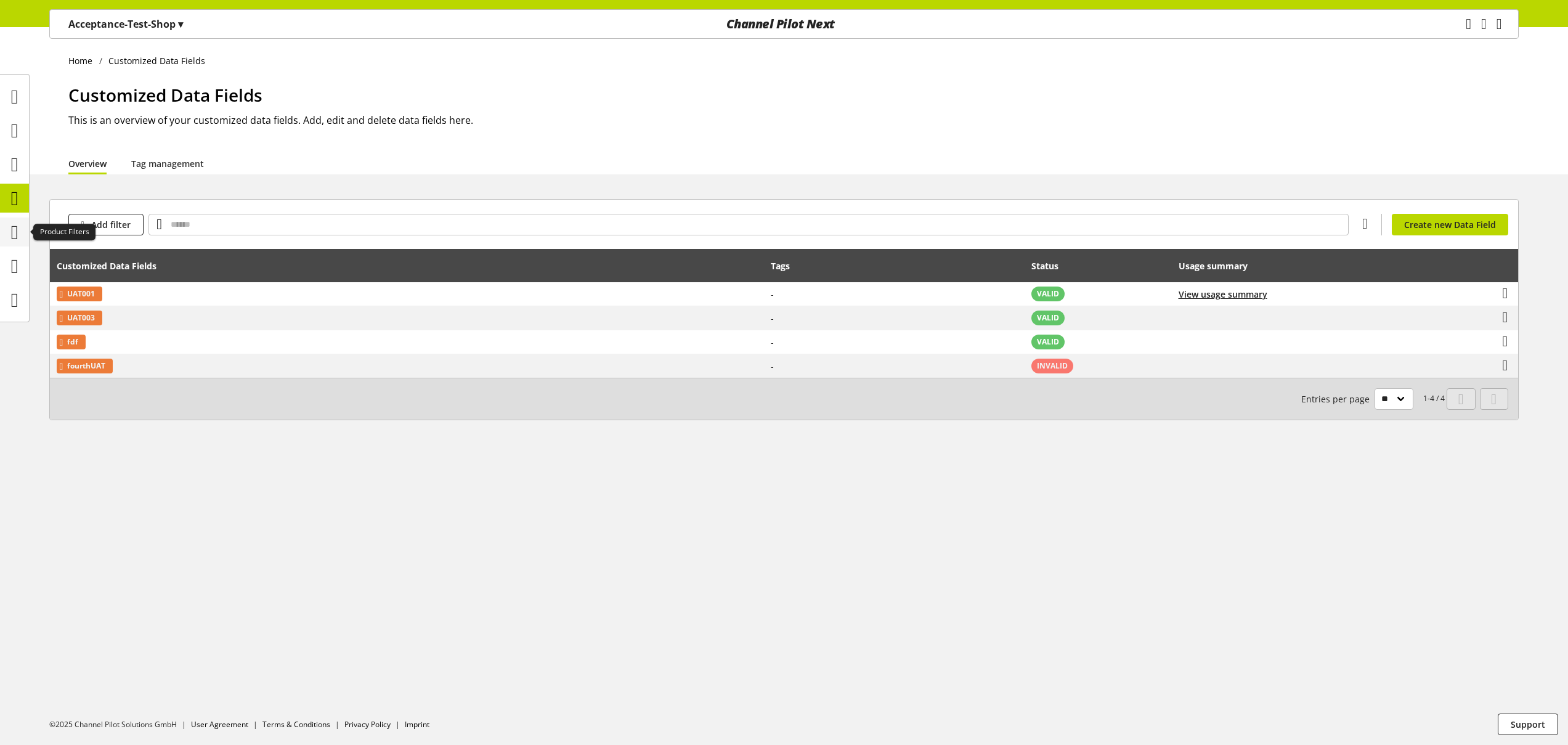
click at [18, 229] on icon at bounding box center [14, 232] width 7 height 25
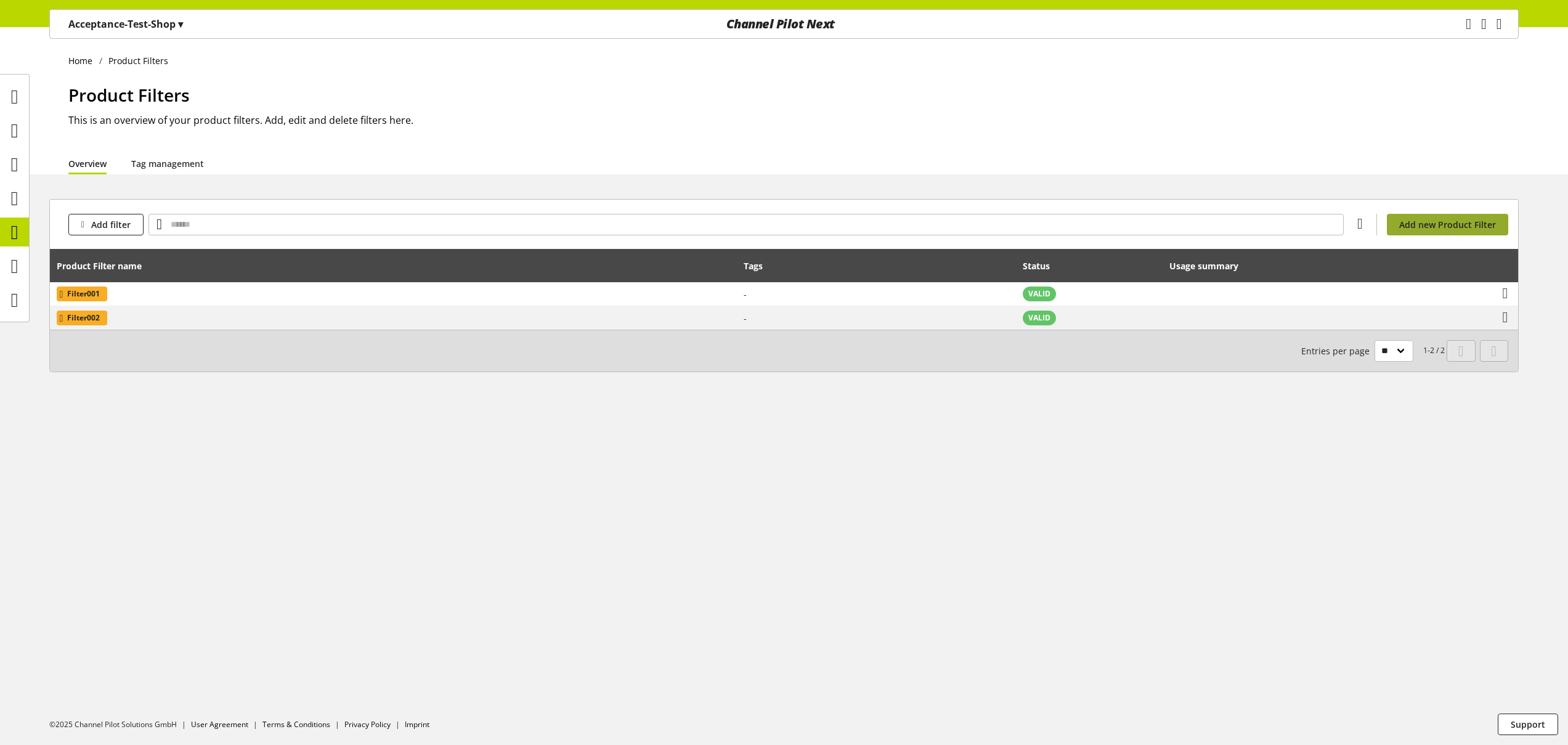
click at [1420, 225] on span "Add new Product Filter" at bounding box center [1447, 225] width 97 height 13
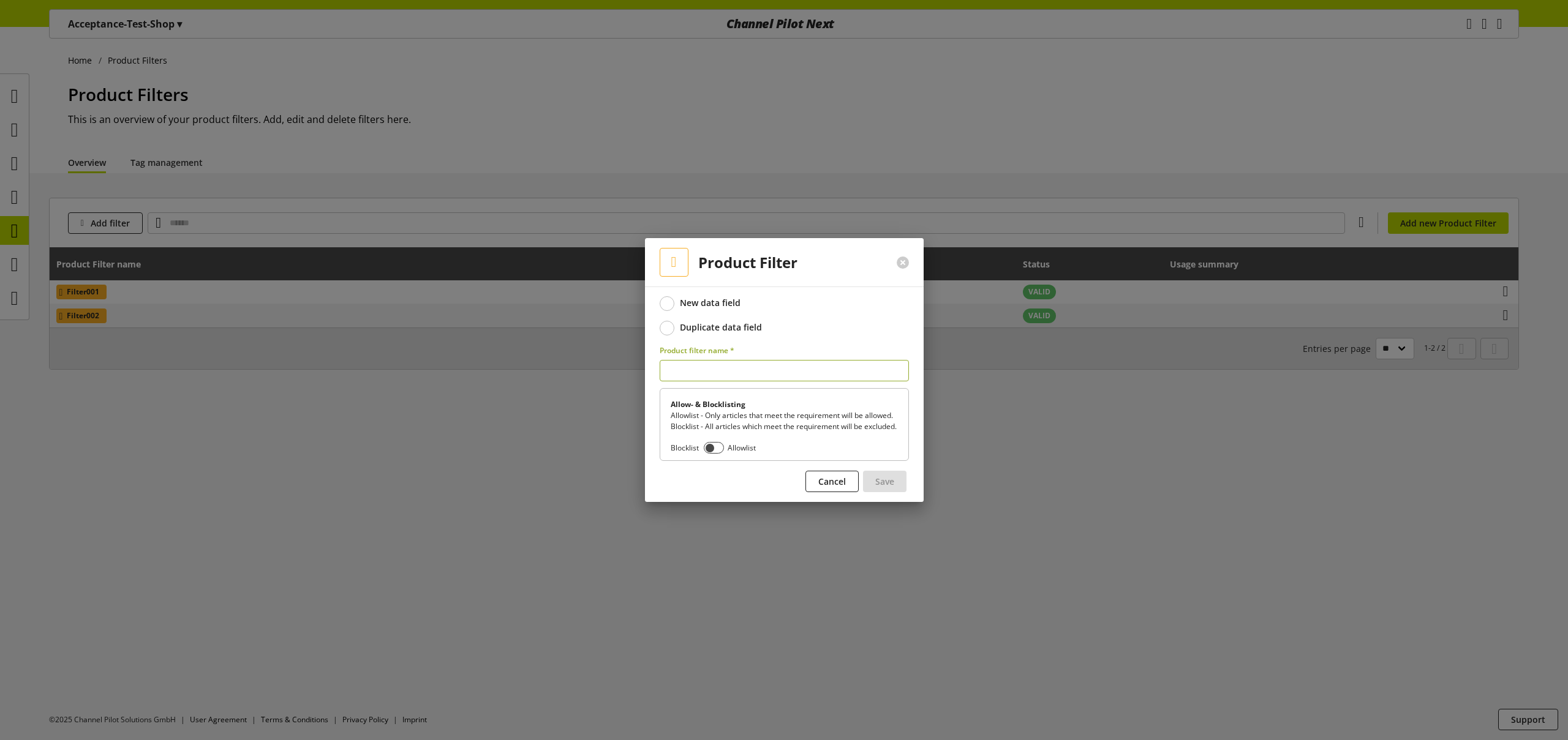
click at [713, 322] on div "Duplicate data field" at bounding box center [720, 327] width 82 height 11
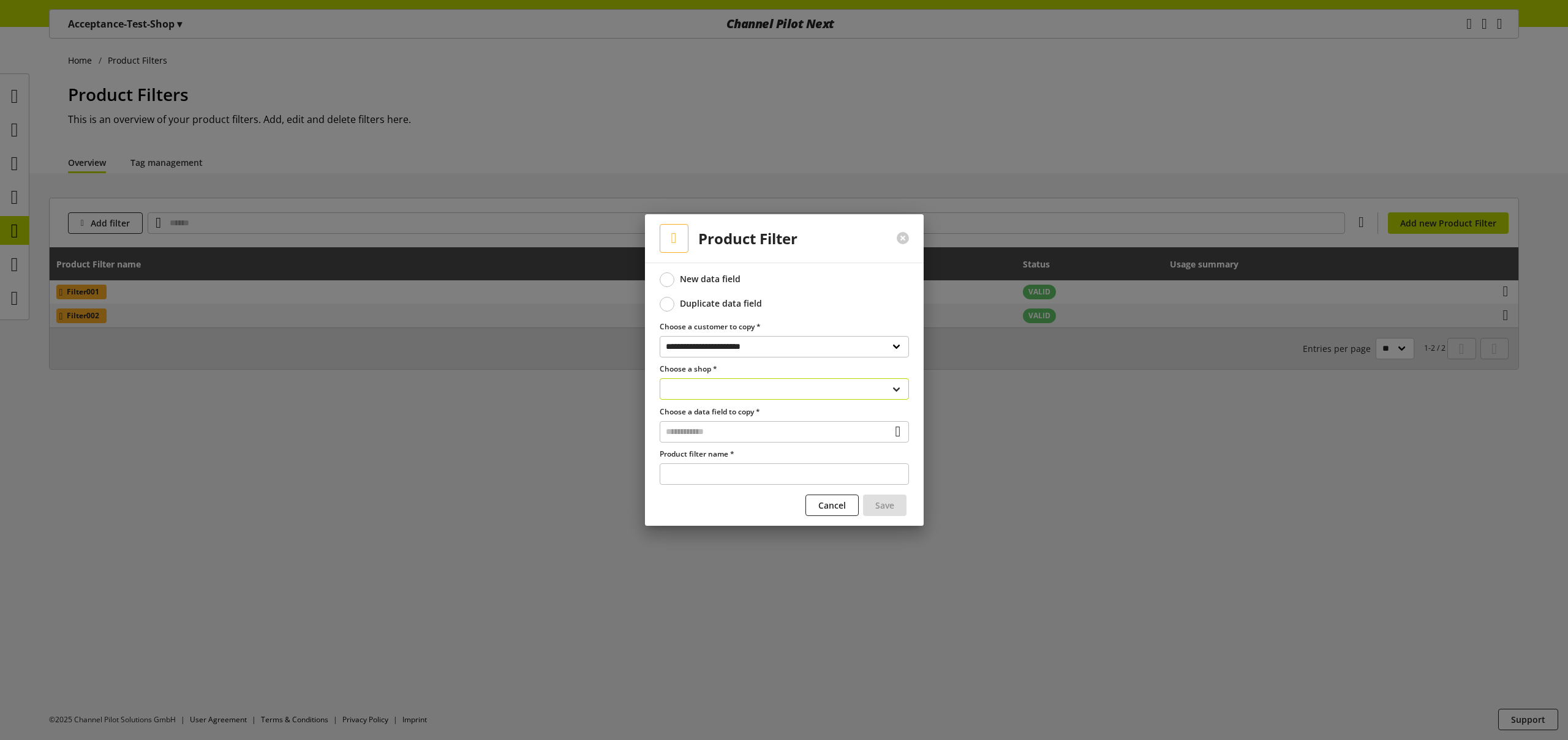
click at [725, 391] on select "**********" at bounding box center [784, 389] width 249 height 21
select select "**********"
click at [660, 378] on select "**********" at bounding box center [784, 389] width 249 height 21
click at [713, 428] on input "text" at bounding box center [784, 431] width 249 height 21
click at [707, 488] on div "Filter" at bounding box center [783, 484] width 200 height 13
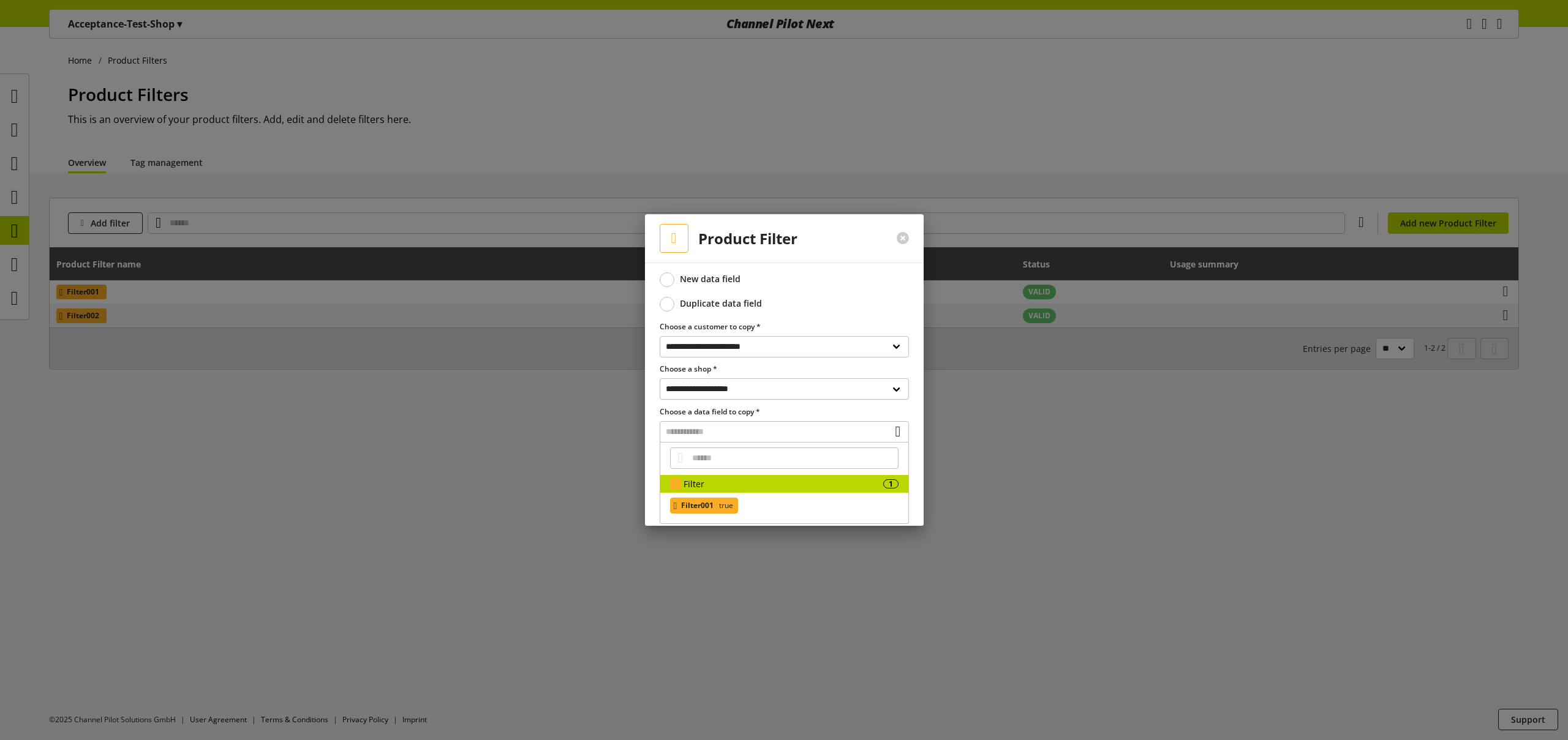
click at [723, 506] on span "true" at bounding box center [725, 506] width 17 height 15
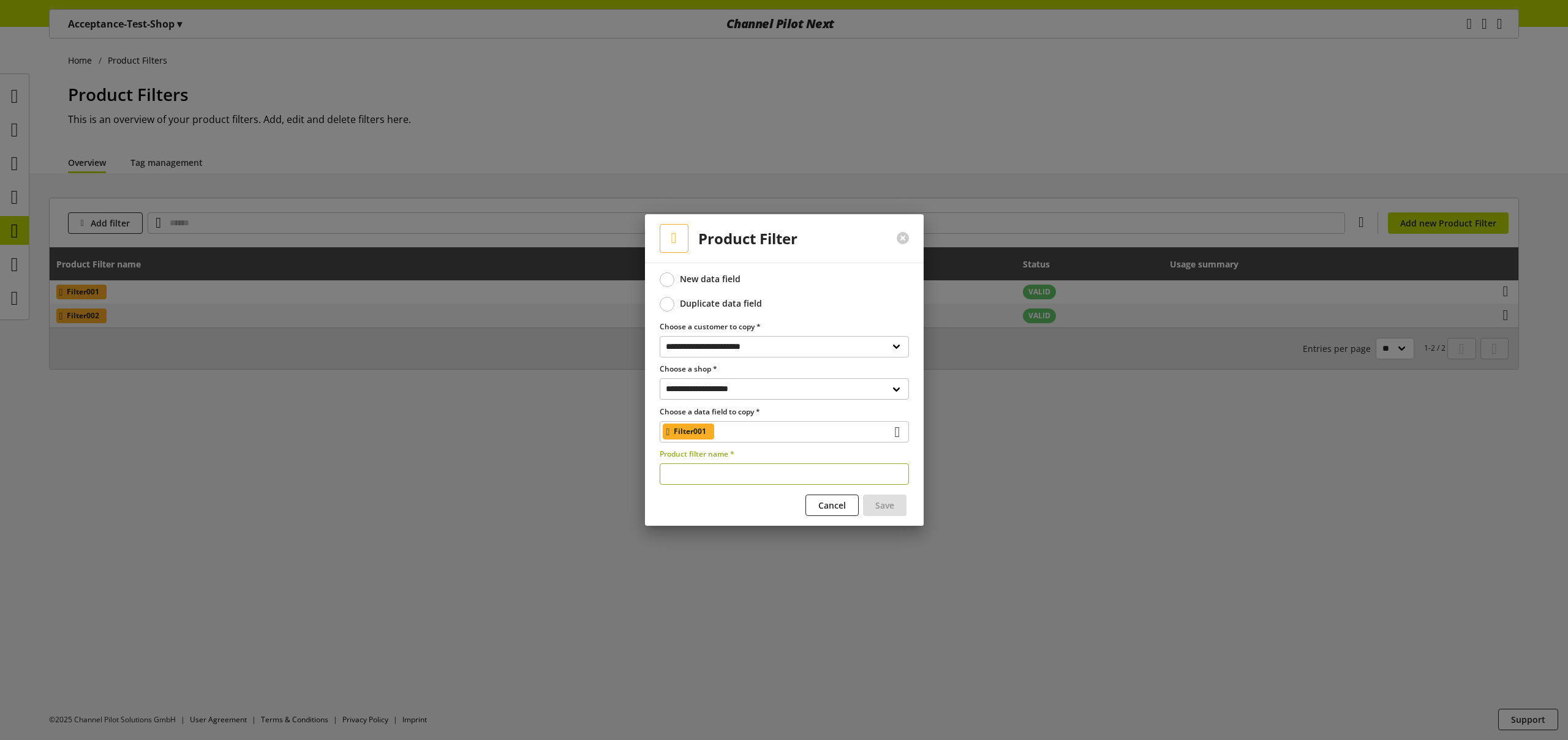
click at [726, 473] on input "text" at bounding box center [784, 474] width 249 height 21
drag, startPoint x: 700, startPoint y: 477, endPoint x: 646, endPoint y: 473, distance: 54.1
click at [646, 473] on div "**********" at bounding box center [784, 395] width 278 height 264
type input "*********"
click at [883, 509] on span "Save" at bounding box center [884, 506] width 19 height 13
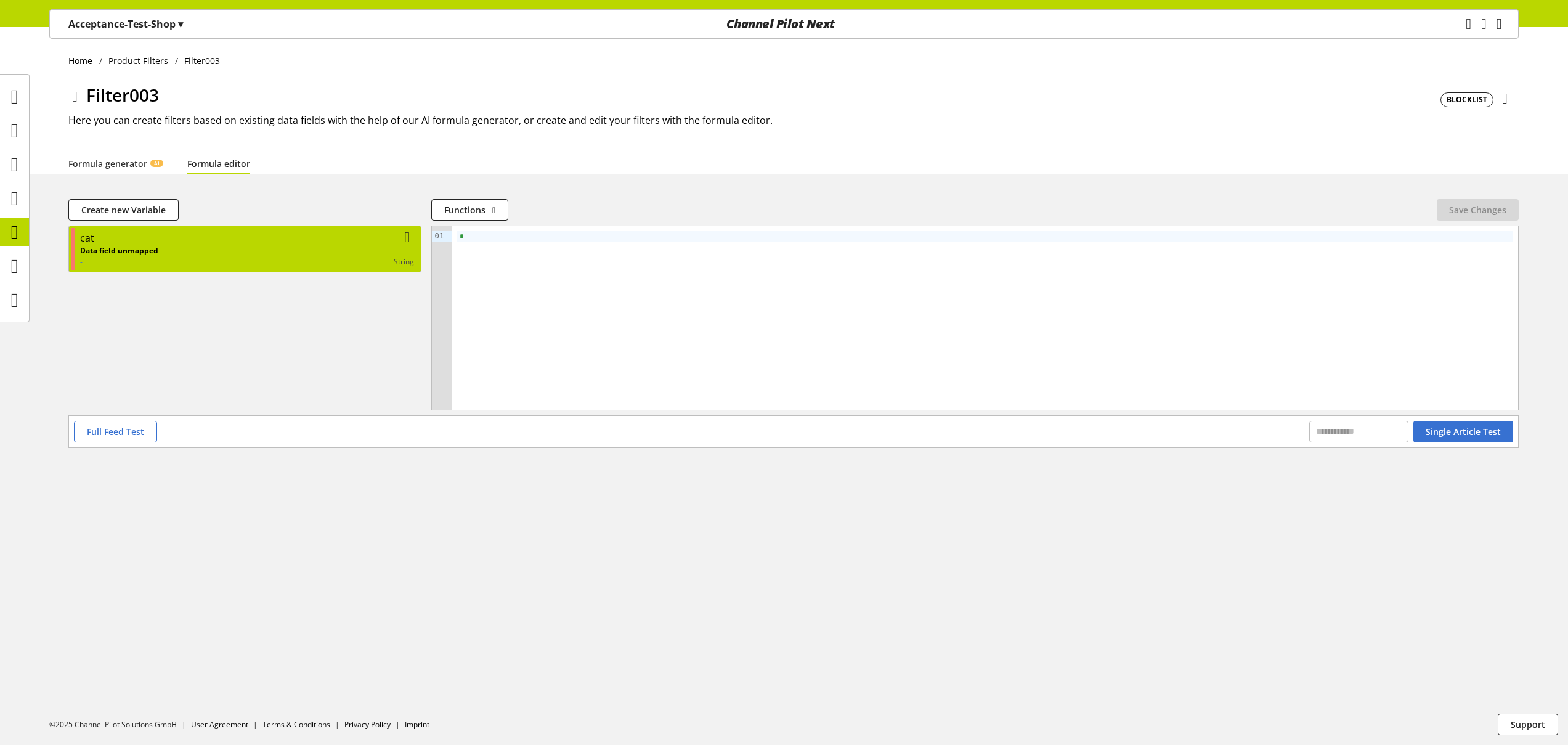
click at [272, 248] on div "Data field unmapped - string" at bounding box center [247, 256] width 334 height 22
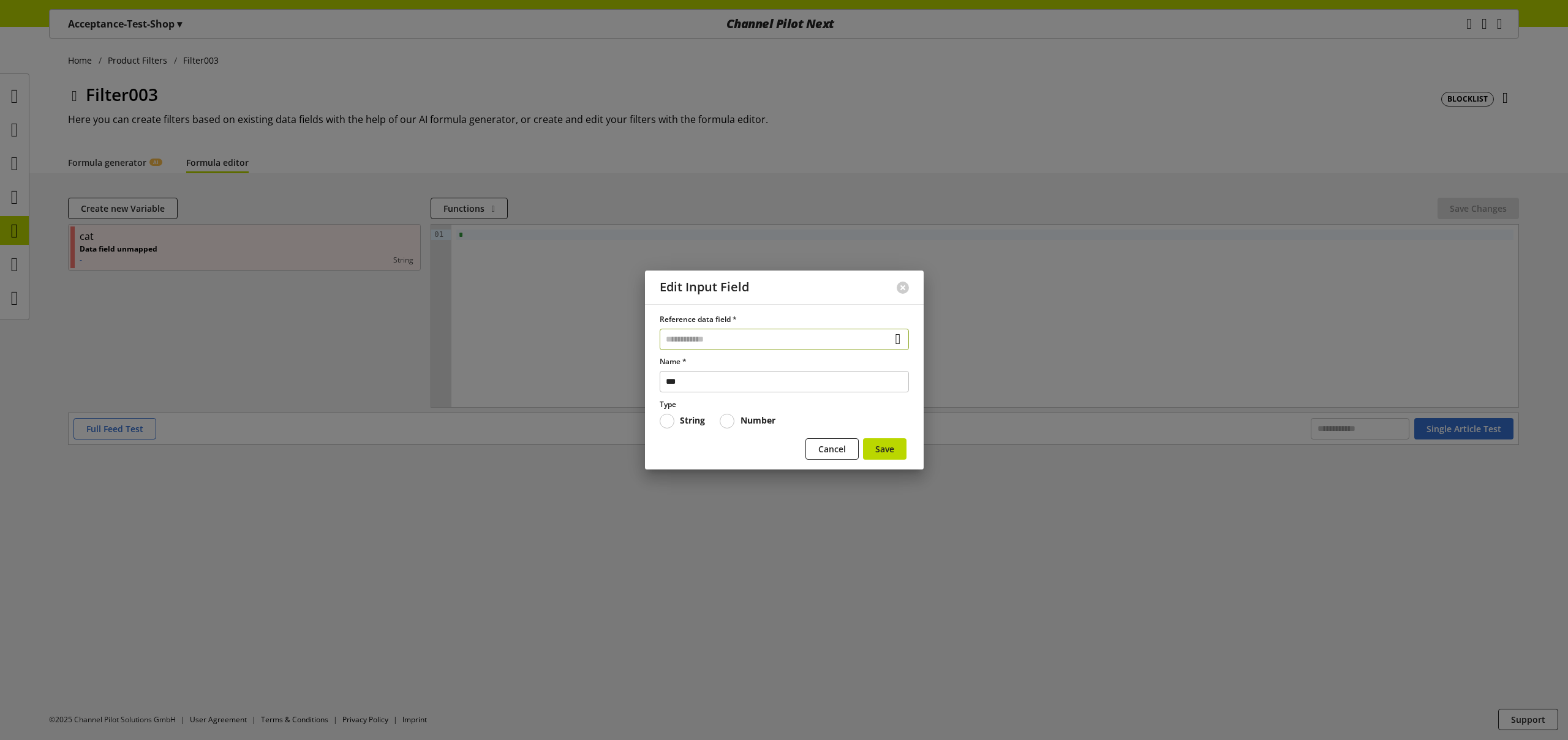
click at [710, 338] on input "text" at bounding box center [784, 339] width 249 height 21
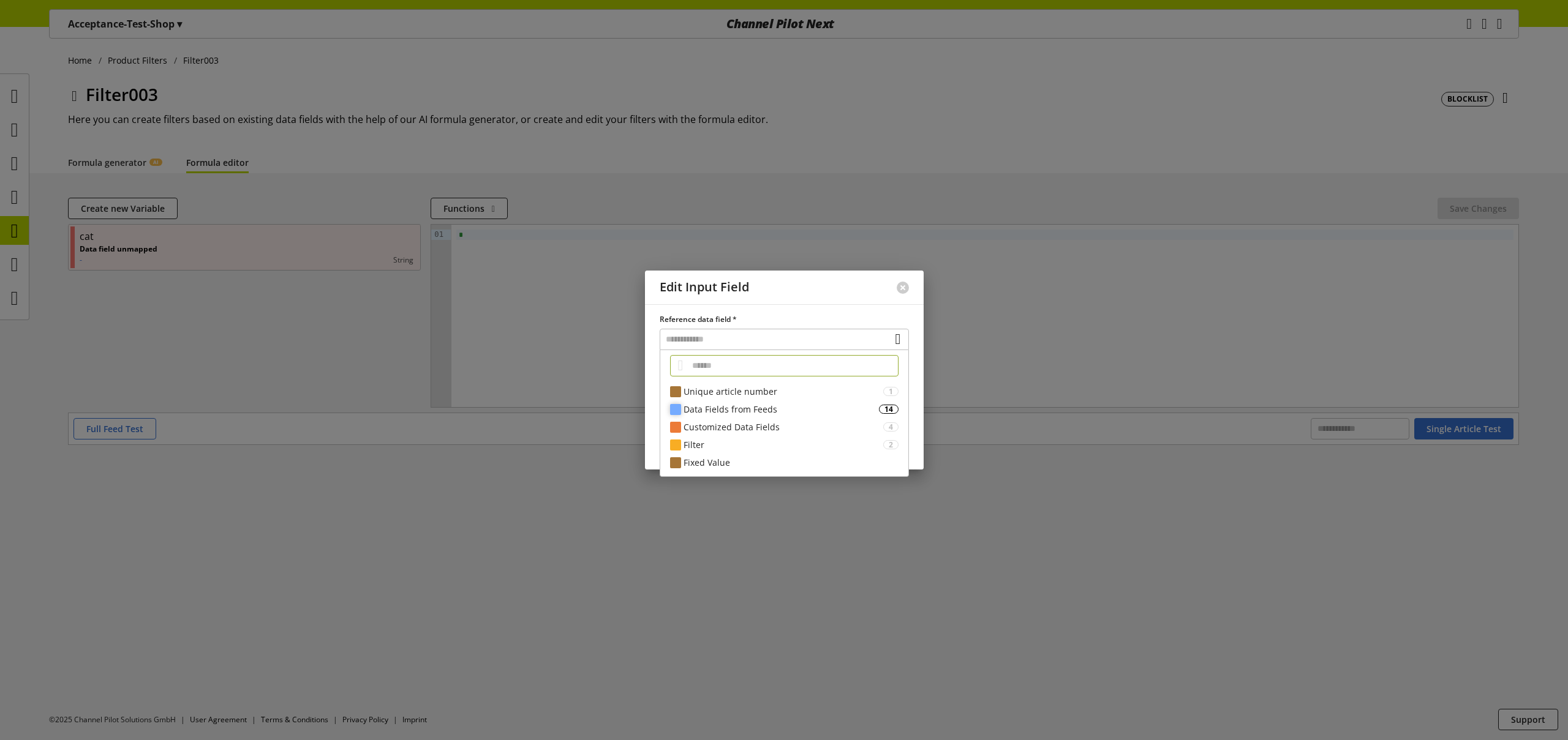
click at [749, 411] on div "Data Fields from Feeds" at bounding box center [781, 409] width 195 height 13
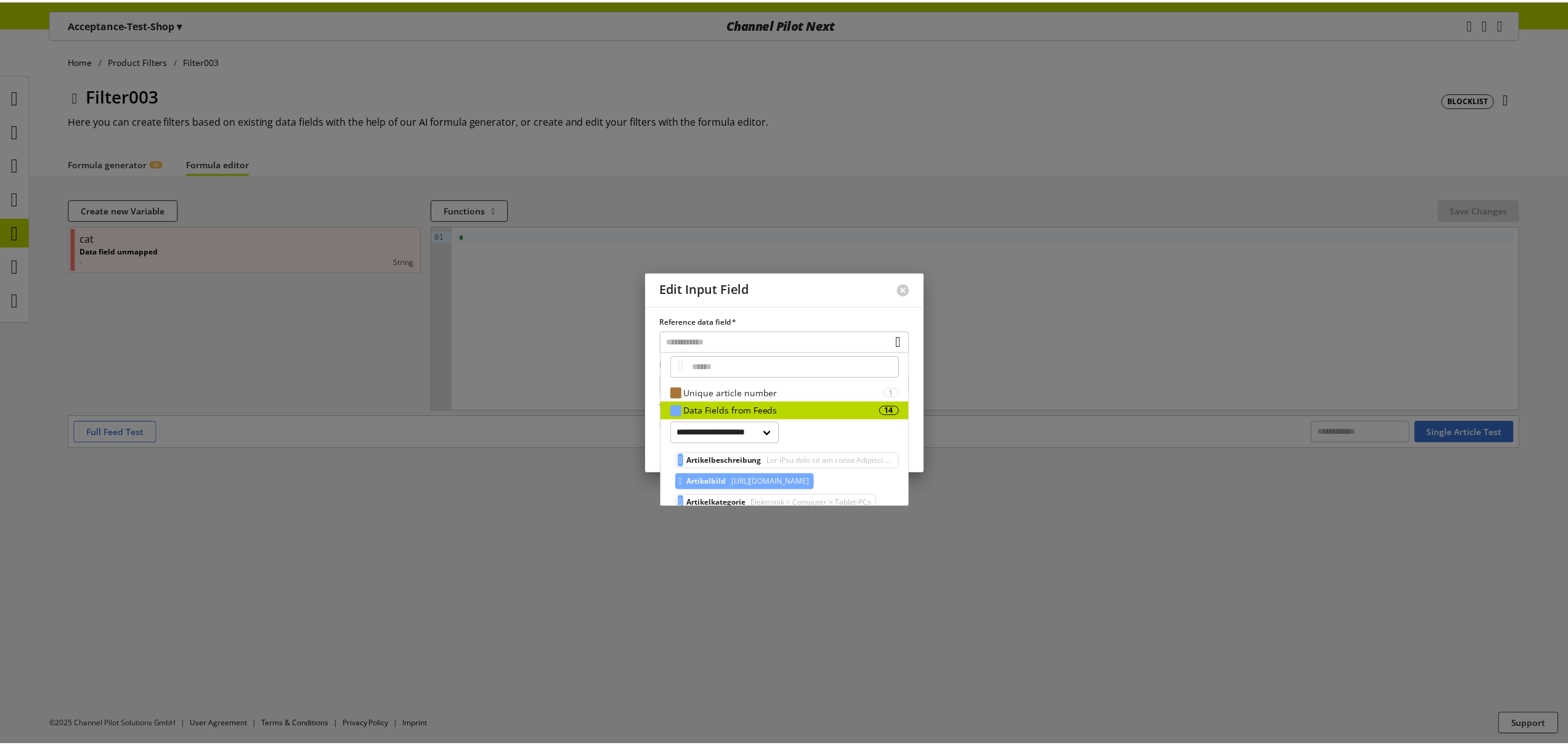
scroll to position [3, 0]
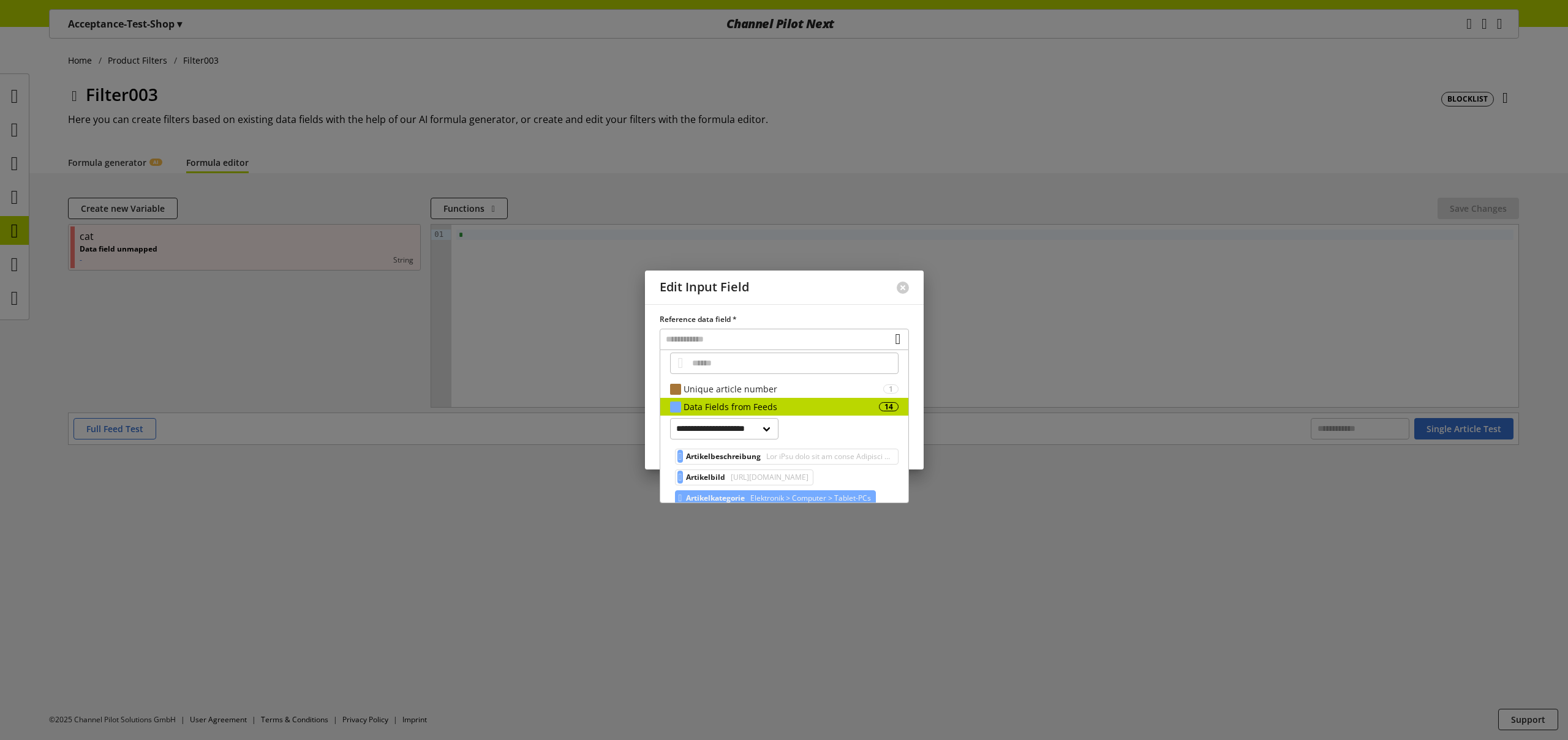
click at [759, 492] on span "Elektronik > Computer > Tablet-PCs" at bounding box center [810, 498] width 123 height 15
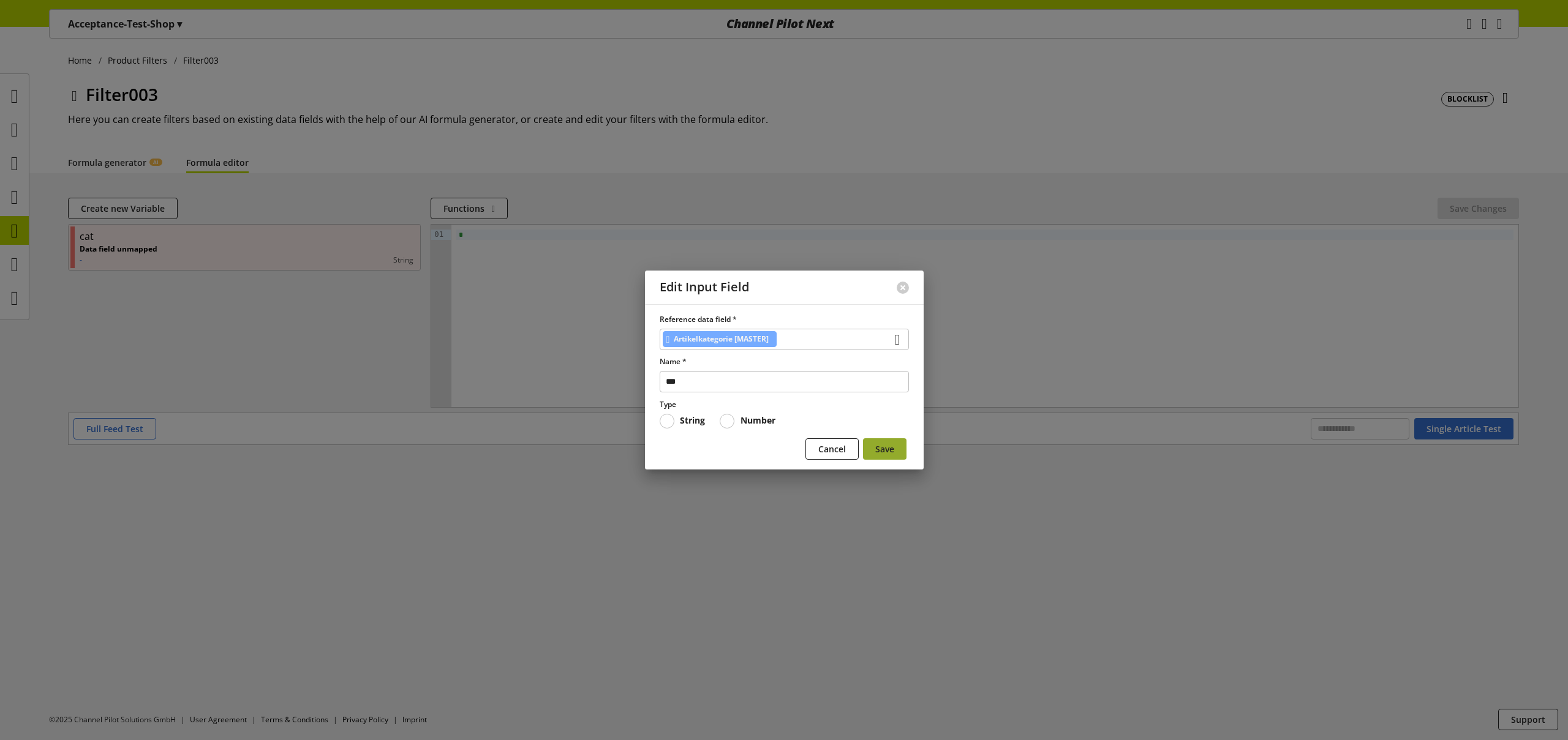
click at [878, 449] on span "Save" at bounding box center [884, 449] width 19 height 13
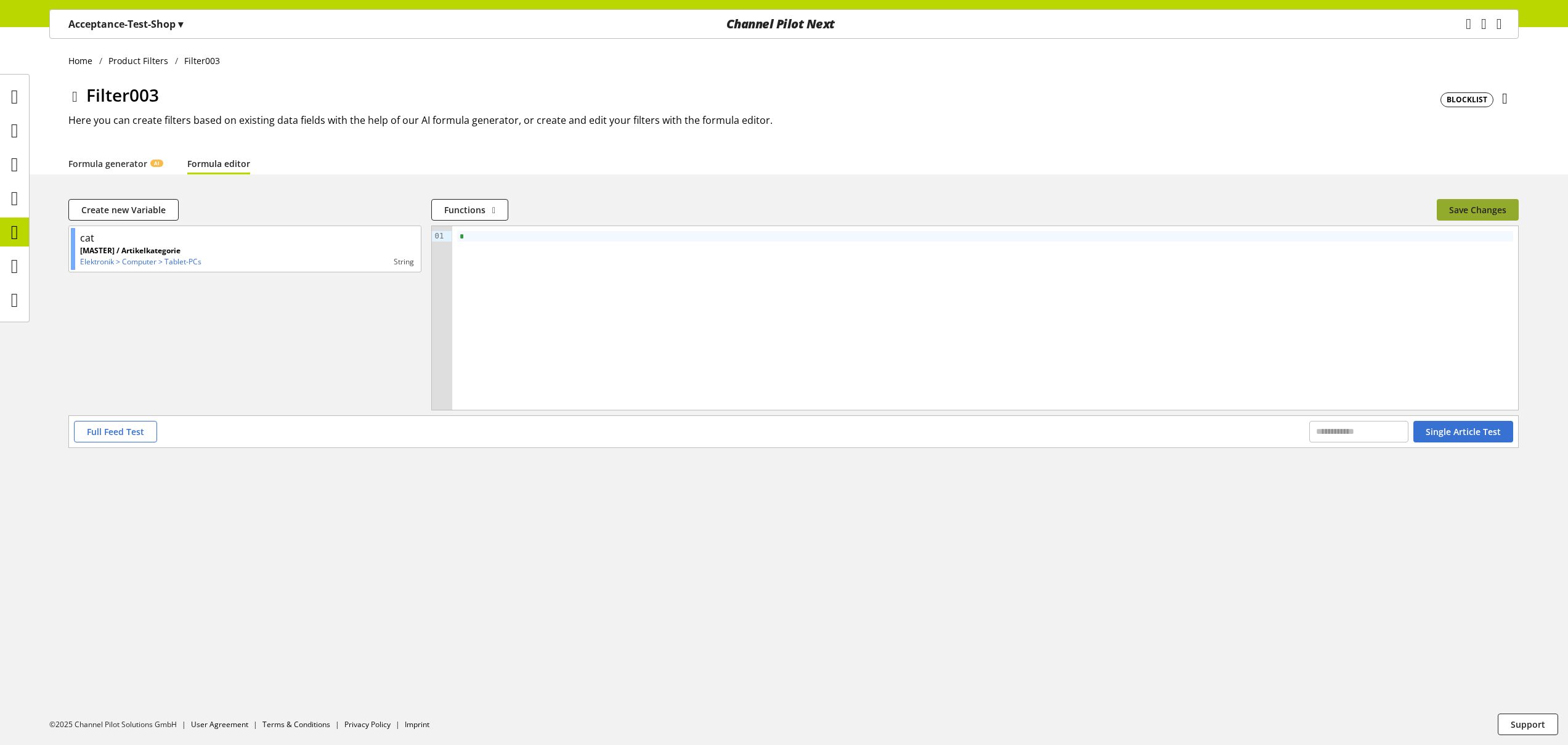
click at [1494, 216] on span "Save Changes" at bounding box center [1478, 210] width 57 height 13
click at [18, 231] on icon at bounding box center [14, 232] width 7 height 25
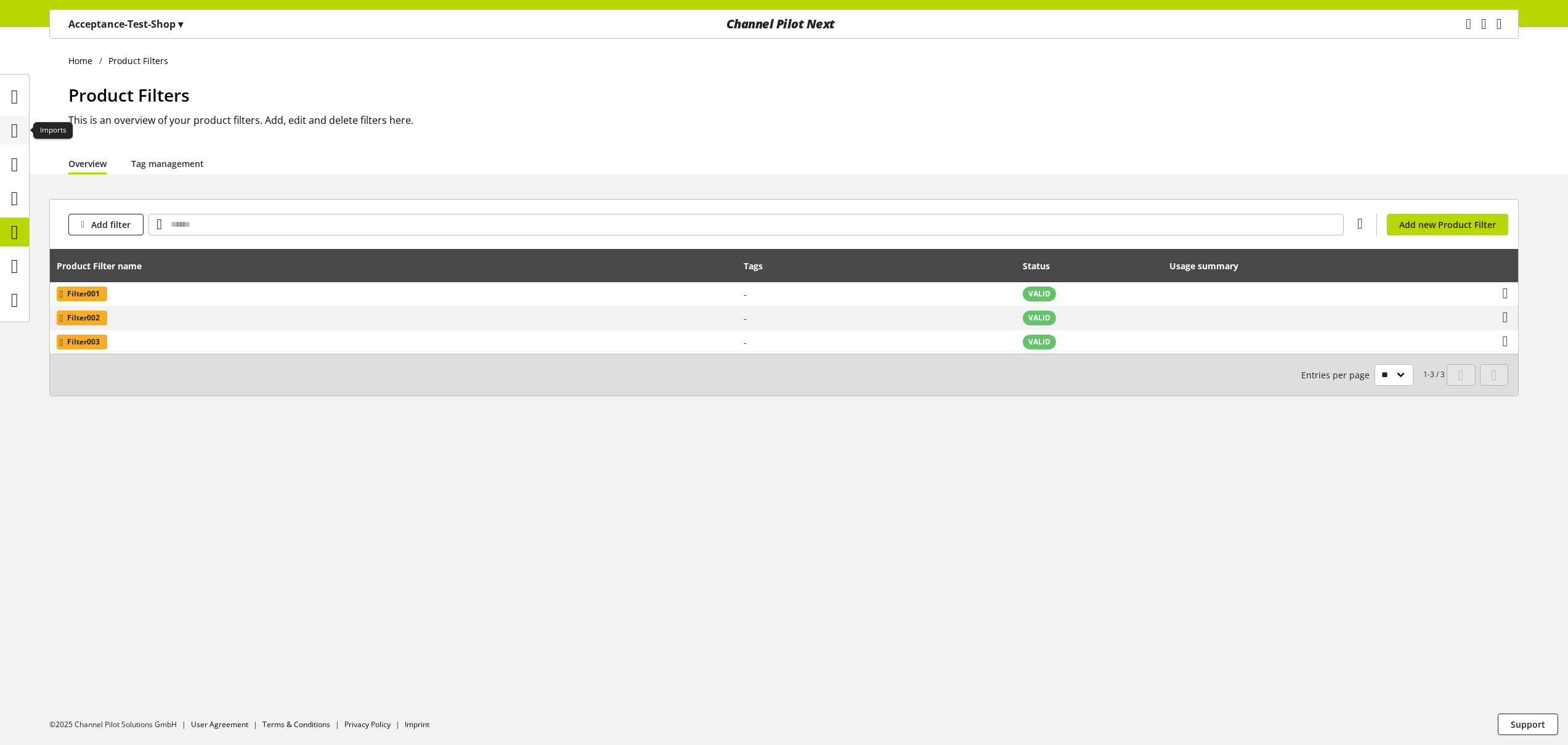
click at [18, 137] on icon at bounding box center [14, 131] width 7 height 25
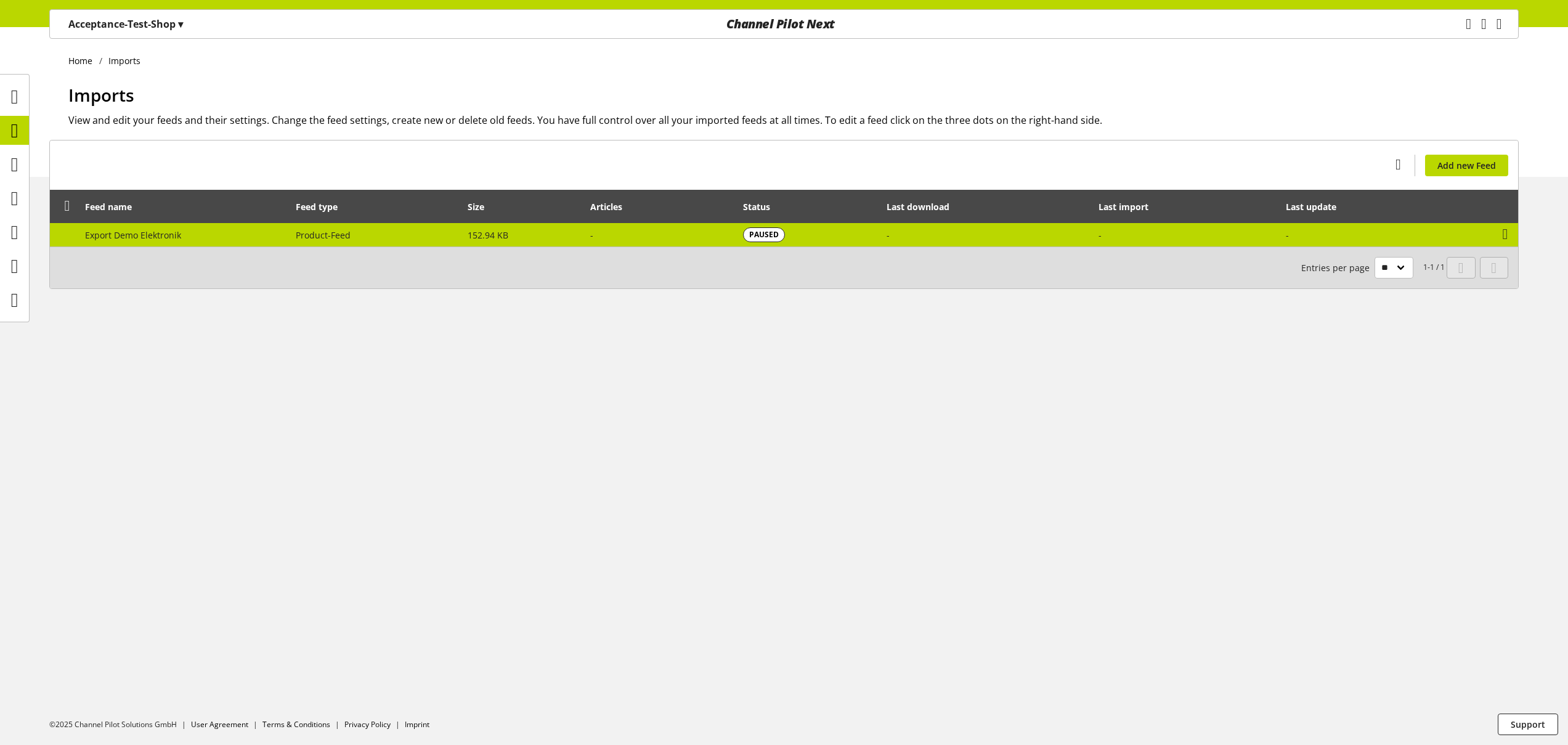
click at [158, 240] on span "Export Demo Elektronik" at bounding box center [133, 235] width 96 height 12
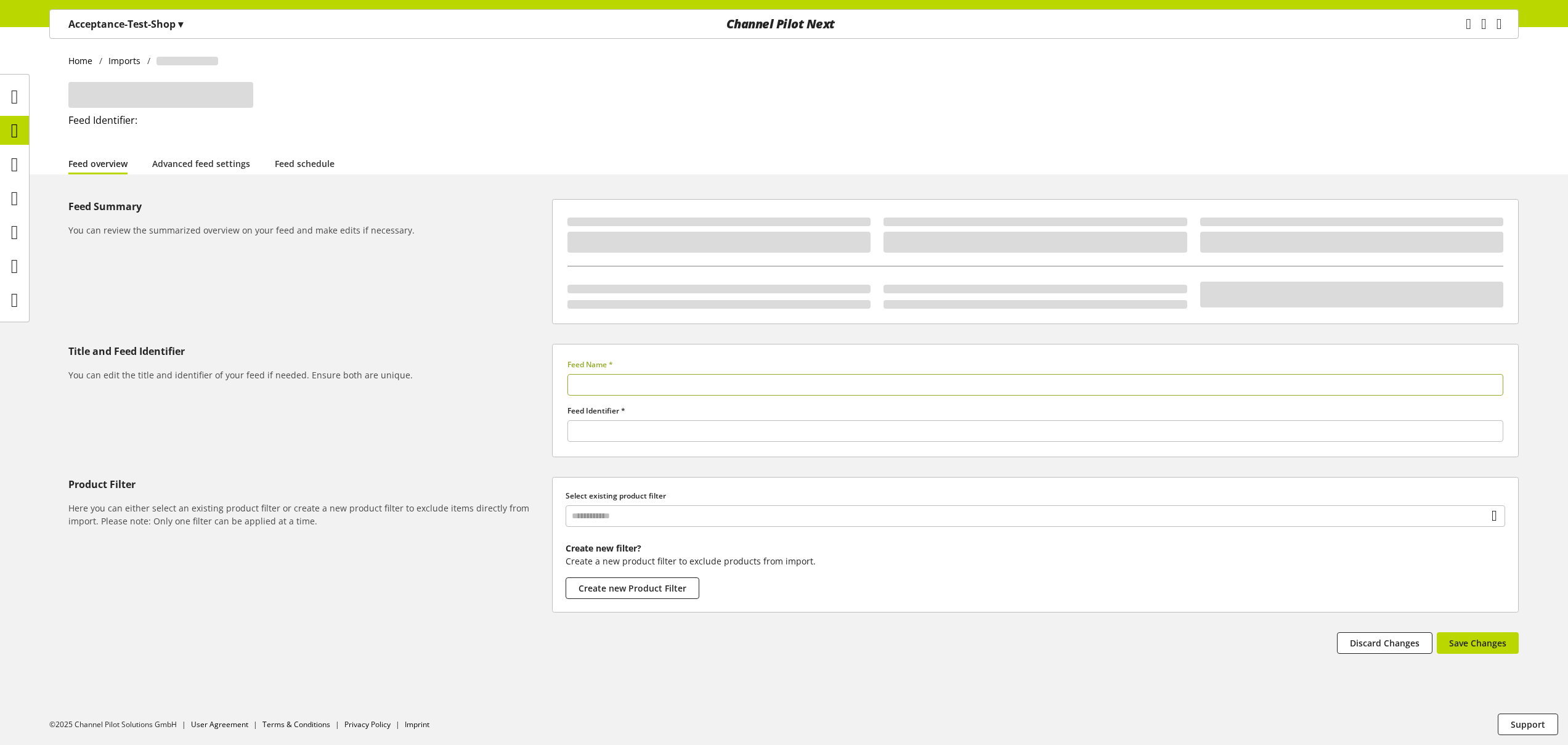
type input "**********"
type input "******"
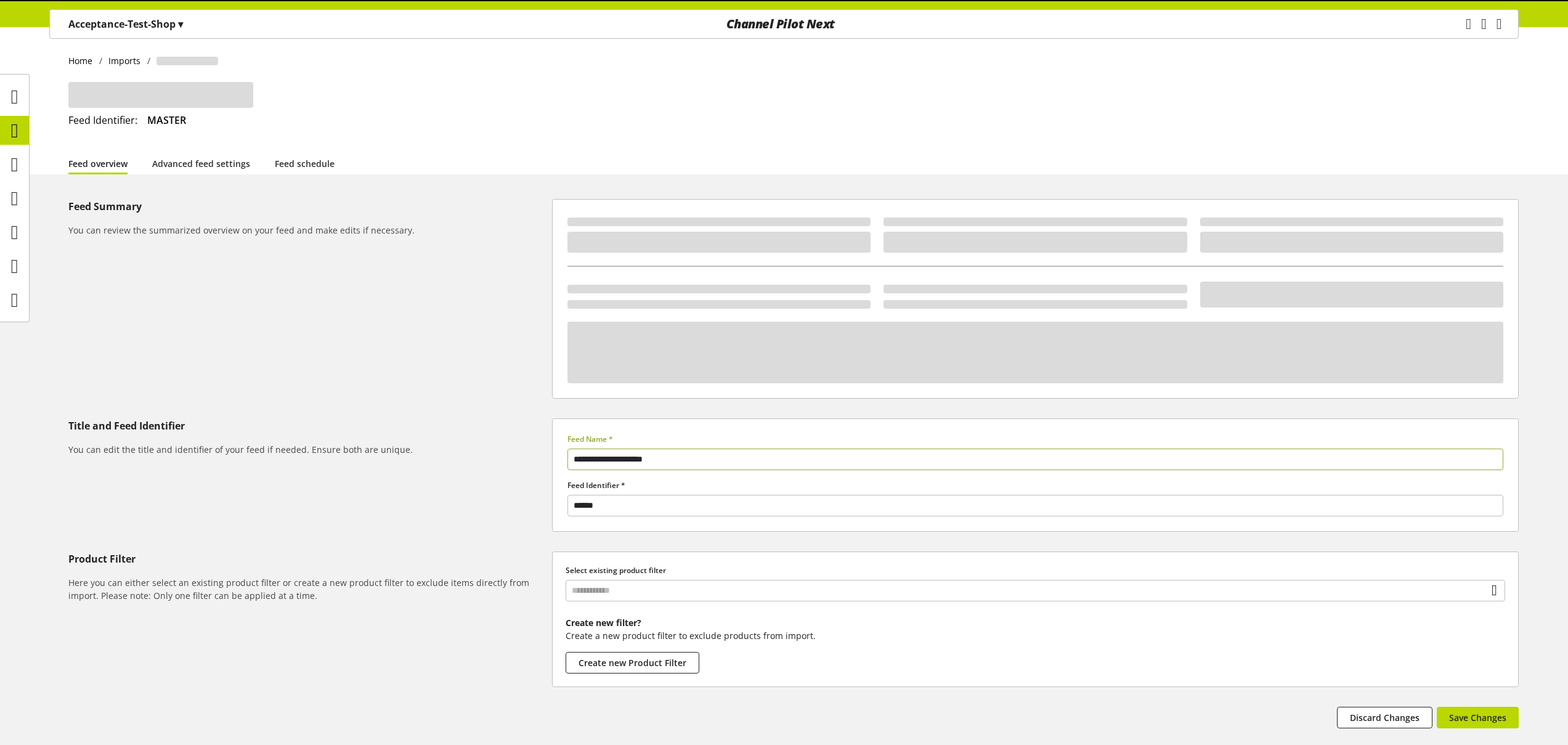
click at [656, 516] on div "**********" at bounding box center [784, 488] width 1568 height 579
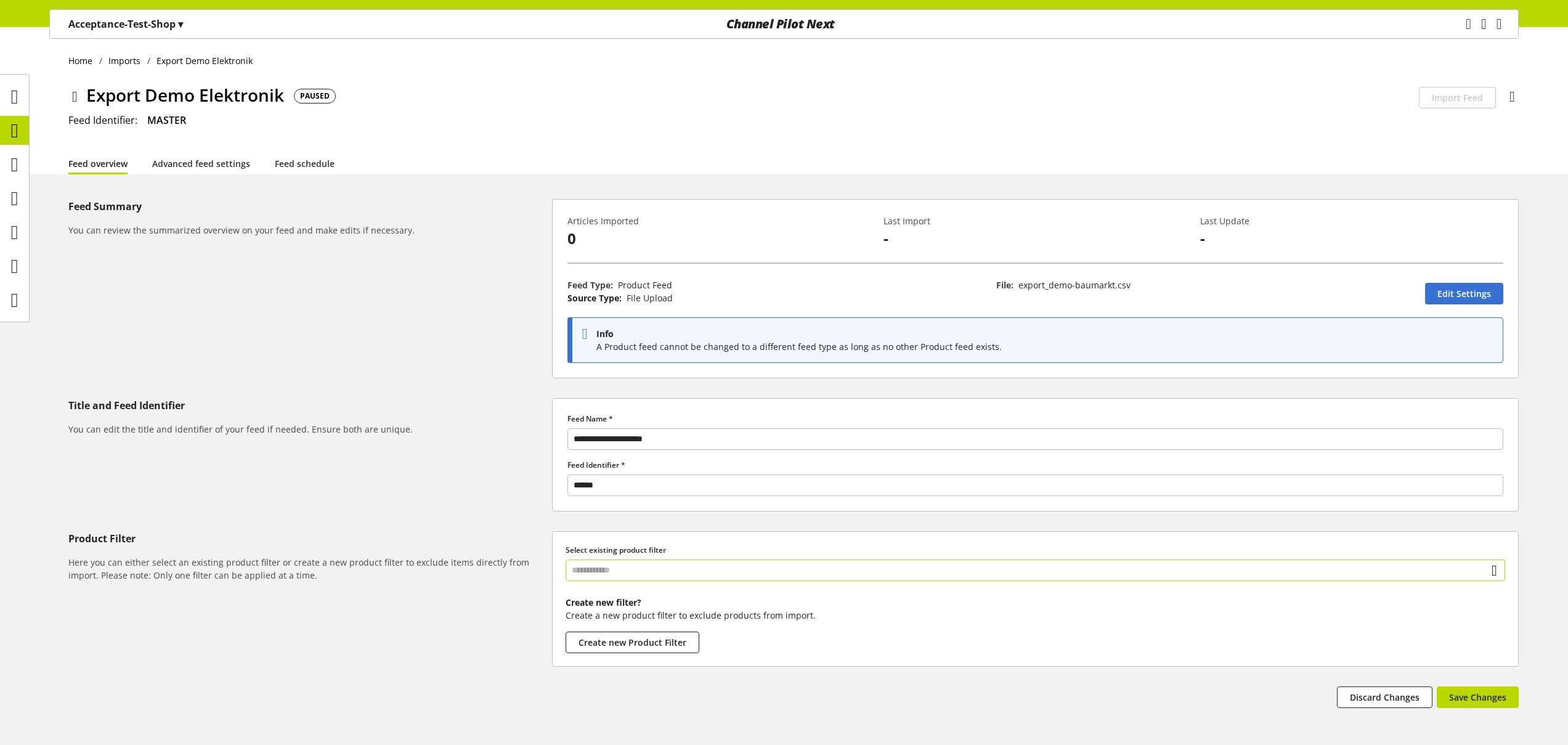
click at [637, 577] on input "text" at bounding box center [1035, 570] width 940 height 21
click at [625, 618] on div "Filter" at bounding box center [1034, 623] width 890 height 13
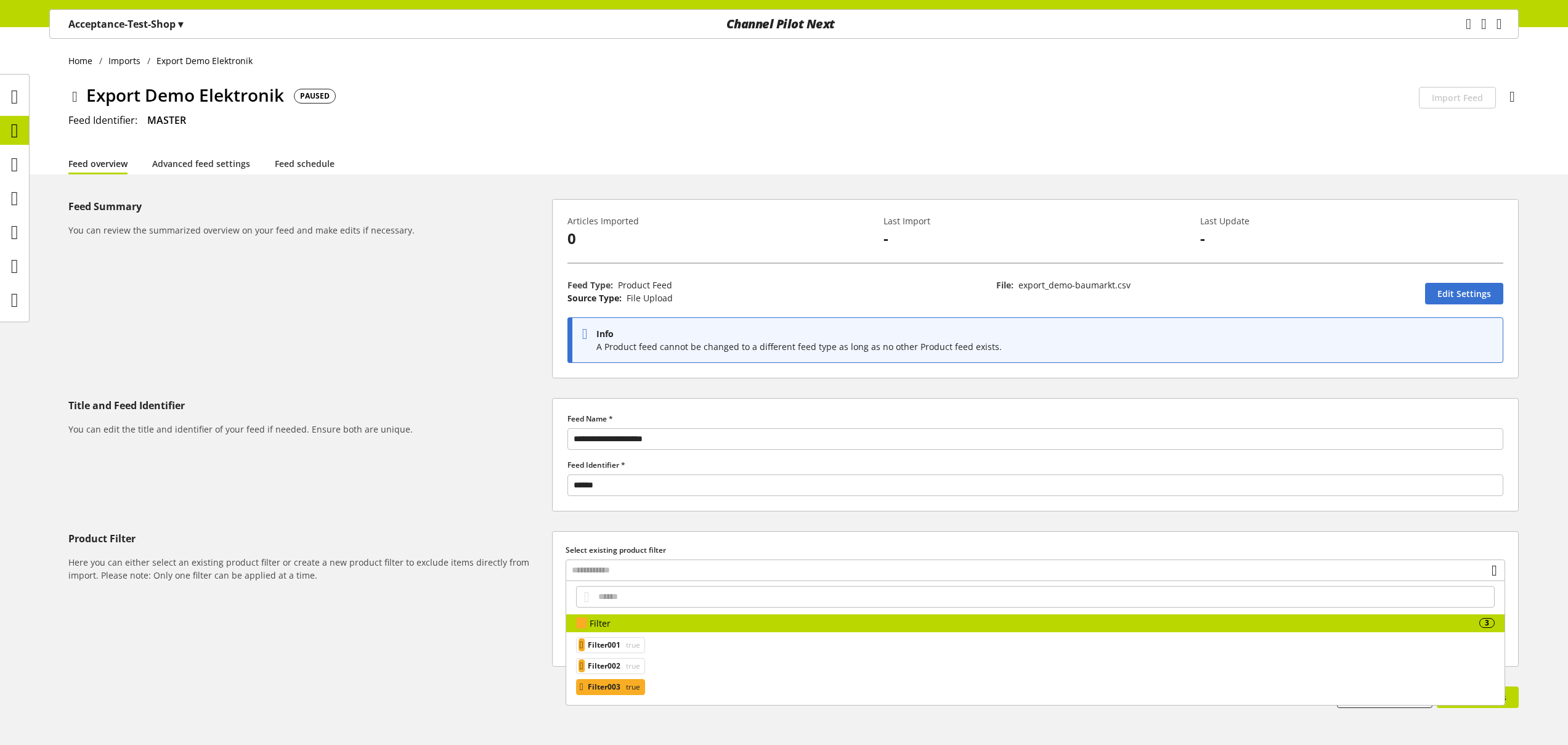
click at [631, 686] on span "true" at bounding box center [632, 687] width 17 height 15
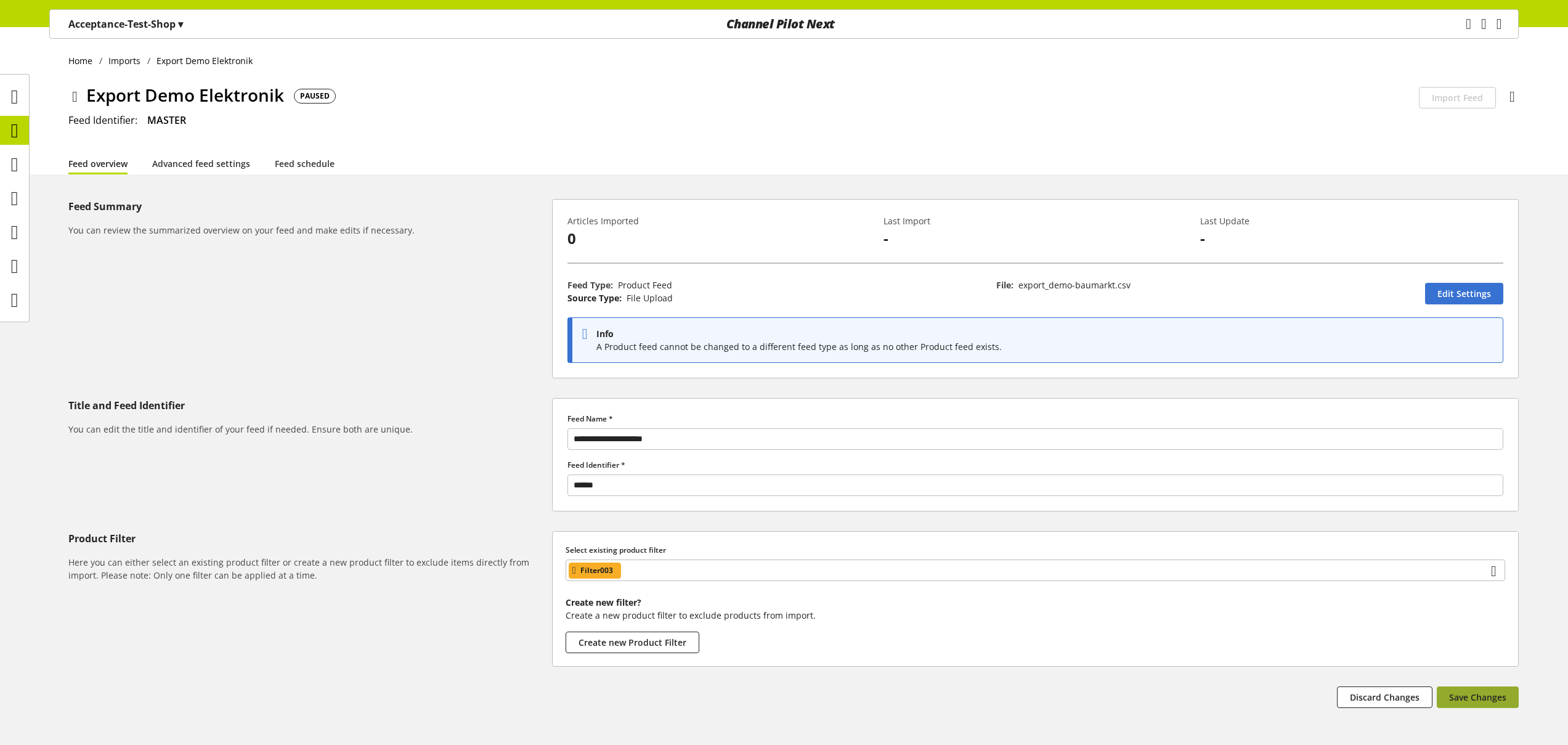
click at [1472, 703] on span "Save Changes" at bounding box center [1478, 698] width 57 height 13
click at [12, 234] on icon at bounding box center [14, 232] width 7 height 25
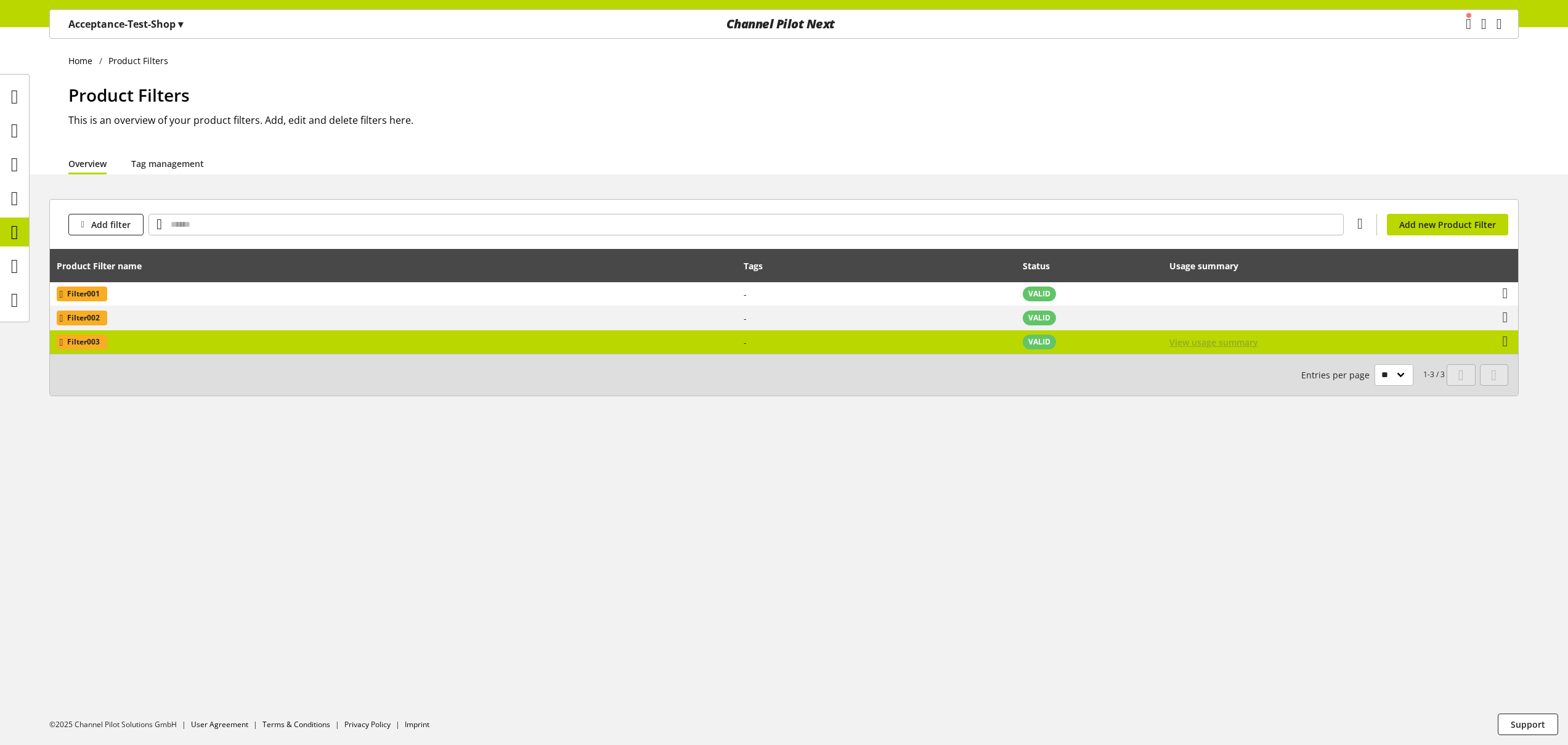
click at [1240, 343] on span "View usage summary" at bounding box center [1213, 343] width 89 height 13
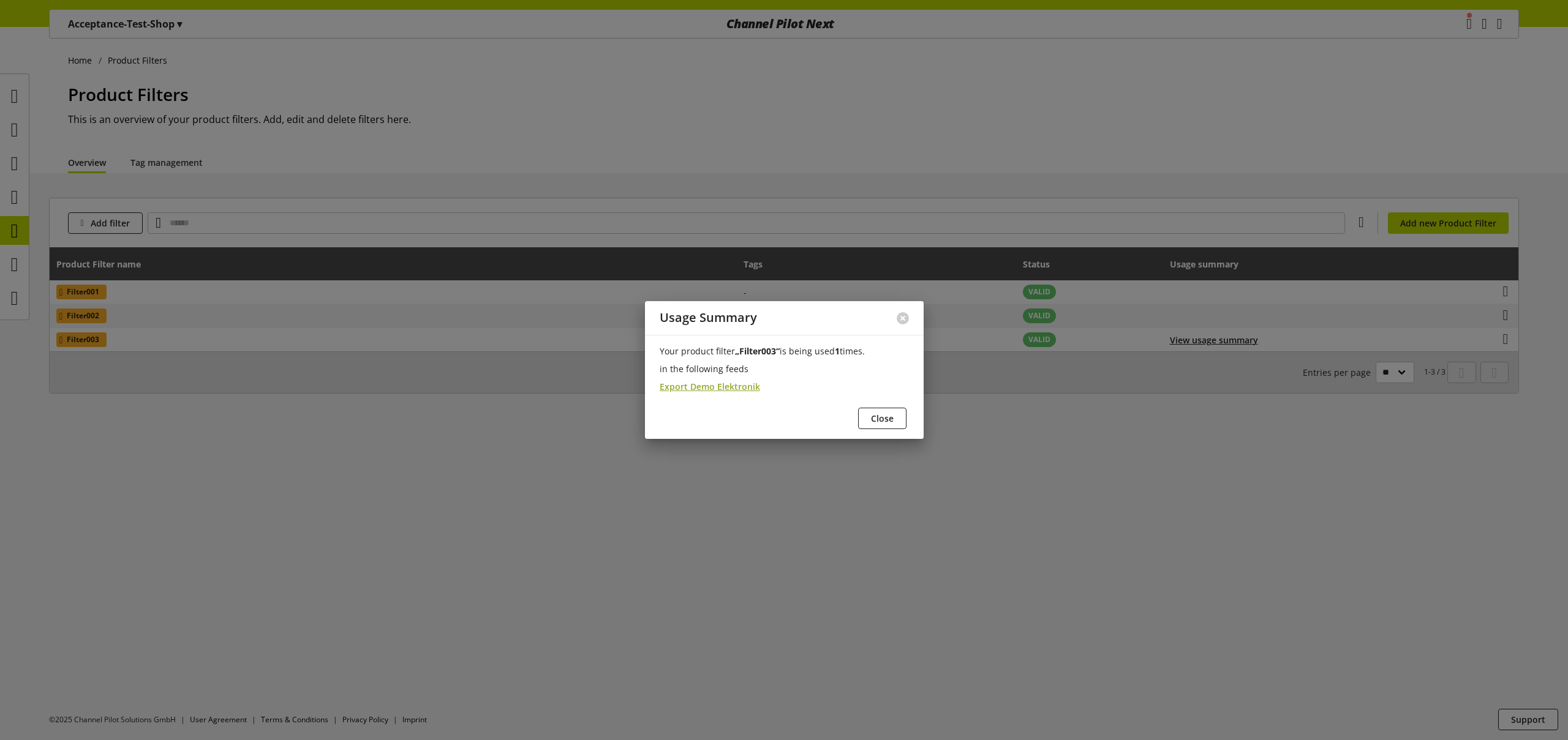
click at [731, 389] on span "Export Demo Elektronik" at bounding box center [709, 387] width 100 height 13
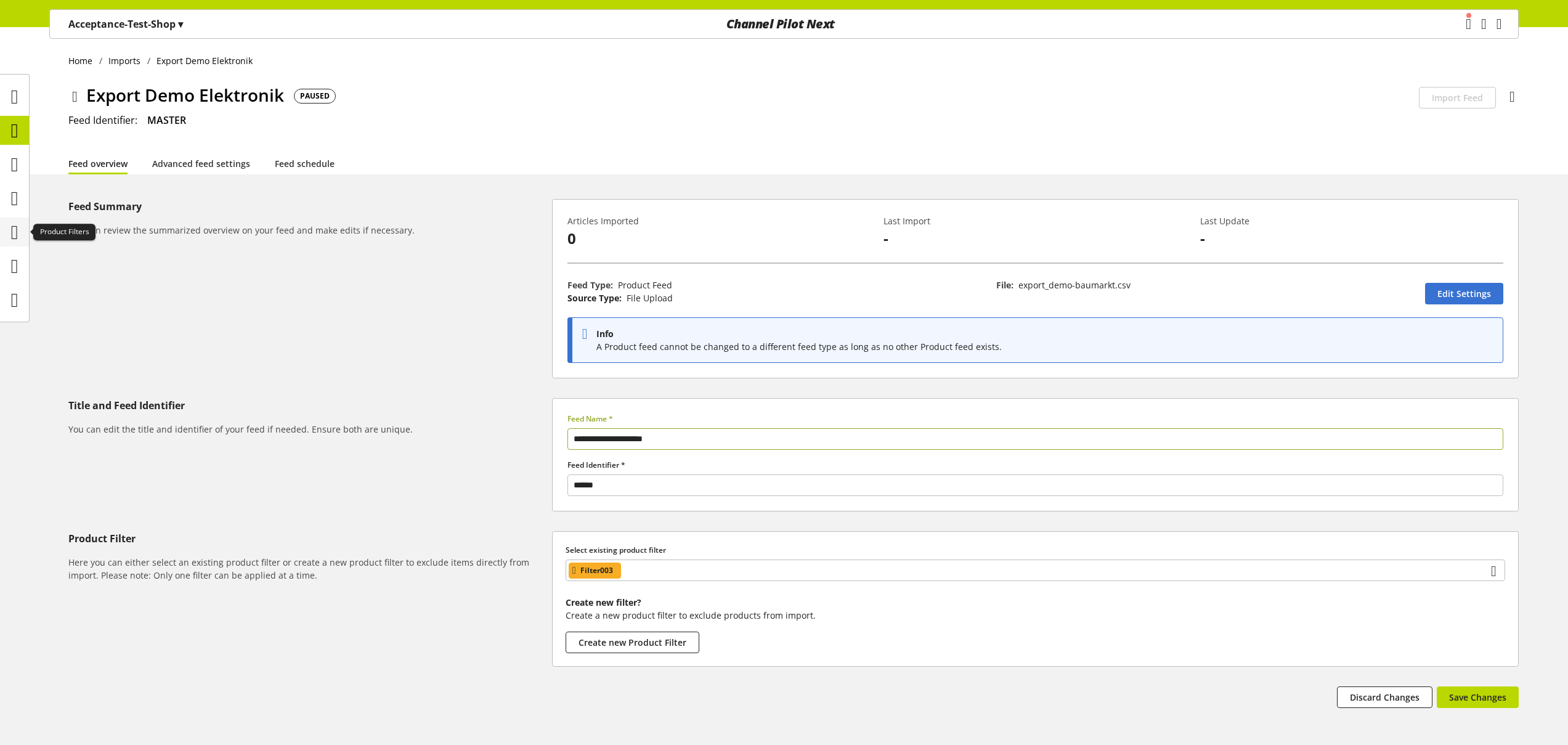
click at [13, 231] on icon at bounding box center [14, 232] width 7 height 25
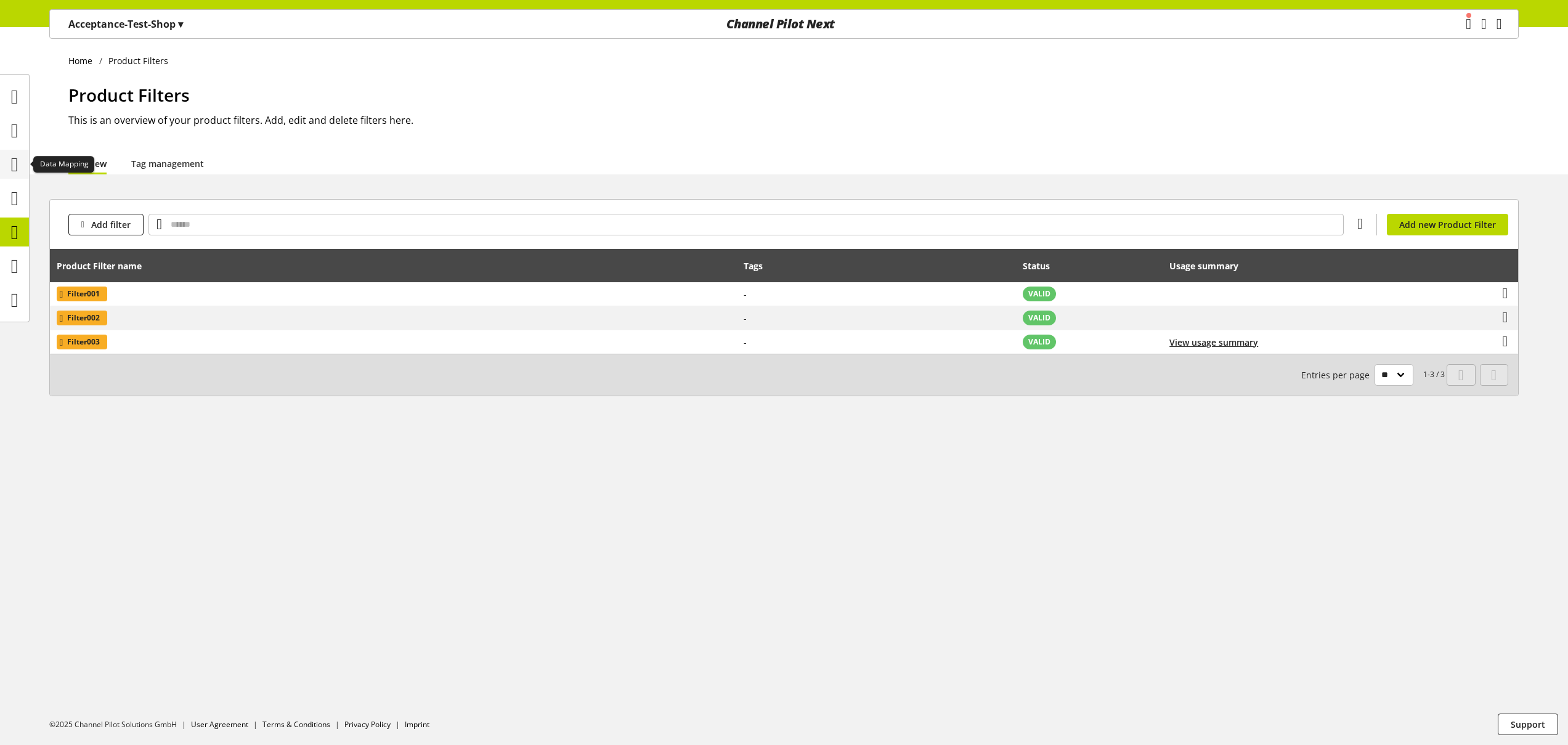
click at [18, 165] on icon at bounding box center [14, 164] width 7 height 25
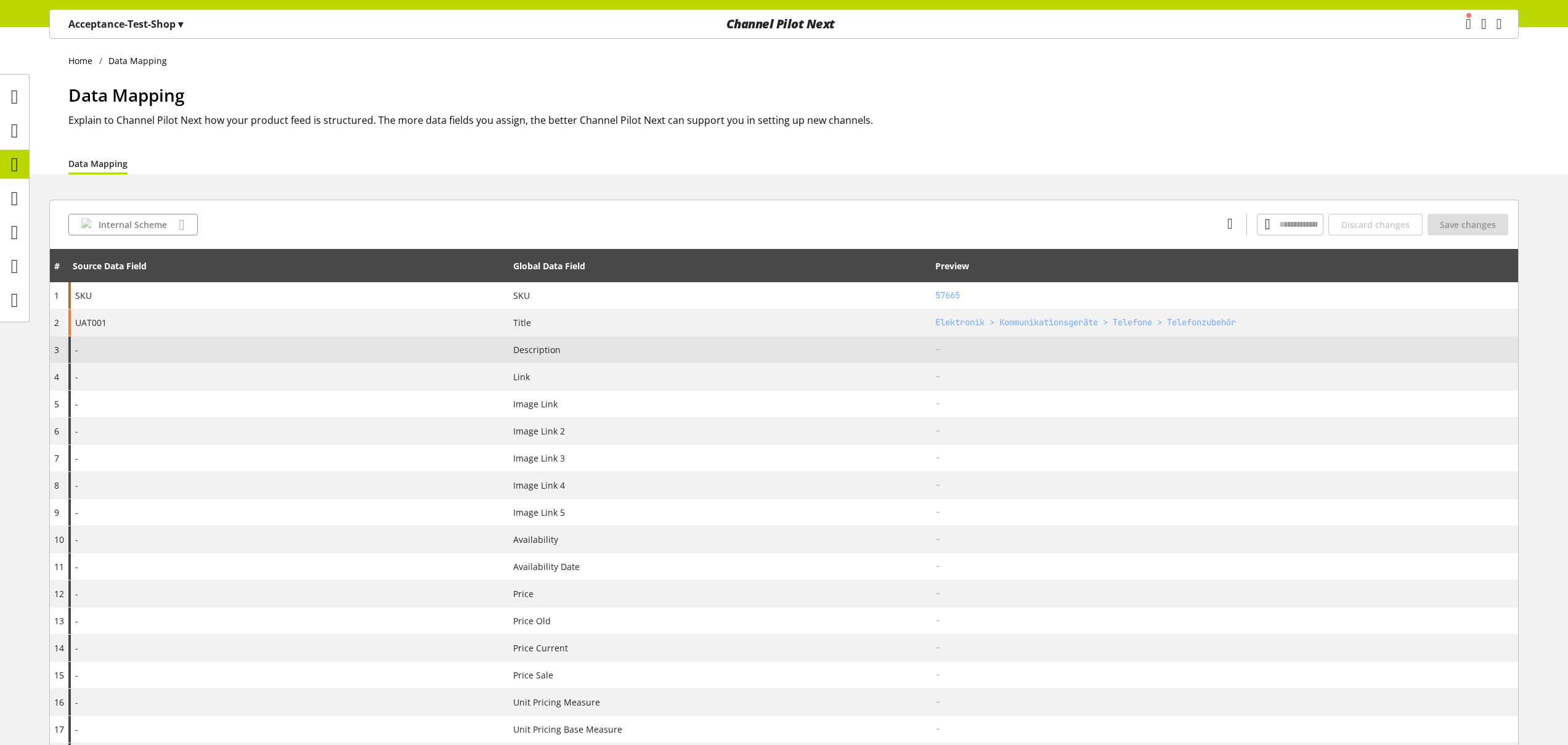
click at [189, 343] on div "-" at bounding box center [289, 350] width 441 height 27
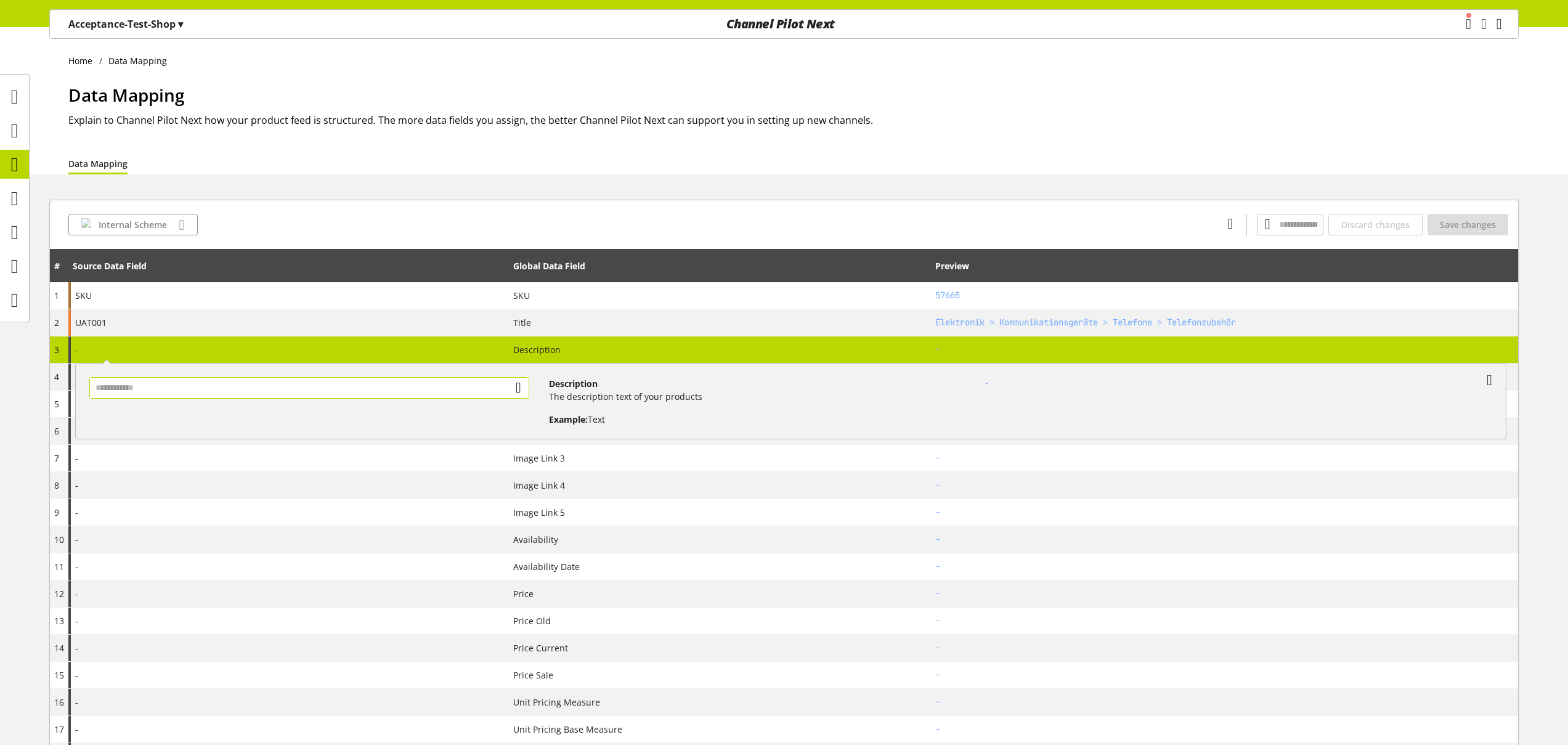
click at [309, 387] on input "text" at bounding box center [309, 387] width 440 height 21
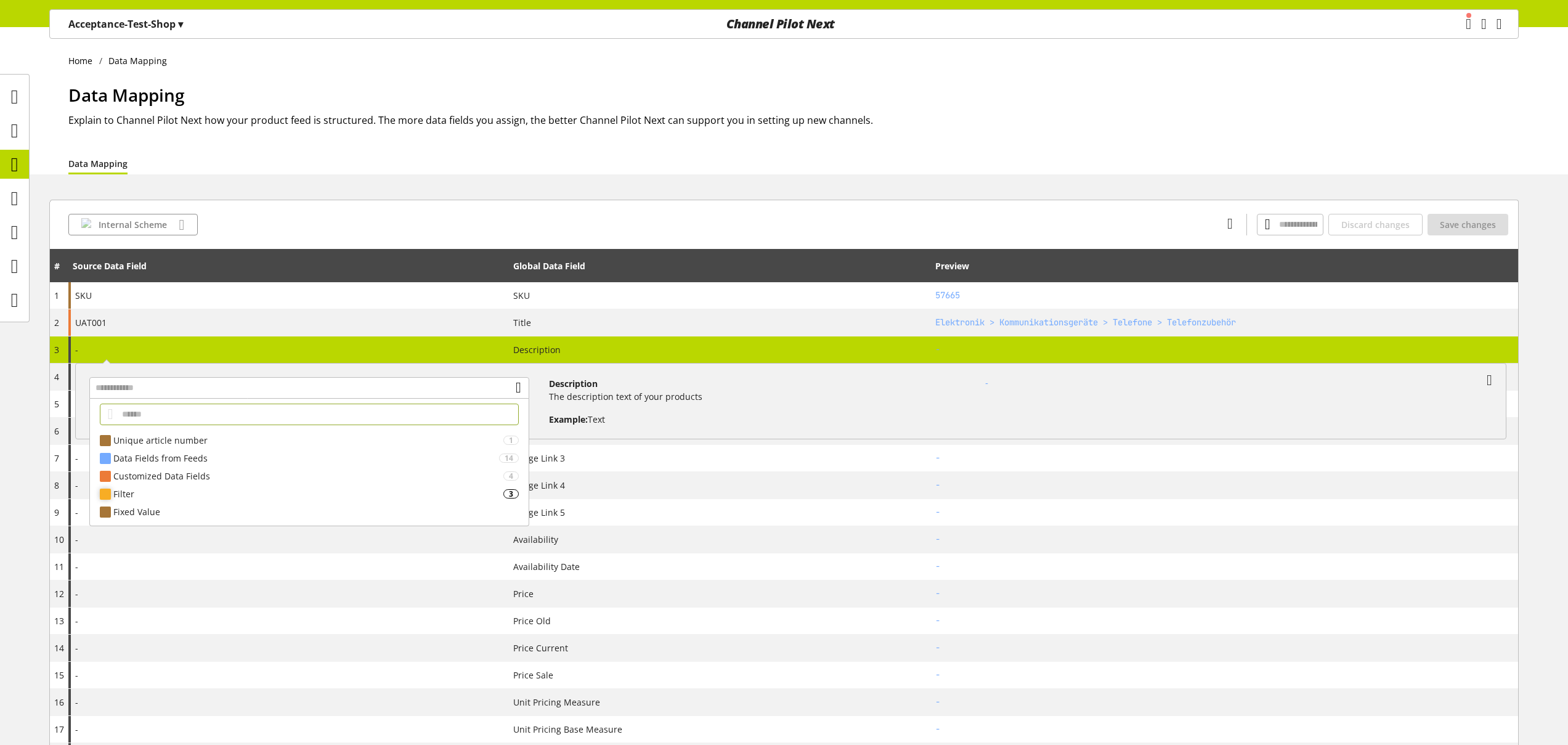
click at [222, 493] on div "Filter" at bounding box center [308, 494] width 390 height 13
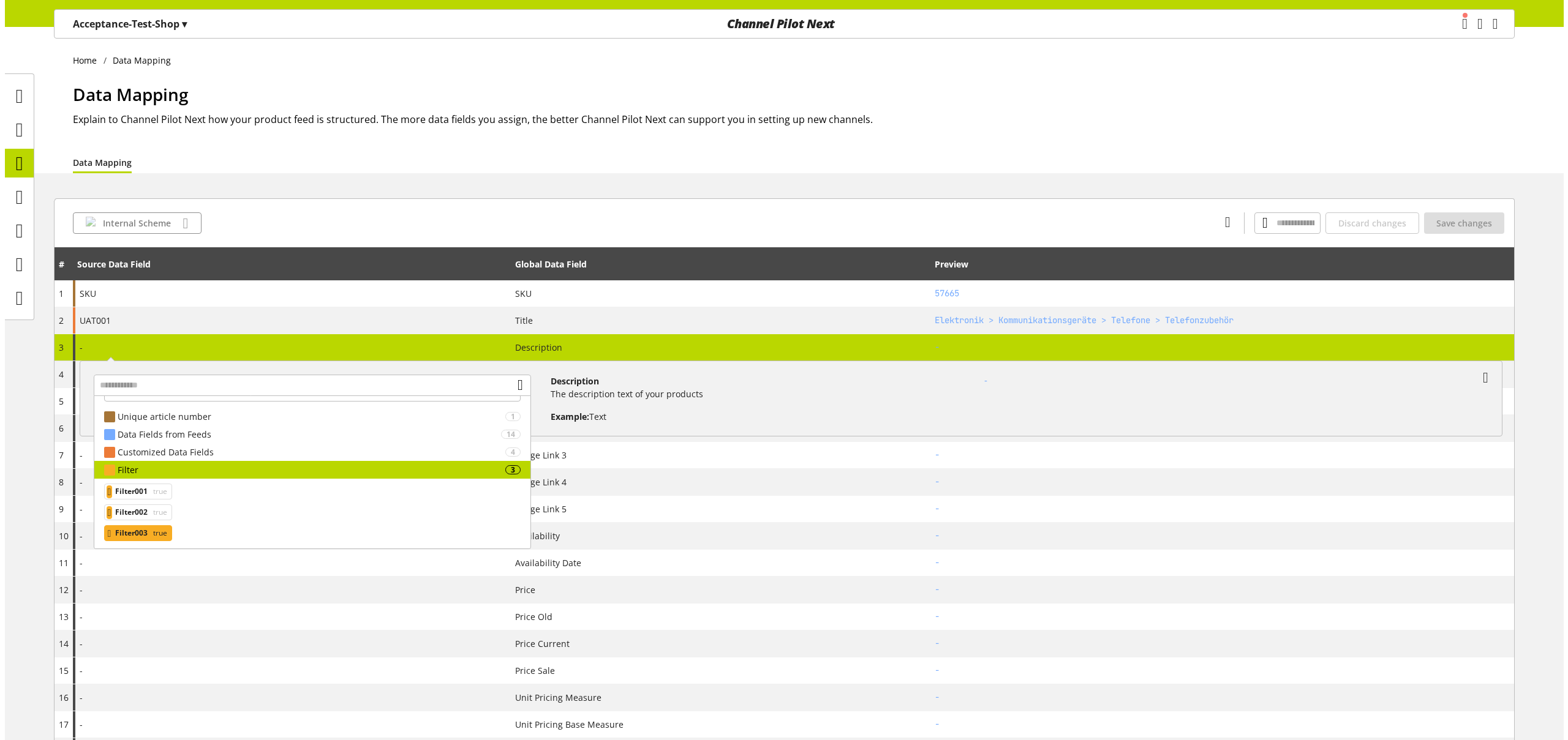
scroll to position [21, 0]
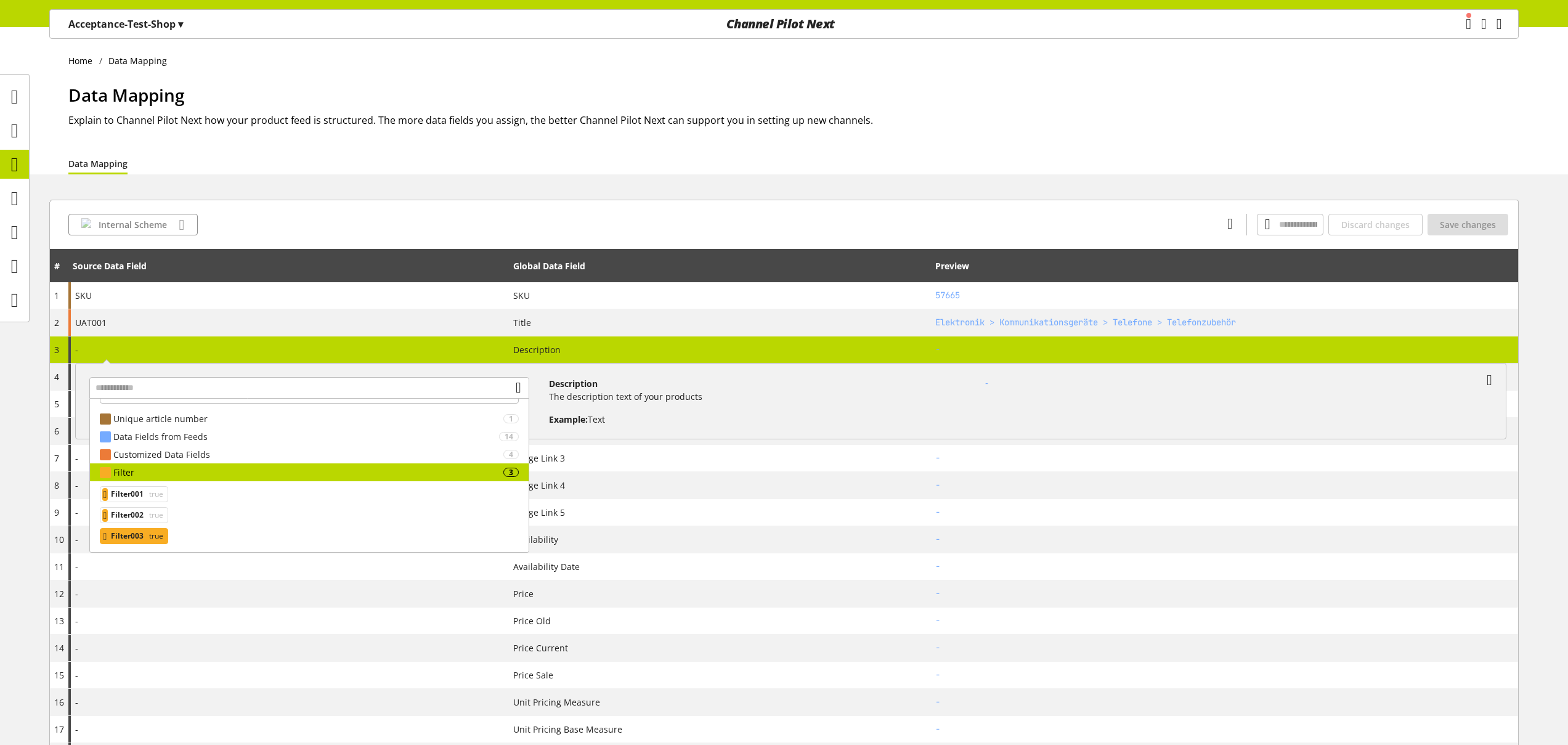
click at [157, 534] on span "true" at bounding box center [155, 536] width 17 height 15
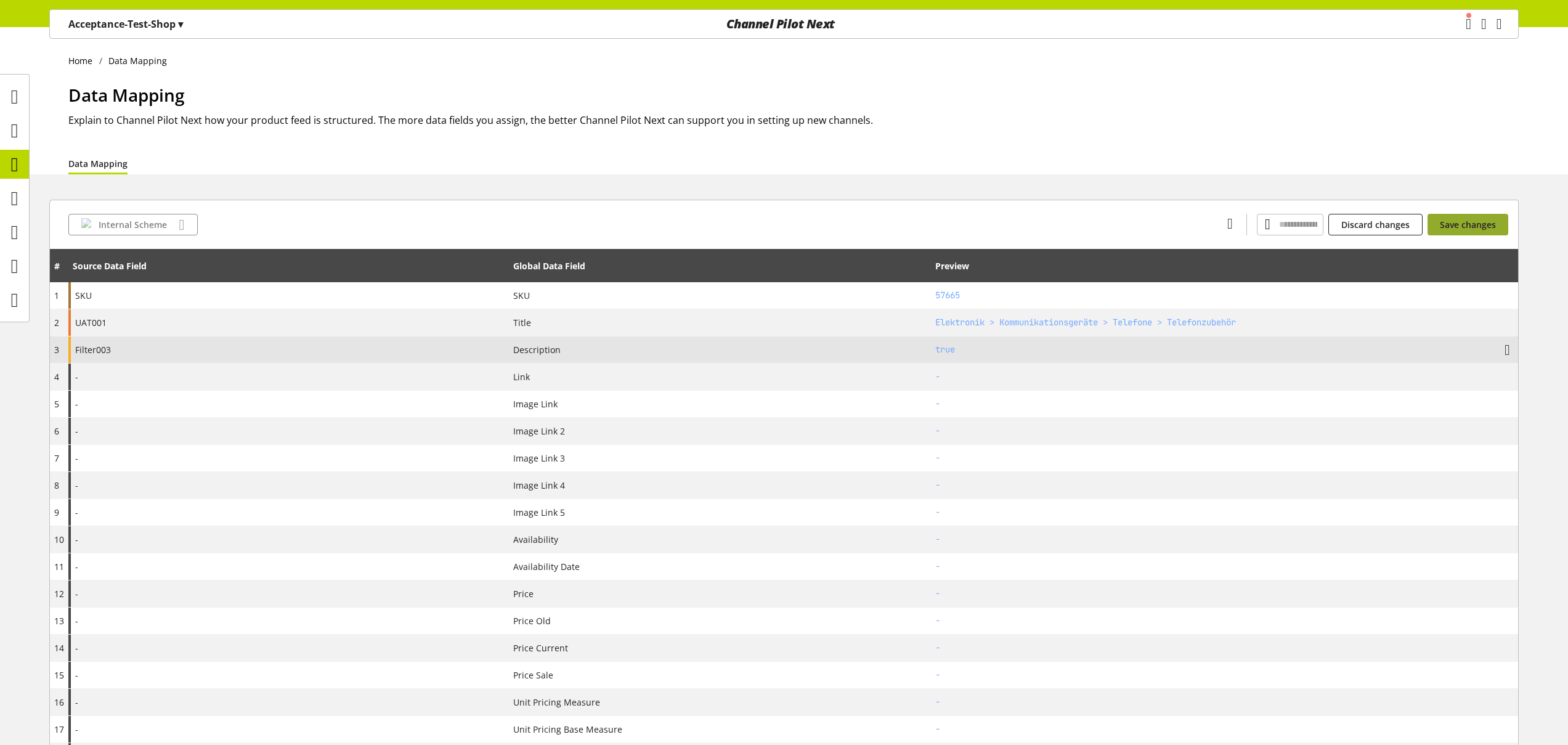
click at [1469, 226] on span "Save changes" at bounding box center [1468, 225] width 56 height 13
click at [18, 237] on icon at bounding box center [14, 232] width 7 height 25
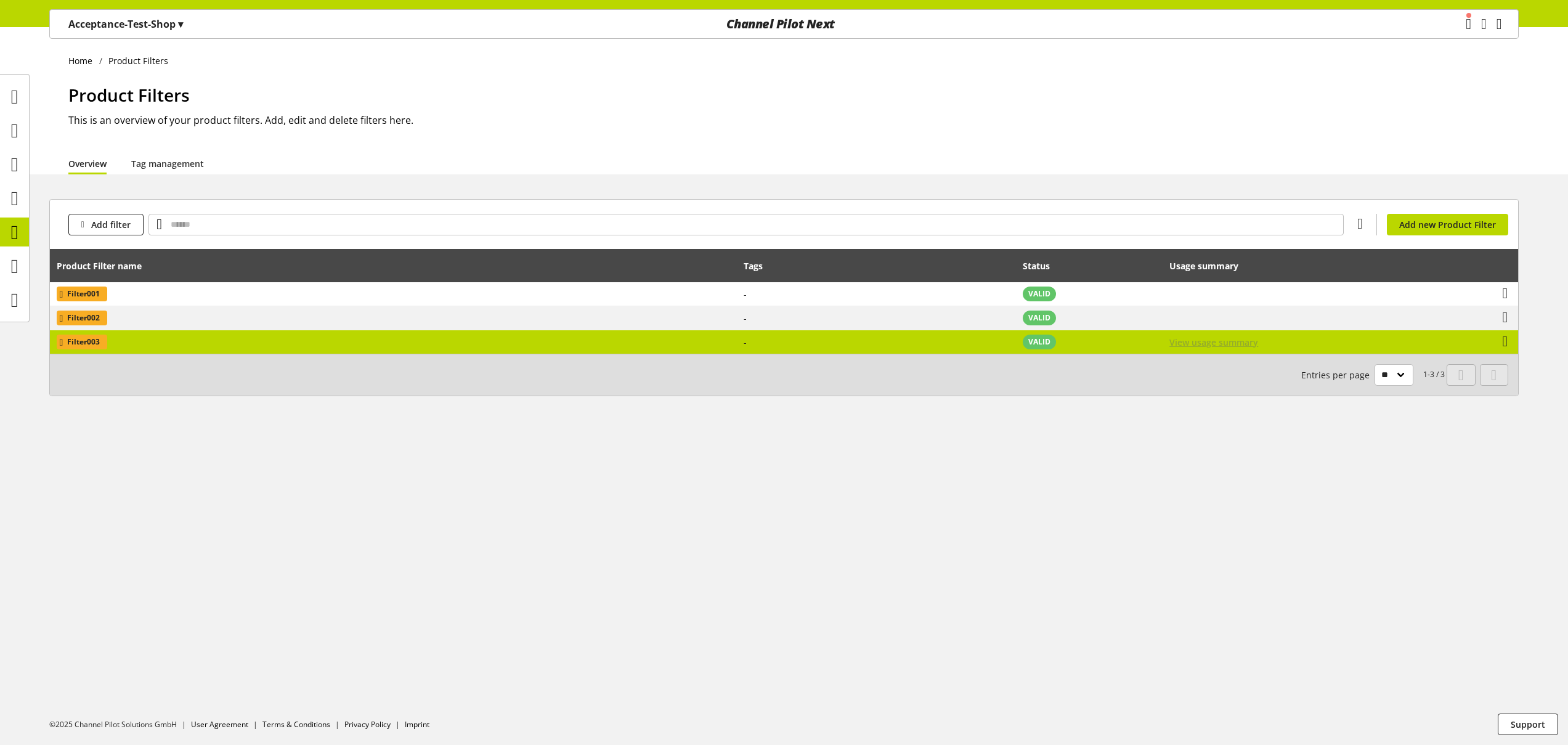
click at [1220, 338] on span "View usage summary" at bounding box center [1213, 343] width 89 height 13
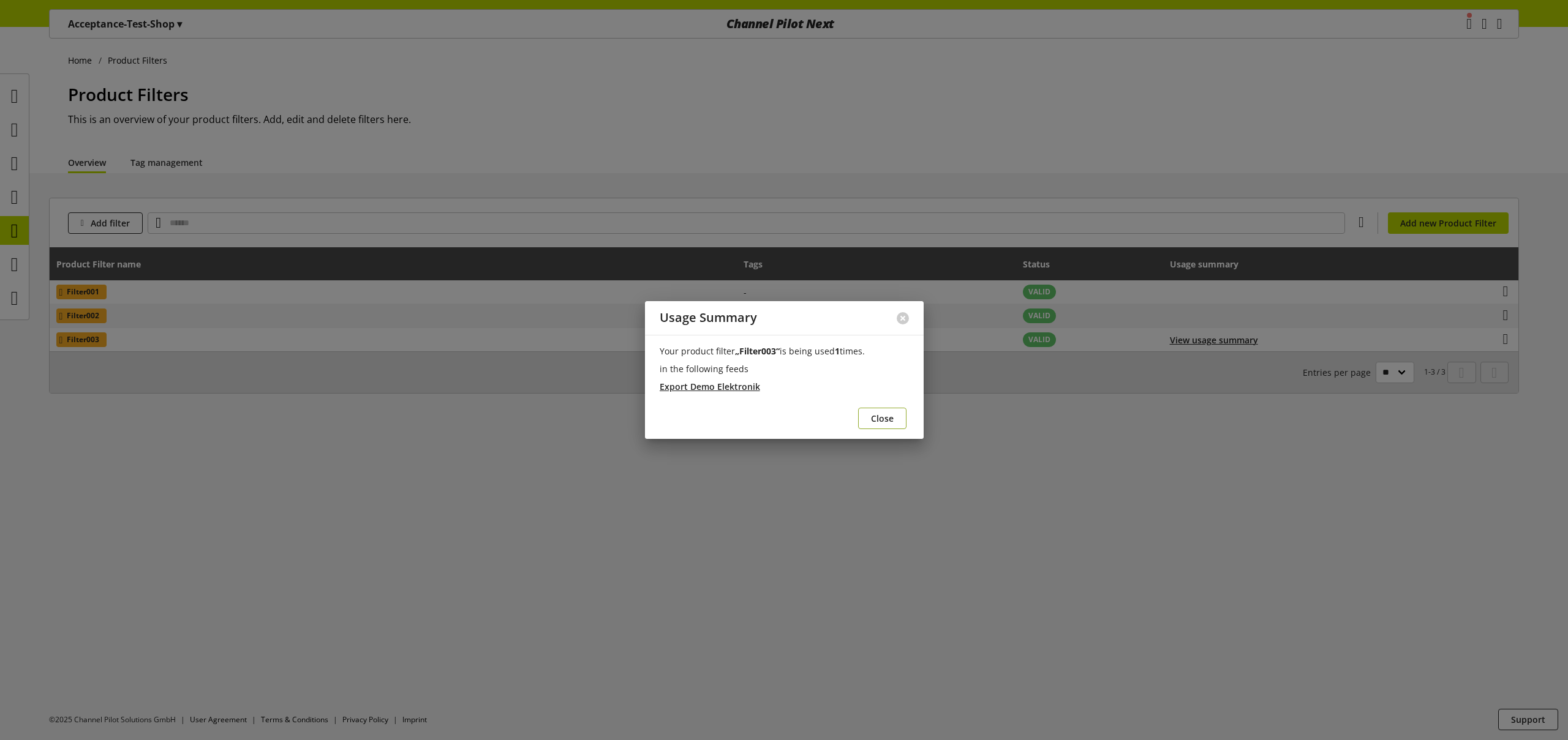
click at [888, 418] on span "Close" at bounding box center [882, 418] width 23 height 13
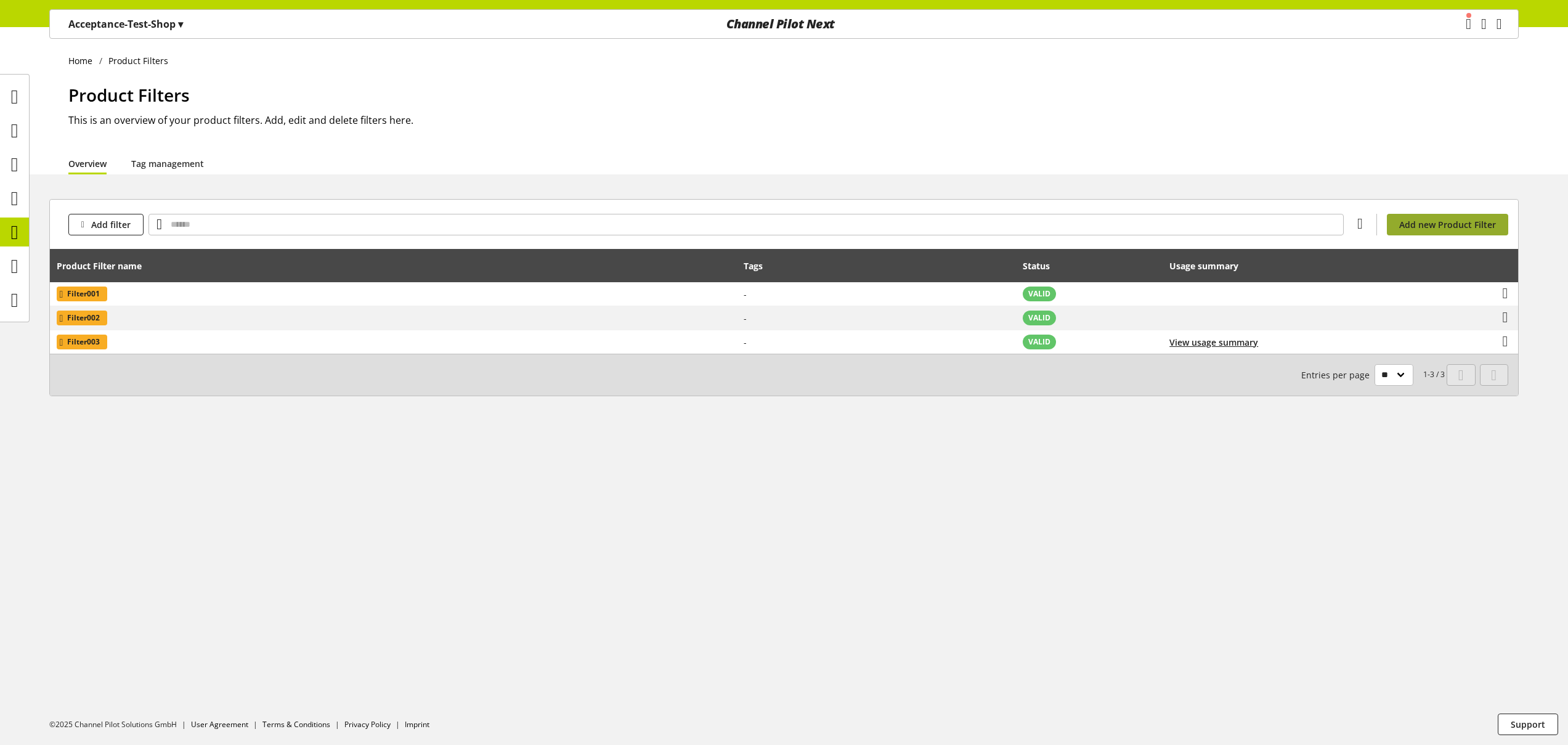
click at [1433, 226] on span "Add new Product Filter" at bounding box center [1447, 225] width 97 height 13
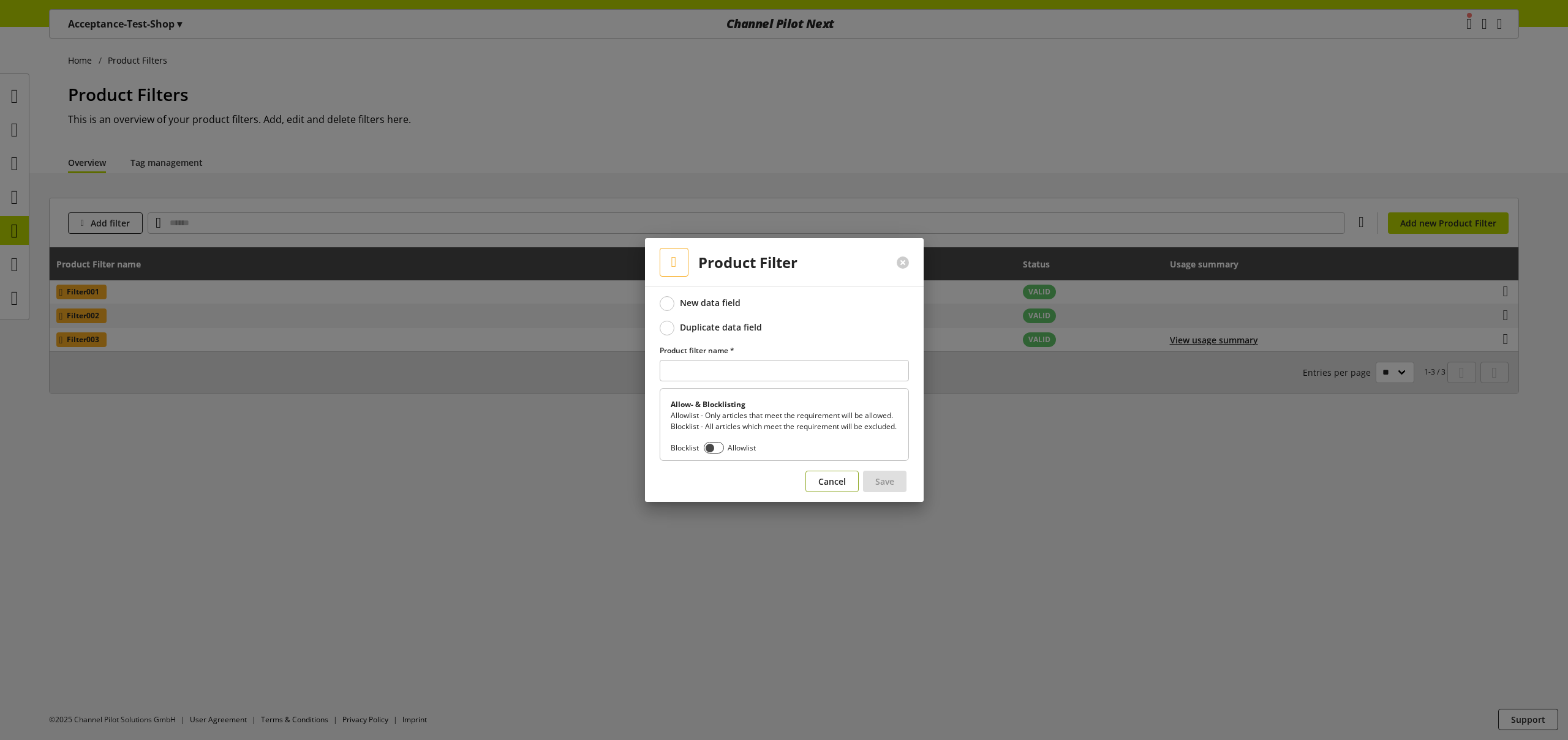
drag, startPoint x: 828, startPoint y: 488, endPoint x: 1308, endPoint y: 455, distance: 481.1
click at [828, 488] on span "Cancel" at bounding box center [832, 482] width 28 height 13
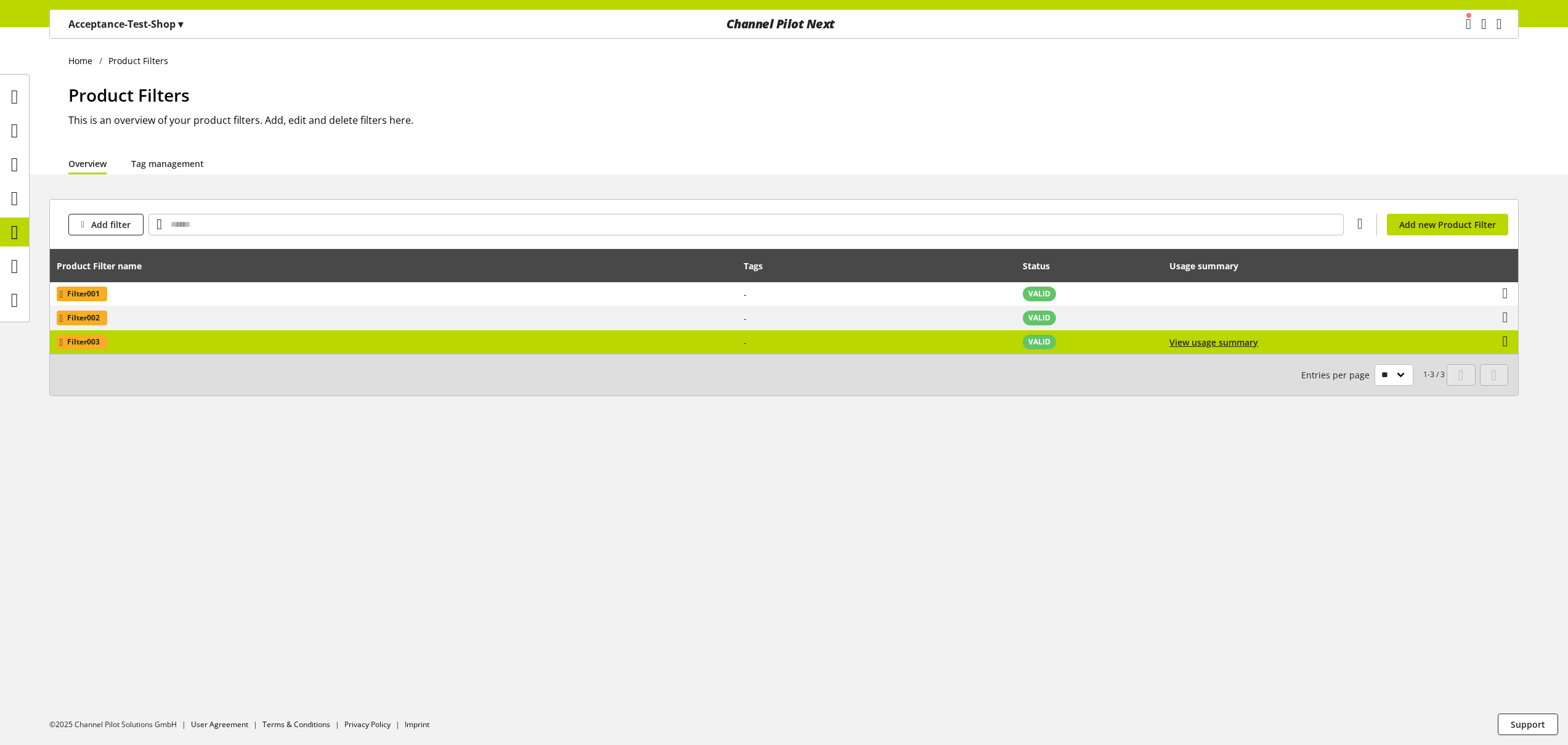
click at [1506, 344] on icon at bounding box center [1505, 341] width 6 height 22
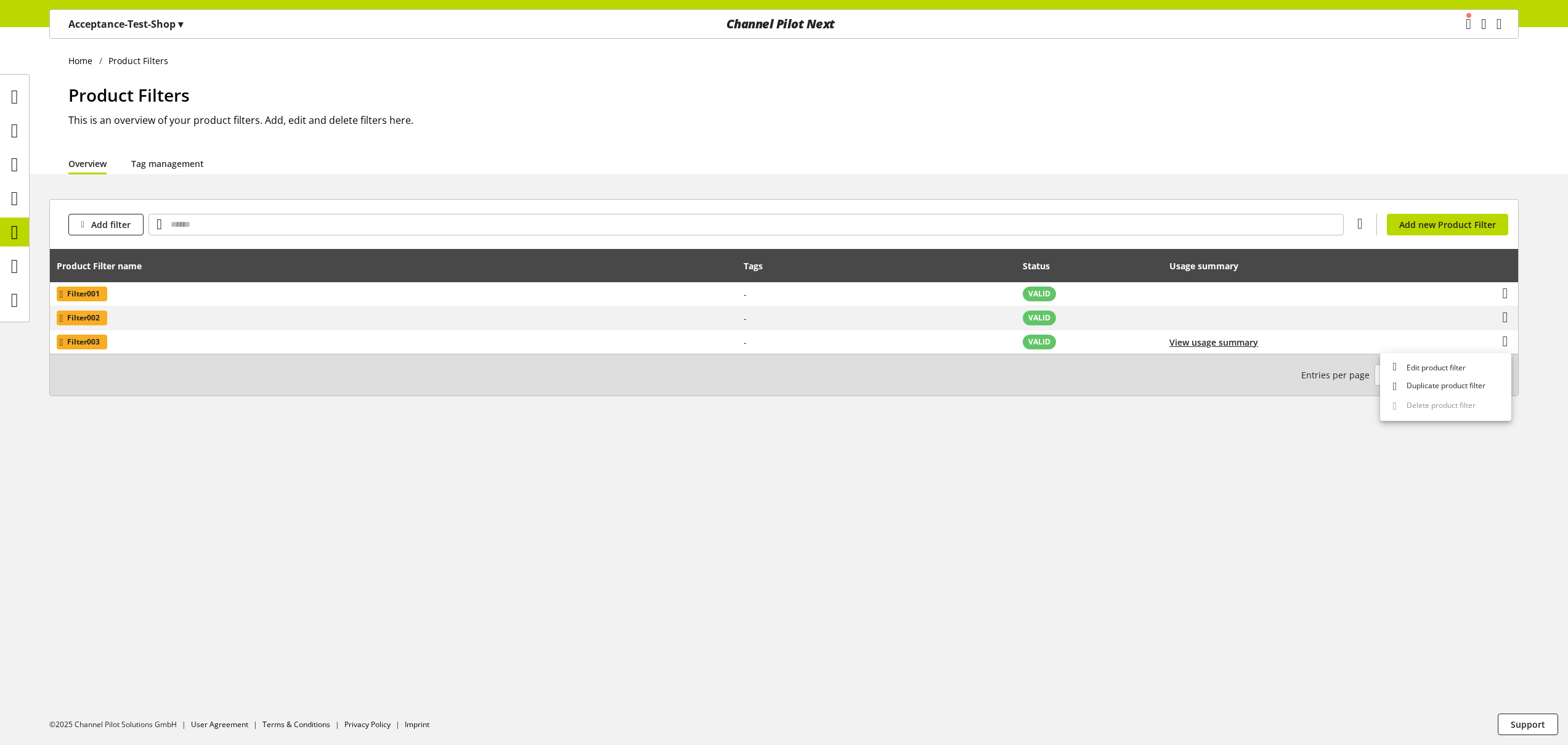
click at [1245, 441] on div "Home Product Filters Product Filters This is an overview of your product filter…" at bounding box center [784, 386] width 1568 height 718
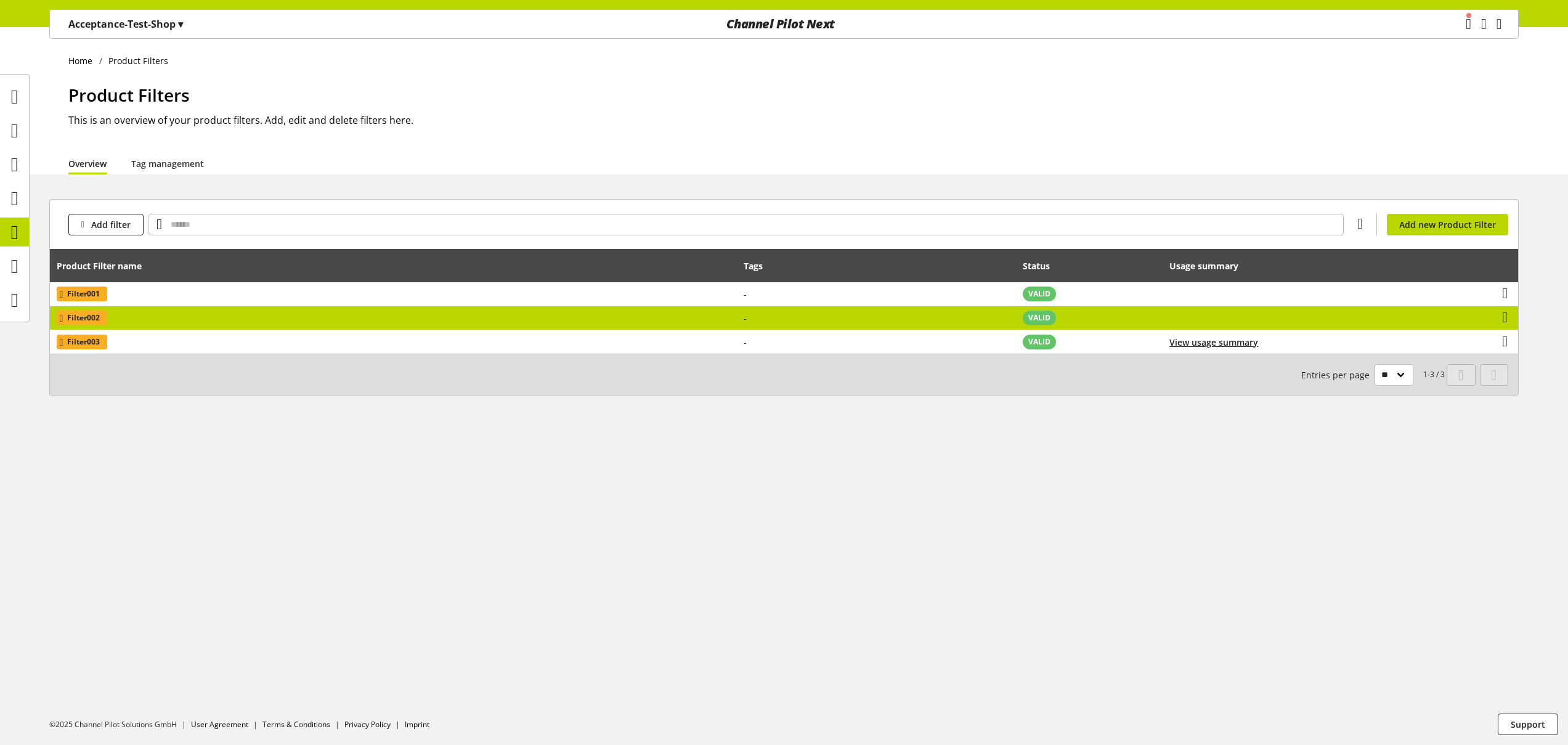
click at [149, 317] on td "Filter002" at bounding box center [393, 318] width 687 height 24
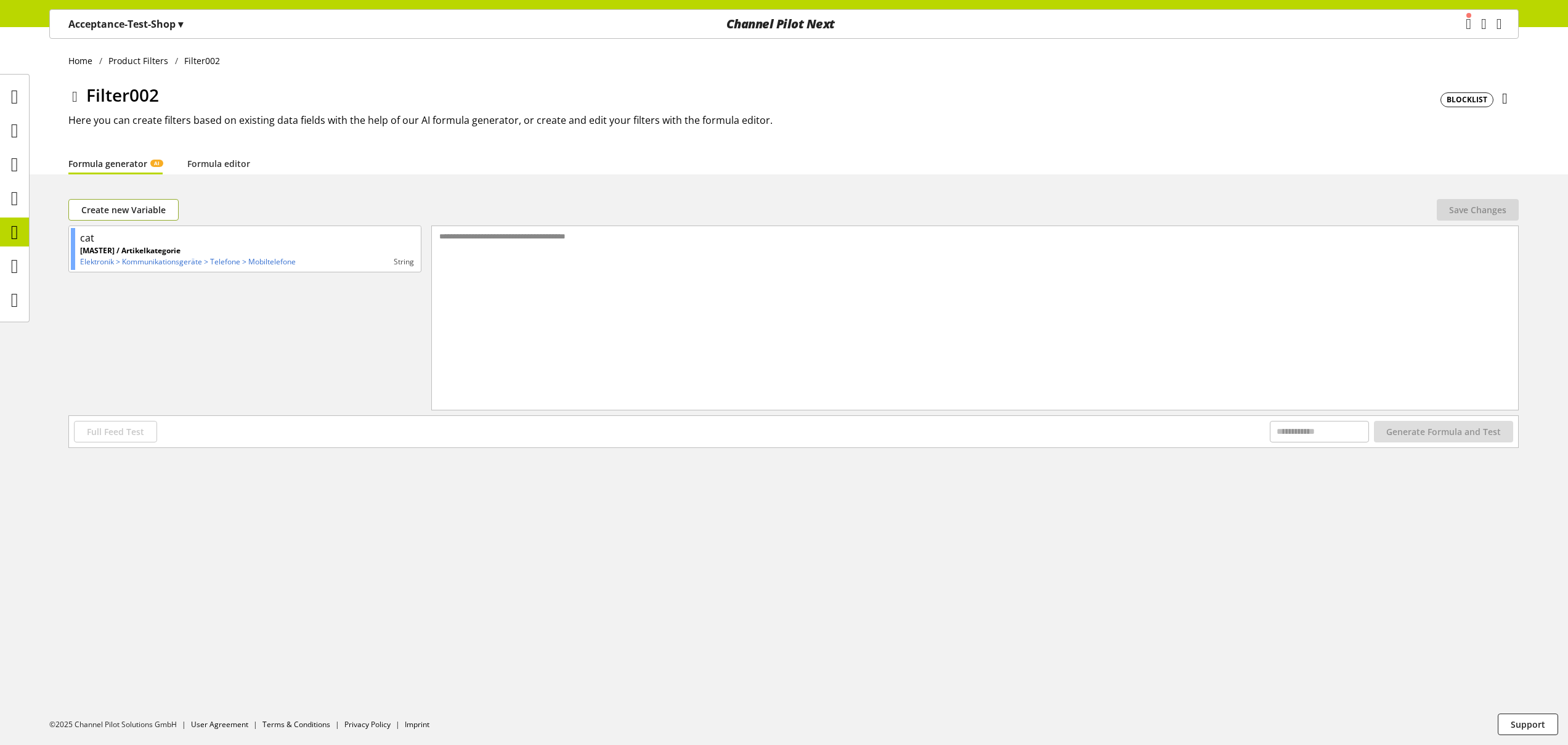
click at [155, 211] on span "Create new Variable" at bounding box center [123, 210] width 84 height 13
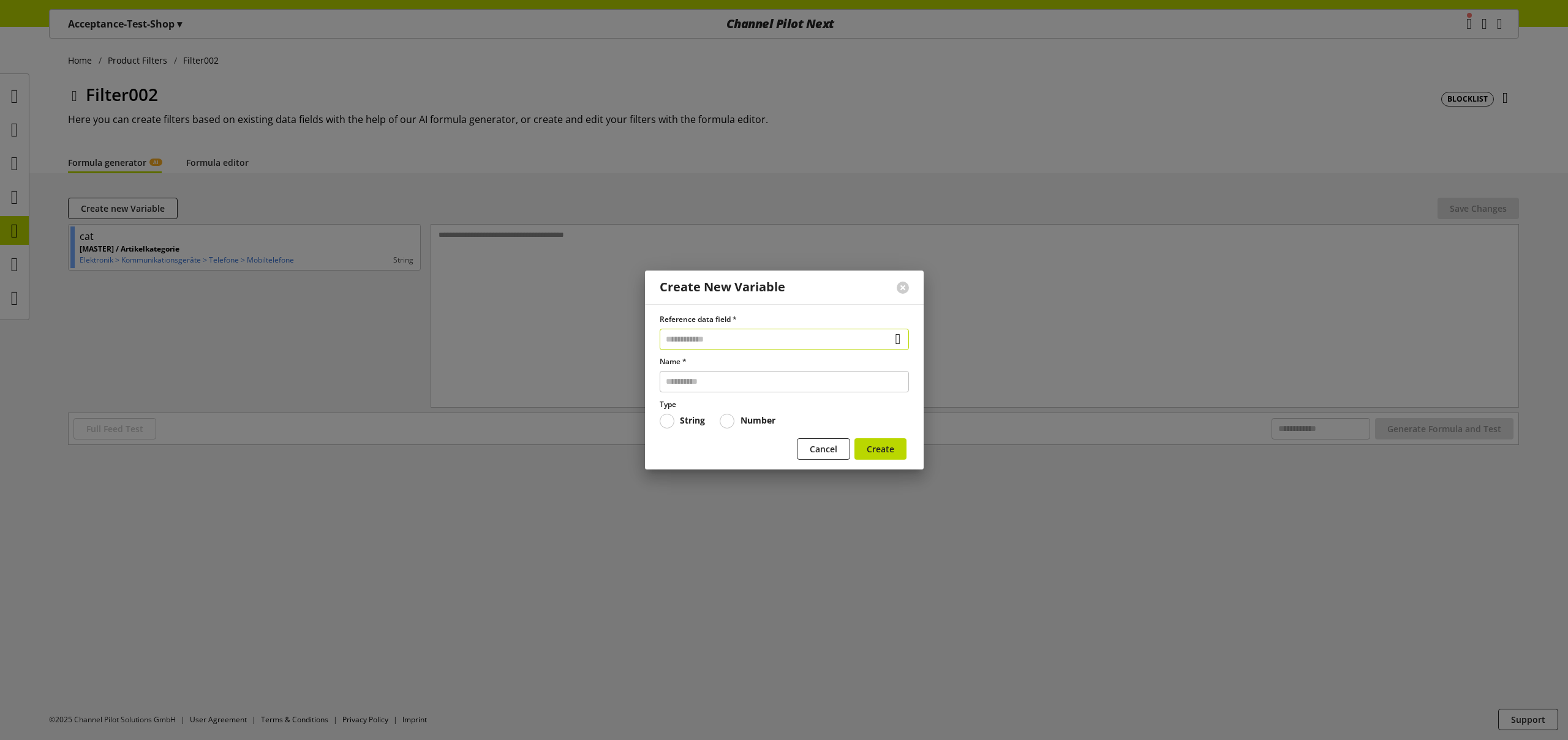
click at [779, 343] on input "text" at bounding box center [784, 339] width 249 height 21
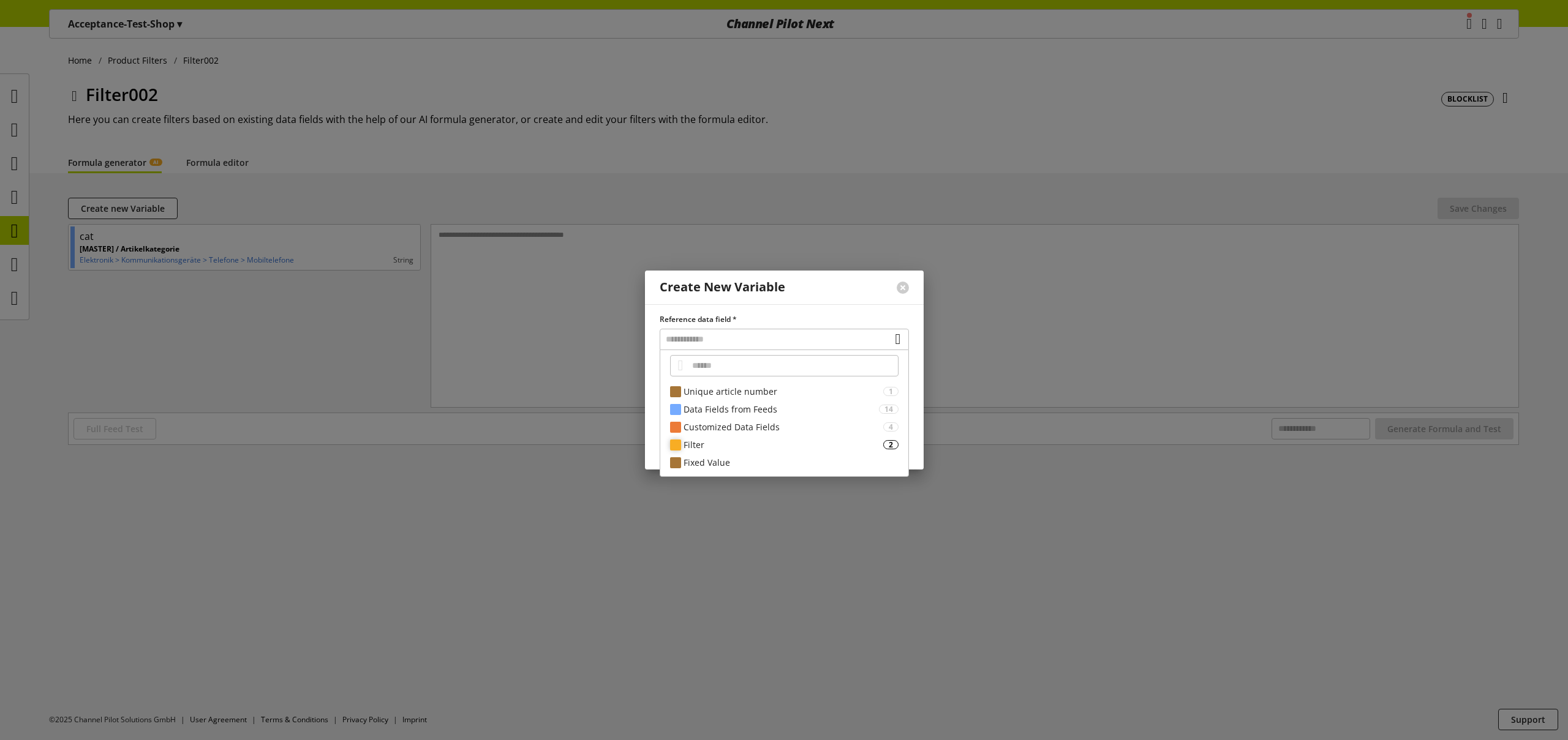
click at [761, 442] on div "Filter" at bounding box center [783, 445] width 200 height 13
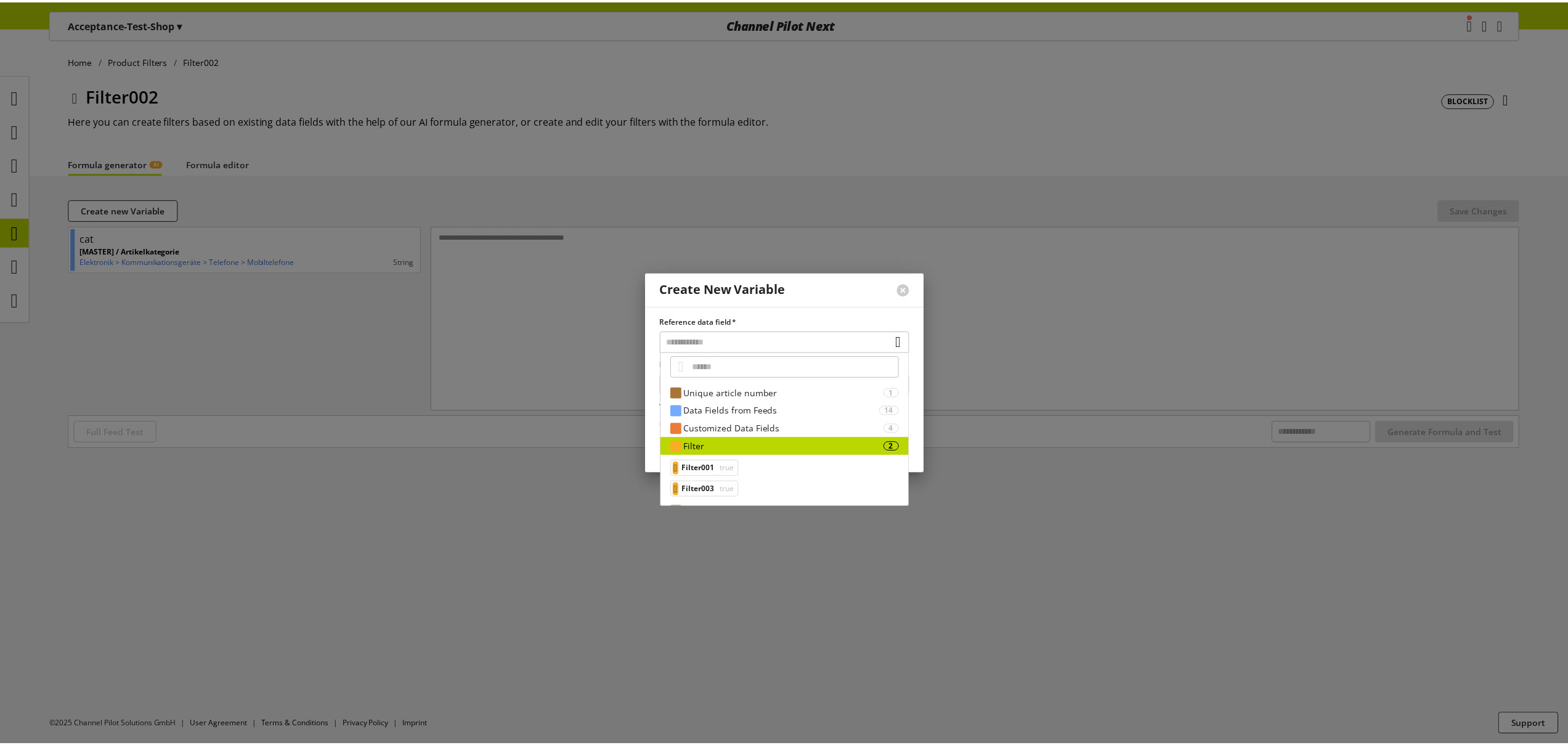
scroll to position [3, 0]
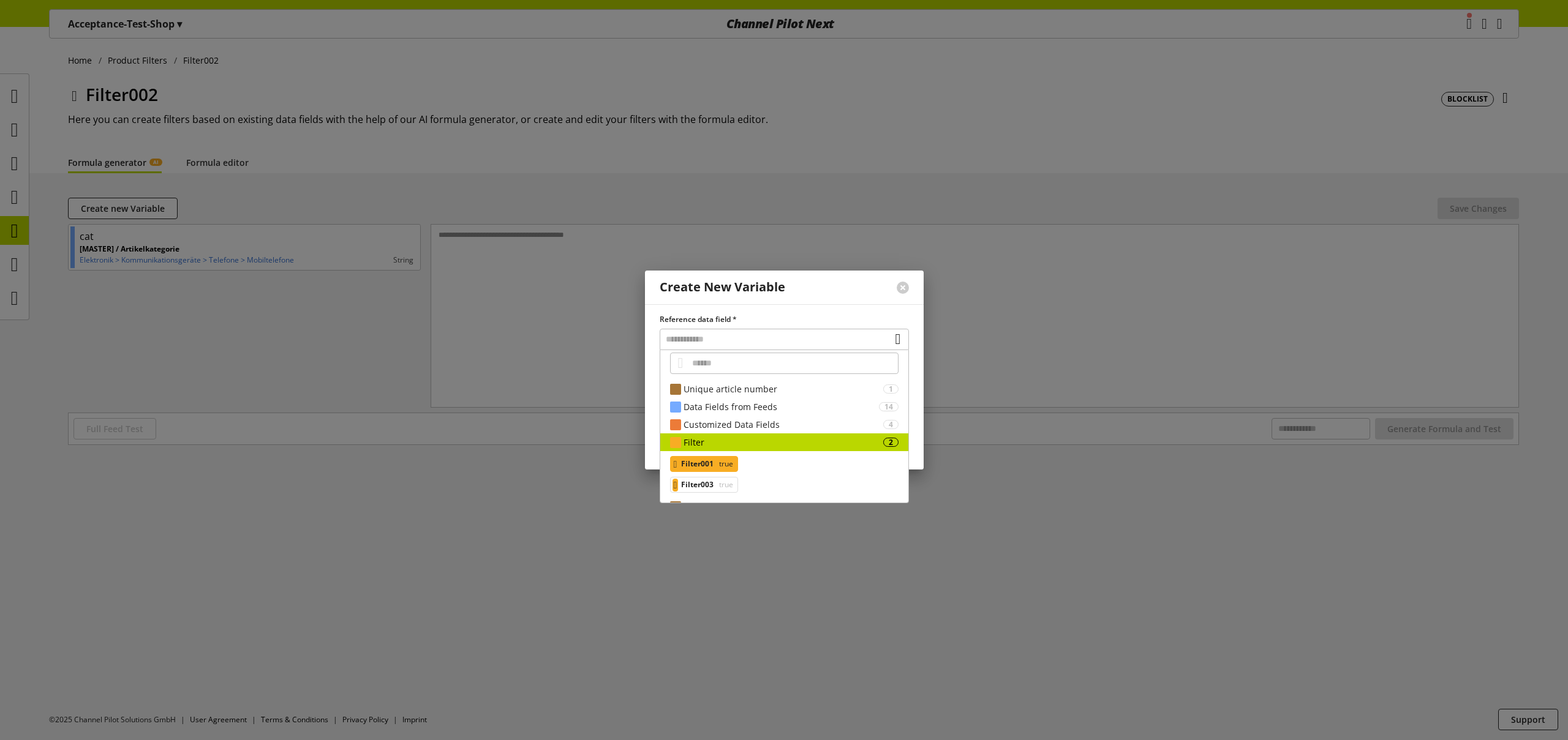
click at [731, 466] on span "true" at bounding box center [725, 464] width 17 height 15
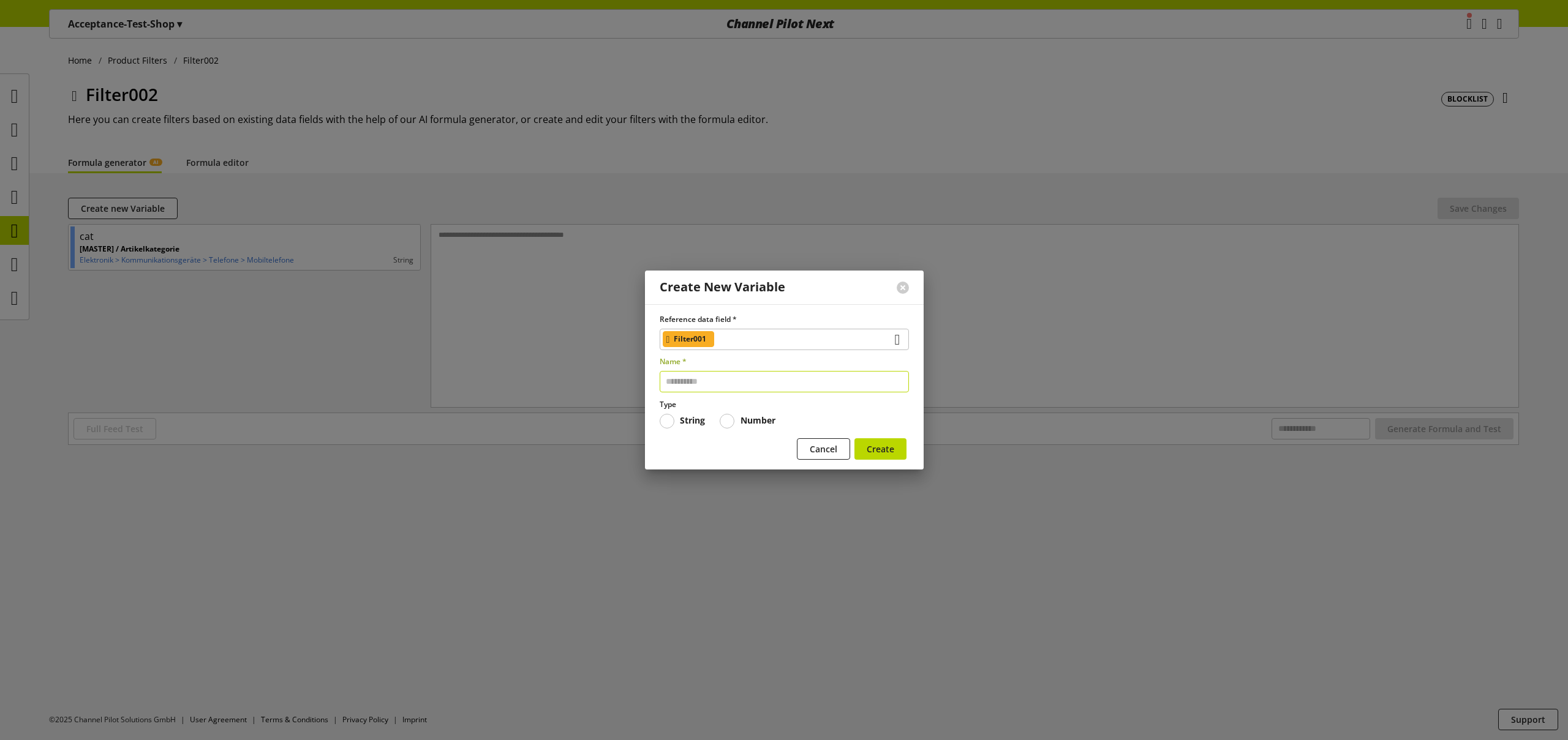
click at [726, 375] on input "text" at bounding box center [784, 382] width 249 height 21
type input "*******"
click at [891, 453] on span "Create" at bounding box center [881, 449] width 28 height 13
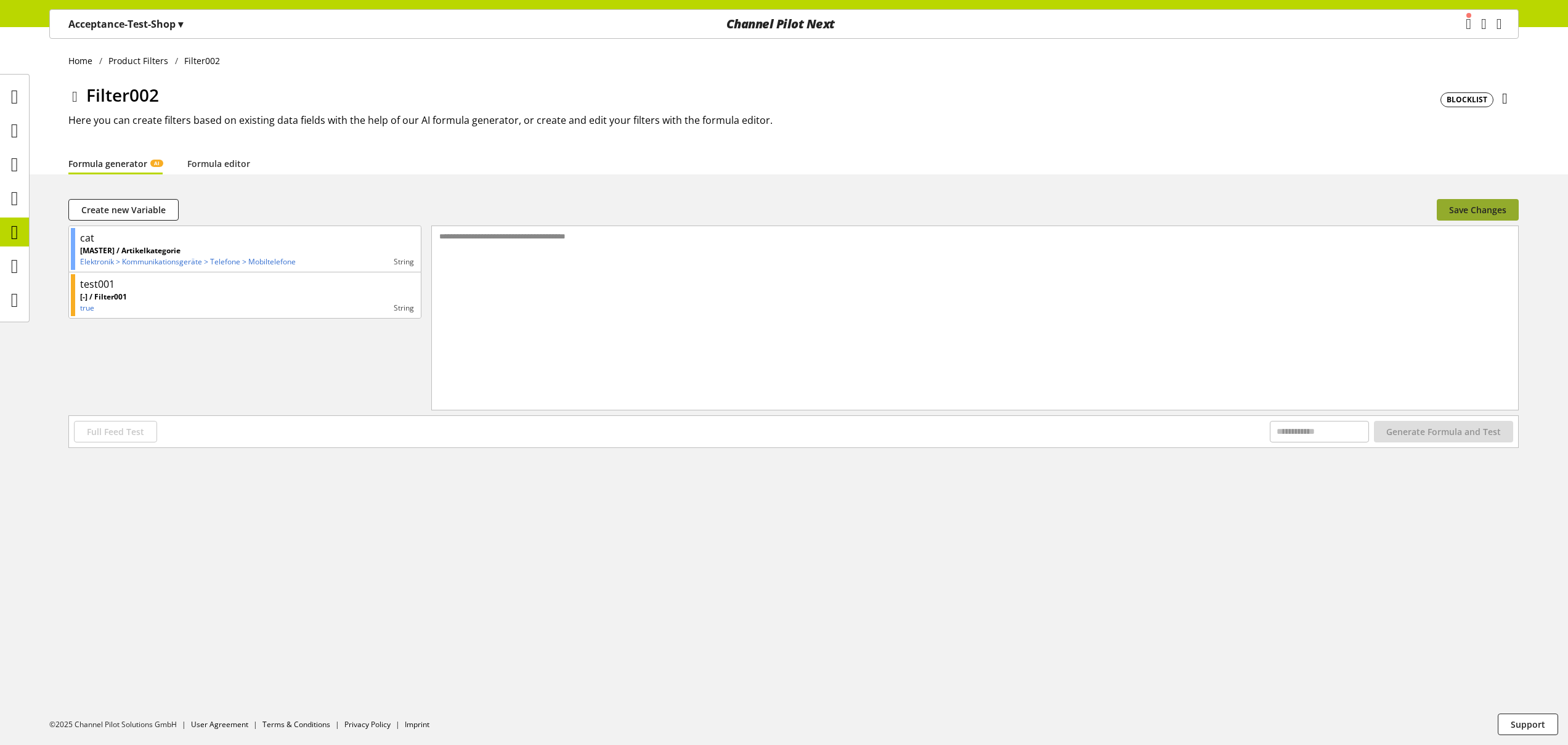
click at [1451, 210] on span "Save Changes" at bounding box center [1478, 210] width 57 height 13
click at [18, 233] on icon at bounding box center [14, 232] width 7 height 25
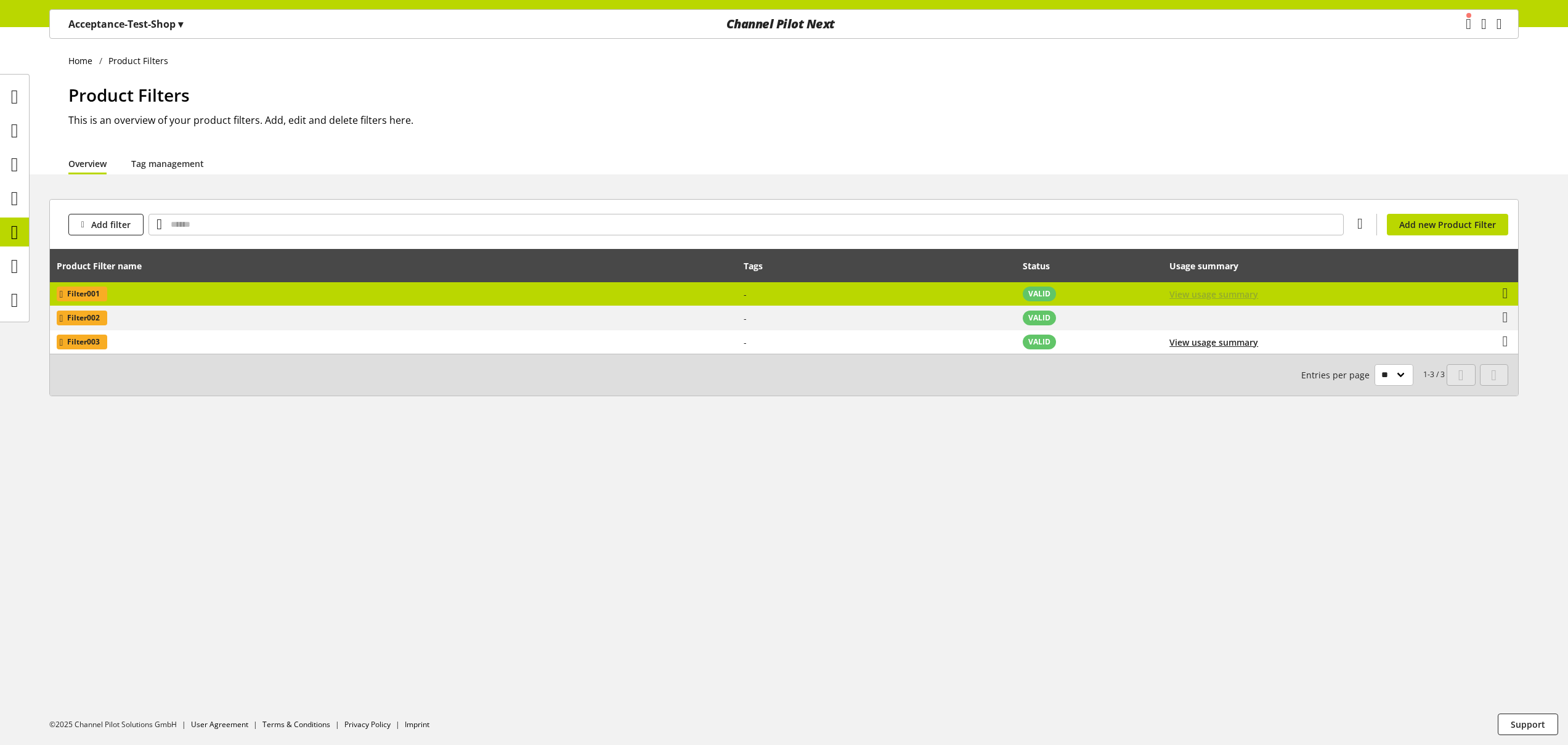
click at [1183, 295] on span "View usage summary" at bounding box center [1213, 294] width 89 height 13
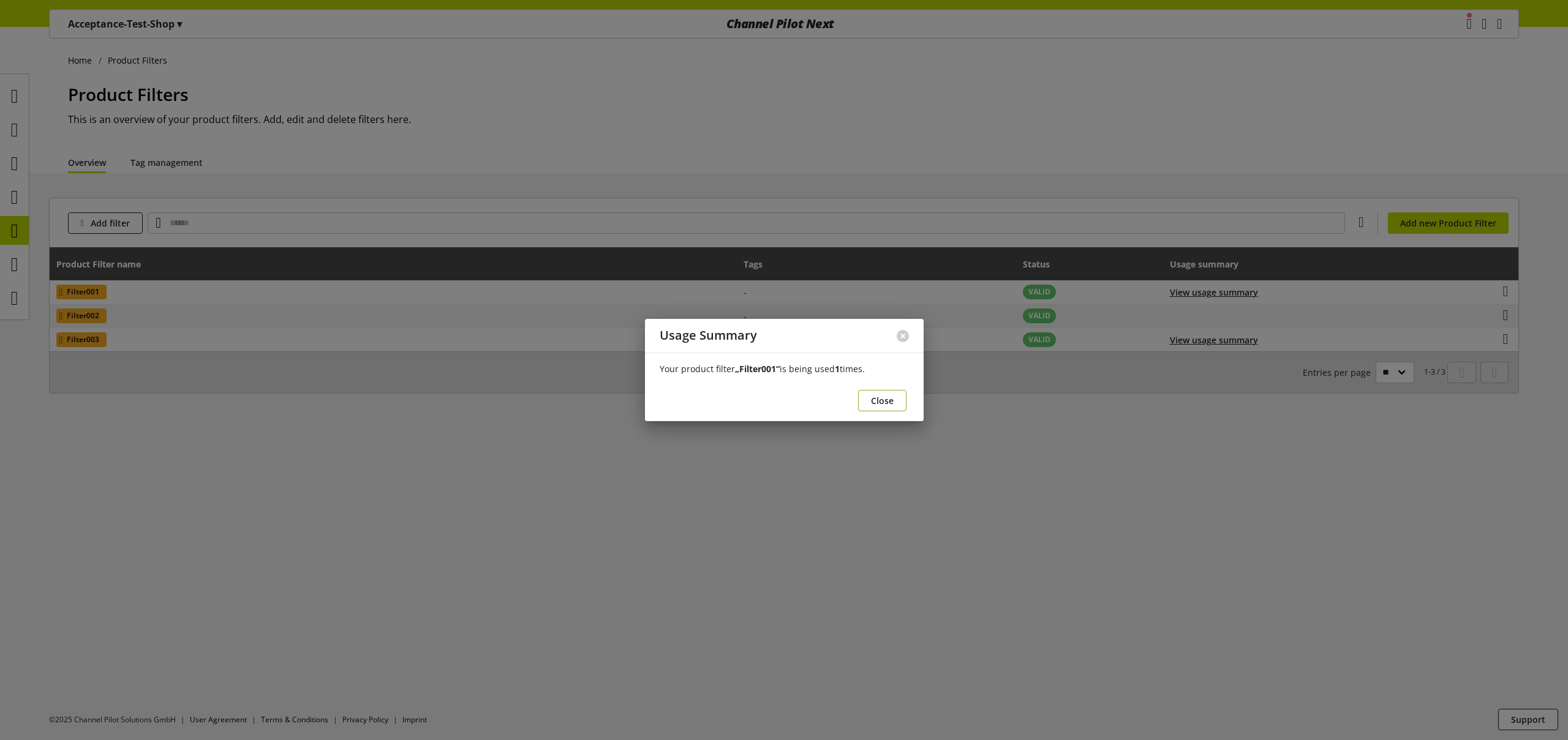
click at [872, 399] on span "Close" at bounding box center [882, 401] width 23 height 13
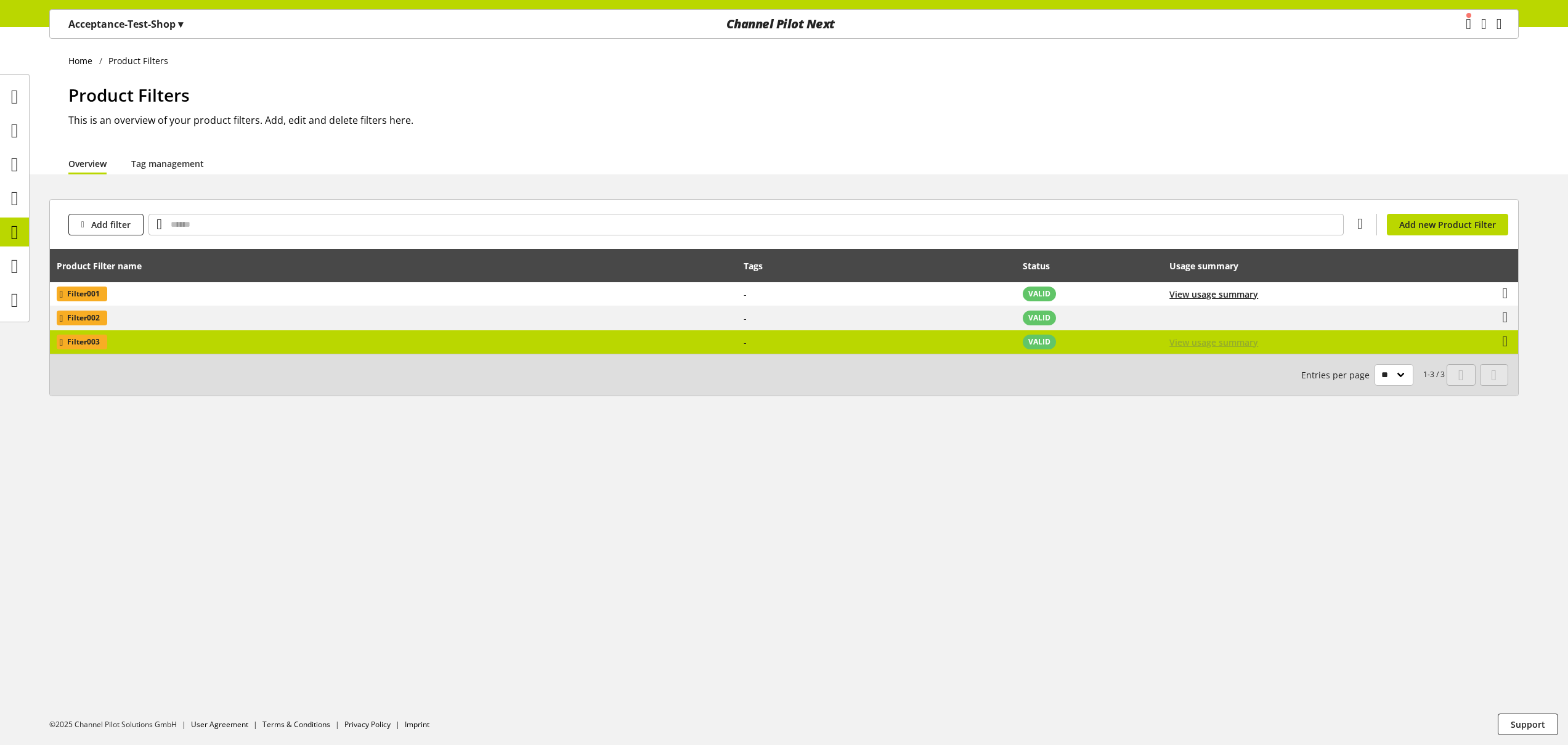
click at [1183, 344] on span "View usage summary" at bounding box center [1213, 343] width 89 height 13
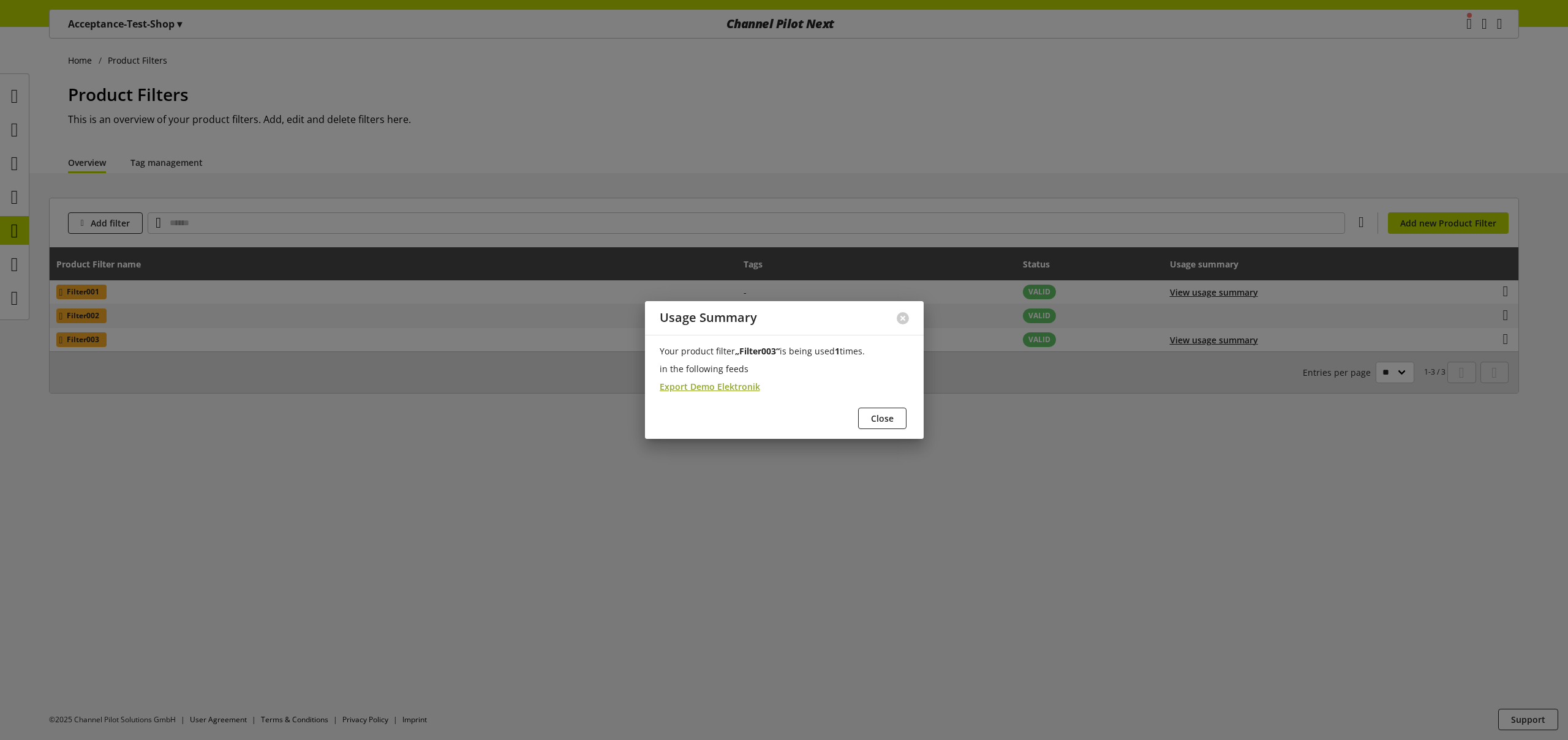
click at [736, 390] on span "Export Demo Elektronik" at bounding box center [709, 387] width 100 height 13
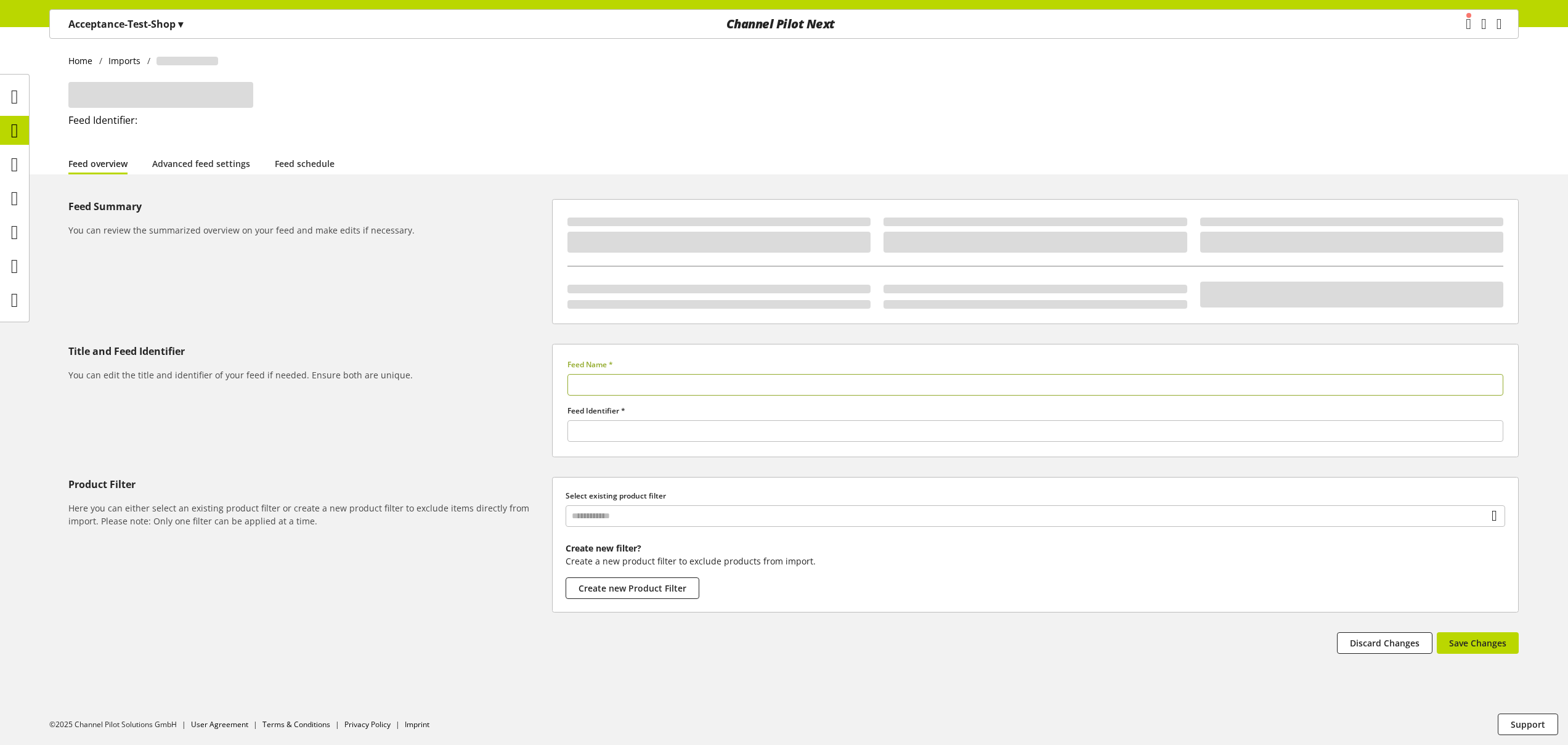
type input "**********"
type input "******"
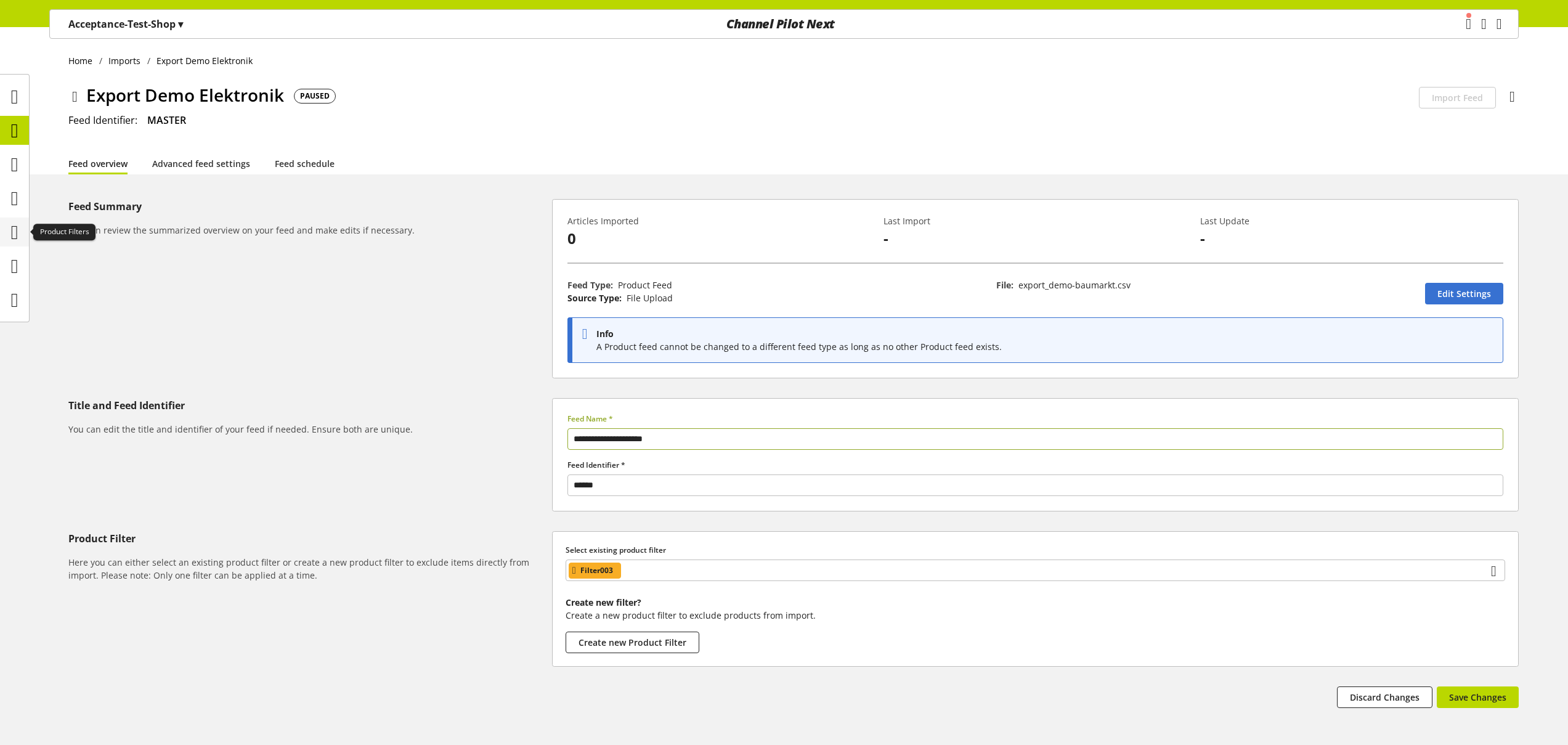
click at [18, 232] on icon at bounding box center [14, 232] width 7 height 25
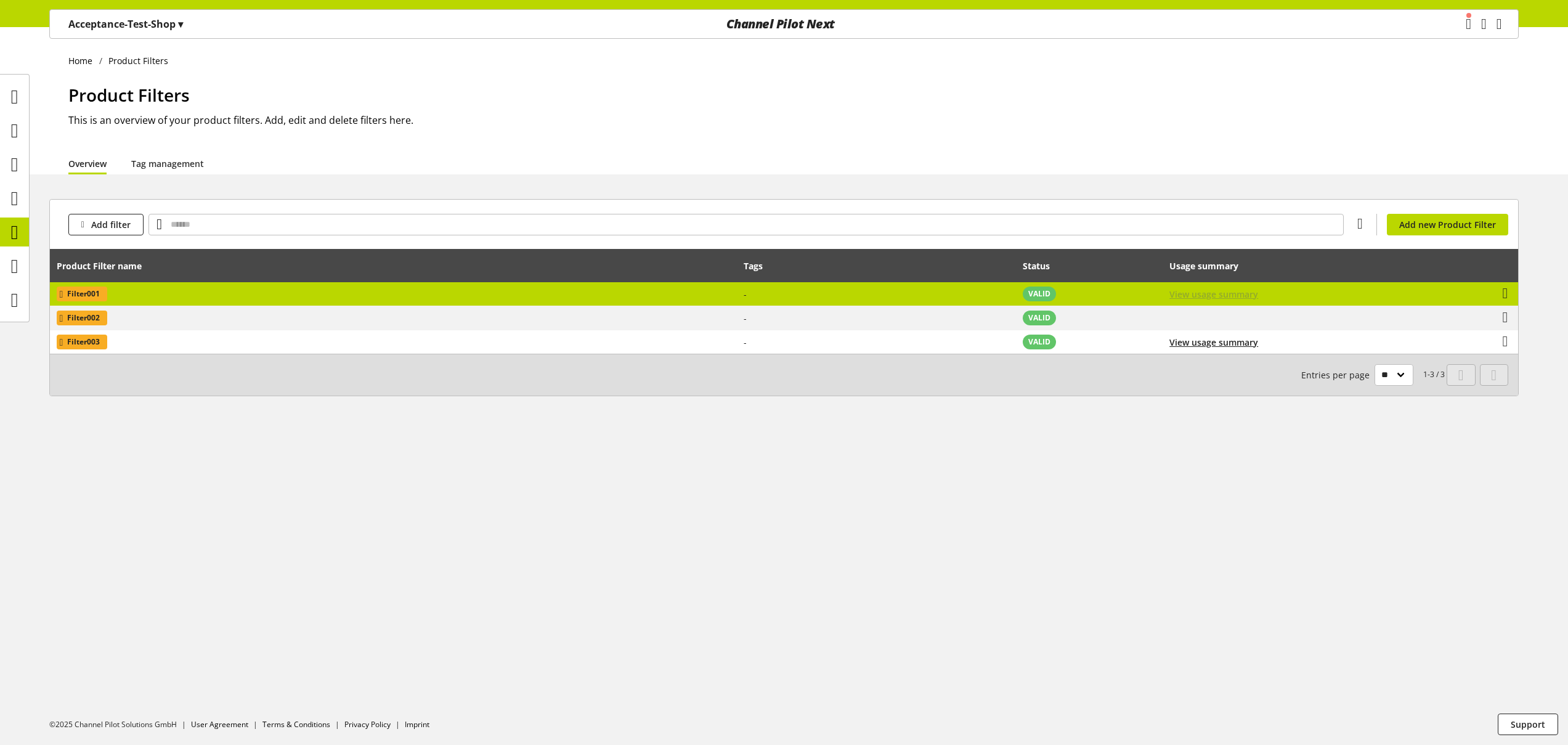
click at [1200, 294] on span "View usage summary" at bounding box center [1213, 294] width 89 height 13
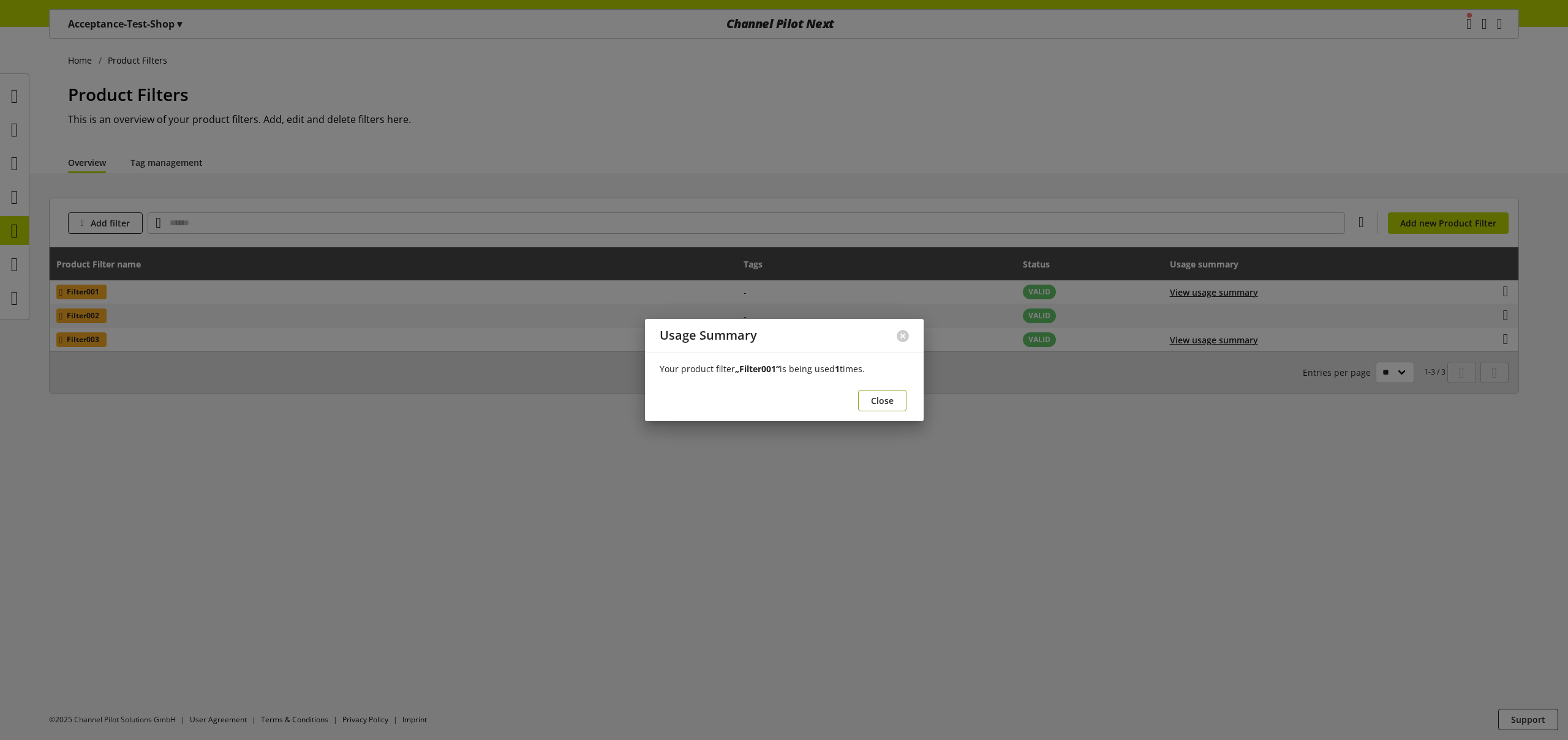
click at [890, 401] on span "Close" at bounding box center [882, 401] width 23 height 13
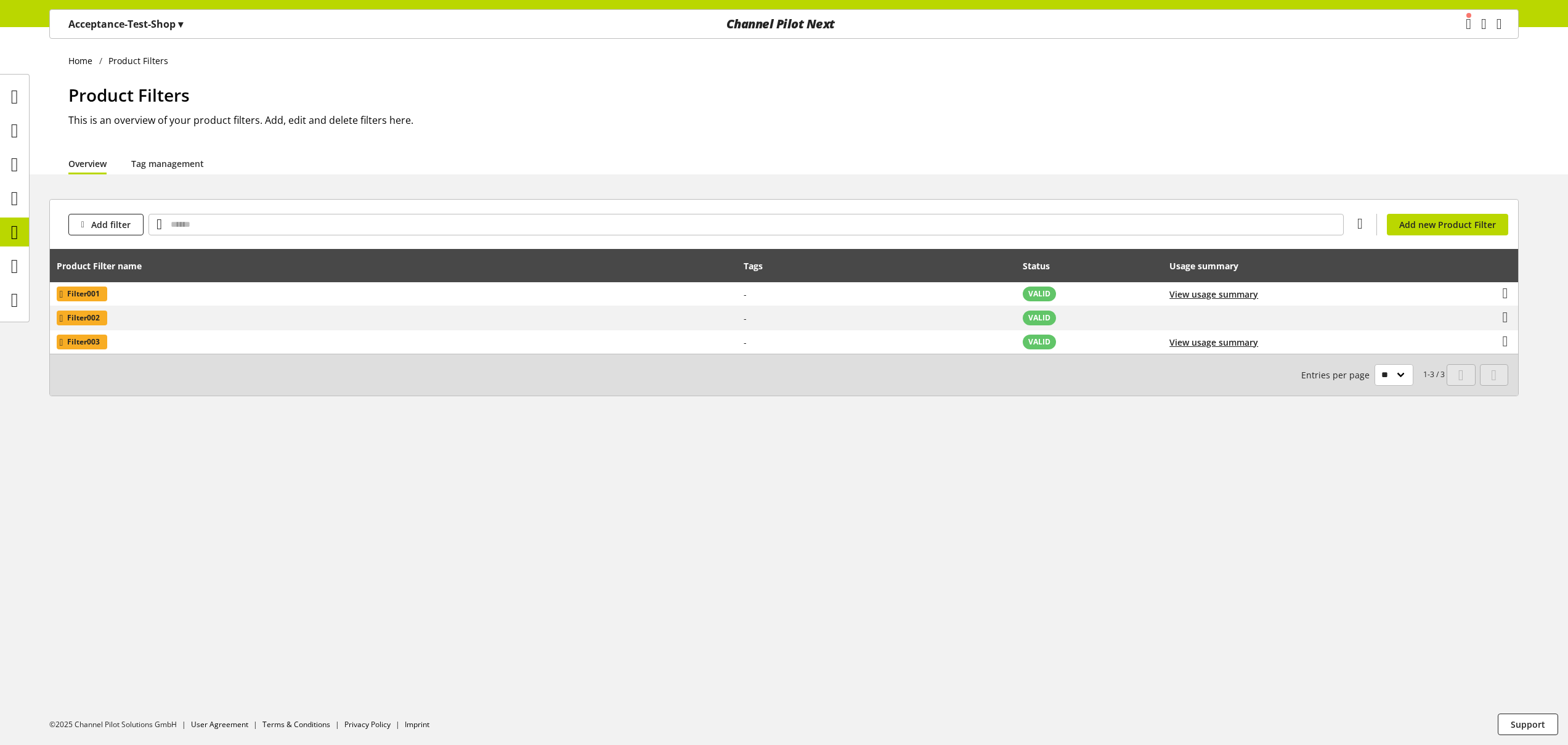
click at [530, 435] on div "Home Product Filters Product Filters This is an overview of your product filter…" at bounding box center [784, 386] width 1568 height 718
click at [18, 199] on icon at bounding box center [14, 198] width 7 height 25
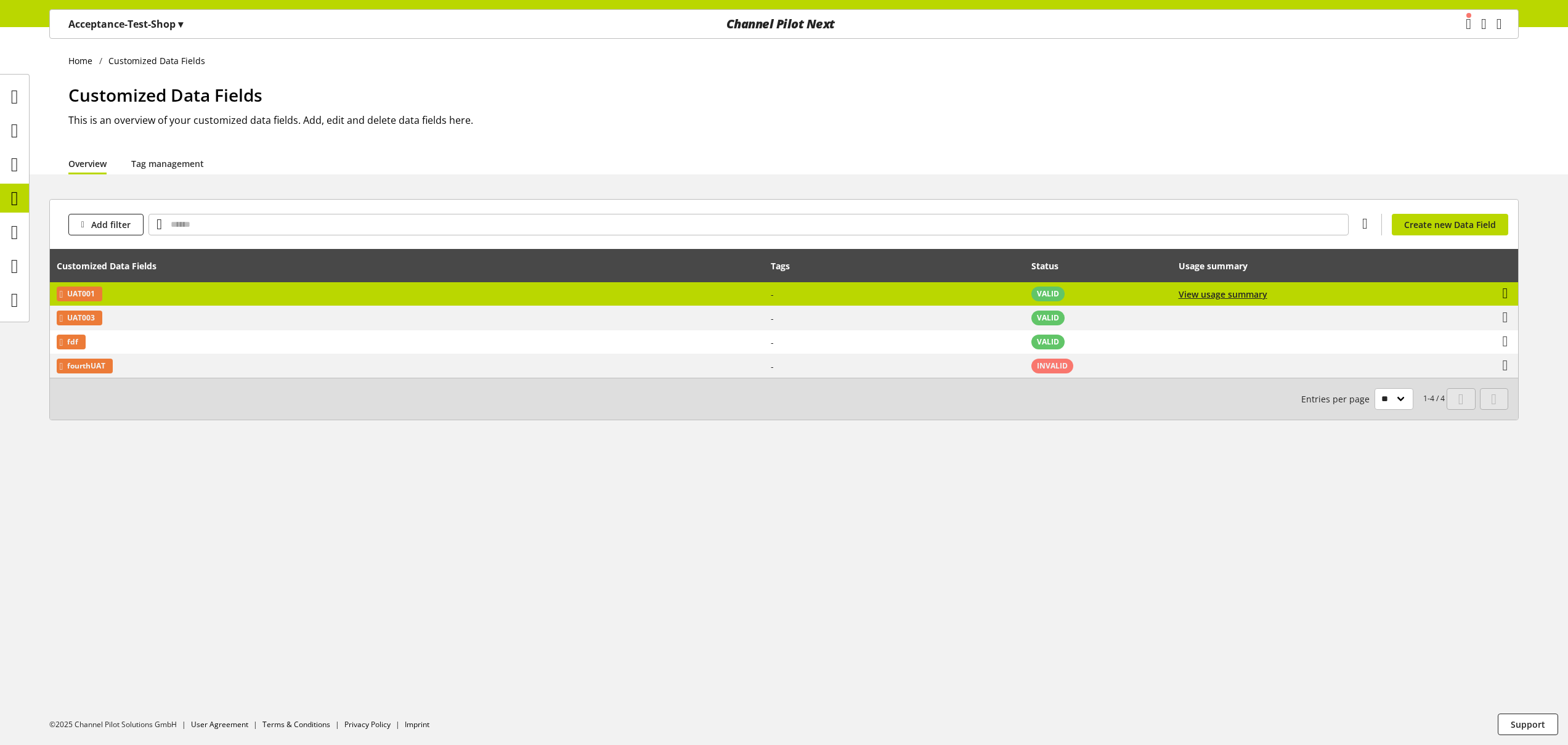
click at [1508, 294] on icon at bounding box center [1505, 293] width 6 height 22
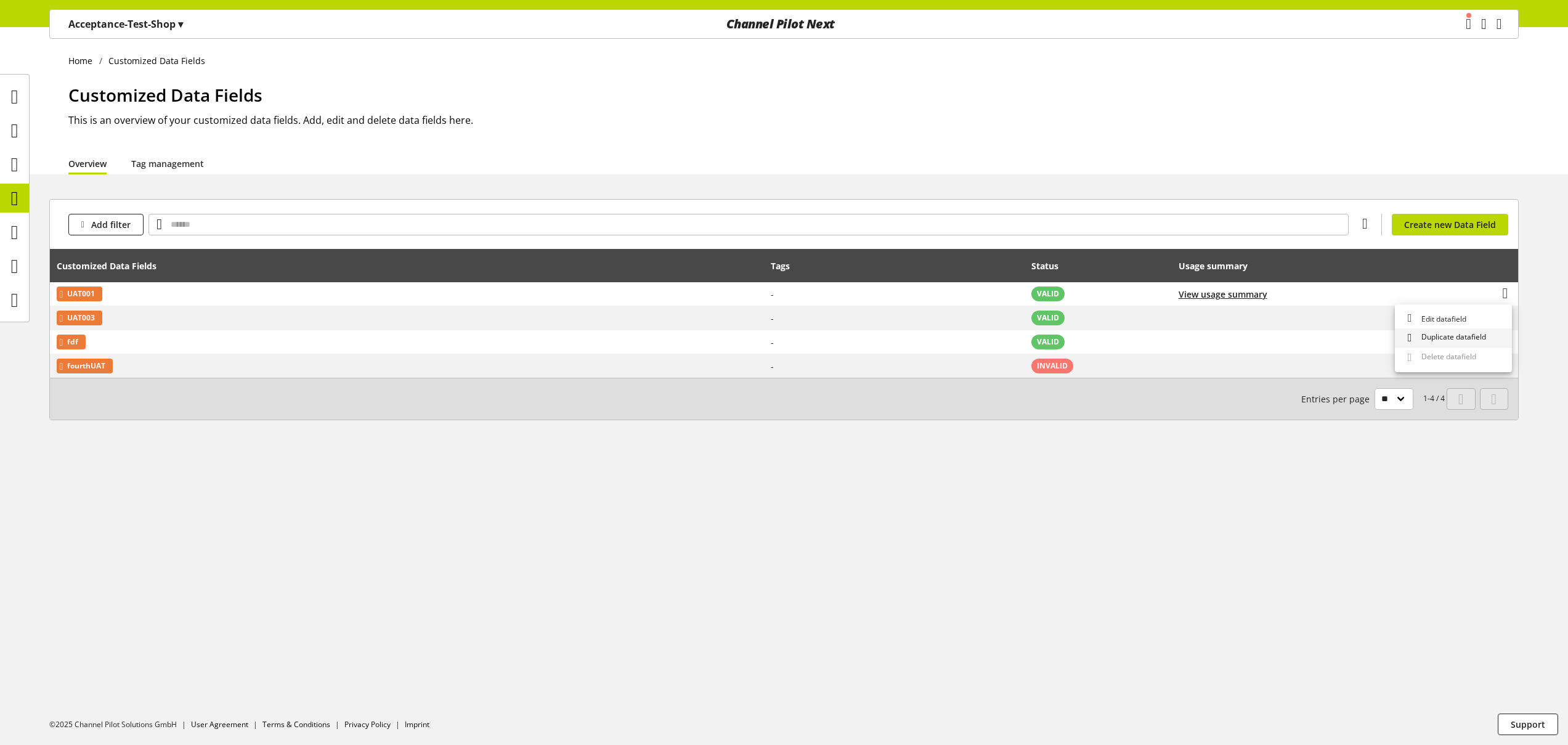
click at [1452, 334] on span "Duplicate datafield" at bounding box center [1451, 338] width 70 height 13
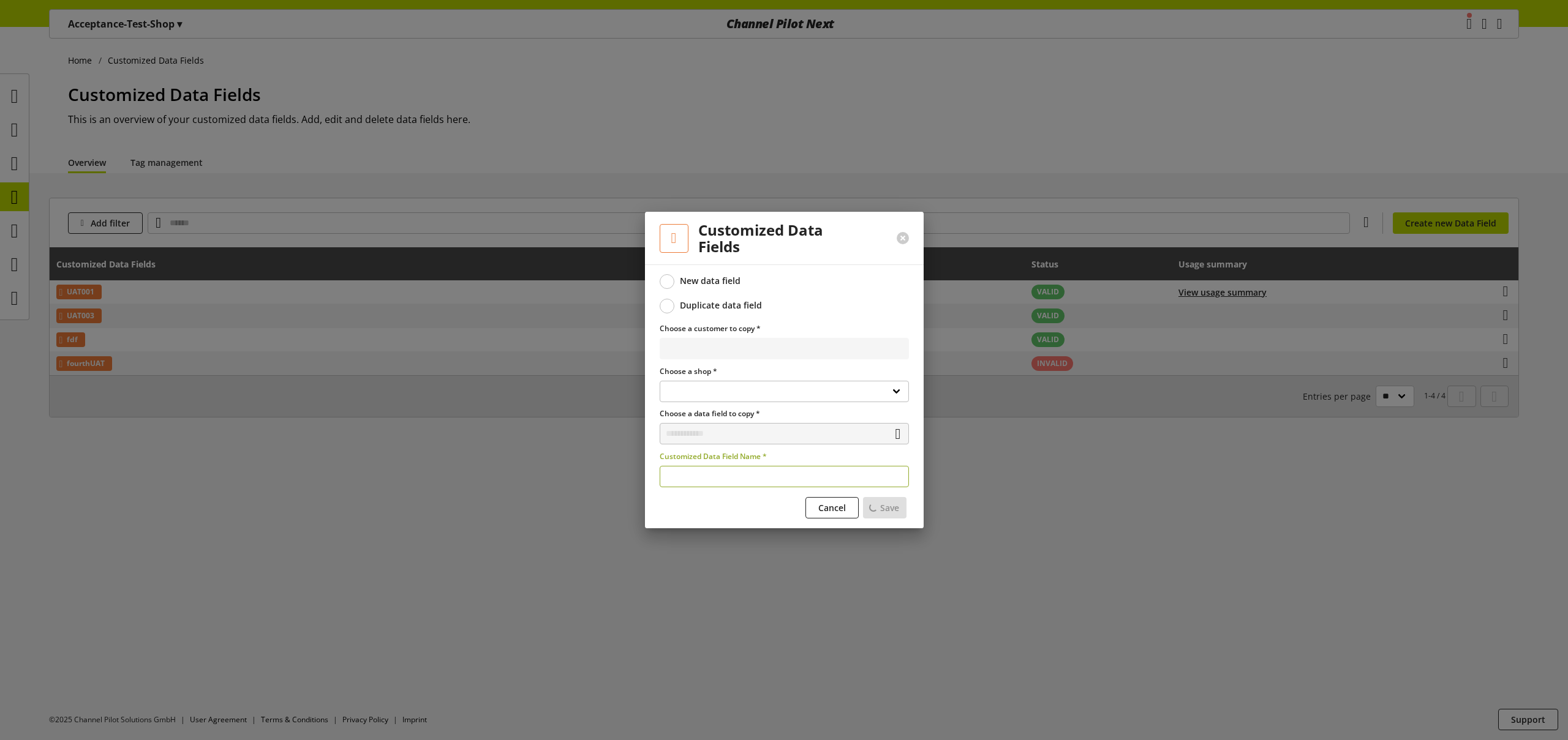
select select
drag, startPoint x: 698, startPoint y: 477, endPoint x: 643, endPoint y: 474, distance: 55.1
click at [649, 475] on div "**********" at bounding box center [784, 396] width 278 height 264
type input "******"
click at [888, 504] on span "Save" at bounding box center [884, 508] width 19 height 13
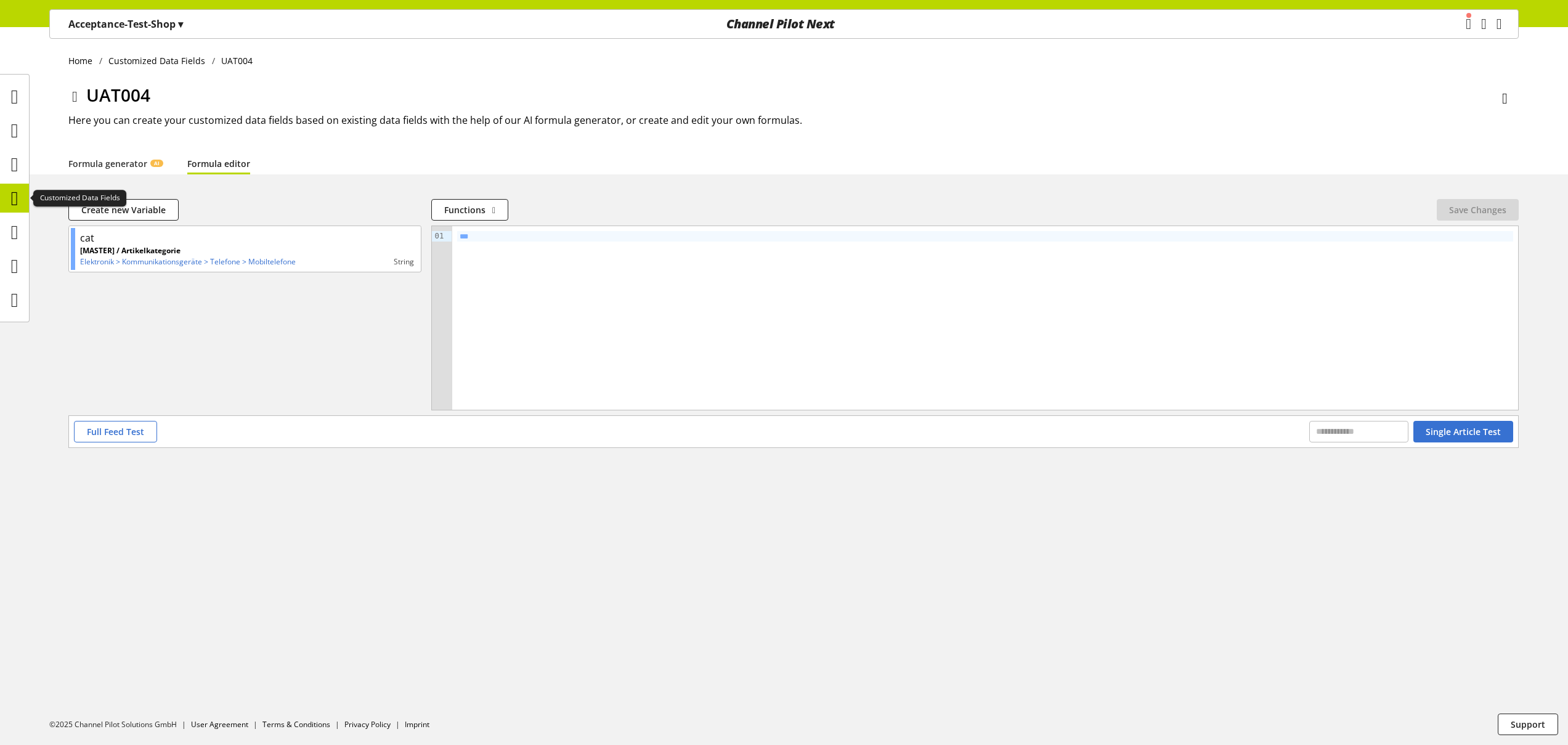
click at [18, 202] on icon at bounding box center [14, 198] width 7 height 25
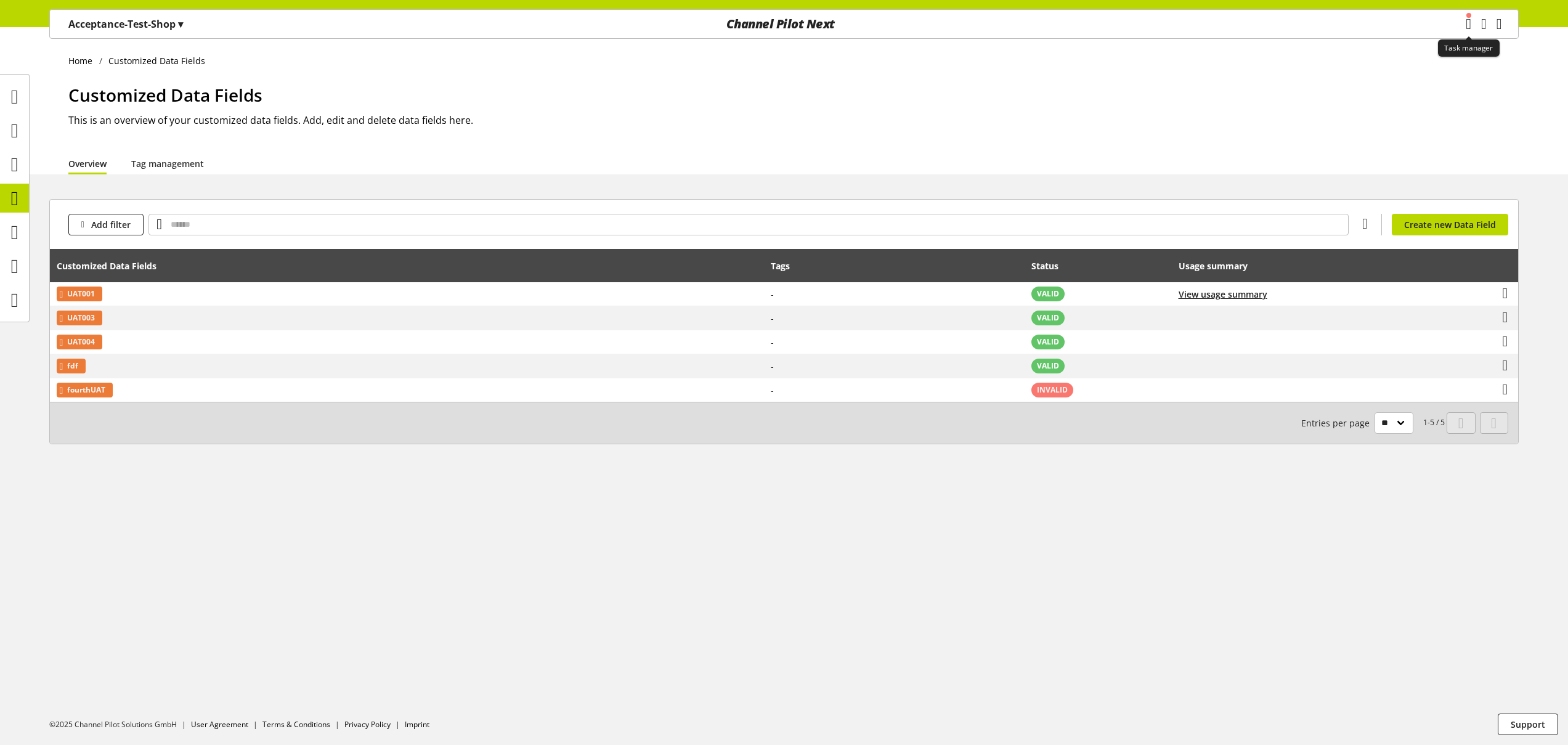
click at [1464, 26] on icon "main navigation" at bounding box center [1469, 24] width 9 height 23
click at [1505, 711] on icon at bounding box center [1506, 715] width 6 height 22
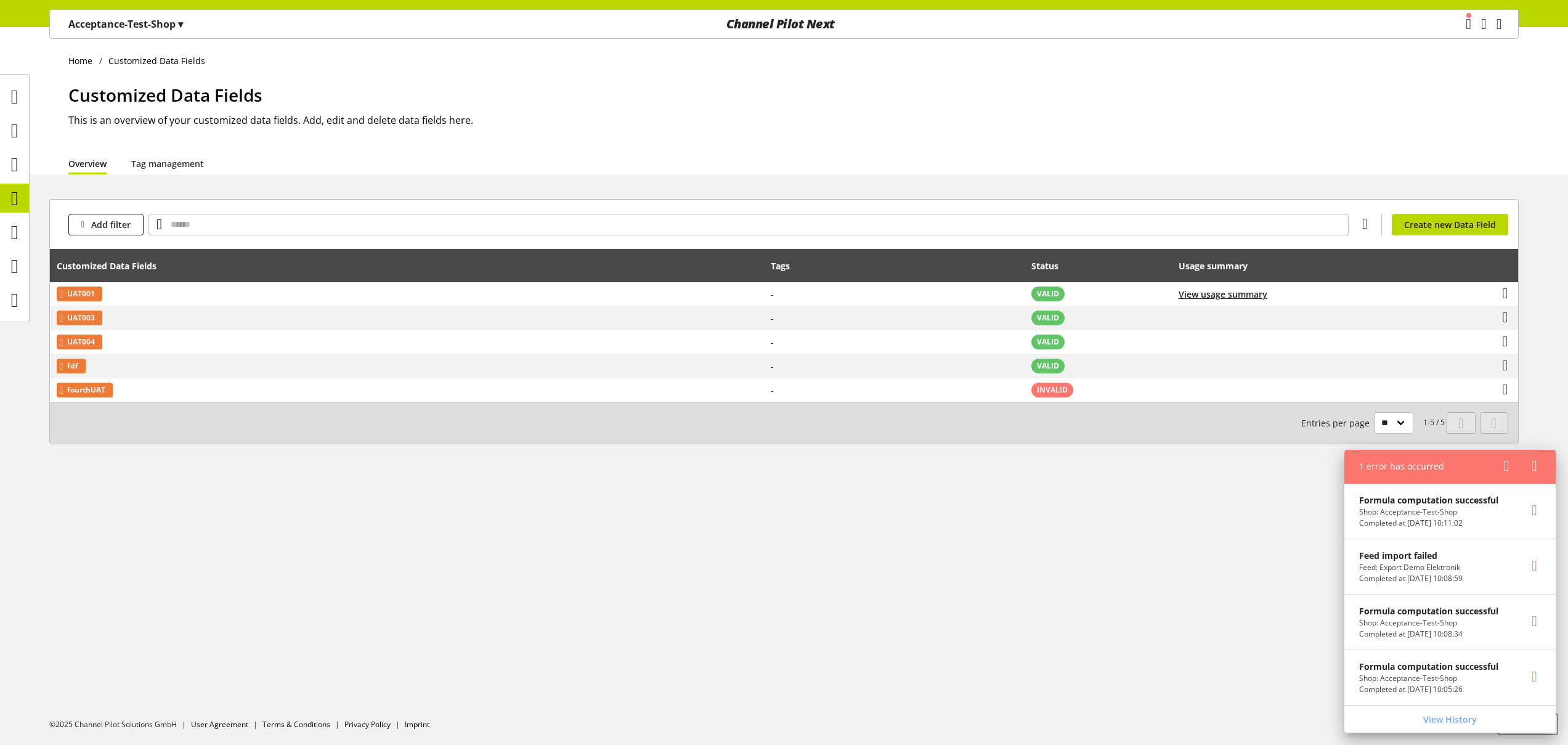
click at [1506, 466] on icon at bounding box center [1506, 466] width 6 height 22
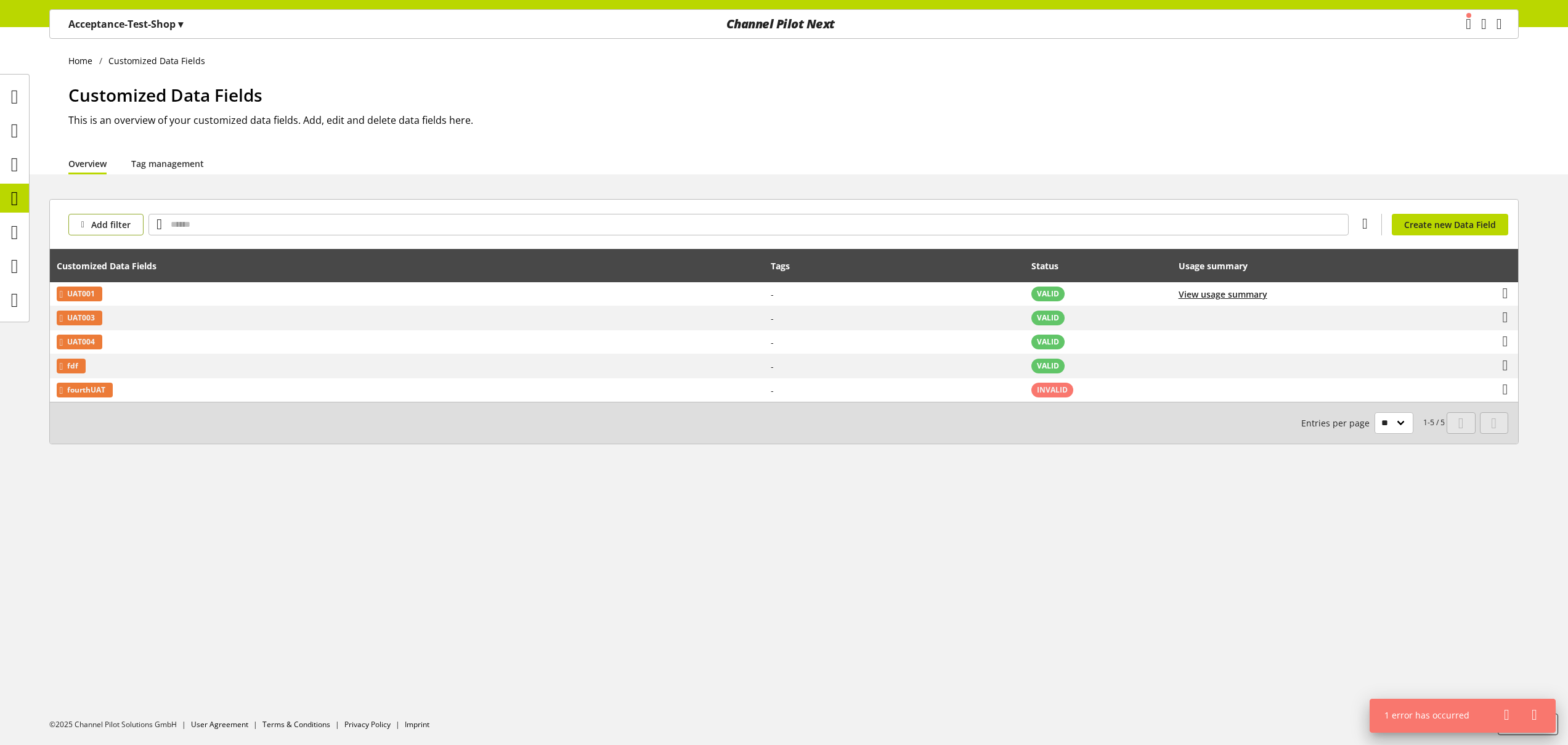
click at [112, 226] on span "Add filter" at bounding box center [110, 225] width 40 height 13
click at [146, 294] on link "Status" at bounding box center [120, 290] width 103 height 21
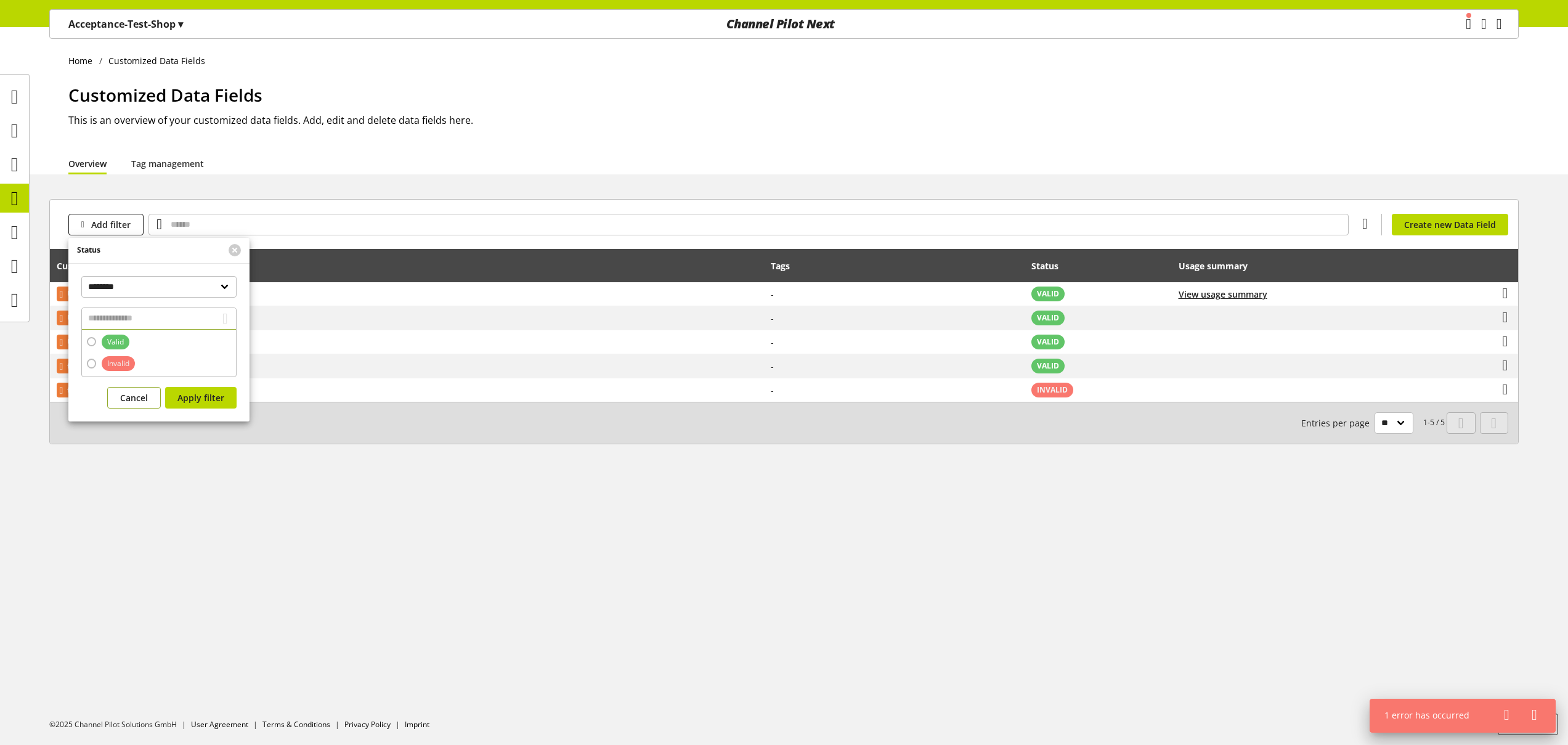
click at [127, 395] on span "Cancel" at bounding box center [134, 398] width 28 height 13
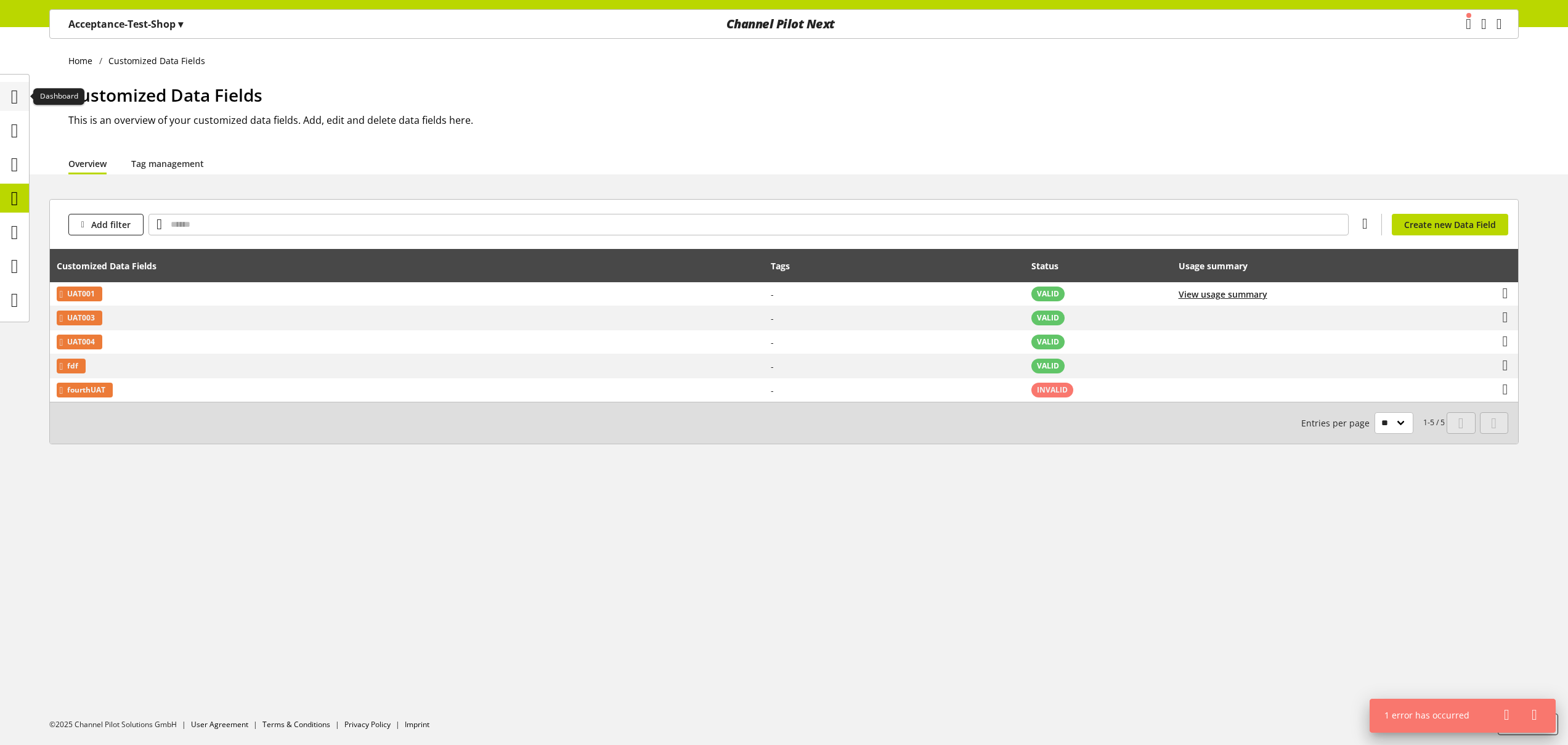
click at [13, 105] on icon at bounding box center [14, 97] width 7 height 25
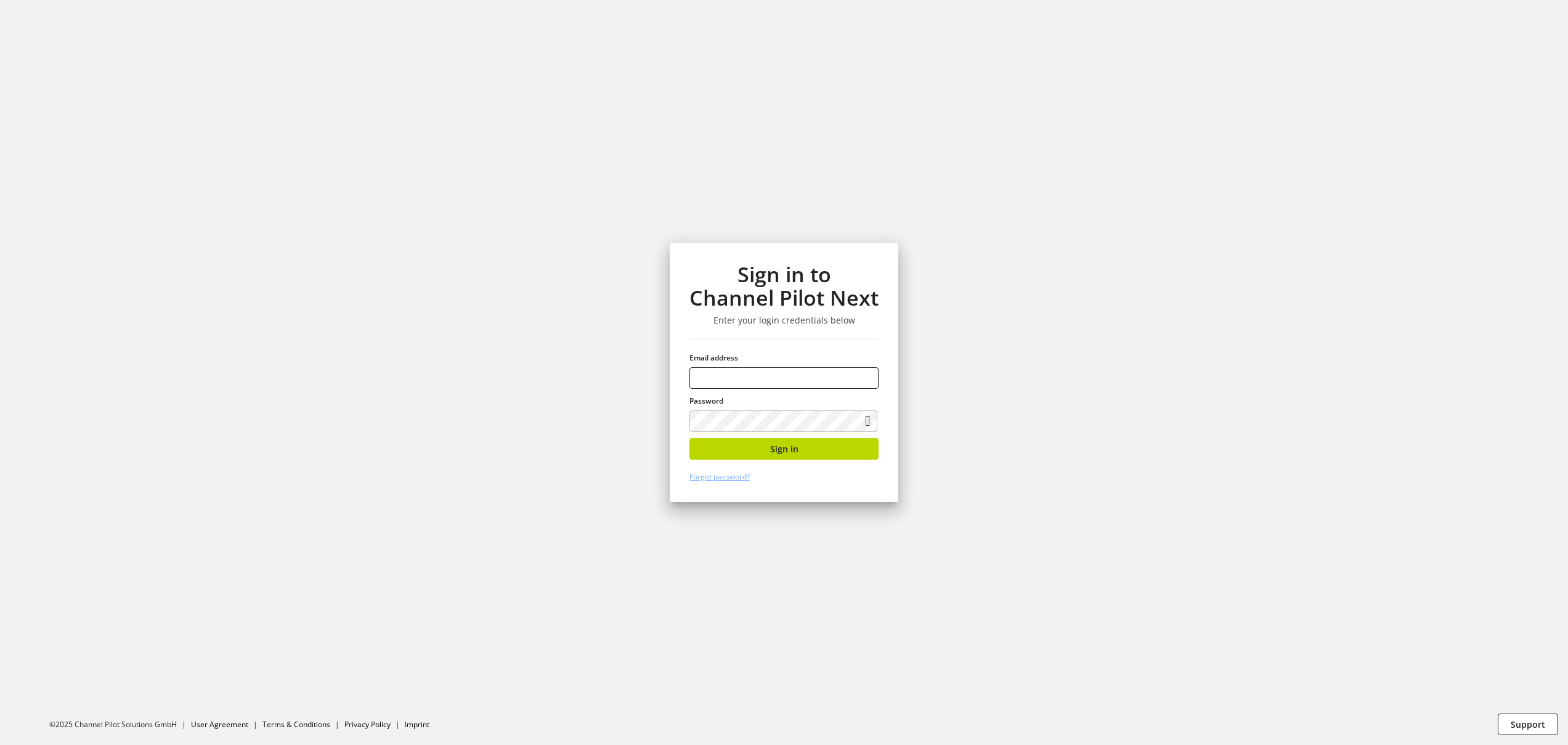
type input "**********"
click at [524, 114] on section "**********" at bounding box center [784, 372] width 1568 height 745
click at [188, 98] on section "**********" at bounding box center [784, 372] width 1568 height 745
click at [812, 443] on button "Sign in" at bounding box center [784, 449] width 189 height 21
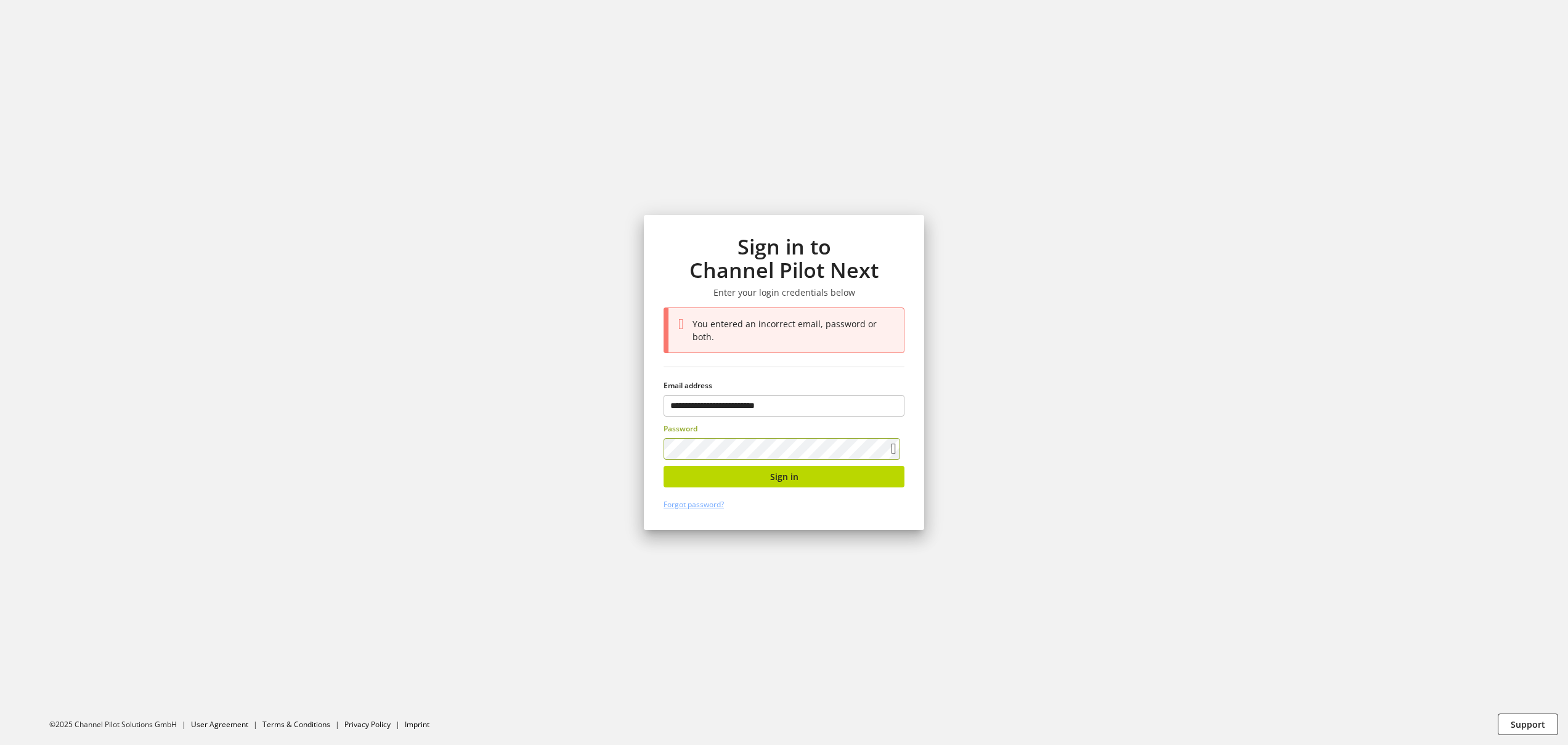
click at [608, 409] on section "**********" at bounding box center [784, 372] width 1568 height 745
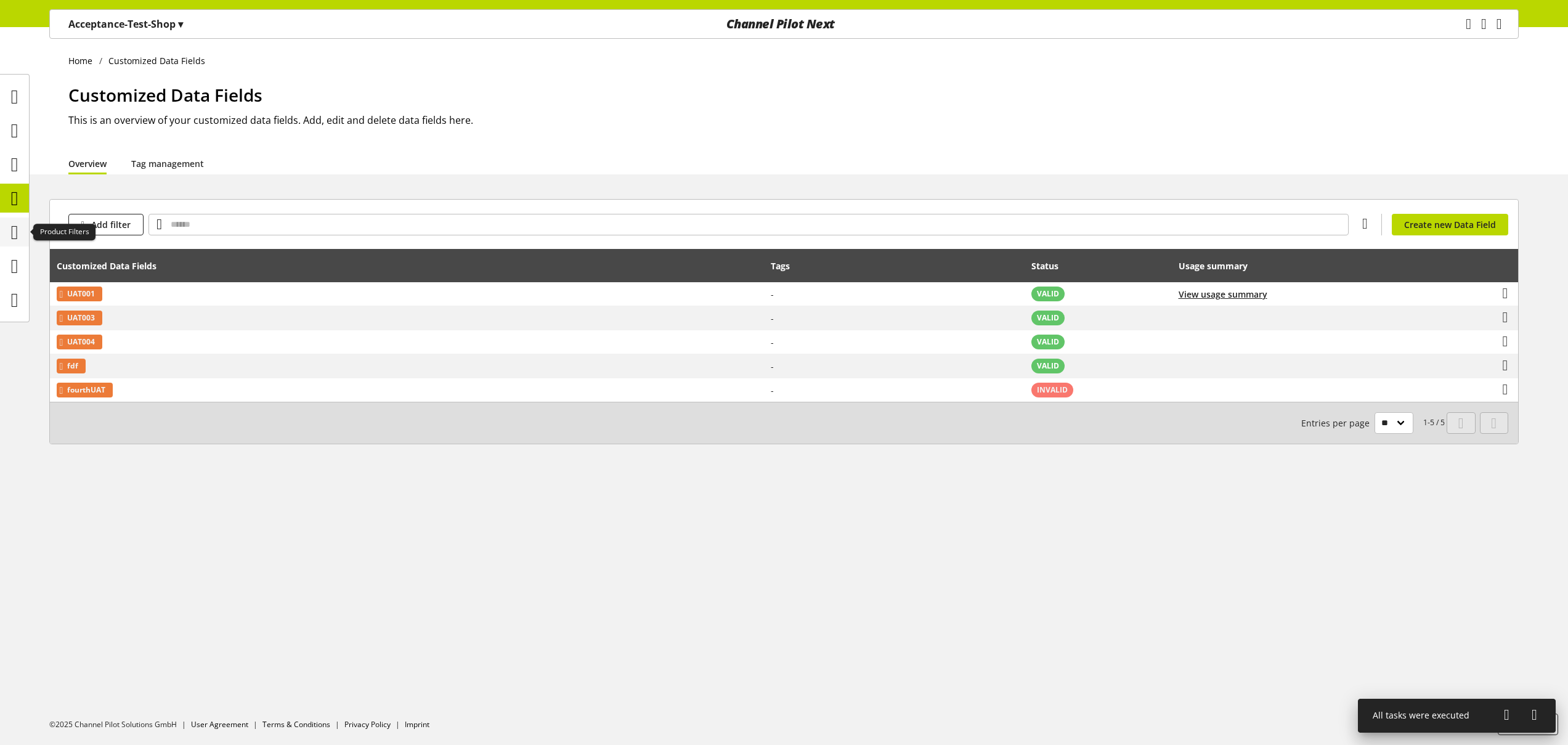
click at [18, 235] on icon at bounding box center [14, 232] width 7 height 25
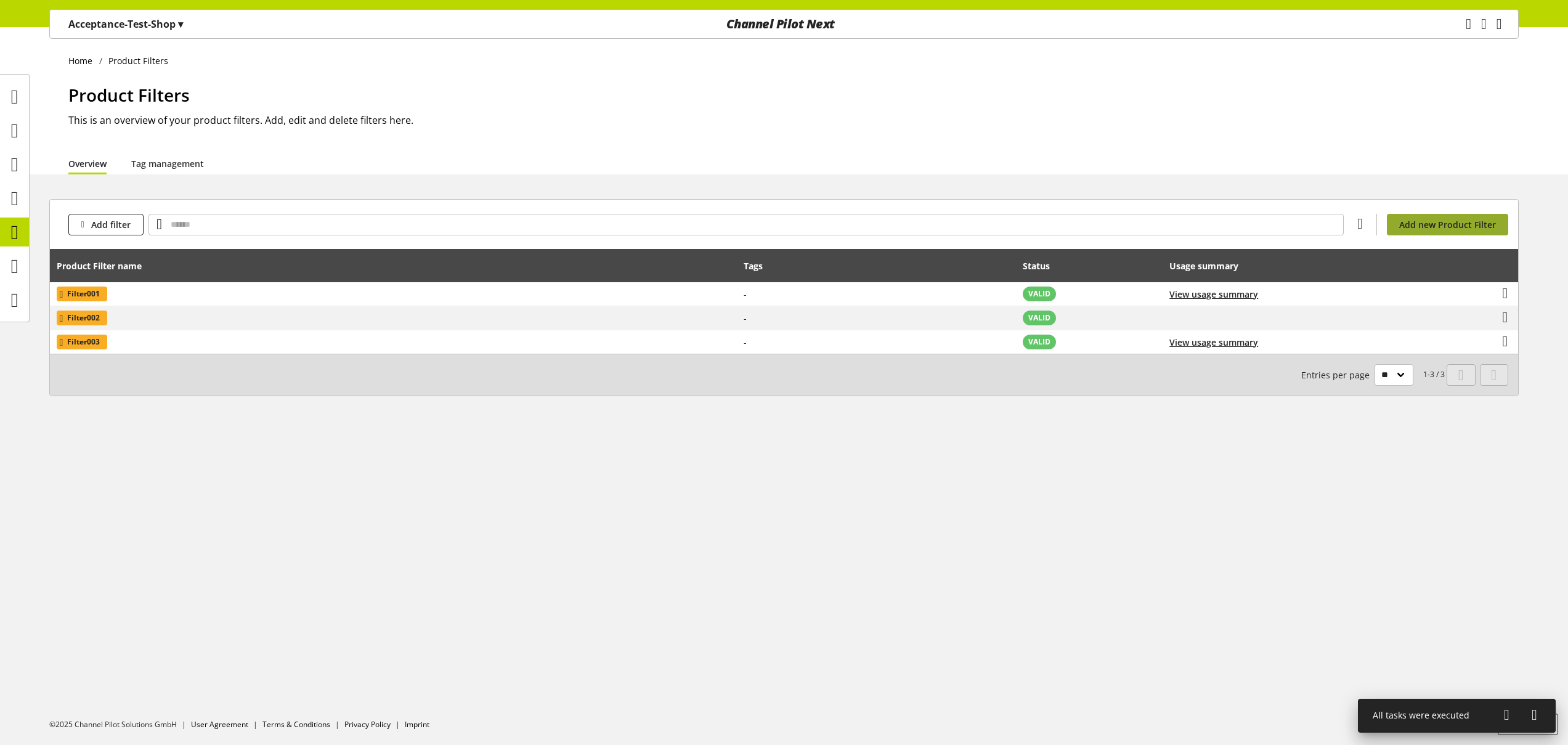
click at [1421, 229] on span "Add new Product Filter" at bounding box center [1447, 225] width 97 height 13
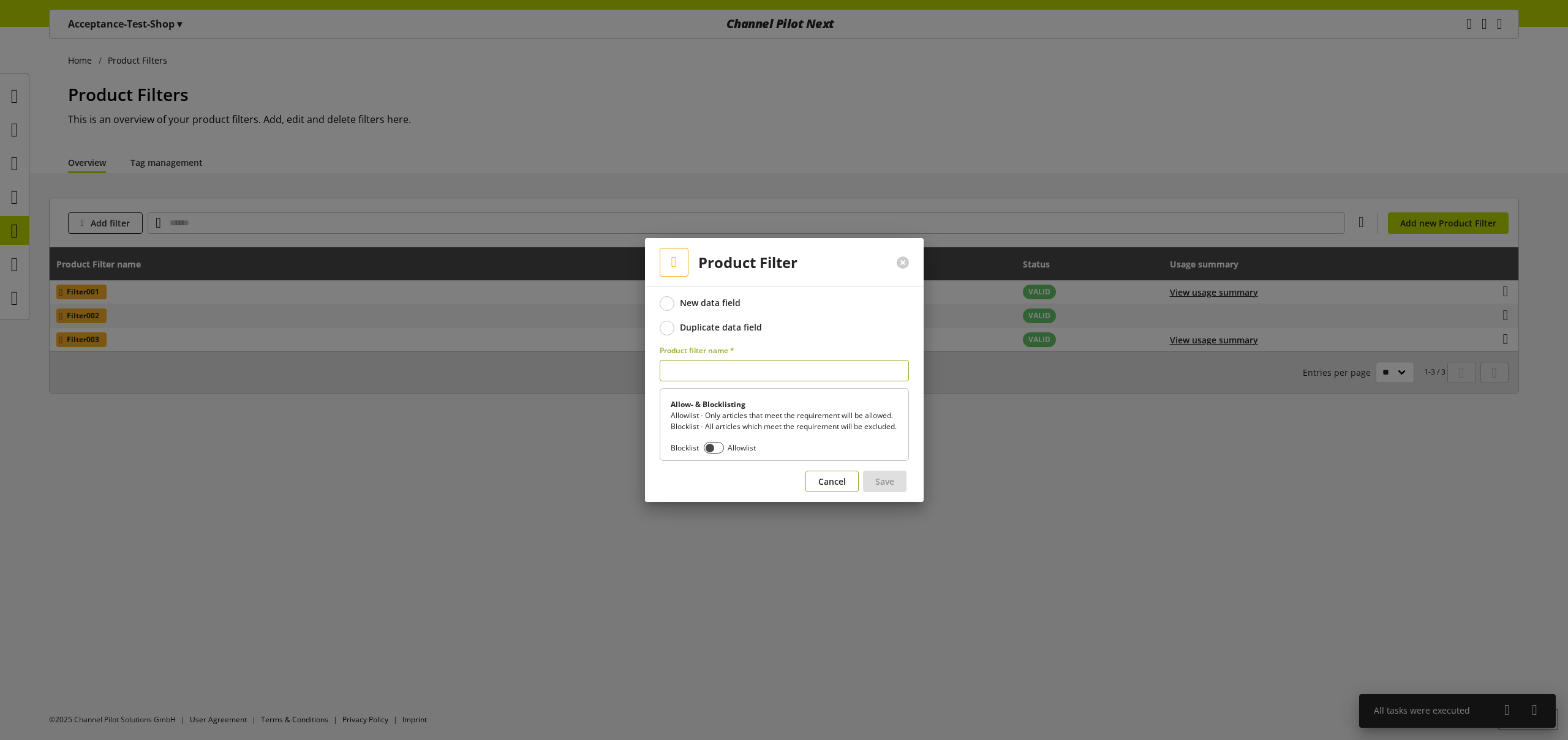
click at [836, 483] on span "Cancel" at bounding box center [832, 482] width 28 height 13
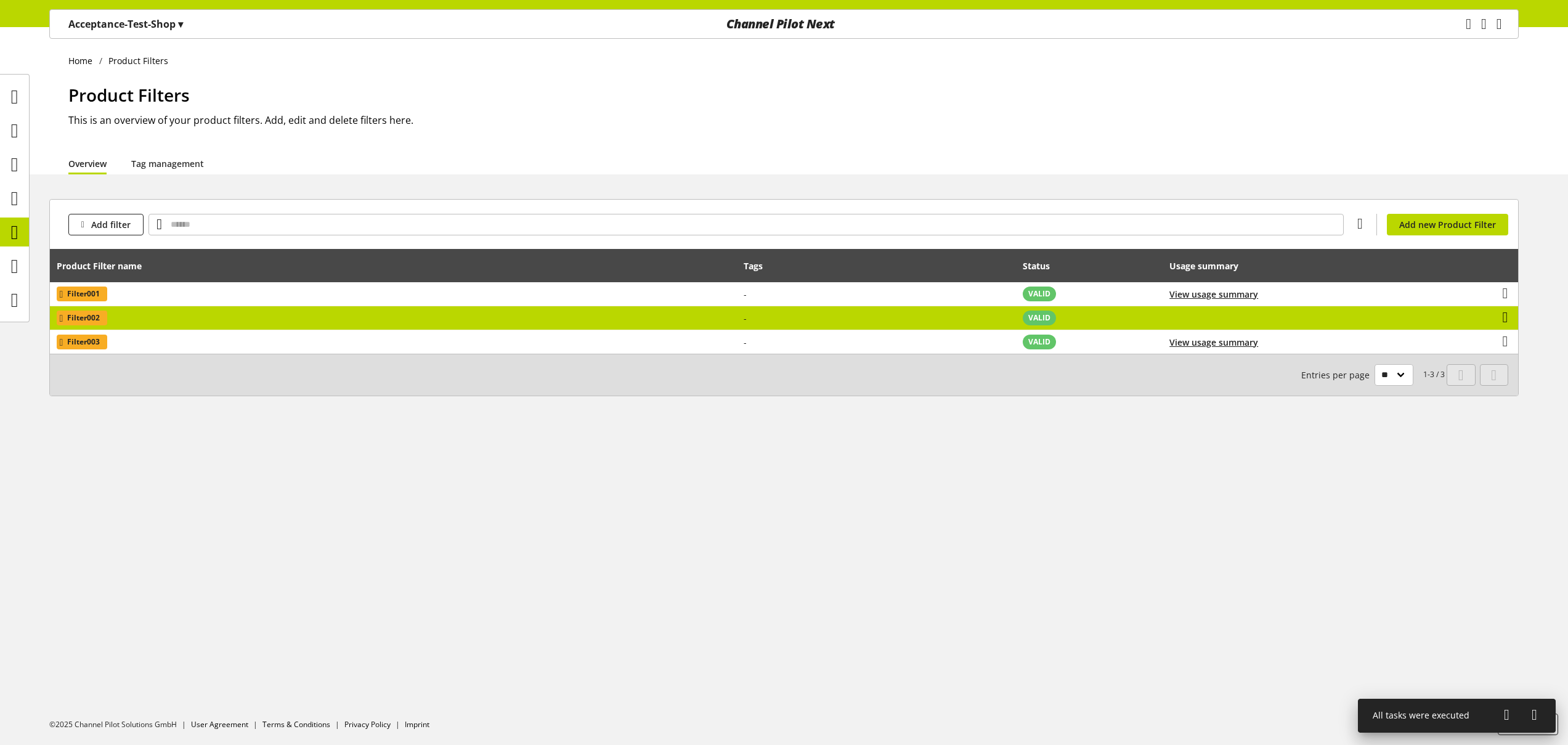
click at [1505, 317] on icon at bounding box center [1505, 317] width 6 height 22
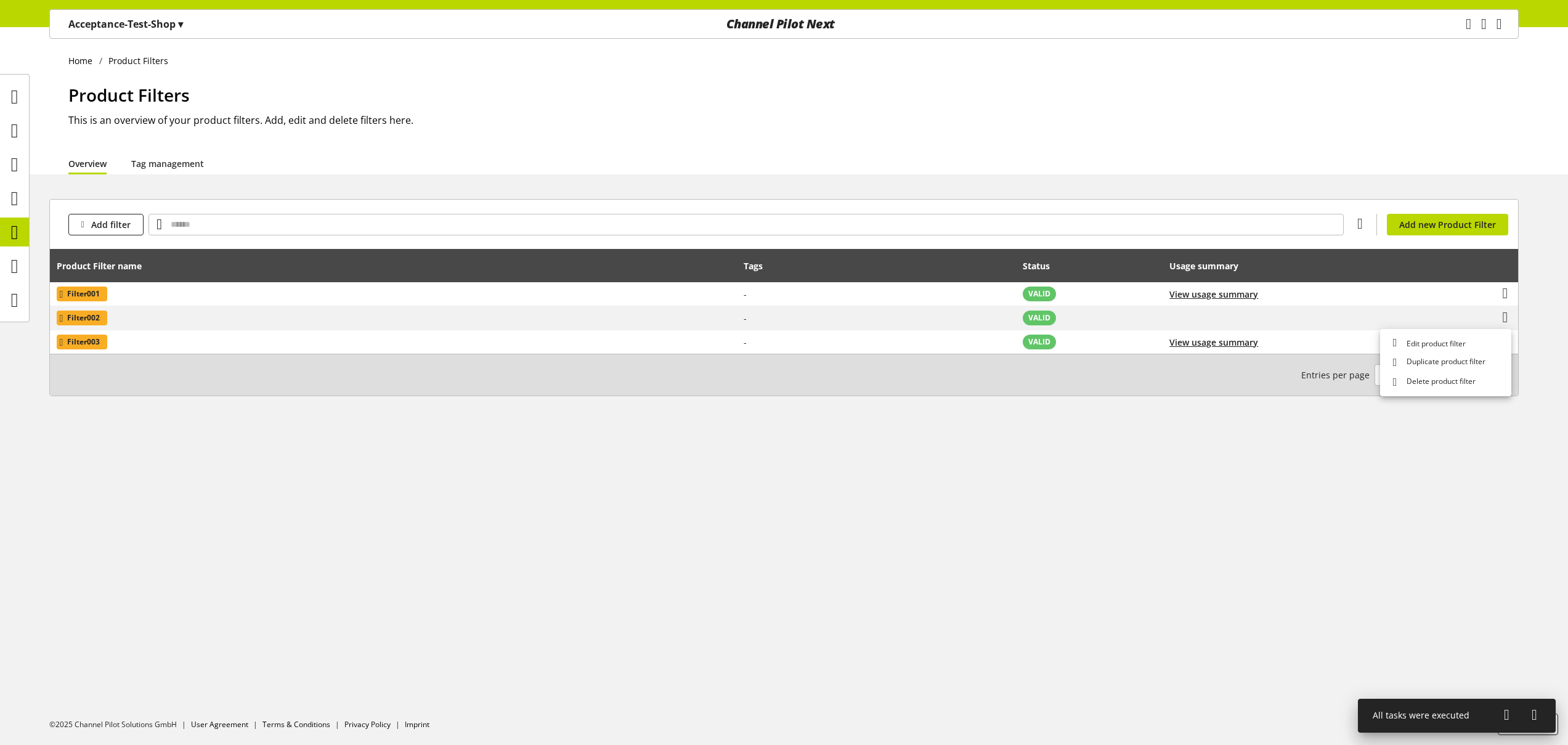
click at [522, 96] on h1 "Product Filters" at bounding box center [793, 95] width 1450 height 26
click at [490, 82] on h1 "Product Filters" at bounding box center [793, 95] width 1450 height 26
click at [502, 80] on div "Home Product Filters Product Filters This is an overview of your product filter…" at bounding box center [784, 101] width 1568 height 148
click at [988, 101] on h1 "Product Filters" at bounding box center [793, 95] width 1450 height 26
